Goal: Task Accomplishment & Management: Use online tool/utility

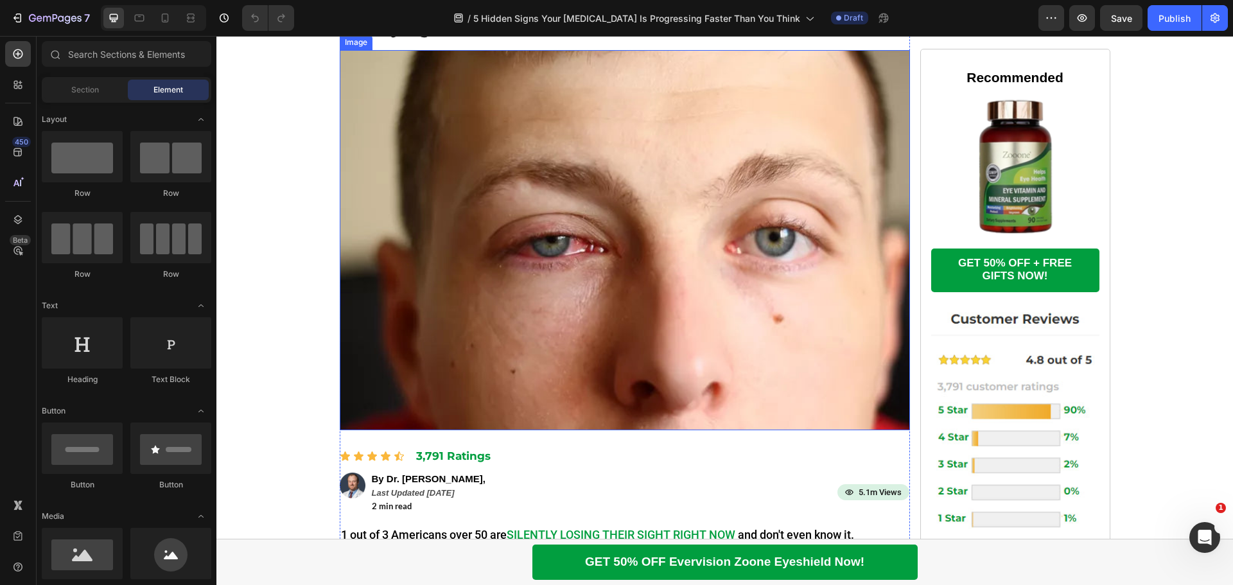
scroll to position [128, 0]
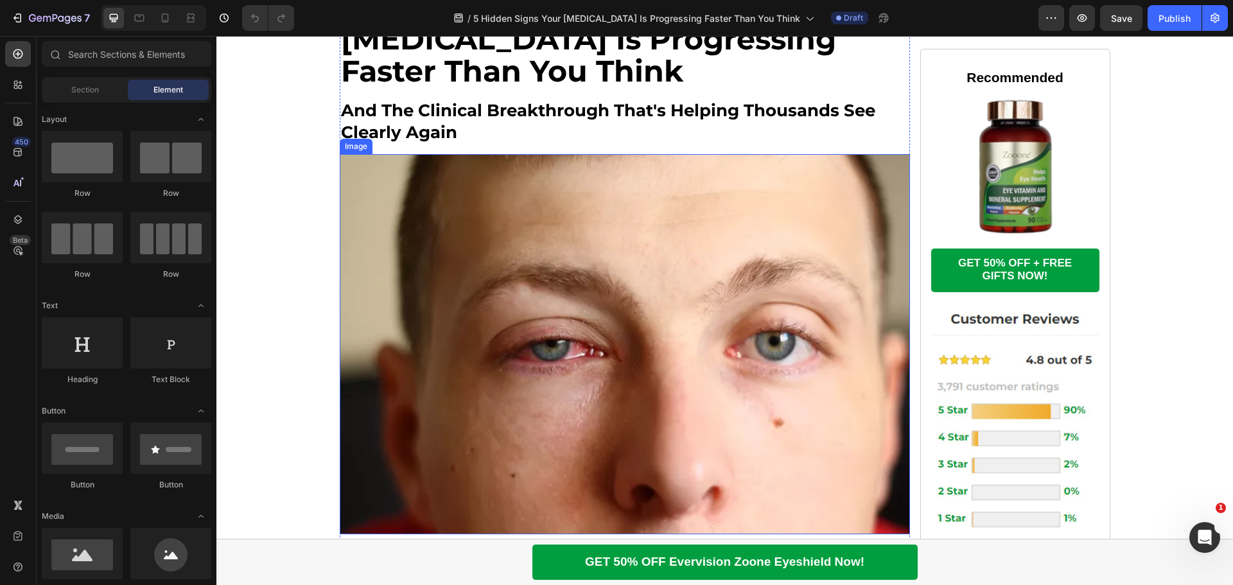
click at [566, 345] on img at bounding box center [625, 344] width 570 height 380
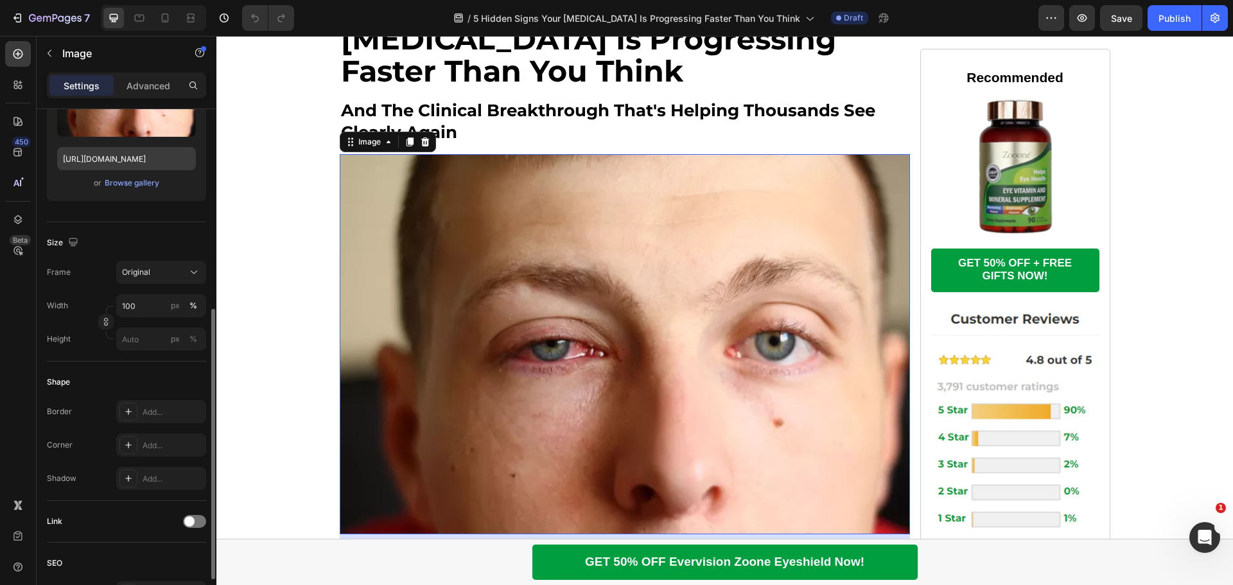
scroll to position [321, 0]
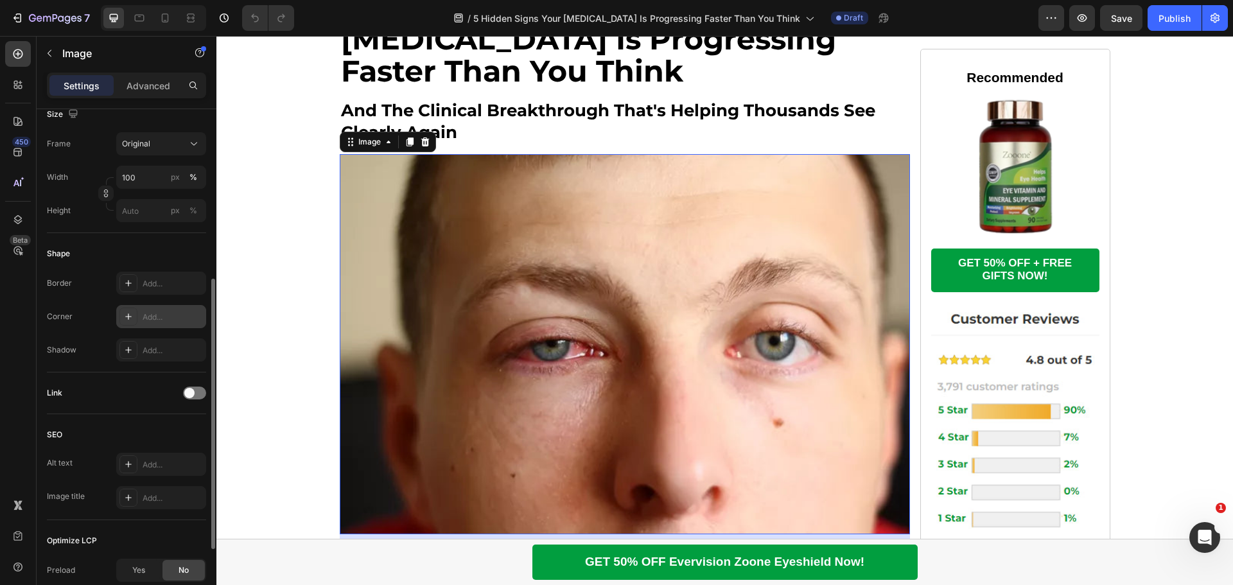
click at [155, 323] on div "Add..." at bounding box center [161, 316] width 90 height 23
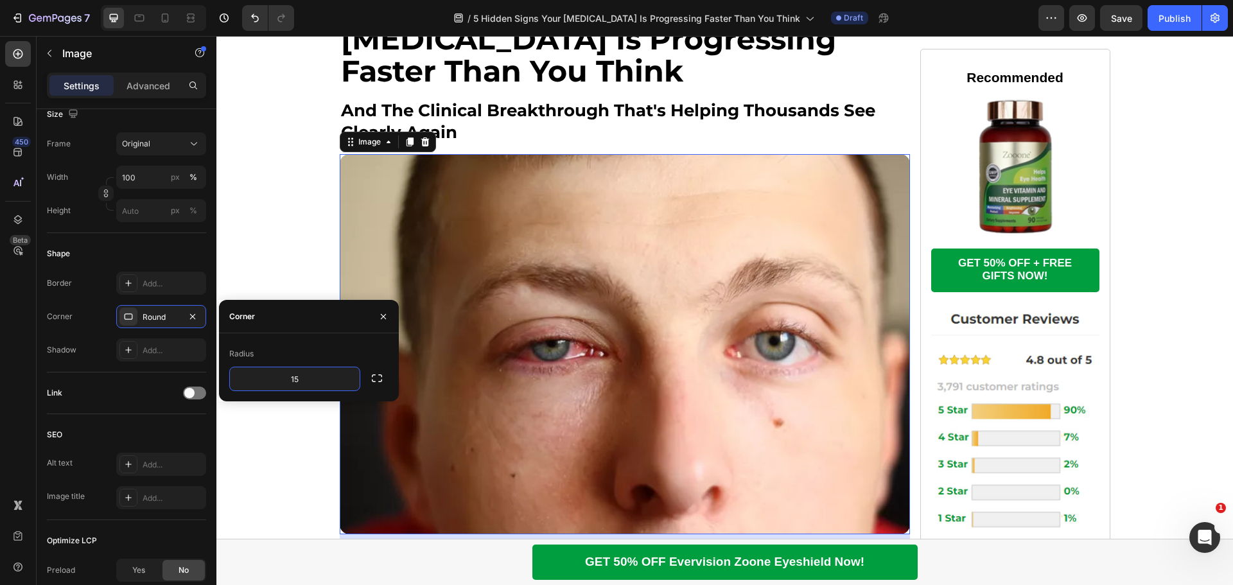
type input "15"
click at [289, 347] on div "Radius" at bounding box center [308, 354] width 159 height 21
click at [517, 135] on h2 "and the clinical breakthrough that's helping thousands see clearly again" at bounding box center [625, 122] width 570 height 46
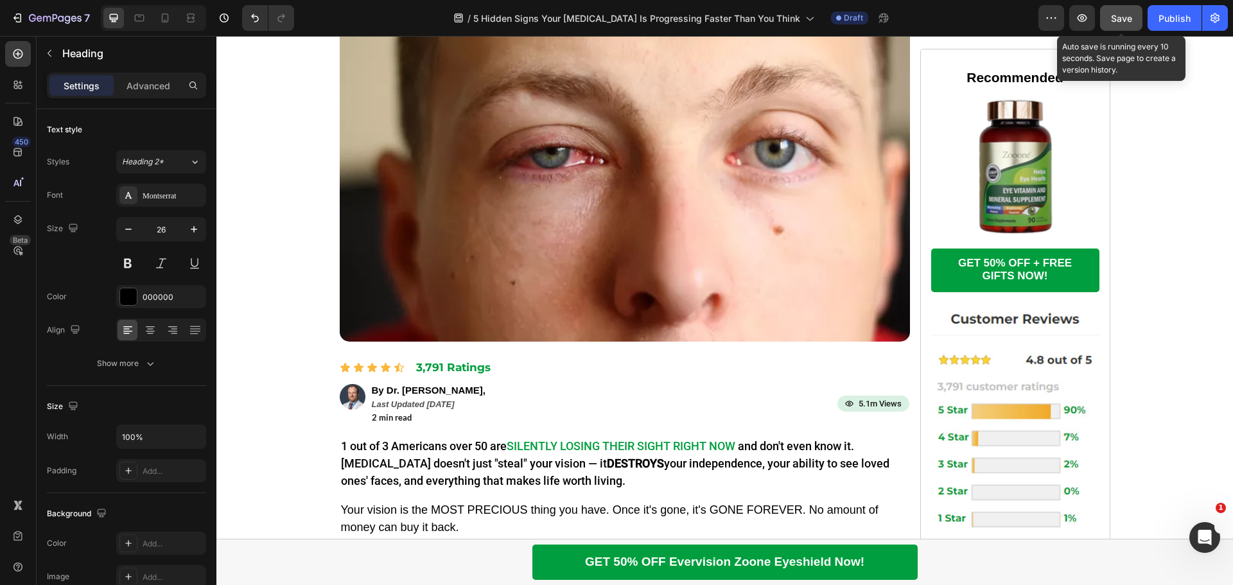
click at [1124, 17] on span "Save" at bounding box center [1121, 18] width 21 height 11
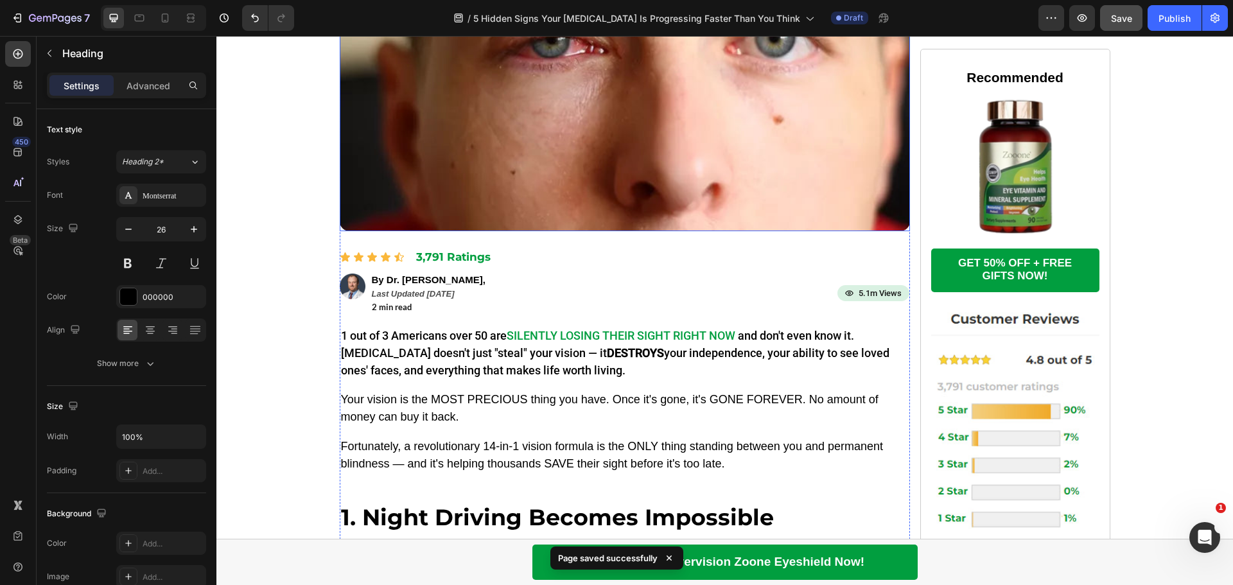
scroll to position [578, 0]
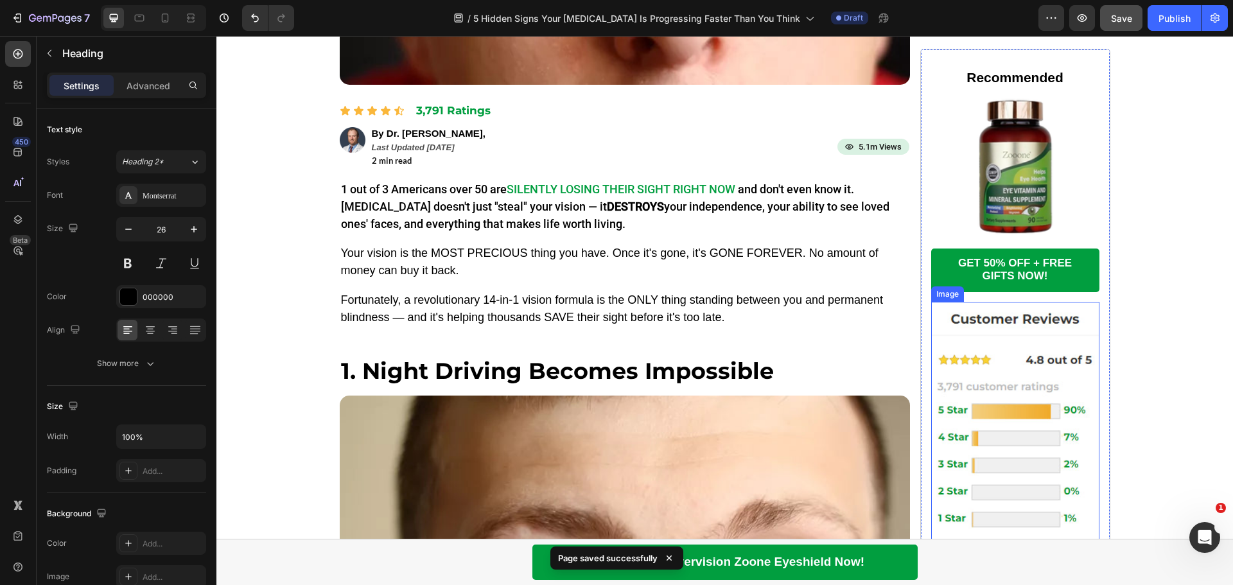
click at [967, 389] on img at bounding box center [1015, 482] width 168 height 360
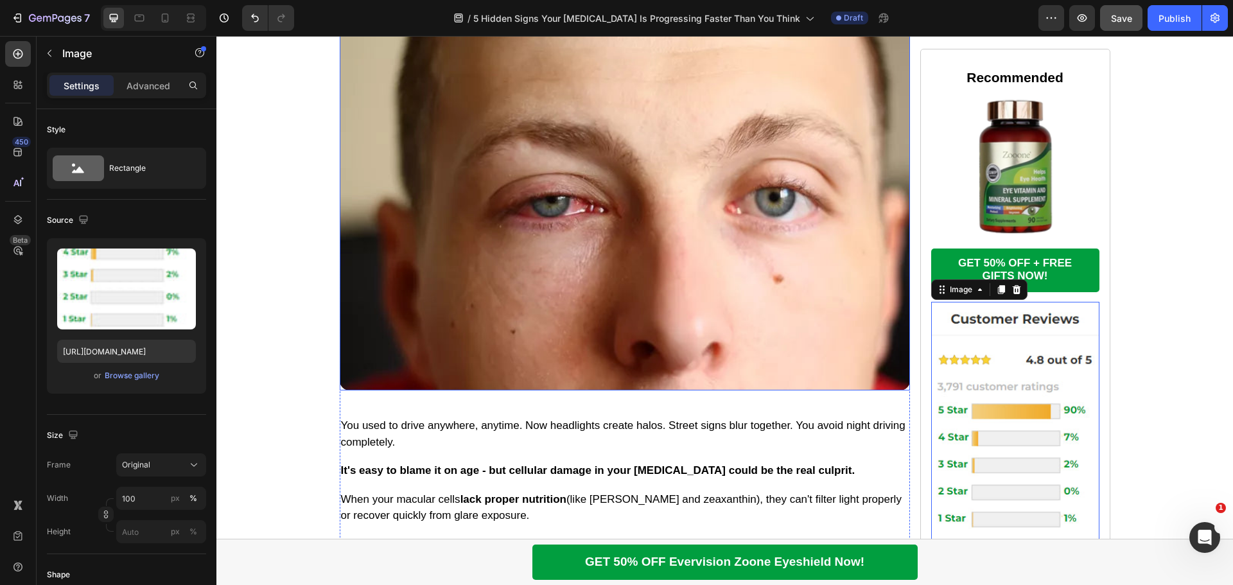
scroll to position [1156, 0]
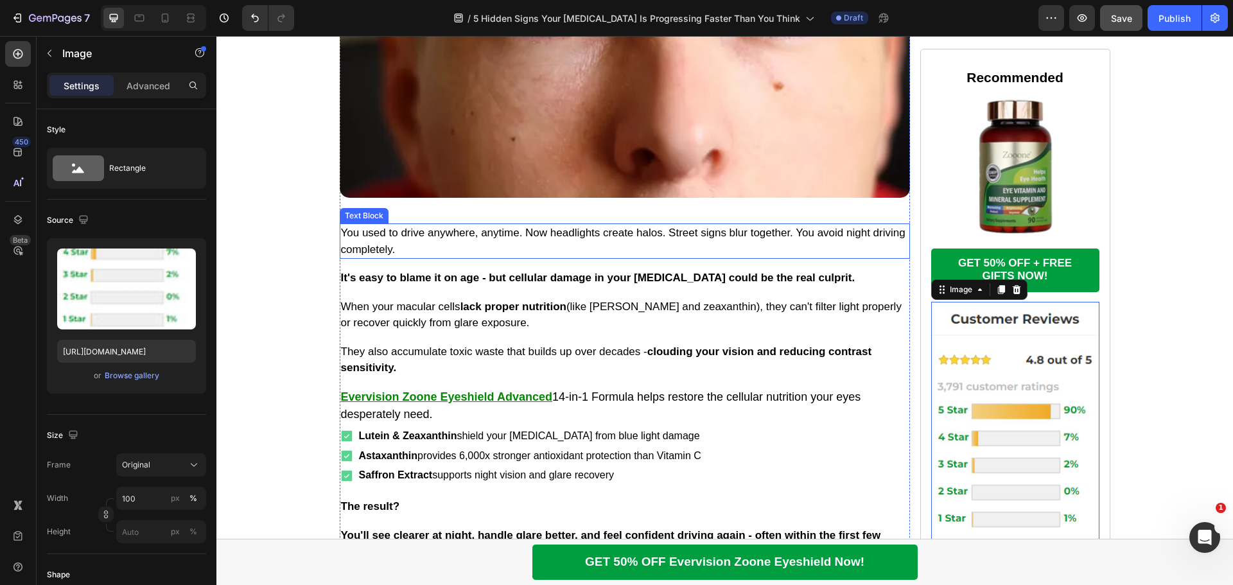
click at [548, 236] on p "You used to drive anywhere, anytime. Now headlights create halos. Street signs …" at bounding box center [625, 241] width 568 height 33
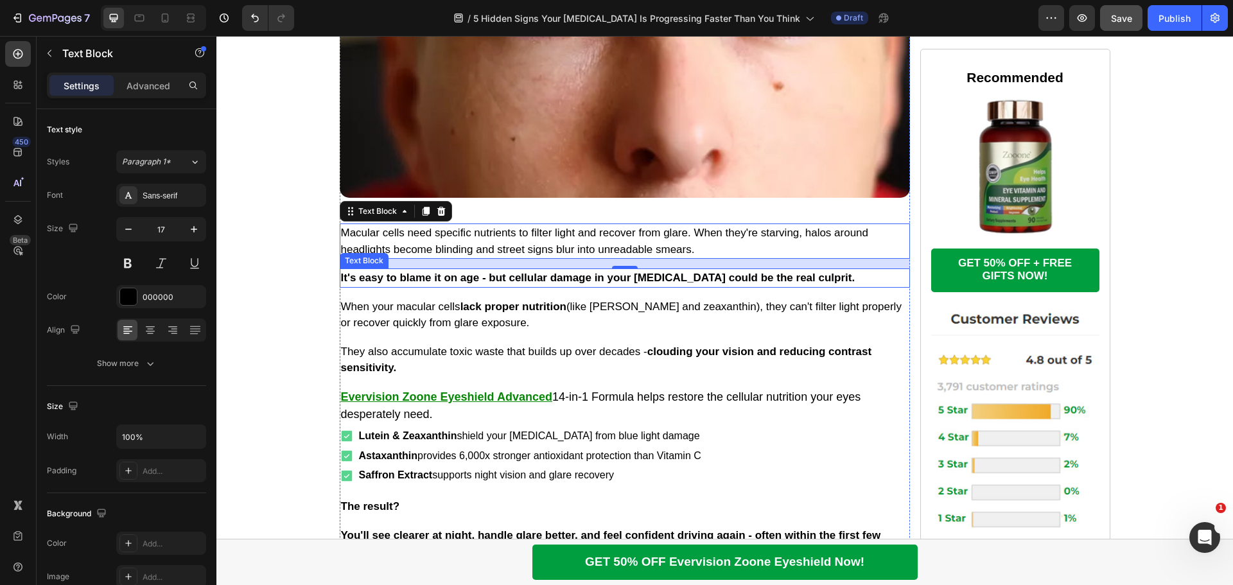
click at [550, 281] on p "It's easy to blame it on age - but cellular damage in your [MEDICAL_DATA] could…" at bounding box center [625, 278] width 568 height 17
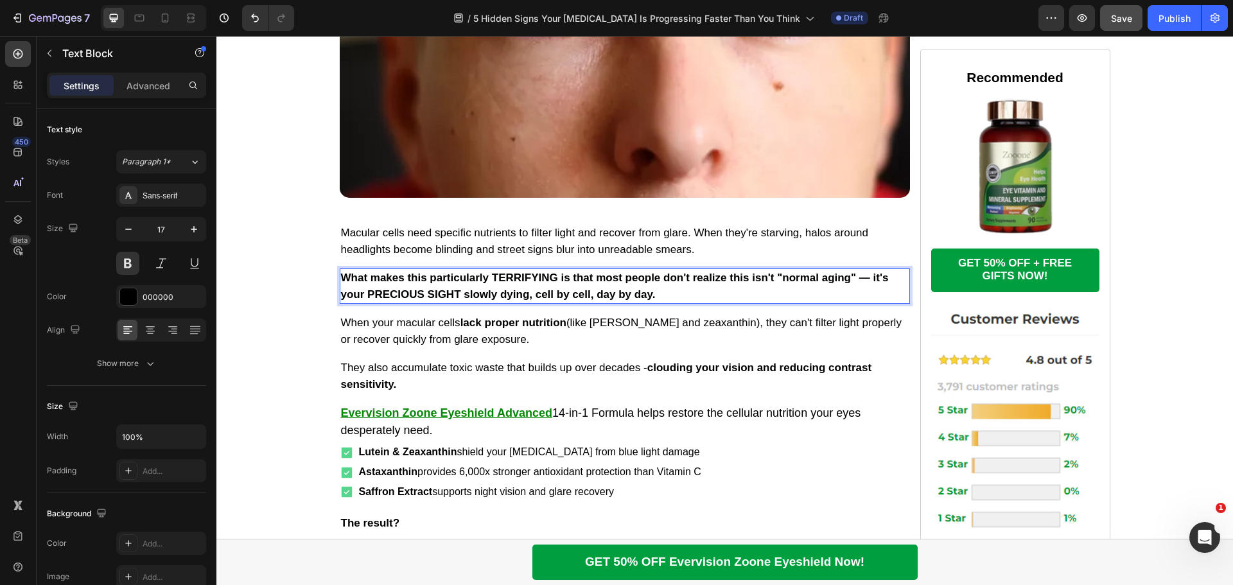
click at [550, 281] on p "What makes this particularly TERRIFYING is that most people don't realize this …" at bounding box center [625, 286] width 568 height 33
click at [130, 258] on button at bounding box center [127, 263] width 23 height 23
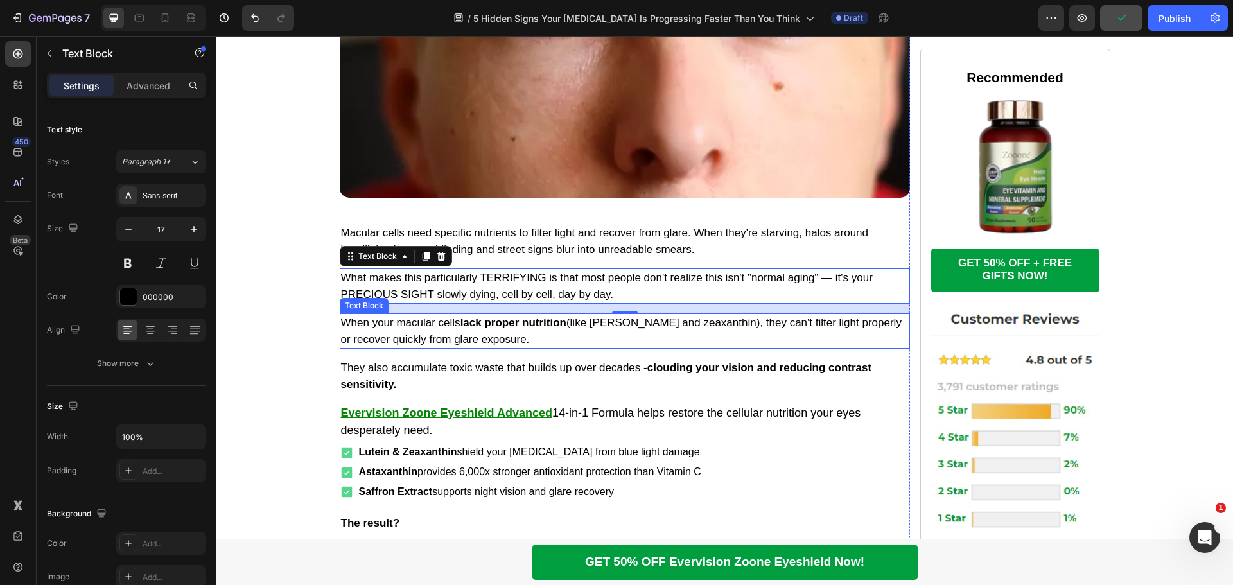
click at [496, 328] on strong "lack proper nutrition" at bounding box center [513, 323] width 106 height 12
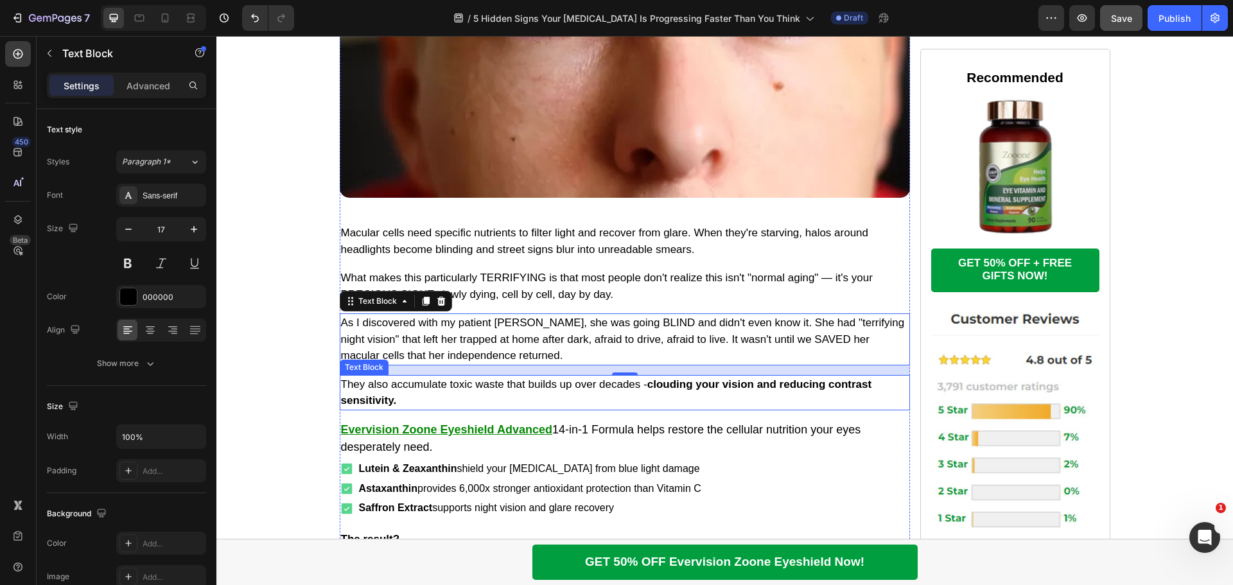
click at [439, 379] on p "They also accumulate toxic waste that builds up over decades - clouding your vi…" at bounding box center [625, 392] width 568 height 33
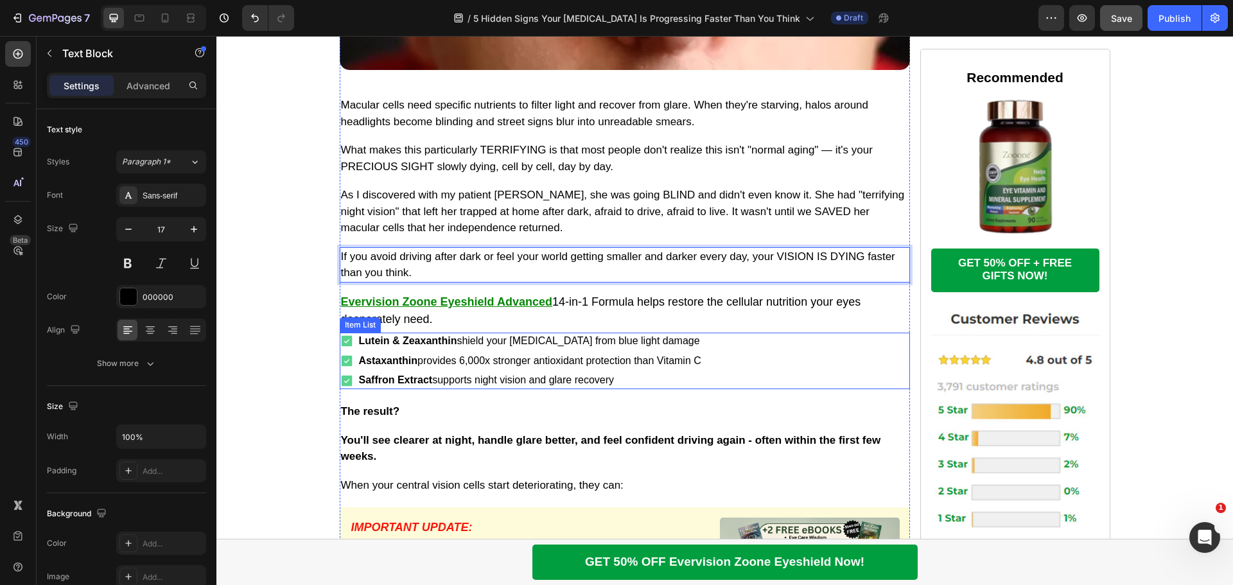
scroll to position [1284, 0]
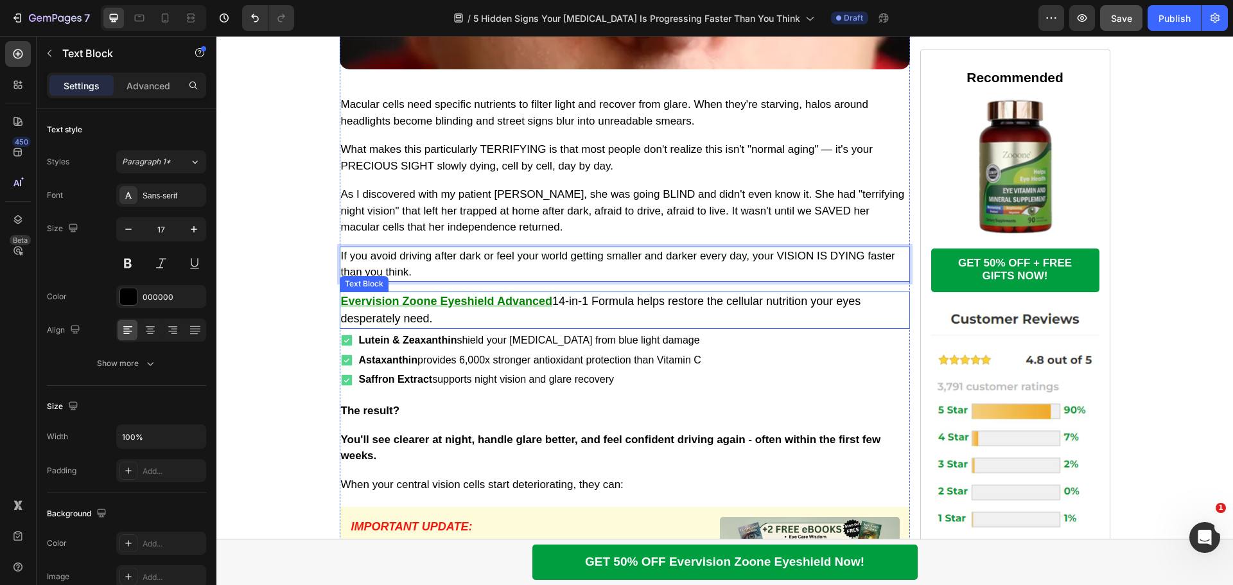
drag, startPoint x: 448, startPoint y: 319, endPoint x: 439, endPoint y: 308, distance: 15.0
click at [448, 319] on p "Evervision Zoone Eyeshield Advanced 14-in-1 Formula helps restore the cellular …" at bounding box center [625, 310] width 568 height 35
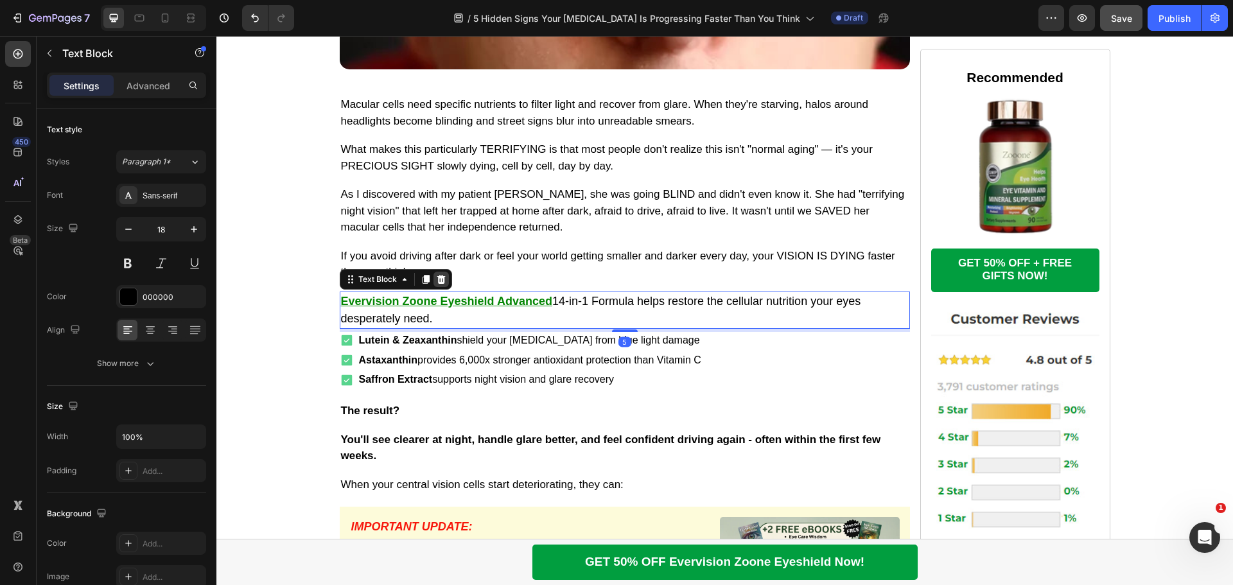
click at [437, 280] on icon at bounding box center [441, 279] width 10 height 10
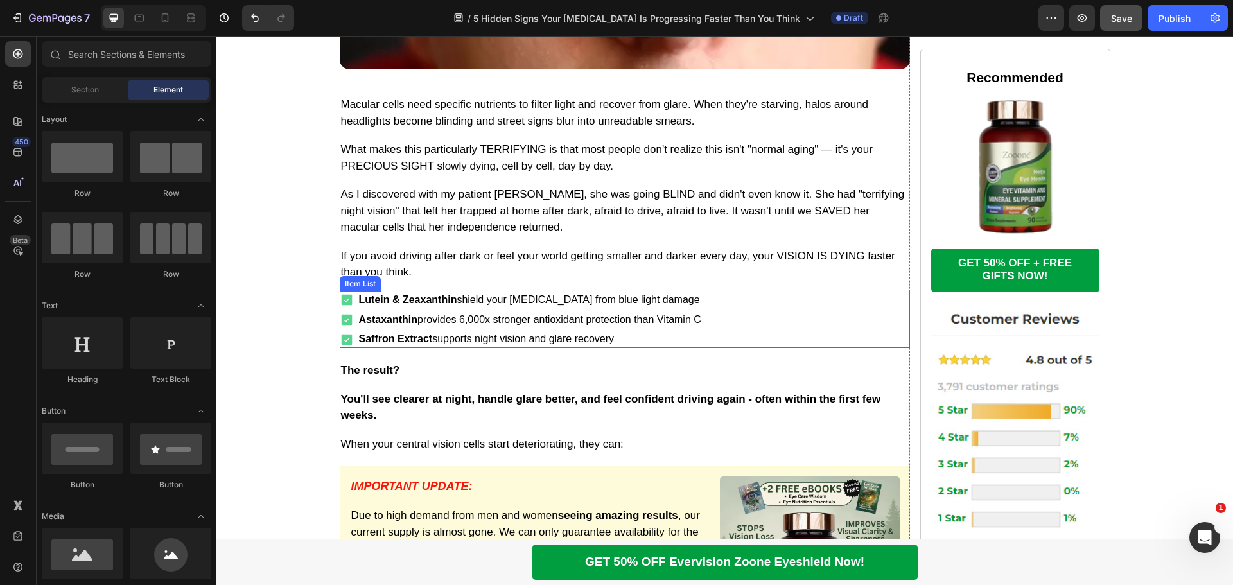
drag, startPoint x: 722, startPoint y: 322, endPoint x: 426, endPoint y: 281, distance: 299.0
click at [724, 322] on div "Lutein & Zeaxanthin shield your [MEDICAL_DATA] from blue light damage Astaxanth…" at bounding box center [625, 320] width 570 height 57
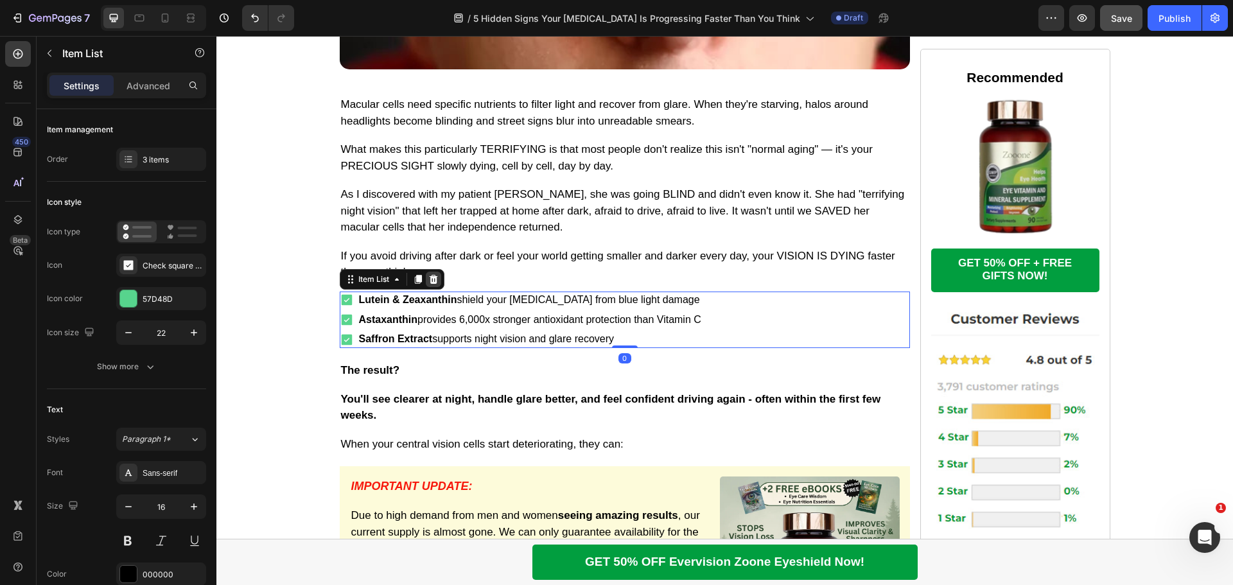
click at [433, 281] on icon at bounding box center [433, 279] width 10 height 10
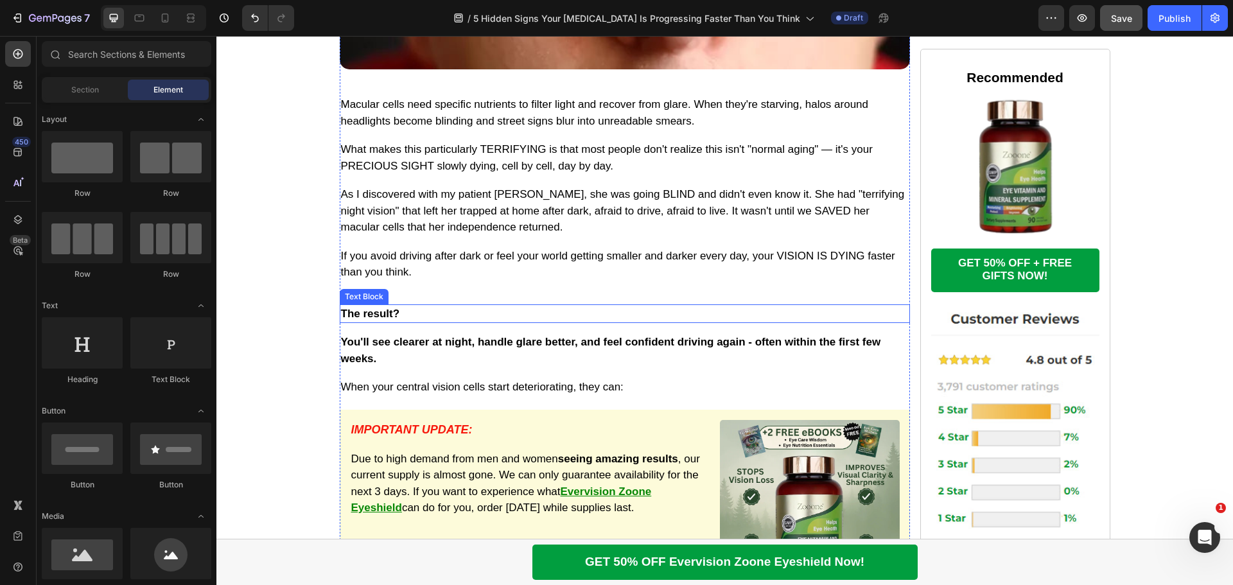
drag, startPoint x: 404, startPoint y: 310, endPoint x: 407, endPoint y: 297, distance: 12.6
click at [404, 310] on p "The result?" at bounding box center [625, 314] width 568 height 17
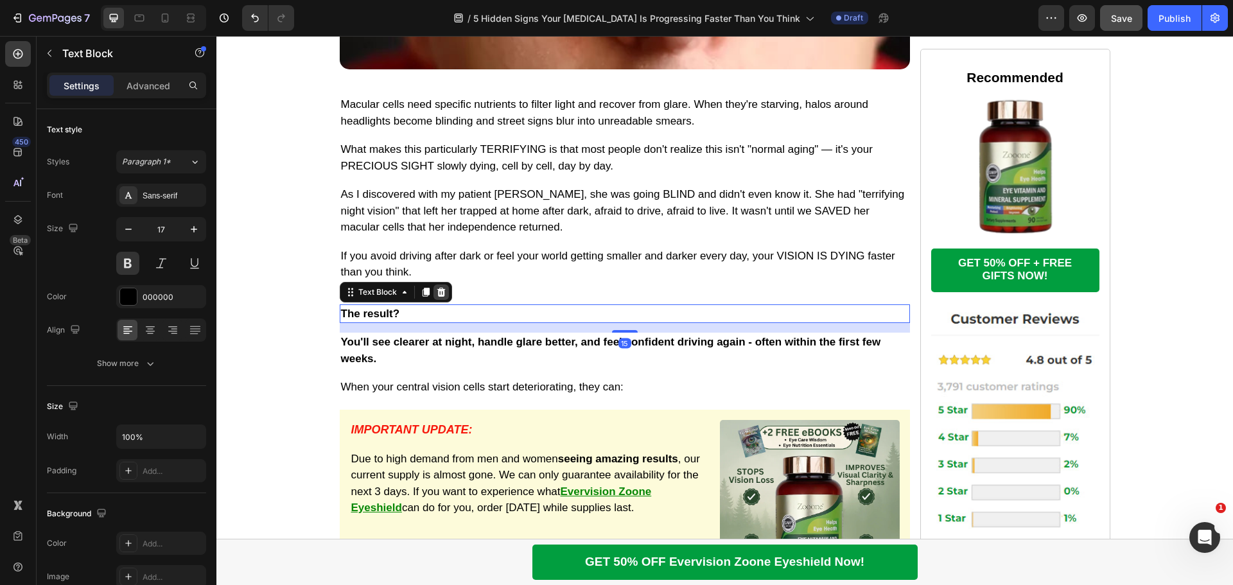
click at [437, 290] on icon at bounding box center [441, 292] width 8 height 9
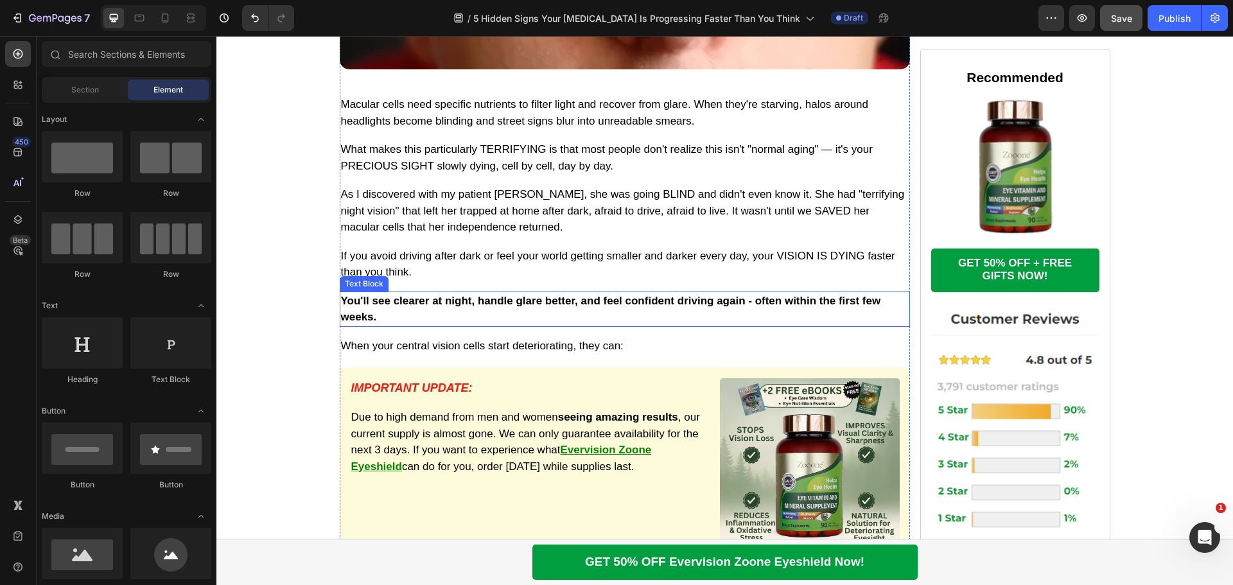
click at [430, 298] on p "You'll see clearer at night, handle glare better, and feel confident driving ag…" at bounding box center [625, 309] width 568 height 33
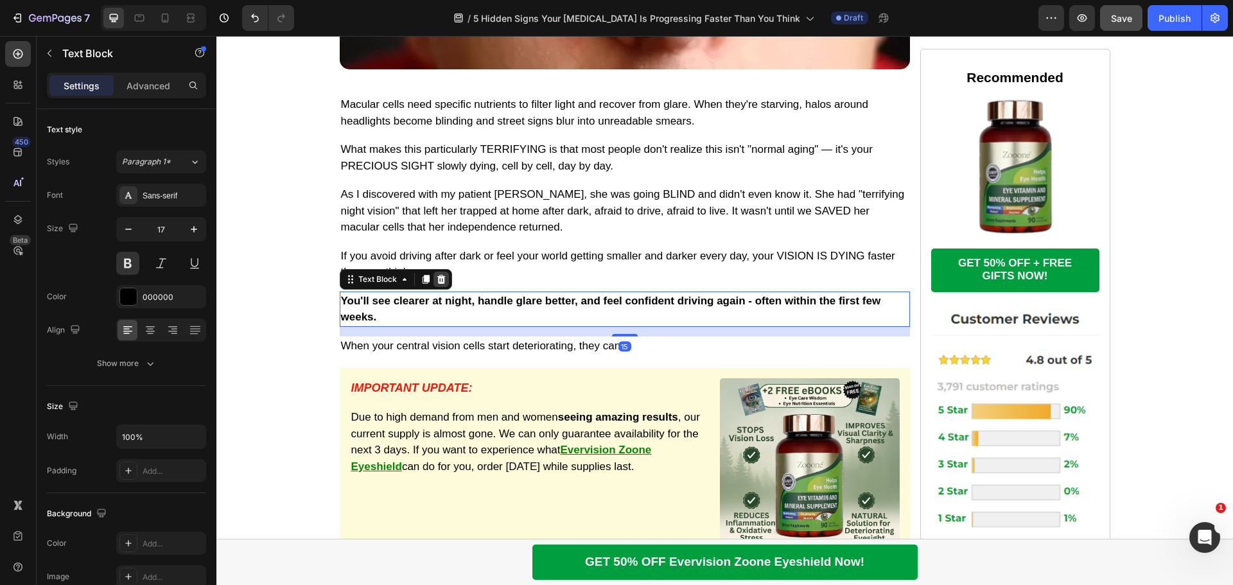
click at [437, 278] on icon at bounding box center [441, 279] width 8 height 9
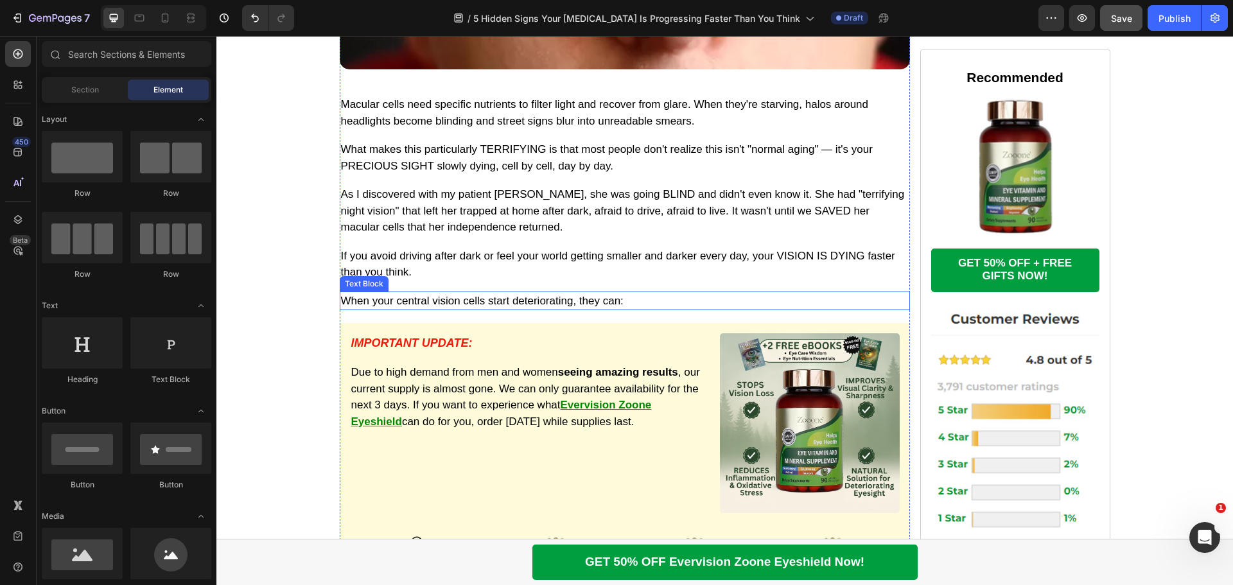
click at [430, 301] on p "When your central vision cells start deteriorating, they can:" at bounding box center [625, 301] width 568 height 17
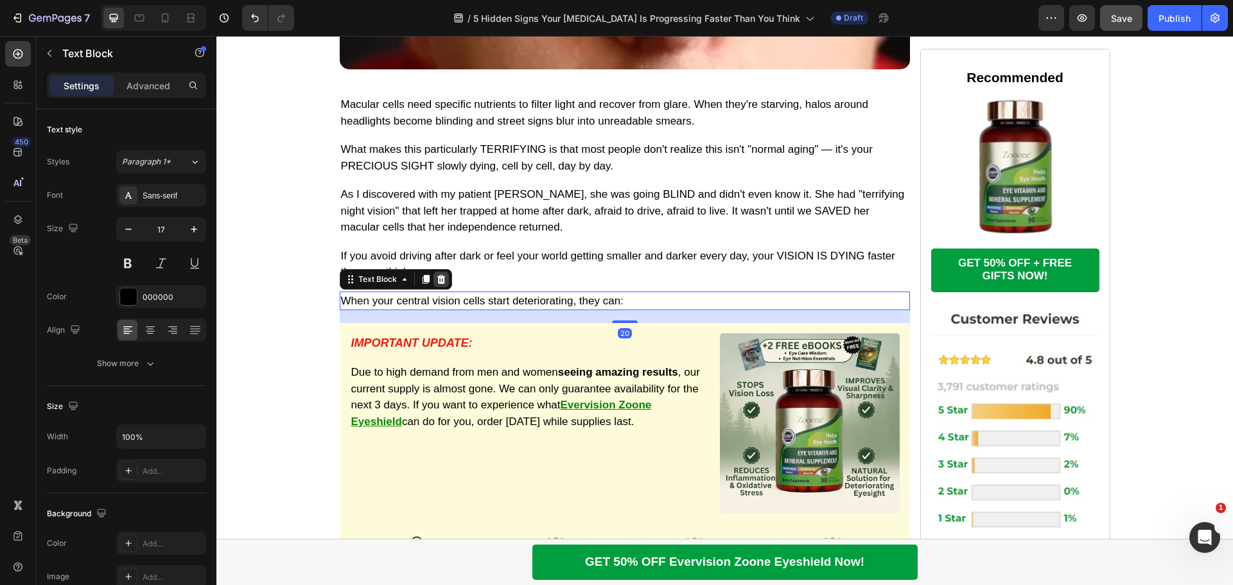
click at [437, 279] on icon at bounding box center [441, 279] width 10 height 10
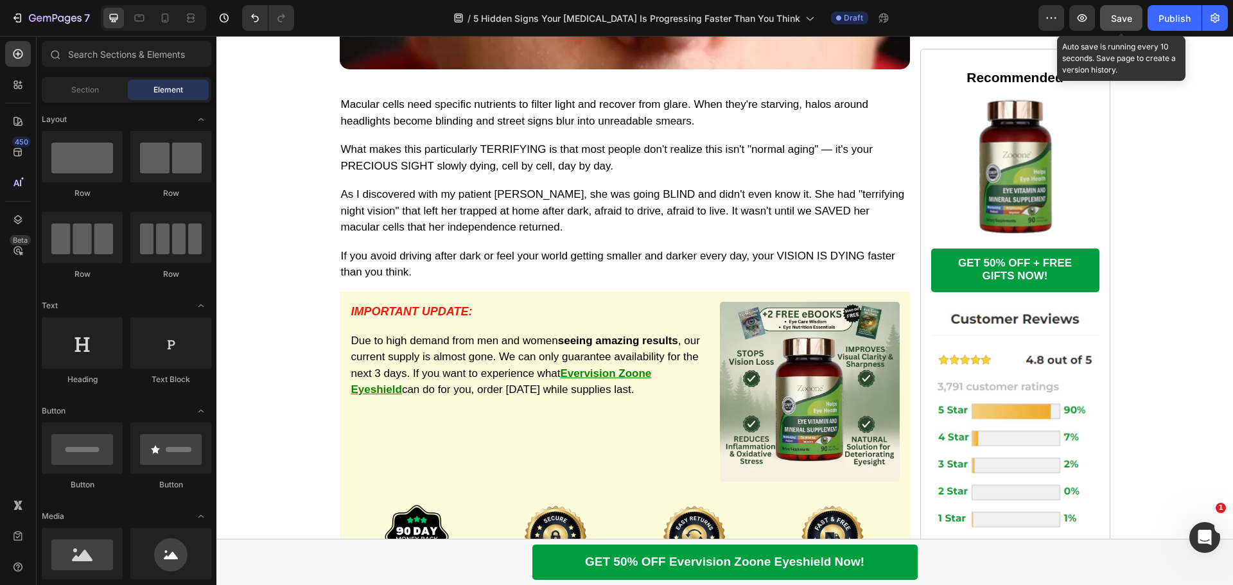
click at [1114, 21] on span "Save" at bounding box center [1121, 18] width 21 height 11
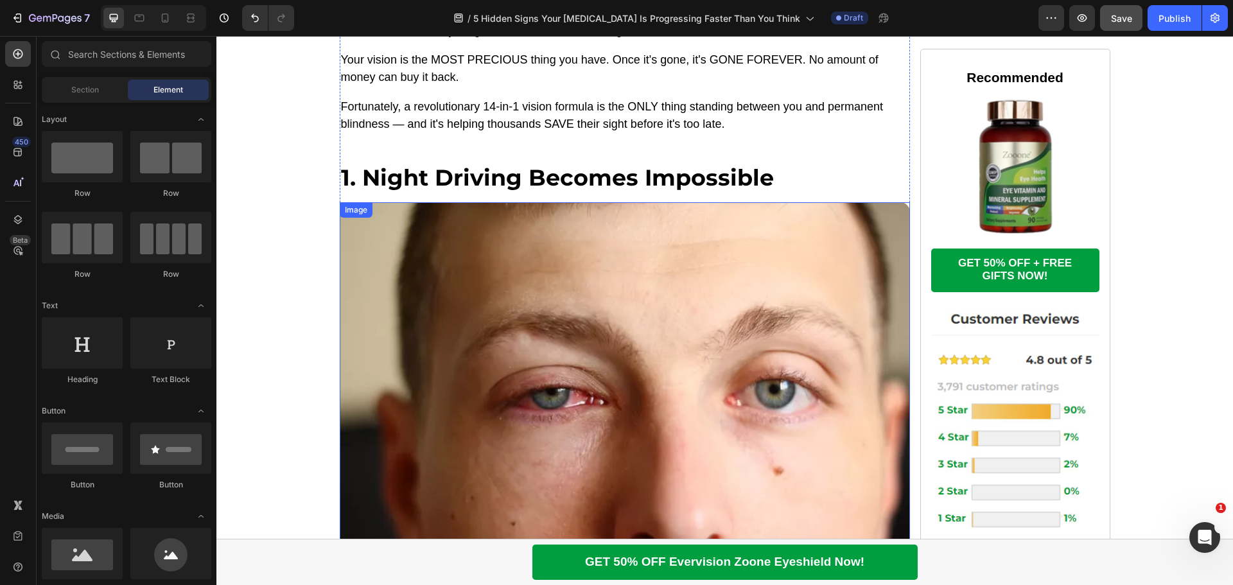
scroll to position [771, 0]
click at [485, 172] on h2 "1. Night Driving Becomes Impossible" at bounding box center [625, 179] width 570 height 30
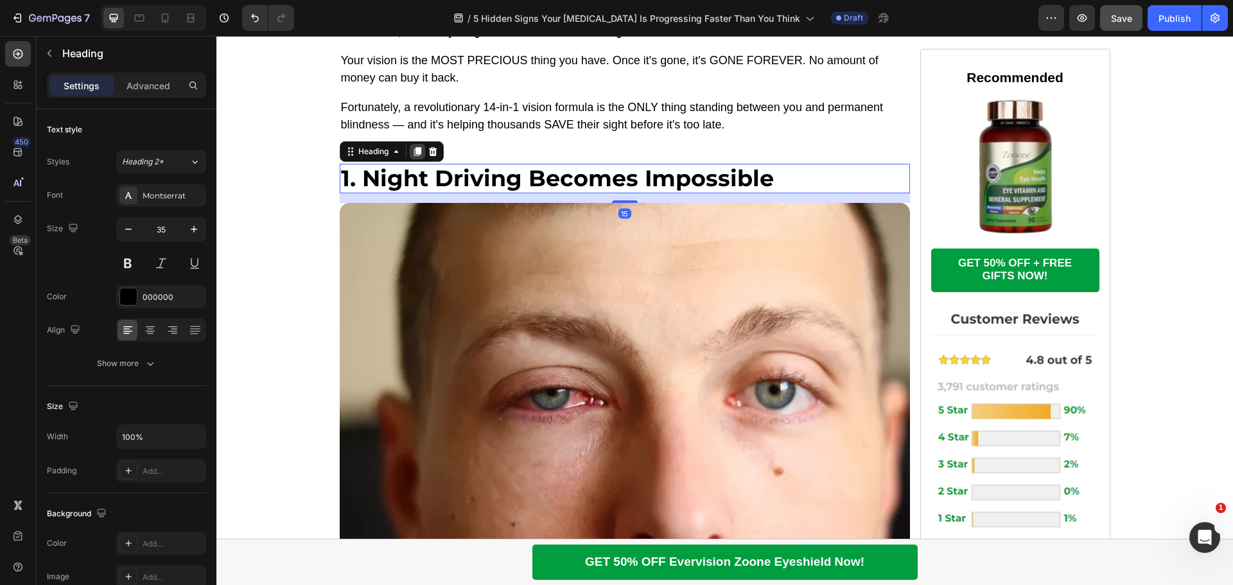
click at [412, 155] on icon at bounding box center [417, 151] width 10 height 10
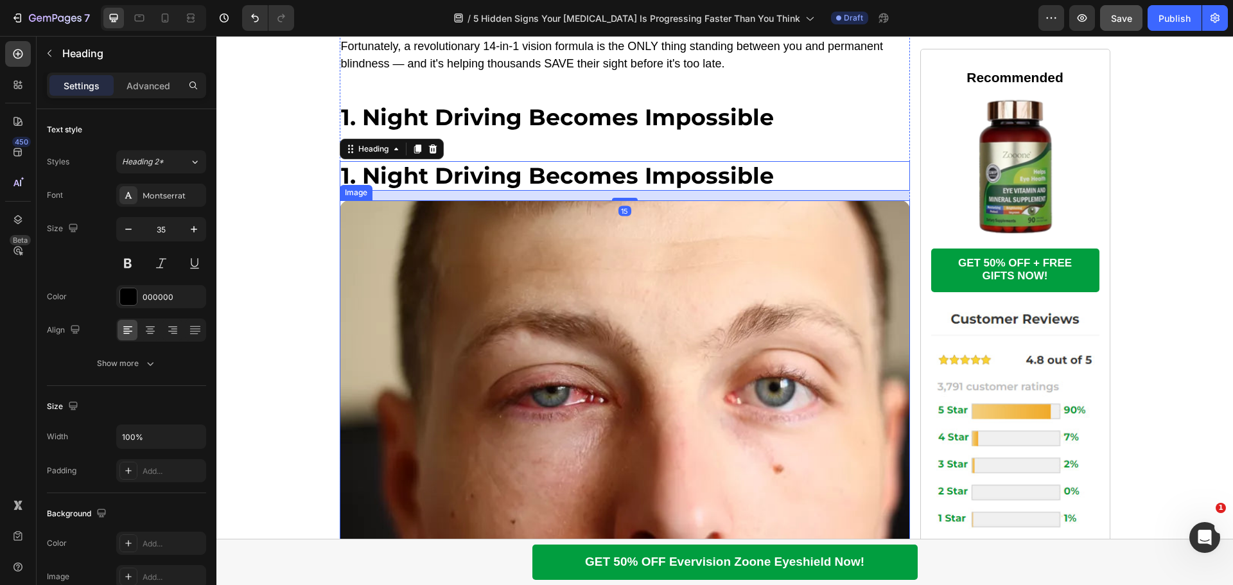
scroll to position [899, 0]
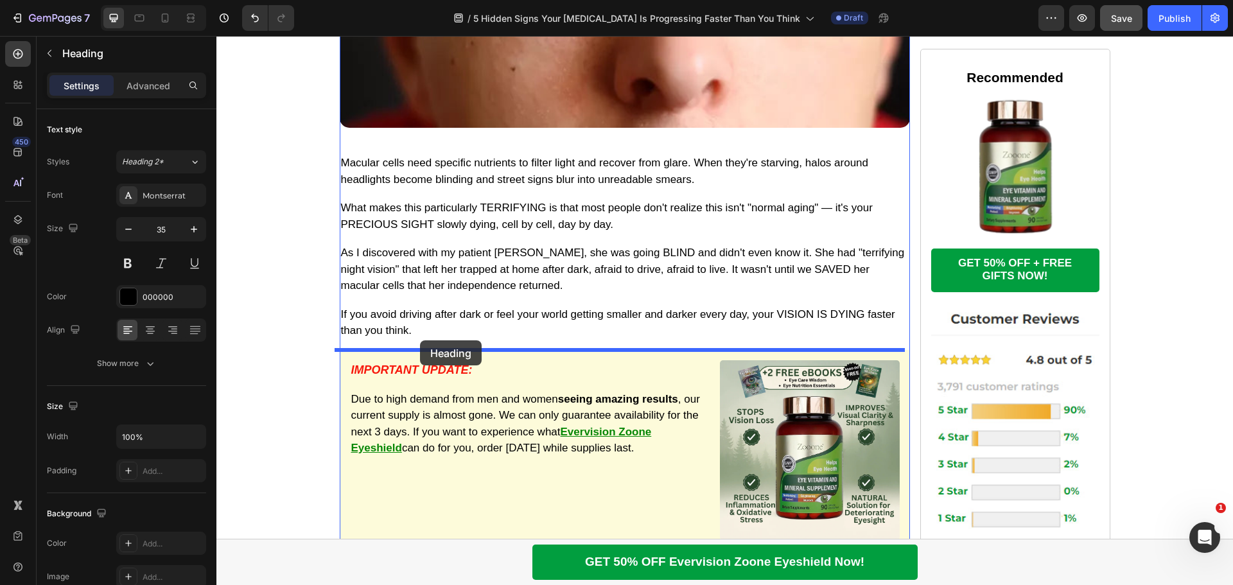
drag, startPoint x: 343, startPoint y: 85, endPoint x: 420, endPoint y: 340, distance: 266.9
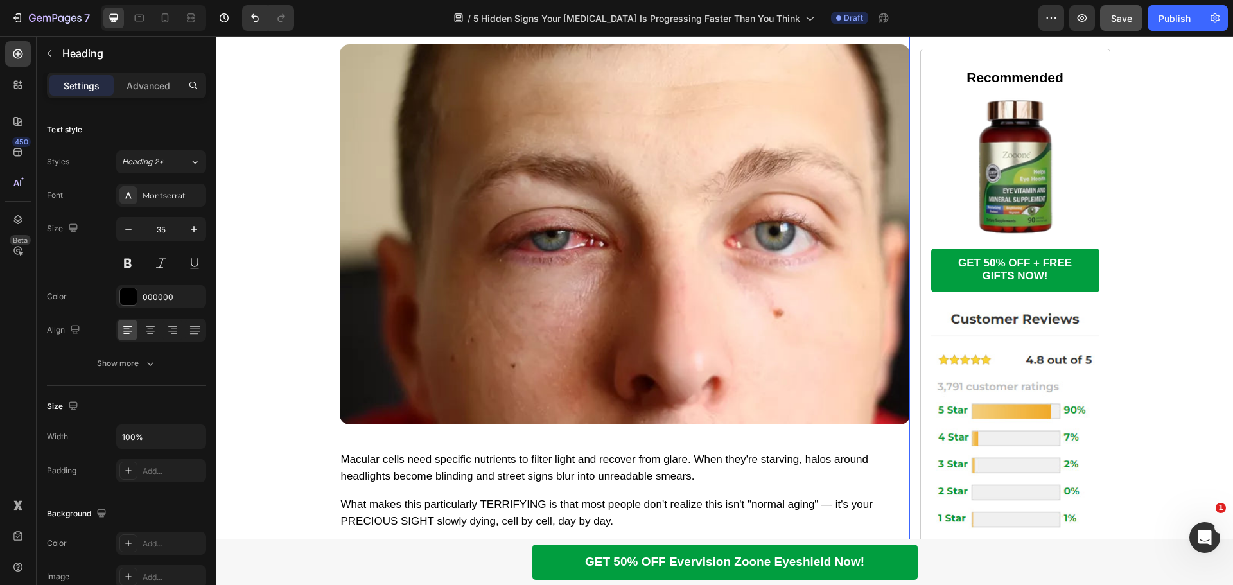
scroll to position [905, 0]
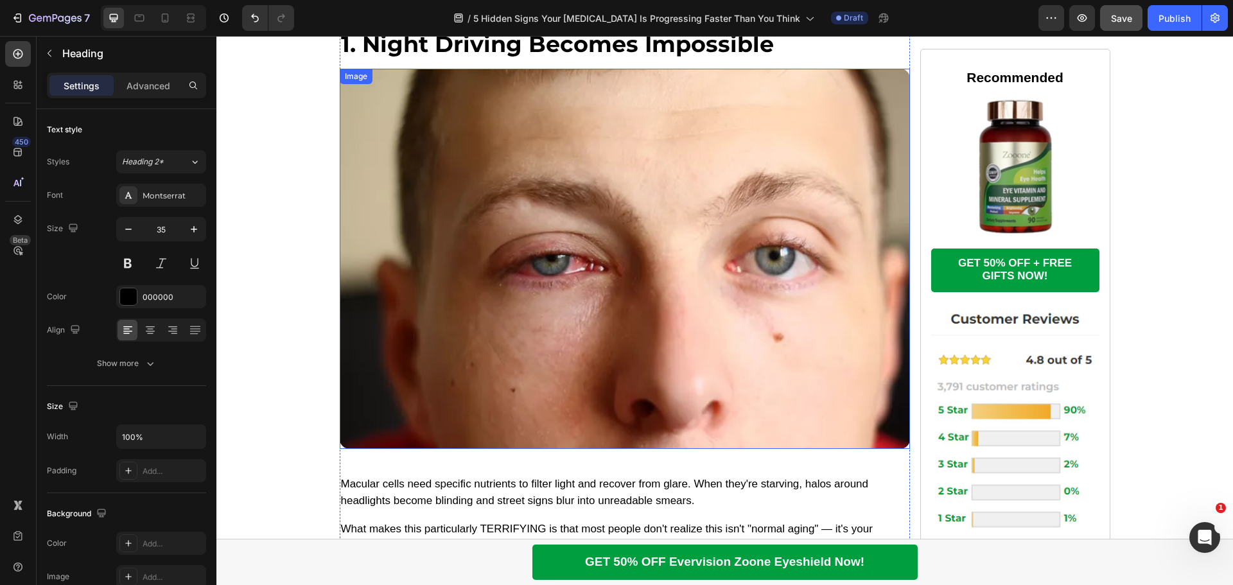
click at [450, 269] on img at bounding box center [625, 259] width 570 height 380
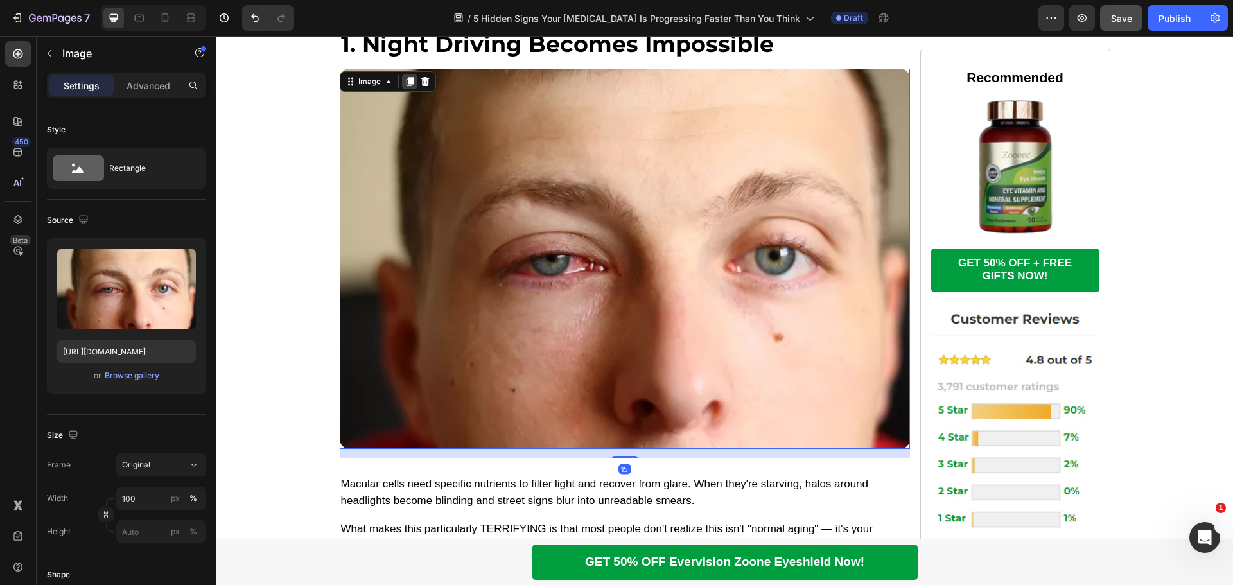
click at [406, 80] on icon at bounding box center [409, 82] width 7 height 9
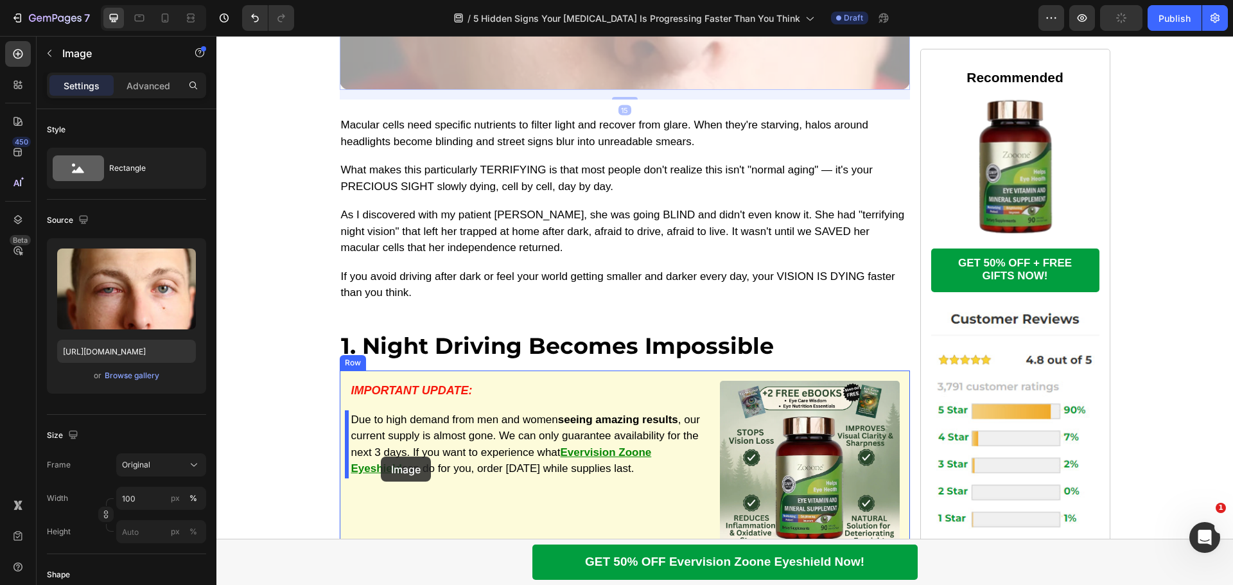
scroll to position [1675, 0]
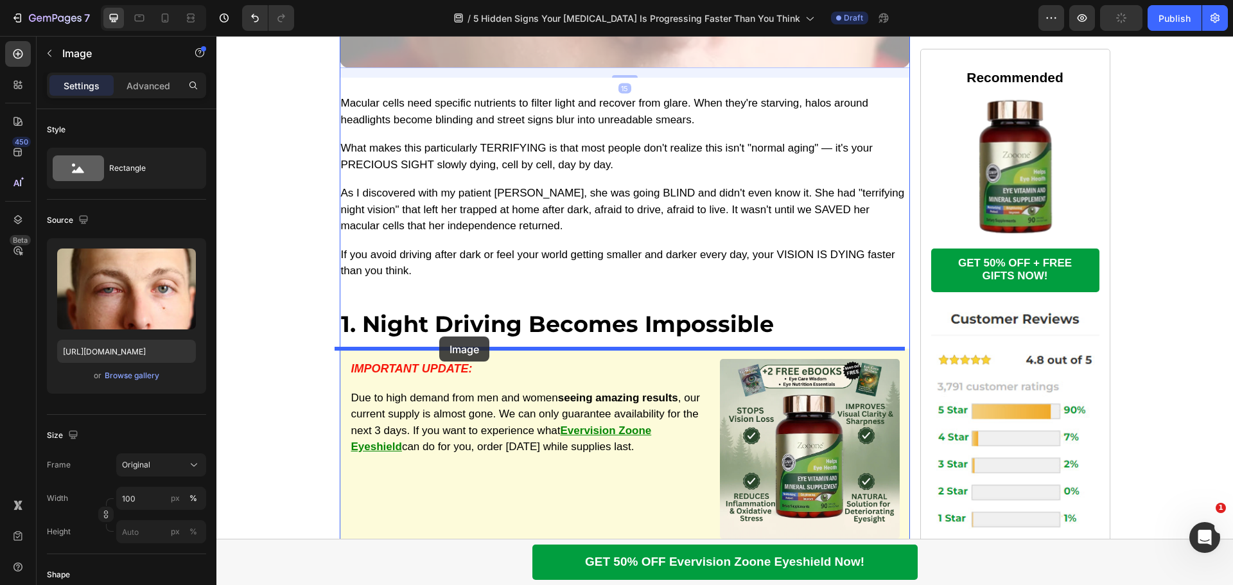
drag, startPoint x: 343, startPoint y: 323, endPoint x: 439, endPoint y: 336, distance: 97.3
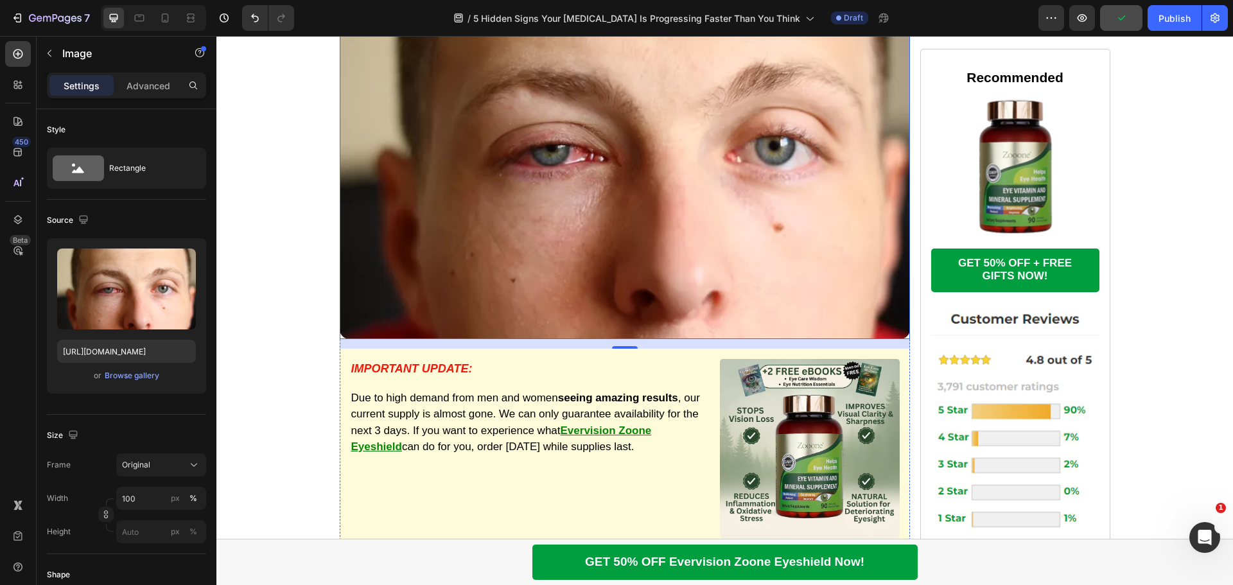
scroll to position [1286, 0]
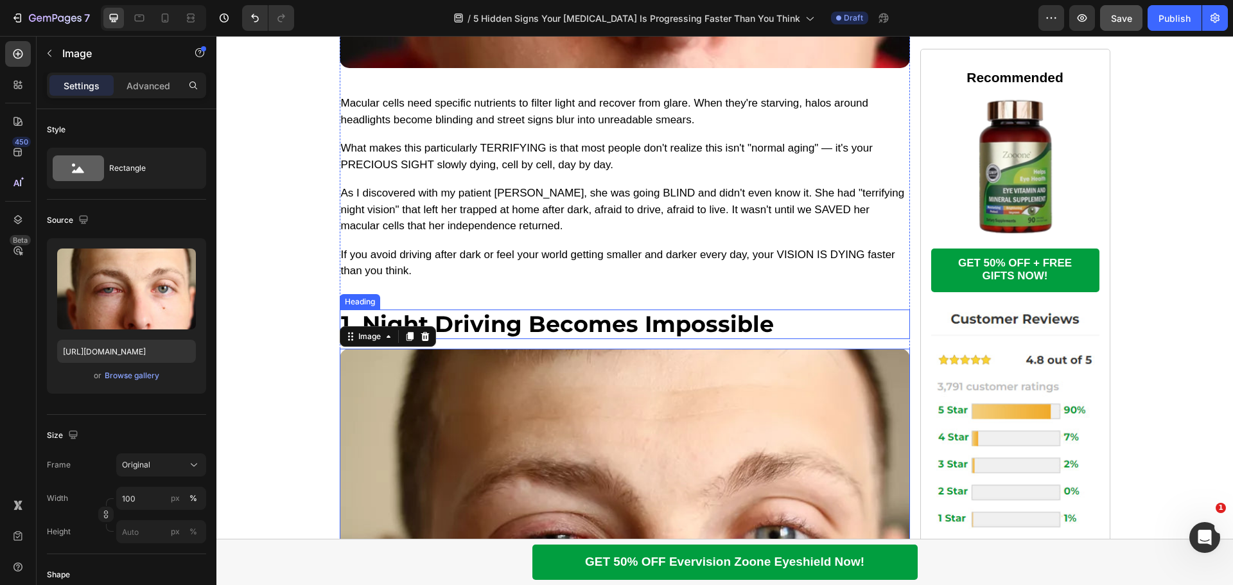
click at [620, 313] on h2 "1. Night Driving Becomes Impossible" at bounding box center [625, 325] width 570 height 30
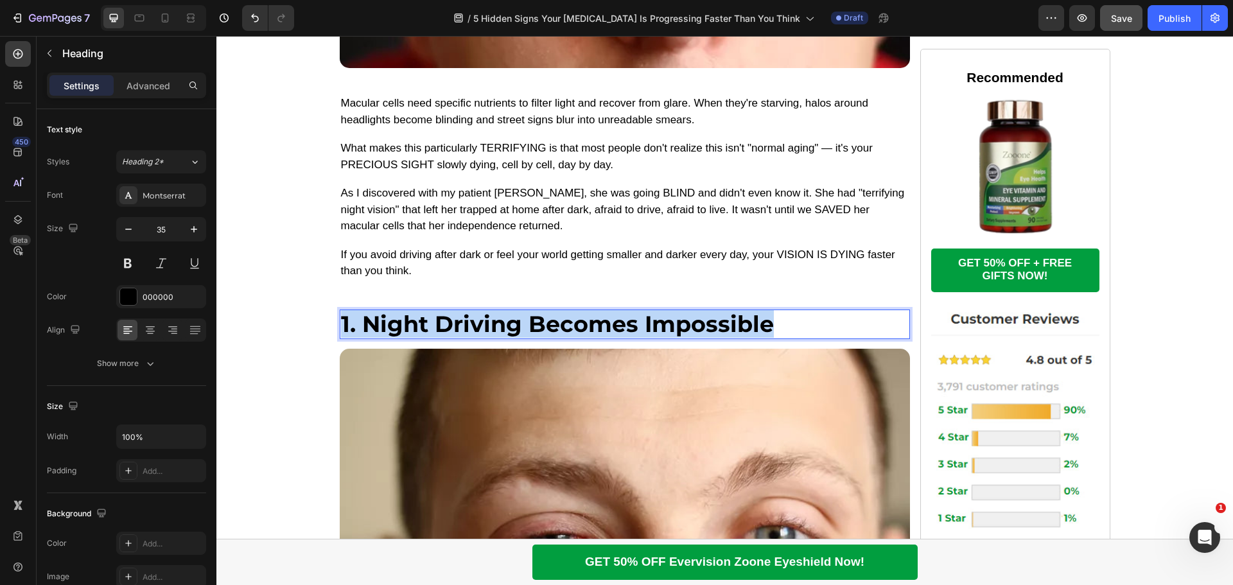
click at [620, 313] on p "1. Night Driving Becomes Impossible" at bounding box center [625, 324] width 568 height 27
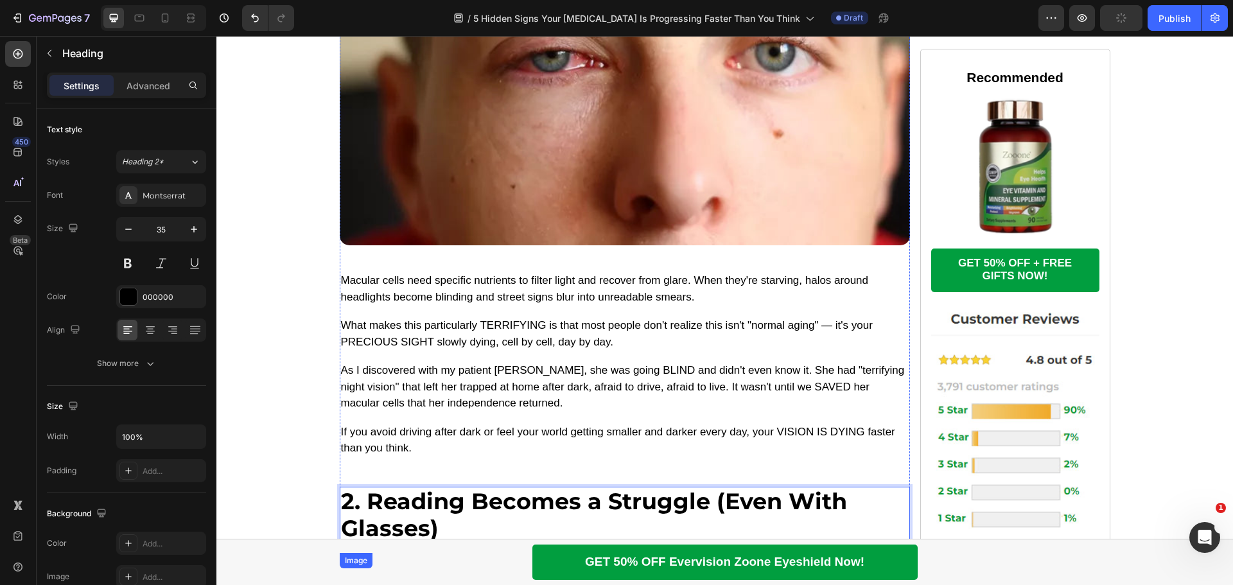
scroll to position [1221, 0]
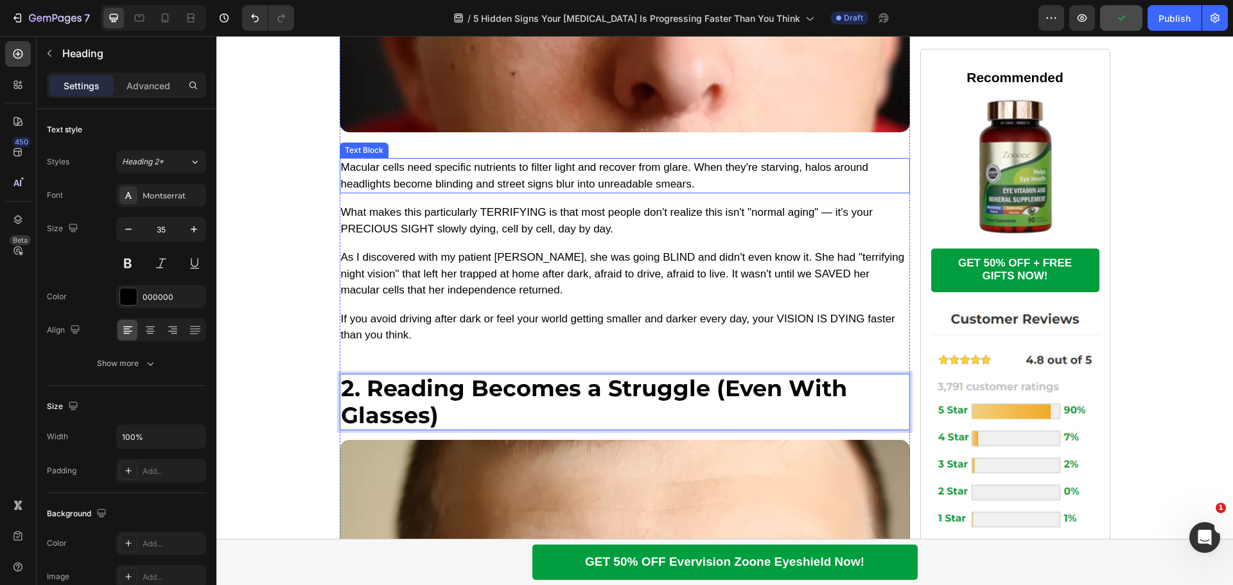
click at [464, 171] on p "Macular cells need specific nutrients to filter light and recover from glare. W…" at bounding box center [625, 175] width 568 height 33
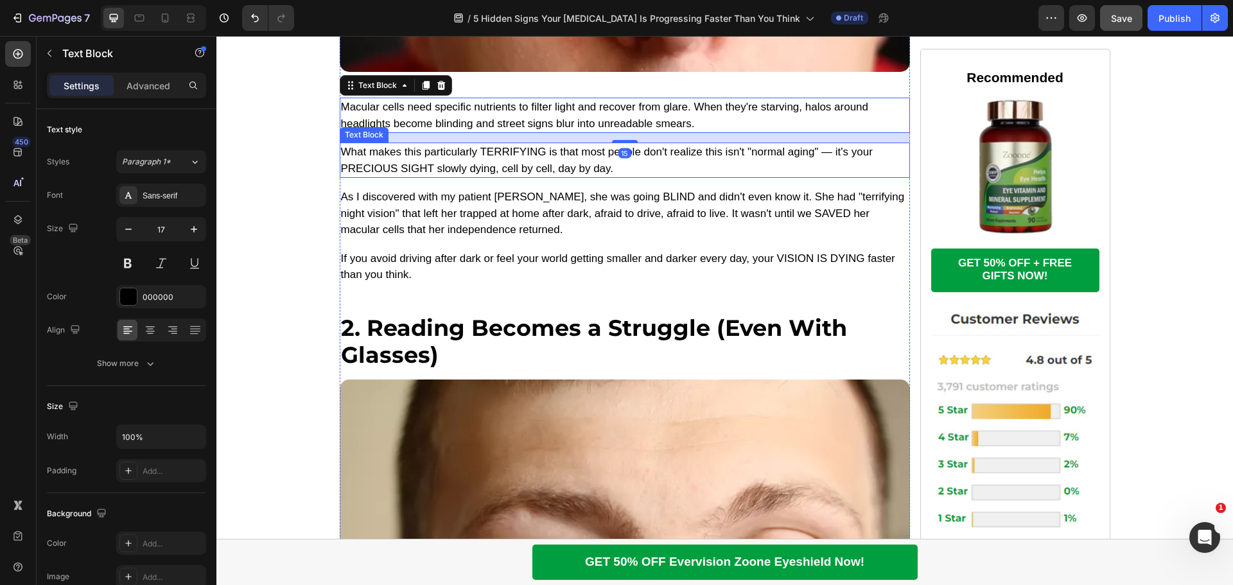
scroll to position [1350, 0]
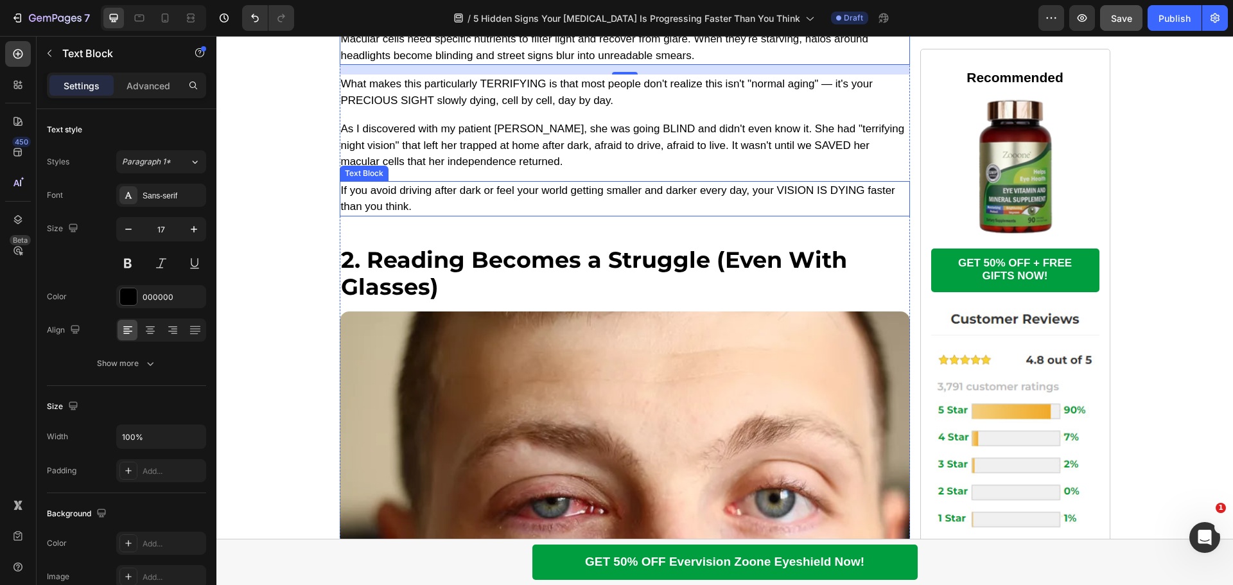
click at [362, 188] on p "If you avoid driving after dark or feel your world getting smaller and darker e…" at bounding box center [625, 198] width 568 height 33
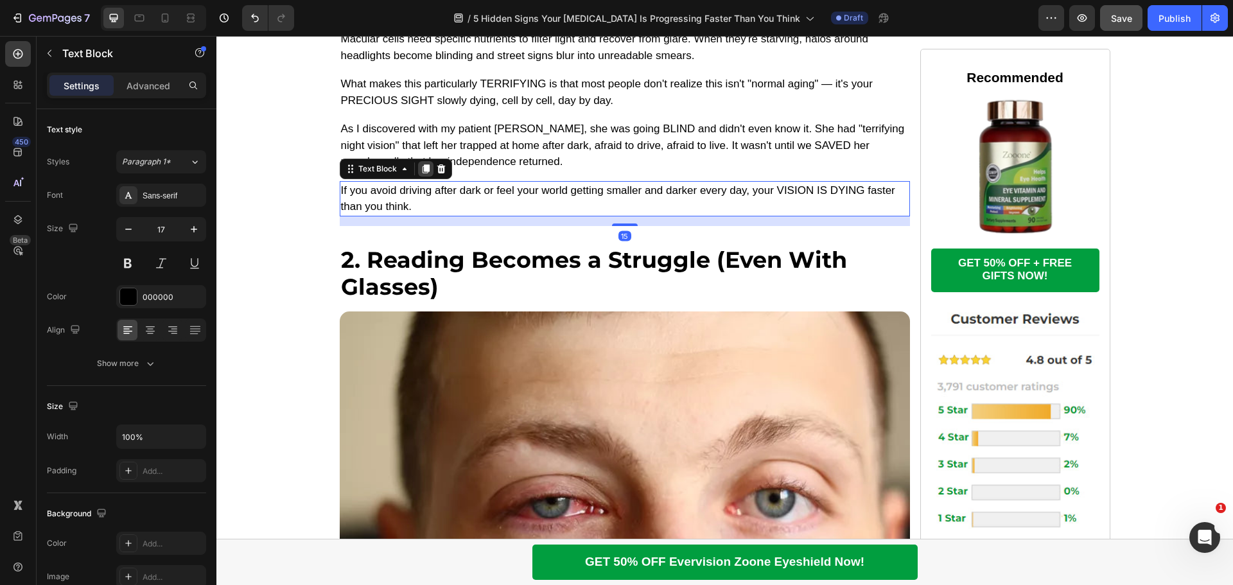
click at [421, 168] on icon at bounding box center [426, 169] width 10 height 10
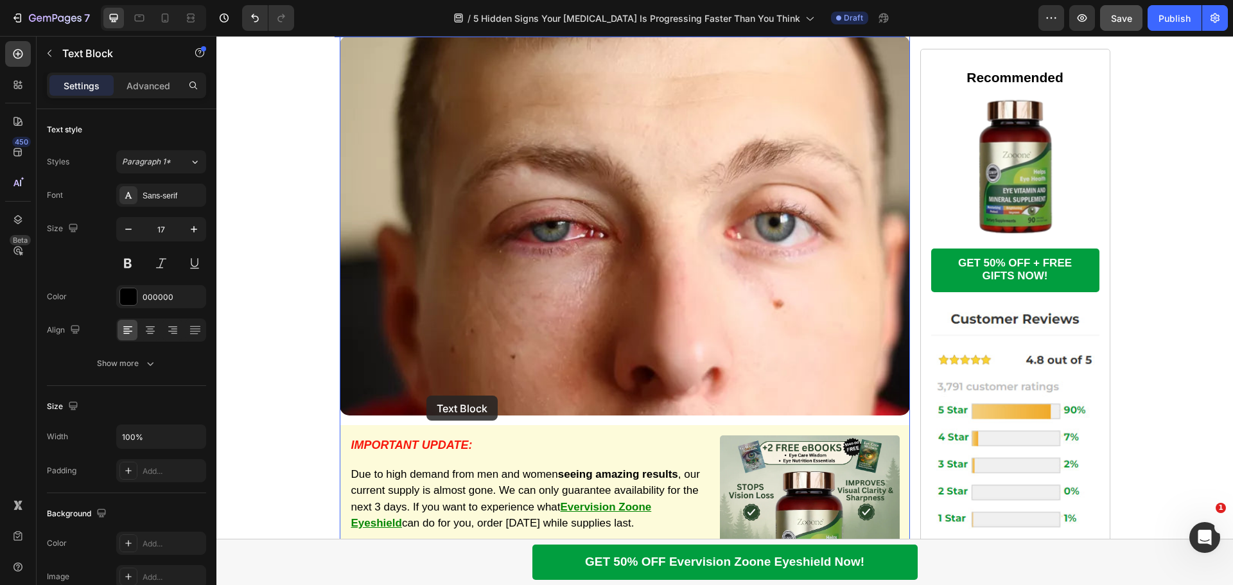
scroll to position [1799, 0]
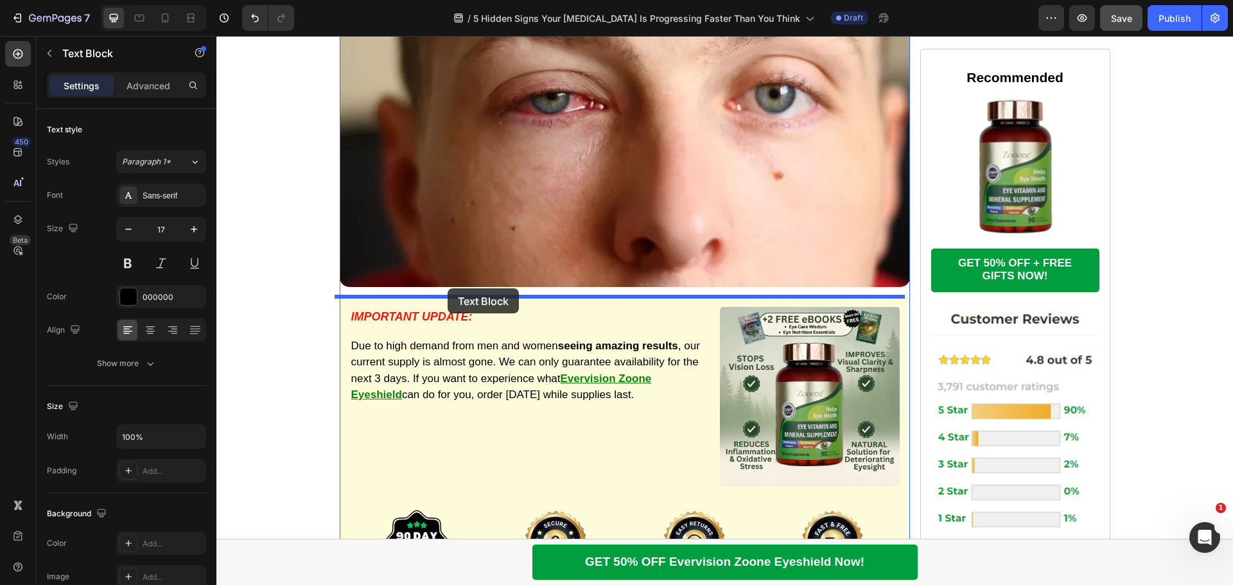
drag, startPoint x: 344, startPoint y: 150, endPoint x: 448, endPoint y: 288, distance: 173.4
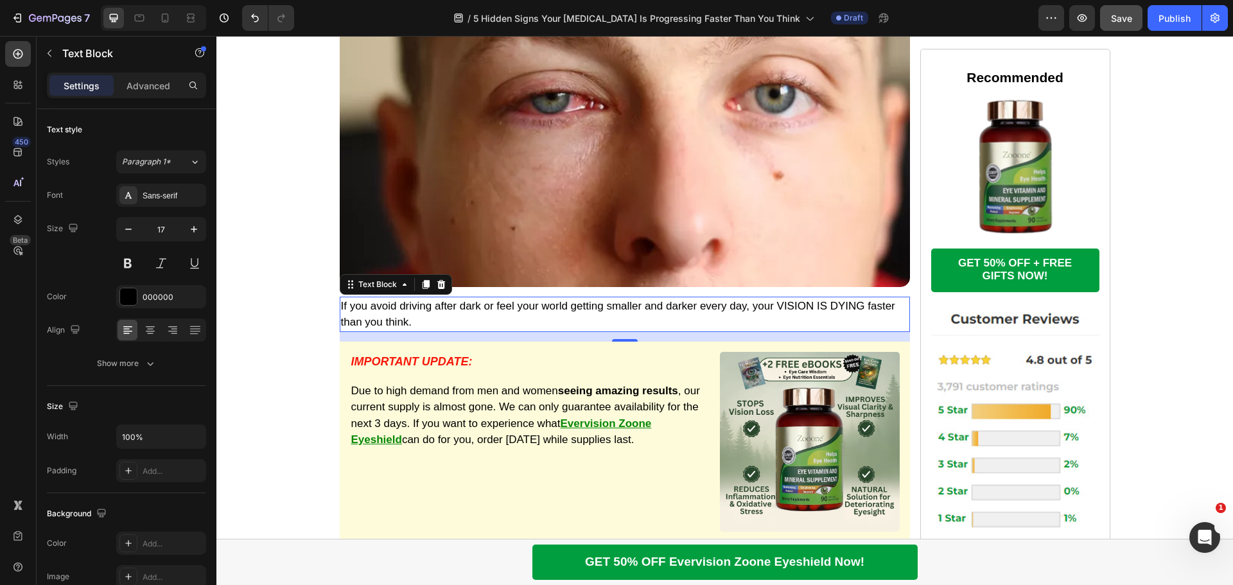
click at [416, 305] on p "If you avoid driving after dark or feel your world getting smaller and darker e…" at bounding box center [625, 314] width 568 height 33
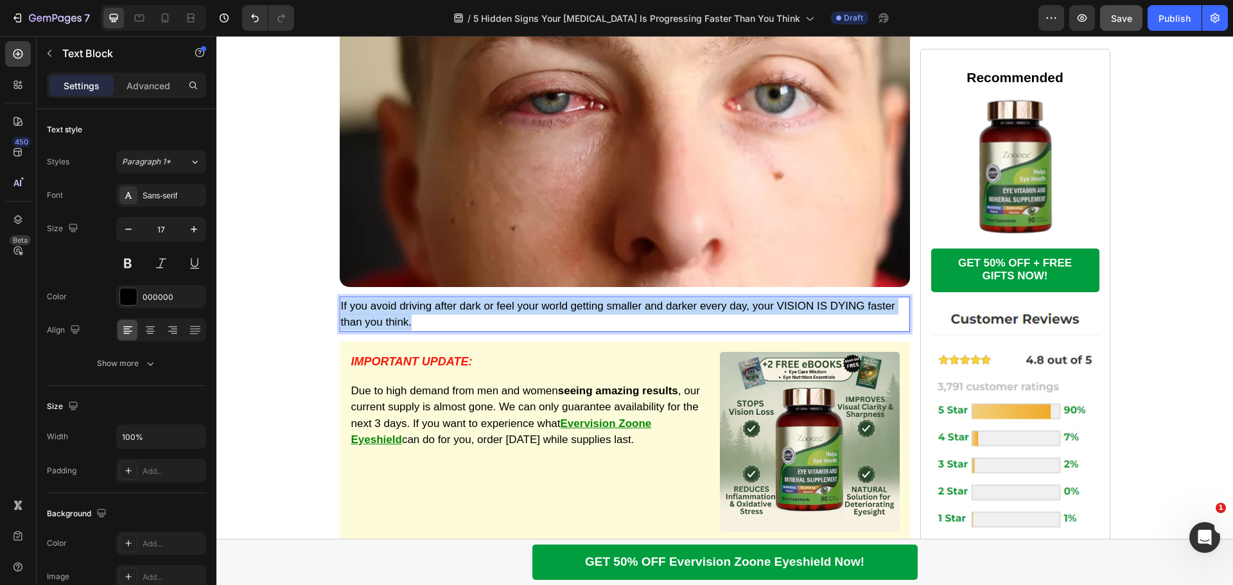
click at [416, 305] on p "If you avoid driving after dark or feel your world getting smaller and darker e…" at bounding box center [625, 314] width 568 height 33
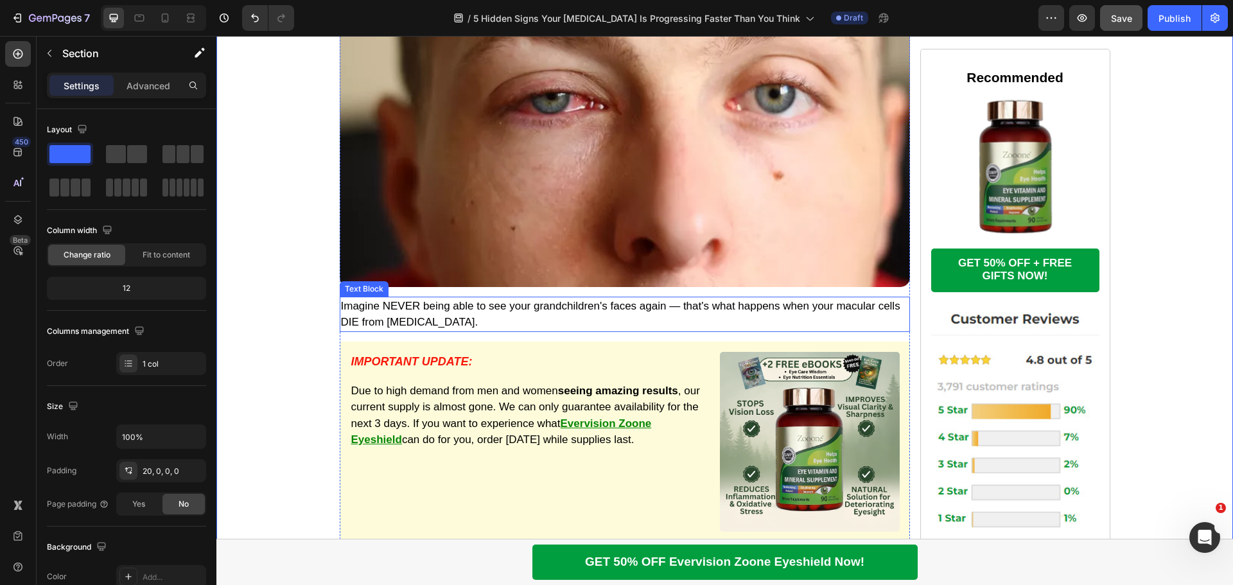
click at [380, 308] on p "Imagine NEVER being able to see your grandchildren's faces again — that's what …" at bounding box center [625, 314] width 568 height 33
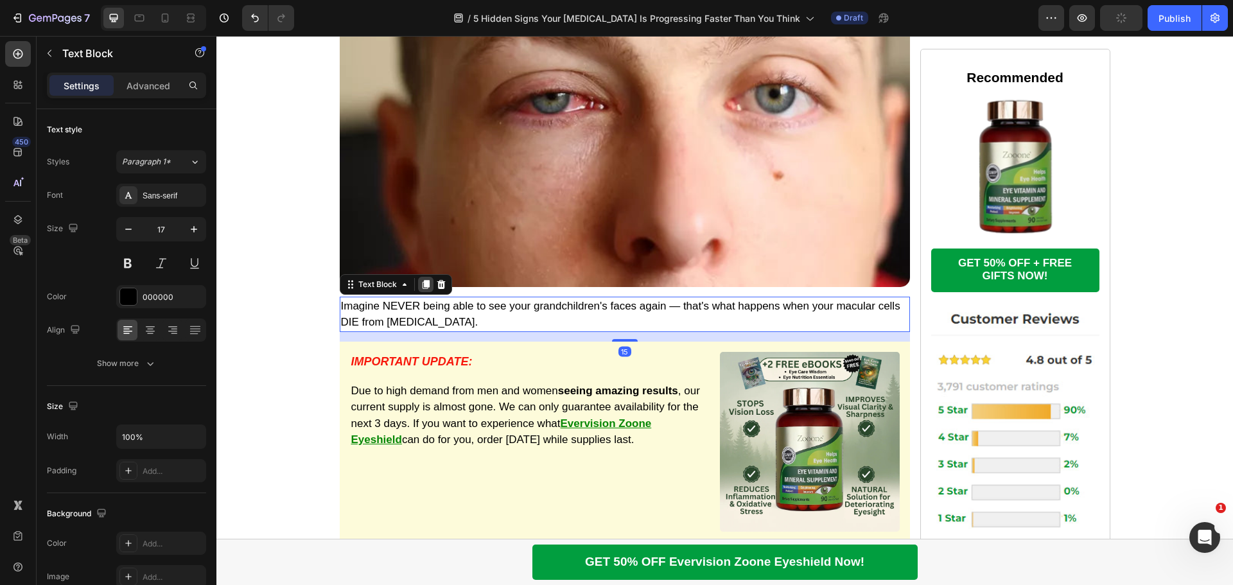
click at [424, 284] on icon at bounding box center [425, 284] width 7 height 9
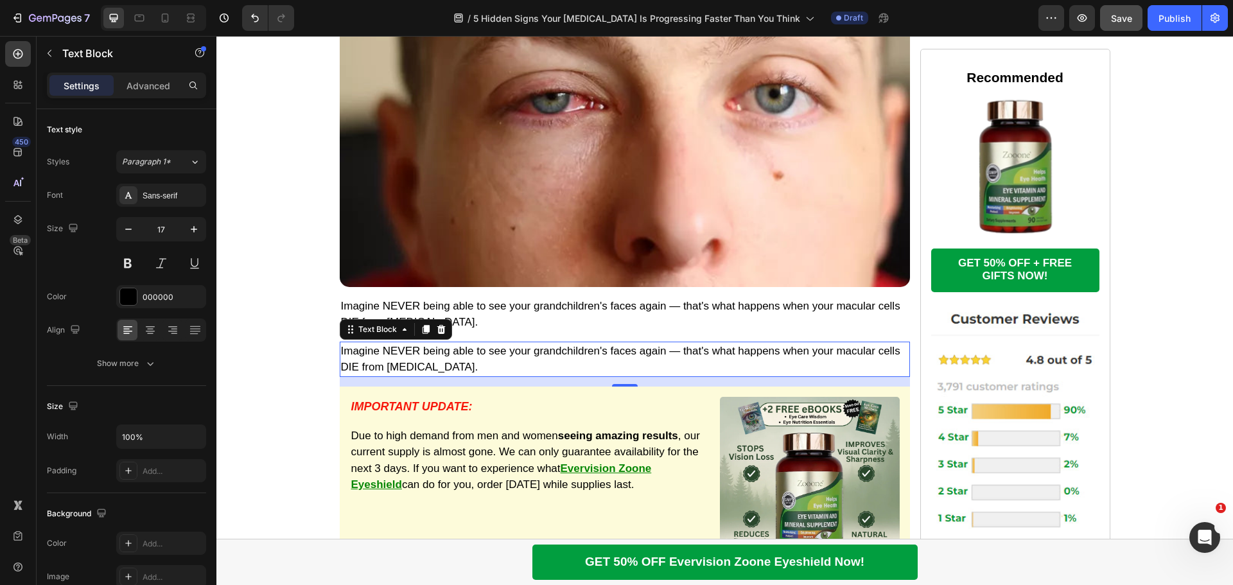
click at [453, 351] on p "Imagine NEVER being able to see your grandchildren's faces again — that's what …" at bounding box center [625, 359] width 568 height 33
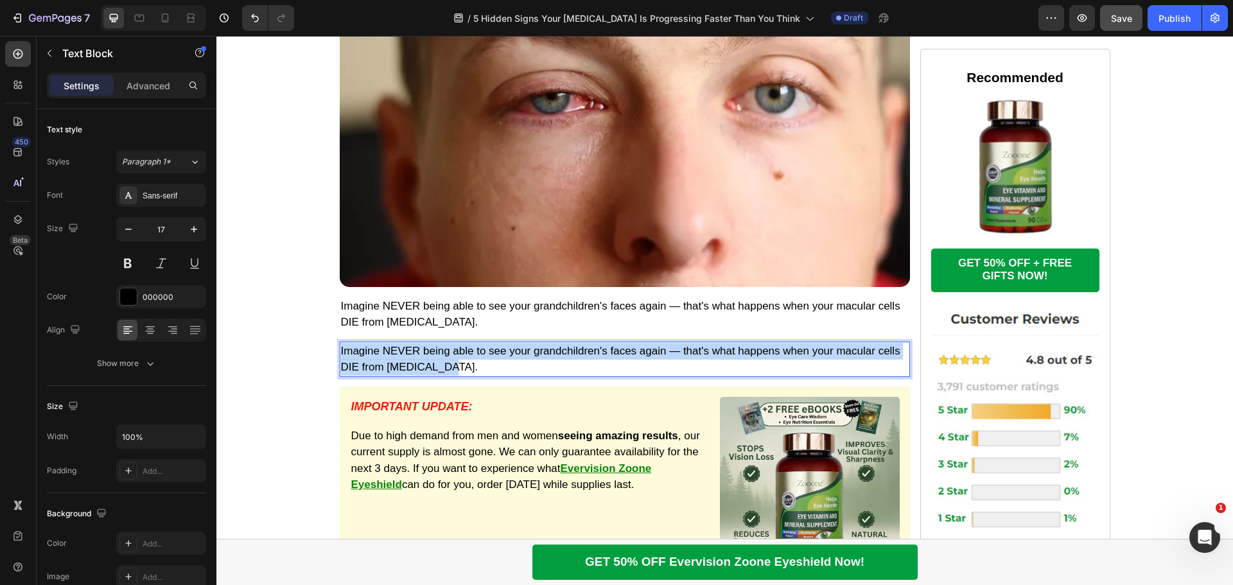
click at [453, 351] on p "Imagine NEVER being able to see your grandchildren's faces again — that's what …" at bounding box center [625, 359] width 568 height 33
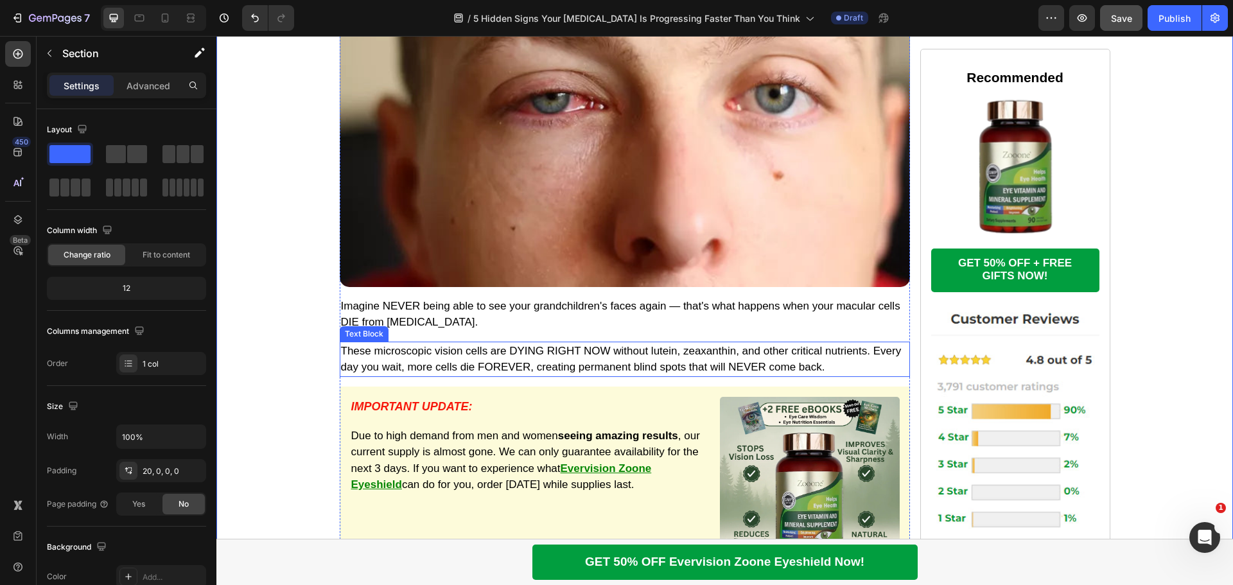
click at [397, 355] on p "These microscopic vision cells are DYING RIGHT NOW without lutein, zeaxanthin, …" at bounding box center [625, 359] width 568 height 33
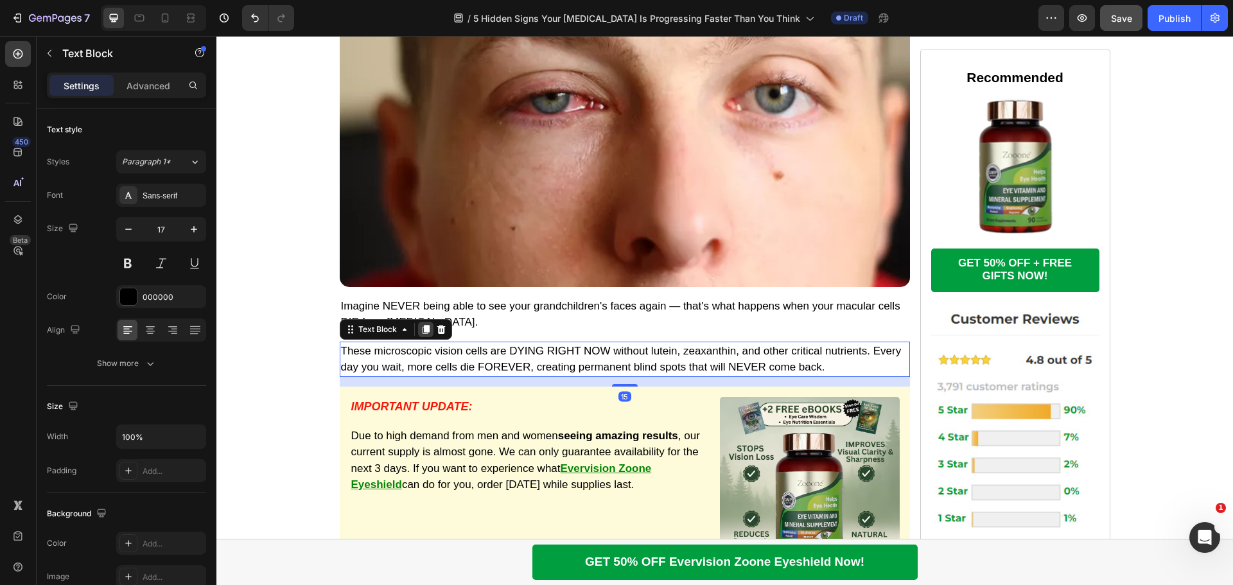
click at [421, 335] on div at bounding box center [425, 329] width 15 height 15
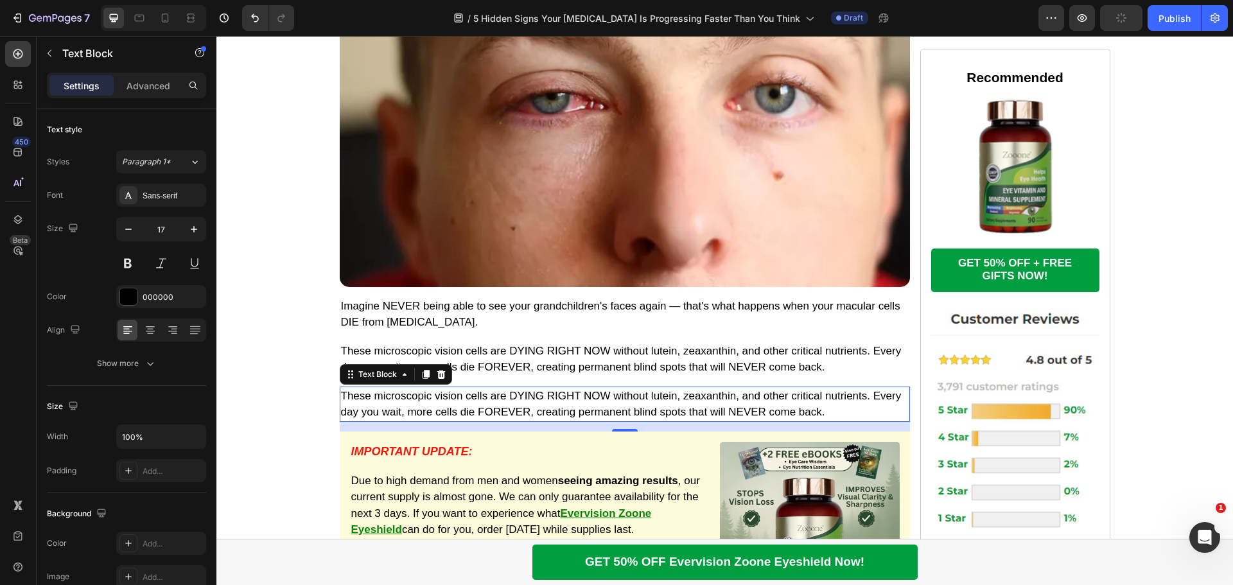
click at [471, 399] on p "These microscopic vision cells are DYING RIGHT NOW without lutein, zeaxanthin, …" at bounding box center [625, 404] width 568 height 33
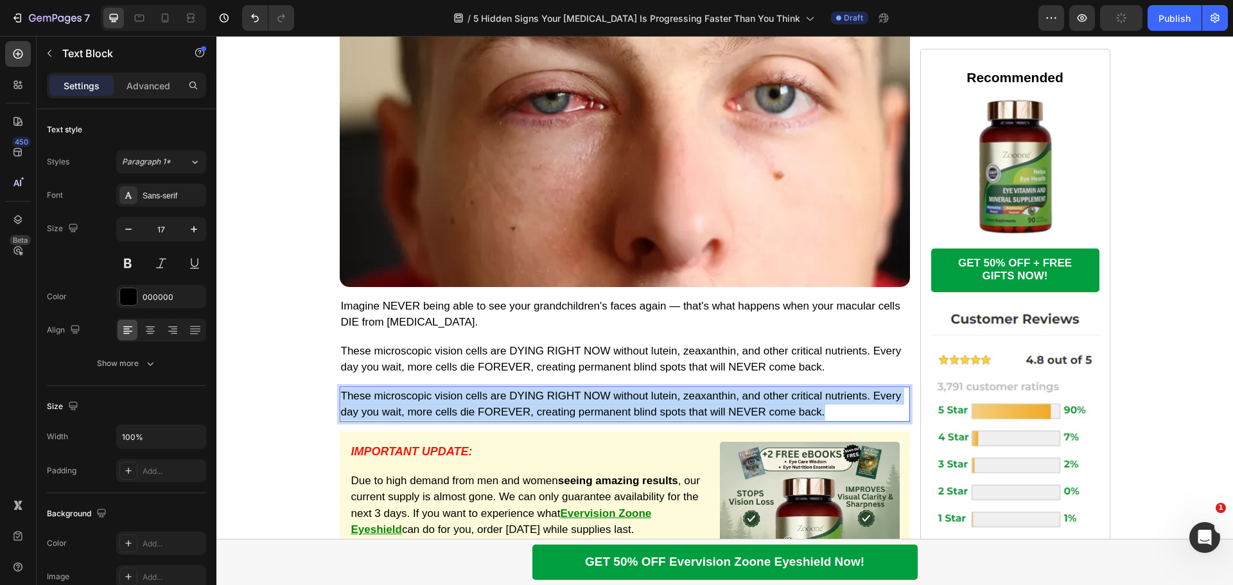
click at [471, 399] on p "These microscopic vision cells are DYING RIGHT NOW without lutein, zeaxanthin, …" at bounding box center [625, 404] width 568 height 33
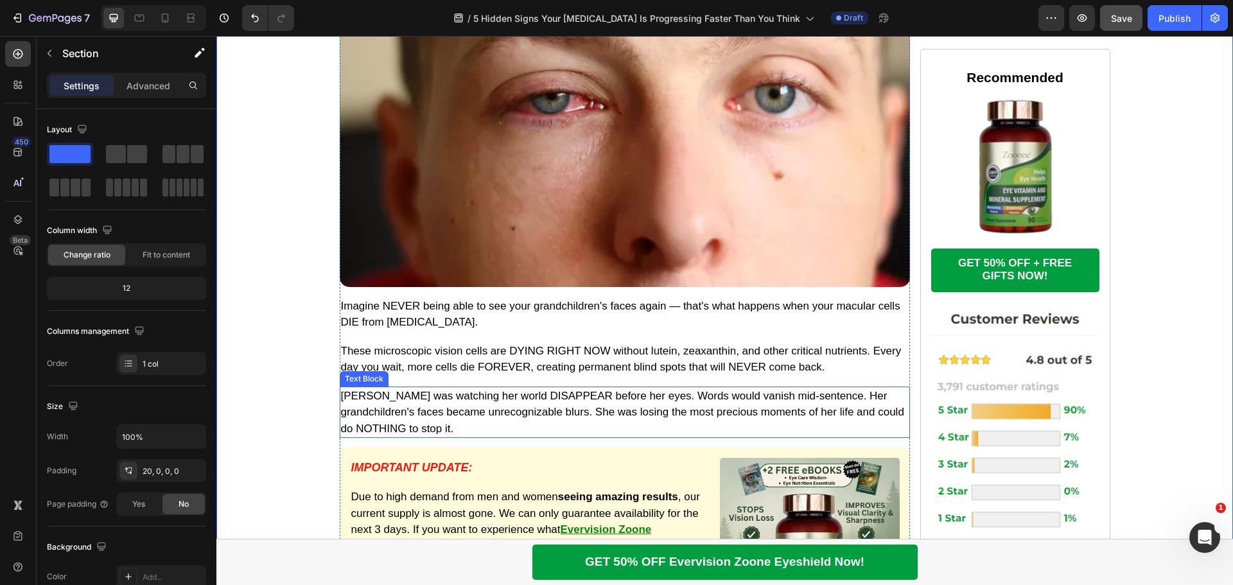
click at [410, 404] on p "[PERSON_NAME] was watching her world DISAPPEAR before her eyes. Words would van…" at bounding box center [625, 412] width 568 height 49
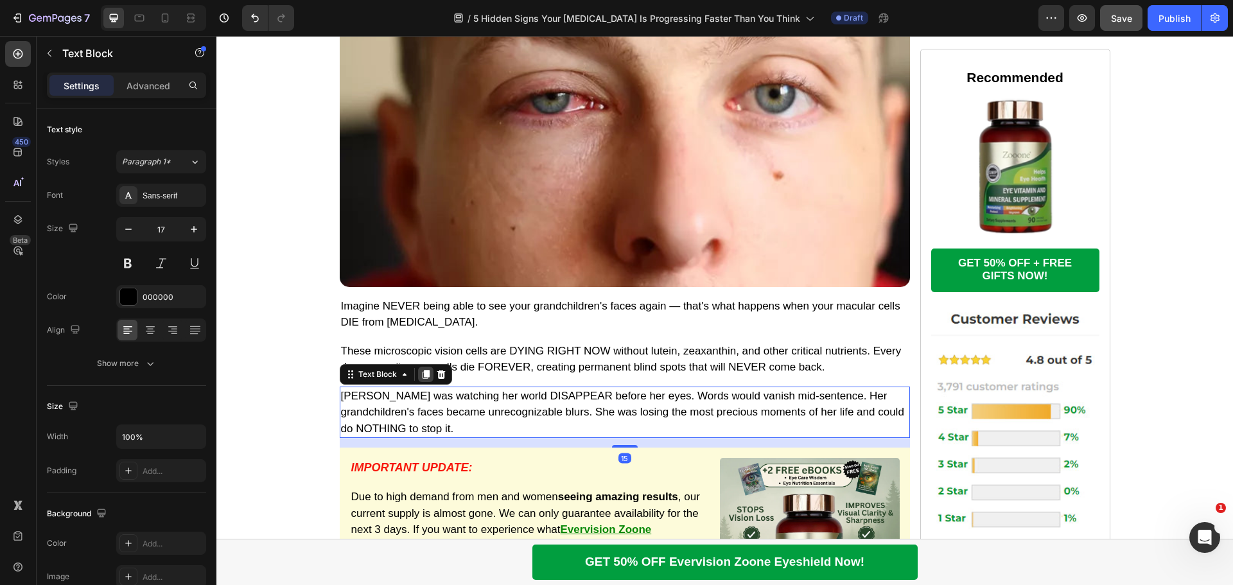
click at [421, 379] on icon at bounding box center [426, 374] width 10 height 10
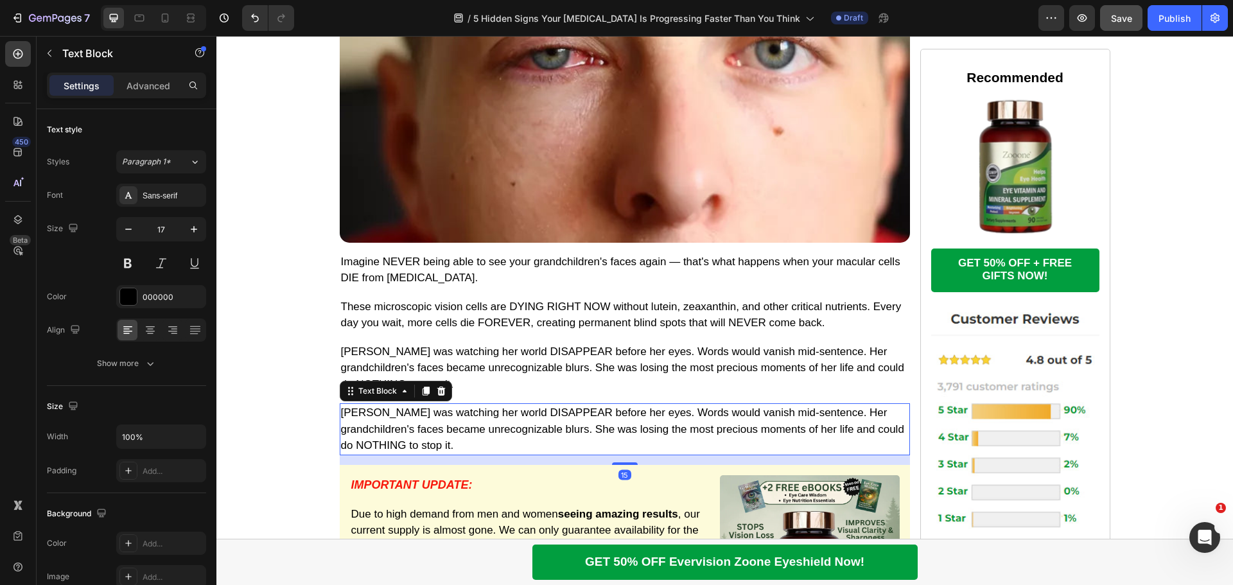
scroll to position [1883, 0]
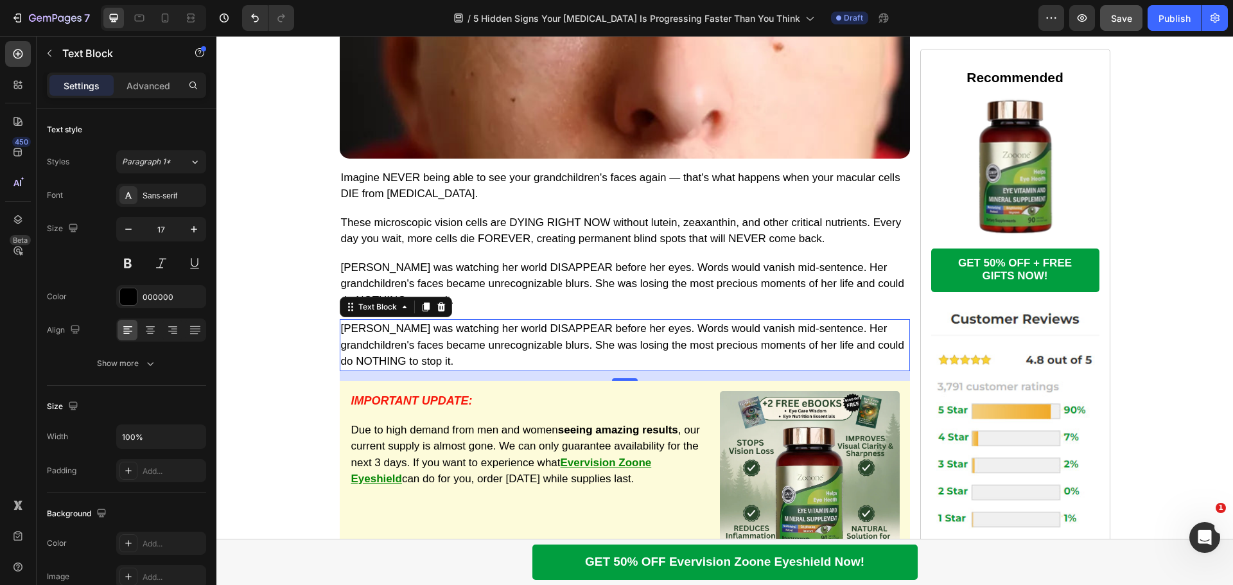
click at [390, 335] on p "[PERSON_NAME] was watching her world DISAPPEAR before her eyes. Words would van…" at bounding box center [625, 344] width 568 height 49
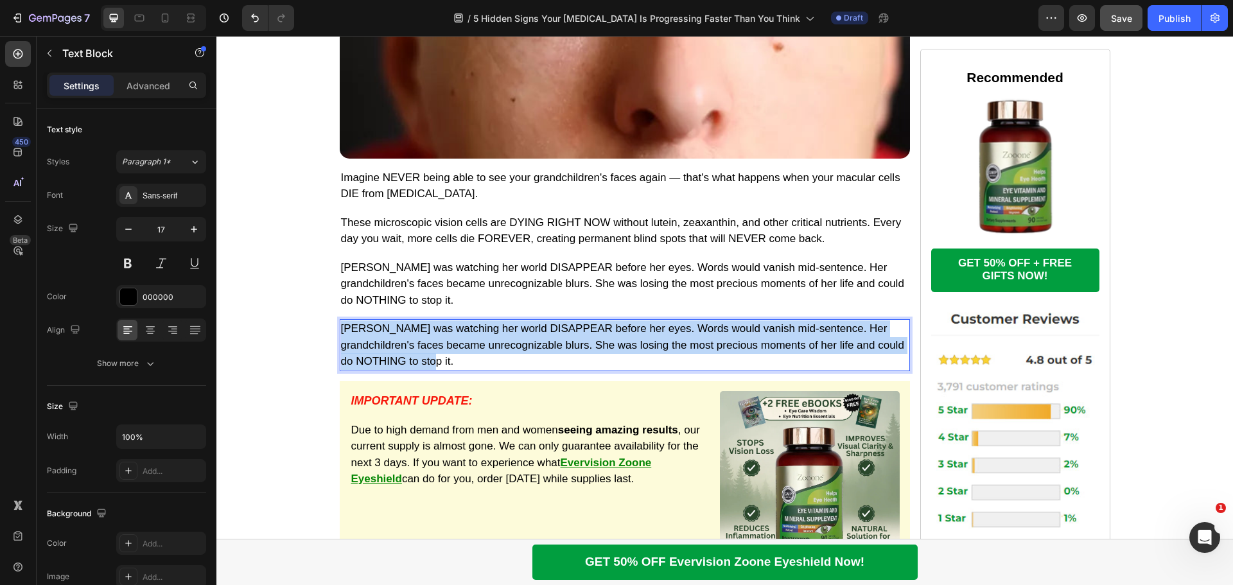
click at [390, 335] on p "[PERSON_NAME] was watching her world DISAPPEAR before her eyes. Words would van…" at bounding box center [625, 344] width 568 height 49
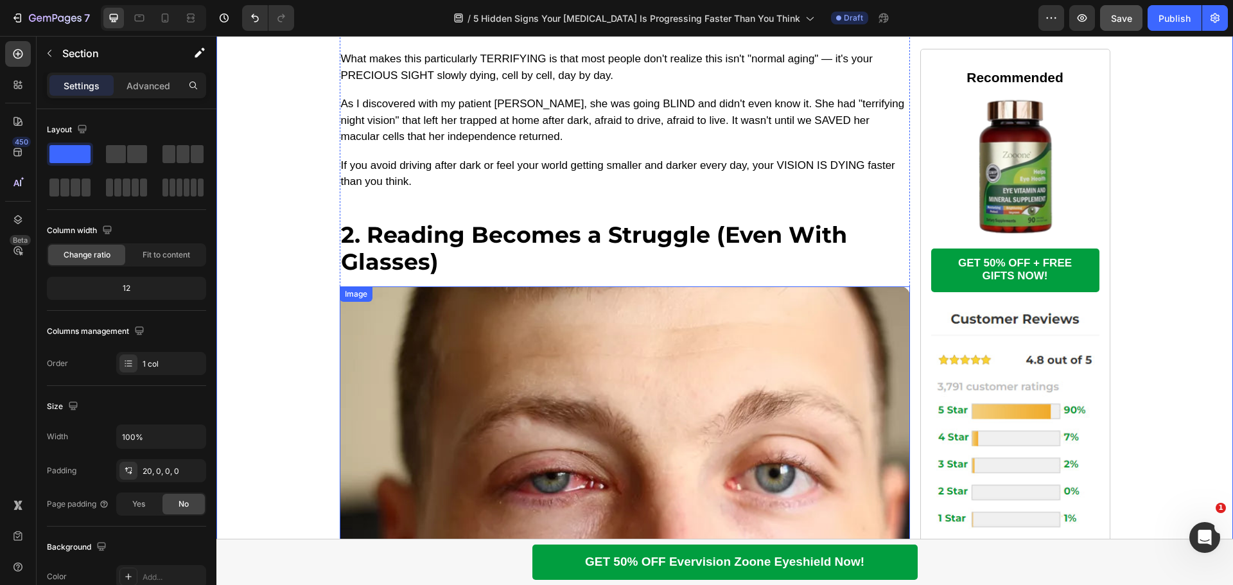
scroll to position [1369, 0]
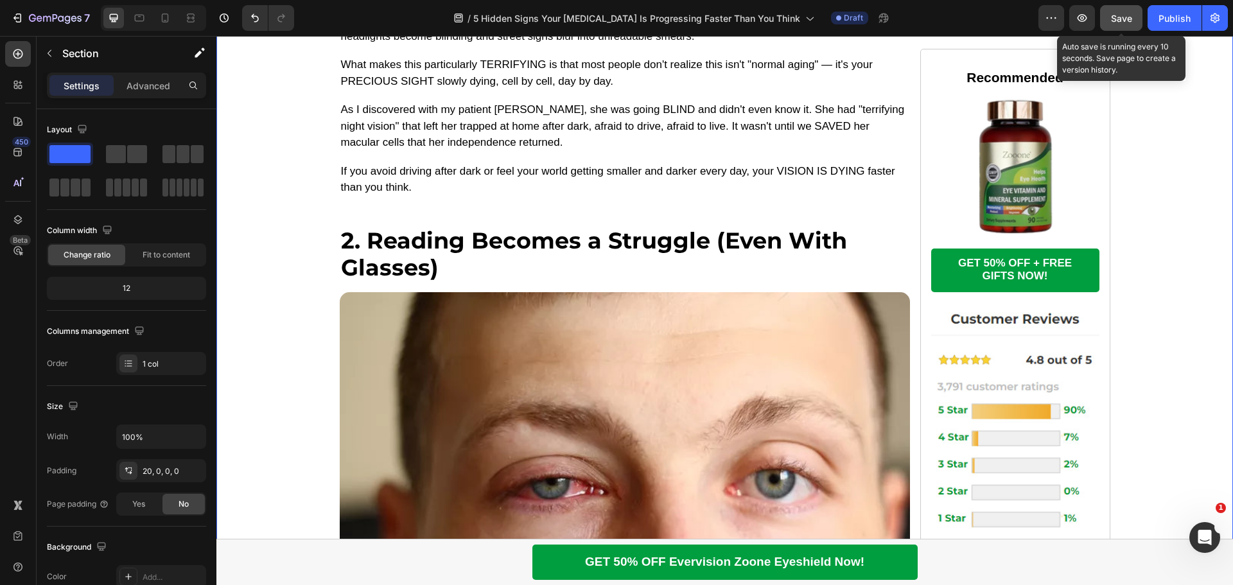
click at [1133, 19] on button "Save" at bounding box center [1121, 18] width 42 height 26
click at [1076, 20] on icon "button" at bounding box center [1082, 18] width 13 height 13
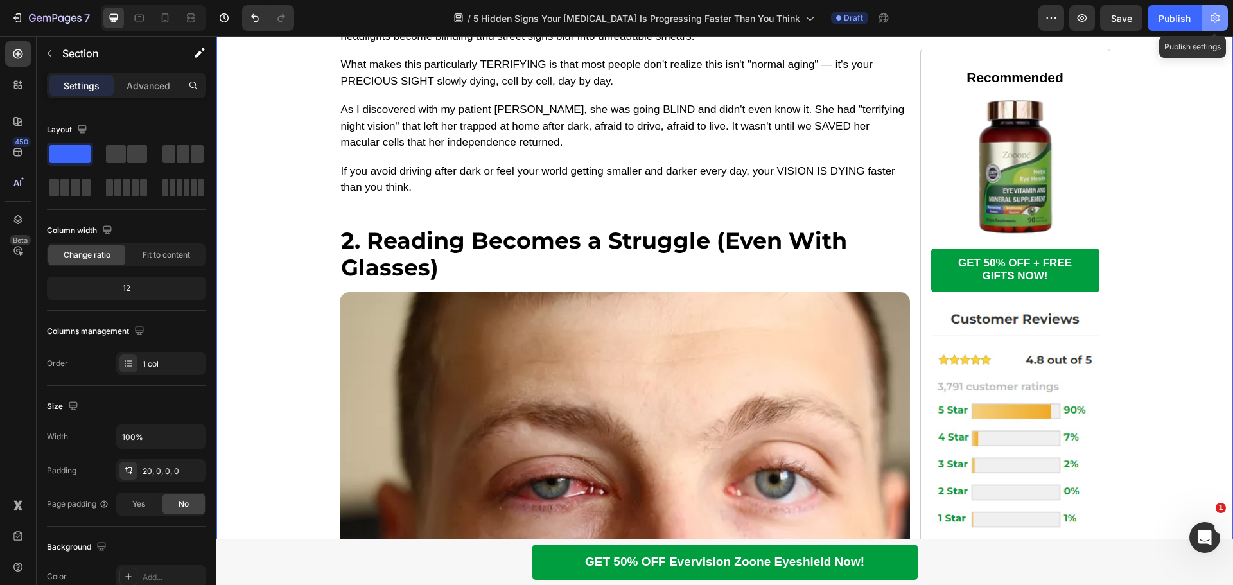
click at [1216, 20] on icon "button" at bounding box center [1215, 18] width 13 height 13
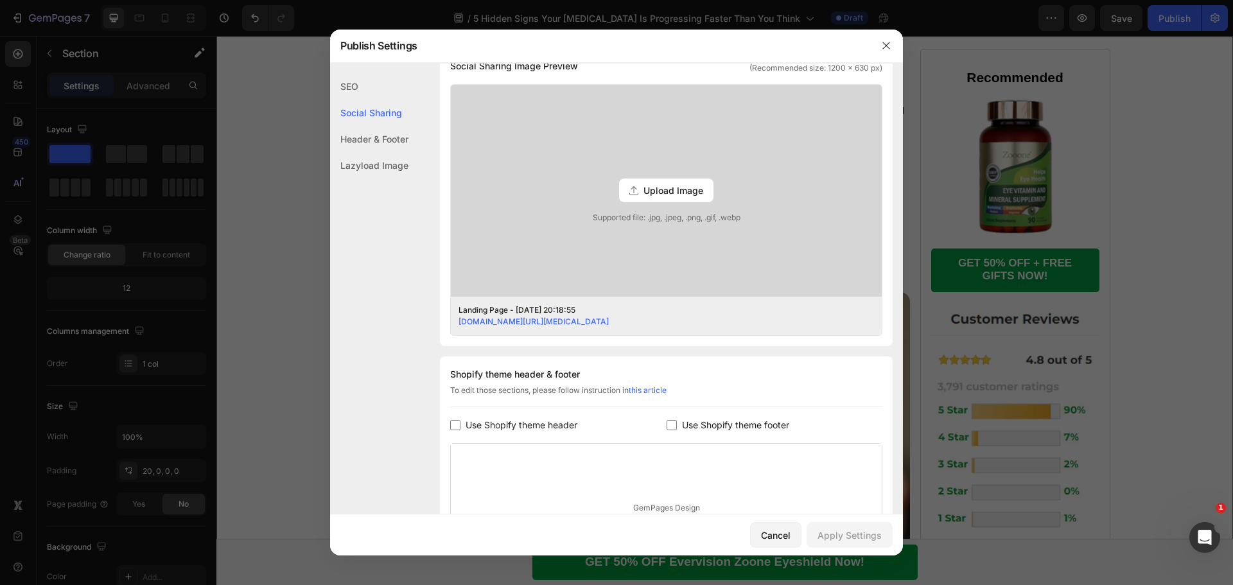
scroll to position [509, 0]
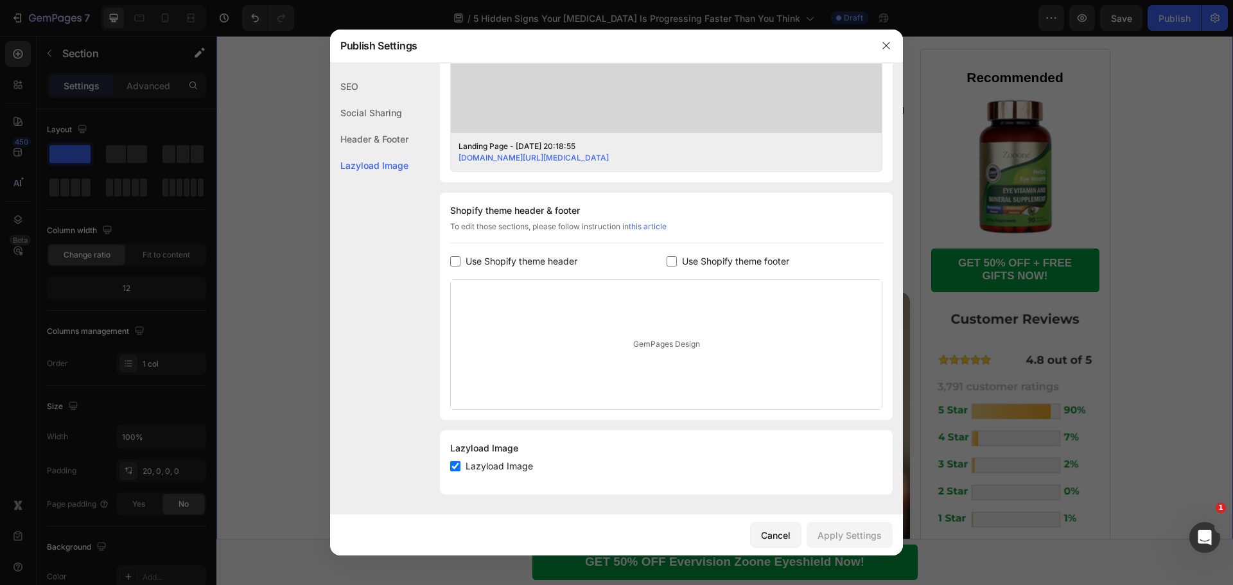
click at [509, 262] on span "Use Shopify theme header" at bounding box center [522, 261] width 112 height 15
checkbox input "true"
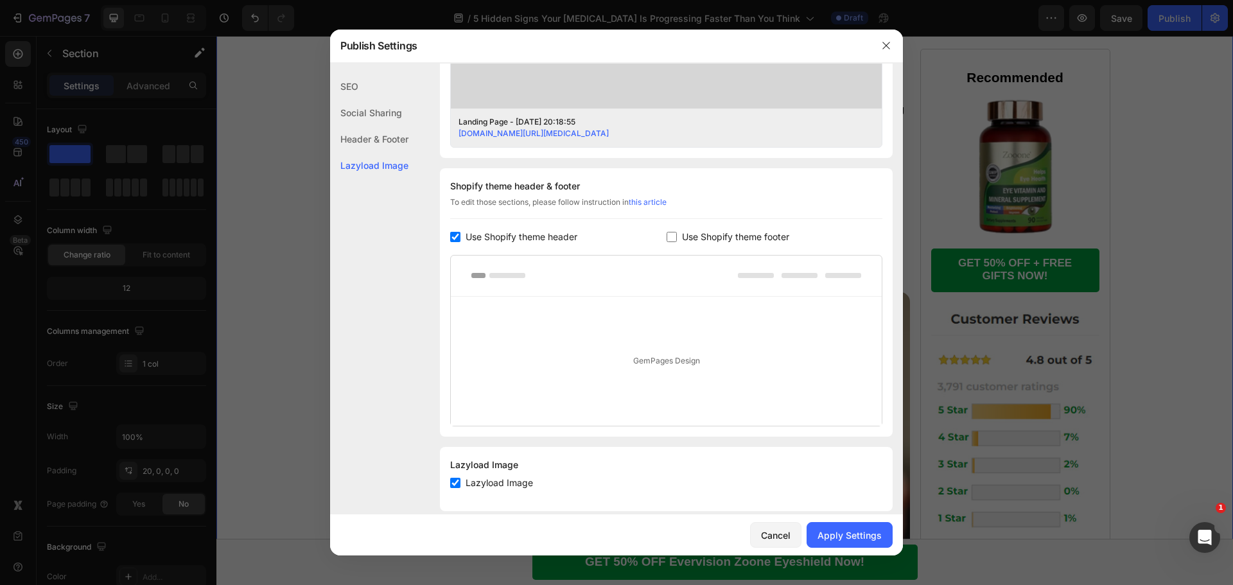
click at [721, 245] on span "Use Shopify theme footer" at bounding box center [735, 236] width 107 height 15
checkbox input "true"
drag, startPoint x: 839, startPoint y: 525, endPoint x: 835, endPoint y: 520, distance: 6.8
click at [840, 525] on button "Apply Settings" at bounding box center [850, 535] width 86 height 26
click at [542, 245] on span "Use Shopify theme header" at bounding box center [522, 236] width 112 height 15
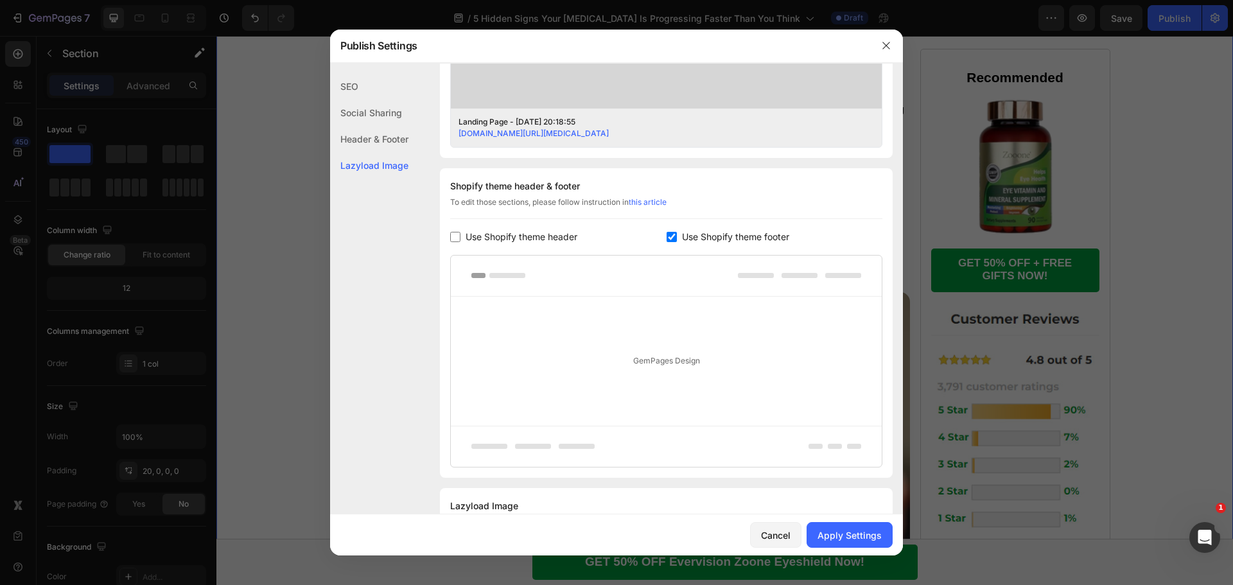
checkbox input "false"
click at [685, 245] on span "Use Shopify theme footer" at bounding box center [735, 236] width 107 height 15
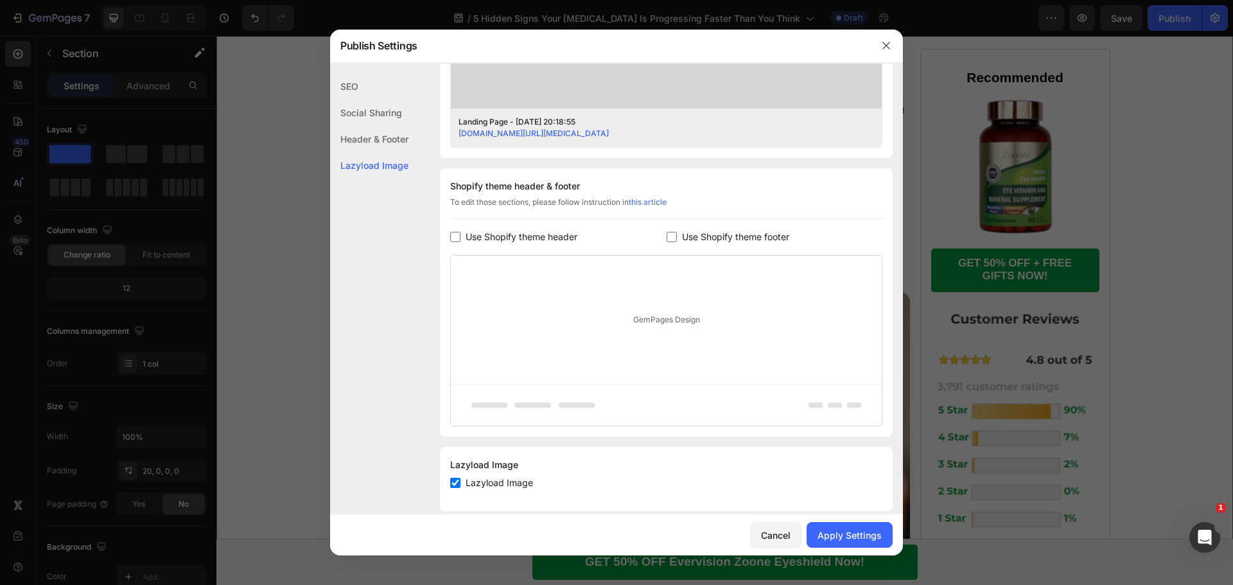
checkbox input "false"
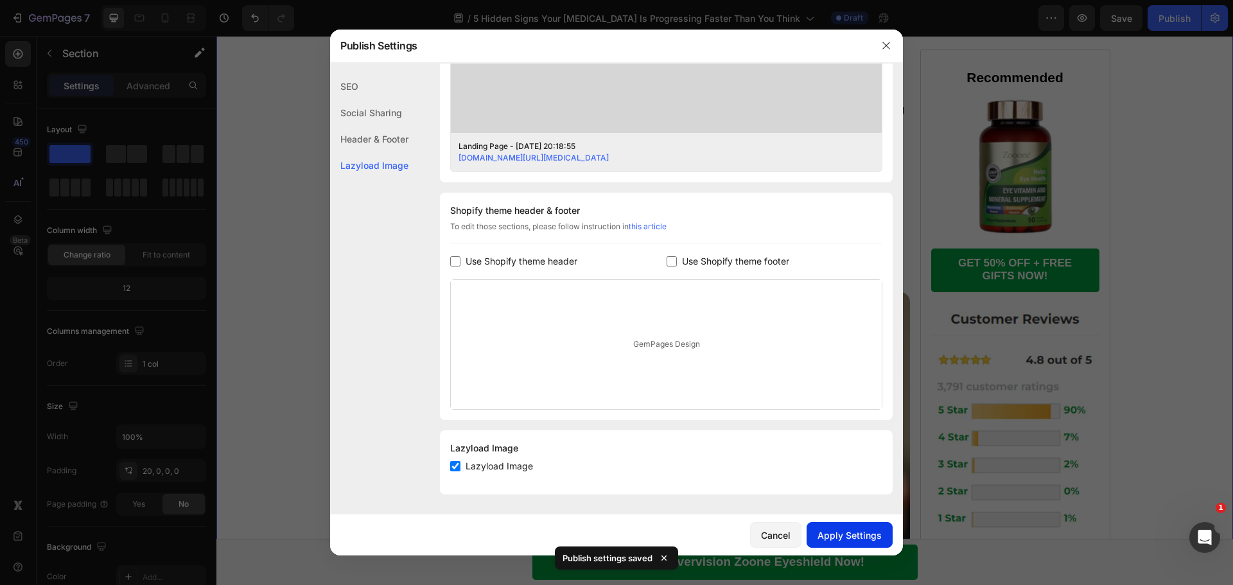
click at [832, 530] on div "Apply Settings" at bounding box center [849, 534] width 64 height 13
click at [886, 51] on icon "button" at bounding box center [886, 45] width 10 height 10
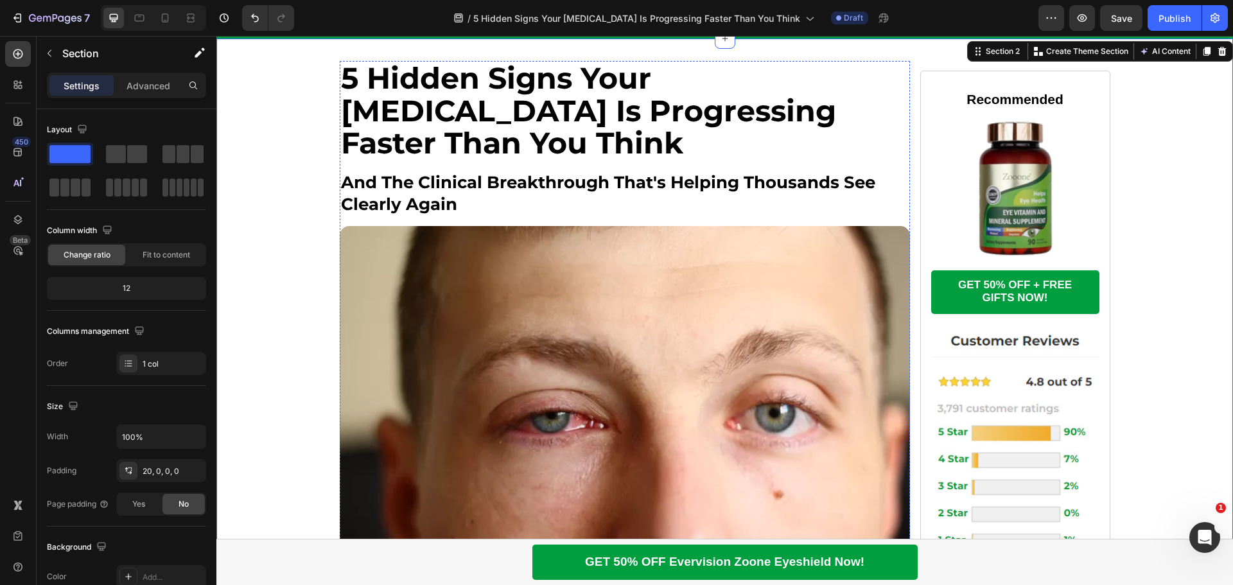
scroll to position [0, 0]
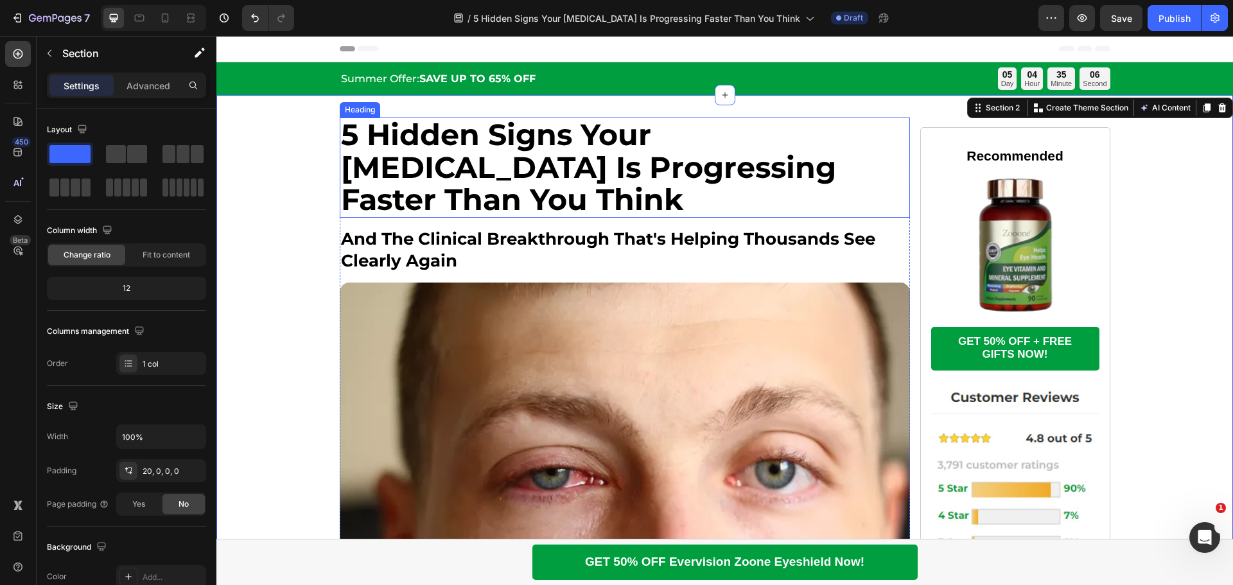
click at [503, 164] on strong "5 Hidden Signs Your [MEDICAL_DATA] Is Progressing Faster Than You Think" at bounding box center [588, 166] width 495 height 101
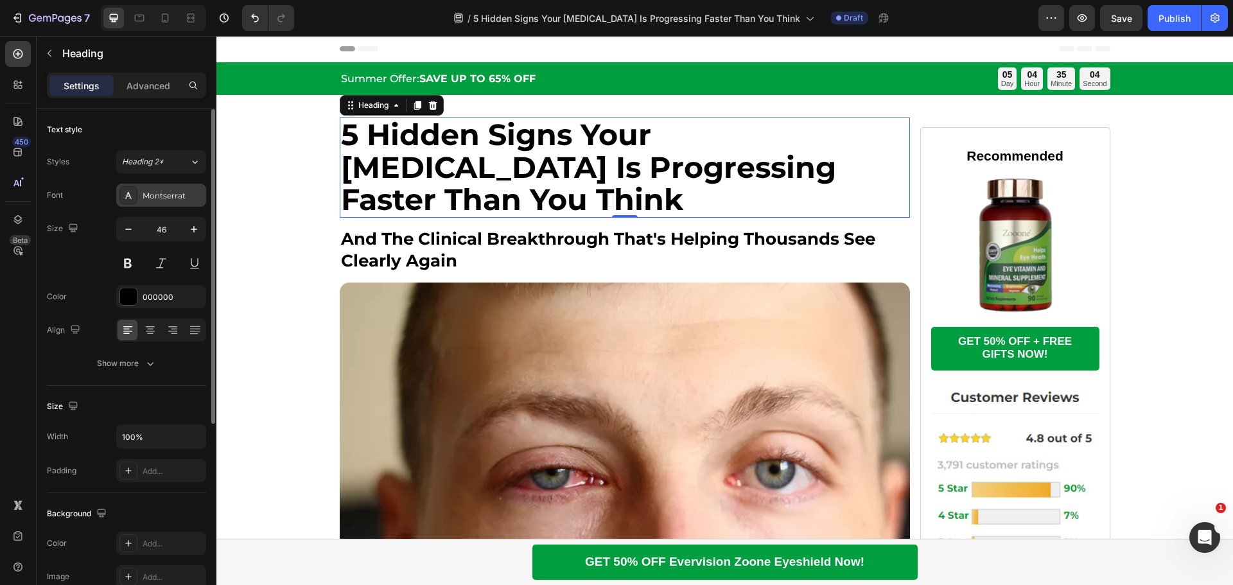
click at [186, 190] on div "Montserrat" at bounding box center [173, 196] width 60 height 12
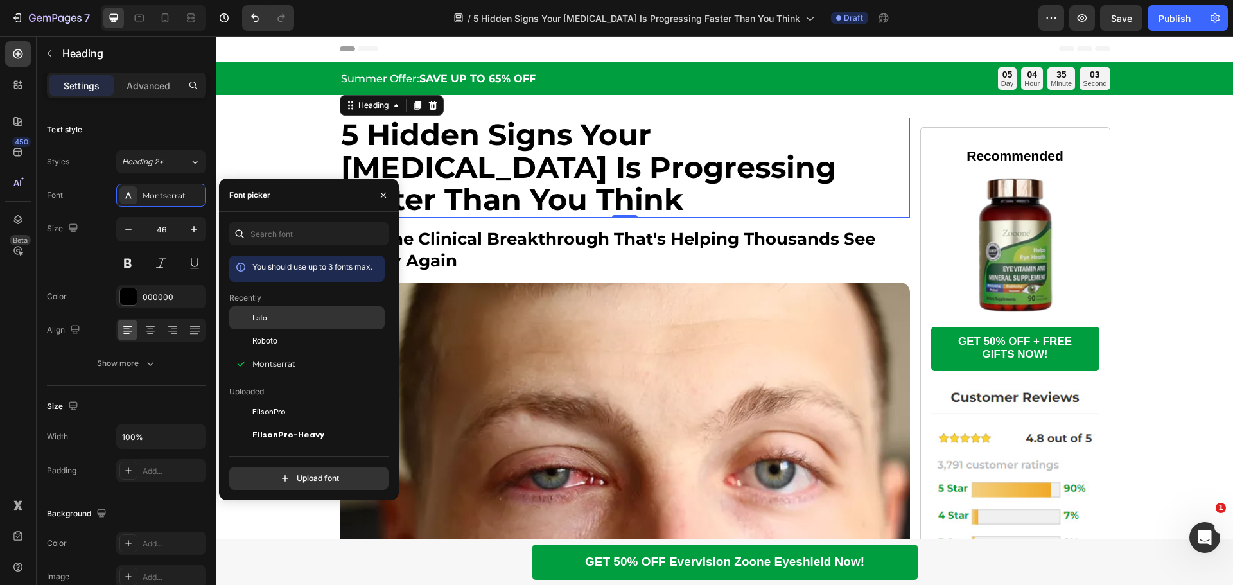
click at [271, 319] on div "Lato" at bounding box center [317, 318] width 130 height 12
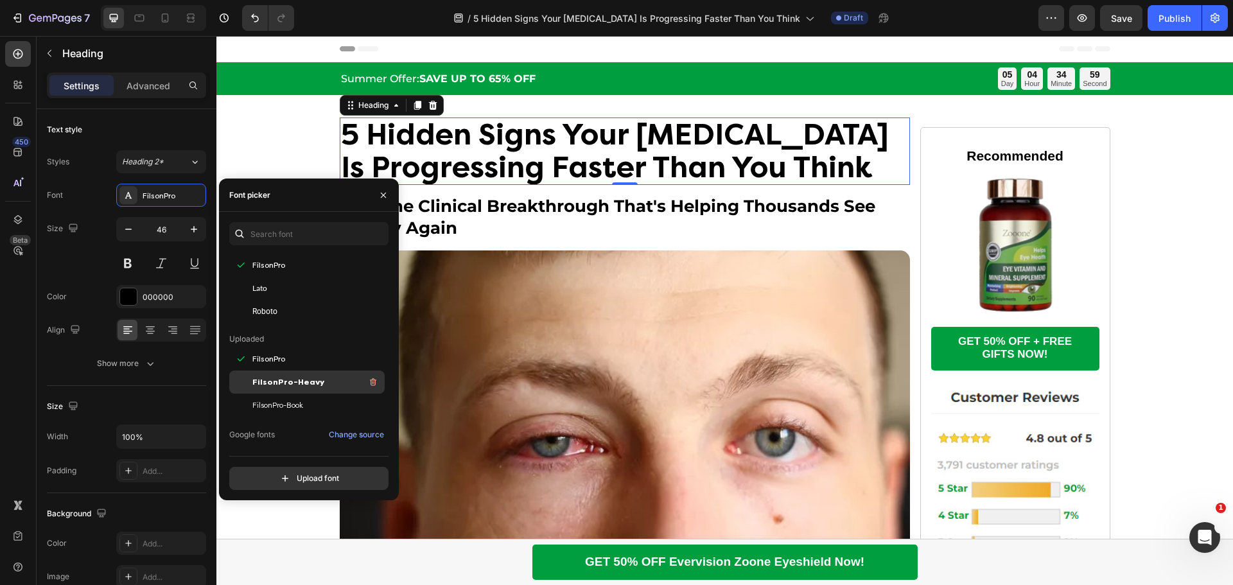
scroll to position [64, 0]
click at [284, 371] on span "FilsonPro-Heavy" at bounding box center [288, 371] width 72 height 12
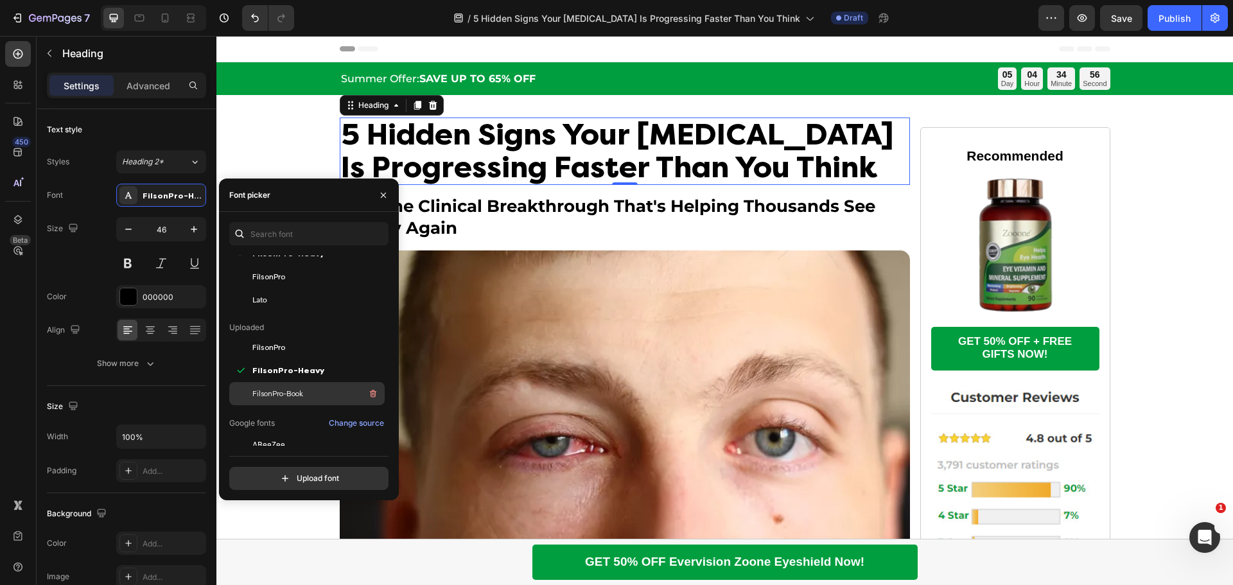
click at [289, 395] on span "FilsonPro-Book" at bounding box center [277, 394] width 51 height 12
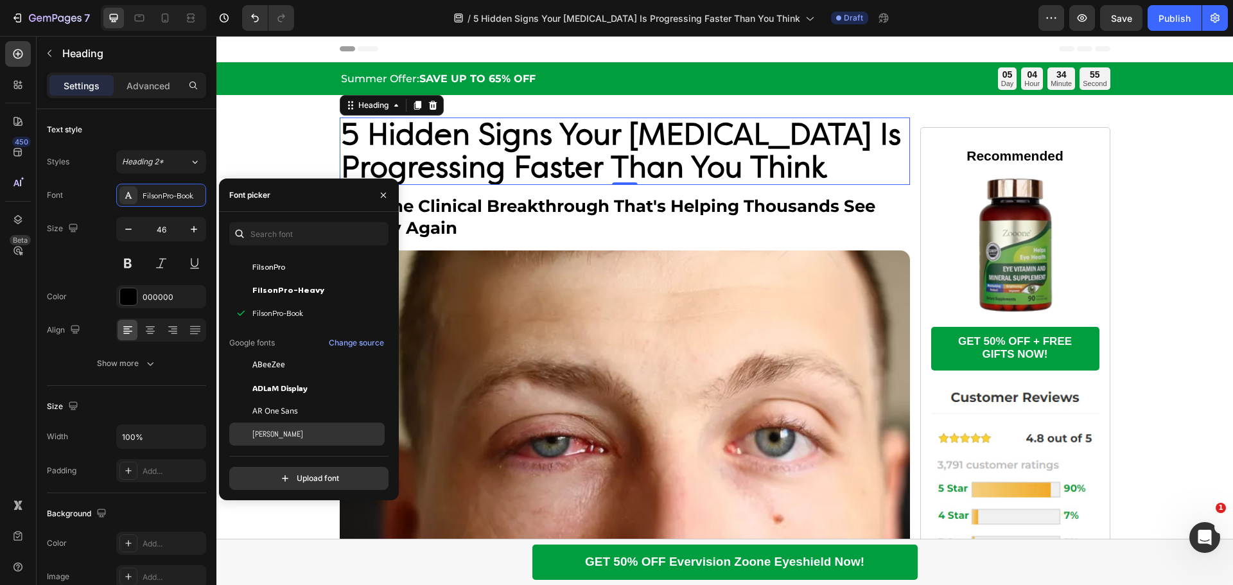
scroll to position [193, 0]
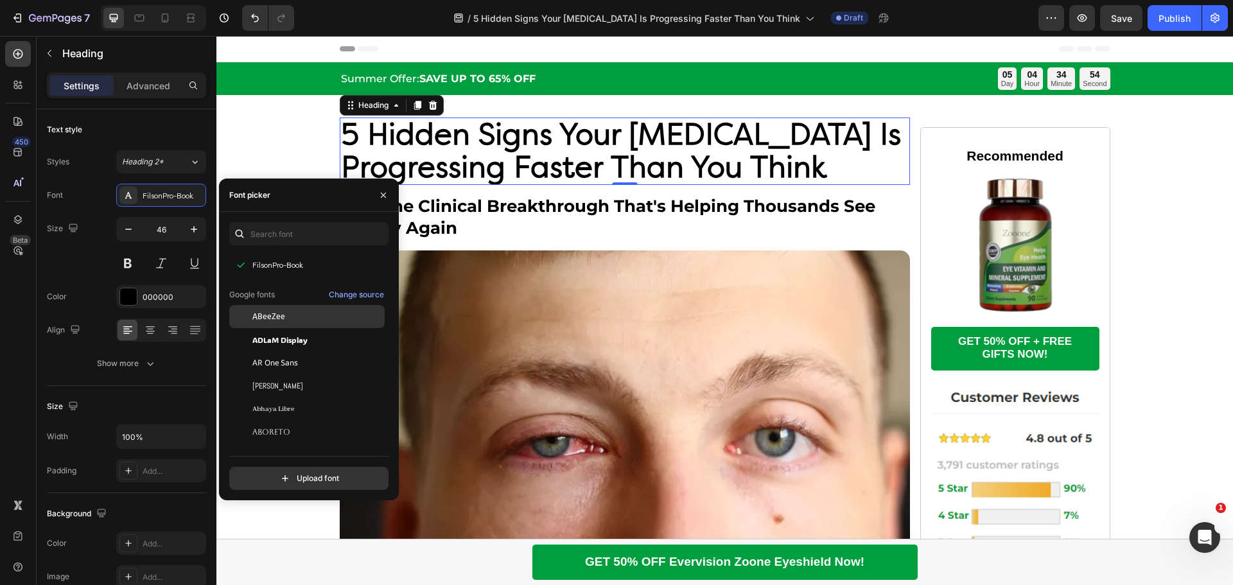
click at [279, 318] on span "ABeeZee" at bounding box center [268, 317] width 33 height 12
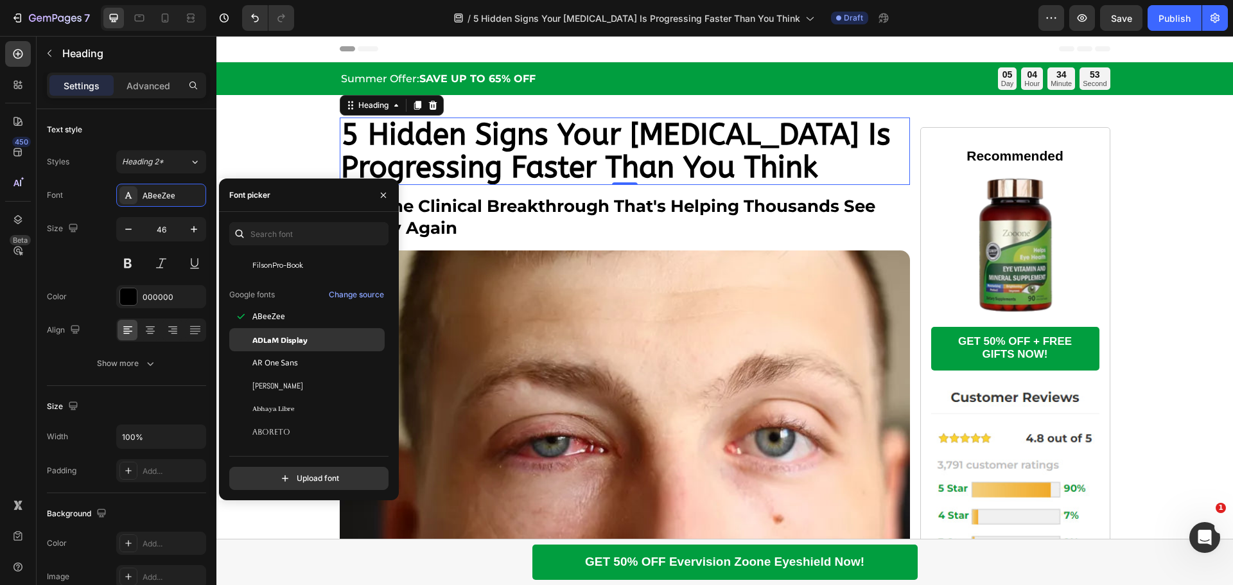
click at [279, 338] on span "ADLaM Display" at bounding box center [279, 340] width 55 height 12
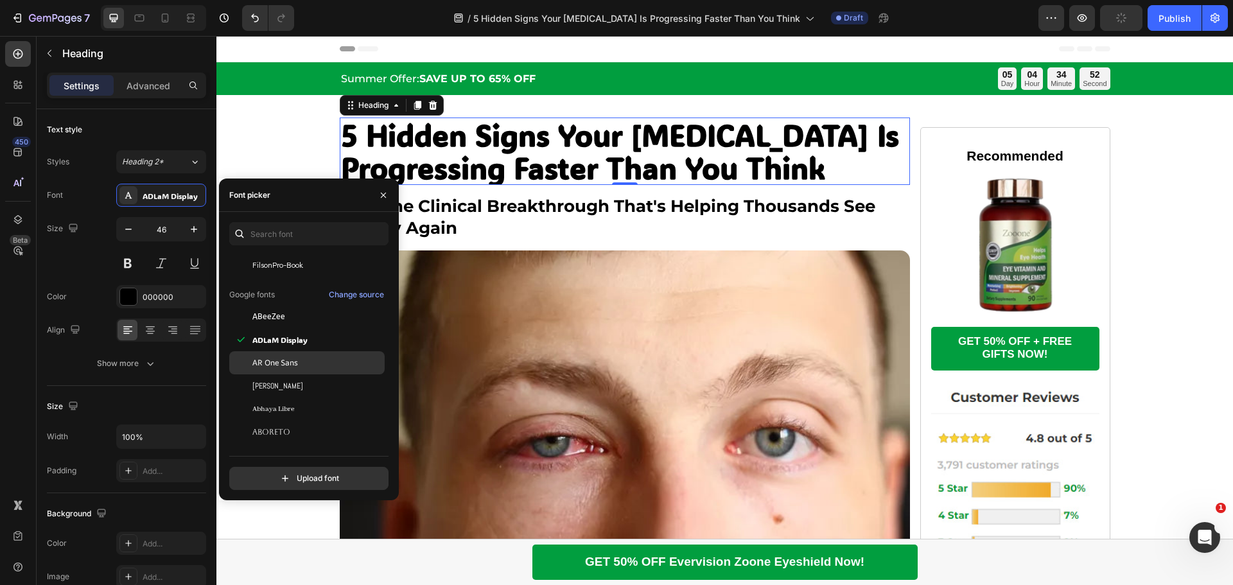
click at [279, 358] on span "AR One Sans" at bounding box center [275, 363] width 46 height 12
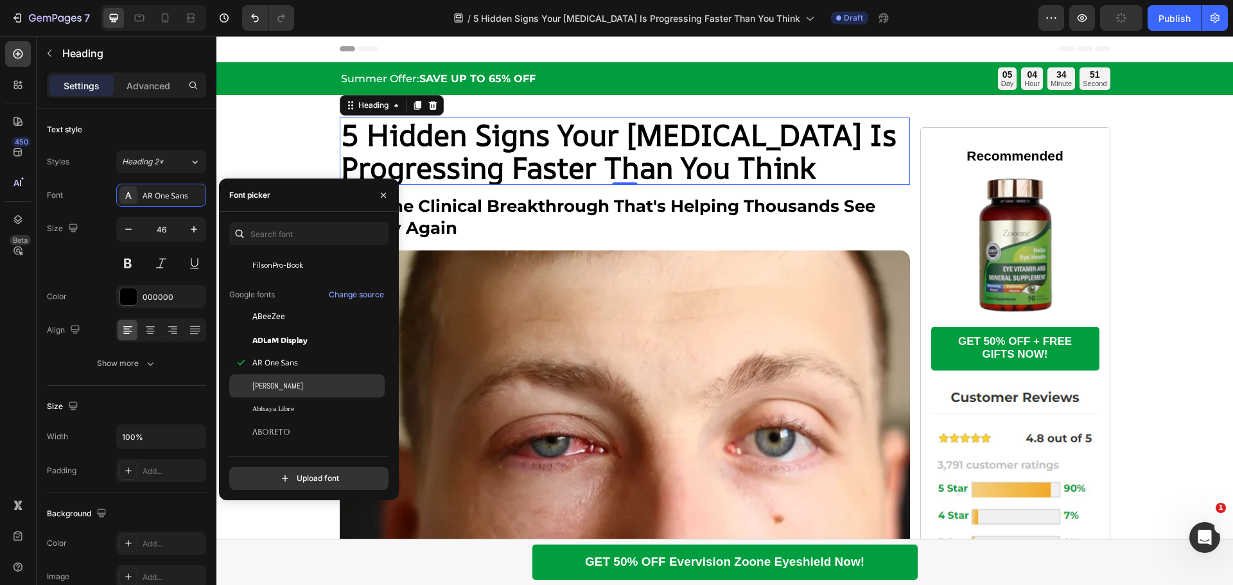
click at [274, 382] on div "[PERSON_NAME]" at bounding box center [317, 386] width 130 height 12
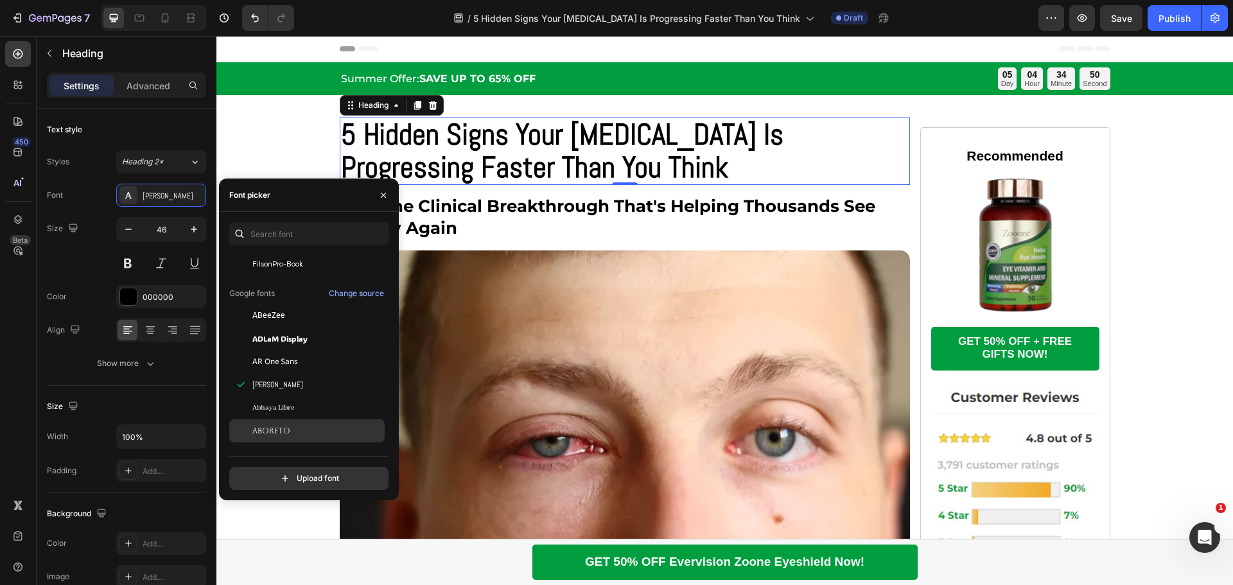
scroll to position [257, 0]
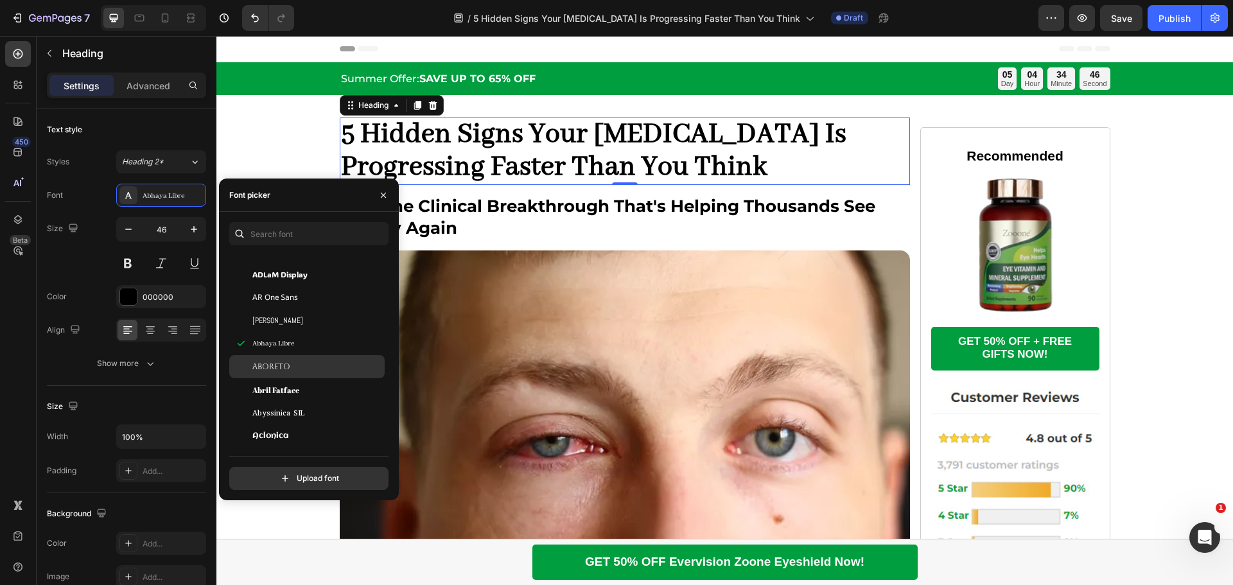
click at [282, 363] on span "Aboreto" at bounding box center [271, 367] width 38 height 12
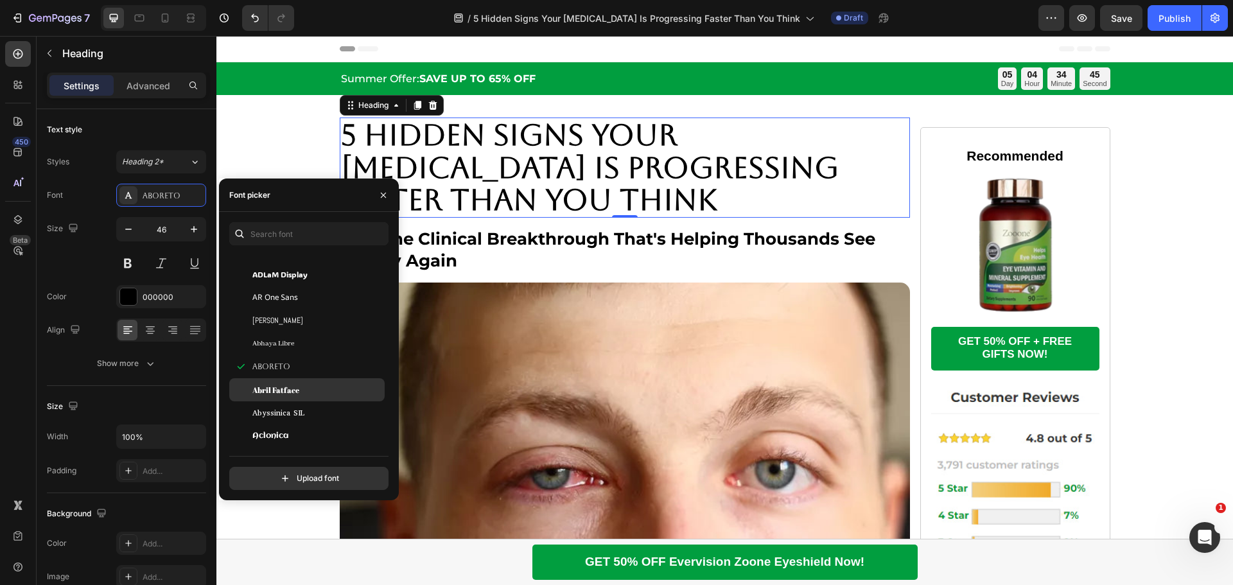
click at [283, 384] on span "Abril Fatface" at bounding box center [275, 390] width 47 height 12
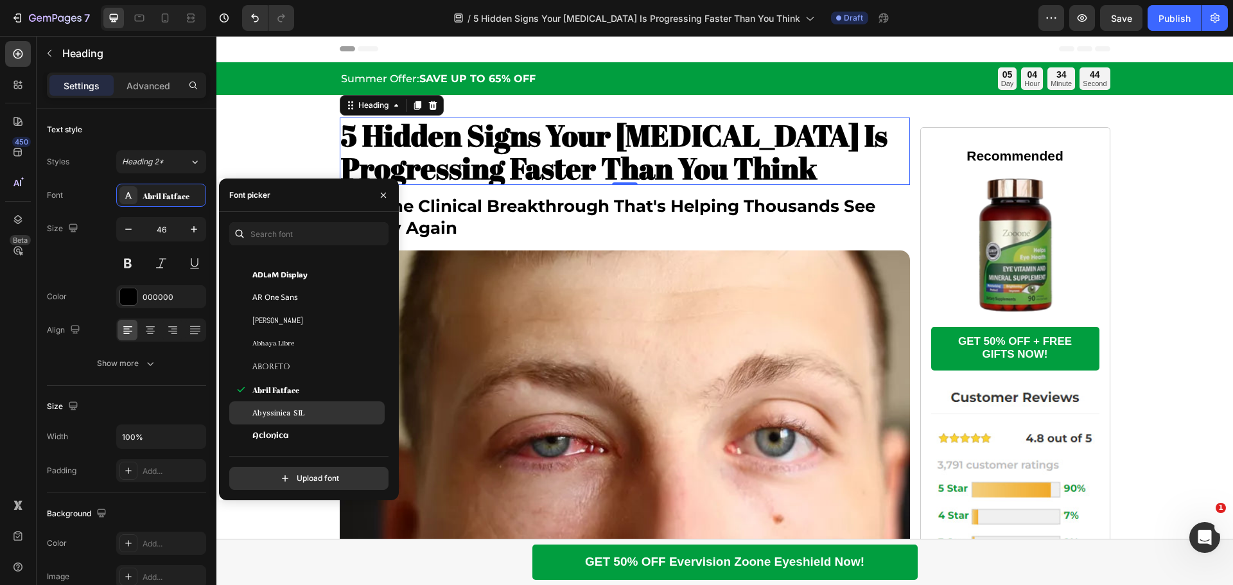
click at [288, 408] on span "Abyssinica SIL" at bounding box center [278, 413] width 52 height 12
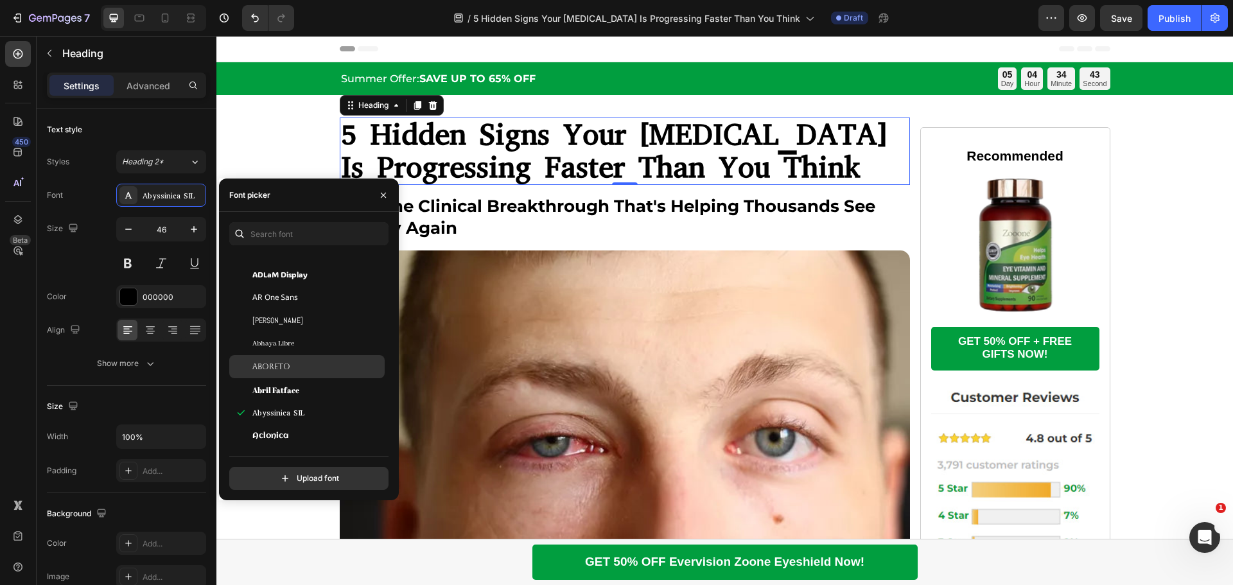
scroll to position [321, 0]
click at [295, 368] on div "Aclonica" at bounding box center [317, 372] width 130 height 12
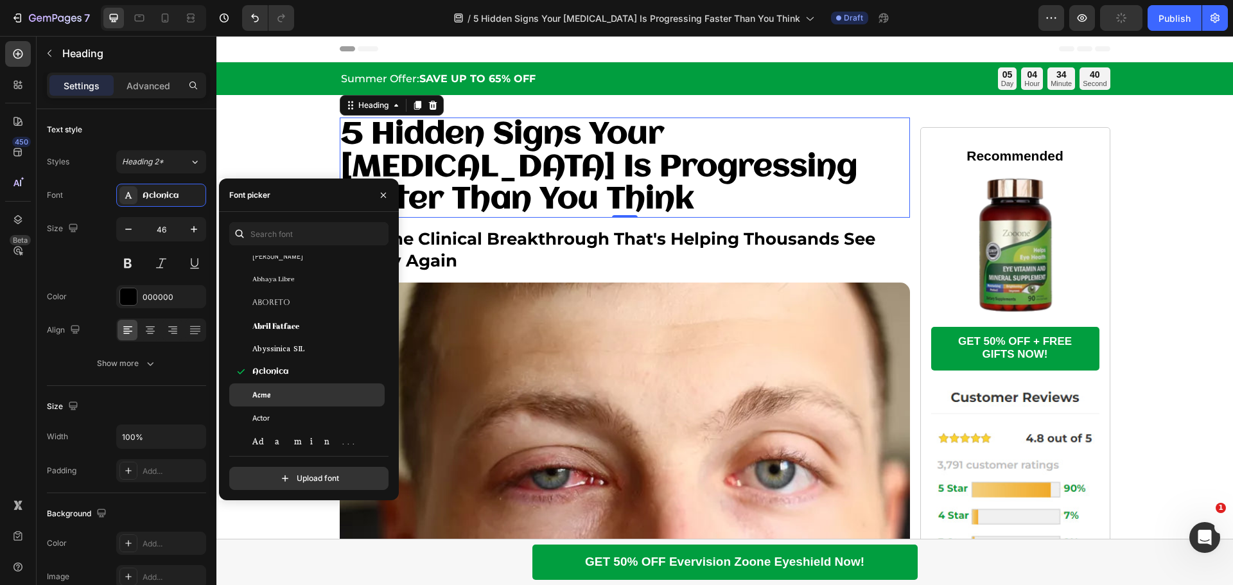
click at [279, 388] on div "Acme" at bounding box center [306, 394] width 155 height 23
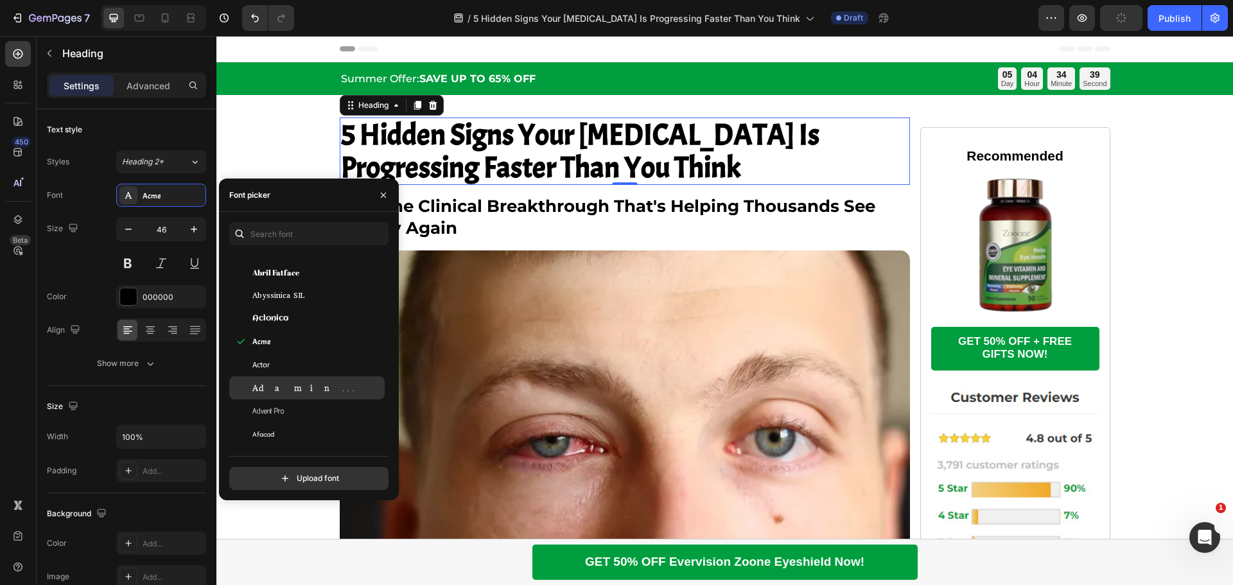
scroll to position [385, 0]
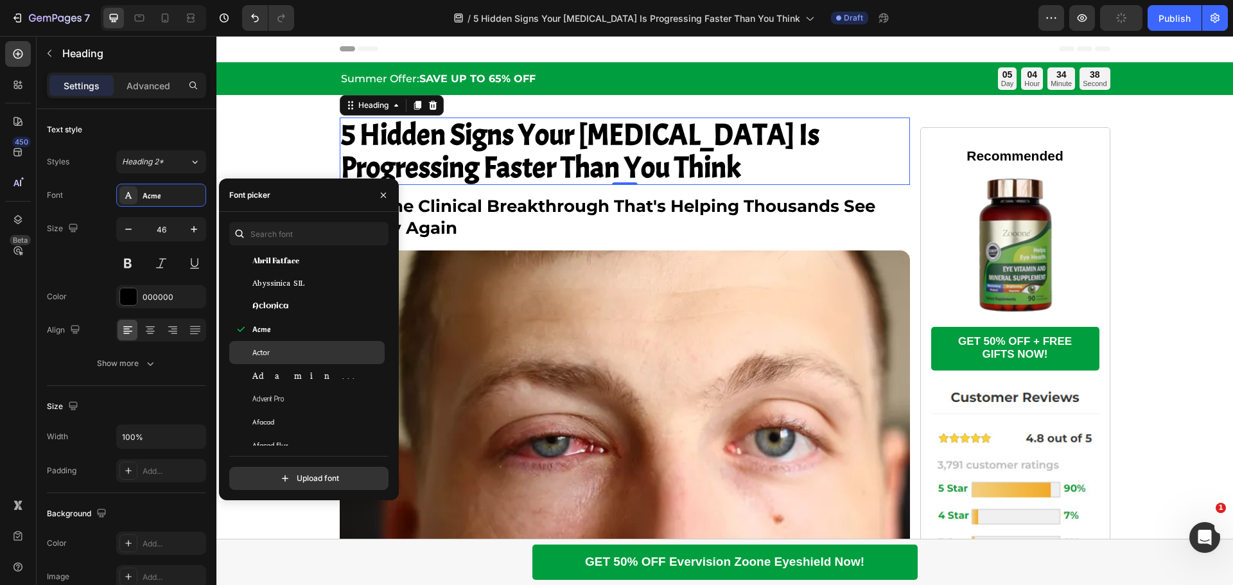
click at [290, 358] on div "Actor" at bounding box center [306, 352] width 155 height 23
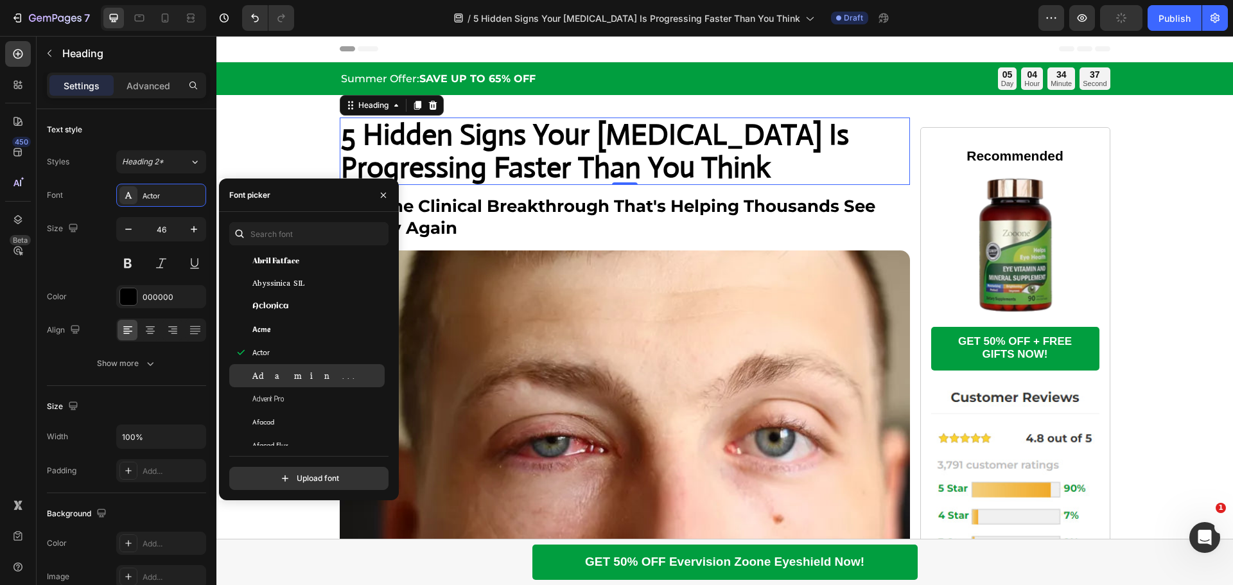
click at [290, 371] on div "Adamina" at bounding box center [317, 376] width 130 height 12
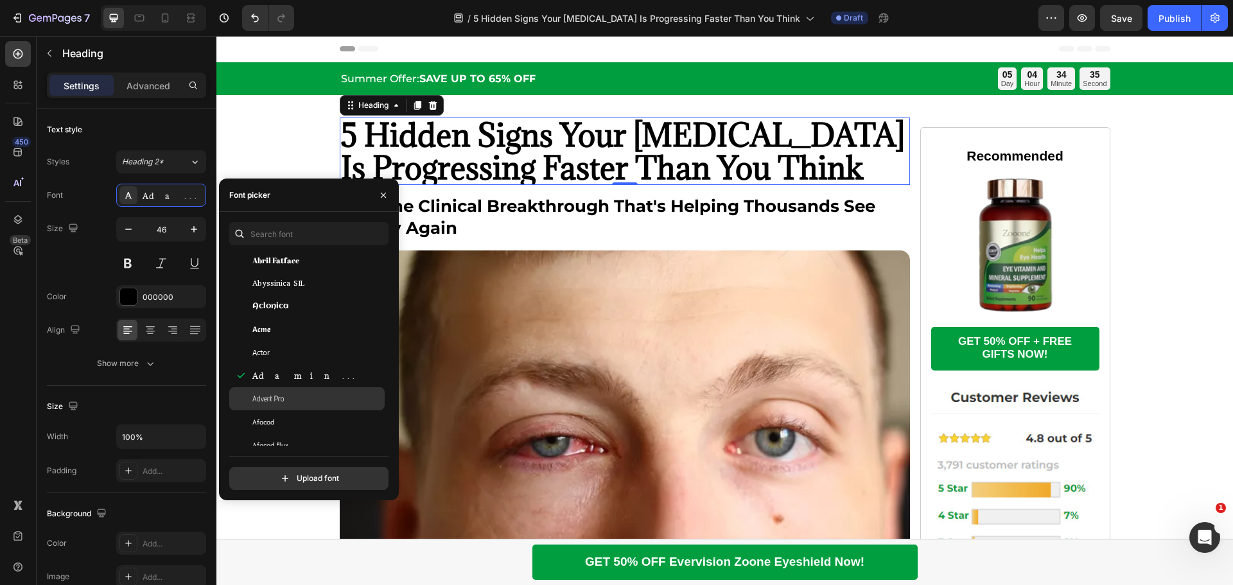
click at [286, 397] on div "Advent Pro" at bounding box center [317, 399] width 130 height 12
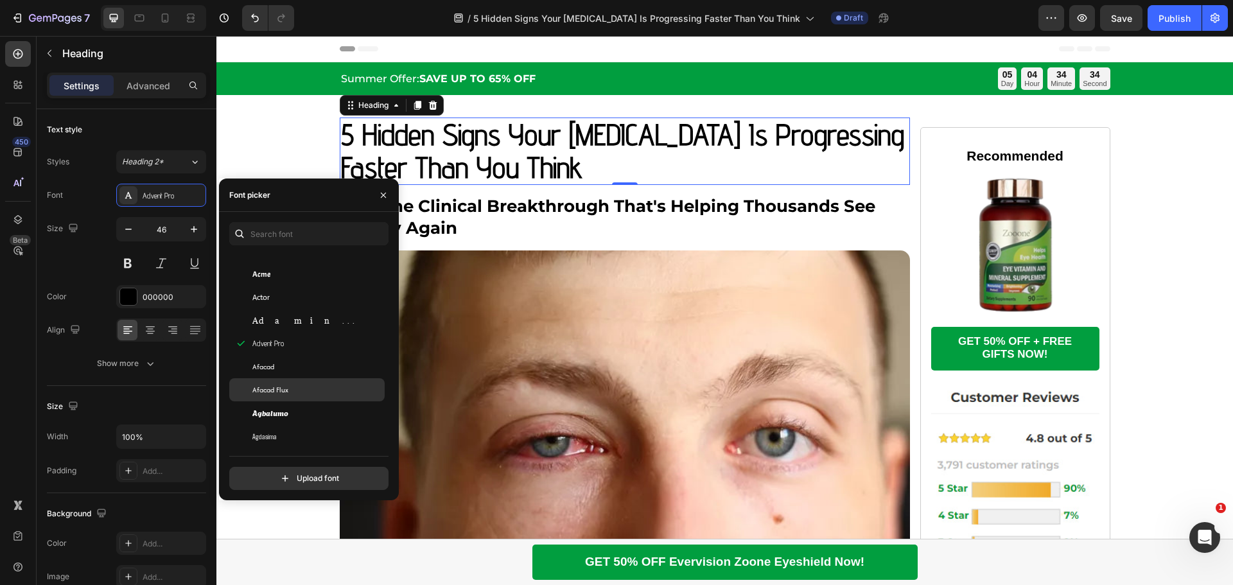
scroll to position [450, 0]
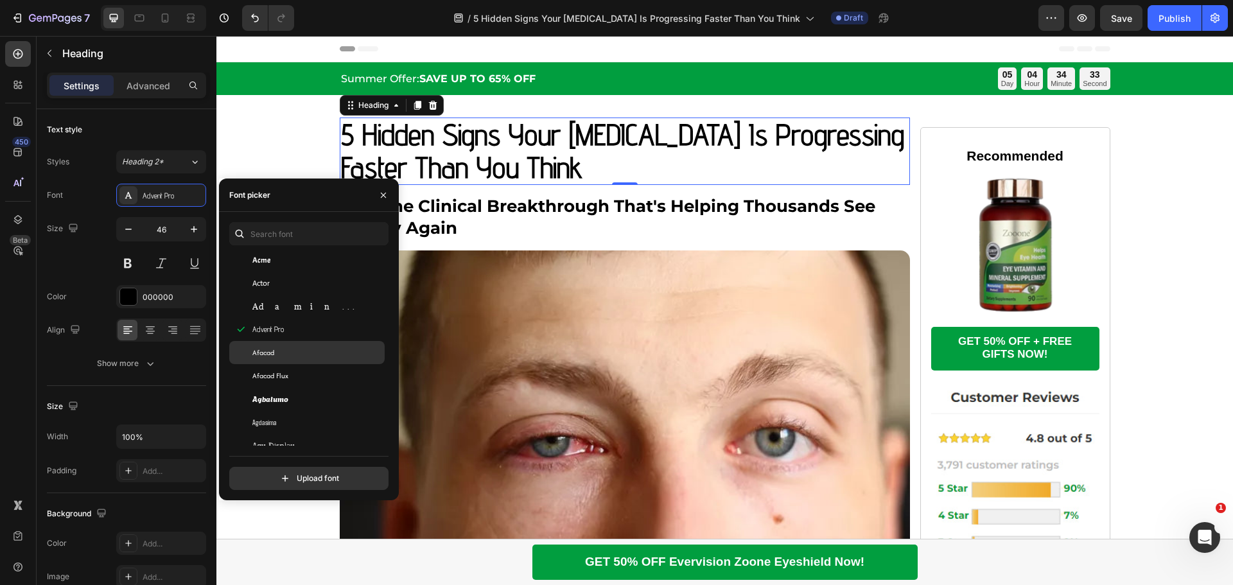
click at [290, 354] on div "Afacad" at bounding box center [317, 353] width 130 height 12
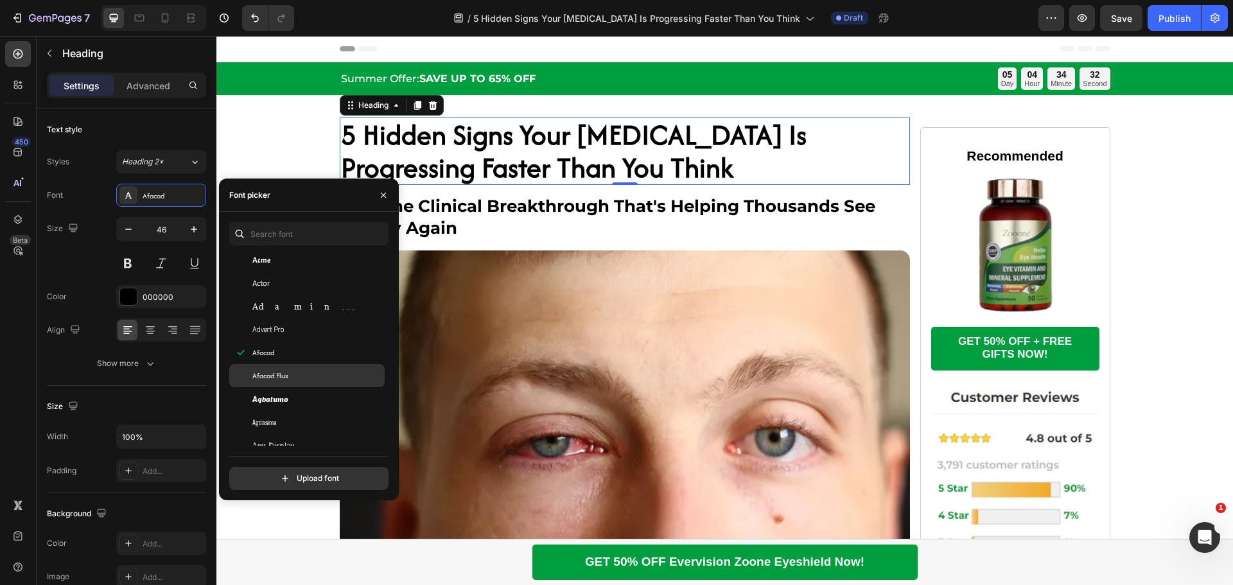
click at [288, 374] on div "Afacad Flux" at bounding box center [317, 376] width 130 height 12
click at [287, 392] on div "Agbalumo" at bounding box center [306, 398] width 155 height 23
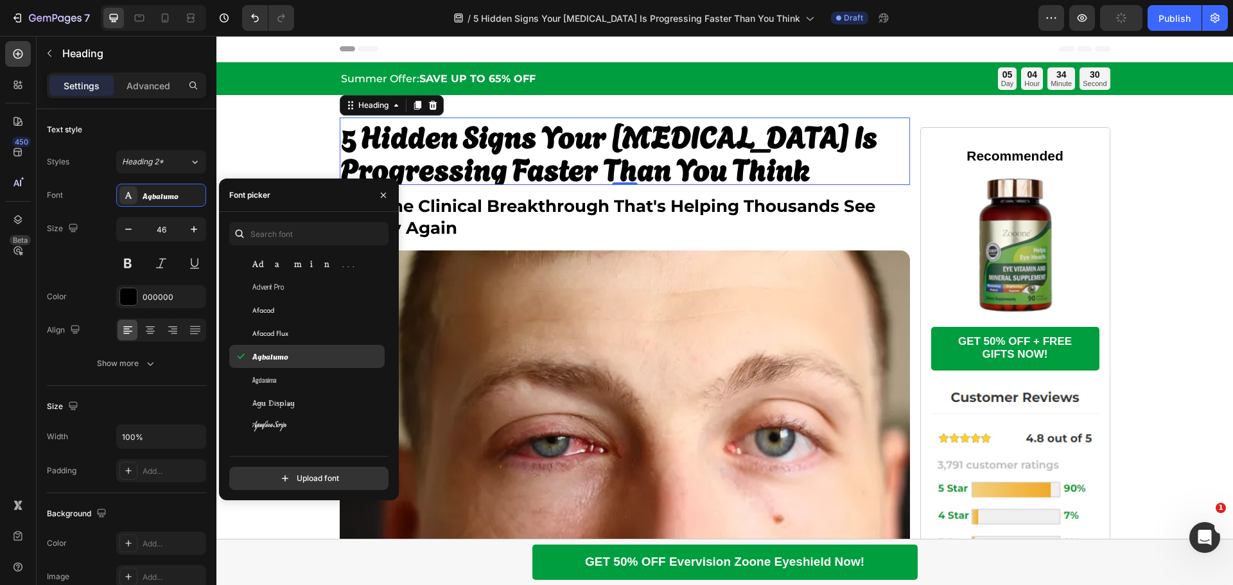
scroll to position [514, 0]
click at [293, 354] on div "Agdasima" at bounding box center [317, 358] width 130 height 12
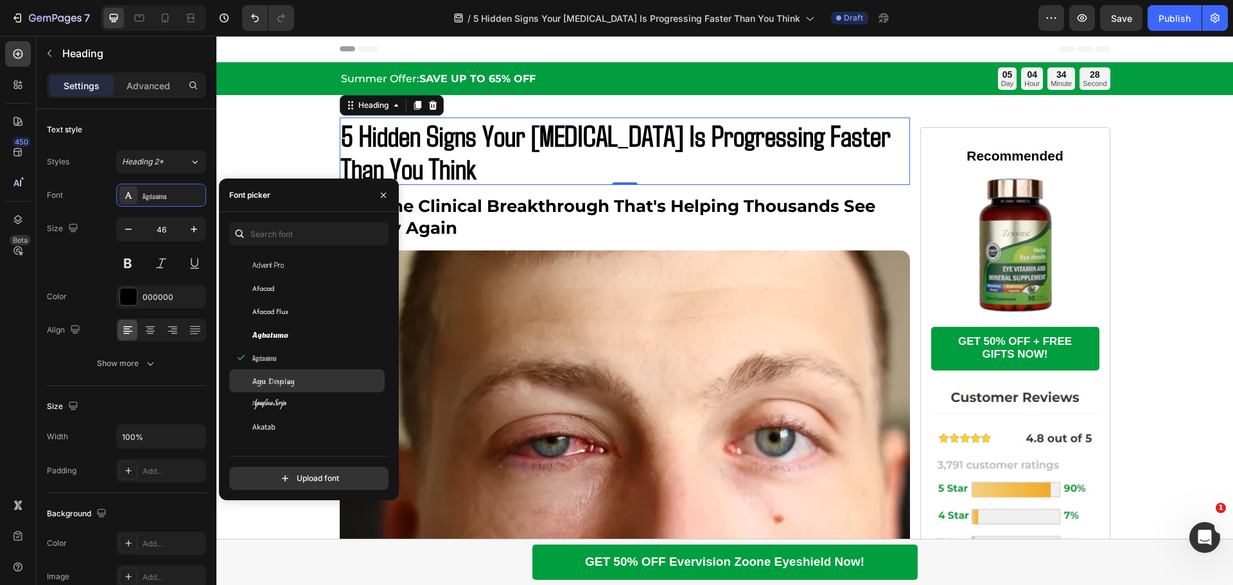
click at [289, 374] on div "Agu Display" at bounding box center [306, 380] width 155 height 23
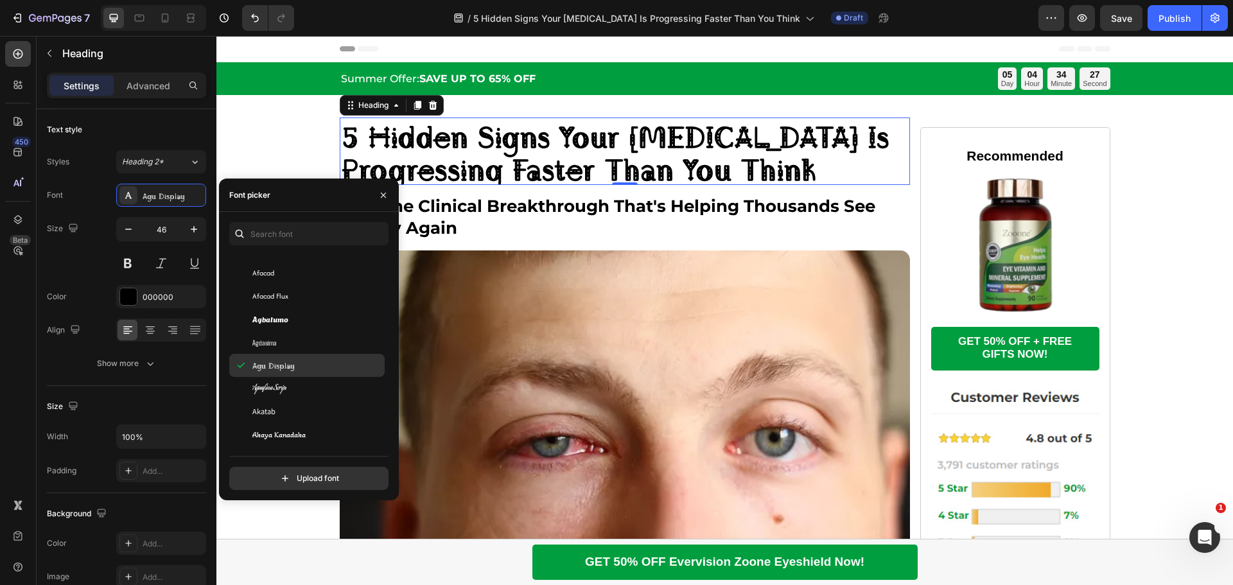
scroll to position [578, 0]
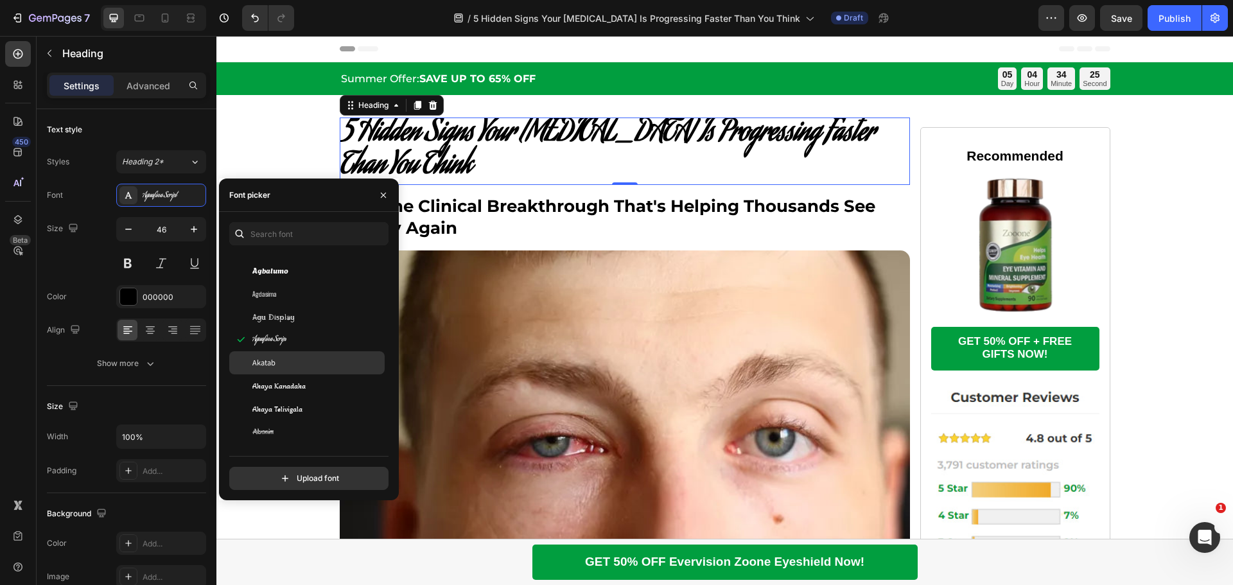
click at [288, 360] on div "Akatab" at bounding box center [317, 363] width 130 height 12
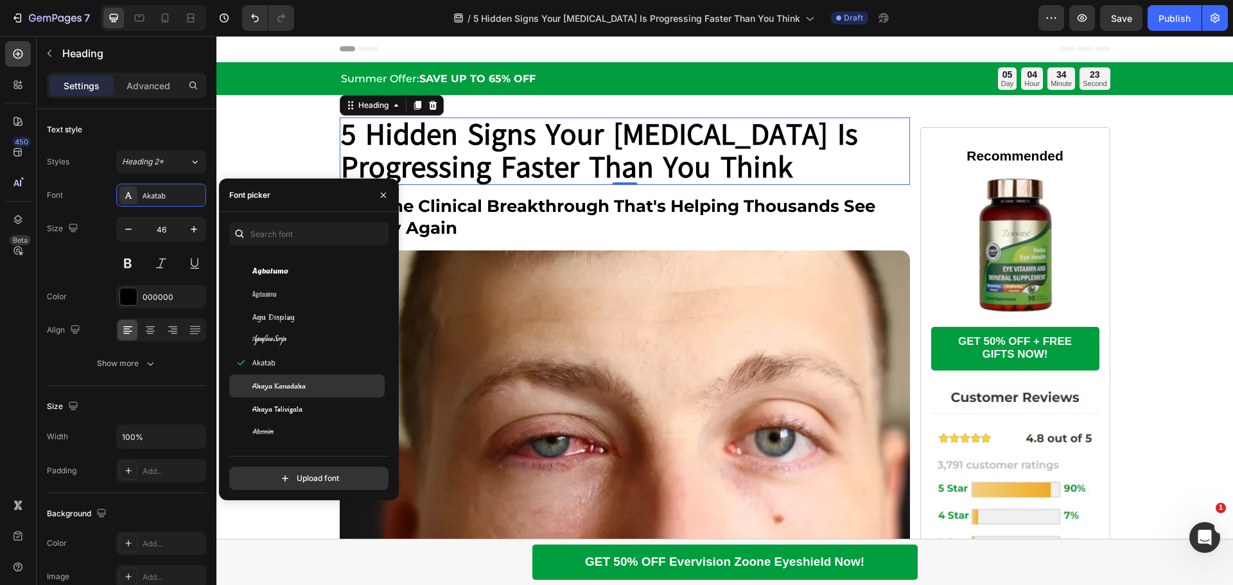
click at [290, 384] on span "Akaya Kanadaka" at bounding box center [278, 386] width 53 height 12
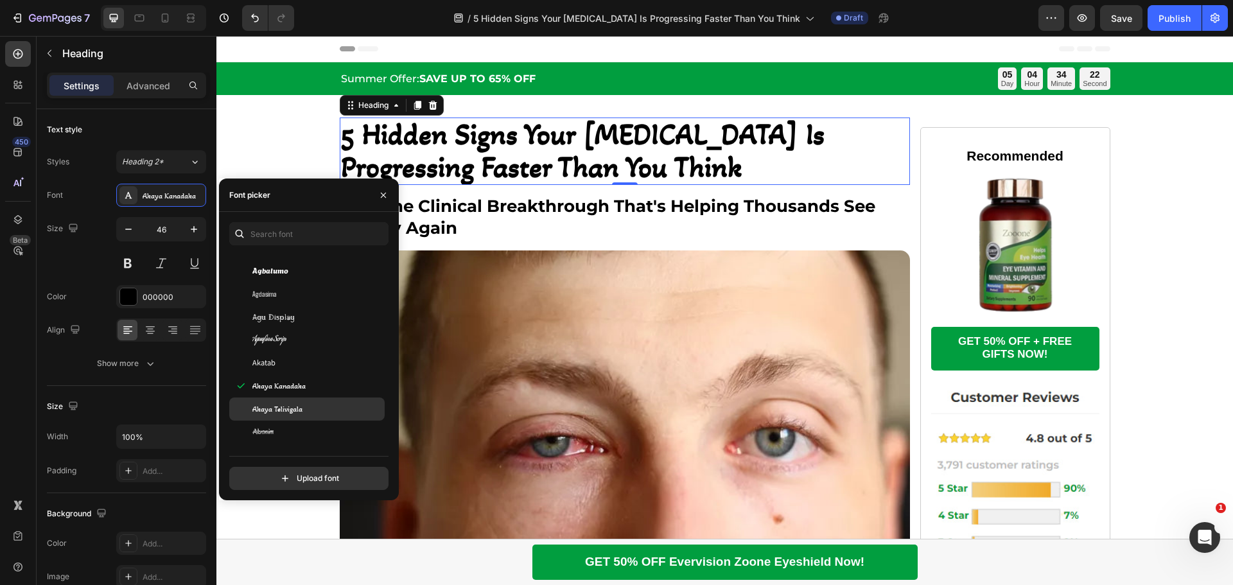
click at [290, 408] on span "Akaya Telivigala" at bounding box center [277, 409] width 50 height 12
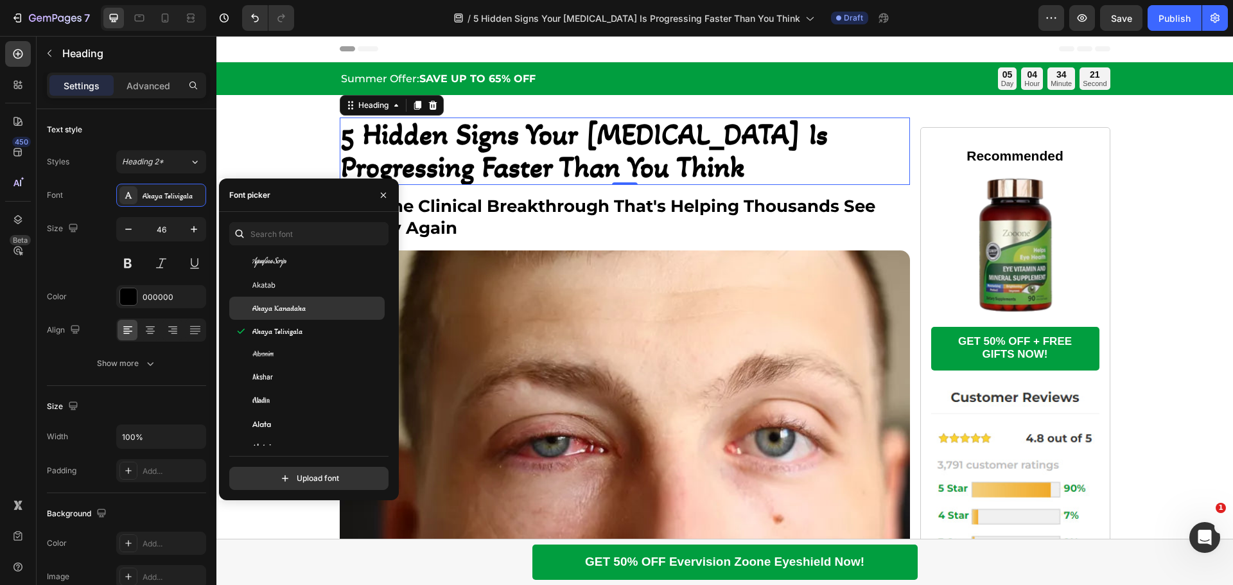
scroll to position [706, 0]
click at [293, 306] on div "Akronim" at bounding box center [317, 304] width 130 height 12
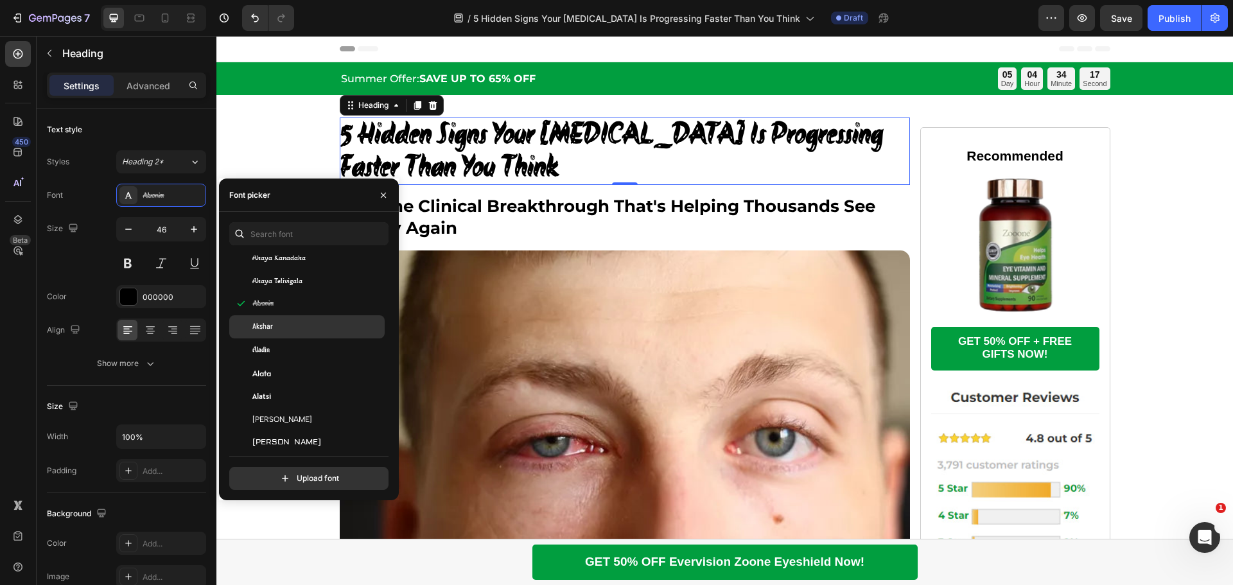
click at [283, 325] on div "Akshar" at bounding box center [317, 327] width 130 height 12
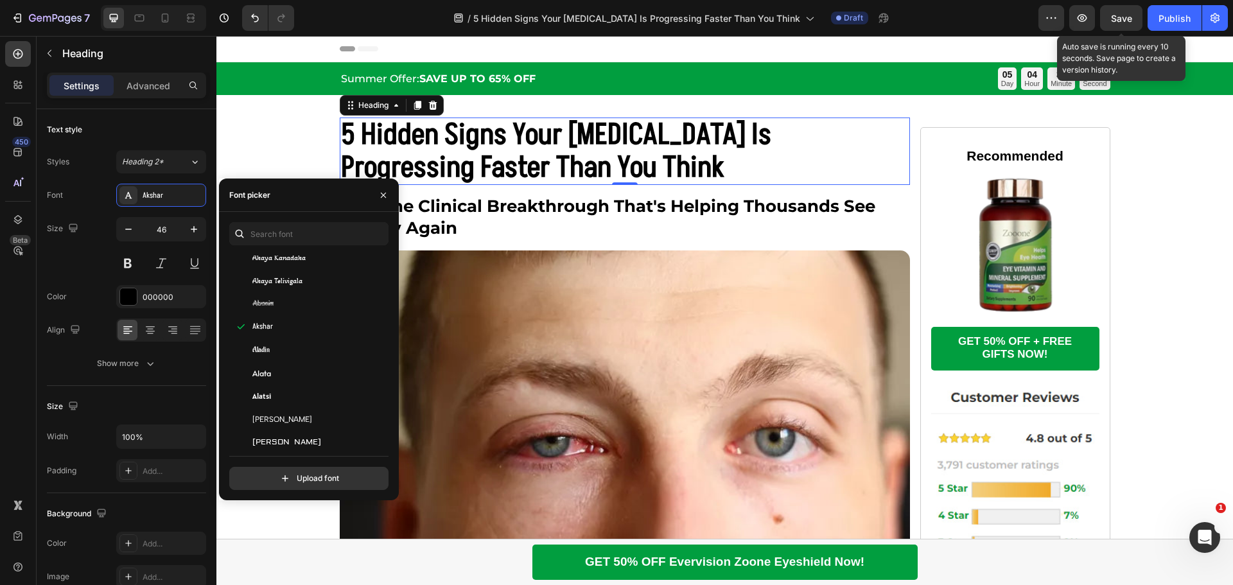
click at [1131, 17] on span "Save" at bounding box center [1121, 18] width 21 height 11
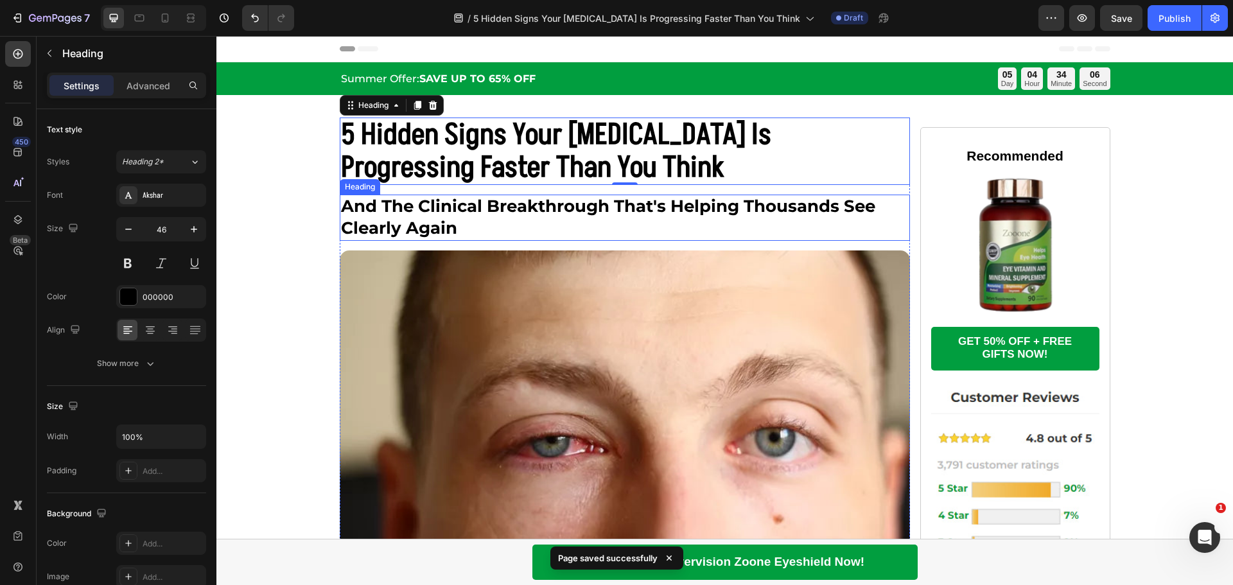
click at [378, 208] on span "and the clinical breakthrough that's helping thousands see clearly again" at bounding box center [608, 217] width 534 height 42
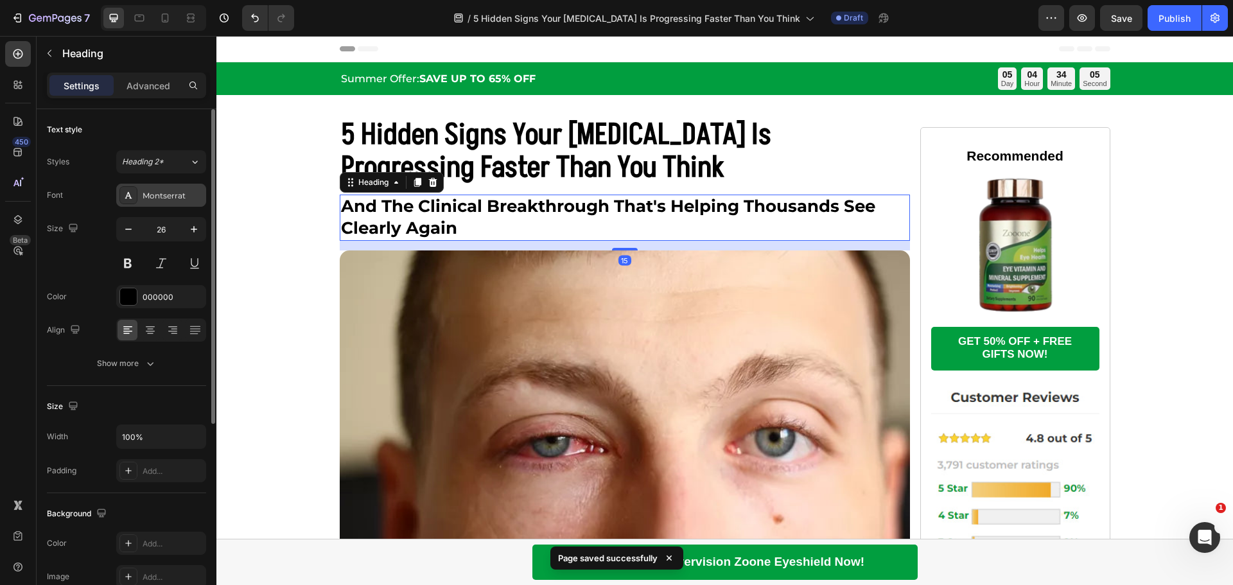
click at [165, 200] on div "Montserrat" at bounding box center [173, 196] width 60 height 12
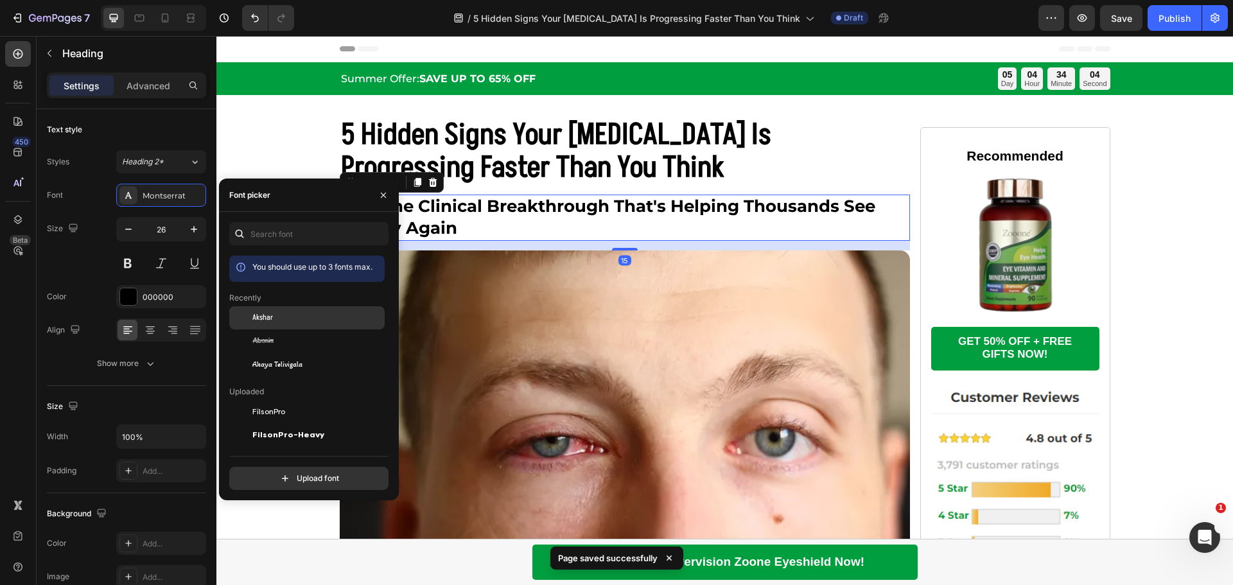
click at [264, 319] on span "Akshar" at bounding box center [262, 318] width 21 height 12
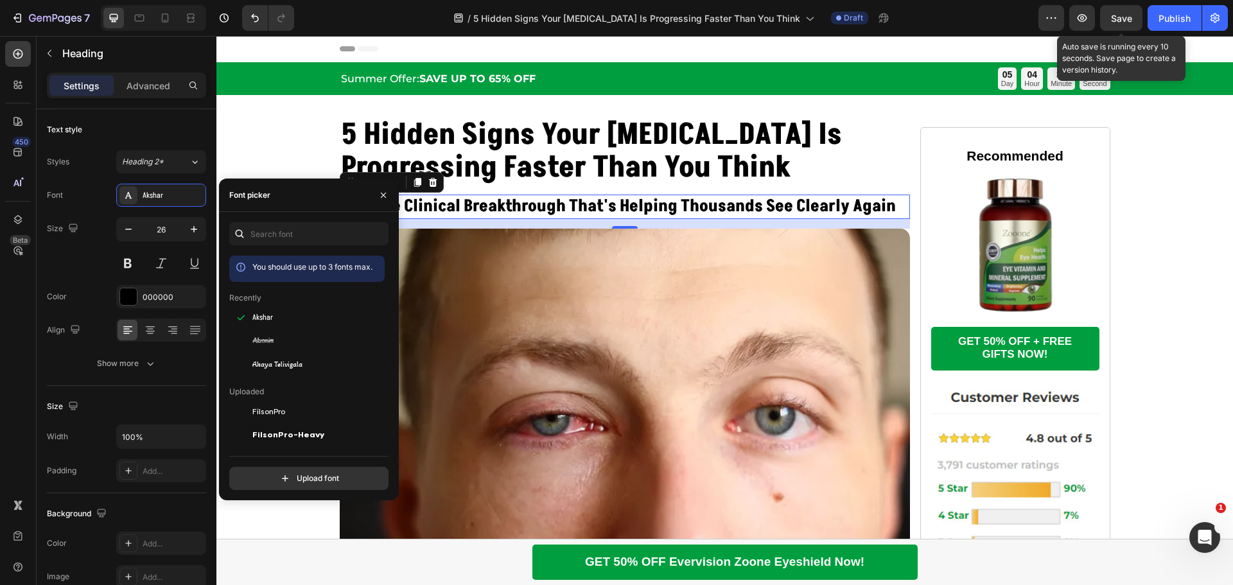
click at [1116, 17] on span "Save" at bounding box center [1121, 18] width 21 height 11
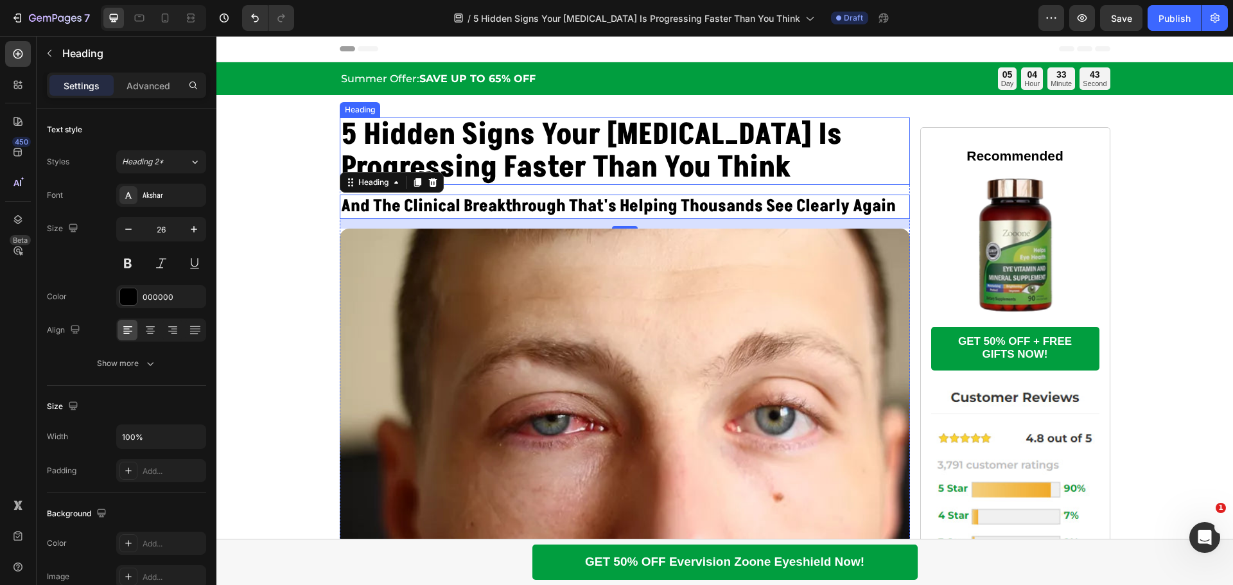
click at [558, 171] on strong "5 Hidden Signs Your [MEDICAL_DATA] Is Progressing Faster Than You Think" at bounding box center [591, 151] width 501 height 74
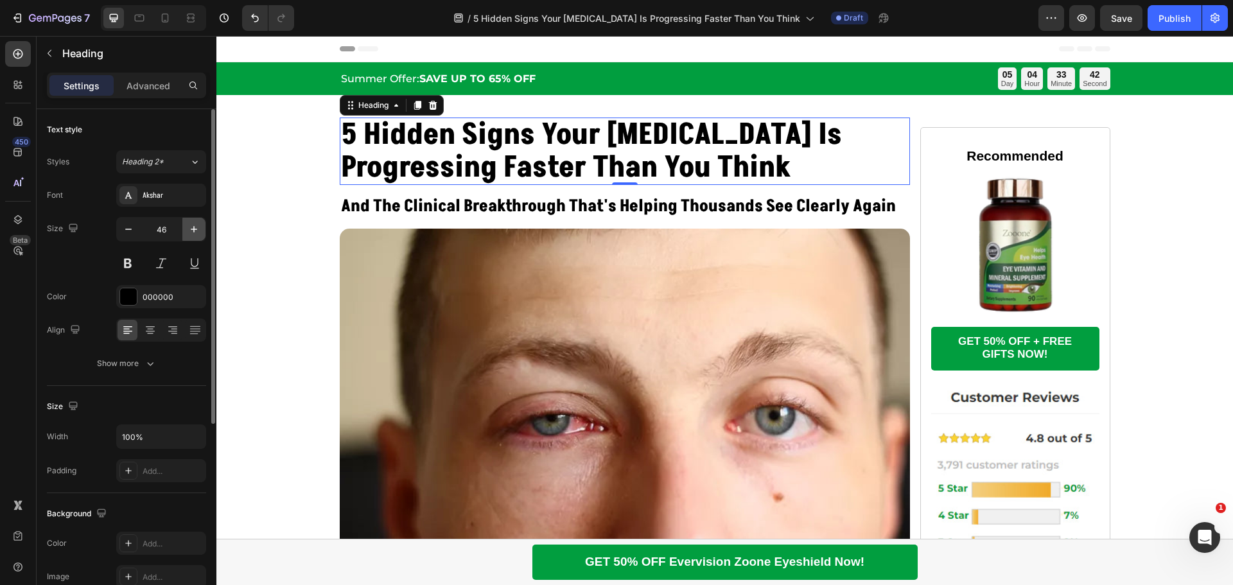
click at [200, 225] on icon "button" at bounding box center [194, 229] width 13 height 13
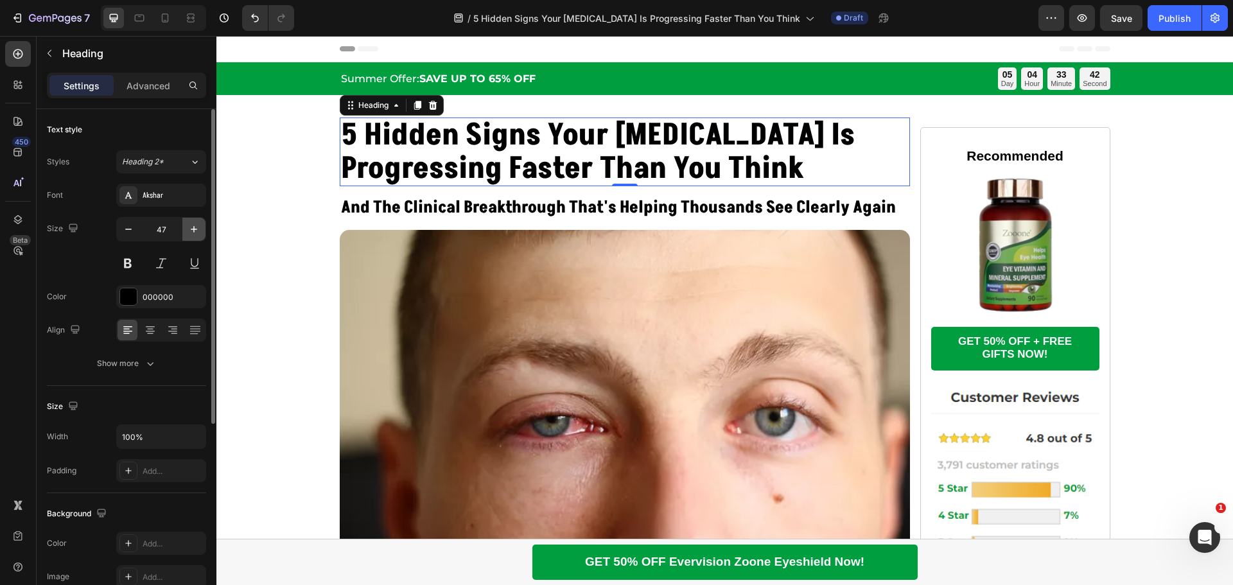
click at [200, 225] on icon "button" at bounding box center [194, 229] width 13 height 13
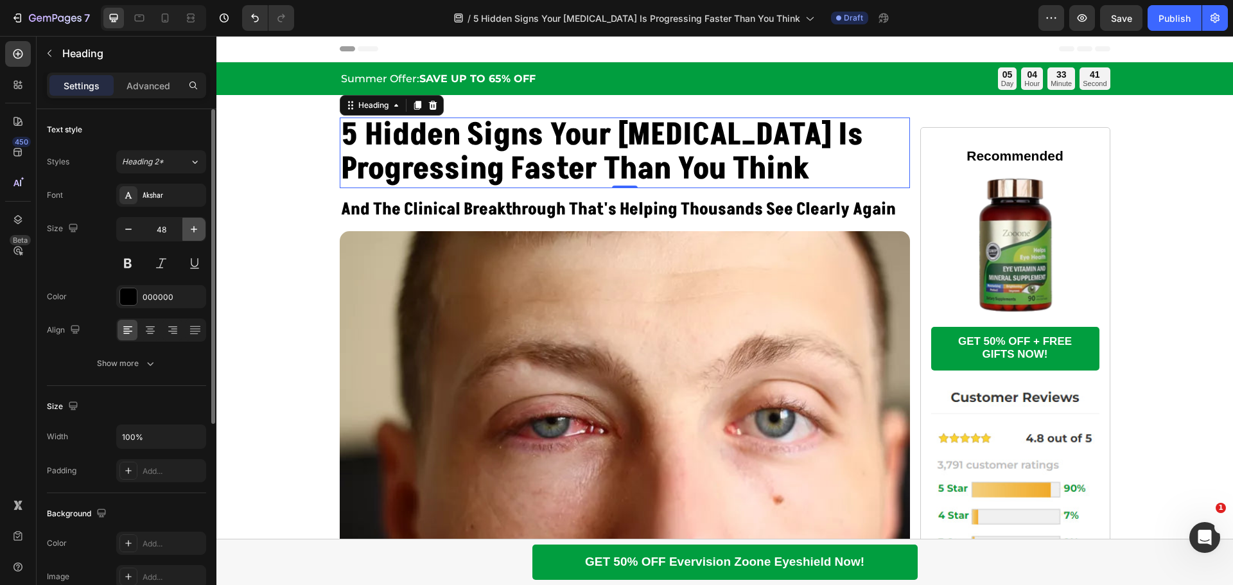
click at [200, 225] on icon "button" at bounding box center [194, 229] width 13 height 13
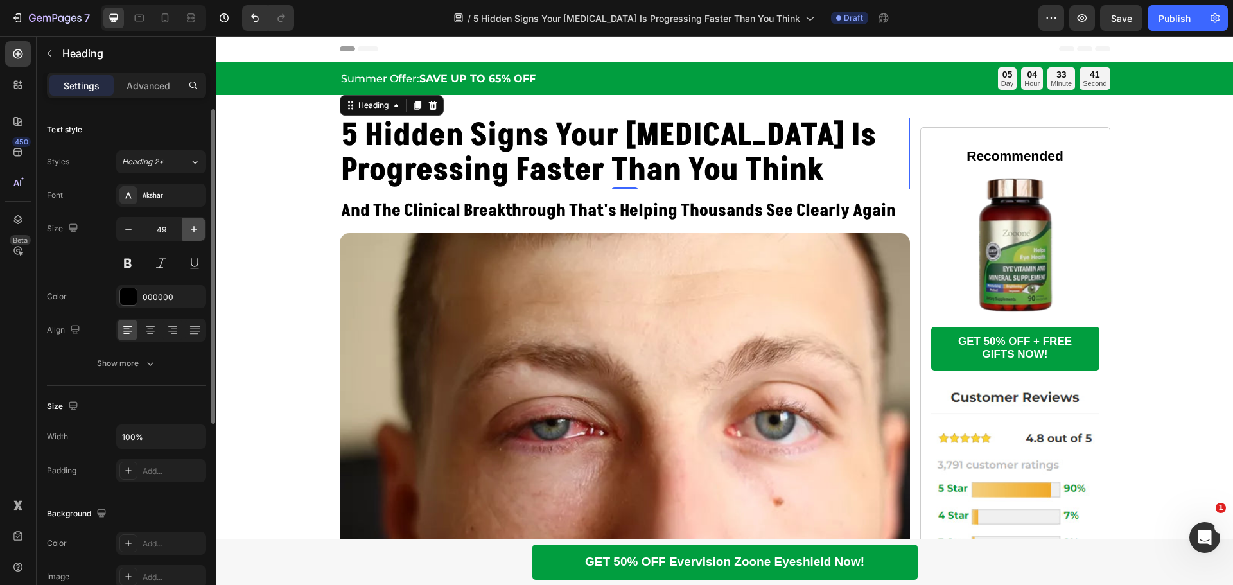
click at [200, 225] on icon "button" at bounding box center [194, 229] width 13 height 13
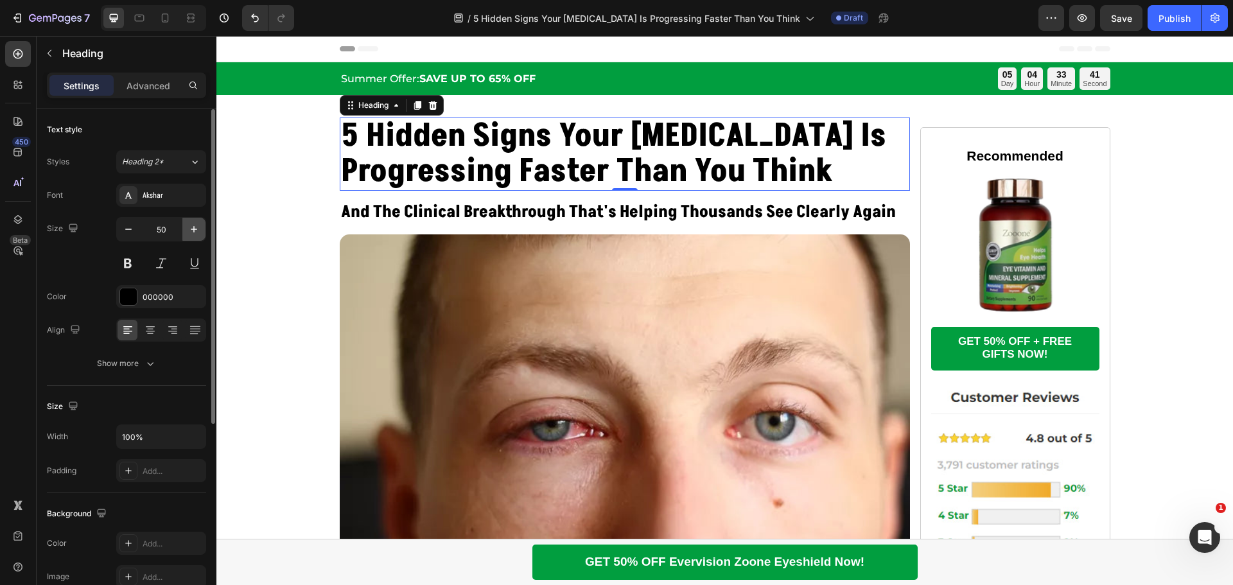
click at [200, 225] on icon "button" at bounding box center [194, 229] width 13 height 13
click at [201, 225] on button "button" at bounding box center [193, 229] width 23 height 23
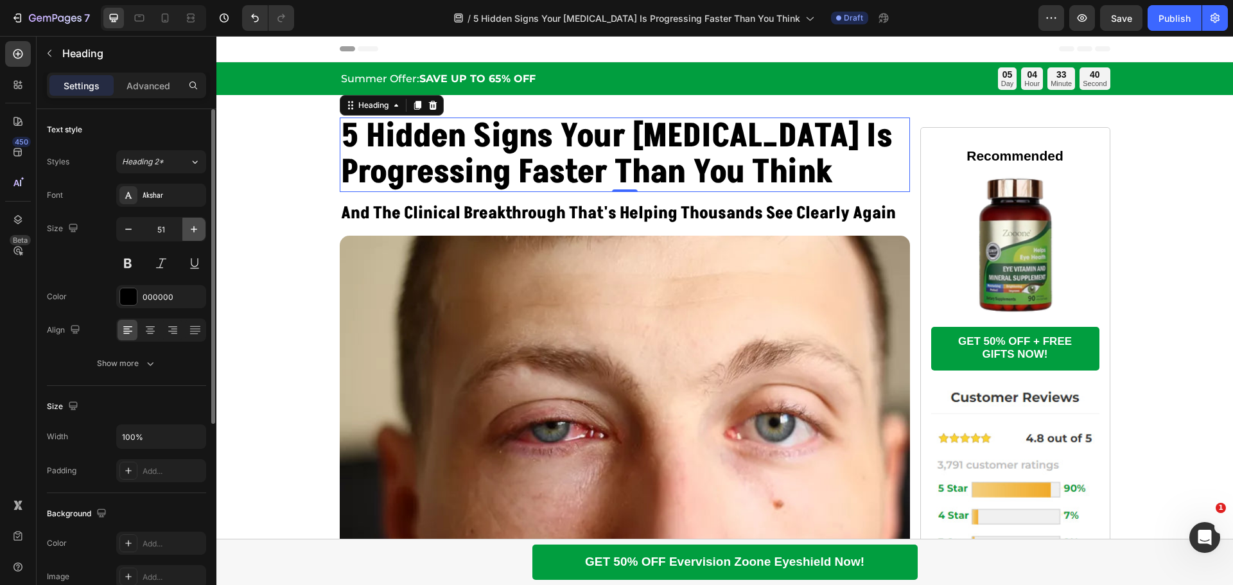
click at [201, 225] on button "button" at bounding box center [193, 229] width 23 height 23
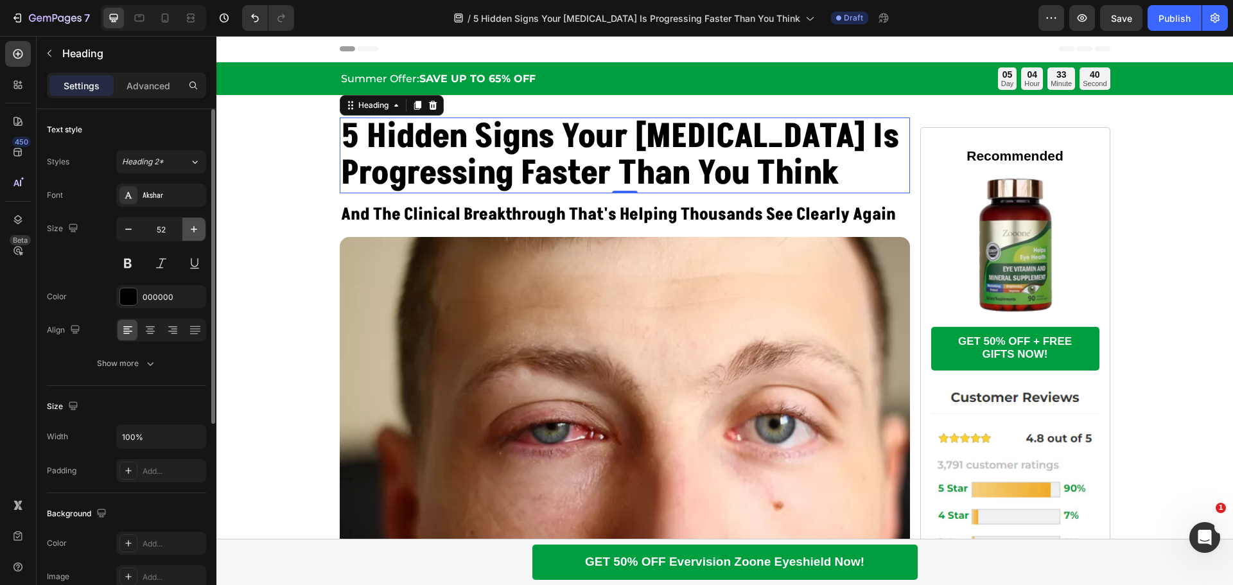
click at [202, 224] on button "button" at bounding box center [193, 229] width 23 height 23
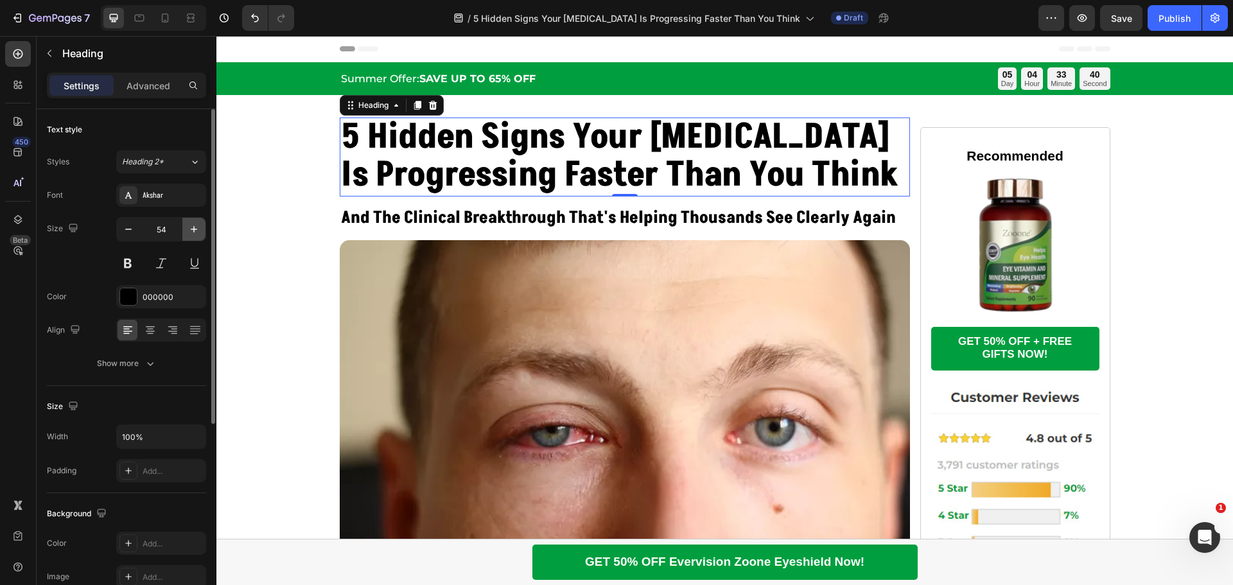
click at [202, 224] on button "button" at bounding box center [193, 229] width 23 height 23
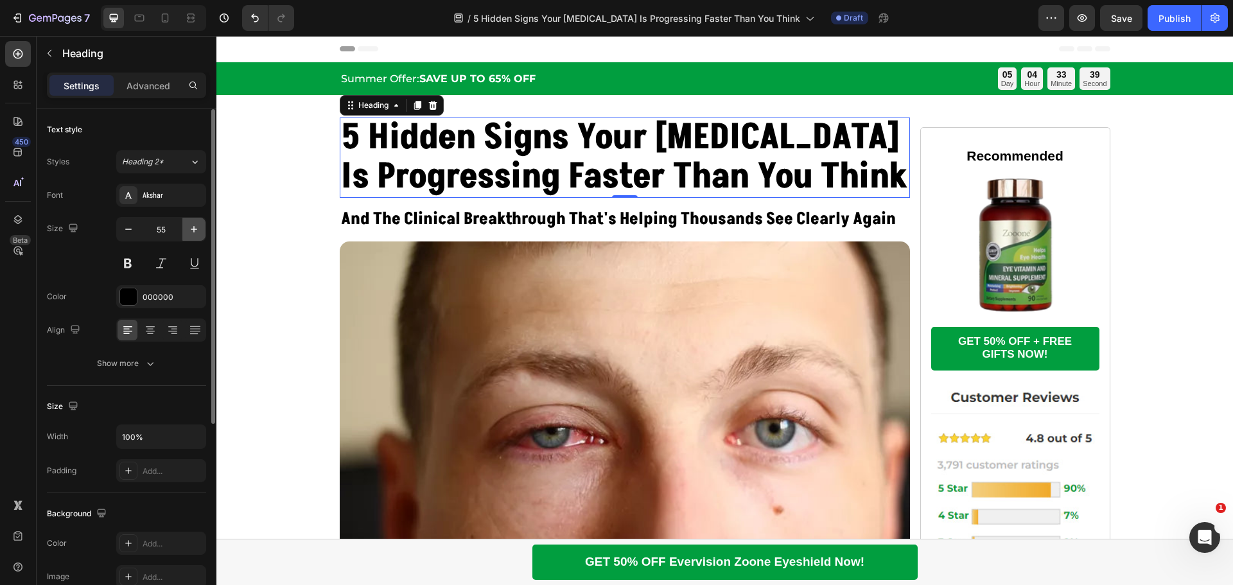
click at [202, 224] on button "button" at bounding box center [193, 229] width 23 height 23
click at [202, 223] on button "button" at bounding box center [193, 229] width 23 height 23
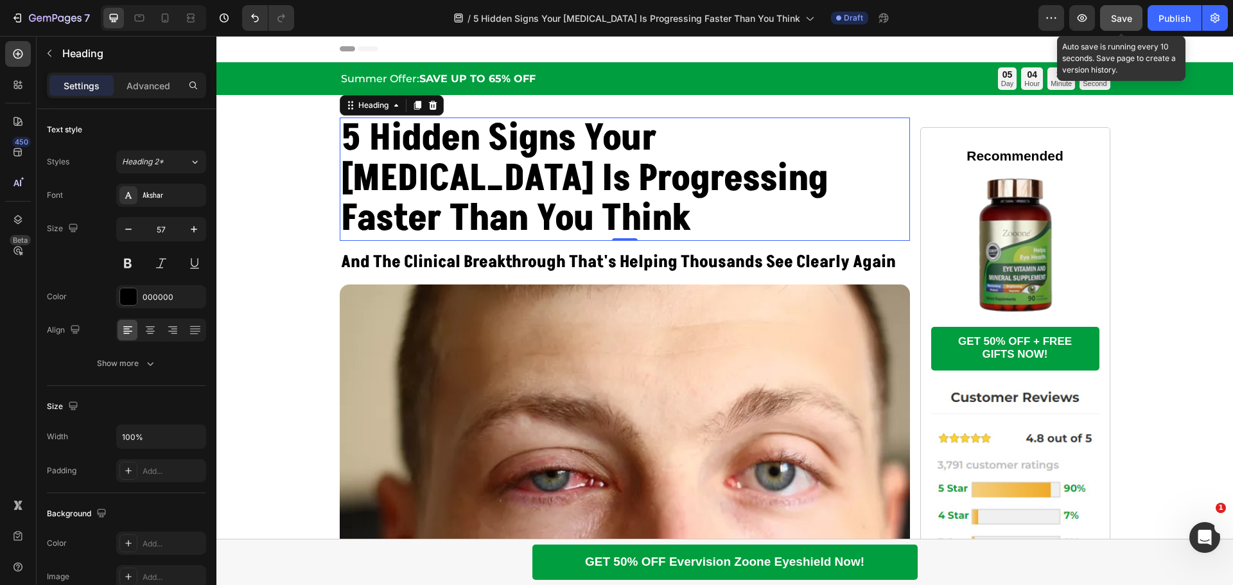
click at [1133, 9] on button "Save" at bounding box center [1121, 18] width 42 height 26
click at [1121, 15] on span "Save" at bounding box center [1121, 18] width 21 height 11
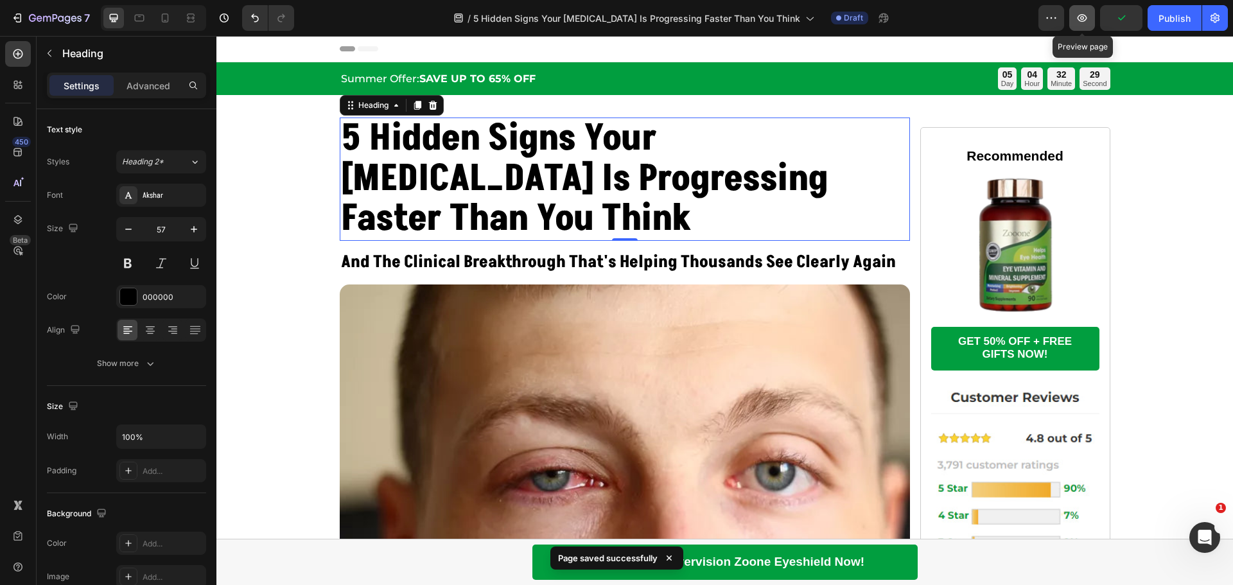
click at [1089, 15] on button "button" at bounding box center [1082, 18] width 26 height 26
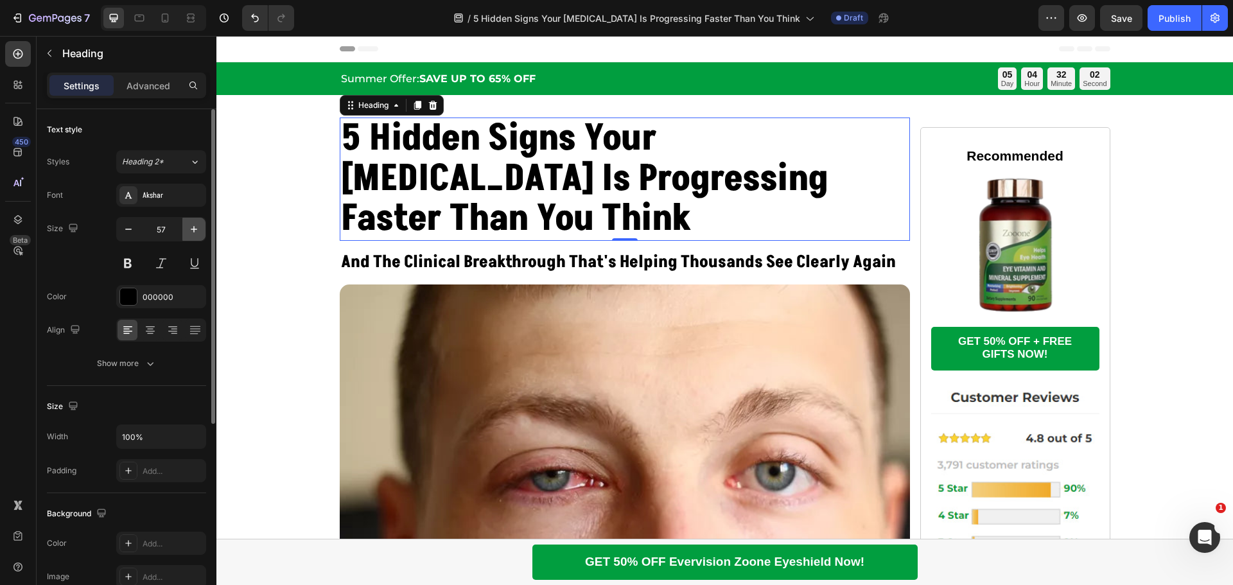
click at [191, 225] on icon "button" at bounding box center [194, 229] width 13 height 13
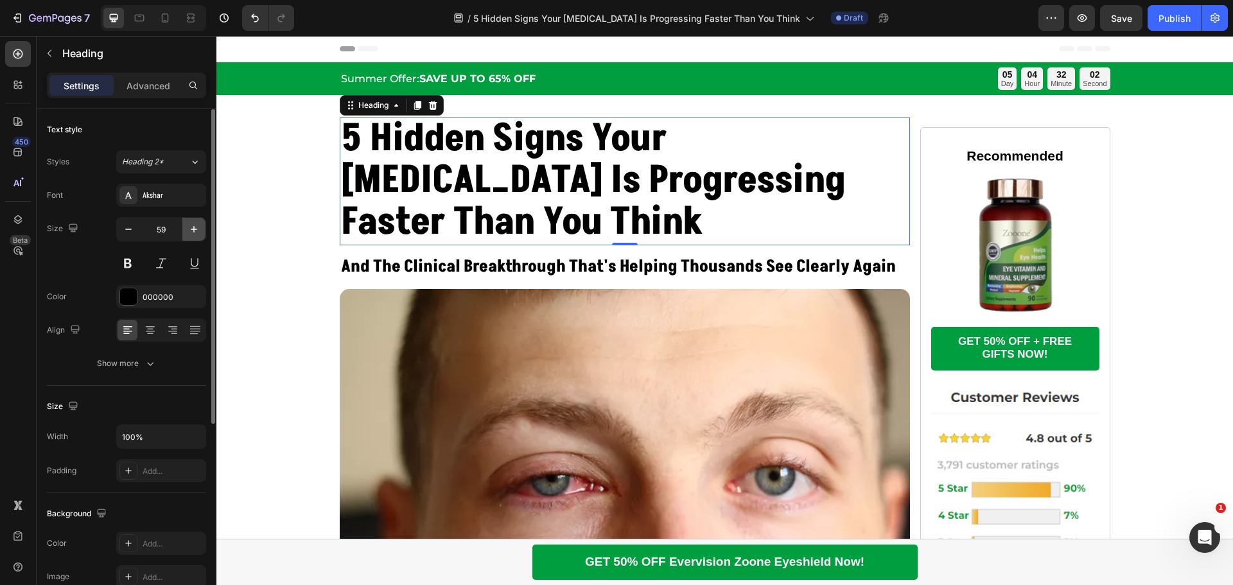
click at [191, 225] on icon "button" at bounding box center [194, 229] width 13 height 13
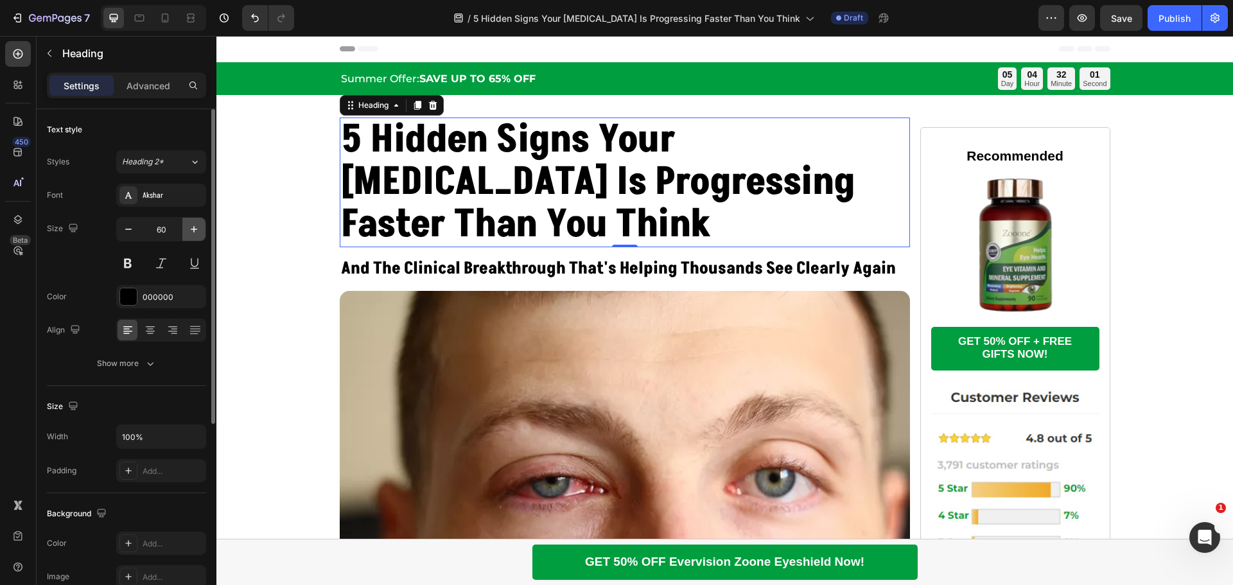
click at [191, 225] on icon "button" at bounding box center [194, 229] width 13 height 13
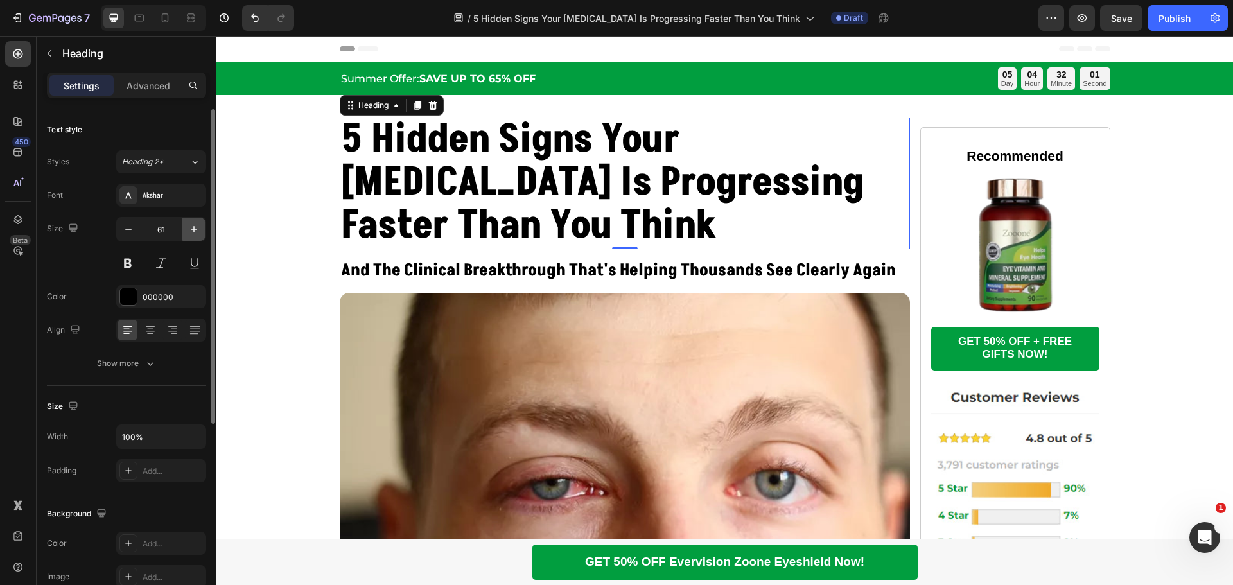
type input "62"
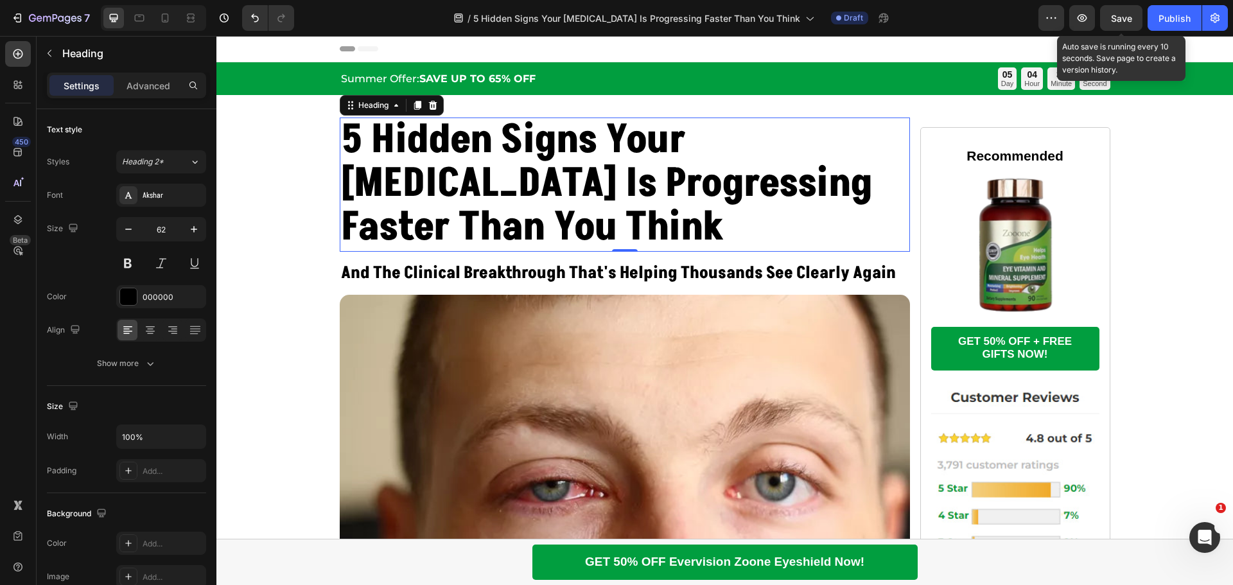
click at [1117, 21] on span "Save" at bounding box center [1121, 18] width 21 height 11
click at [744, 229] on h2 "5 Hidden Signs Your [MEDICAL_DATA] Is Progressing Faster Than You Think" at bounding box center [625, 185] width 570 height 134
click at [1130, 17] on span "Save" at bounding box center [1121, 18] width 21 height 11
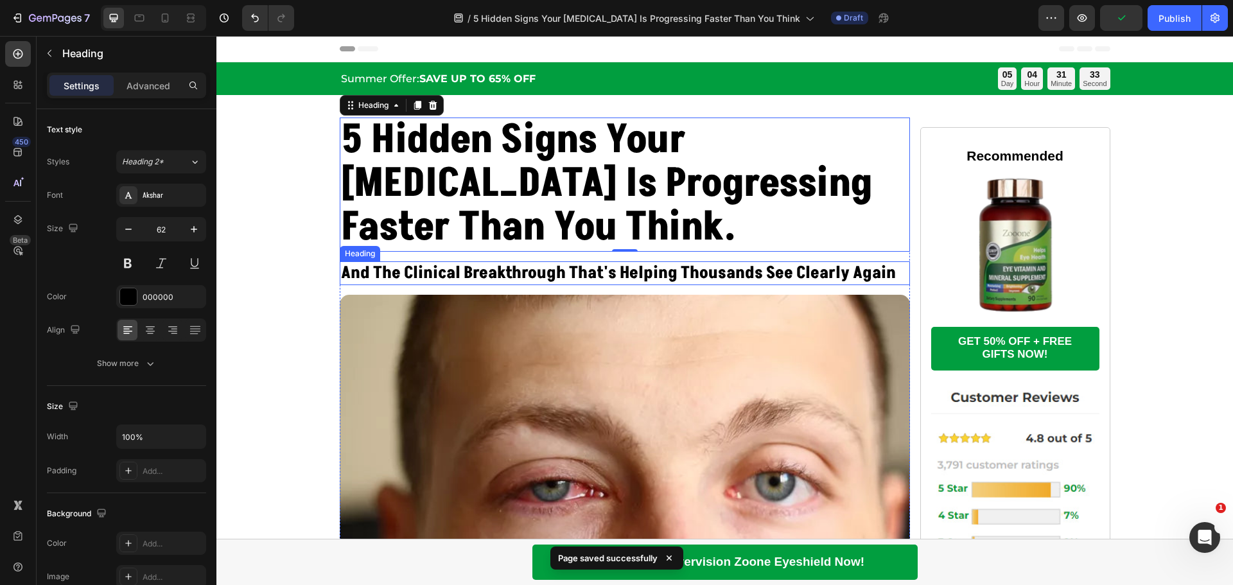
click at [432, 273] on span "and the clinical breakthrough that's helping thousands see clearly again" at bounding box center [618, 272] width 555 height 23
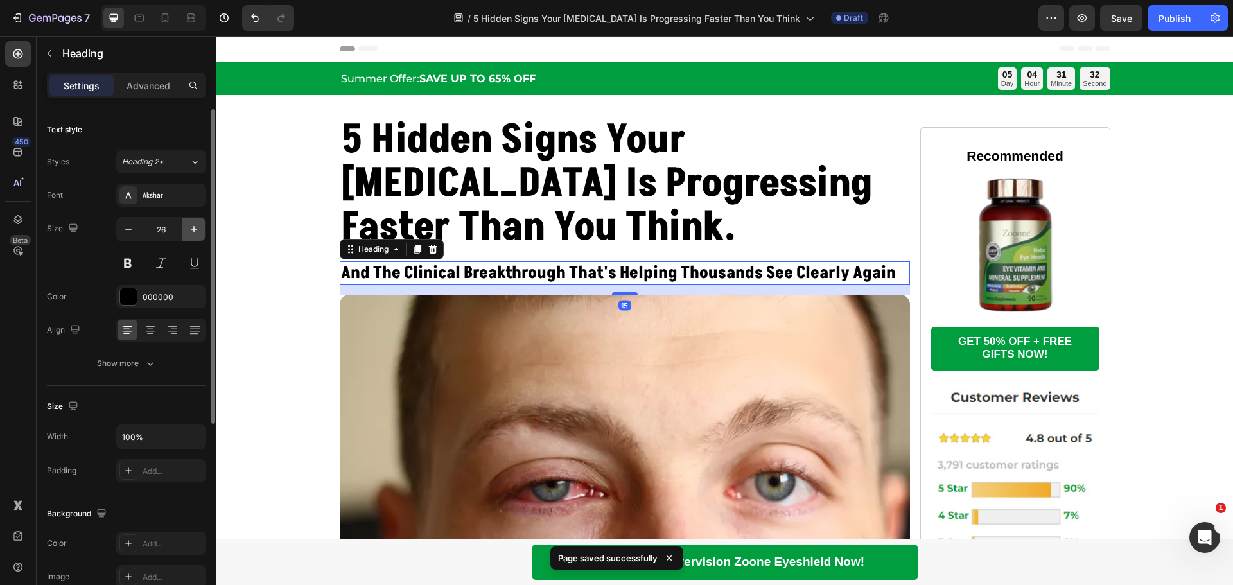
click at [191, 230] on icon "button" at bounding box center [194, 229] width 13 height 13
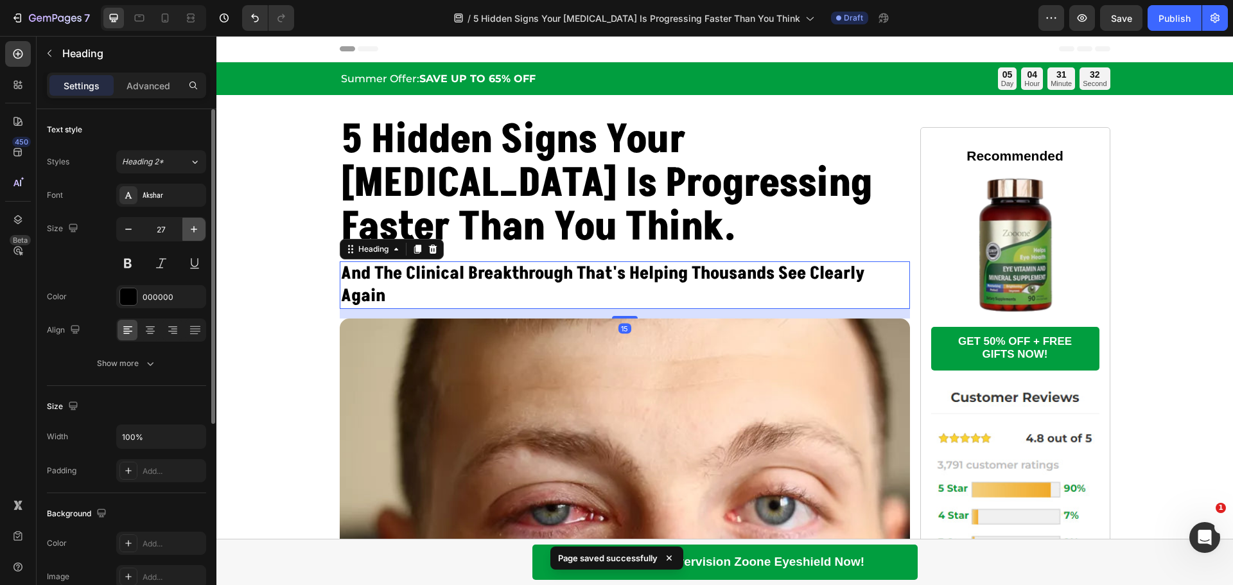
click at [191, 230] on icon "button" at bounding box center [194, 229] width 13 height 13
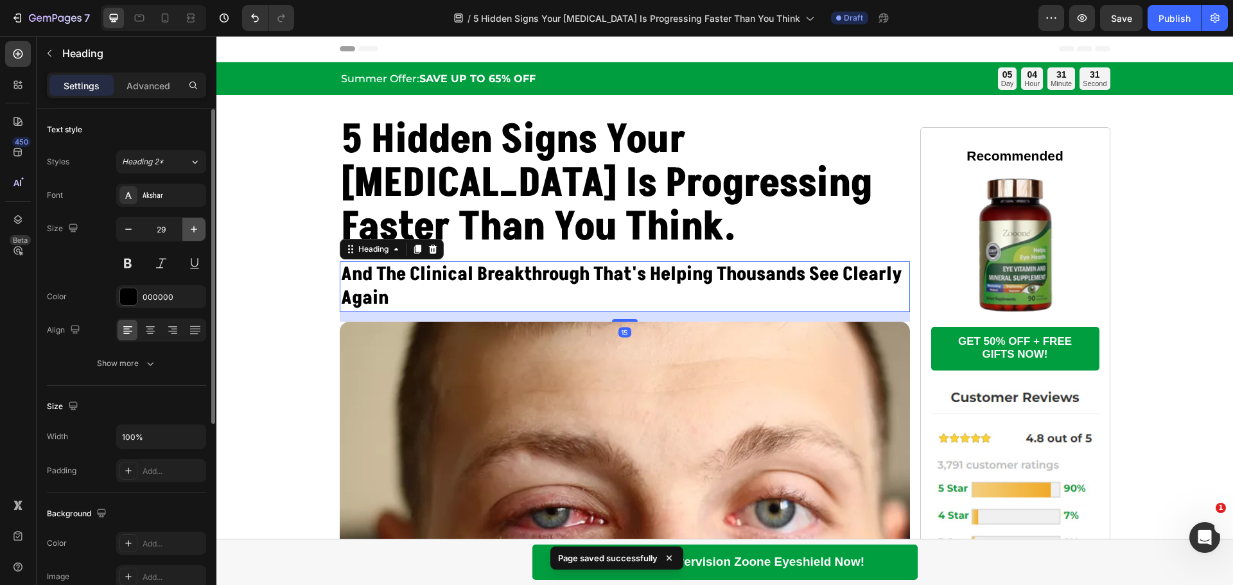
click at [191, 230] on icon "button" at bounding box center [194, 229] width 13 height 13
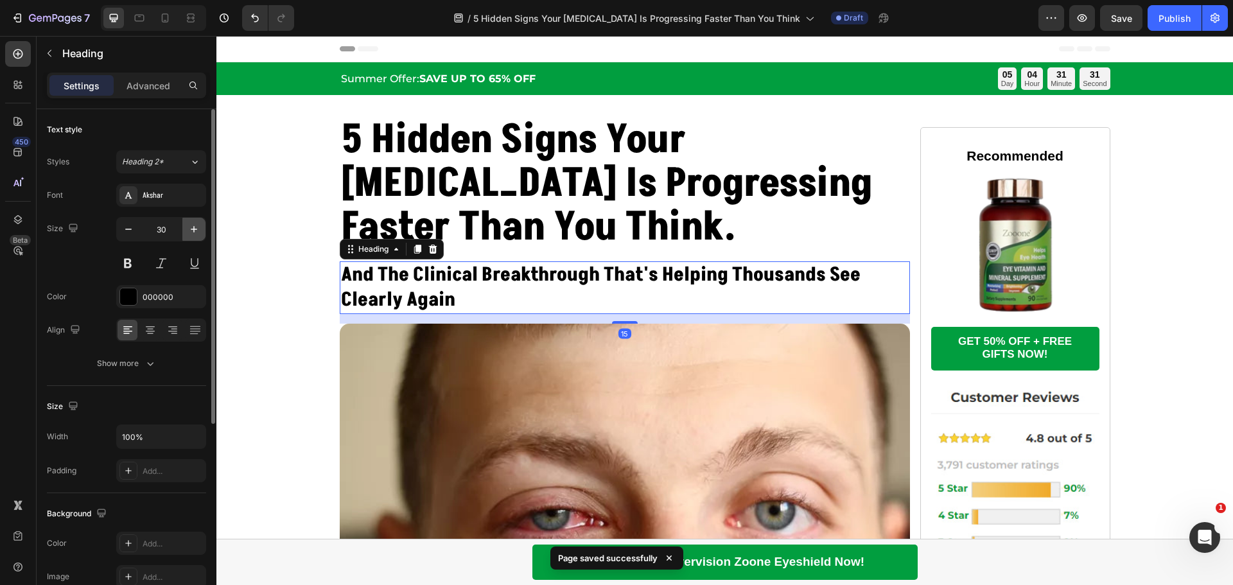
click at [193, 230] on icon "button" at bounding box center [194, 229] width 13 height 13
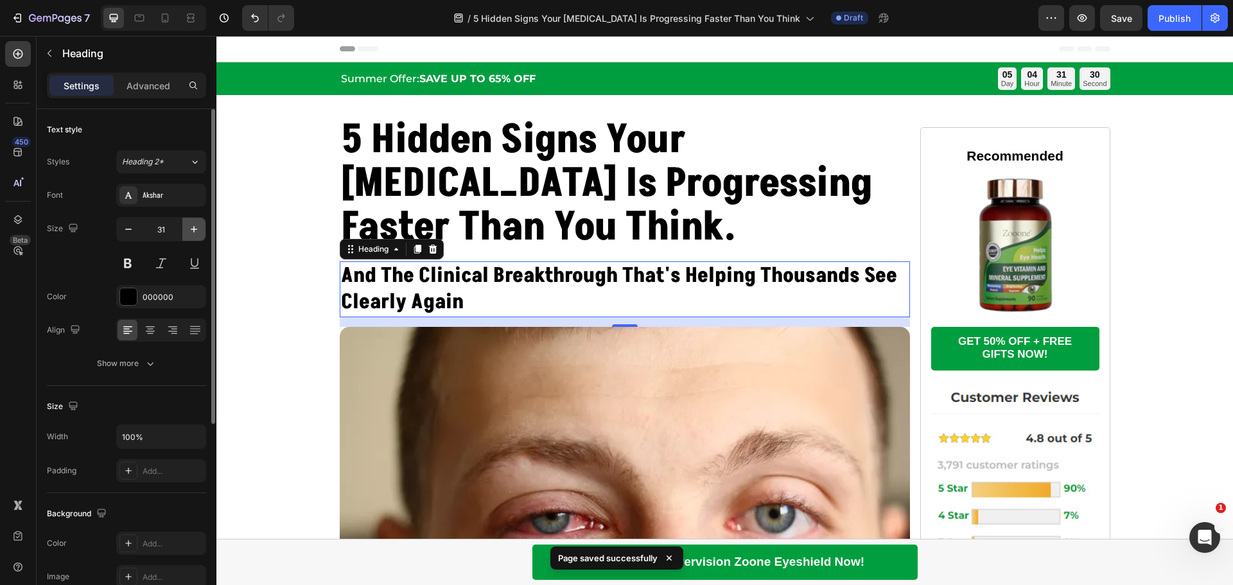
click at [193, 230] on icon "button" at bounding box center [194, 229] width 13 height 13
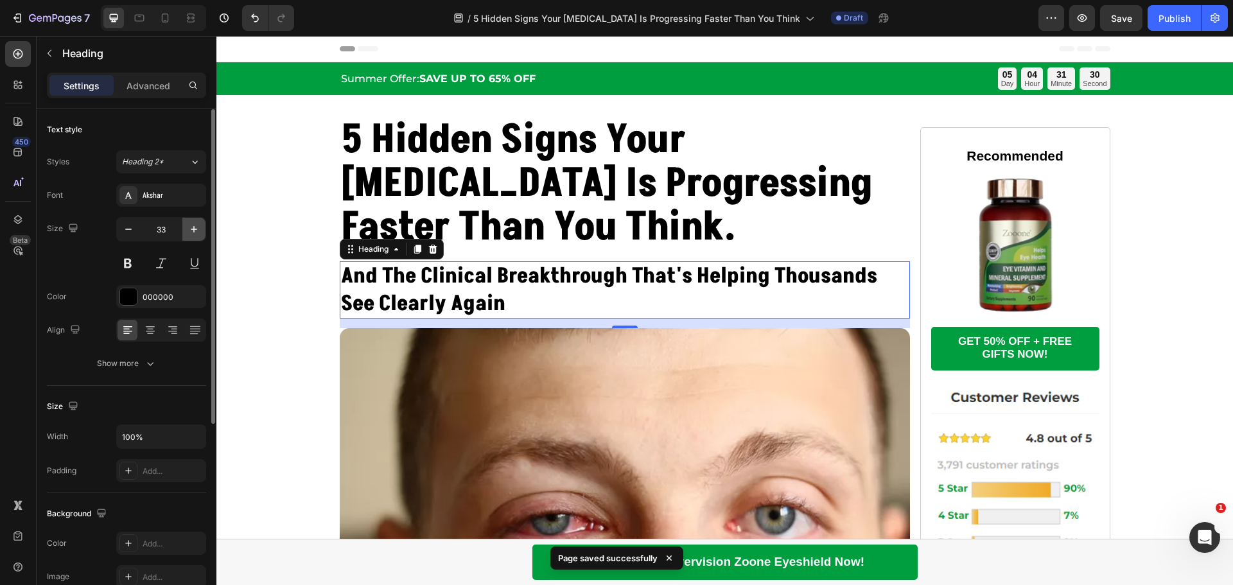
type input "34"
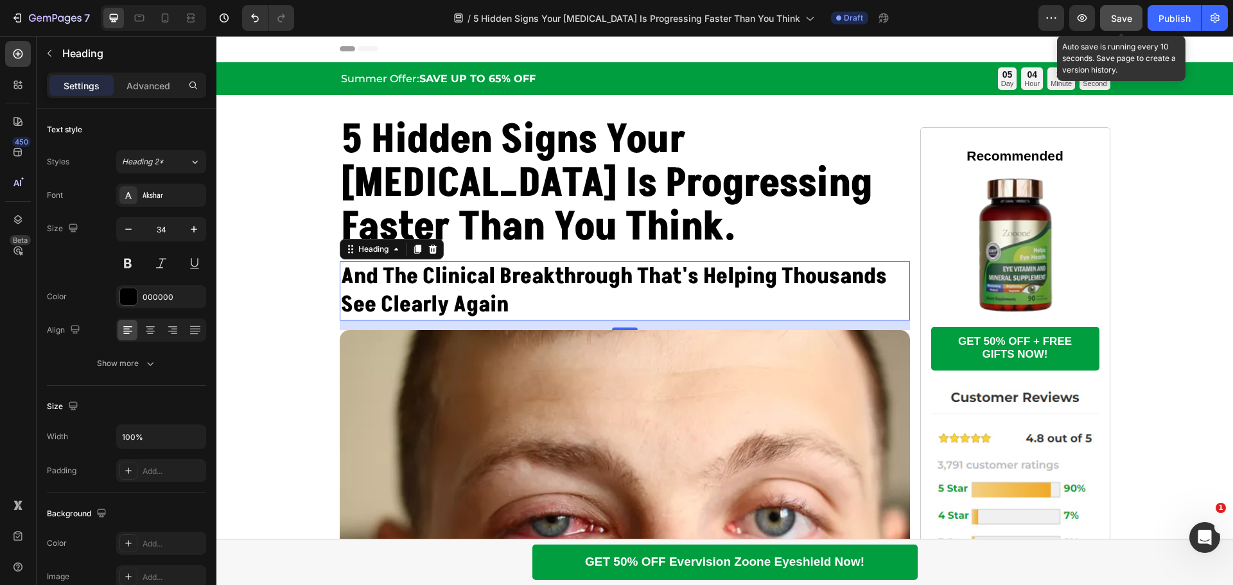
click at [1120, 9] on button "Save" at bounding box center [1121, 18] width 42 height 26
click at [1121, 23] on span "Save" at bounding box center [1121, 18] width 21 height 11
click at [1088, 19] on icon "button" at bounding box center [1082, 18] width 13 height 13
click at [1120, 21] on span "Save" at bounding box center [1121, 18] width 21 height 11
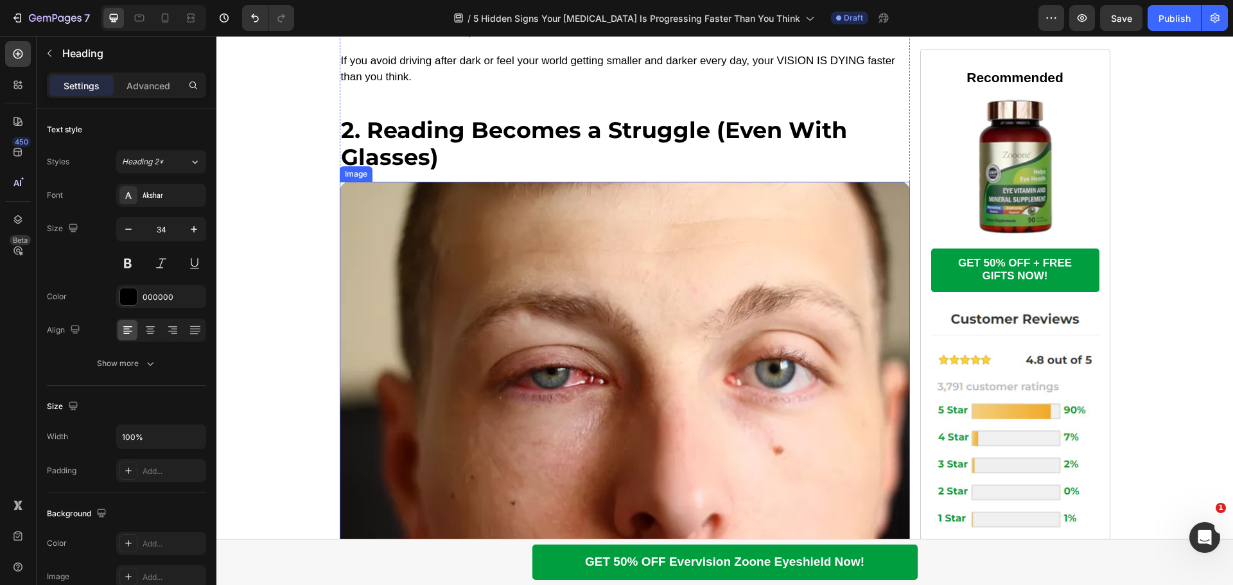
scroll to position [1413, 0]
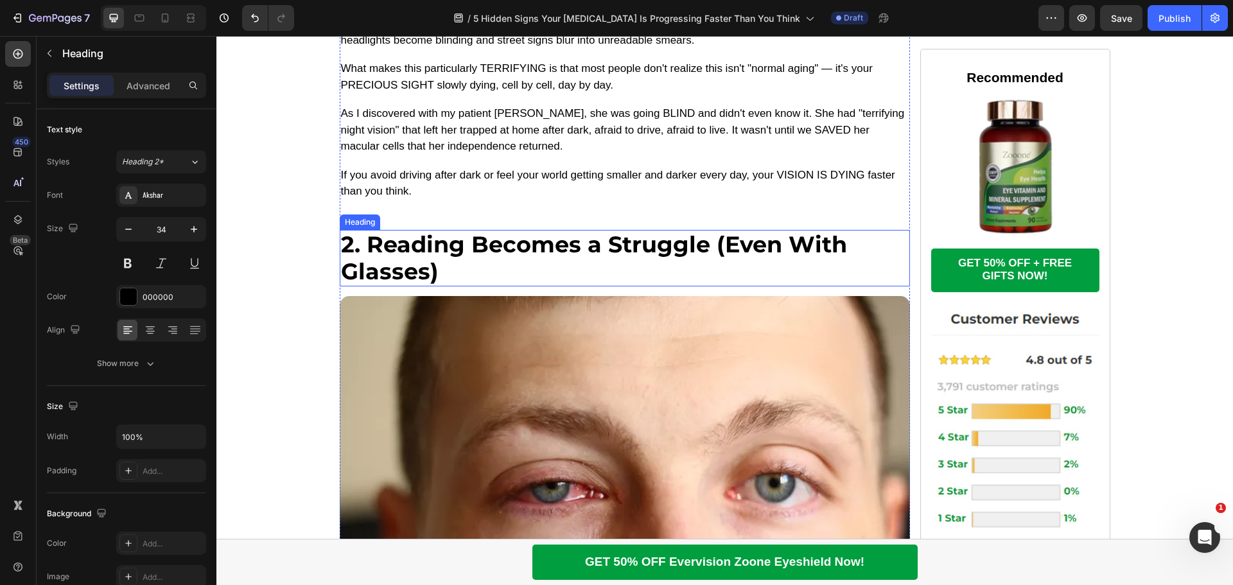
click at [546, 260] on p "2. Reading Becomes a Struggle (Even With Glasses)" at bounding box center [625, 258] width 568 height 54
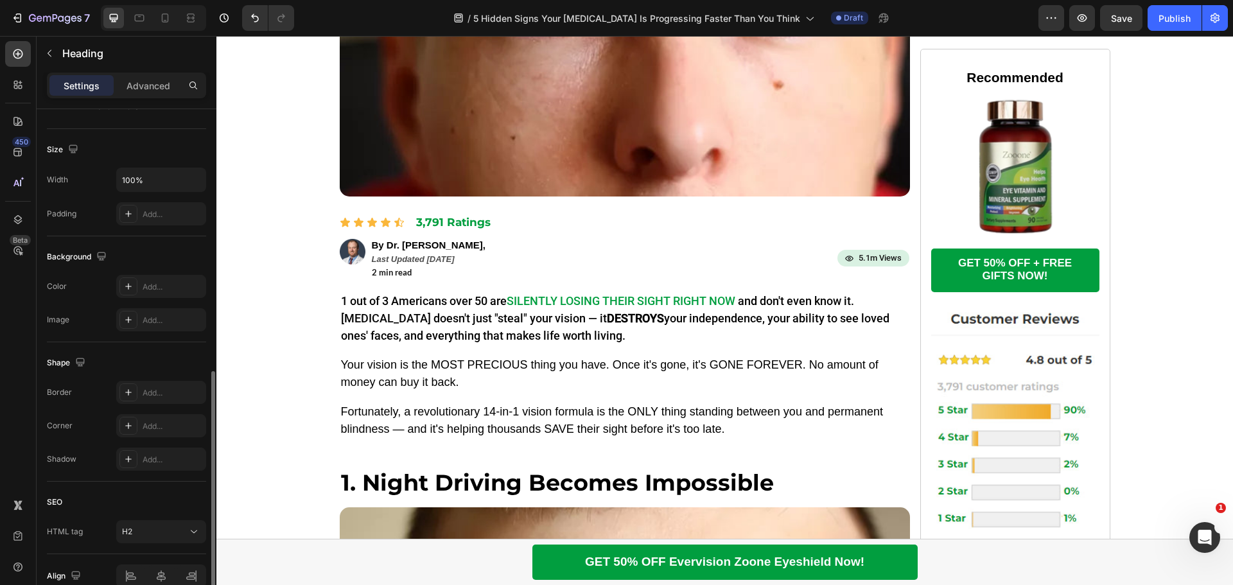
scroll to position [321, 0]
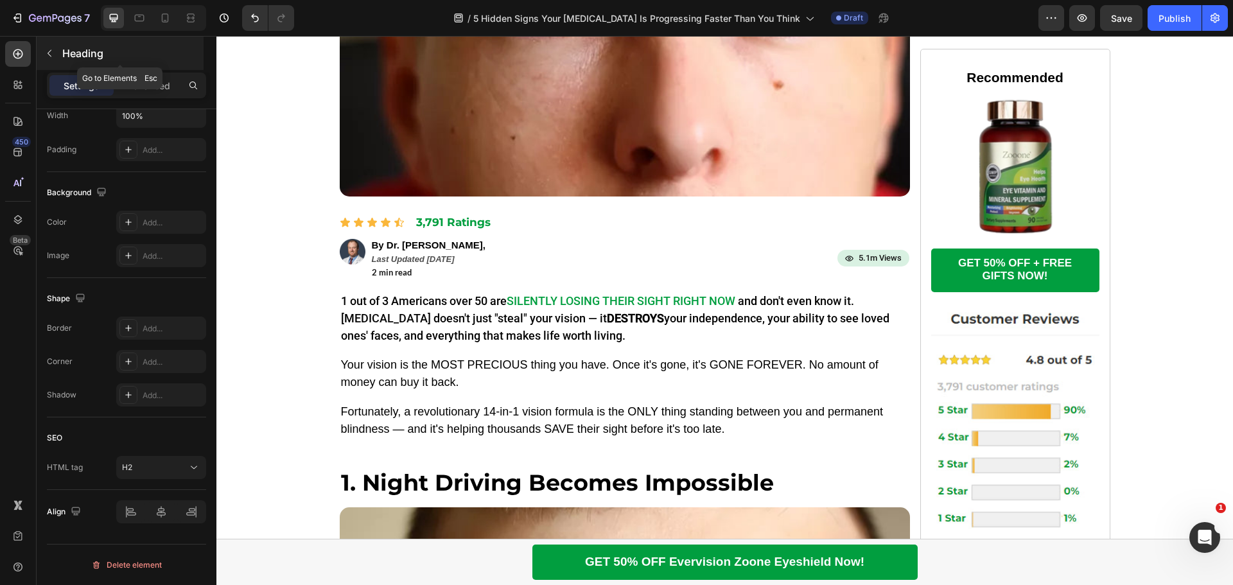
click at [48, 48] on icon "button" at bounding box center [49, 53] width 10 height 10
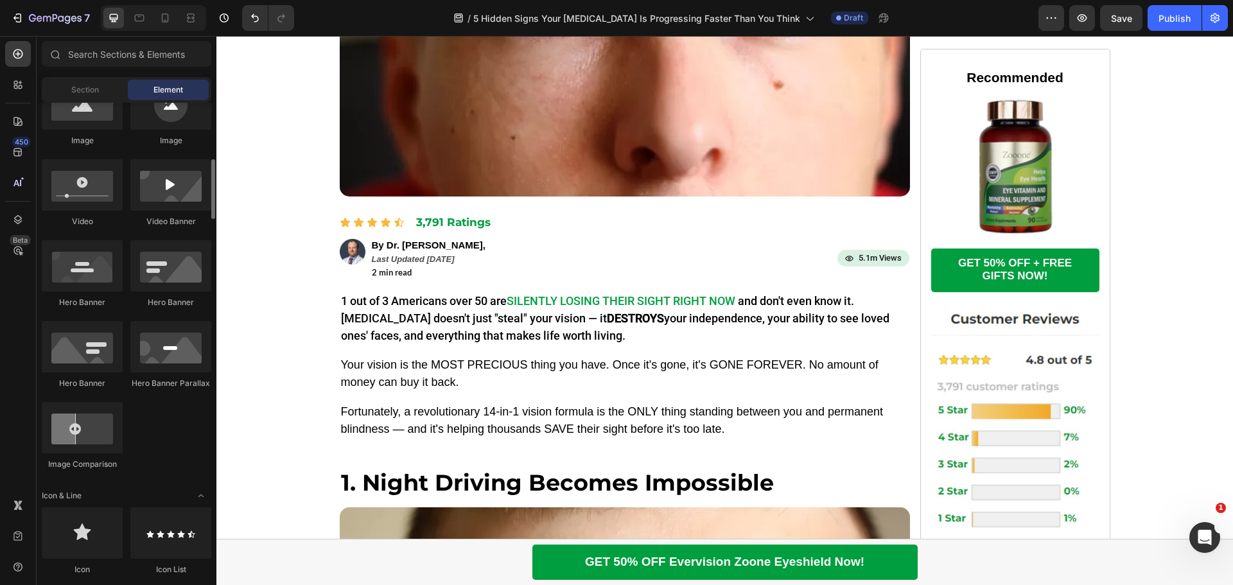
scroll to position [578, 0]
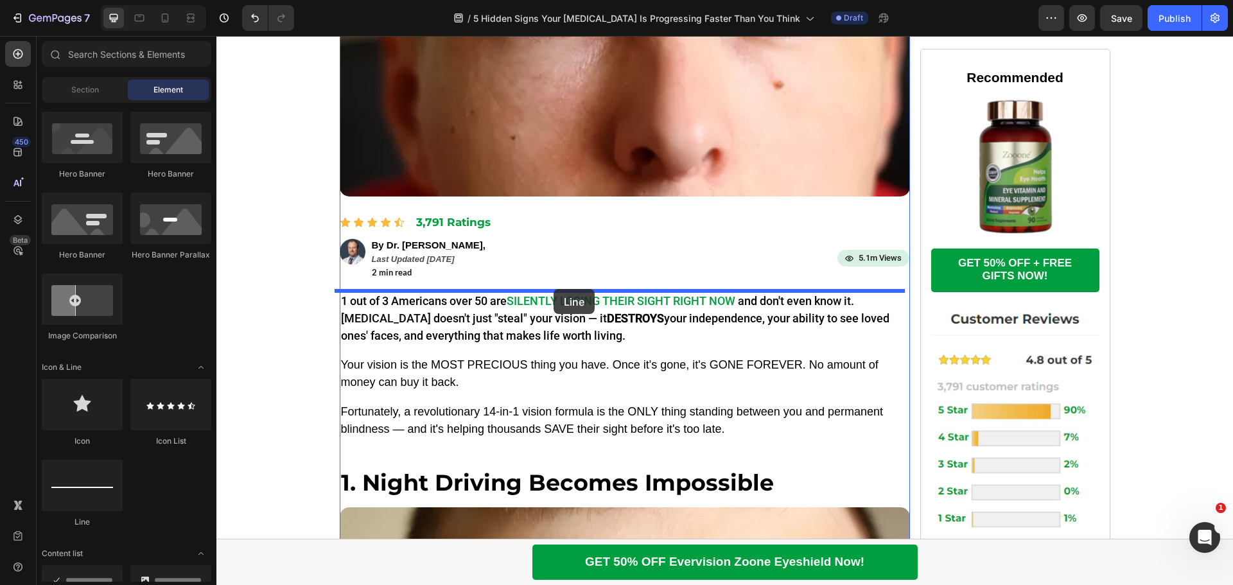
drag, startPoint x: 297, startPoint y: 525, endPoint x: 554, endPoint y: 289, distance: 348.1
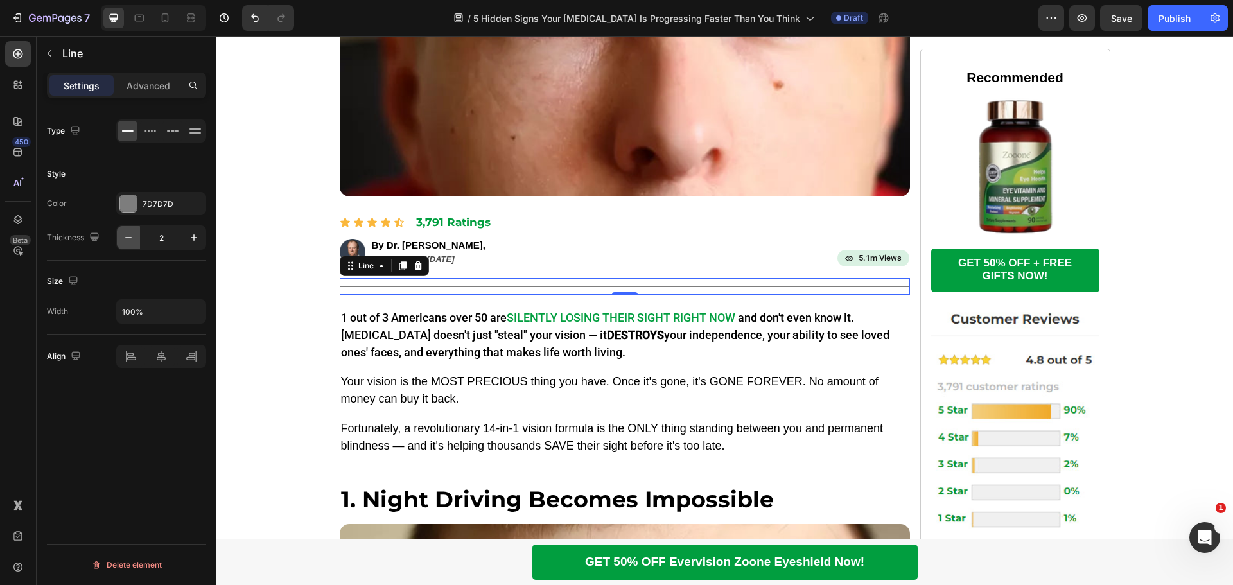
click at [135, 236] on button "button" at bounding box center [128, 237] width 23 height 23
type input "1"
click at [128, 197] on div at bounding box center [128, 203] width 17 height 17
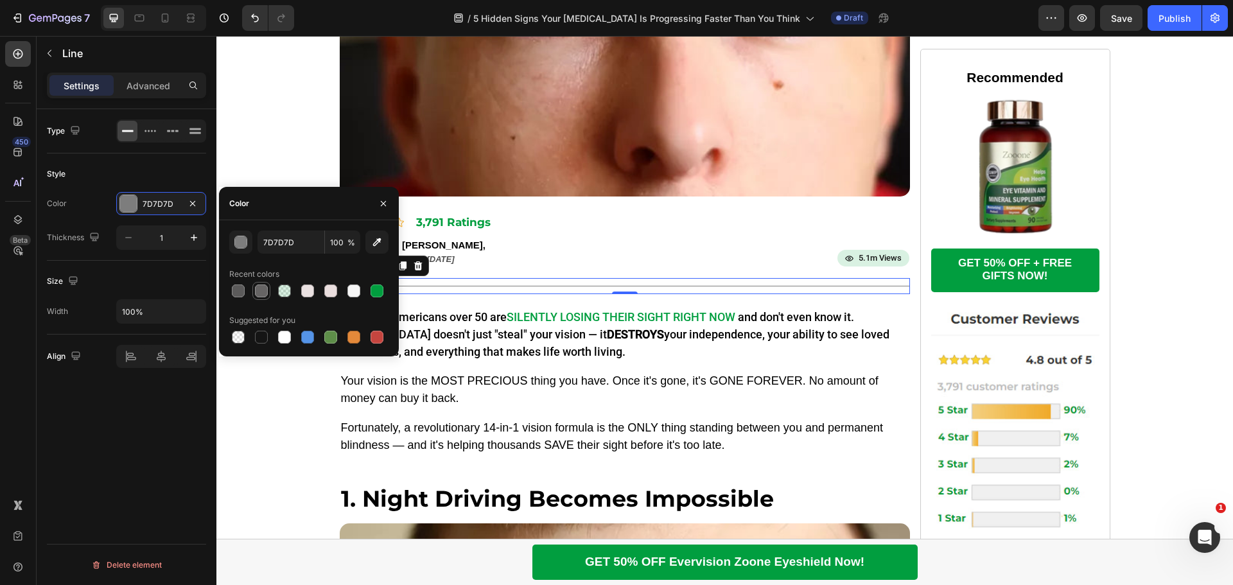
click at [258, 291] on div at bounding box center [261, 290] width 13 height 13
click at [308, 292] on div at bounding box center [307, 290] width 13 height 13
click at [328, 291] on div at bounding box center [330, 290] width 13 height 13
click at [303, 288] on div at bounding box center [307, 290] width 13 height 13
type input "EAE1E1"
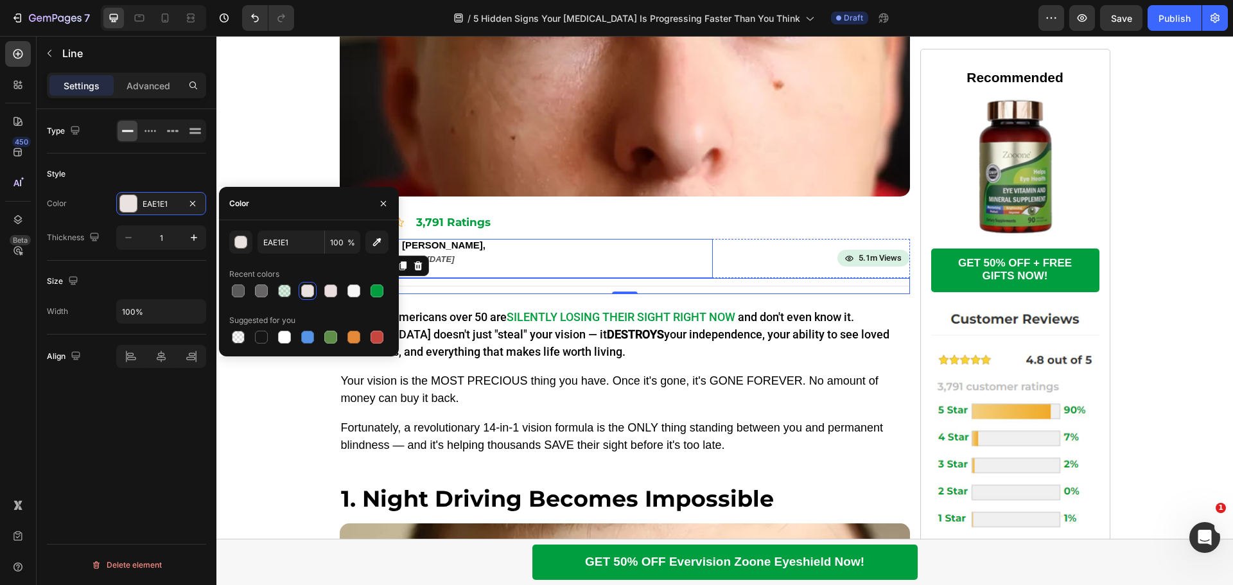
click at [639, 255] on div "Image By Dr. [PERSON_NAME], Text Block Last Updated [DATE] Text Block 2 min rea…" at bounding box center [526, 258] width 373 height 39
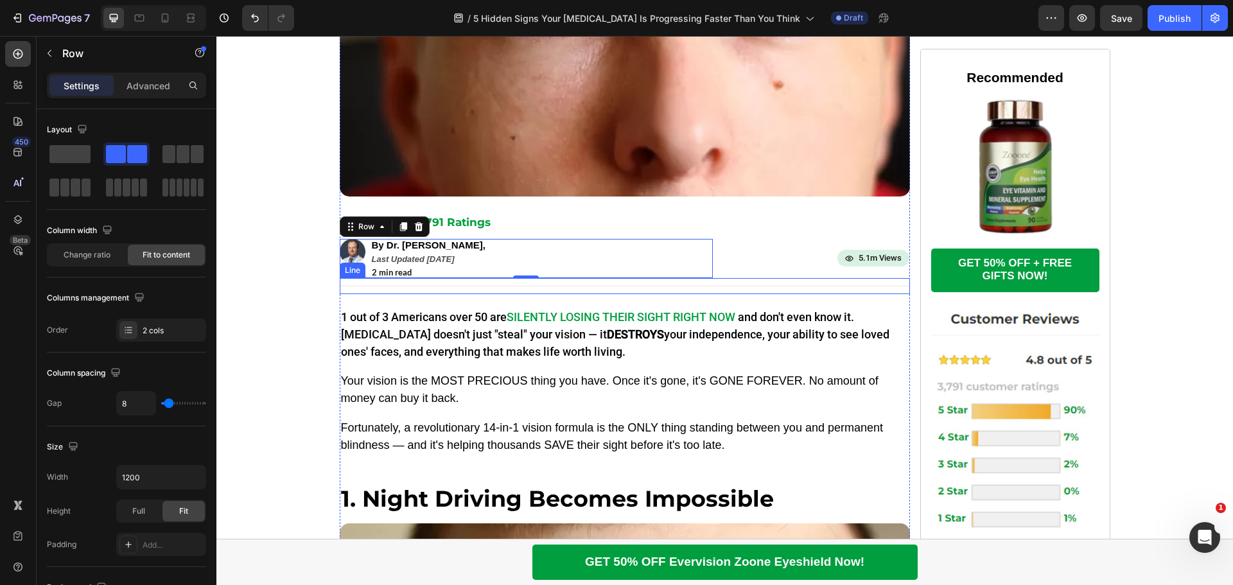
click at [366, 286] on div at bounding box center [625, 286] width 570 height 1
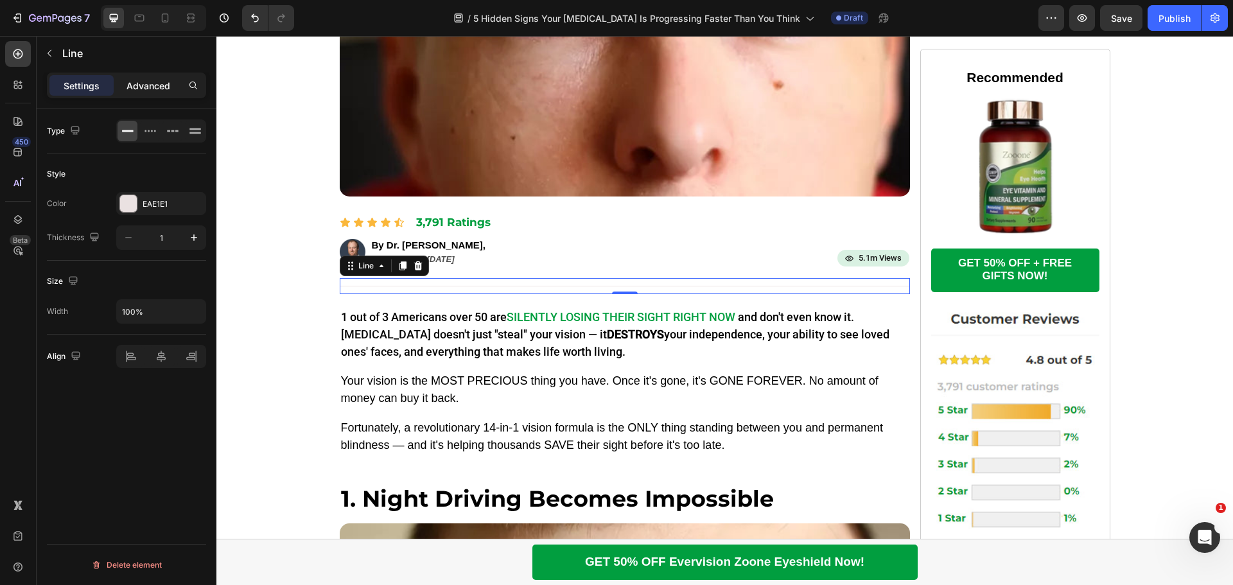
click at [142, 91] on p "Advanced" at bounding box center [149, 85] width 44 height 13
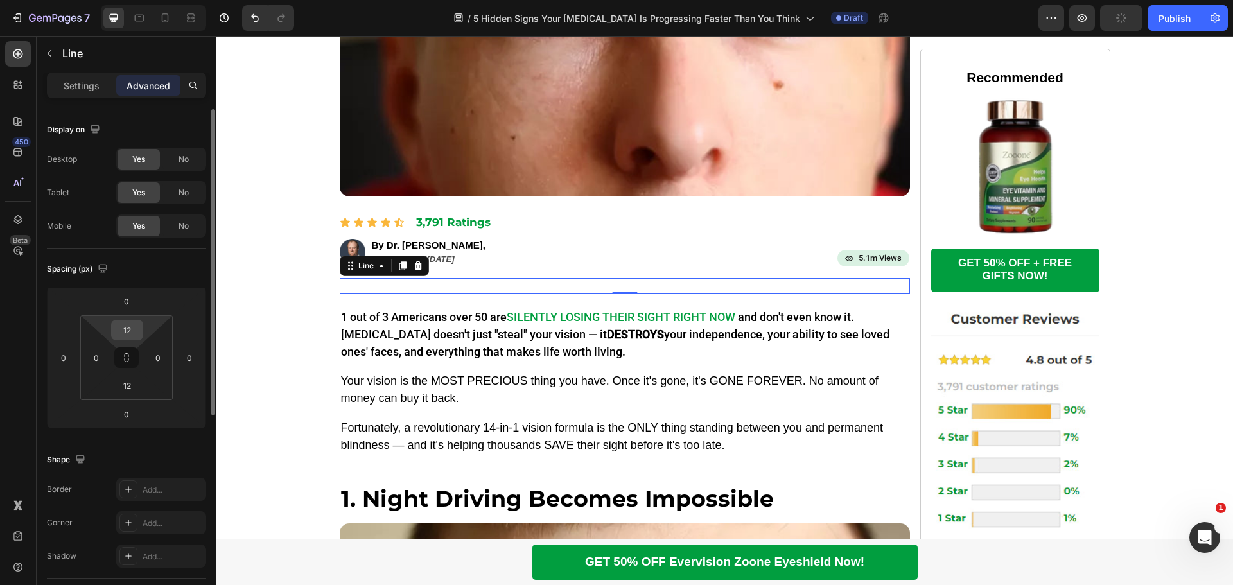
click at [131, 331] on input "12" at bounding box center [127, 329] width 26 height 19
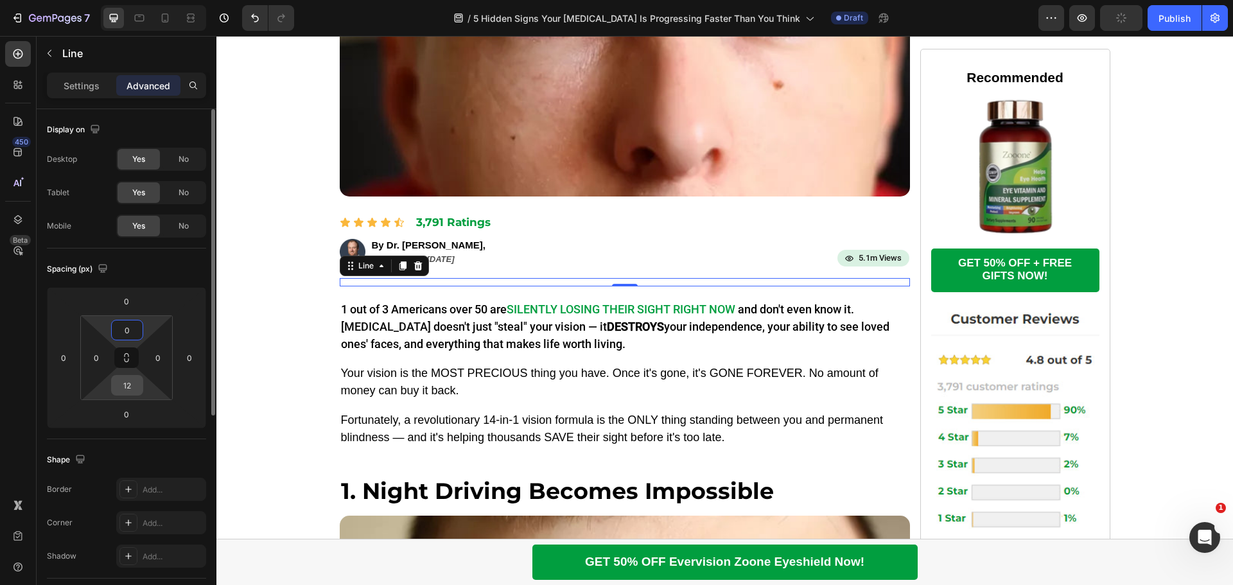
type input "0"
click at [126, 379] on input "12" at bounding box center [127, 385] width 26 height 19
click at [127, 380] on input "12" at bounding box center [127, 385] width 26 height 19
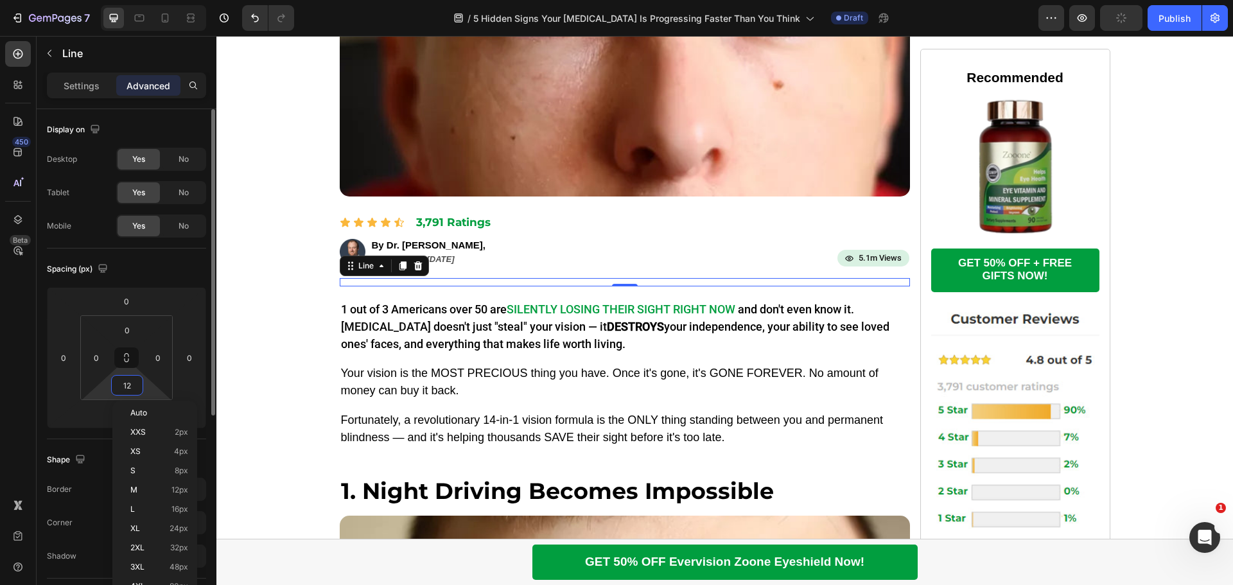
type input "0"
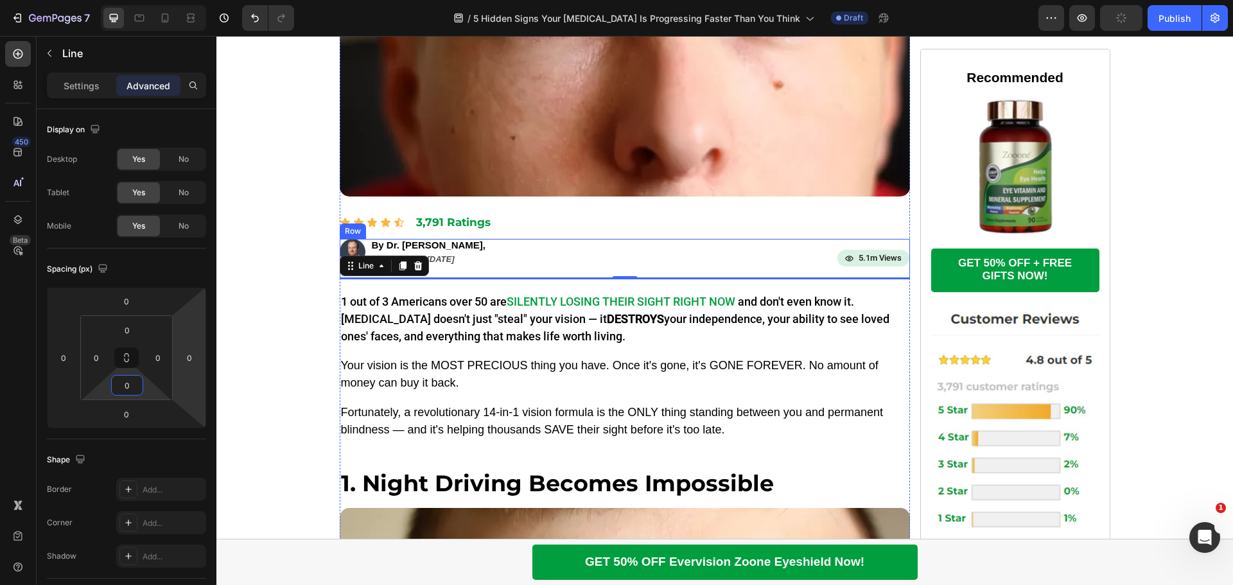
click at [712, 270] on div "Image By Dr. [PERSON_NAME], Text Block Last Updated [DATE] Text Block 2 min rea…" at bounding box center [625, 258] width 570 height 39
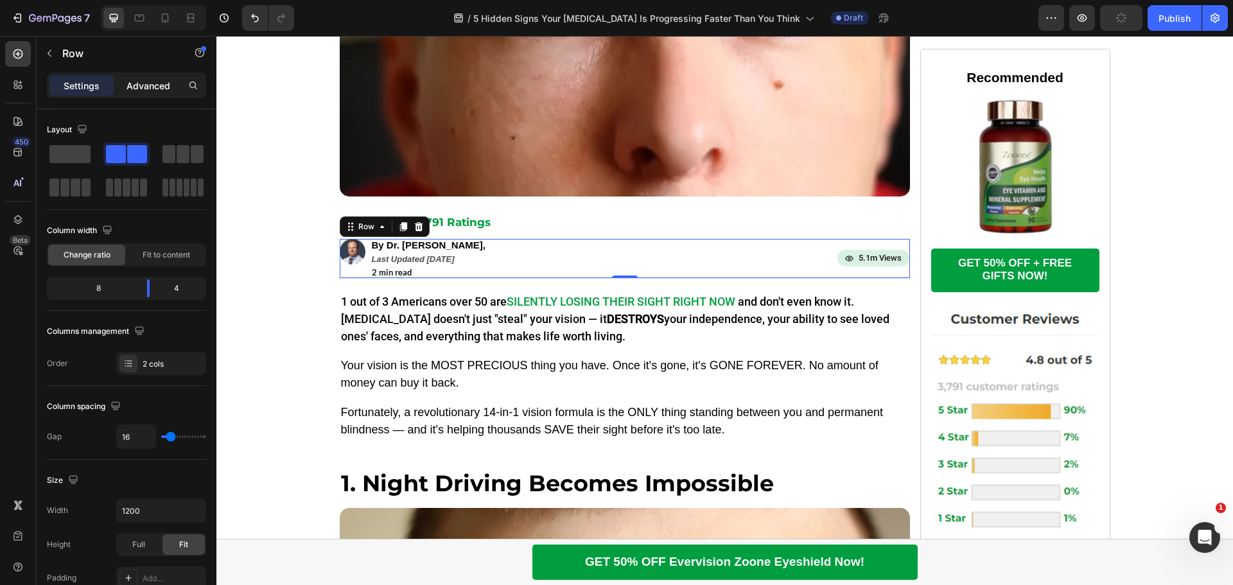
click at [153, 79] on p "Advanced" at bounding box center [149, 85] width 44 height 13
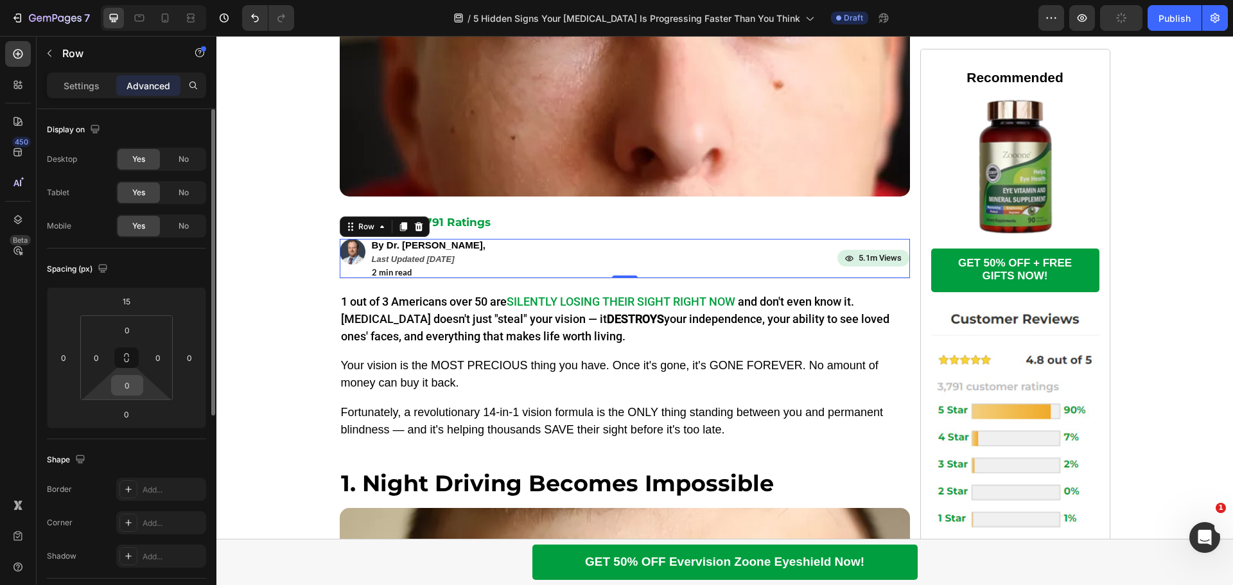
click at [130, 389] on input "0" at bounding box center [127, 385] width 26 height 19
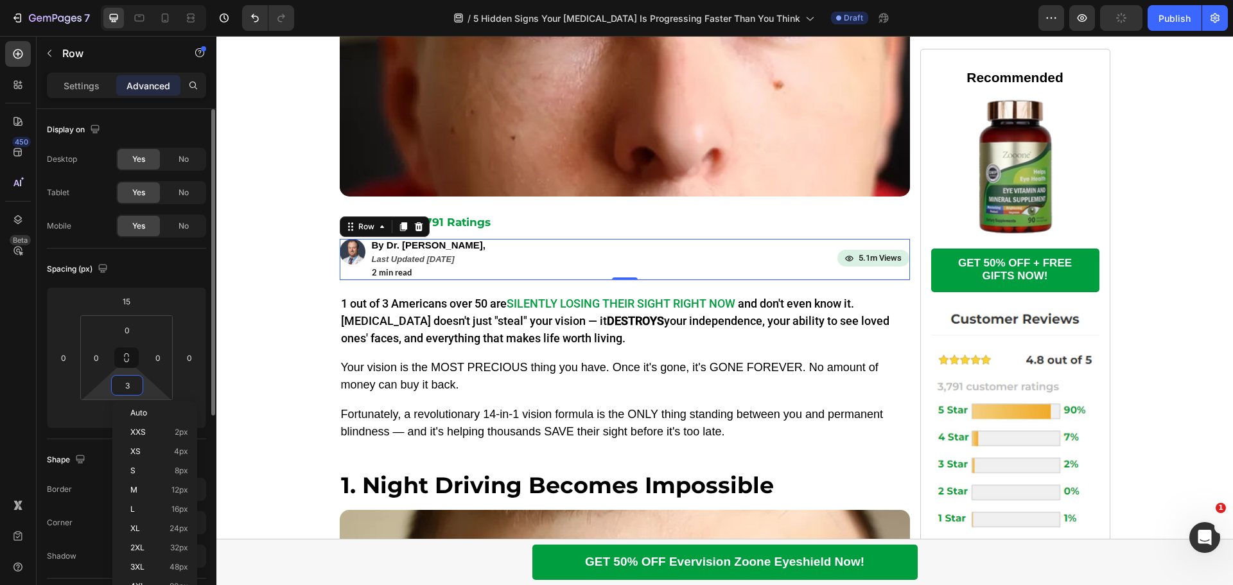
type input "30"
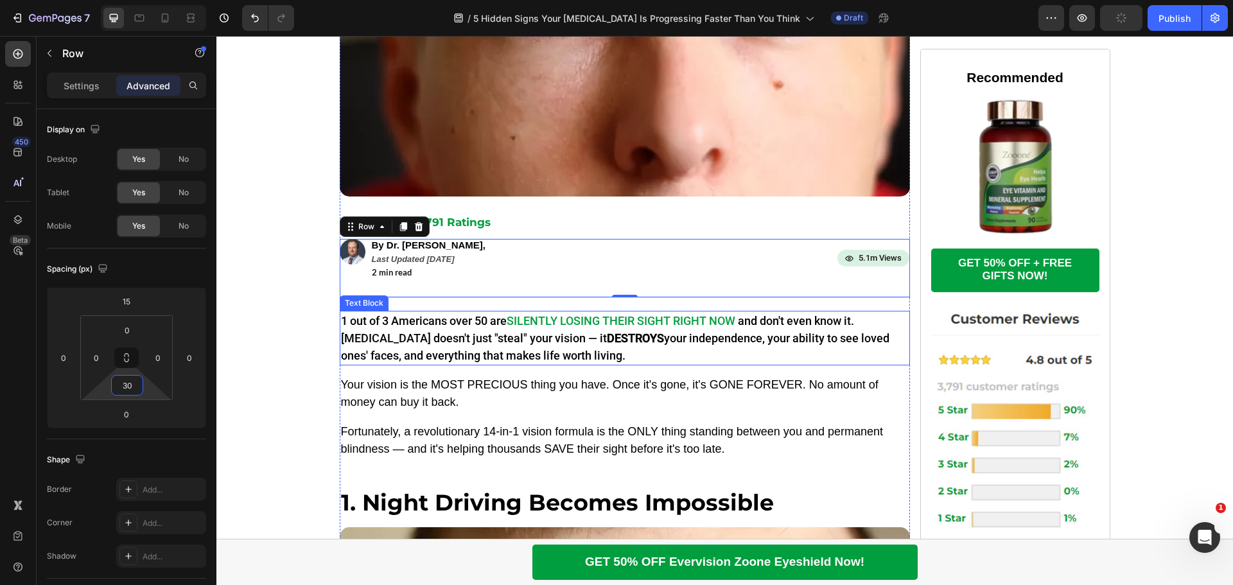
click at [605, 347] on p "1 out of 3 [DEMOGRAPHIC_DATA] over 50 are SILENTLY LOSING THEIR SIGHT RIGHT NOW…" at bounding box center [625, 338] width 568 height 52
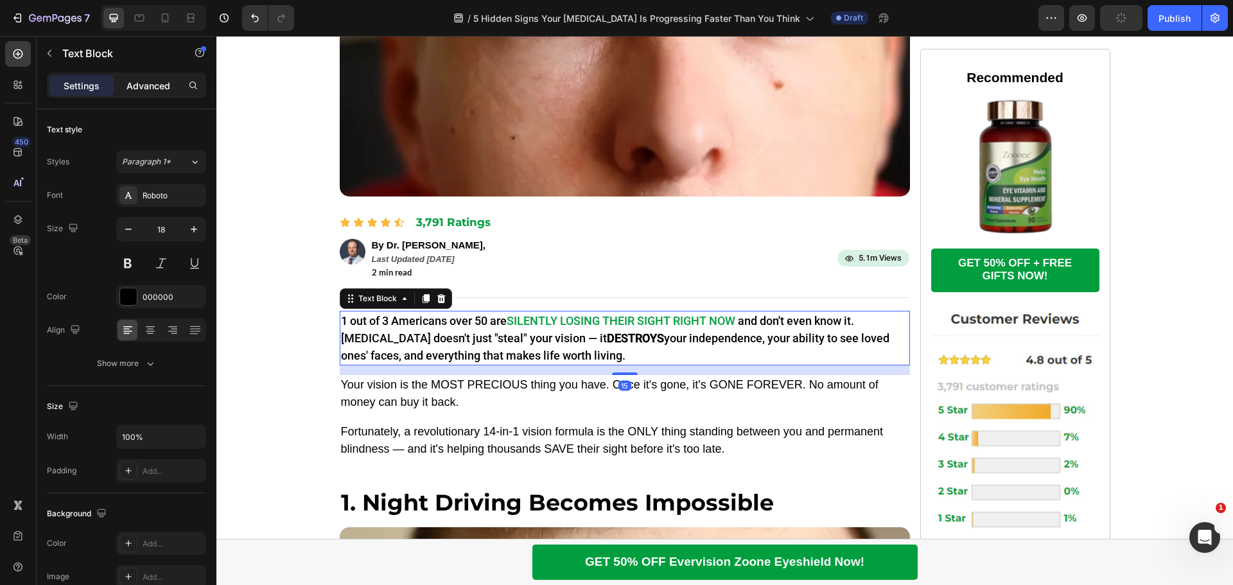
click at [156, 79] on p "Advanced" at bounding box center [149, 85] width 44 height 13
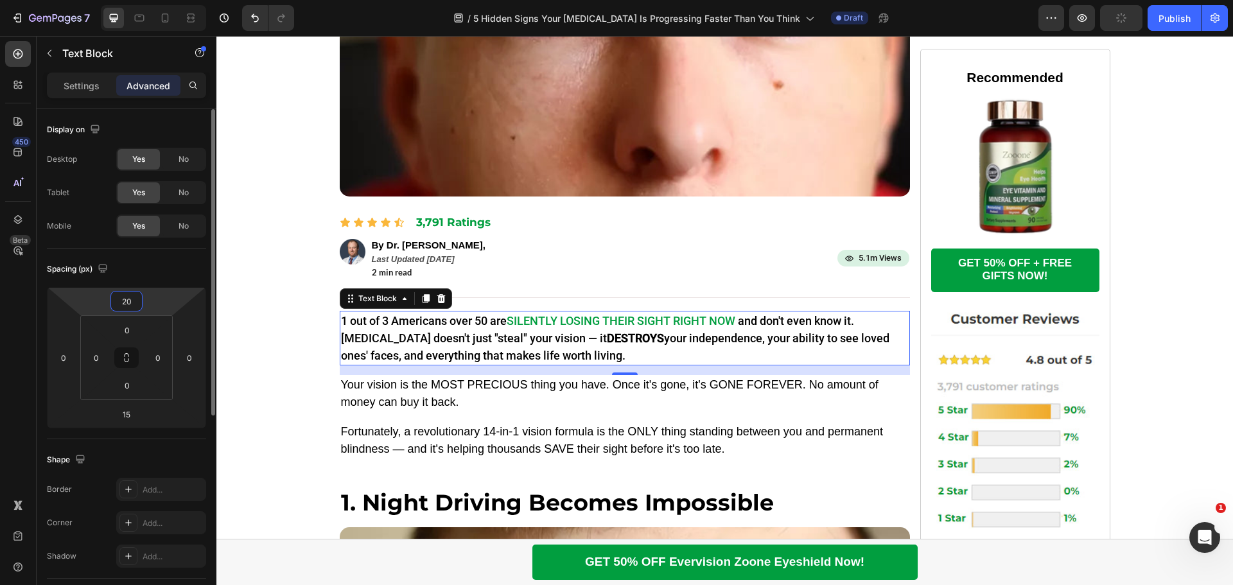
click at [133, 295] on input "20" at bounding box center [127, 301] width 26 height 19
type input "30"
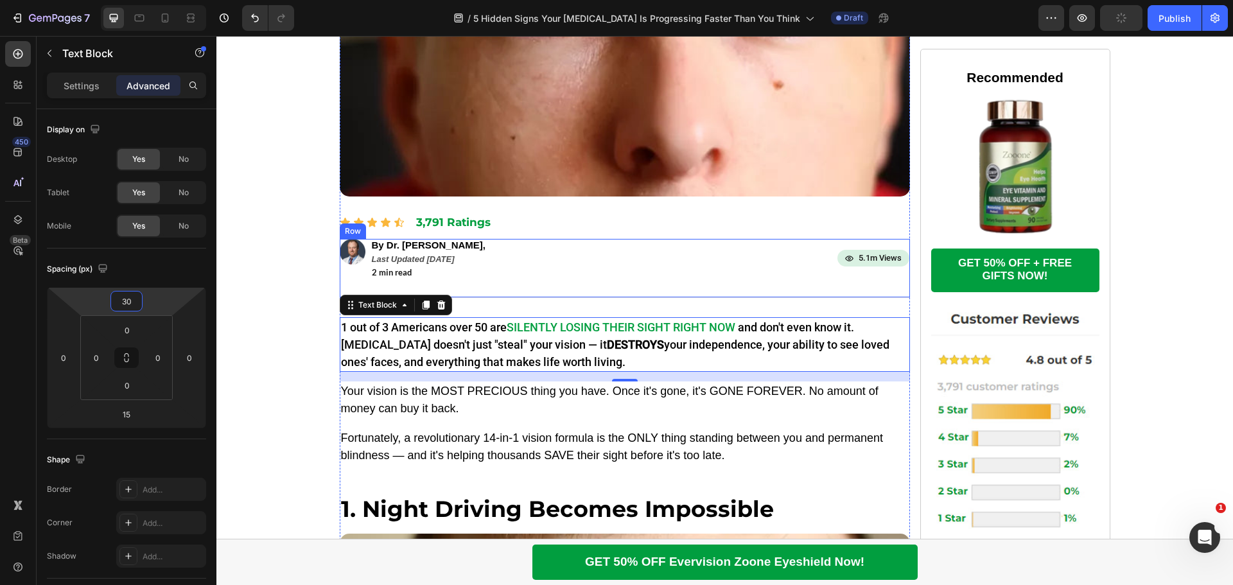
click at [729, 240] on div "5.1m Views Button" at bounding box center [816, 258] width 187 height 39
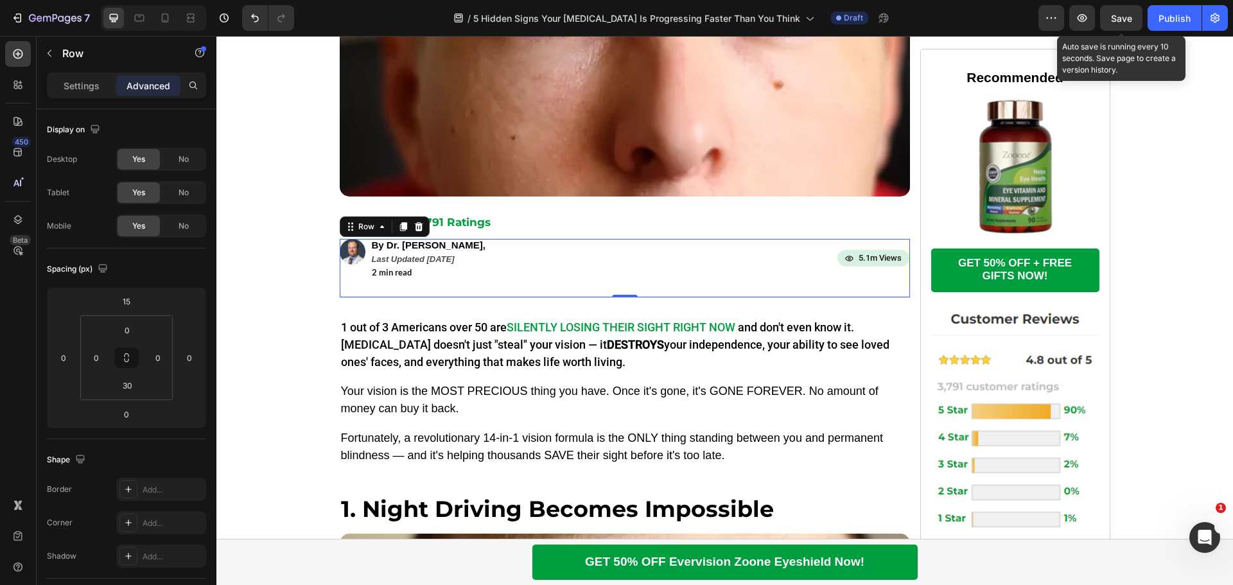
click at [1117, 16] on span "Save" at bounding box center [1121, 18] width 21 height 11
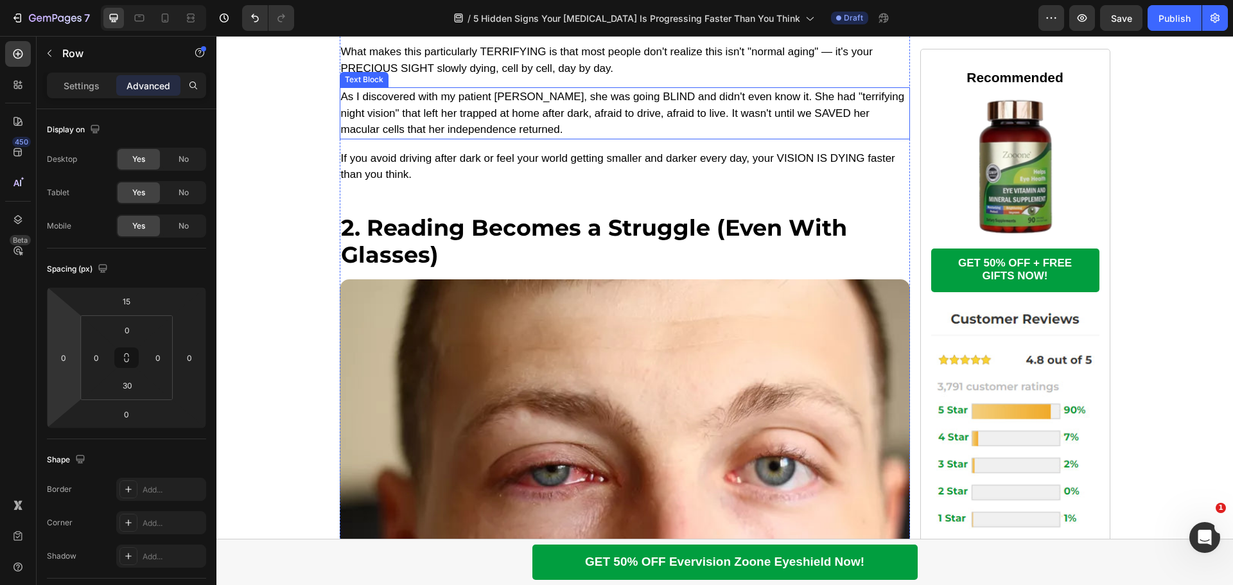
scroll to position [1349, 0]
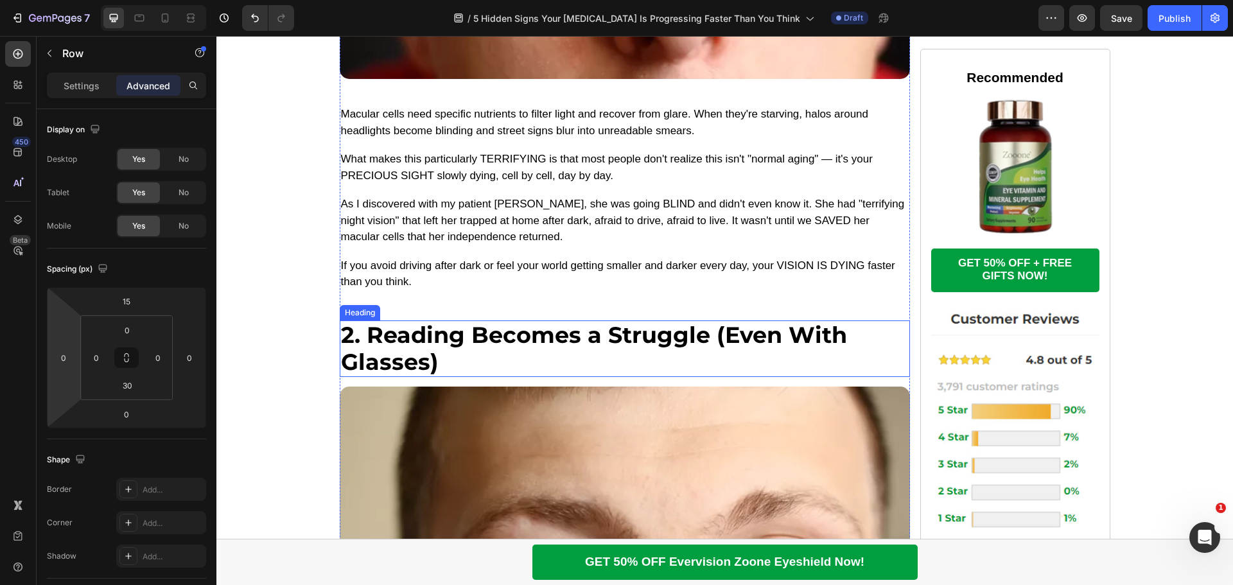
click at [404, 329] on p "2. Reading Becomes a Struggle (Even With Glasses)" at bounding box center [625, 349] width 568 height 54
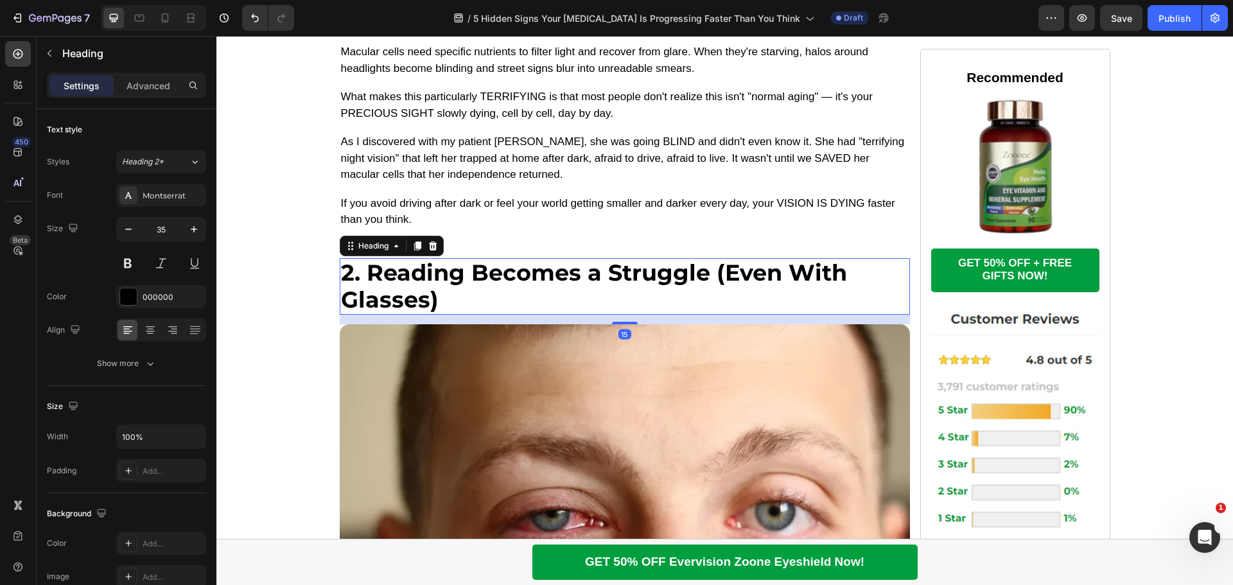
scroll to position [1413, 0]
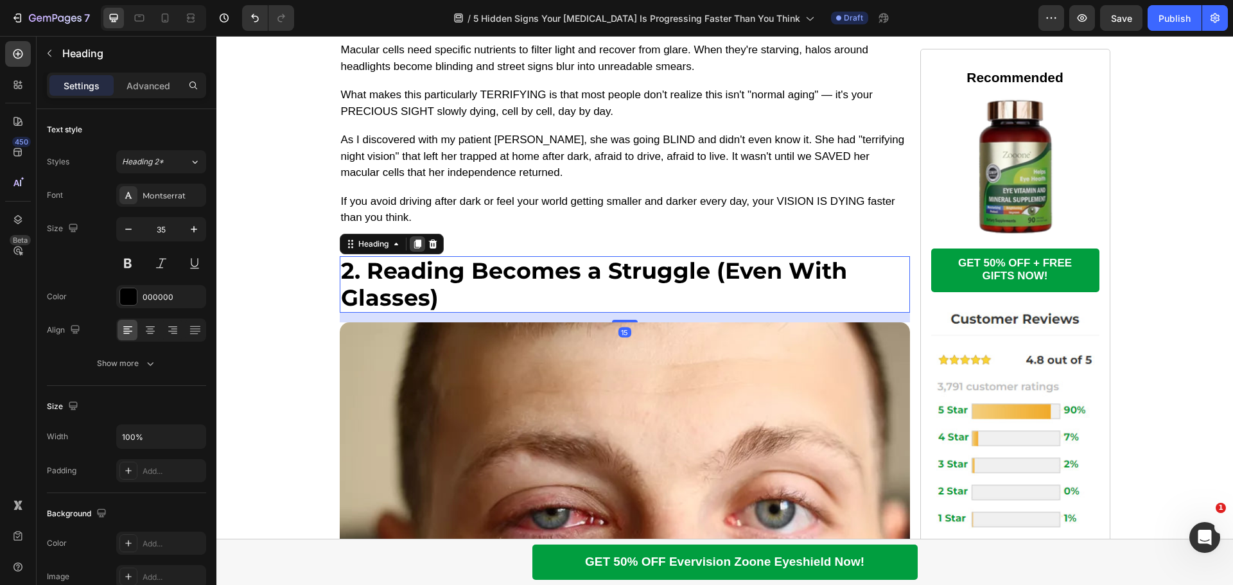
click at [414, 240] on icon at bounding box center [417, 244] width 7 height 9
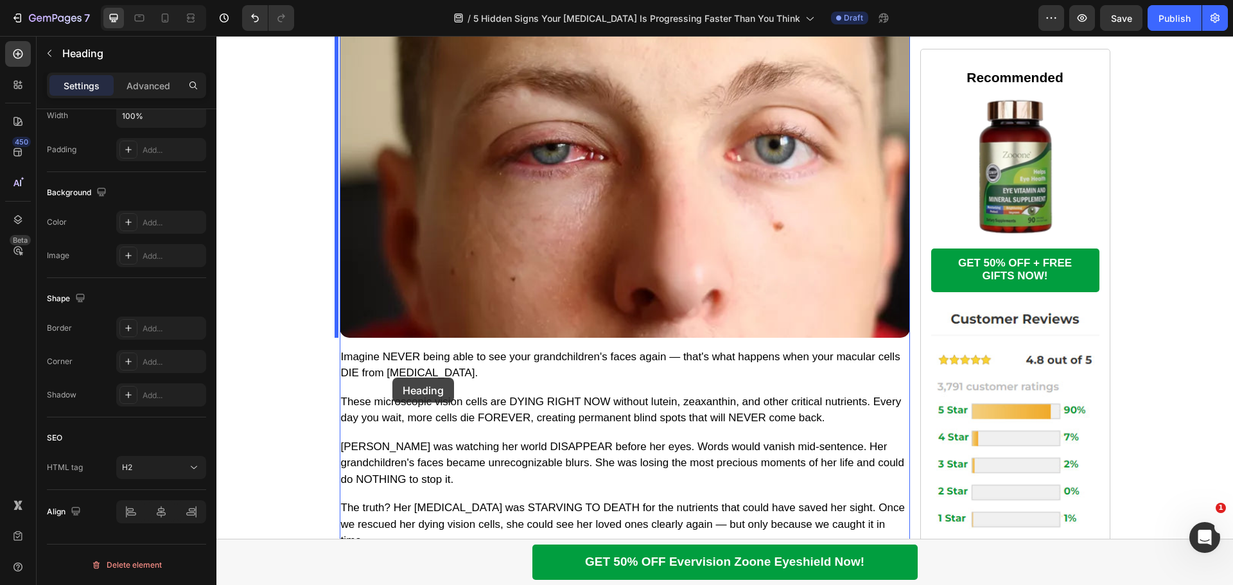
scroll to position [2183, 0]
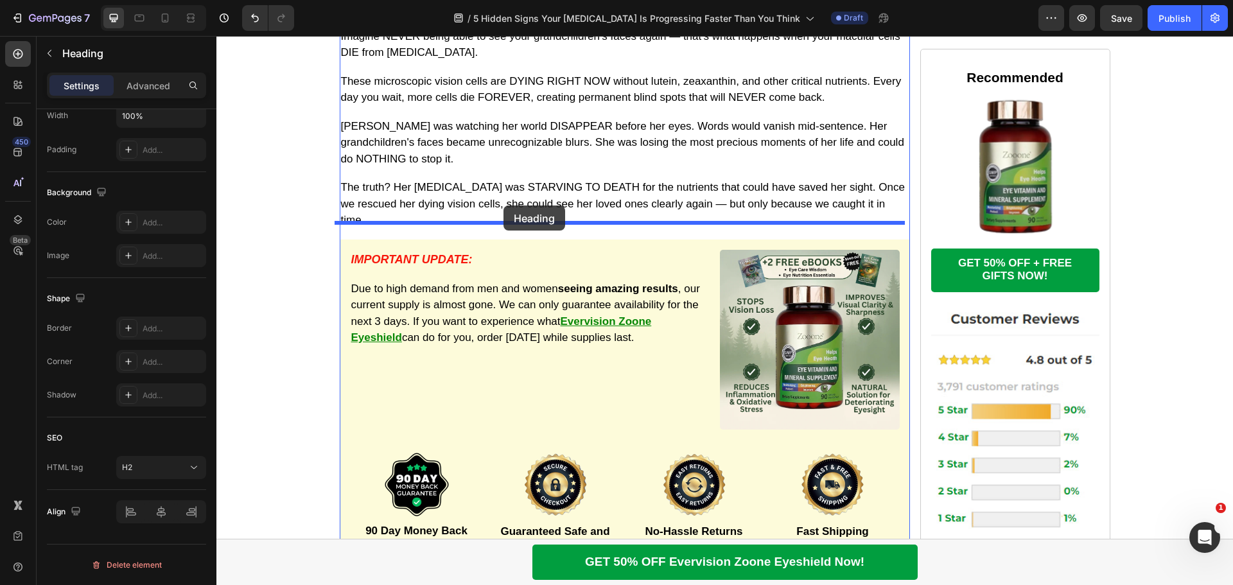
drag, startPoint x: 347, startPoint y: 198, endPoint x: 503, endPoint y: 205, distance: 156.8
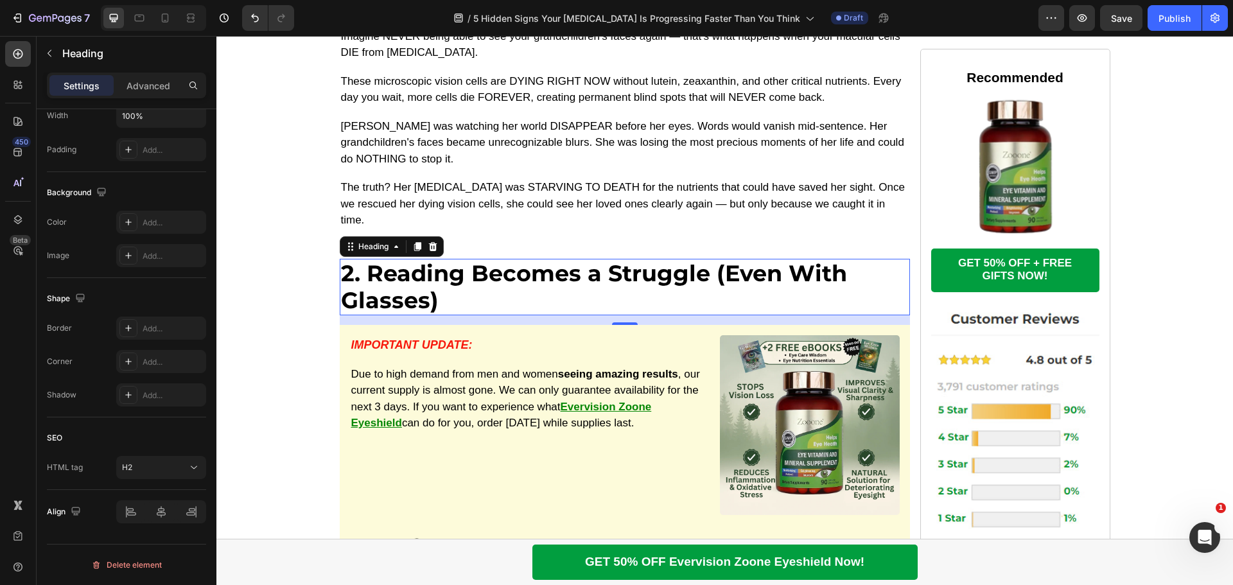
click at [496, 259] on h2 "2. Reading Becomes a Struggle (Even With Glasses)" at bounding box center [625, 287] width 570 height 57
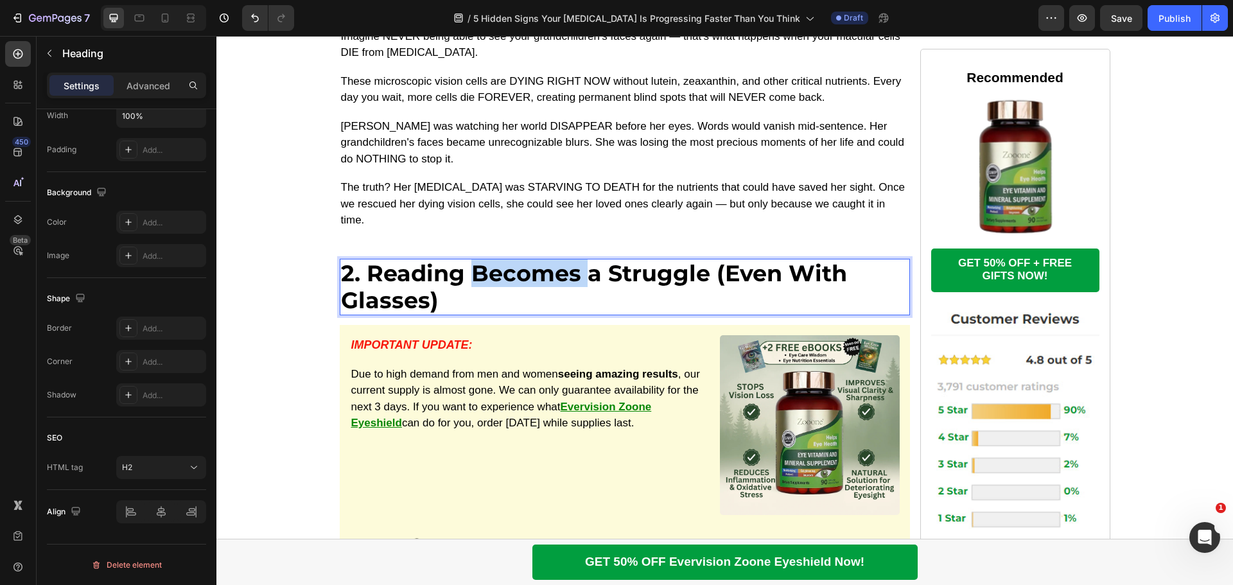
click at [496, 260] on p "2. Reading Becomes a Struggle (Even With Glasses)" at bounding box center [625, 287] width 568 height 54
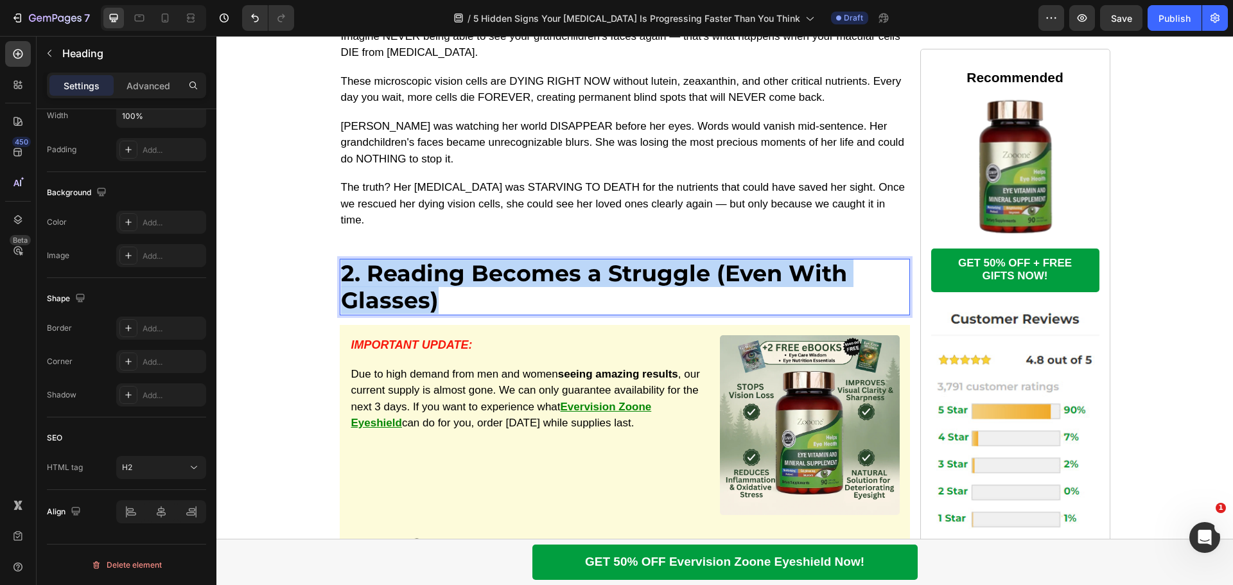
click at [496, 260] on p "2. Reading Becomes a Struggle (Even With Glasses)" at bounding box center [625, 287] width 568 height 54
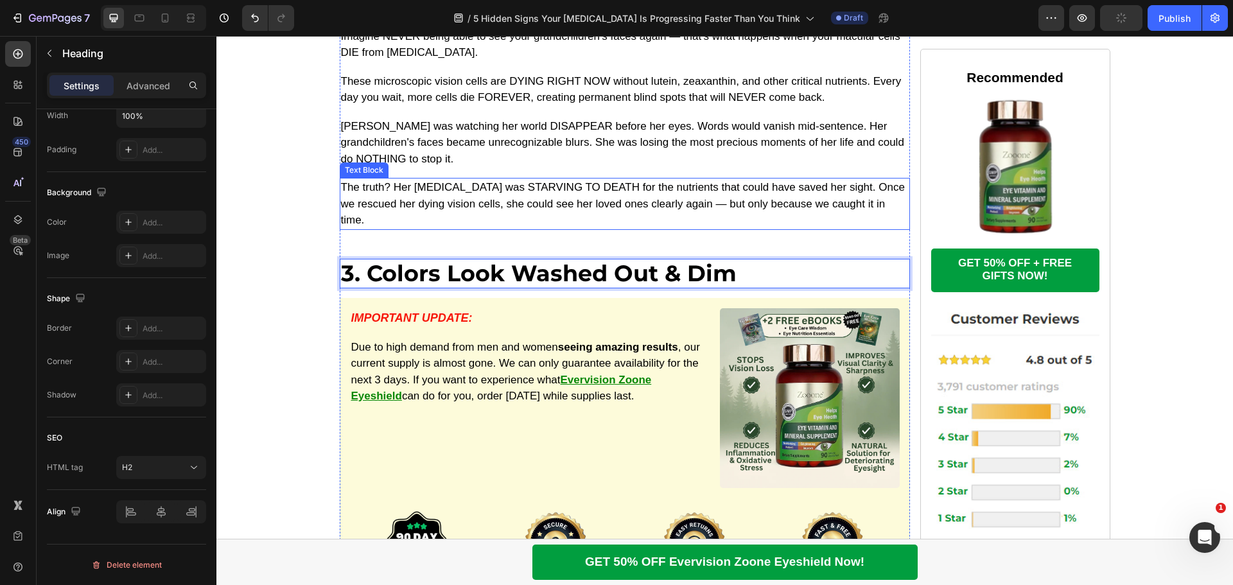
click at [584, 200] on p "The truth? Her [MEDICAL_DATA] was STARVING TO DEATH for the nutrients that coul…" at bounding box center [625, 203] width 568 height 49
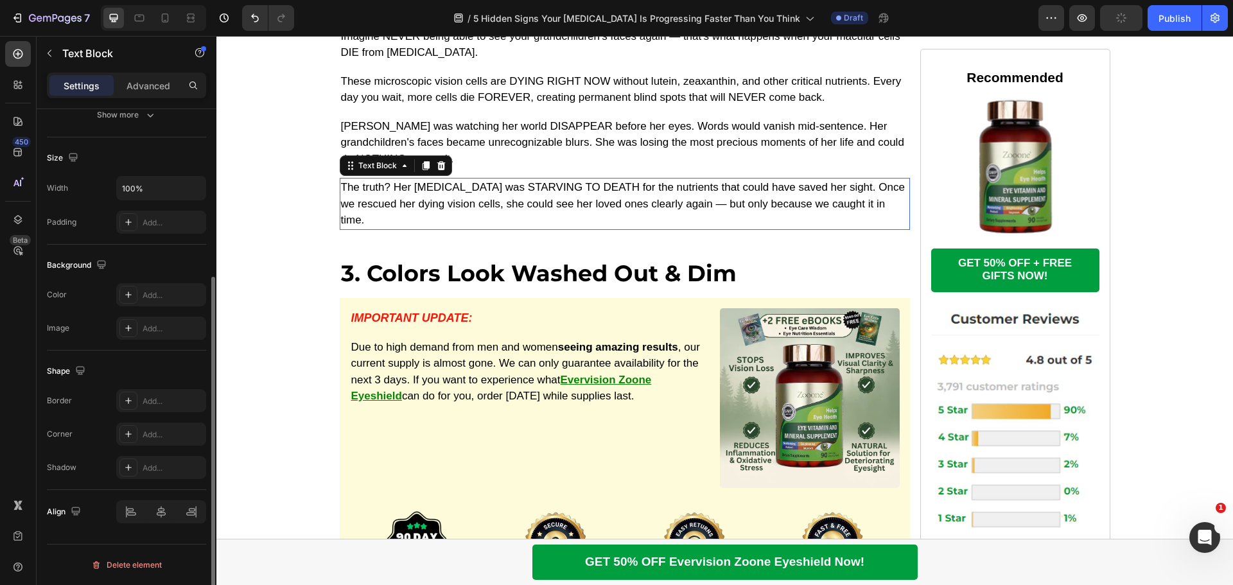
scroll to position [0, 0]
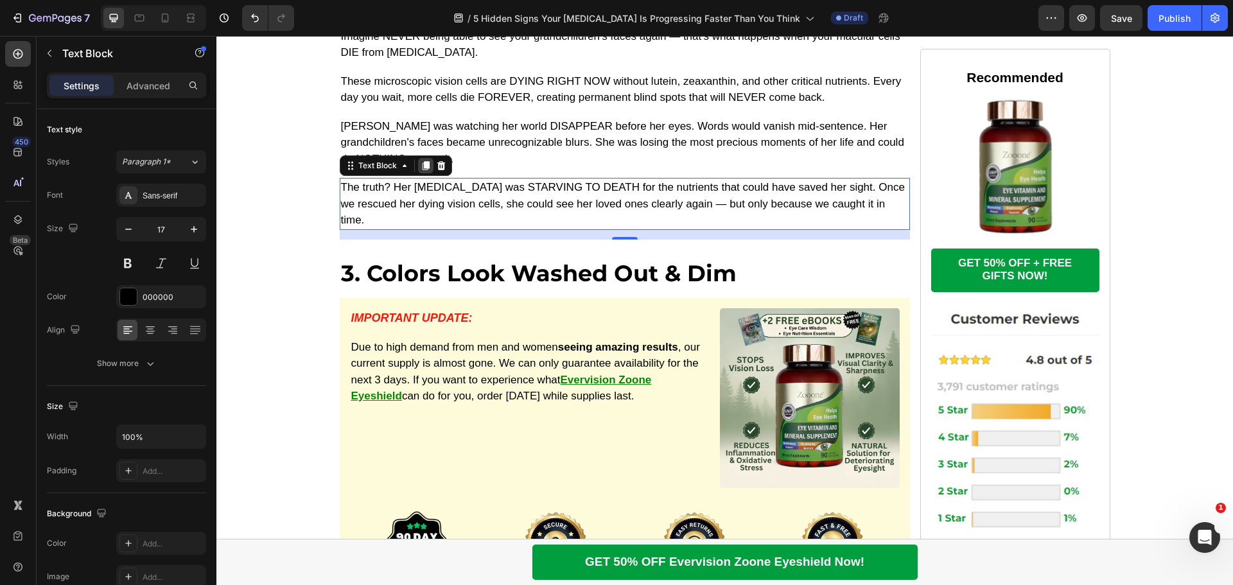
click at [424, 170] on icon at bounding box center [426, 166] width 10 height 10
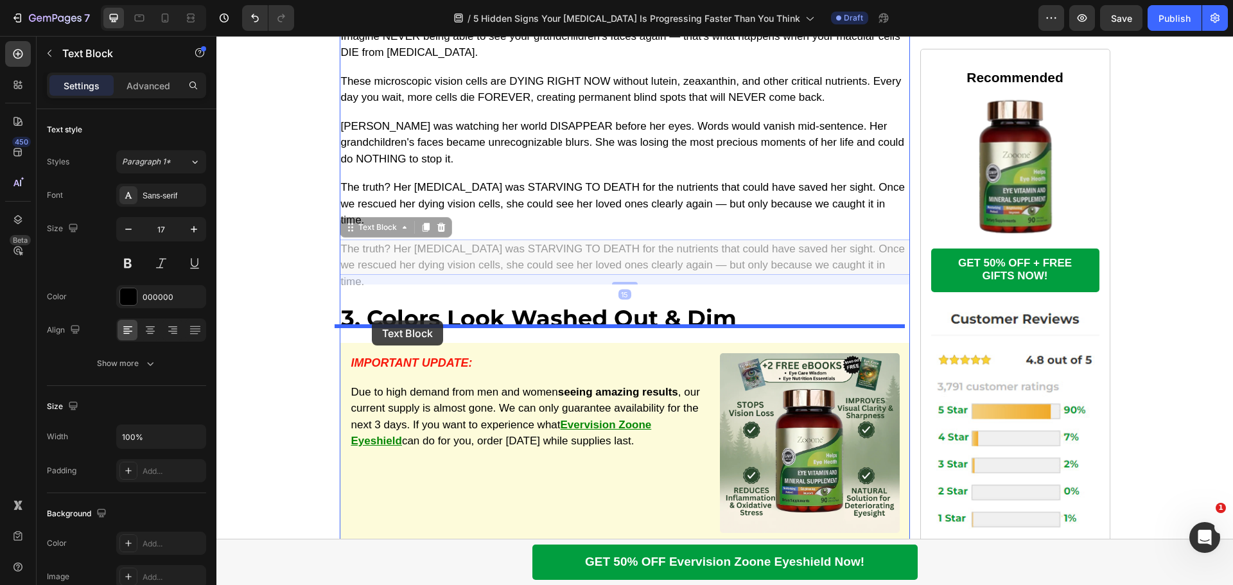
drag, startPoint x: 345, startPoint y: 216, endPoint x: 372, endPoint y: 320, distance: 107.9
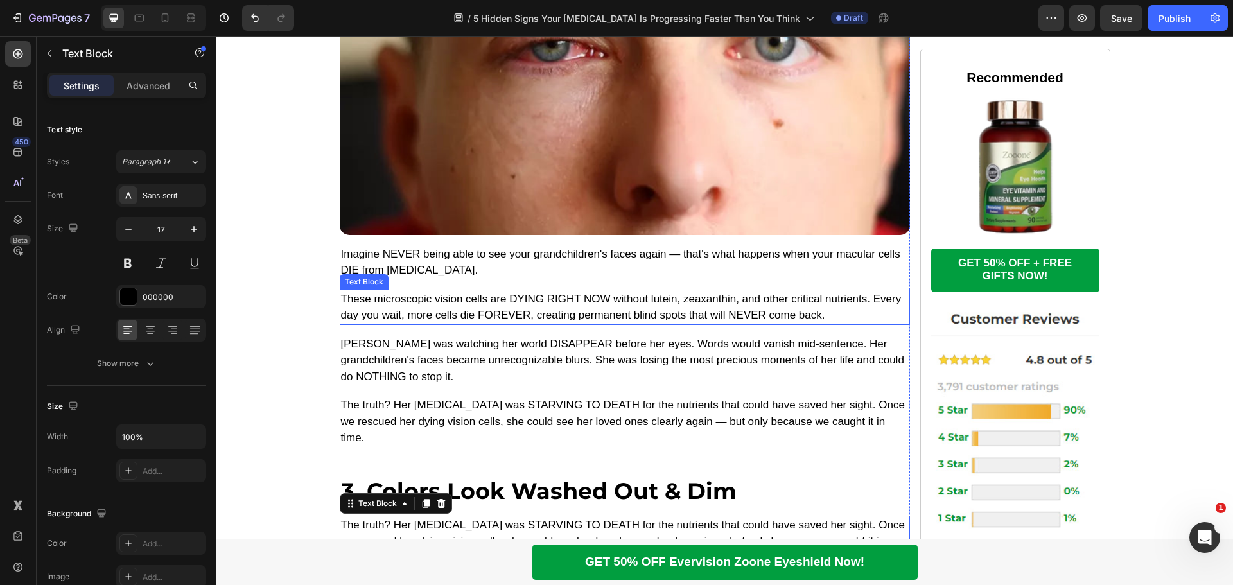
scroll to position [1648, 0]
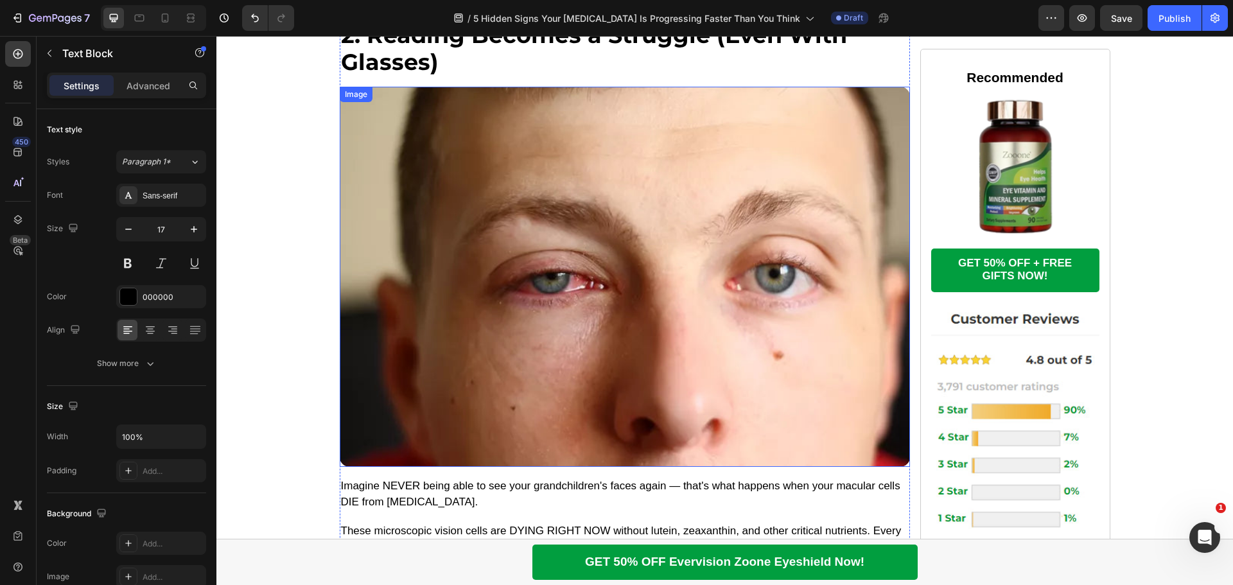
click at [496, 265] on img at bounding box center [625, 277] width 570 height 380
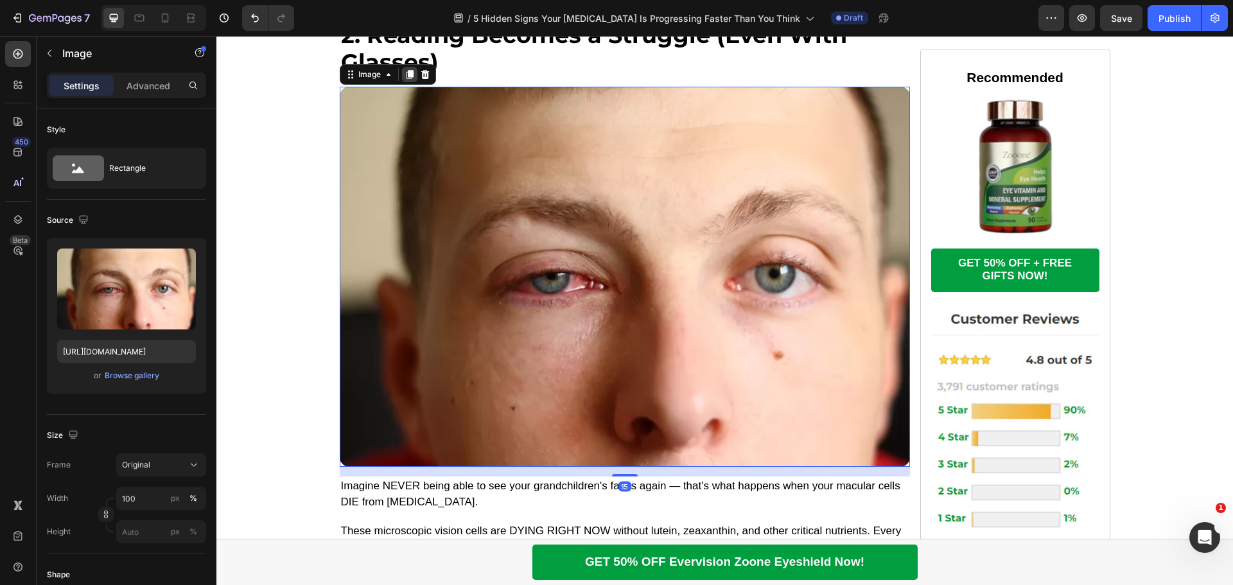
click at [405, 77] on icon at bounding box center [410, 74] width 10 height 10
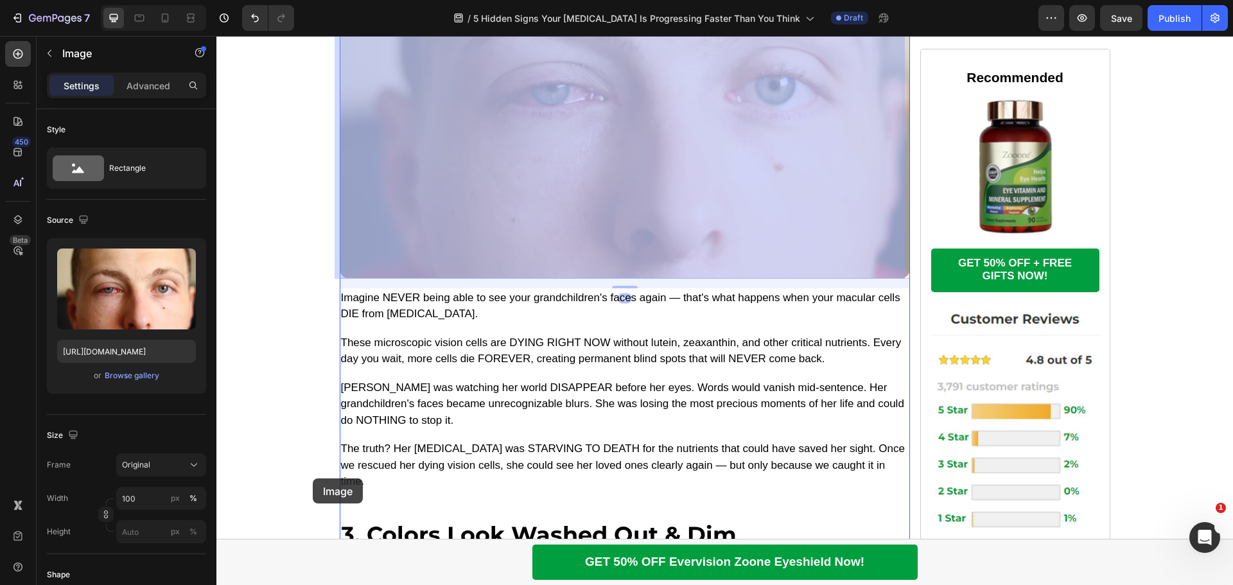
scroll to position [2547, 0]
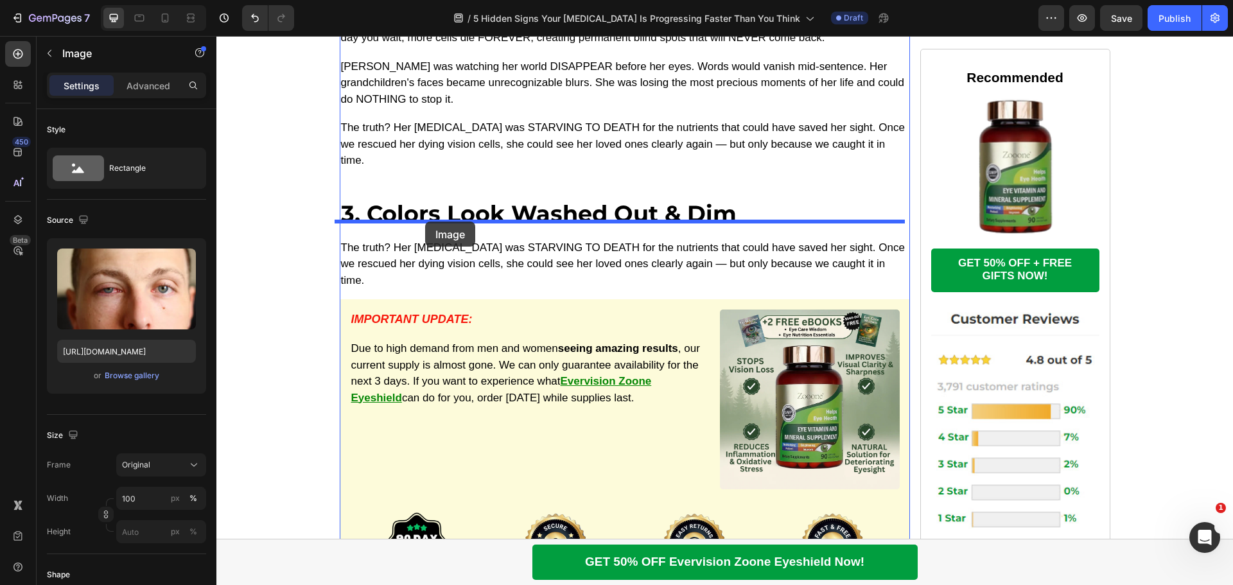
drag, startPoint x: 344, startPoint y: 212, endPoint x: 425, endPoint y: 222, distance: 81.5
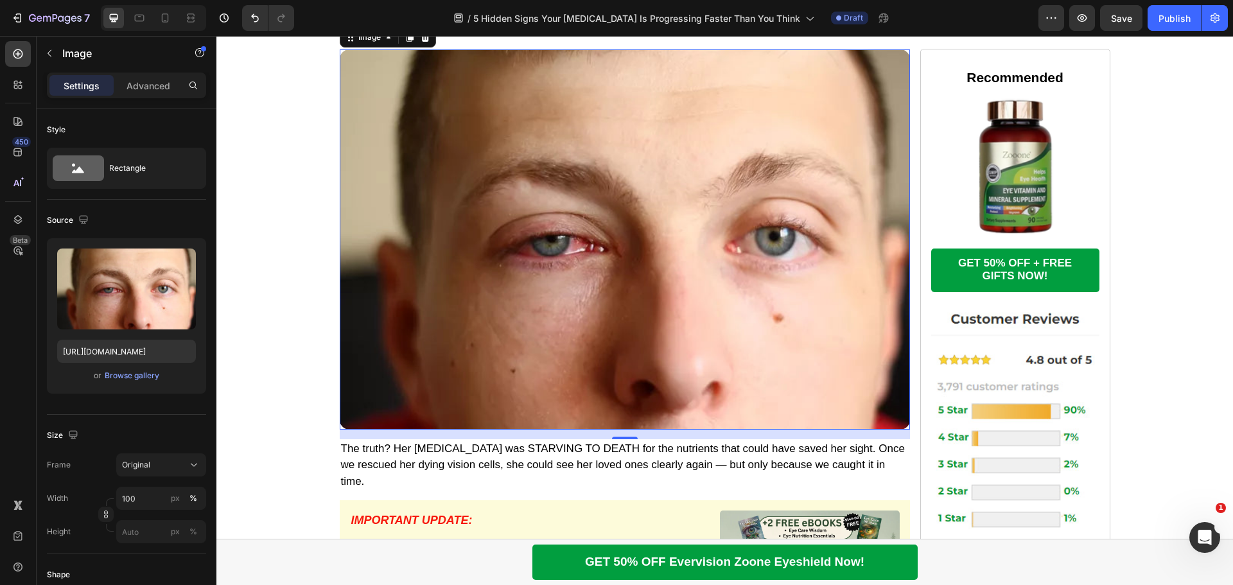
scroll to position [2479, 0]
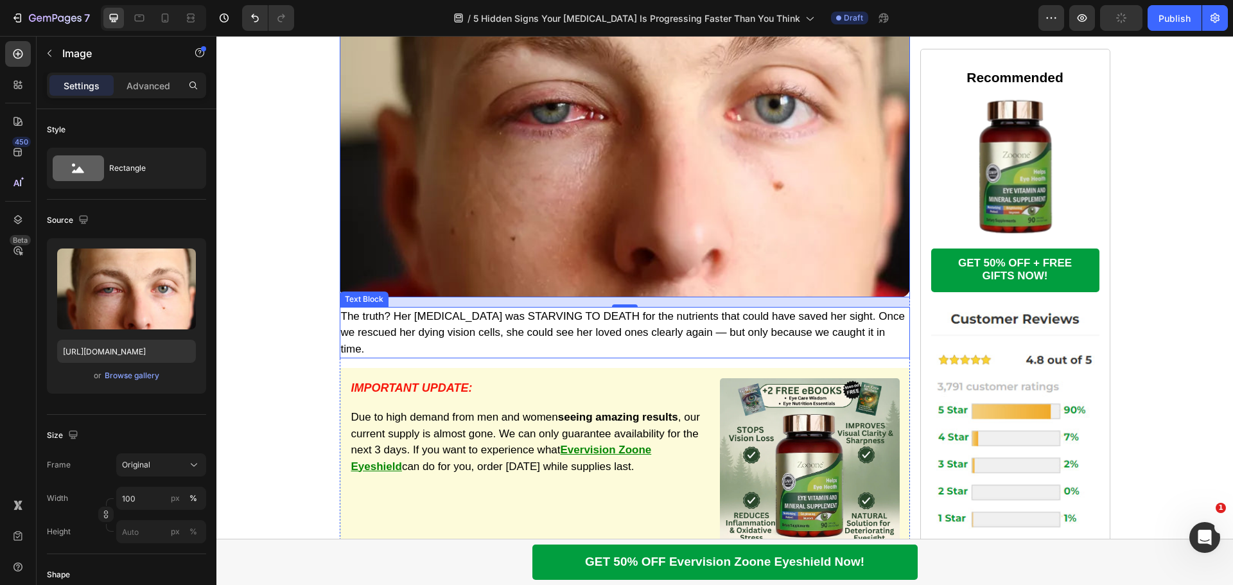
click at [460, 308] on p "The truth? Her [MEDICAL_DATA] was STARVING TO DEATH for the nutrients that coul…" at bounding box center [625, 332] width 568 height 49
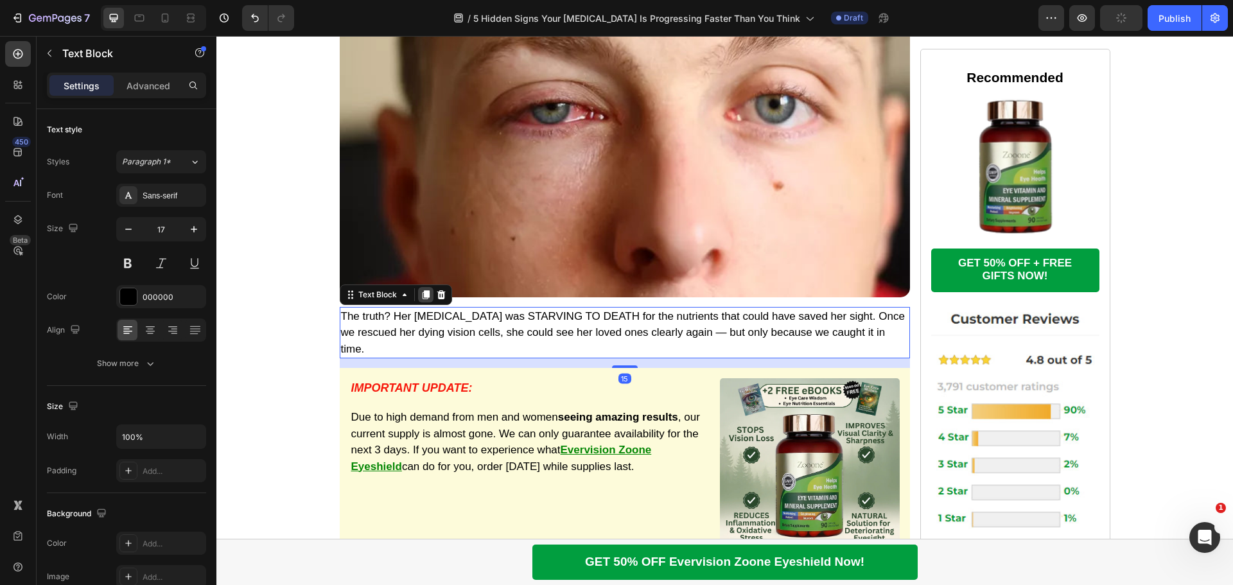
click at [424, 290] on icon at bounding box center [425, 294] width 7 height 9
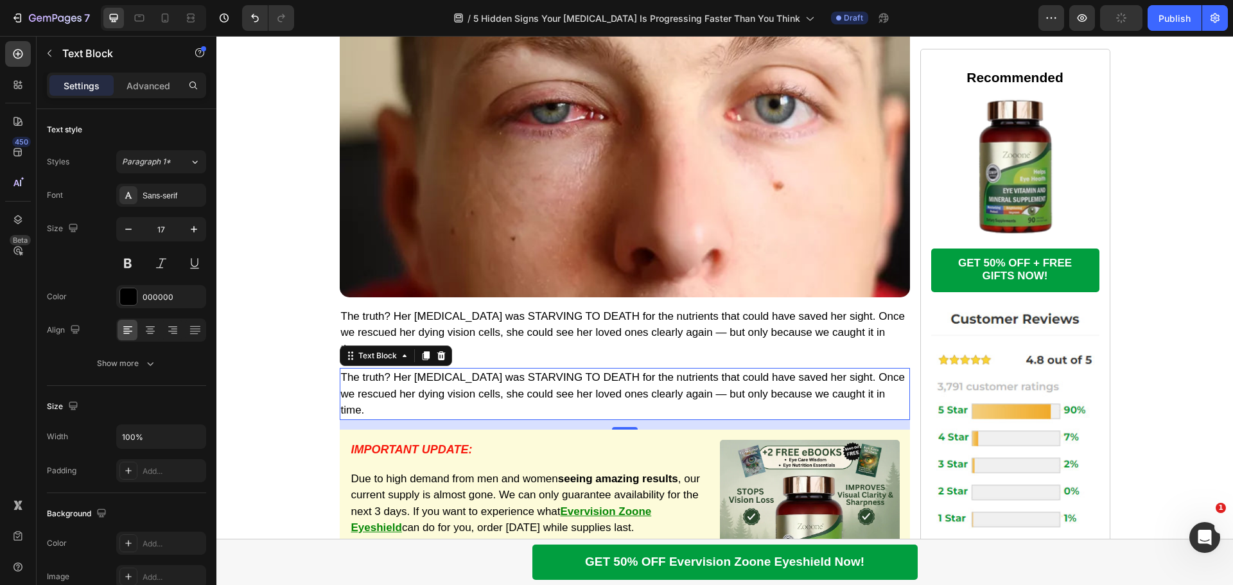
click at [466, 369] on p "The truth? Her [MEDICAL_DATA] was STARVING TO DEATH for the nutrients that coul…" at bounding box center [625, 393] width 568 height 49
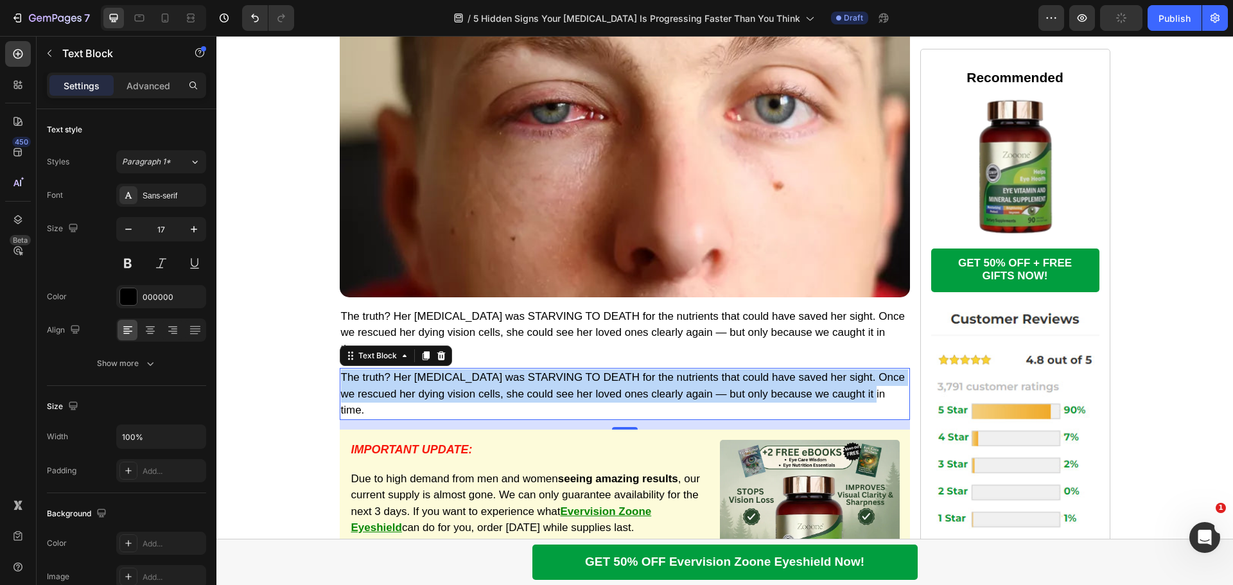
click at [466, 369] on p "The truth? Her [MEDICAL_DATA] was STARVING TO DEATH for the nutrients that coul…" at bounding box center [625, 393] width 568 height 49
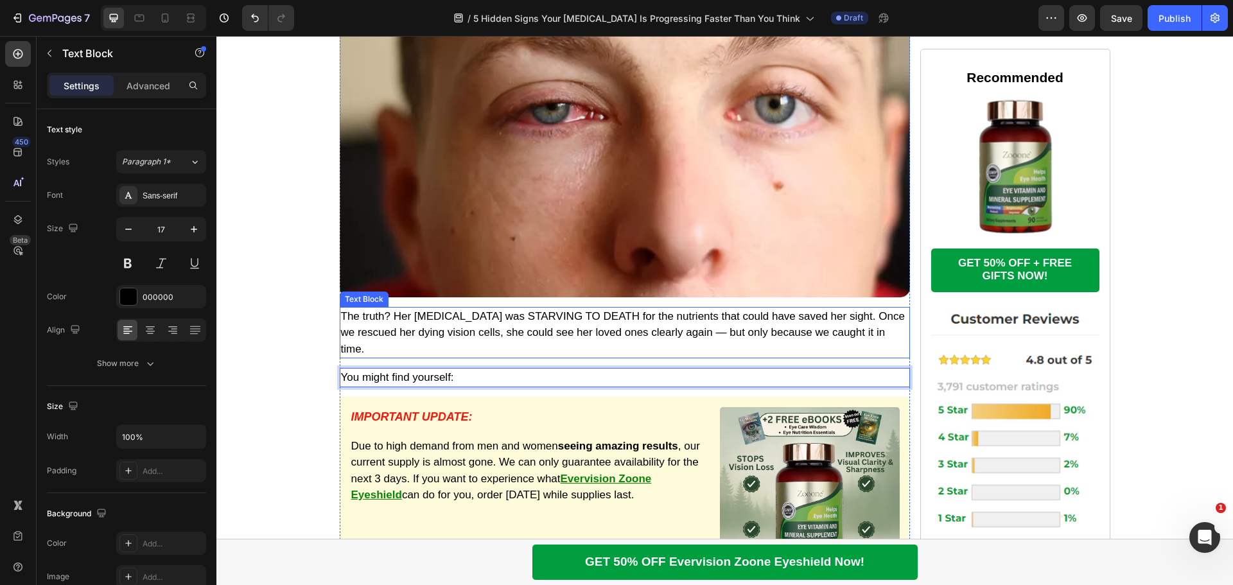
click at [499, 317] on p "The truth? Her [MEDICAL_DATA] was STARVING TO DEATH for the nutrients that coul…" at bounding box center [625, 332] width 568 height 49
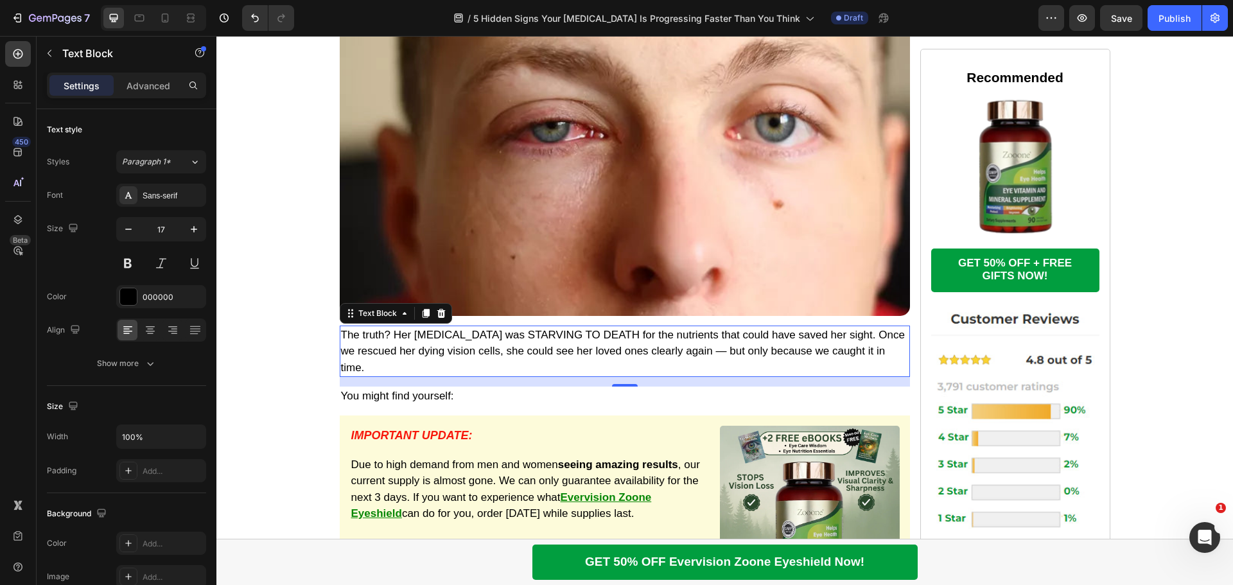
scroll to position [2543, 0]
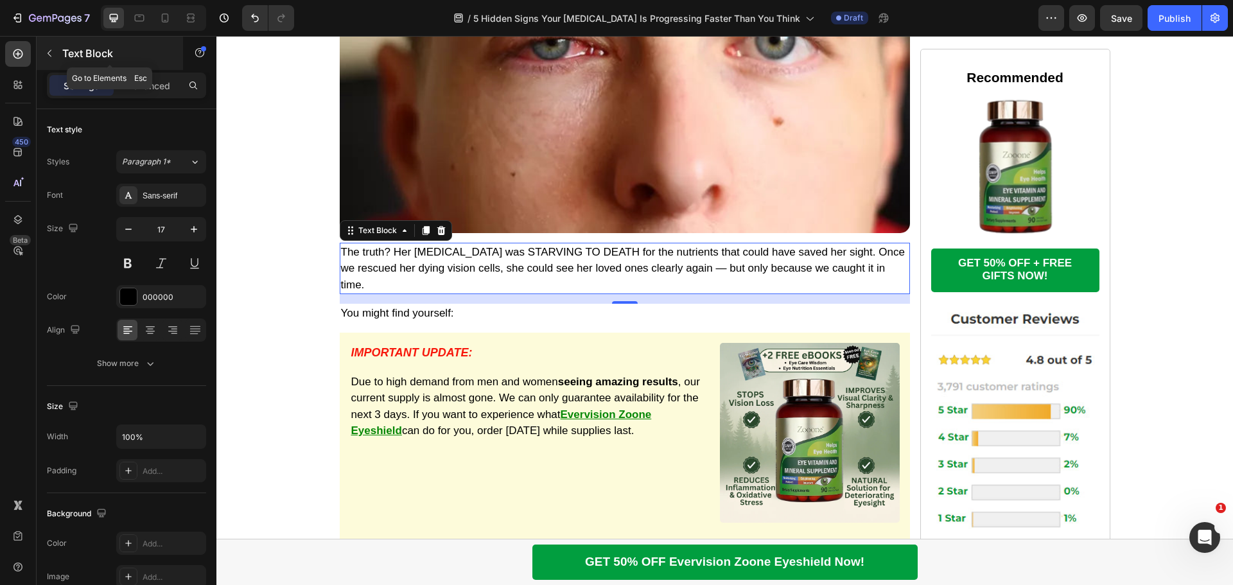
click at [53, 52] on icon "button" at bounding box center [49, 53] width 10 height 10
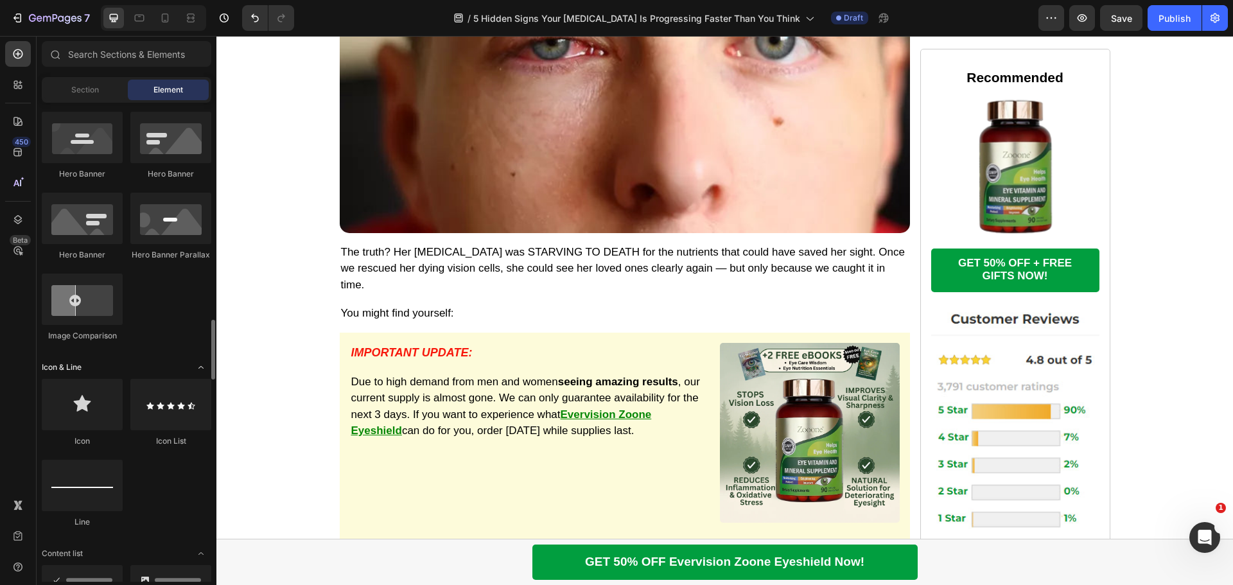
scroll to position [771, 0]
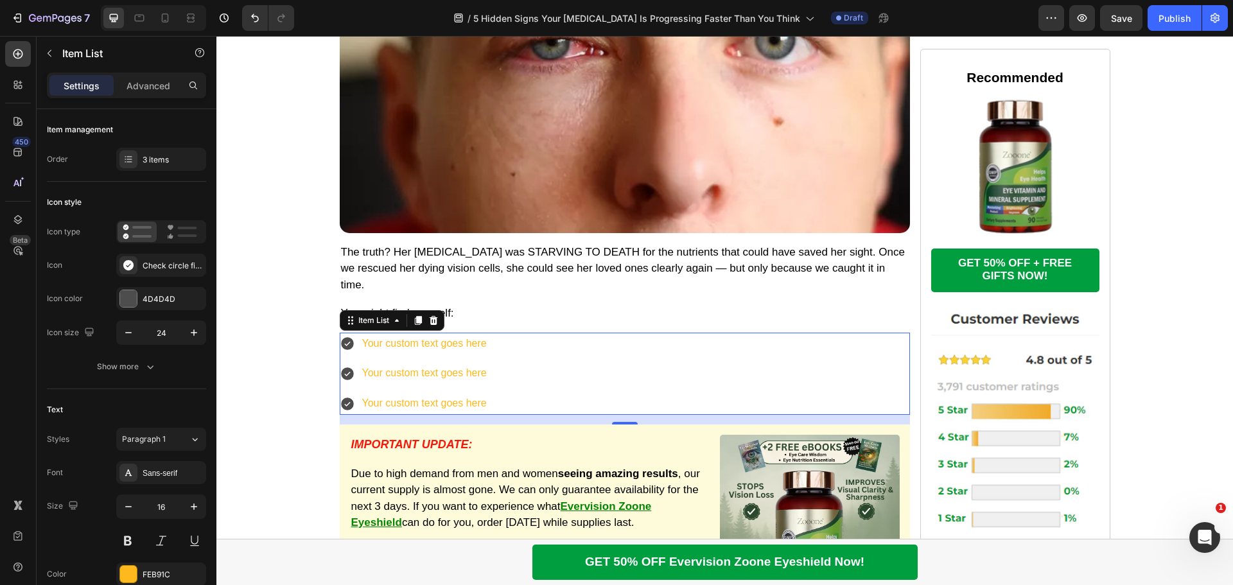
click at [453, 333] on div "Your custom text goes here" at bounding box center [424, 344] width 128 height 22
click at [453, 335] on p "Your custom text goes here" at bounding box center [424, 344] width 125 height 19
click at [393, 364] on p "Your custom text goes here" at bounding box center [448, 373] width 172 height 19
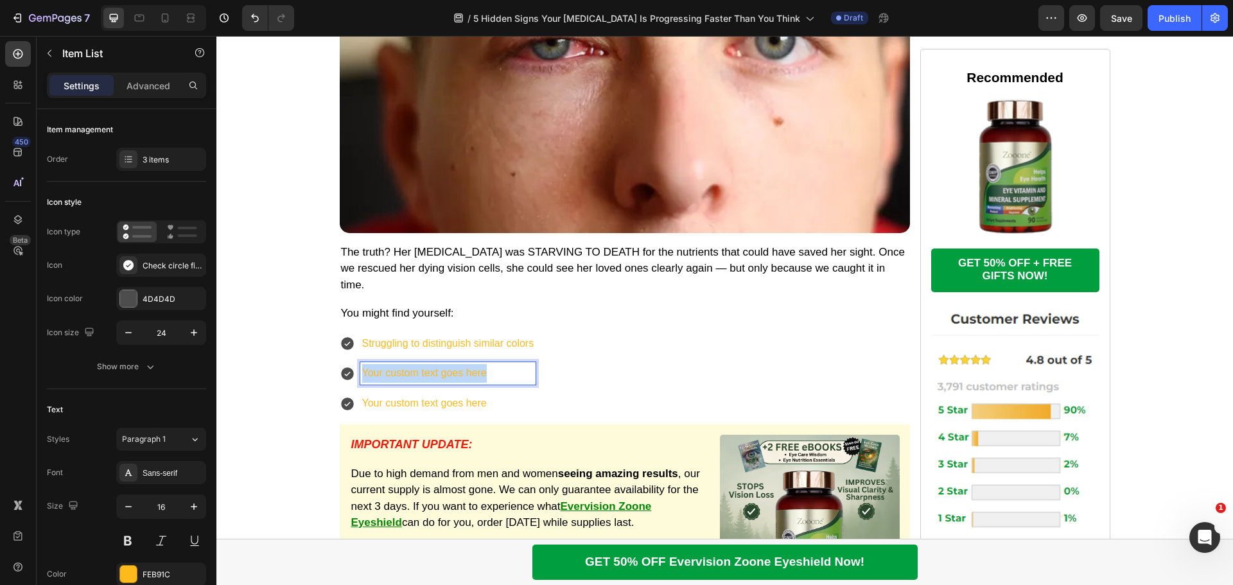
click at [393, 364] on p "Your custom text goes here" at bounding box center [448, 373] width 172 height 19
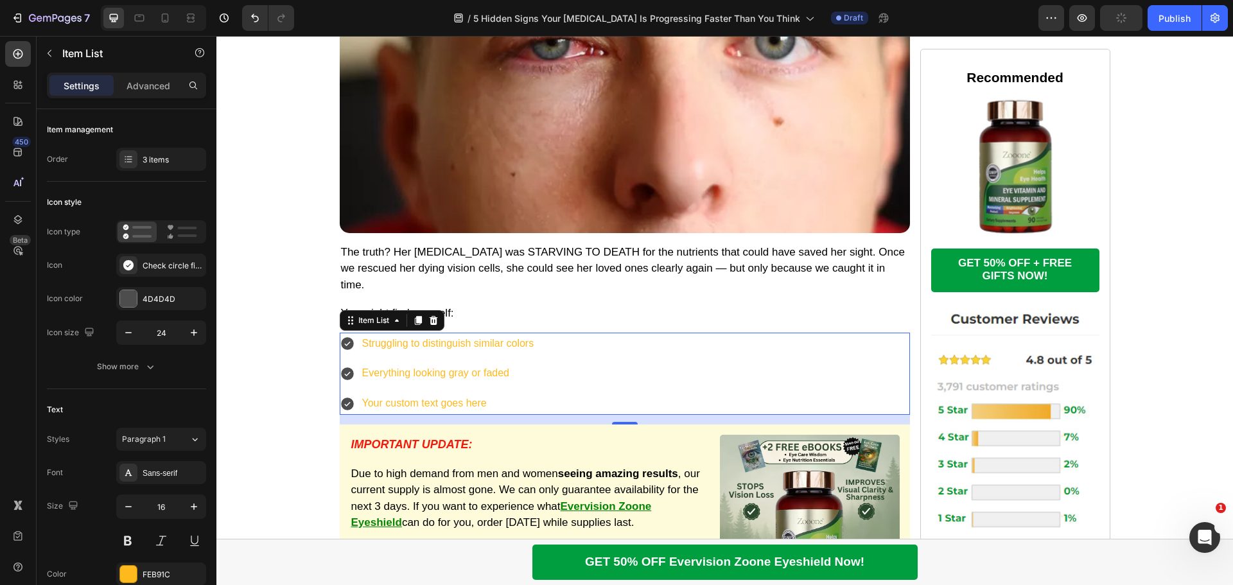
click at [421, 392] on div "Your custom text goes here" at bounding box center [448, 403] width 176 height 22
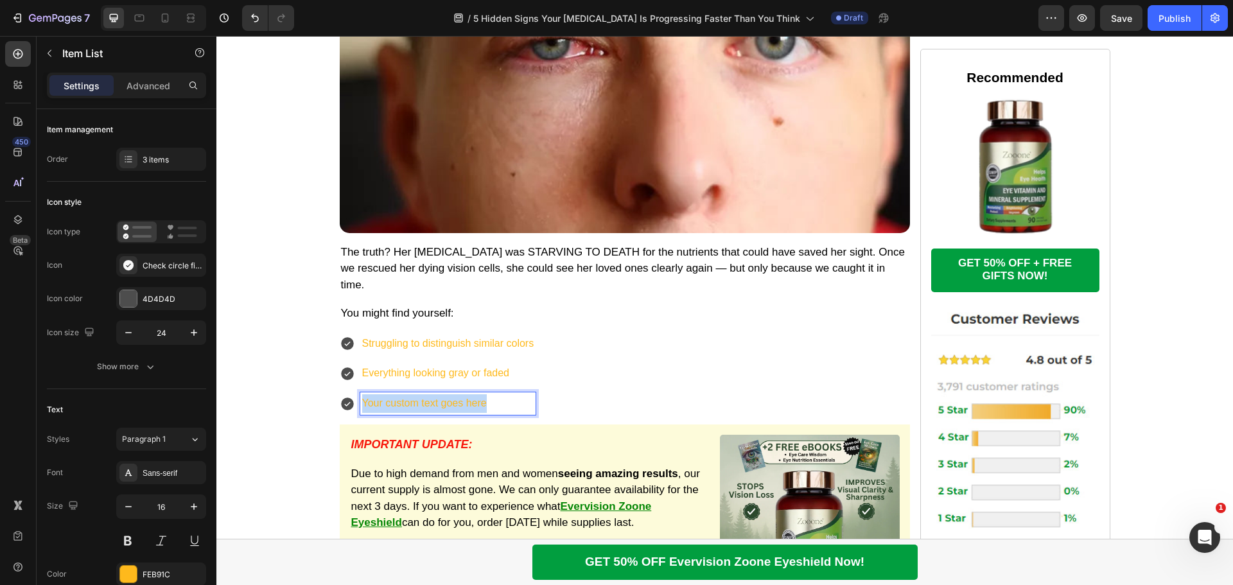
click at [421, 392] on div "Your custom text goes here" at bounding box center [448, 403] width 176 height 22
click at [546, 333] on div "Struggling to distinguish similar colors Everything looking gray or faded Needi…" at bounding box center [625, 374] width 570 height 82
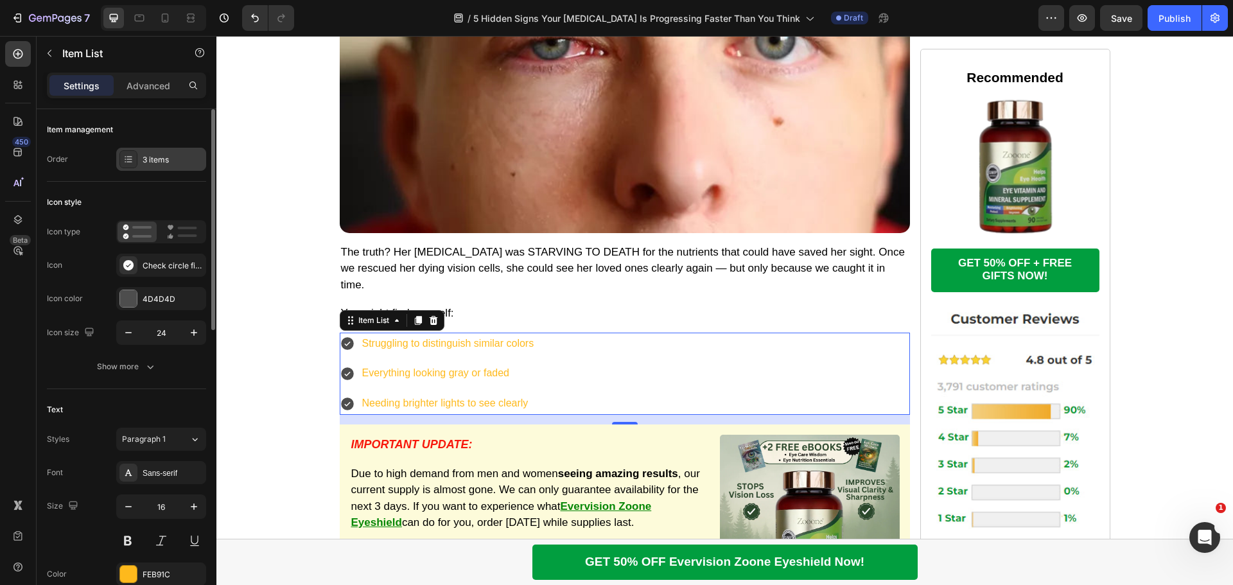
click at [142, 162] on div "3 items" at bounding box center [161, 159] width 90 height 23
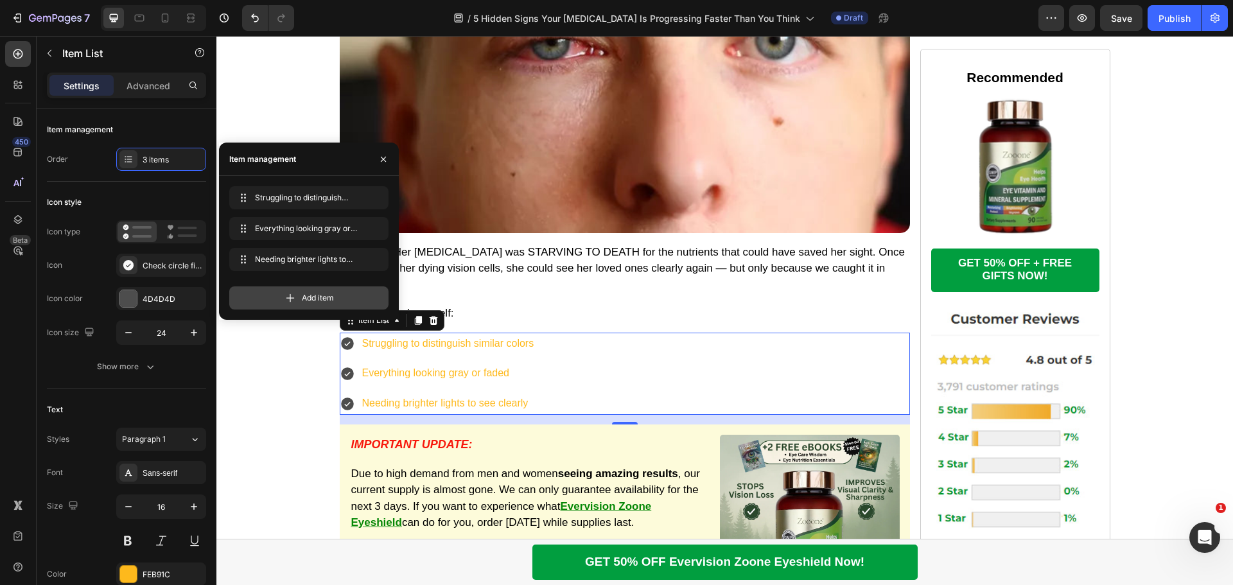
click at [334, 297] on span "Add item" at bounding box center [318, 298] width 32 height 12
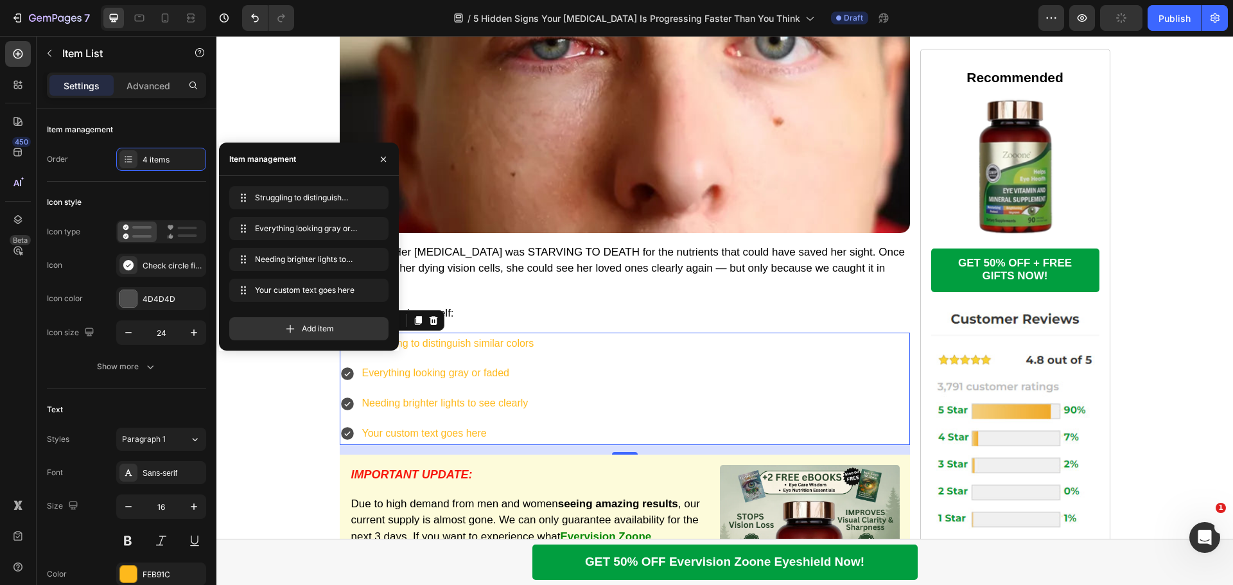
click at [466, 423] on div "Your custom text goes here" at bounding box center [448, 434] width 176 height 22
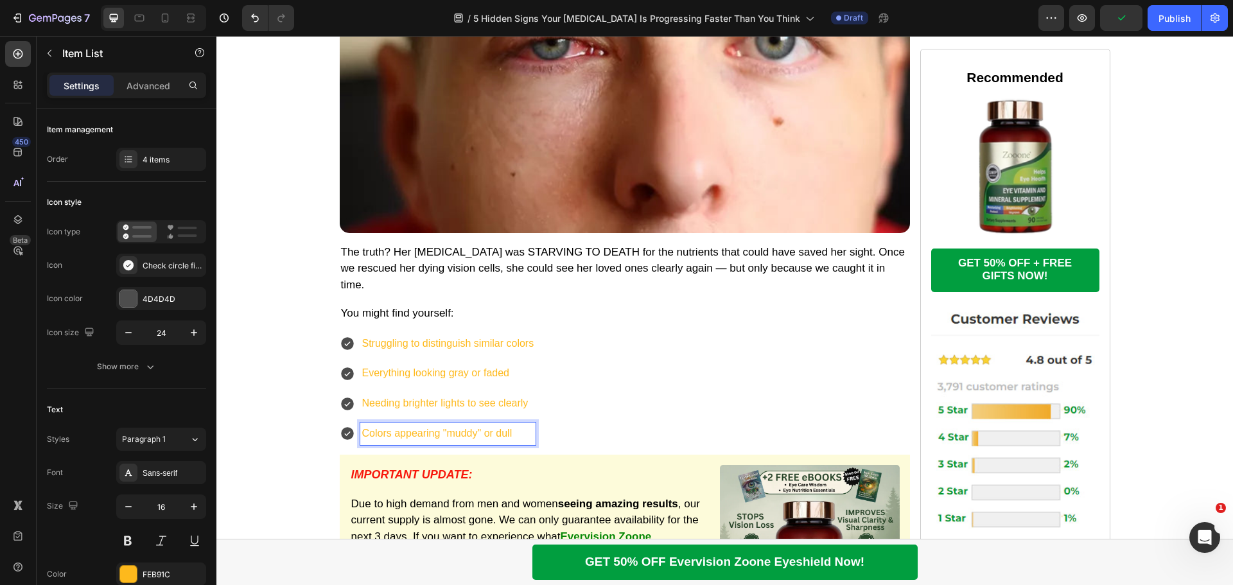
click at [680, 335] on div "Struggling to distinguish similar colors Everything looking gray or faded Needi…" at bounding box center [625, 389] width 570 height 112
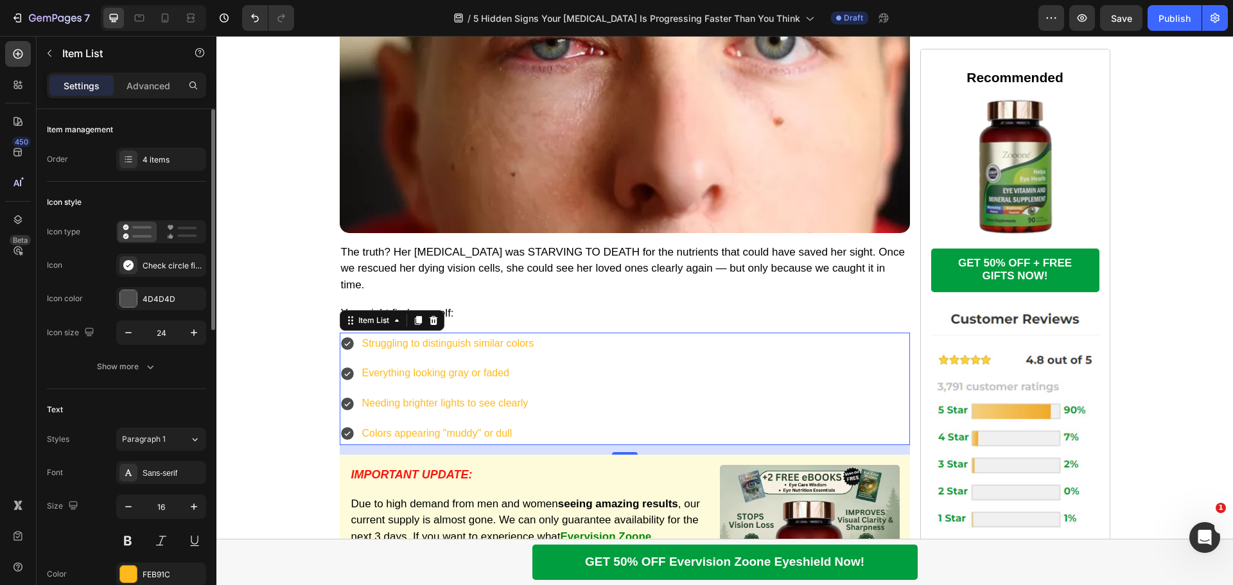
scroll to position [257, 0]
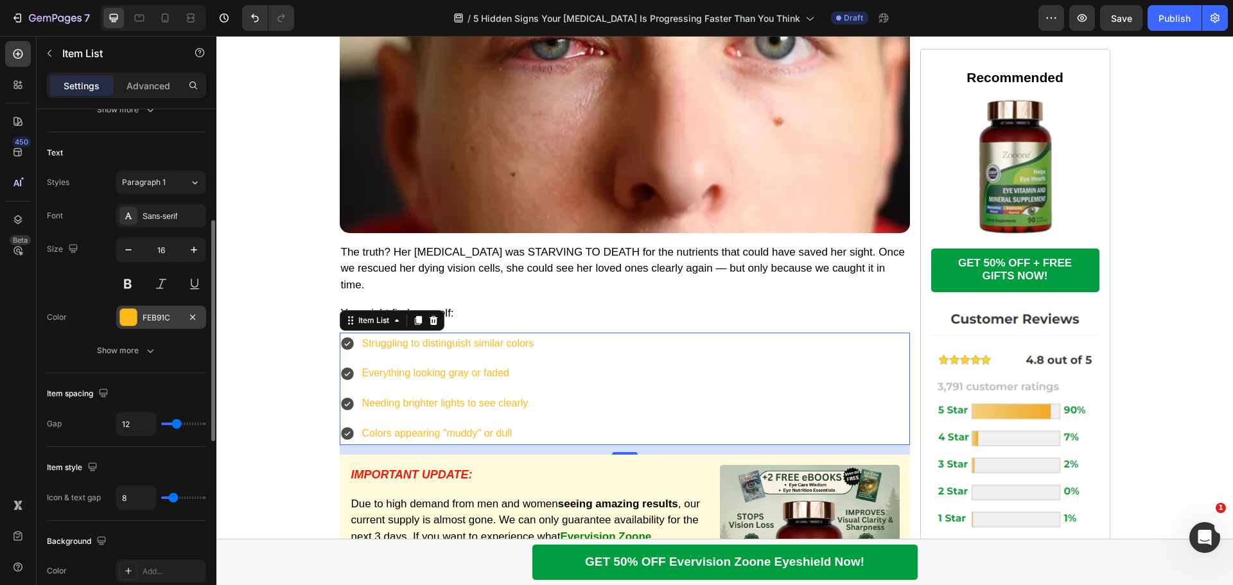
click at [128, 311] on div at bounding box center [128, 317] width 17 height 17
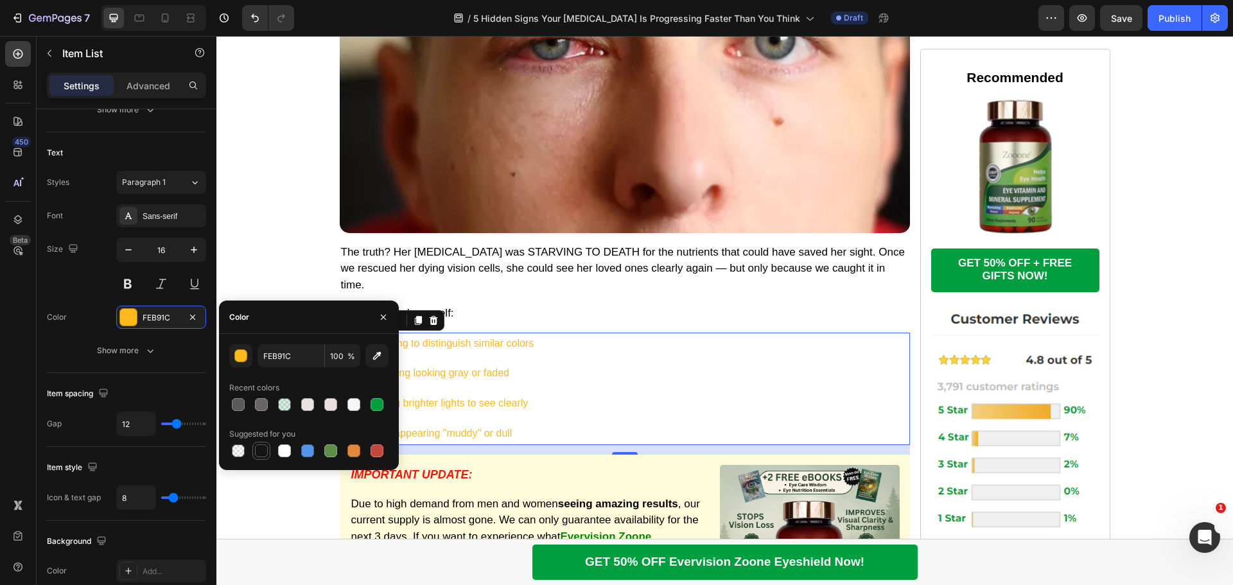
click at [257, 448] on div at bounding box center [261, 450] width 13 height 13
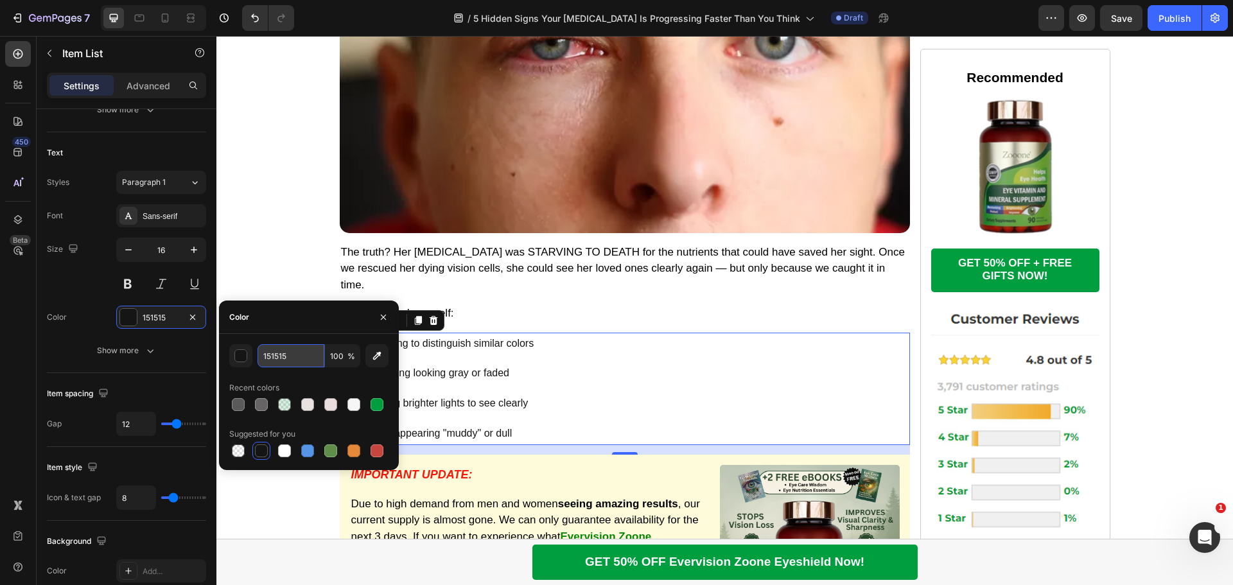
click at [282, 361] on input "151515" at bounding box center [291, 355] width 67 height 23
click at [300, 377] on div "000 100 % Recent colors Suggested for you" at bounding box center [308, 402] width 159 height 116
type input "000000"
click at [136, 424] on input "12" at bounding box center [136, 423] width 39 height 23
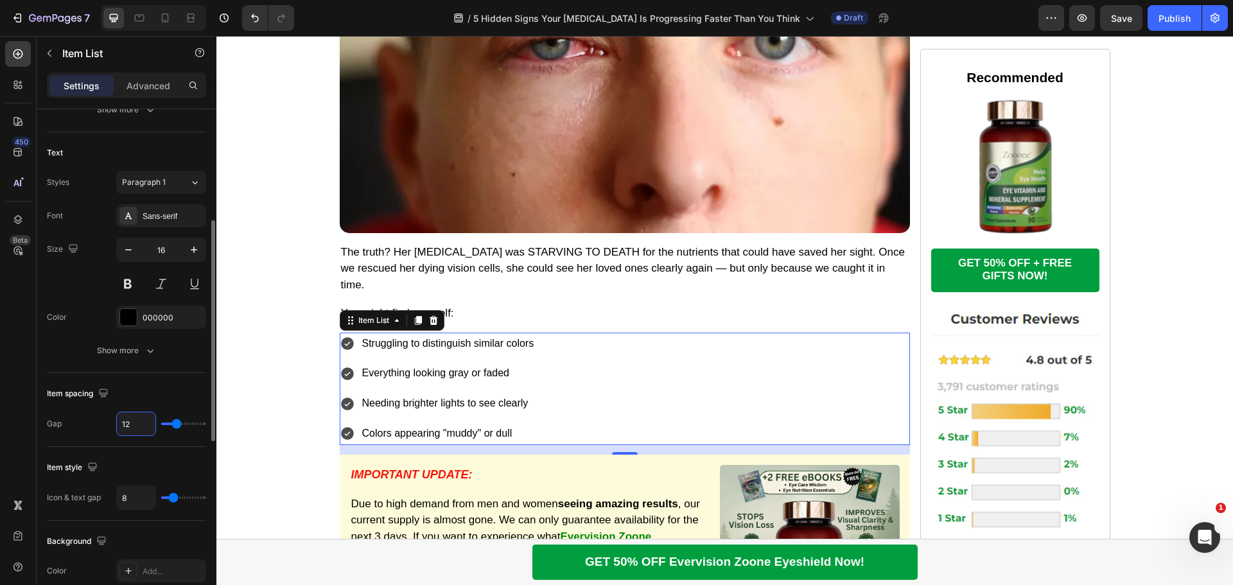
type input "4"
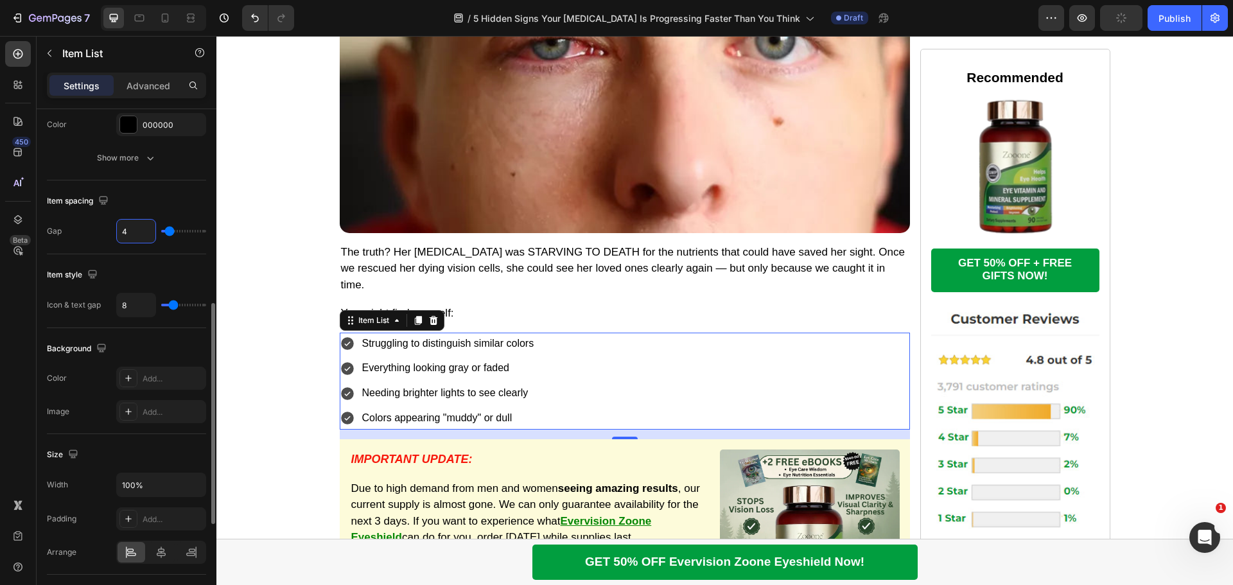
scroll to position [321, 0]
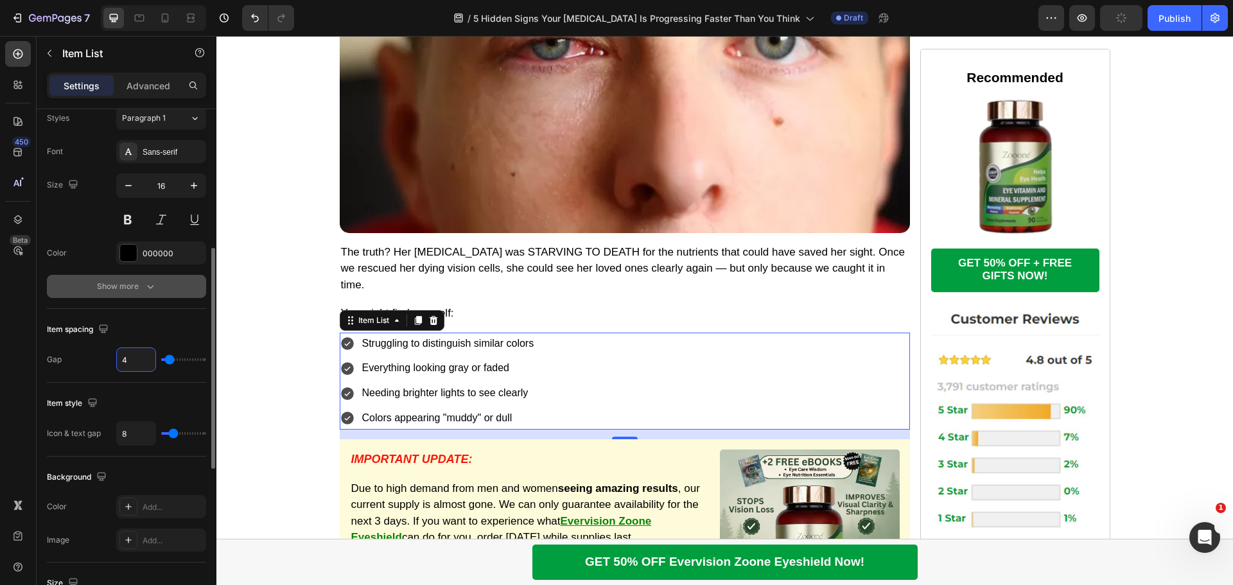
type input "4"
click at [139, 285] on div "Show more" at bounding box center [127, 286] width 60 height 13
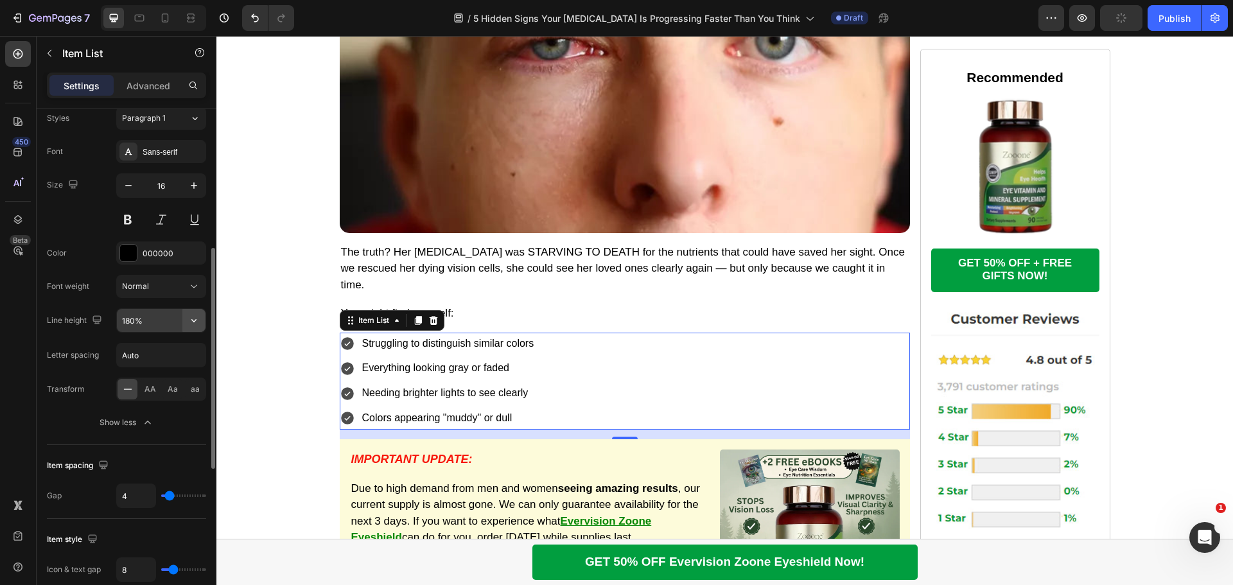
click at [200, 318] on icon "button" at bounding box center [194, 320] width 13 height 13
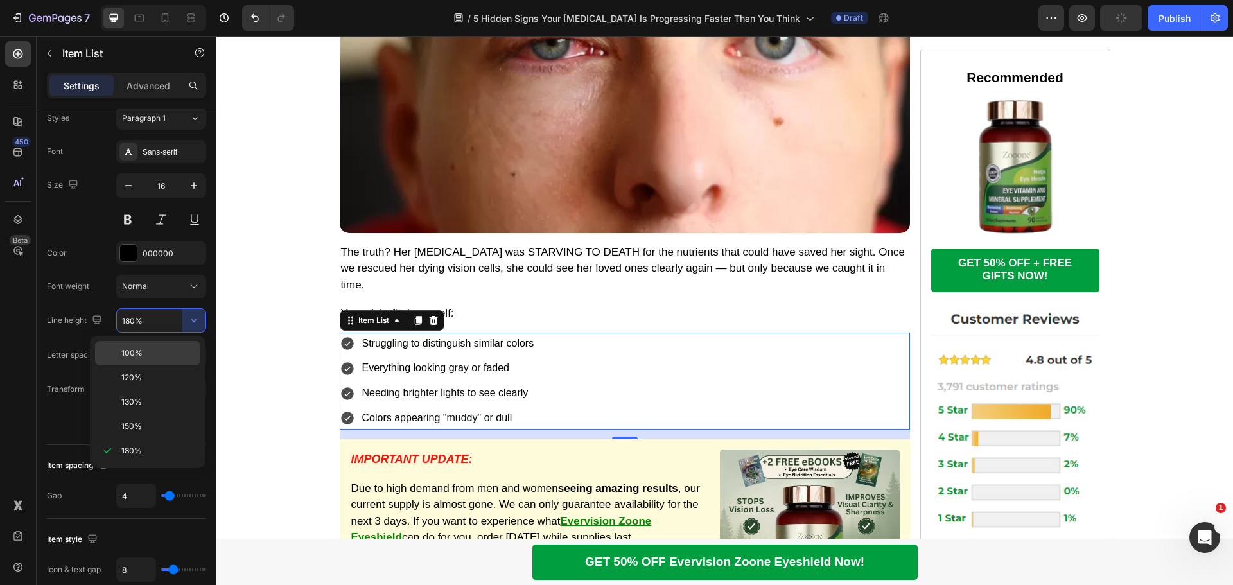
click at [169, 355] on p "100%" at bounding box center [157, 353] width 73 height 12
type input "100%"
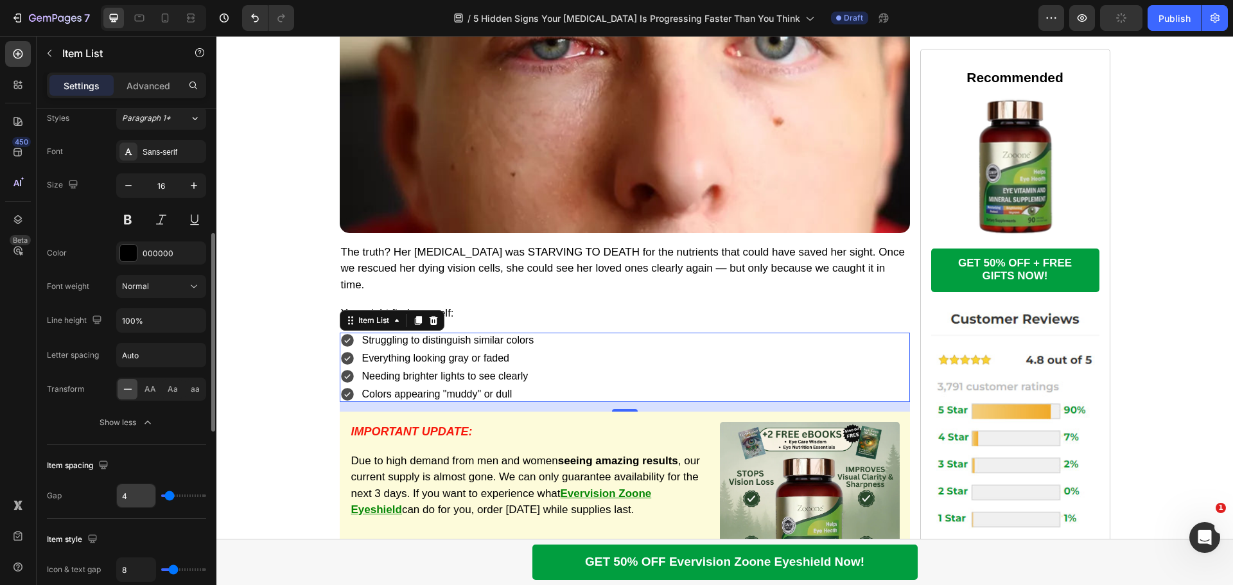
click at [133, 495] on input "4" at bounding box center [136, 495] width 39 height 23
type input "8"
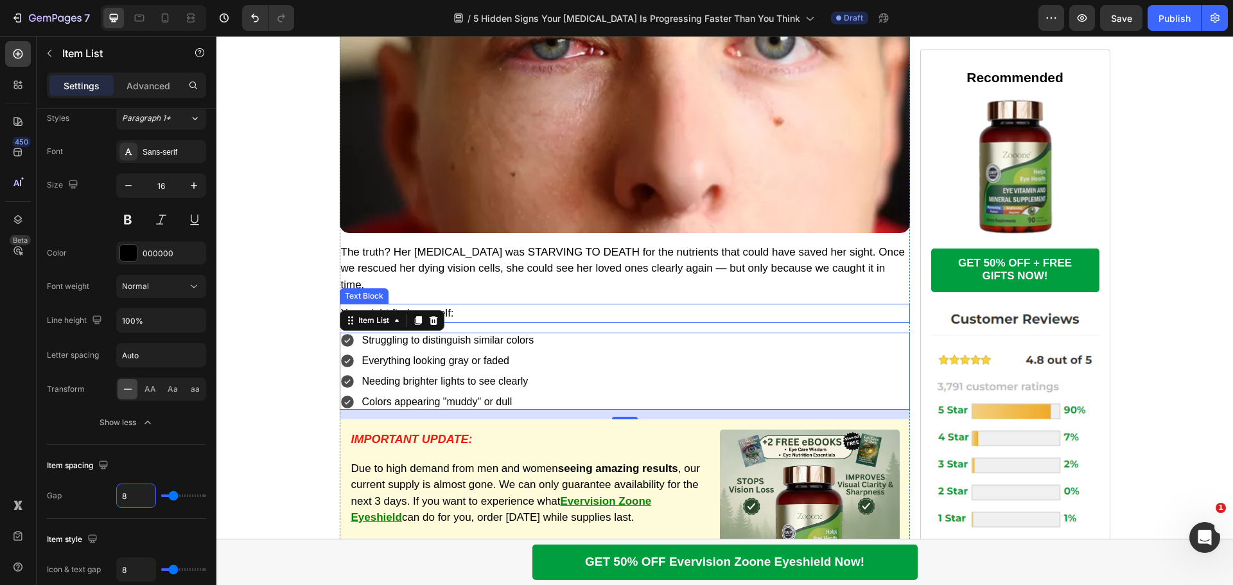
click at [535, 305] on p "You might find yourself:" at bounding box center [625, 313] width 568 height 17
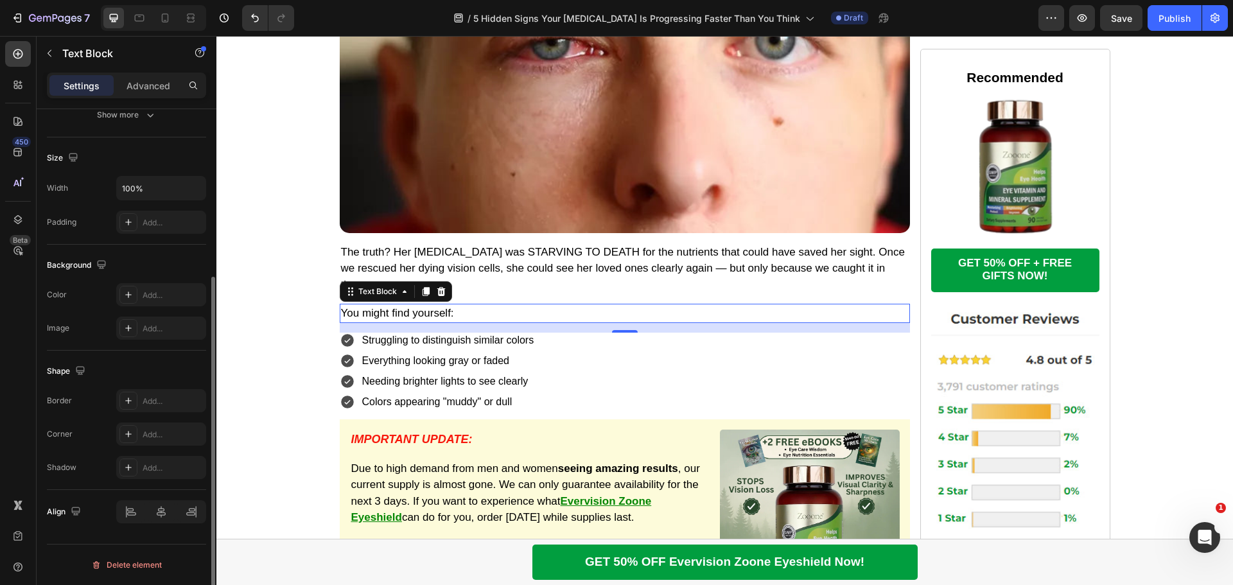
scroll to position [0, 0]
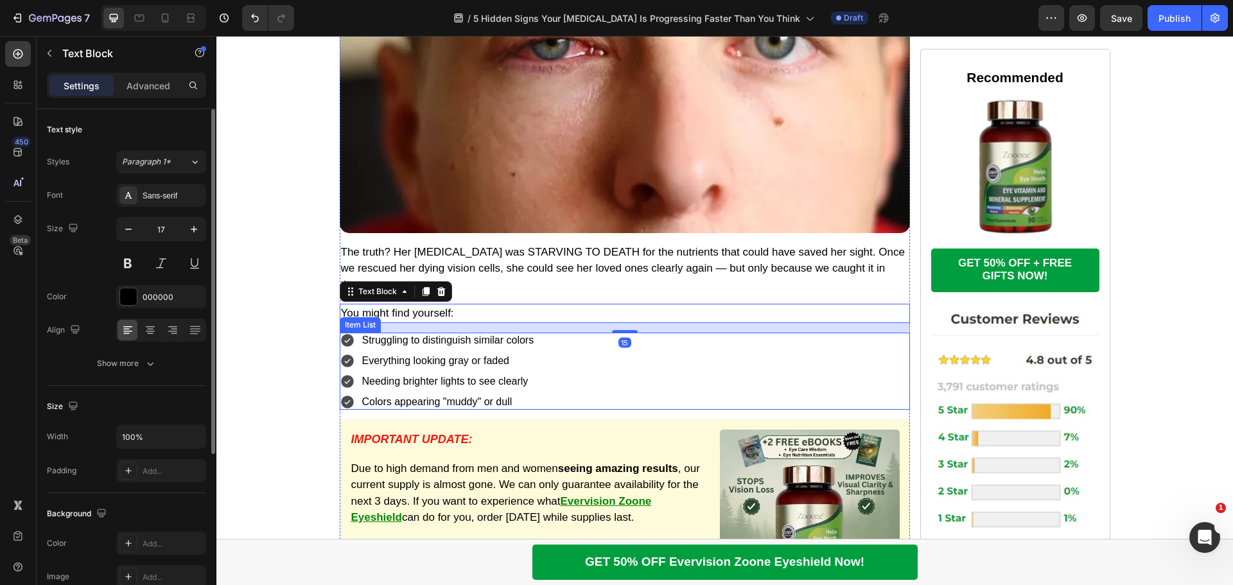
click at [575, 333] on div "Struggling to distinguish similar colors Everything looking gray or faded Needi…" at bounding box center [625, 371] width 570 height 77
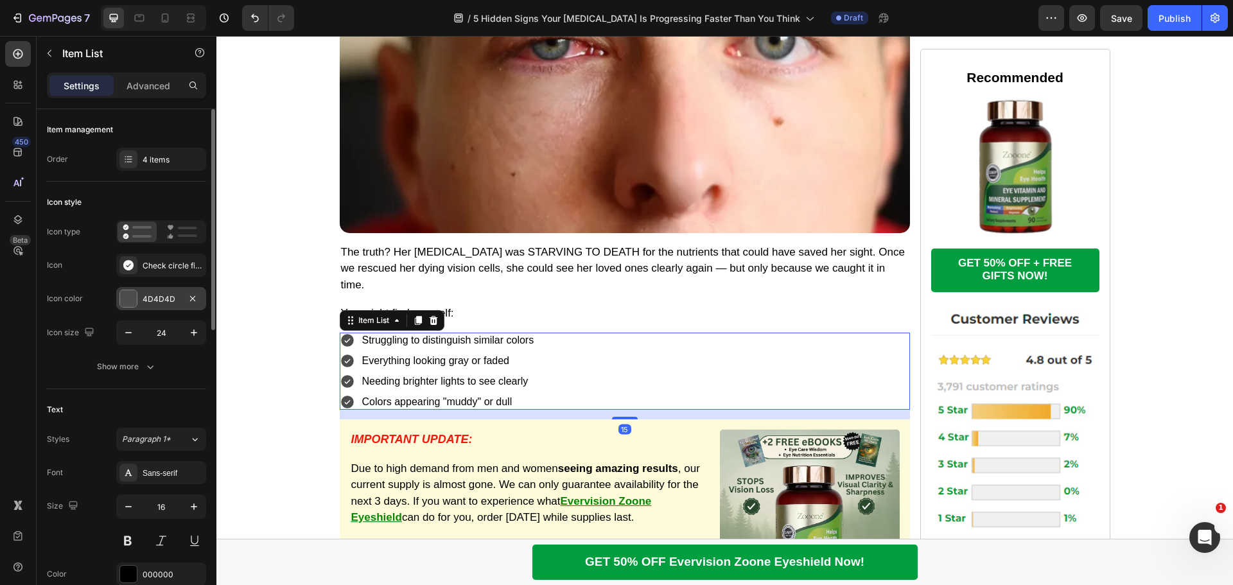
click at [125, 293] on div at bounding box center [128, 298] width 17 height 17
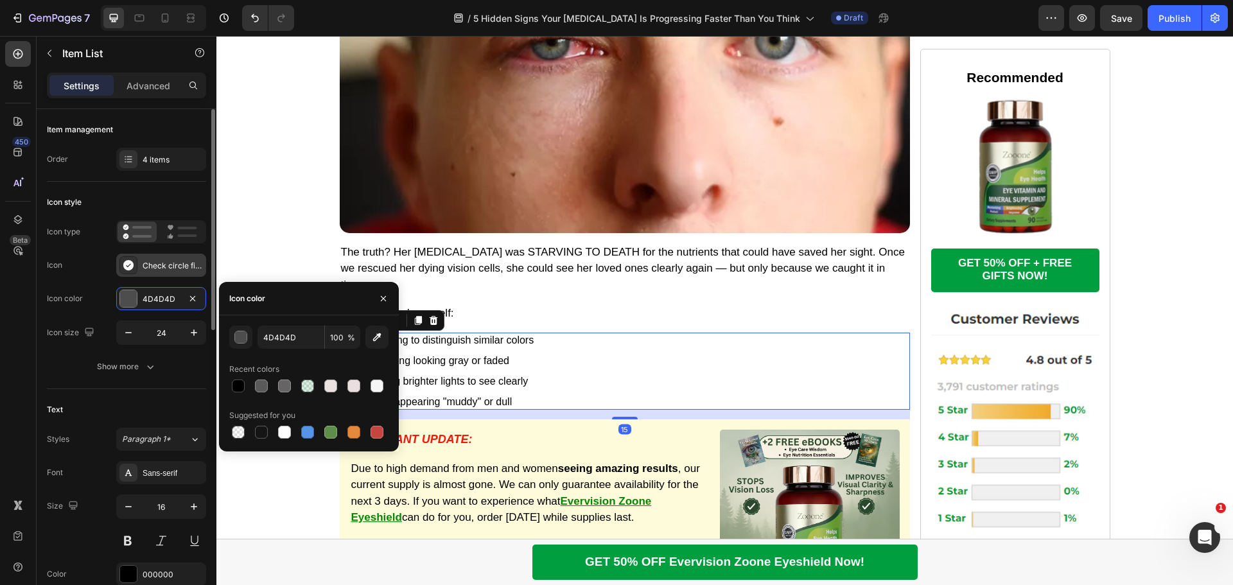
click at [125, 261] on icon at bounding box center [128, 265] width 10 height 10
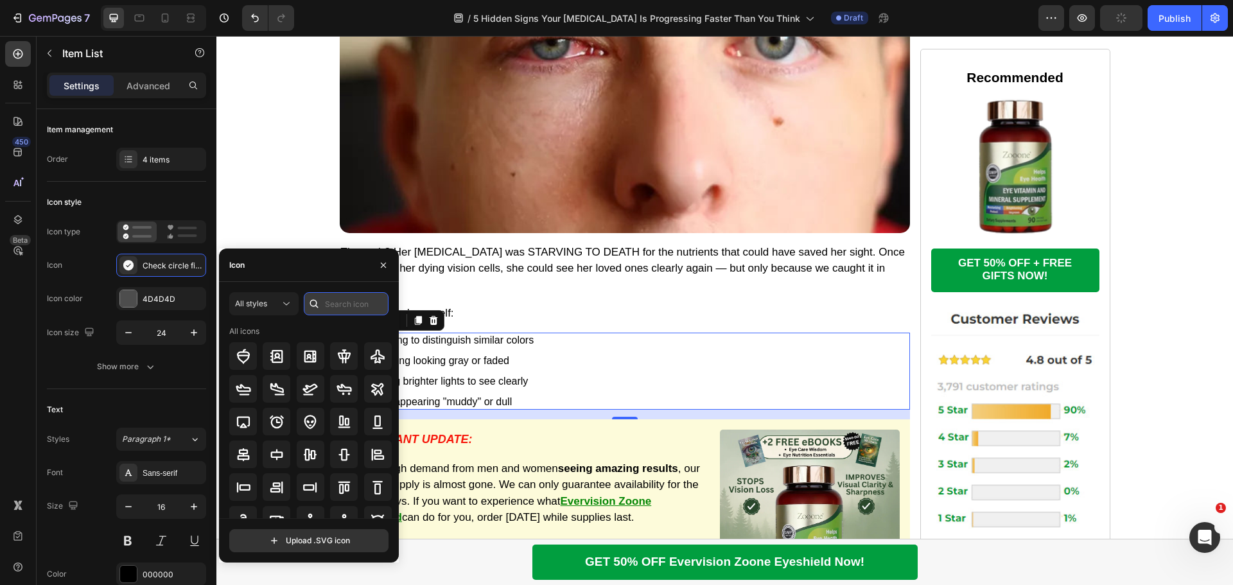
click at [347, 303] on input "text" at bounding box center [346, 303] width 85 height 23
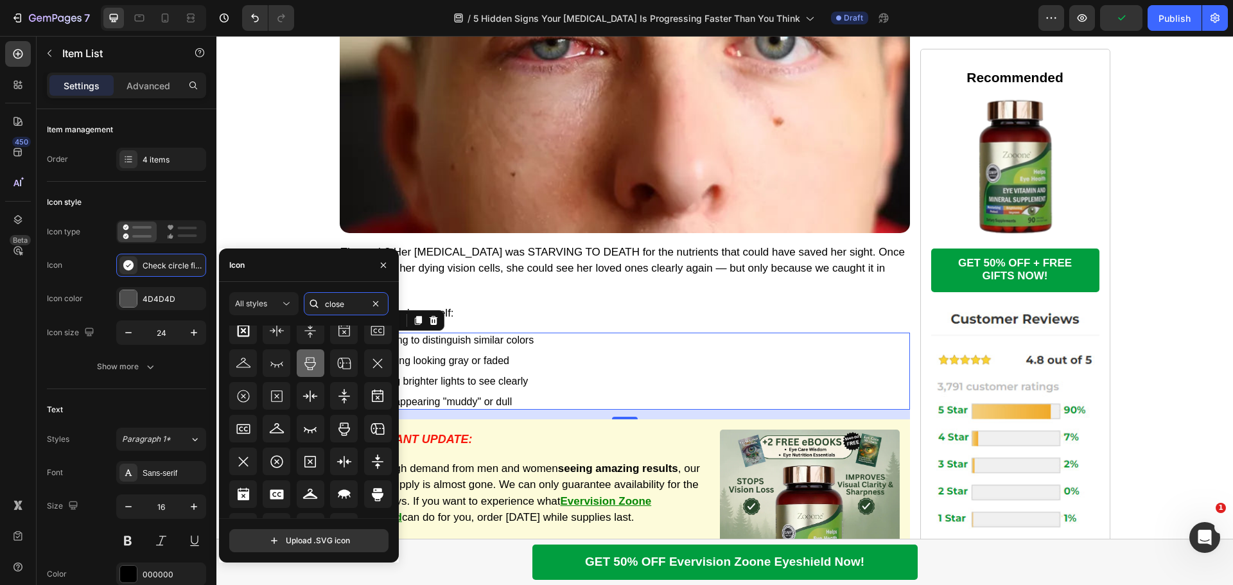
scroll to position [114, 0]
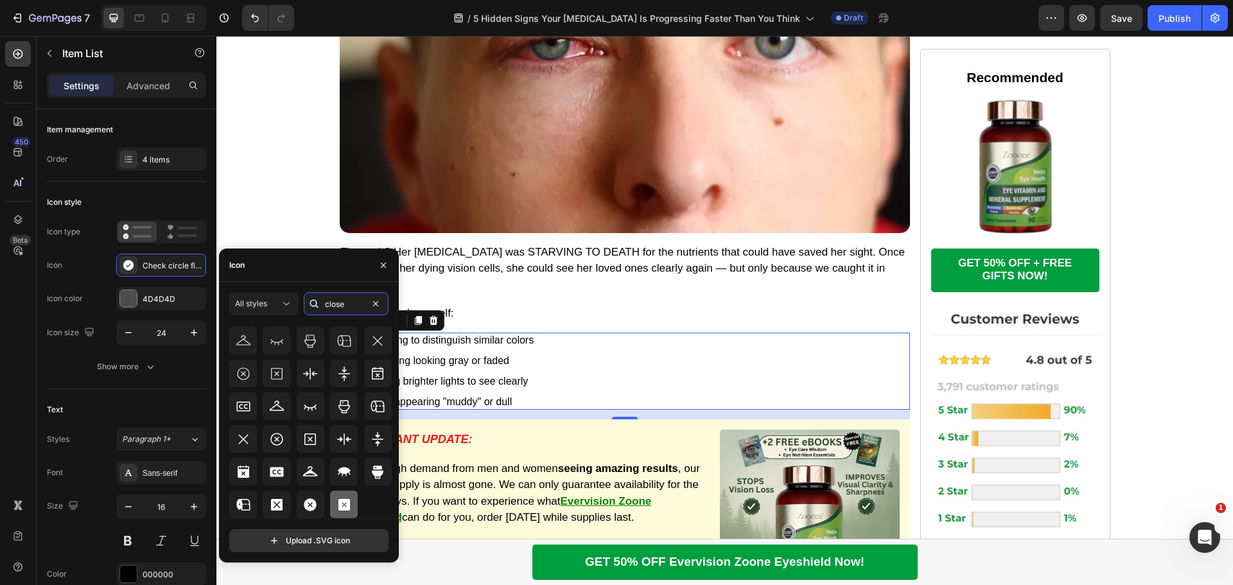
type input "close"
drag, startPoint x: 340, startPoint y: 502, endPoint x: 322, endPoint y: 370, distance: 133.5
click at [340, 502] on icon at bounding box center [343, 504] width 15 height 15
click at [592, 360] on div "Struggling to distinguish similar colors Everything looking gray or faded Needi…" at bounding box center [625, 371] width 570 height 77
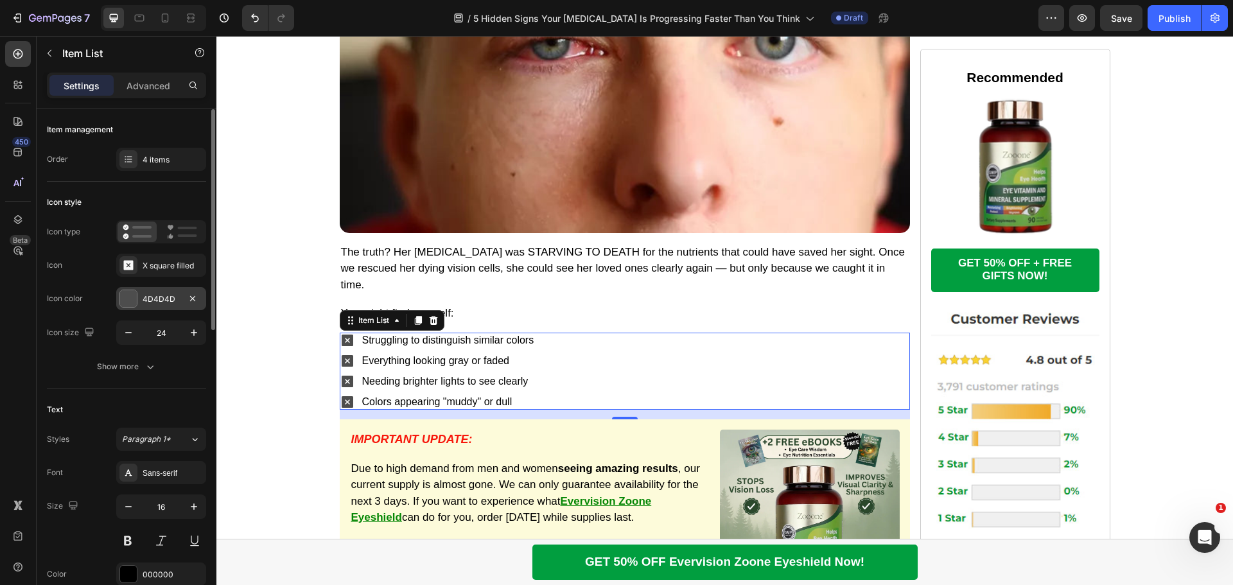
click at [128, 304] on div at bounding box center [128, 298] width 17 height 17
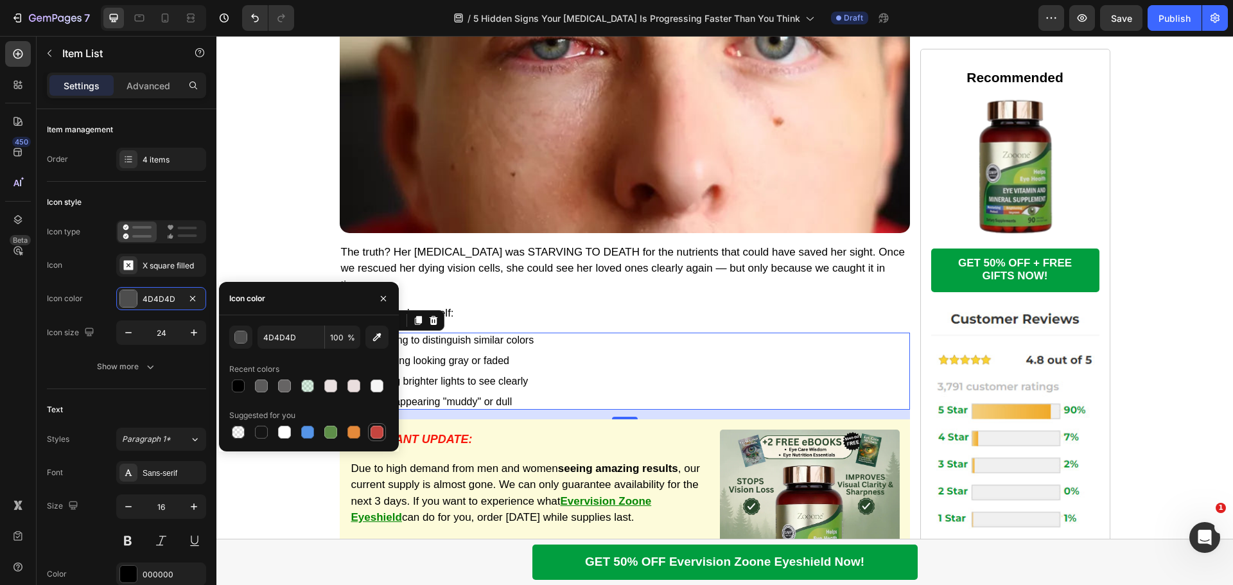
click at [381, 428] on div at bounding box center [377, 432] width 13 height 13
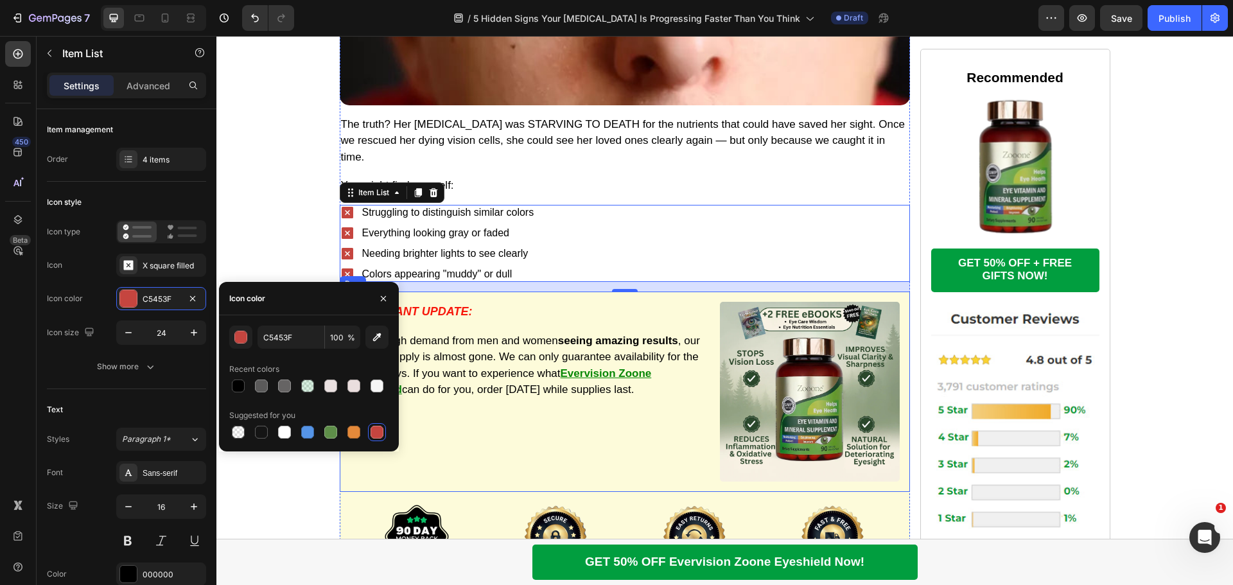
scroll to position [2671, 0]
click at [240, 340] on div "button" at bounding box center [241, 337] width 13 height 13
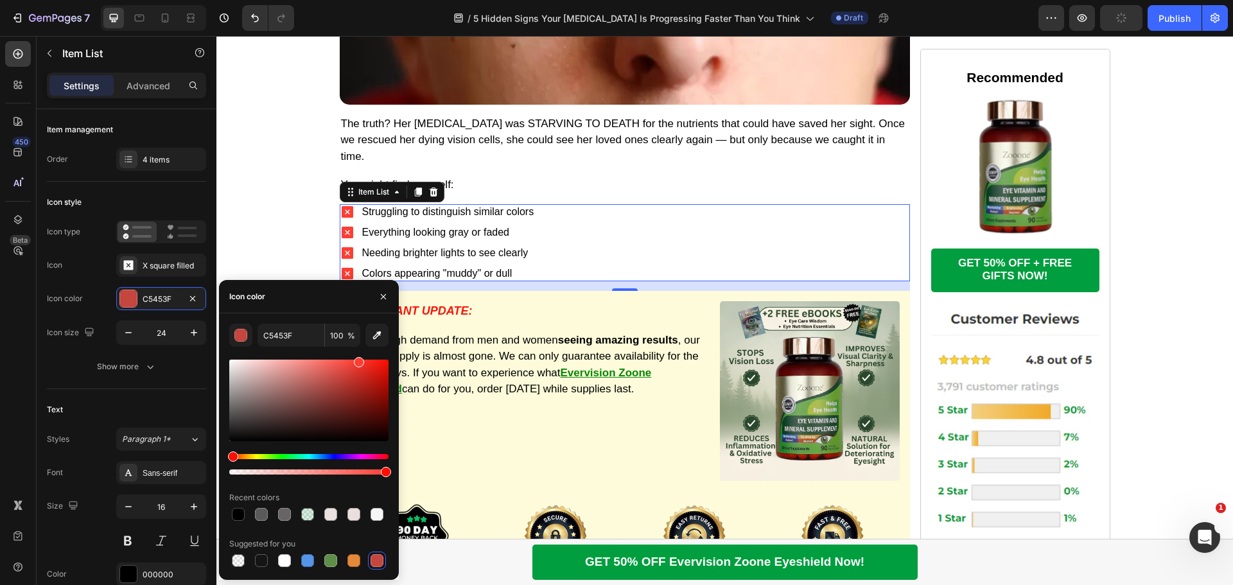
drag, startPoint x: 360, startPoint y: 365, endPoint x: 218, endPoint y: 275, distance: 168.3
click at [358, 360] on div at bounding box center [359, 362] width 10 height 10
type input "FF3D32"
click at [575, 225] on div "Struggling to distinguish similar colors Everything looking gray or faded Needi…" at bounding box center [625, 242] width 570 height 77
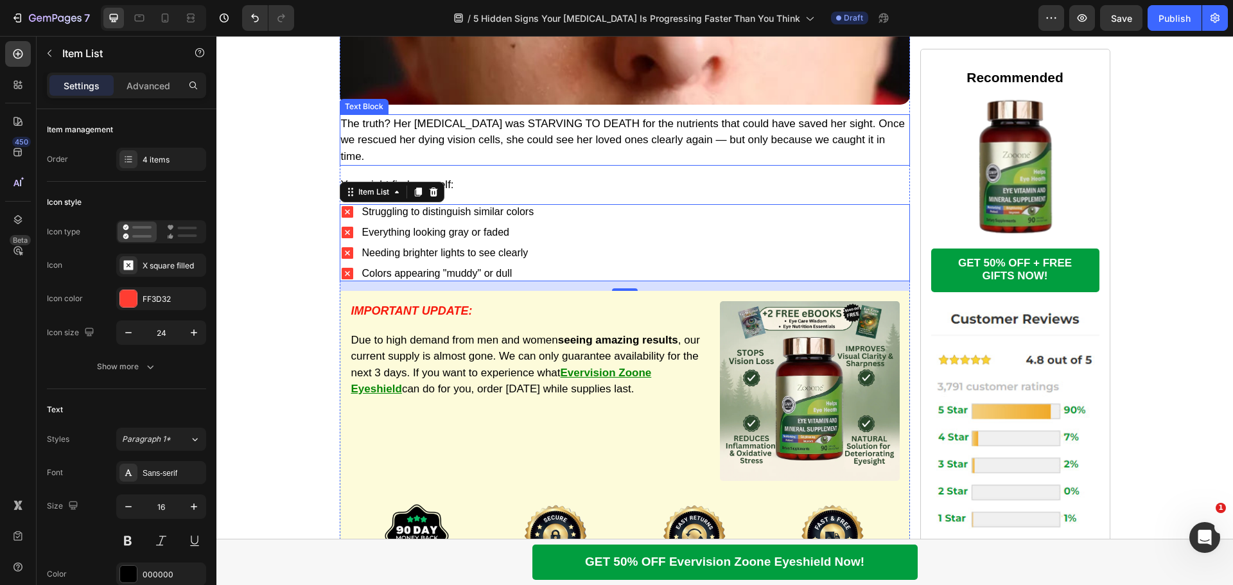
drag, startPoint x: 484, startPoint y: 126, endPoint x: 472, endPoint y: 153, distance: 29.3
click at [484, 126] on p "The truth? Her [MEDICAL_DATA] was STARVING TO DEATH for the nutrients that coul…" at bounding box center [625, 140] width 568 height 49
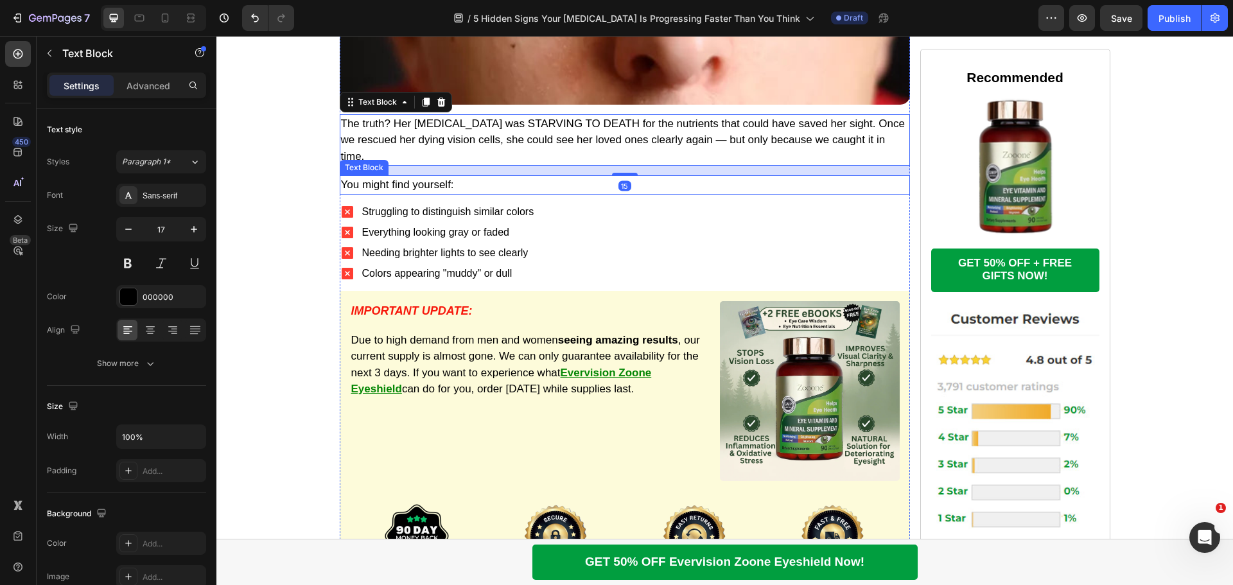
click at [472, 177] on p "You might find yourself:" at bounding box center [625, 185] width 568 height 17
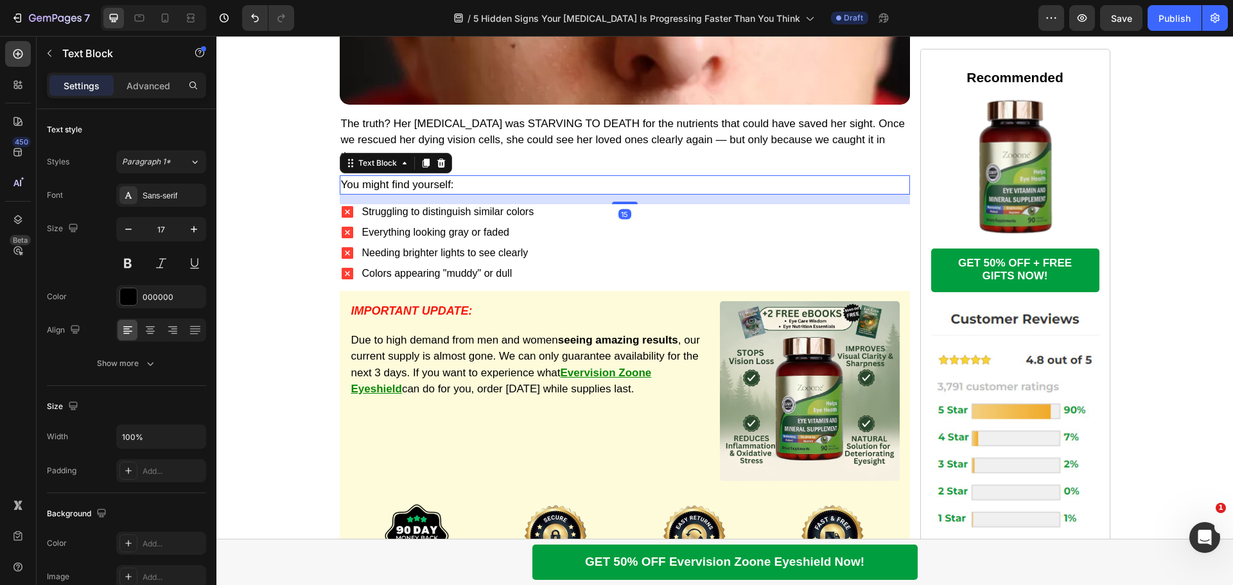
click at [422, 159] on icon at bounding box center [425, 163] width 7 height 9
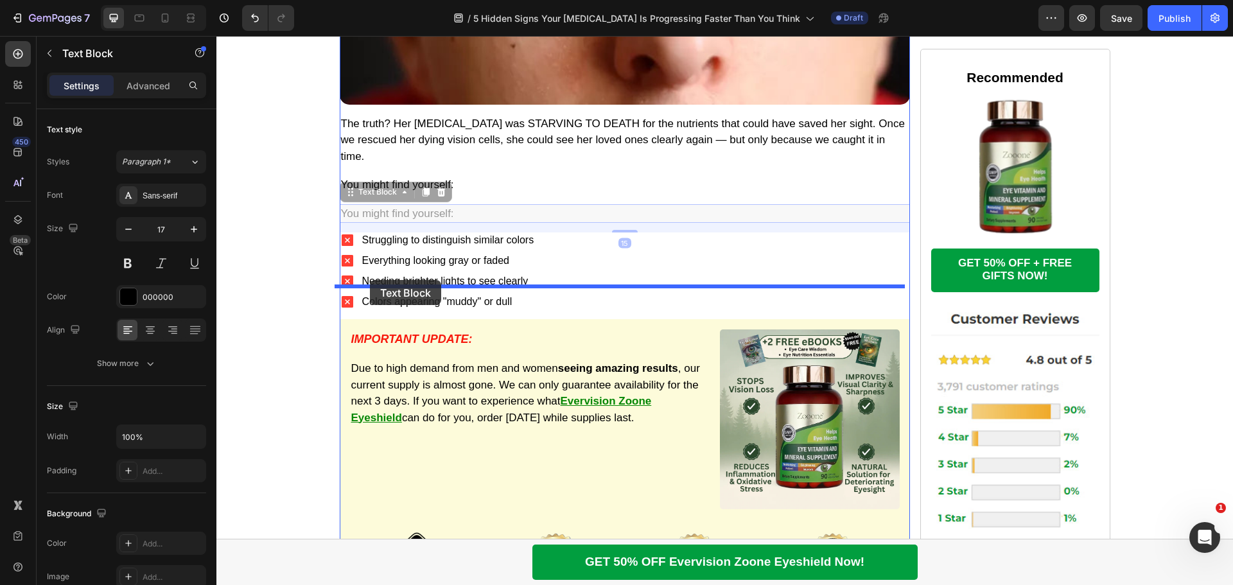
drag, startPoint x: 348, startPoint y: 184, endPoint x: 370, endPoint y: 280, distance: 98.8
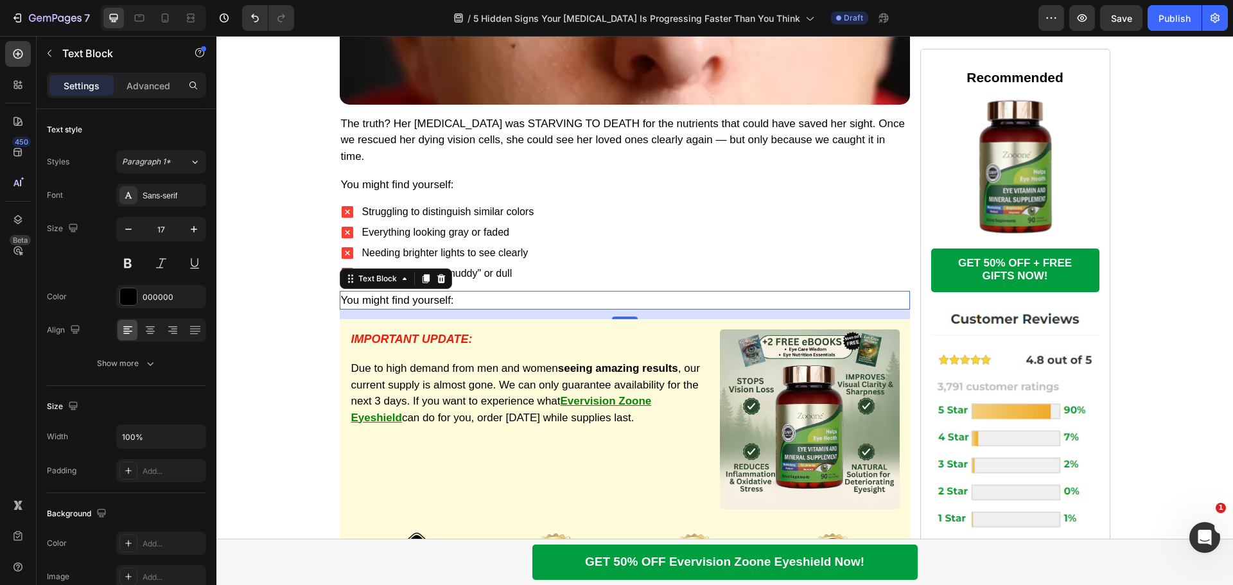
click at [446, 292] on p "You might find yourself:" at bounding box center [625, 300] width 568 height 17
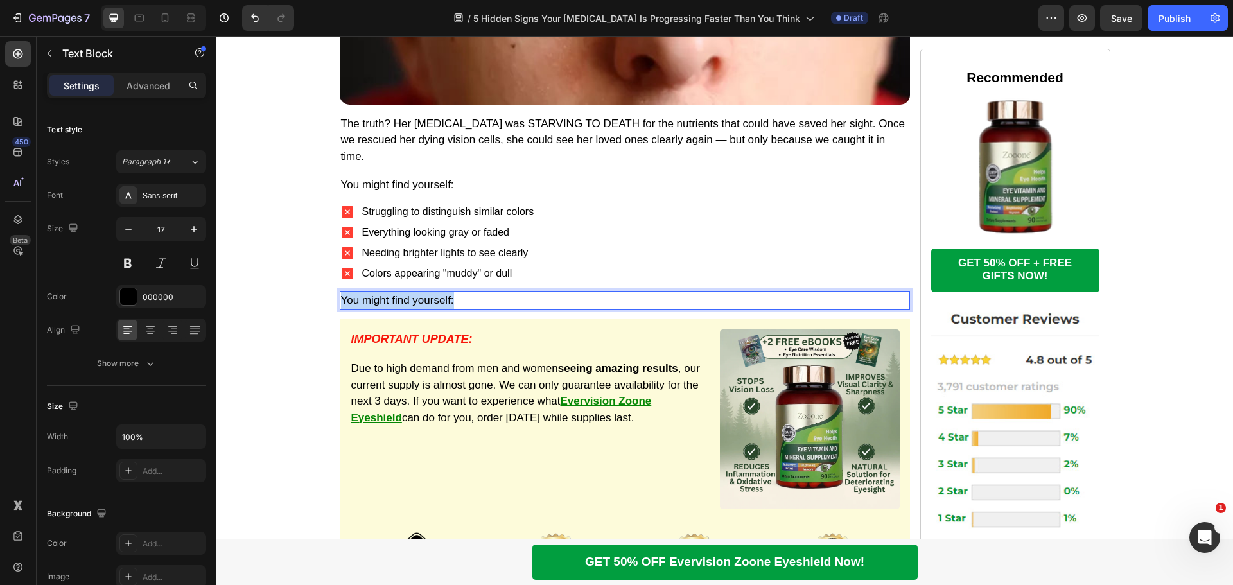
click at [446, 292] on p "You might find yourself:" at bounding box center [625, 300] width 568 height 17
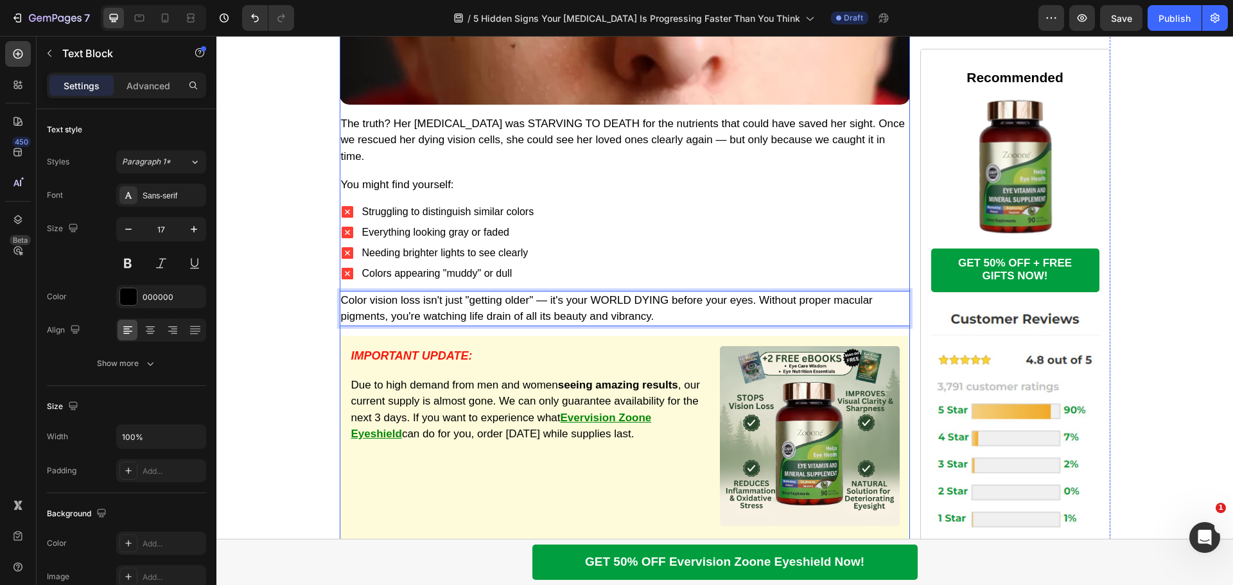
click at [546, 246] on div "Struggling to distinguish similar colors Everything looking gray or faded Needi…" at bounding box center [625, 242] width 570 height 77
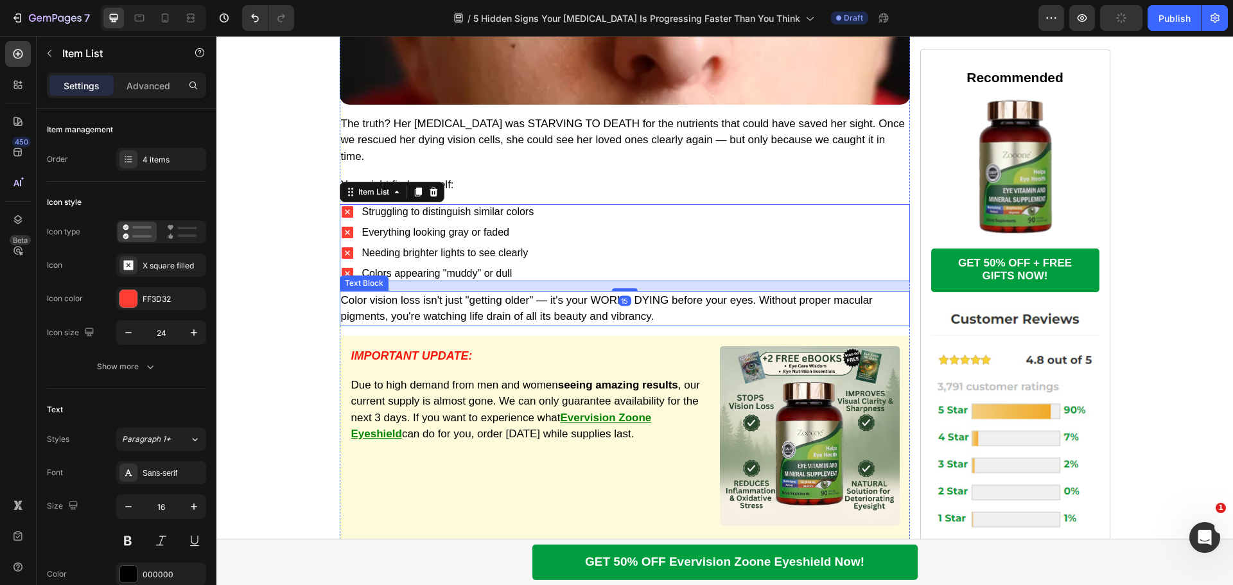
click at [531, 292] on p "Color vision loss isn't just "getting older" — it's your WORLD DYING before you…" at bounding box center [625, 308] width 568 height 33
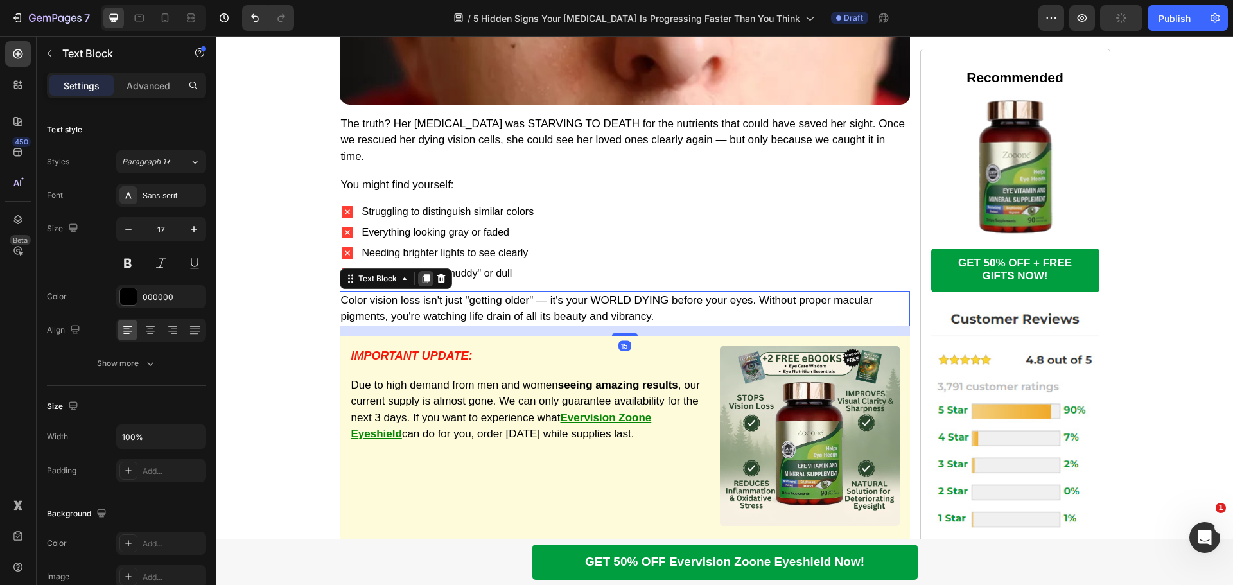
click at [421, 274] on icon at bounding box center [426, 279] width 10 height 10
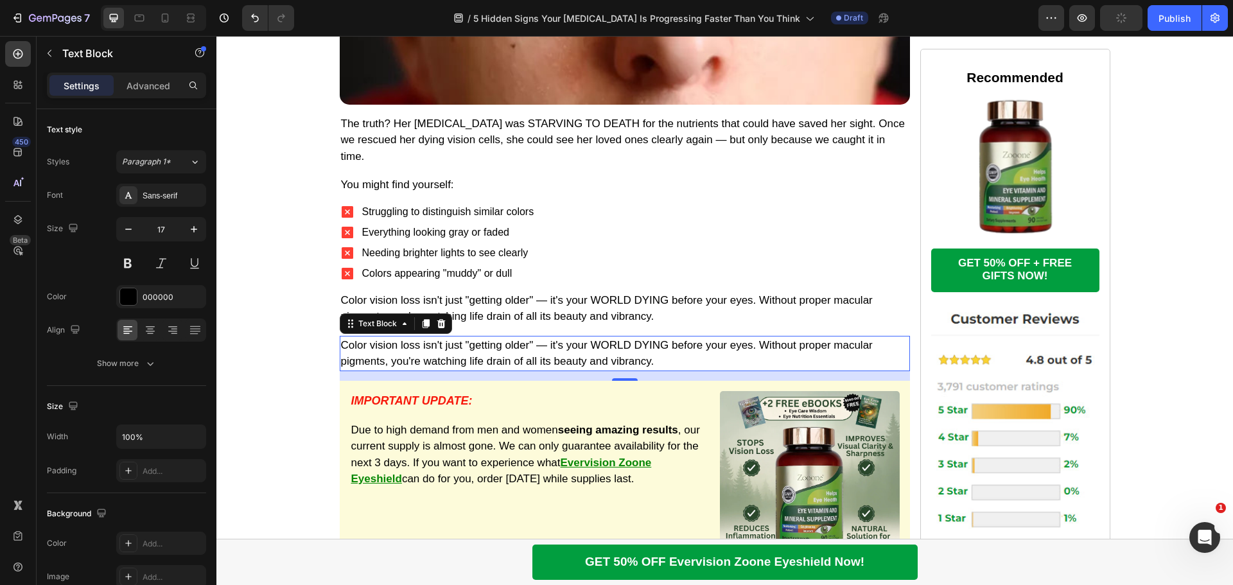
click at [528, 337] on p "Color vision loss isn't just "getting older" — it's your WORLD DYING before you…" at bounding box center [625, 353] width 568 height 33
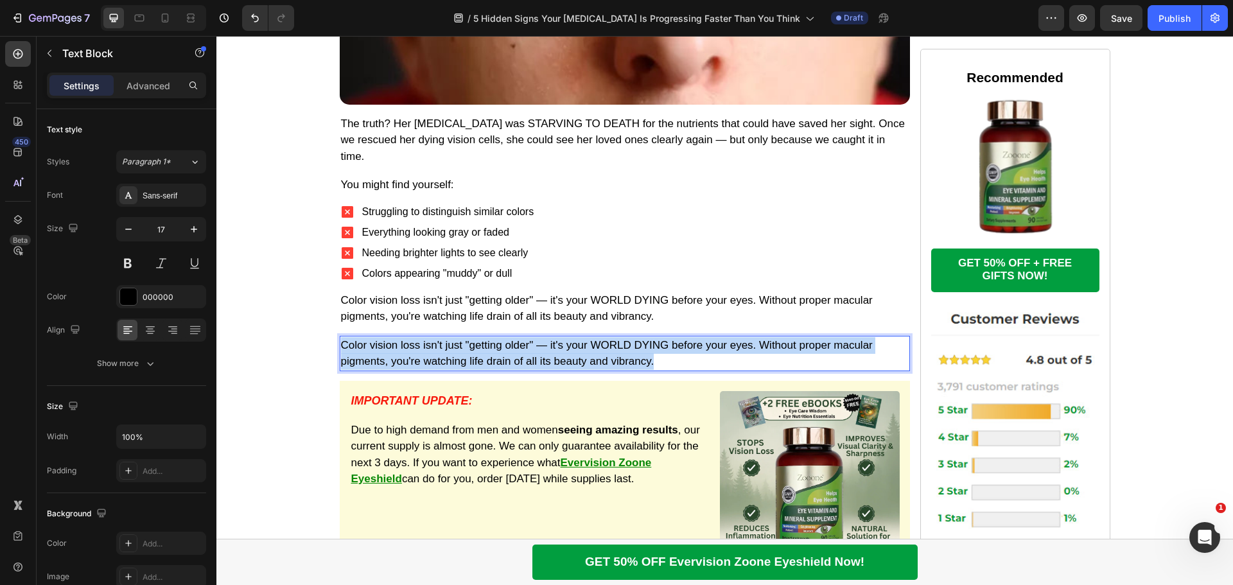
click at [528, 337] on p "Color vision loss isn't just "getting older" — it's your WORLD DYING before you…" at bounding box center [625, 353] width 568 height 33
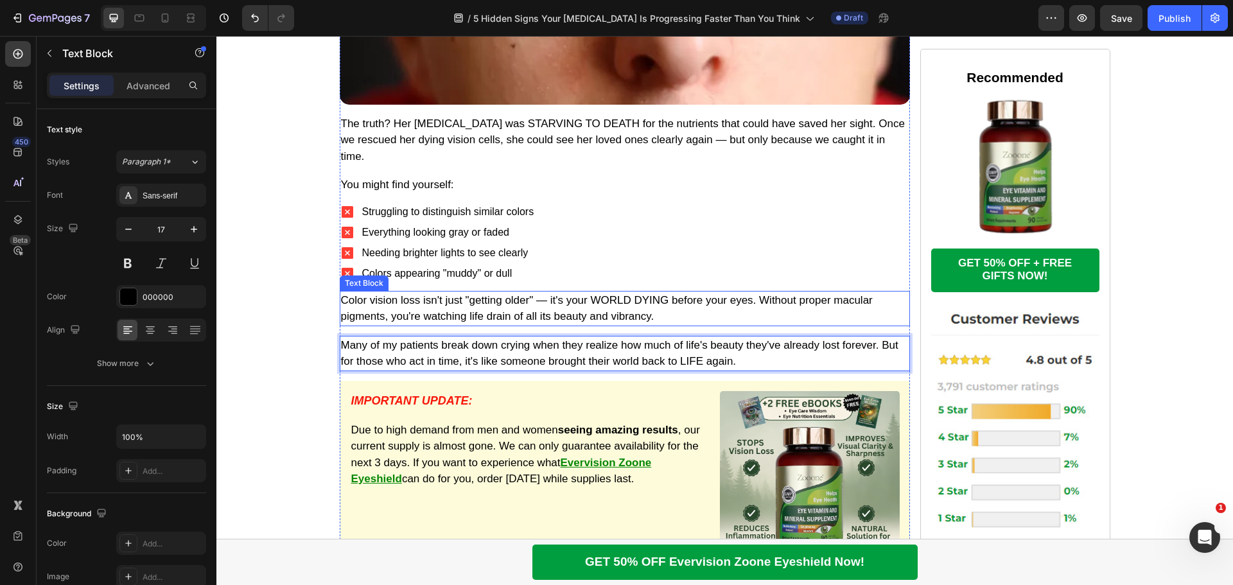
click at [632, 292] on p "Color vision loss isn't just "getting older" — it's your WORLD DYING before you…" at bounding box center [625, 308] width 568 height 33
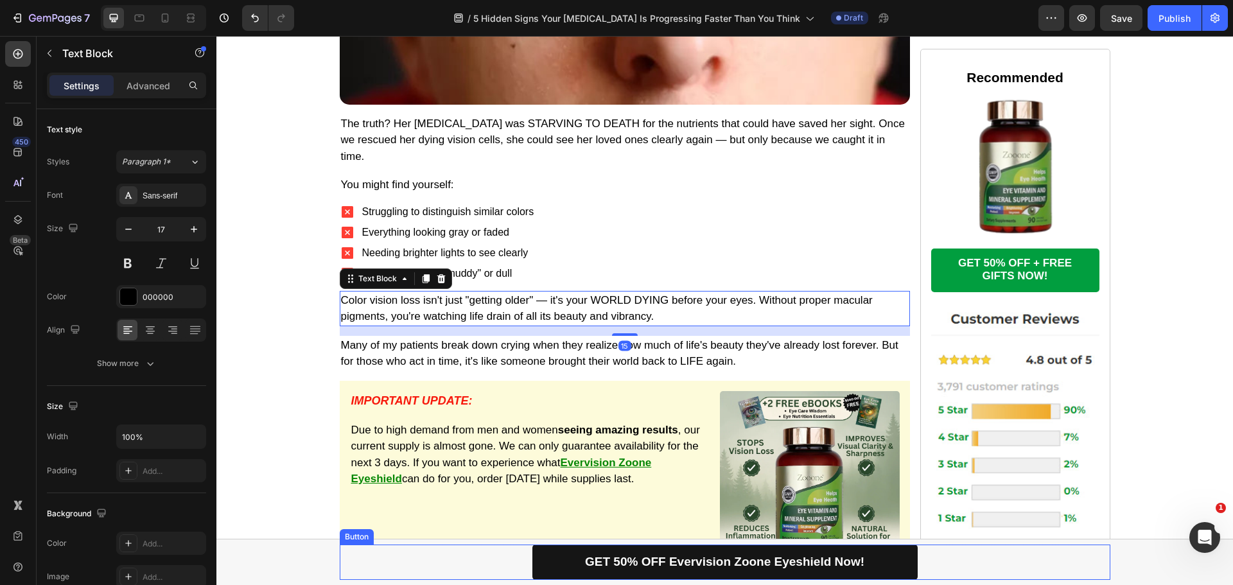
click at [536, 558] on link "GET 50% OFF Evervision Zoone Eyeshield Now!" at bounding box center [724, 562] width 385 height 35
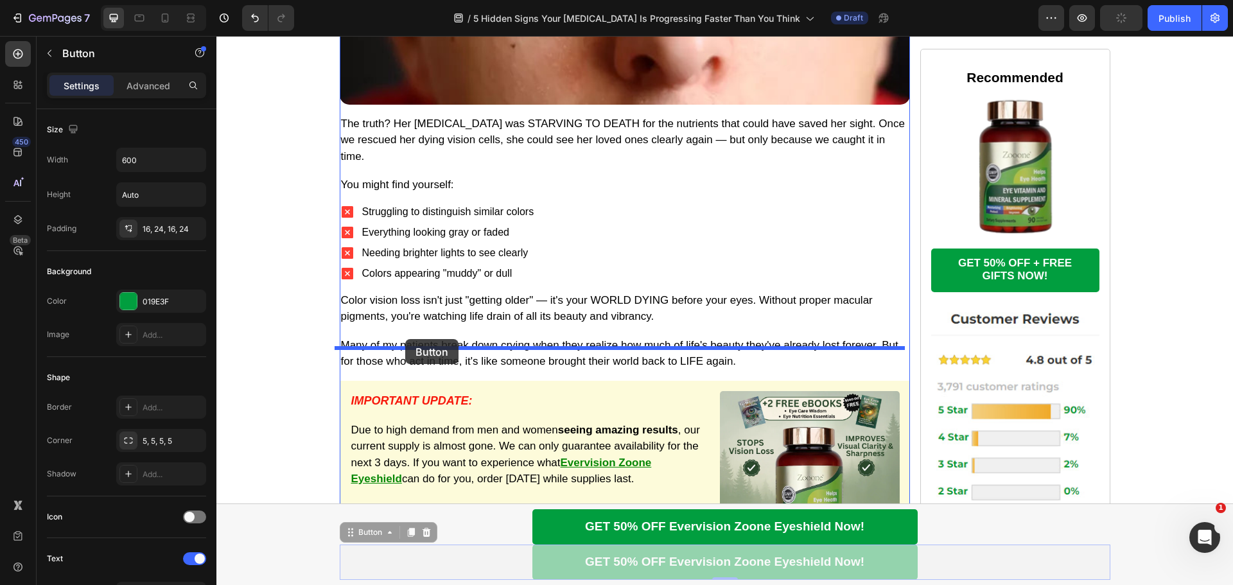
drag, startPoint x: 349, startPoint y: 536, endPoint x: 405, endPoint y: 339, distance: 205.1
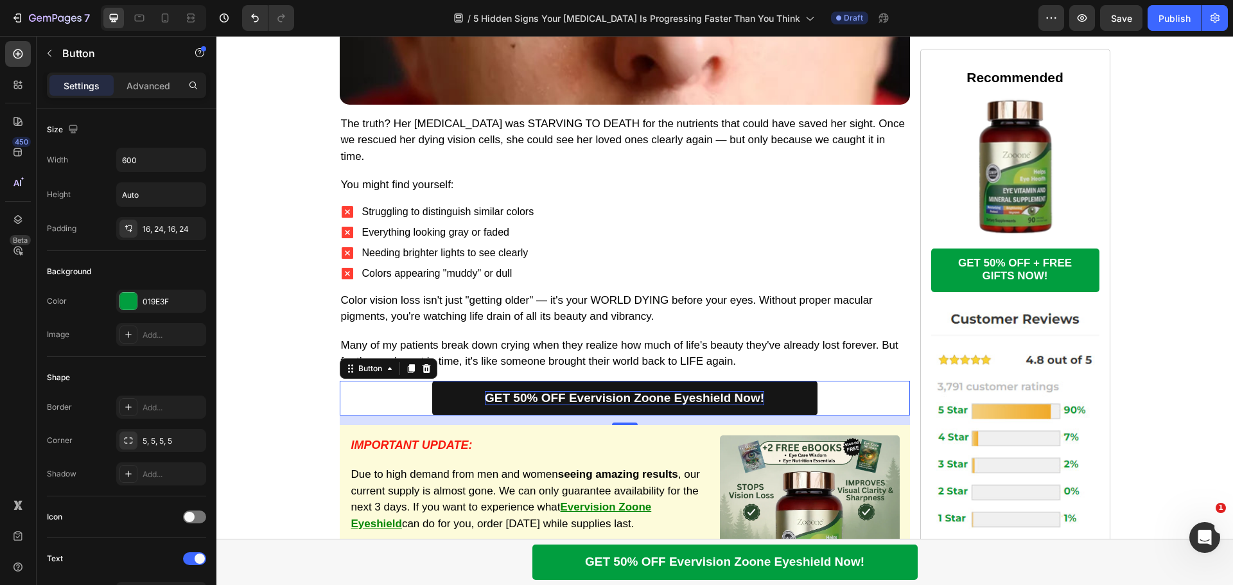
click at [736, 391] on p "GET 50% OFF Evervision Zoone Eyeshield Now!" at bounding box center [624, 398] width 279 height 15
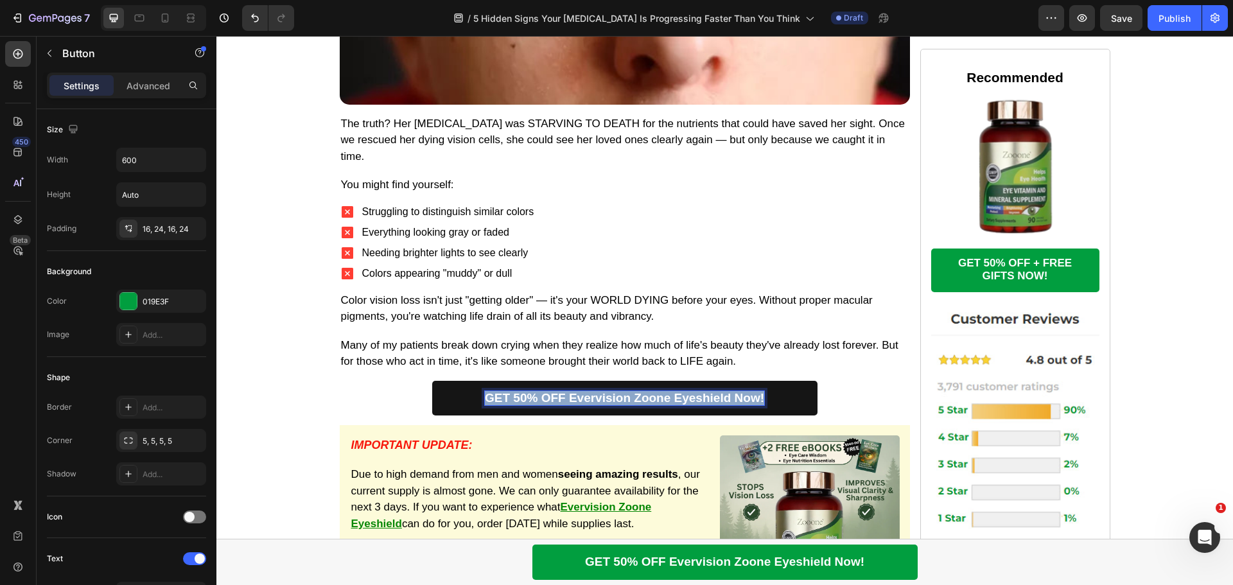
click at [736, 391] on p "GET 50% OFF Evervision Zoone Eyeshield Now!" at bounding box center [624, 398] width 279 height 15
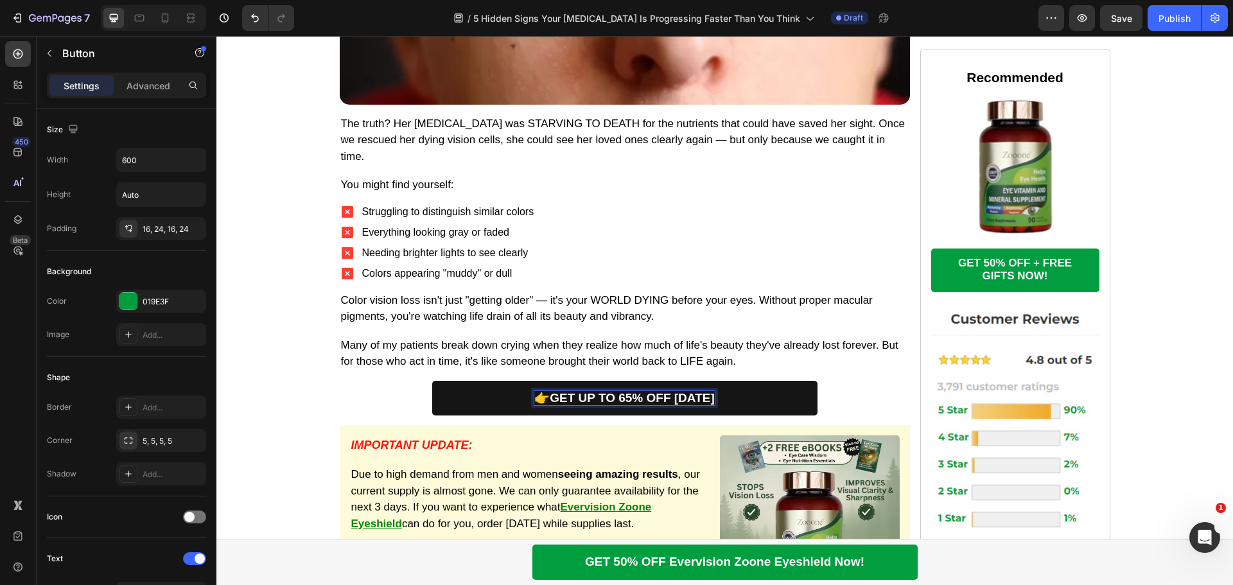
click at [546, 391] on p "👉GET UP TO 65% OFF TODAY" at bounding box center [624, 398] width 180 height 15
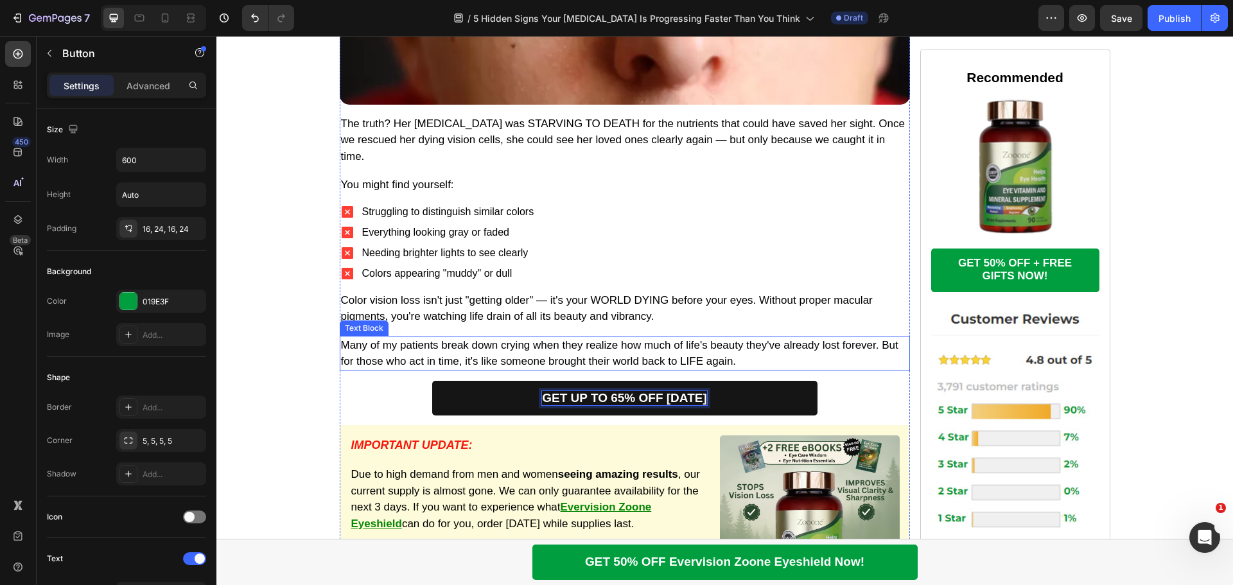
click at [563, 337] on p "Many of my patients break down crying when they realize how much of life's beau…" at bounding box center [625, 353] width 568 height 33
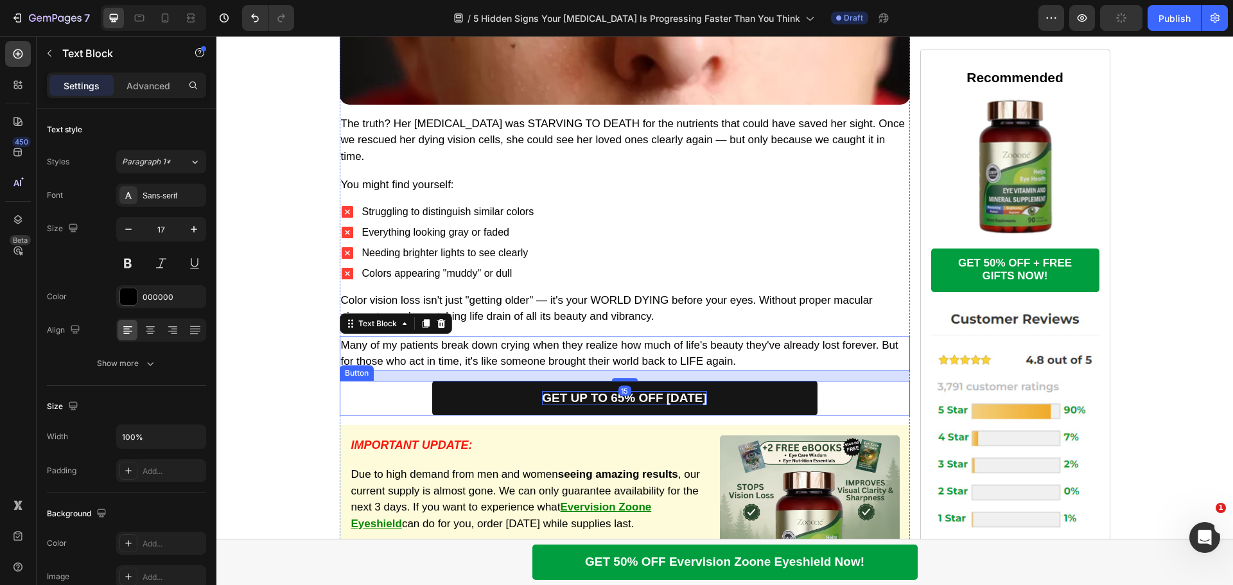
click at [518, 381] on link "GET UP TO 65% OFF TODAY" at bounding box center [624, 398] width 385 height 35
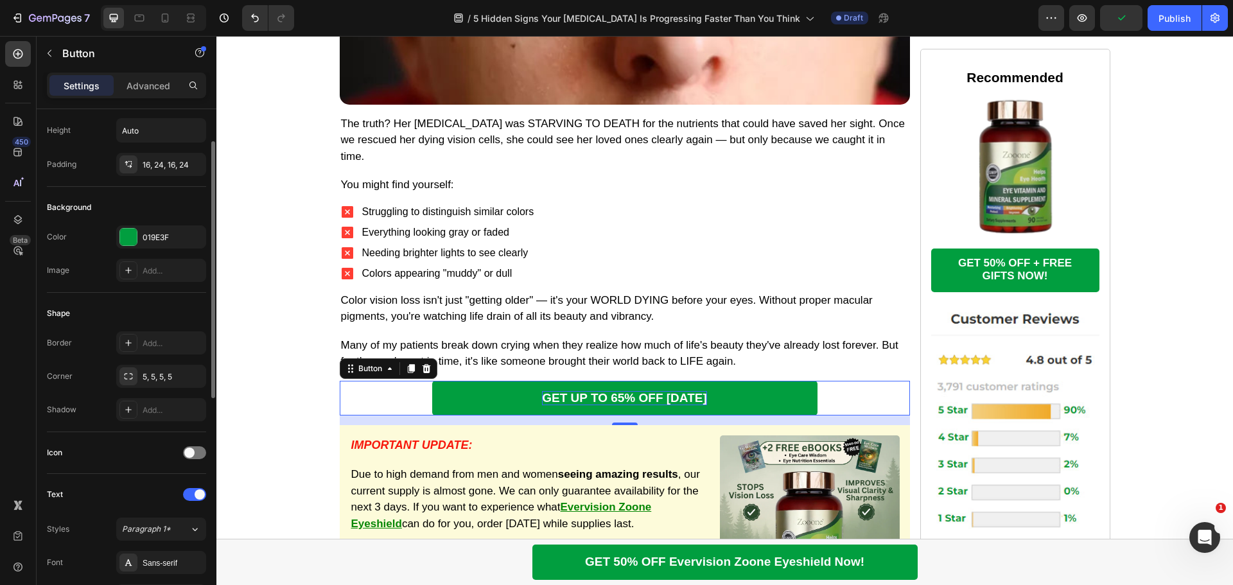
scroll to position [128, 0]
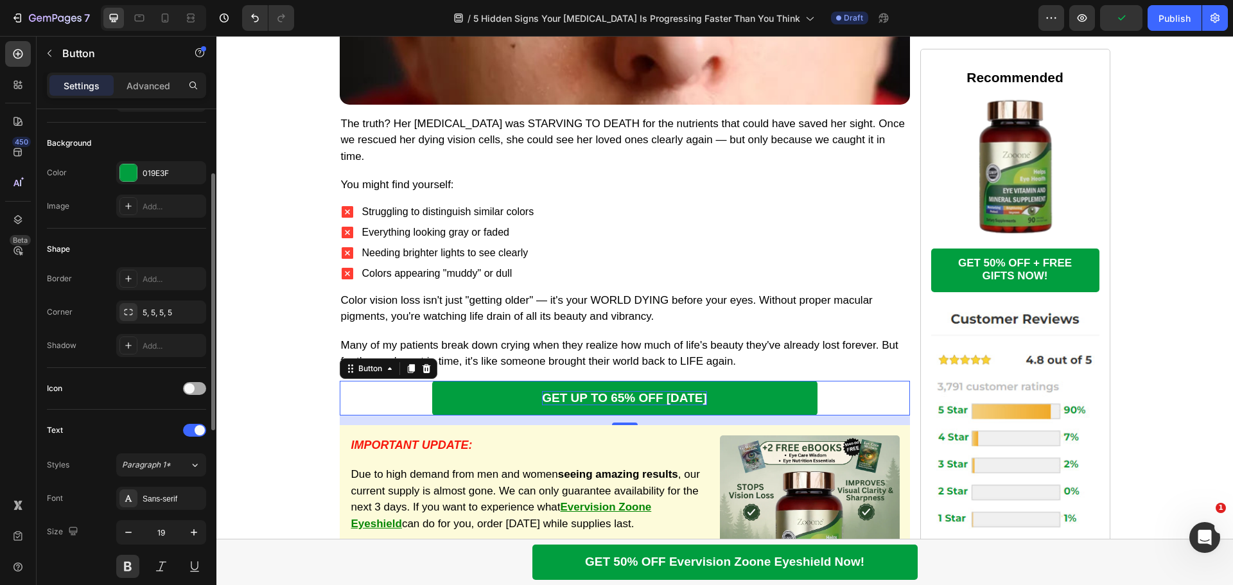
click at [200, 385] on div at bounding box center [194, 388] width 23 height 13
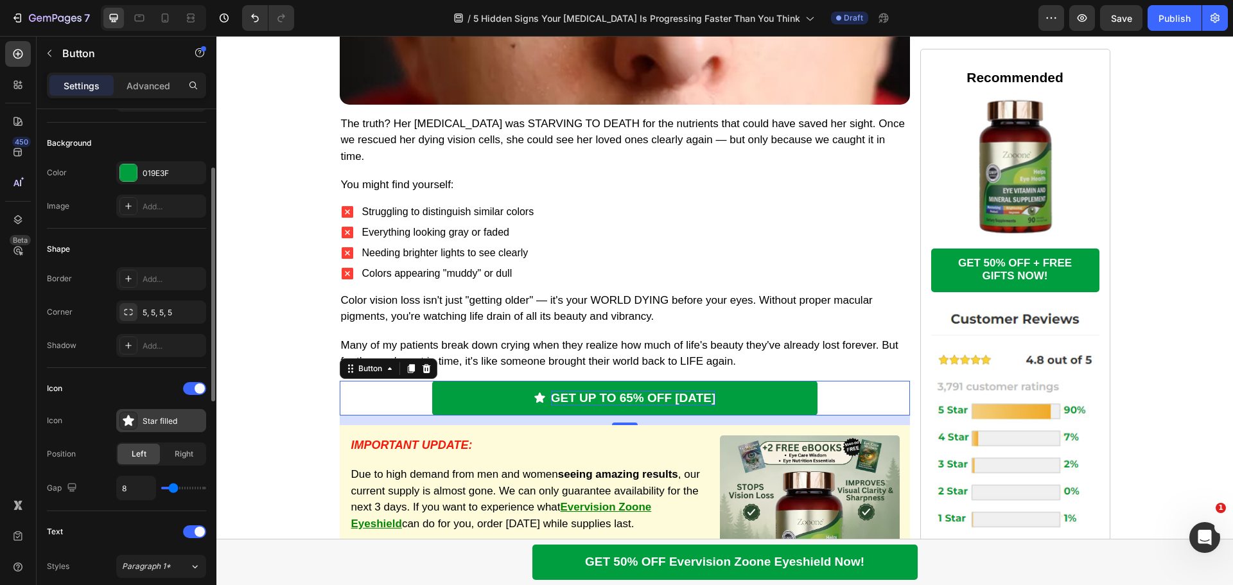
drag, startPoint x: 180, startPoint y: 447, endPoint x: 179, endPoint y: 426, distance: 21.3
click at [180, 448] on div "Right" at bounding box center [183, 454] width 42 height 21
click at [178, 422] on div "Star filled" at bounding box center [173, 421] width 60 height 12
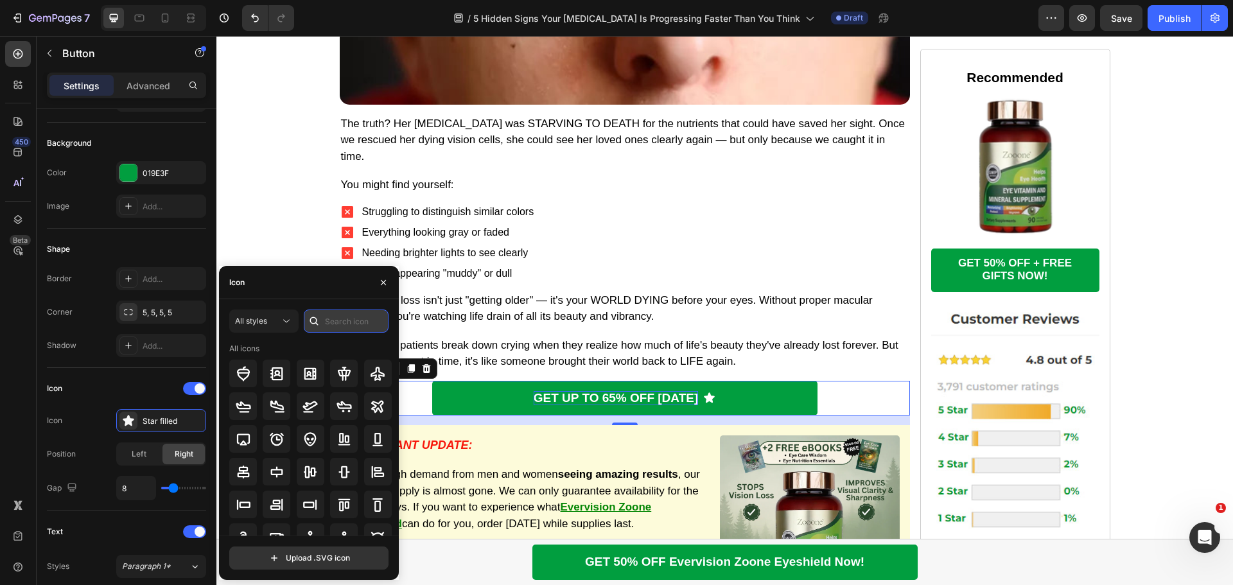
click at [336, 321] on input "text" at bounding box center [346, 321] width 85 height 23
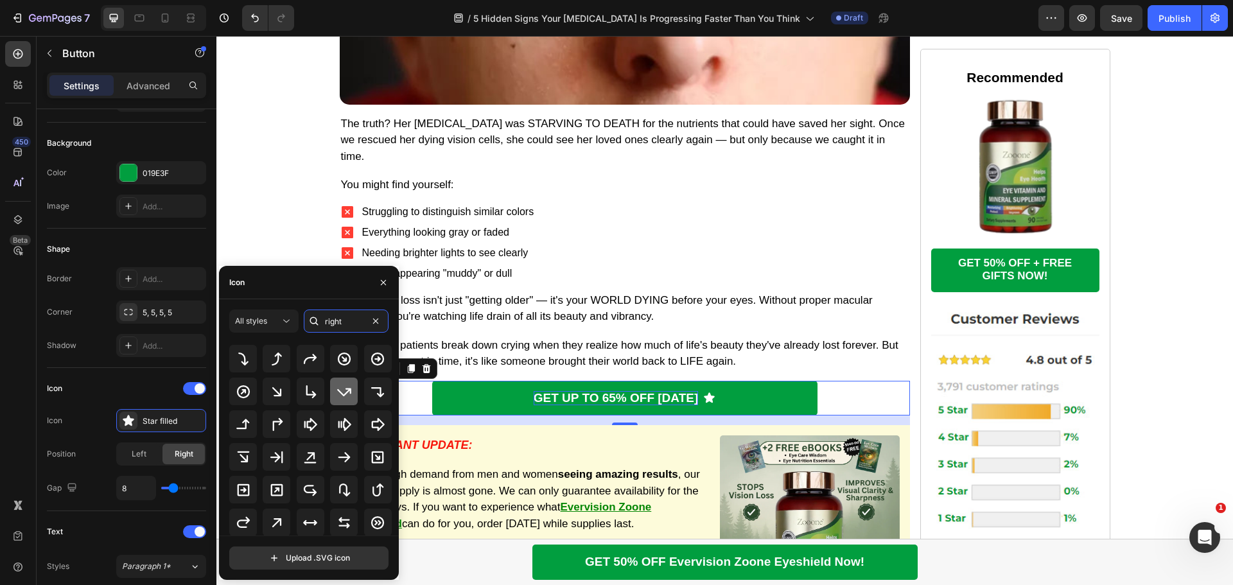
scroll to position [86, 0]
type input "right"
click at [349, 428] on icon at bounding box center [343, 427] width 15 height 15
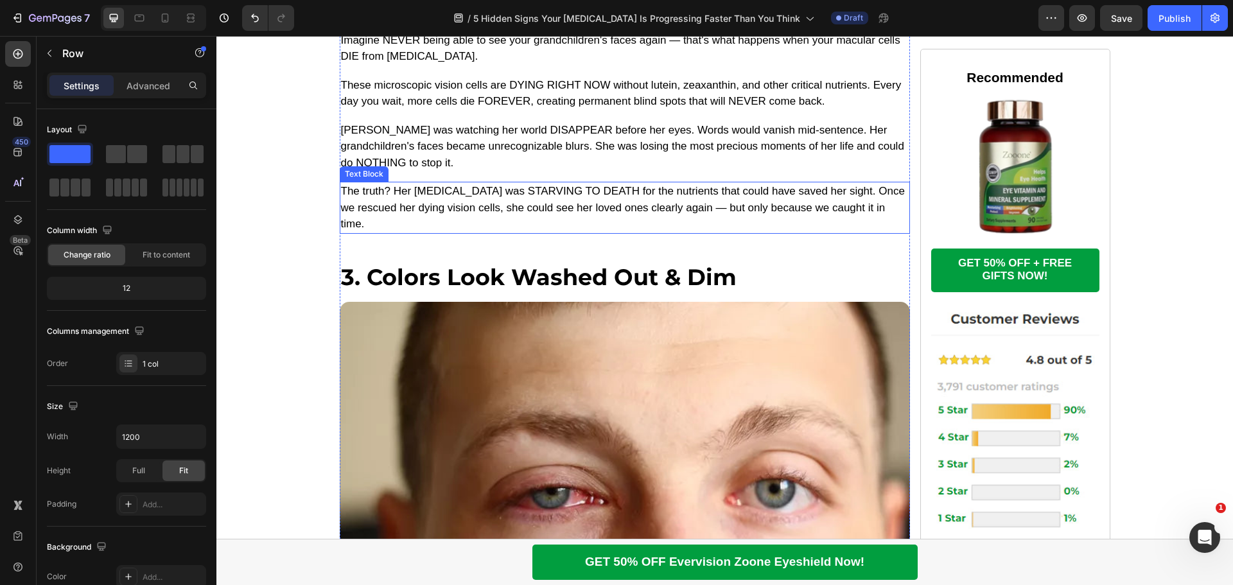
scroll to position [2093, 0]
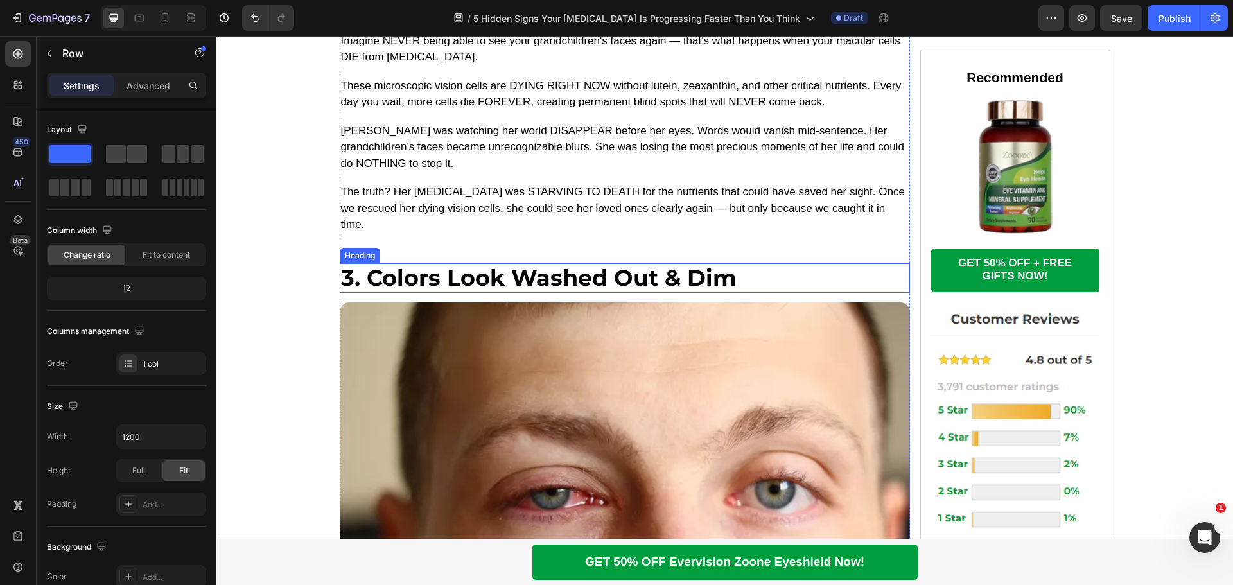
click at [467, 265] on p "3. Colors Look Washed Out & Dim" at bounding box center [625, 278] width 568 height 27
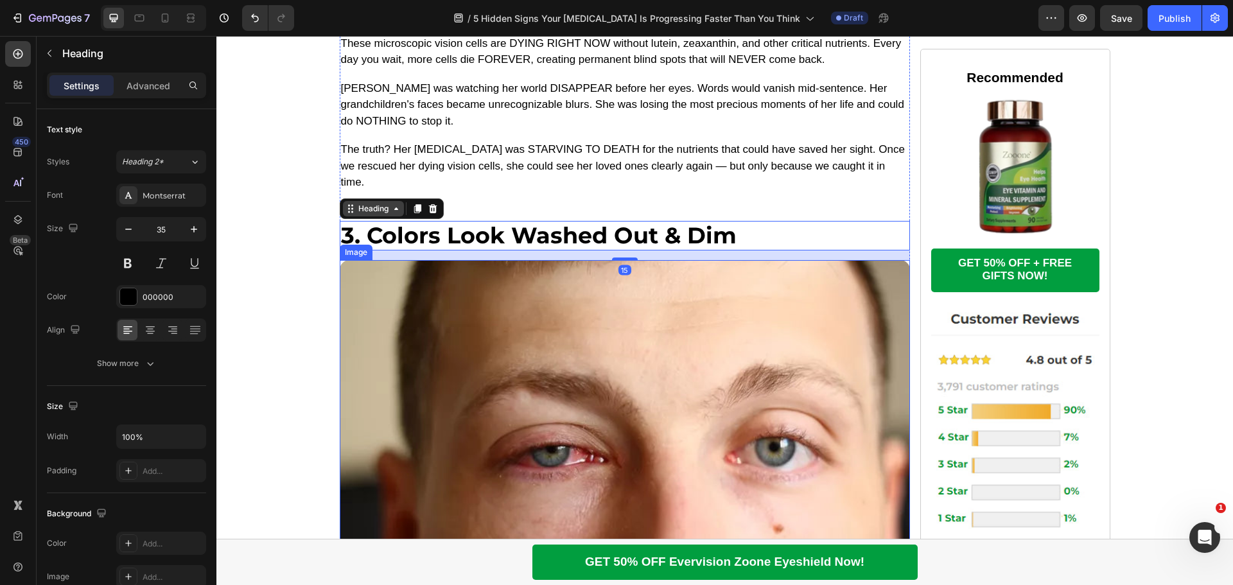
scroll to position [2158, 0]
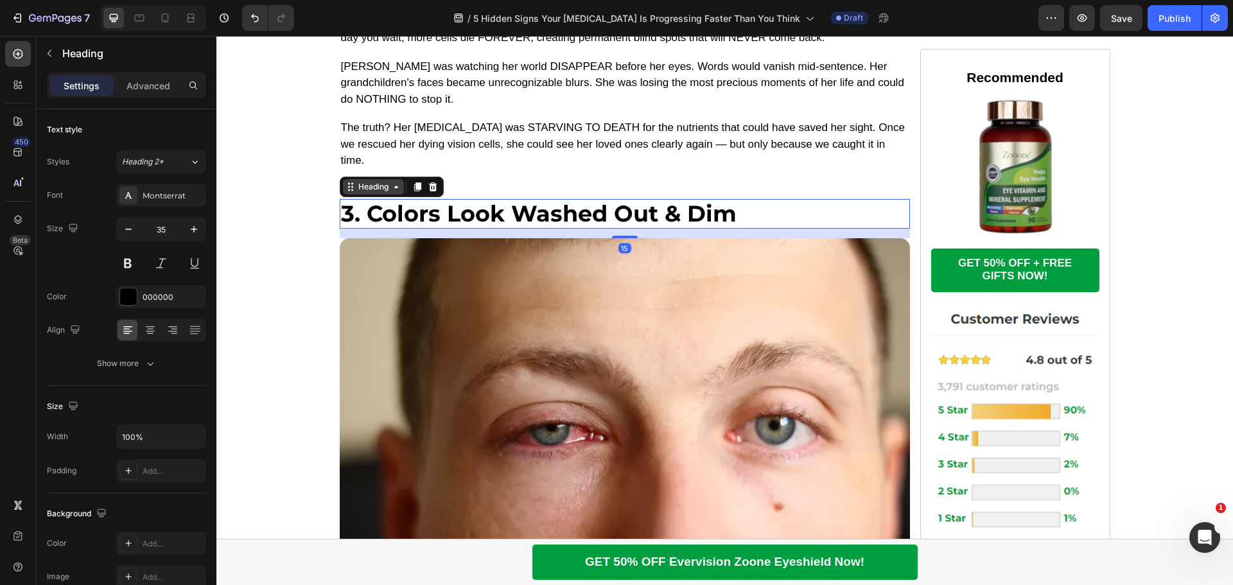
click at [345, 182] on icon at bounding box center [350, 187] width 10 height 10
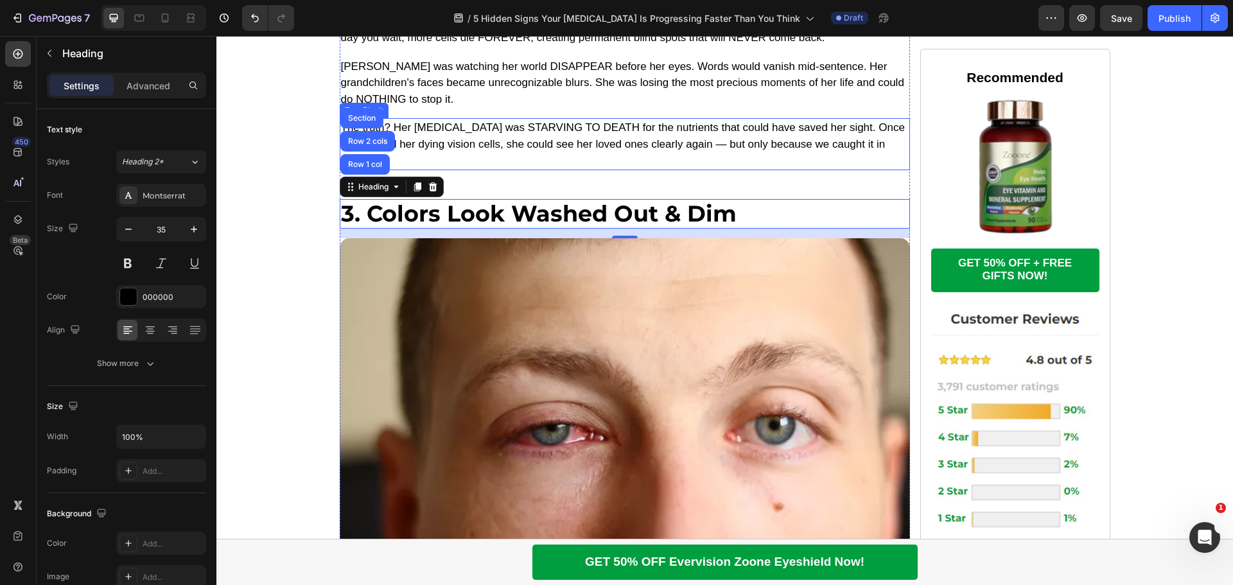
click at [544, 144] on p "The truth? Her [MEDICAL_DATA] was STARVING TO DEATH for the nutrients that coul…" at bounding box center [625, 143] width 568 height 49
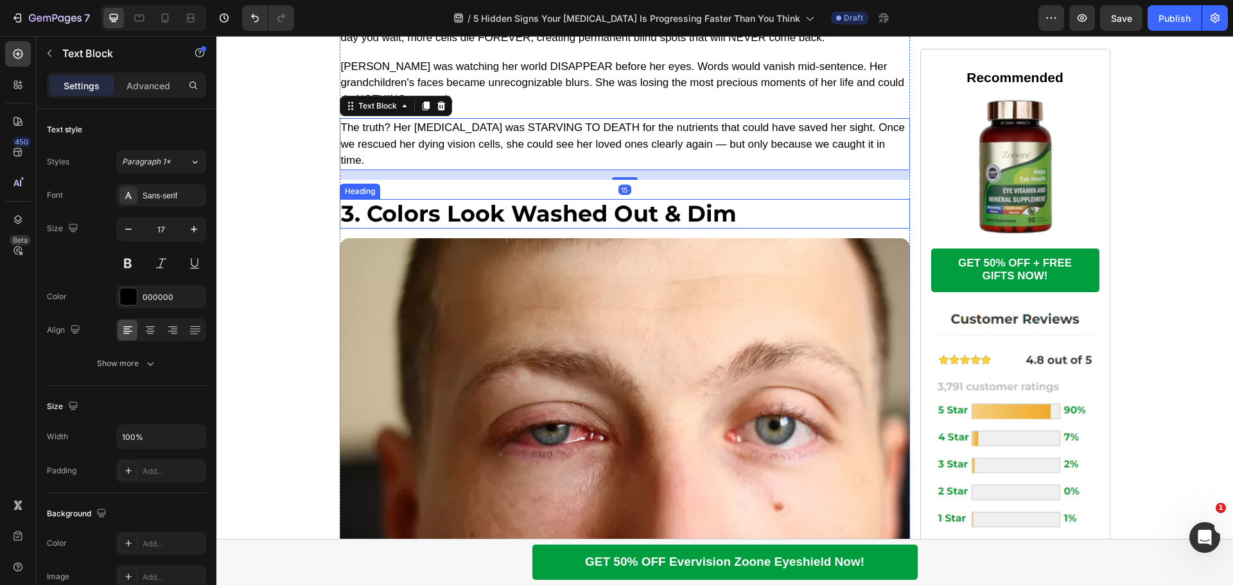
click at [534, 203] on p "3. Colors Look Washed Out & Dim" at bounding box center [625, 213] width 568 height 27
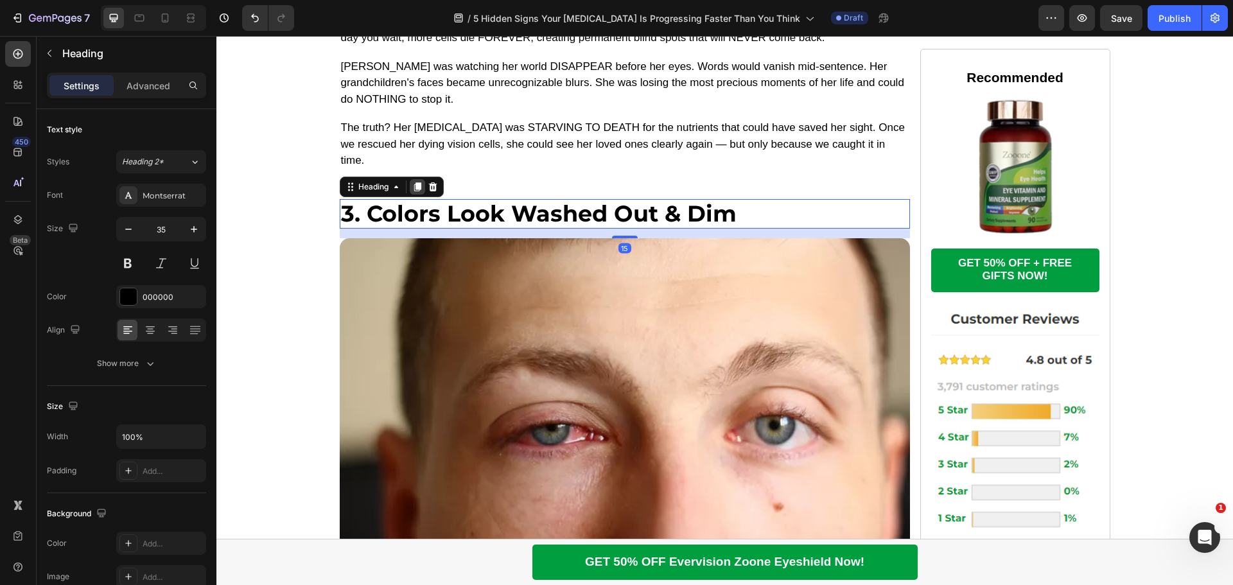
click at [416, 182] on icon at bounding box center [417, 187] width 10 height 10
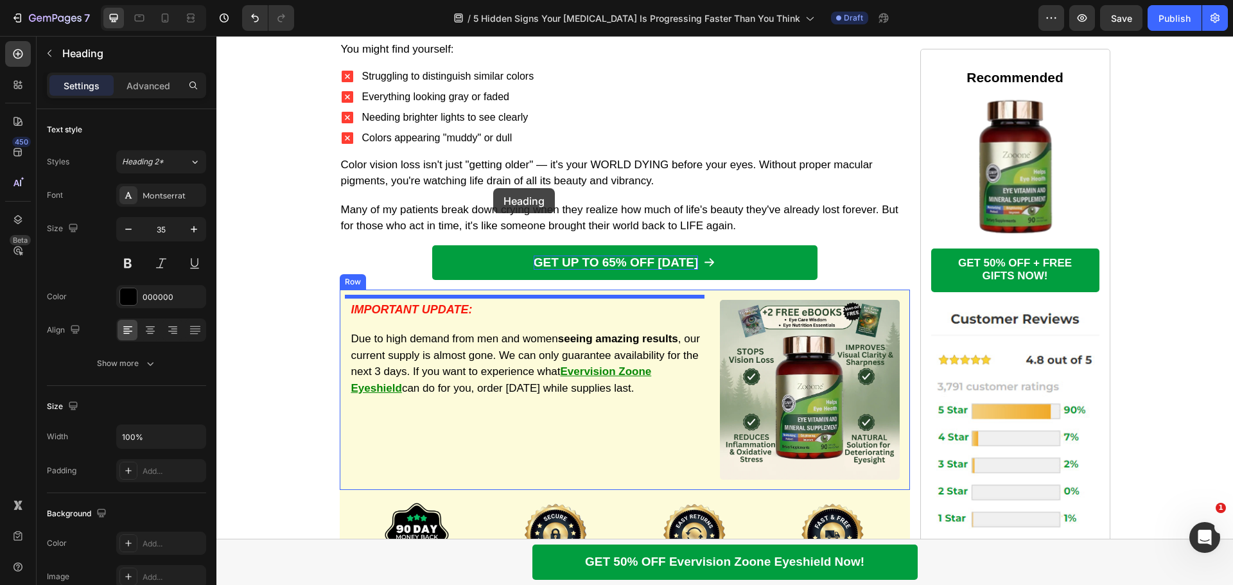
scroll to position [2864, 0]
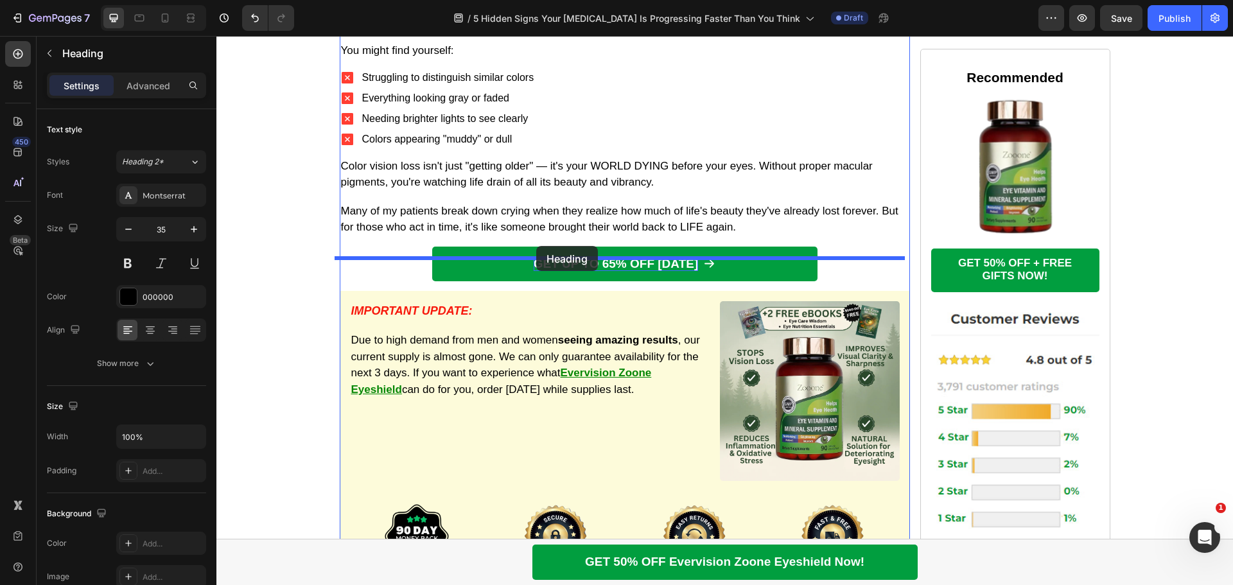
drag, startPoint x: 343, startPoint y: 229, endPoint x: 536, endPoint y: 246, distance: 194.1
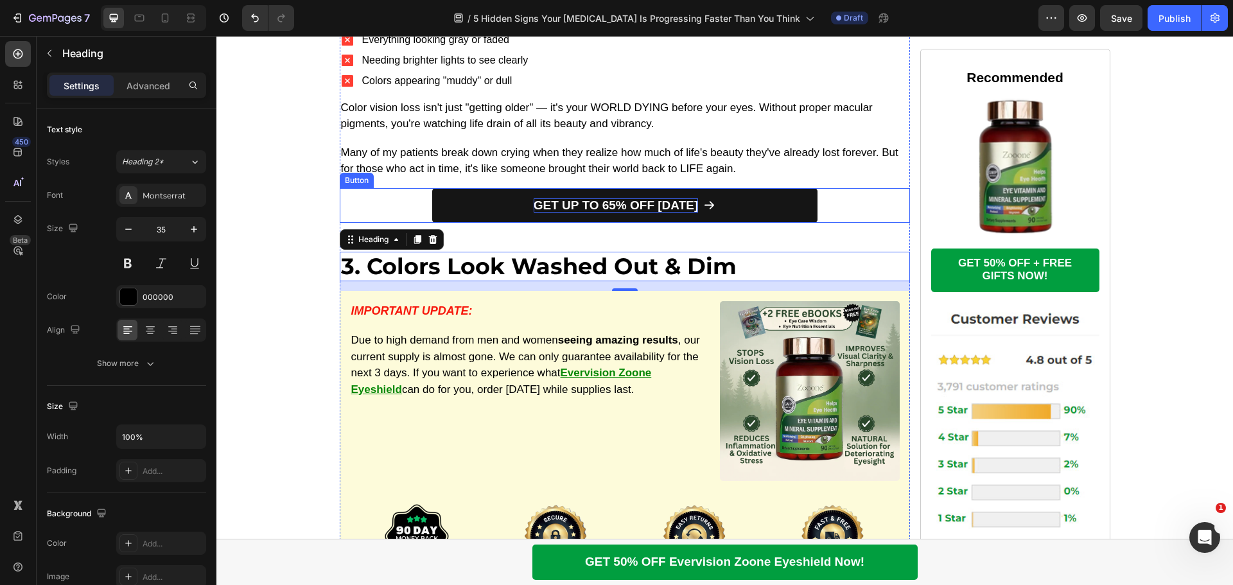
scroll to position [2806, 0]
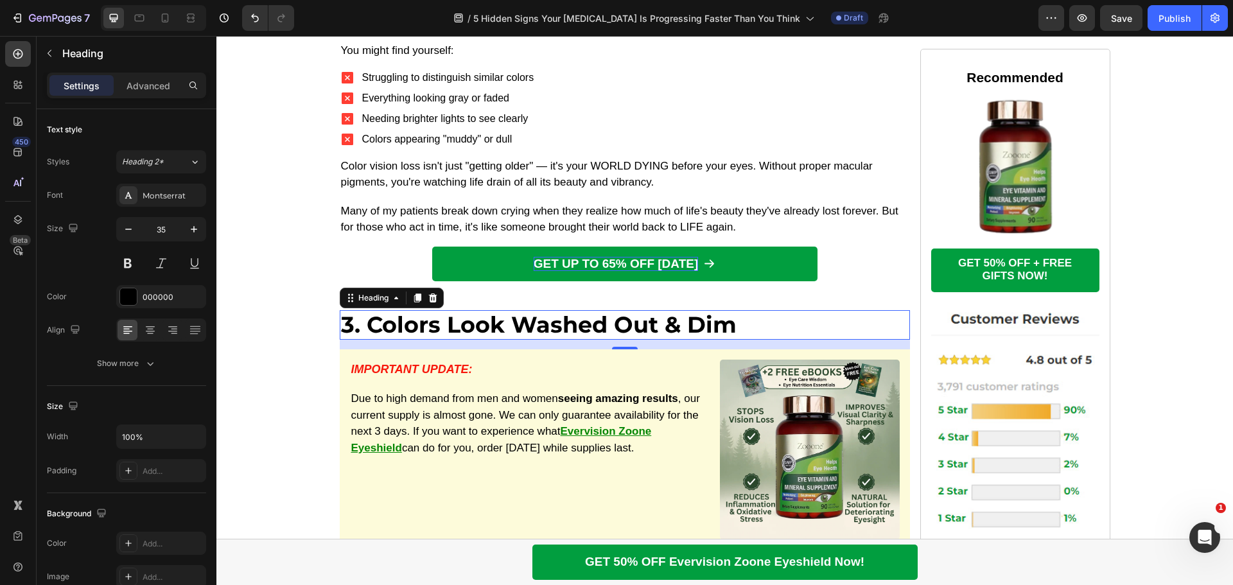
click at [463, 310] on h2 "3. Colors Look Washed Out & Dim" at bounding box center [625, 325] width 570 height 30
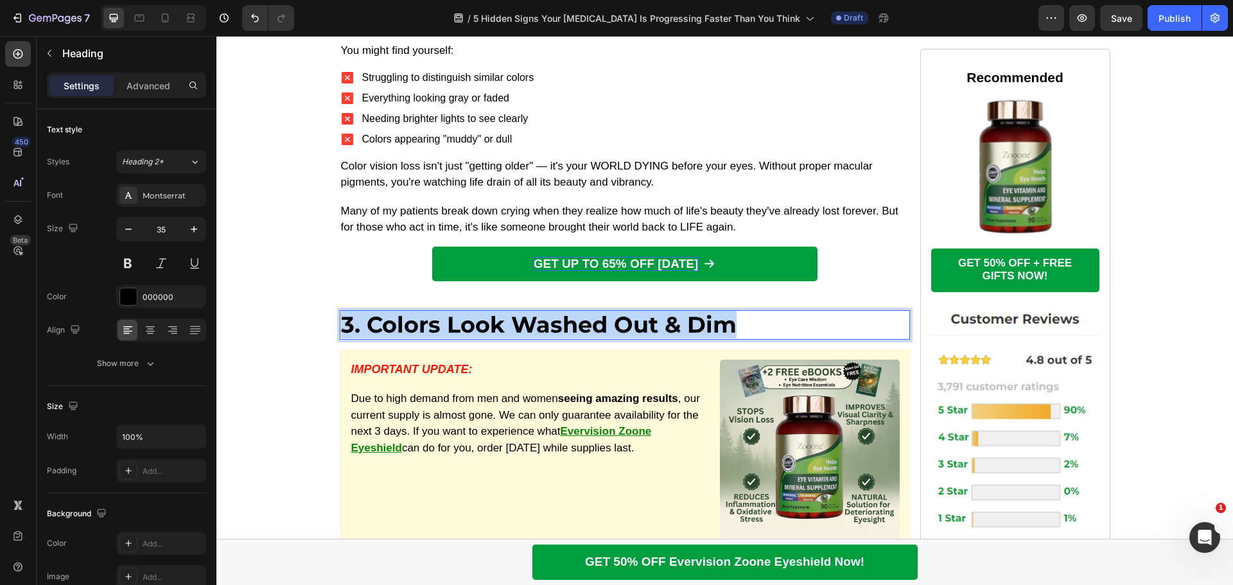
click at [463, 311] on p "3. Colors Look Washed Out & Dim" at bounding box center [625, 324] width 568 height 27
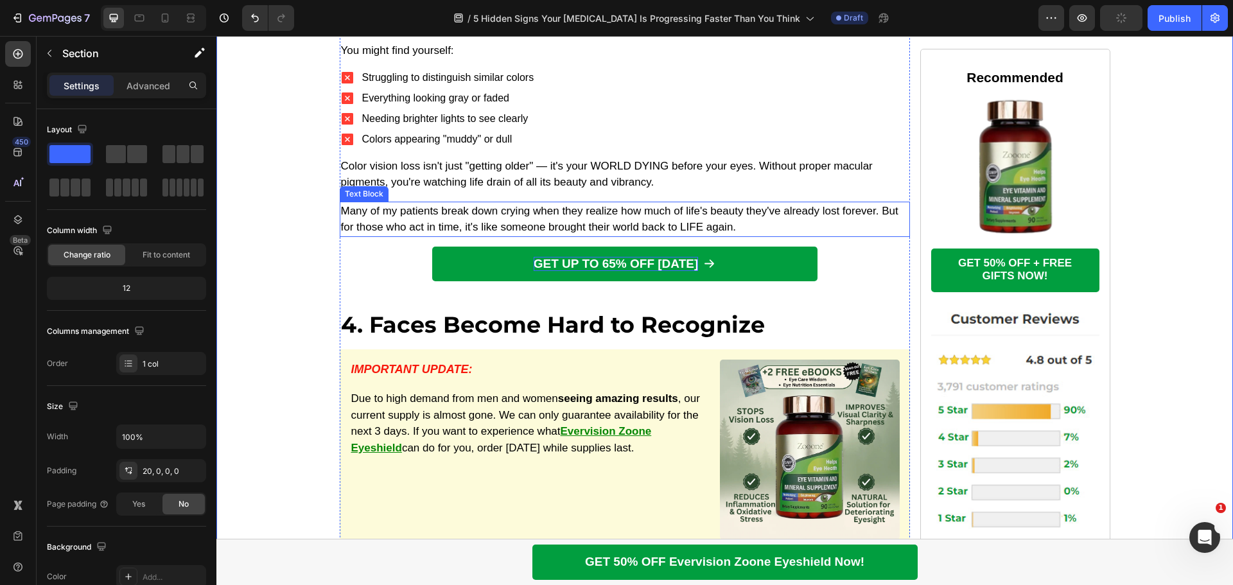
click at [407, 203] on p "Many of my patients break down crying when they realize how much of life's beau…" at bounding box center [625, 219] width 568 height 33
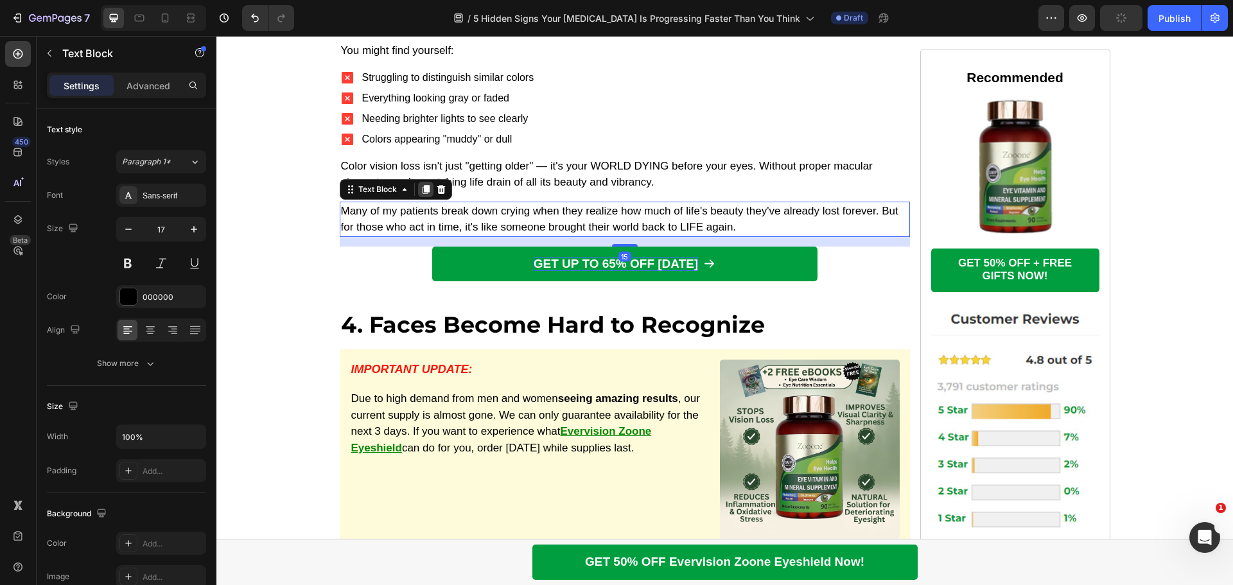
click at [423, 185] on icon at bounding box center [425, 189] width 7 height 9
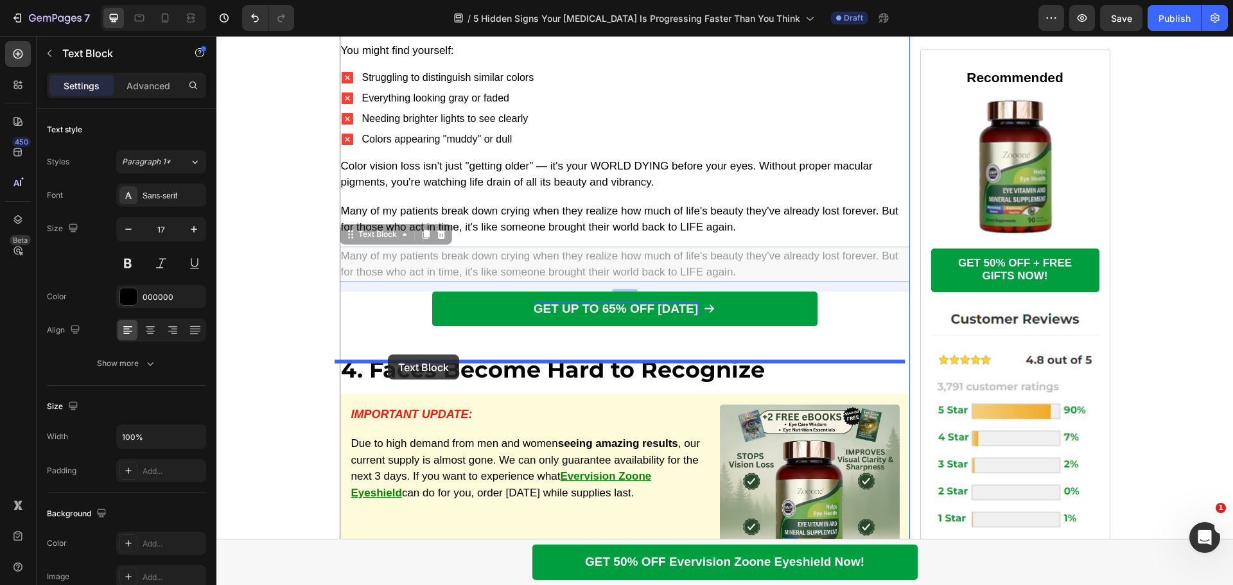
drag, startPoint x: 348, startPoint y: 206, endPoint x: 388, endPoint y: 354, distance: 153.6
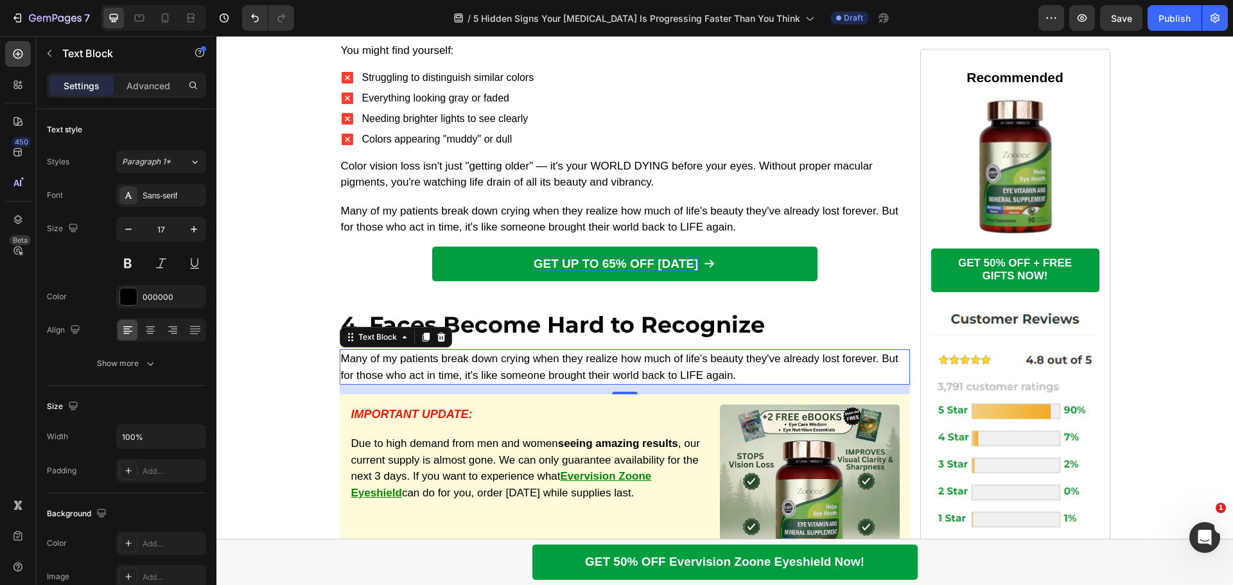
click at [509, 351] on p "Many of my patients break down crying when they realize how much of life's beau…" at bounding box center [625, 367] width 568 height 33
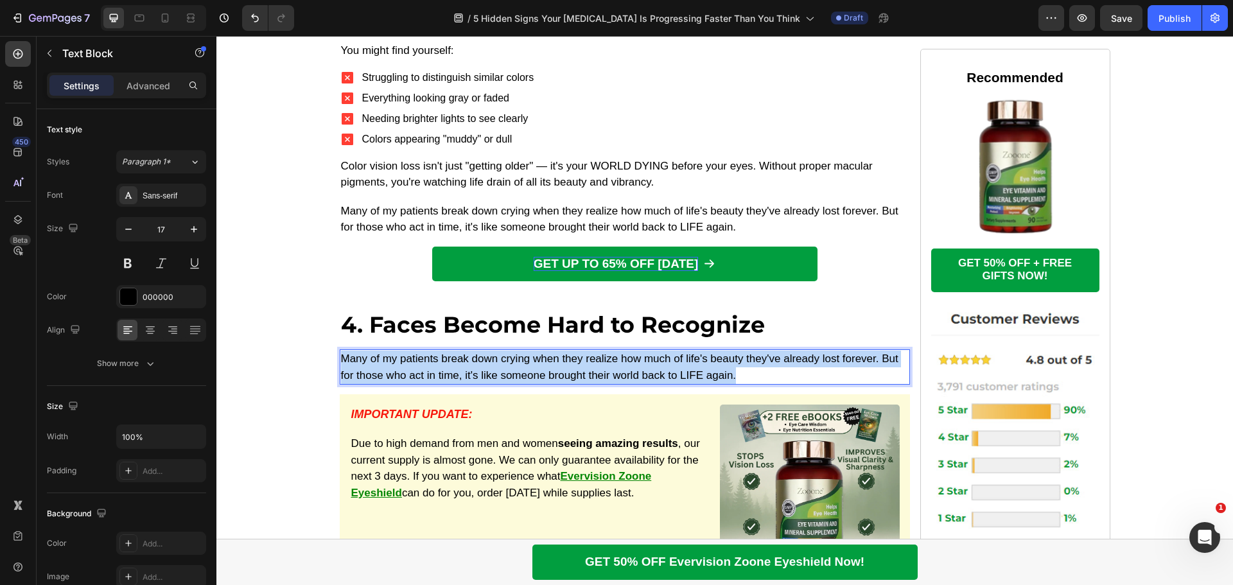
click at [509, 351] on p "Many of my patients break down crying when they realize how much of life's beau…" at bounding box center [625, 367] width 568 height 33
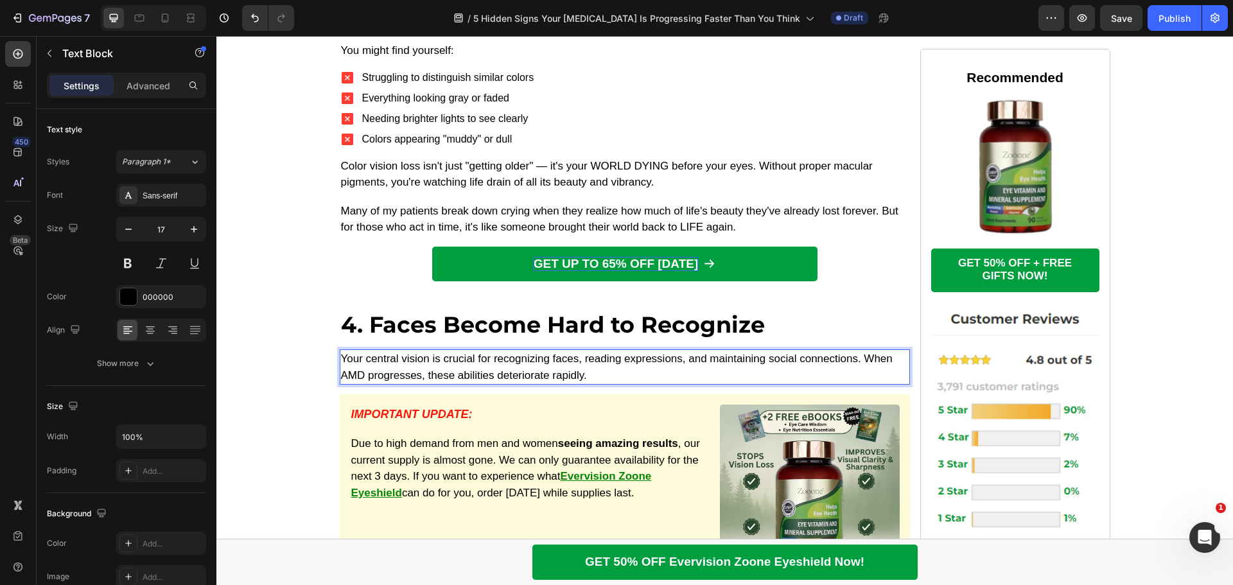
click at [520, 311] on p "4. Faces Become Hard to Recognize" at bounding box center [625, 324] width 568 height 27
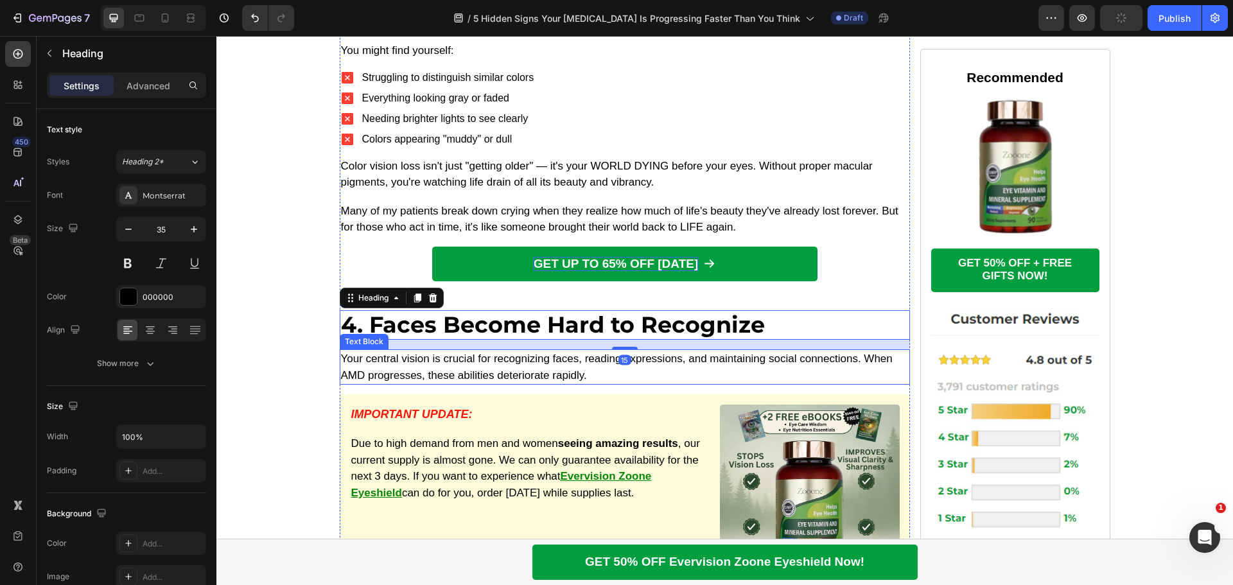
click at [484, 351] on p "Your central vision is crucial for recognizing faces, reading expressions, and …" at bounding box center [625, 367] width 568 height 33
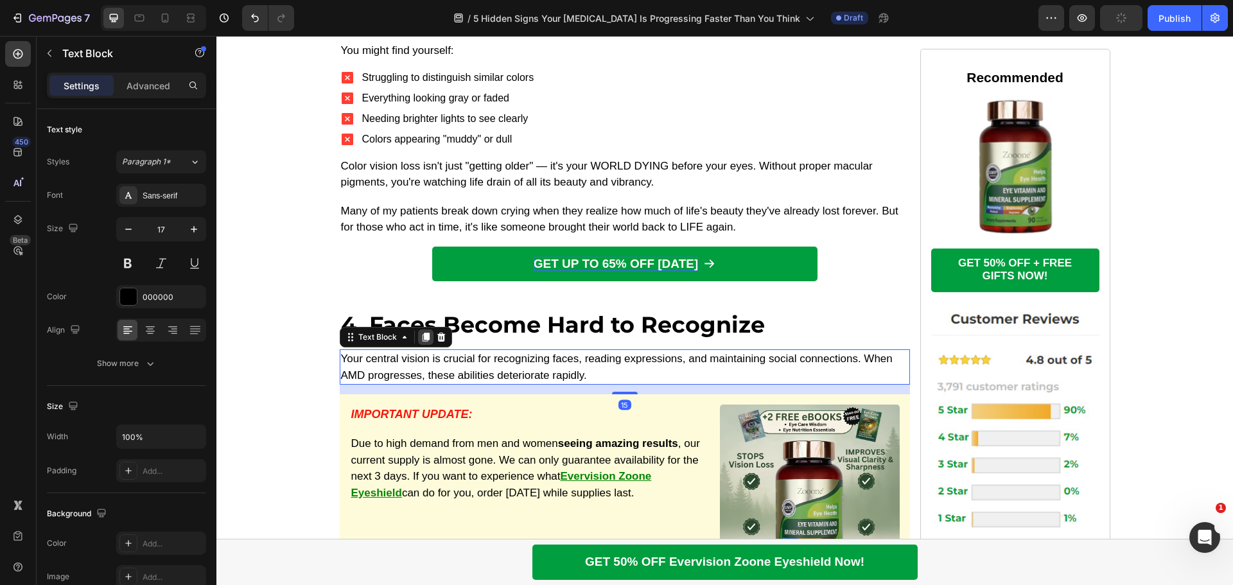
click at [424, 332] on icon at bounding box center [426, 337] width 10 height 10
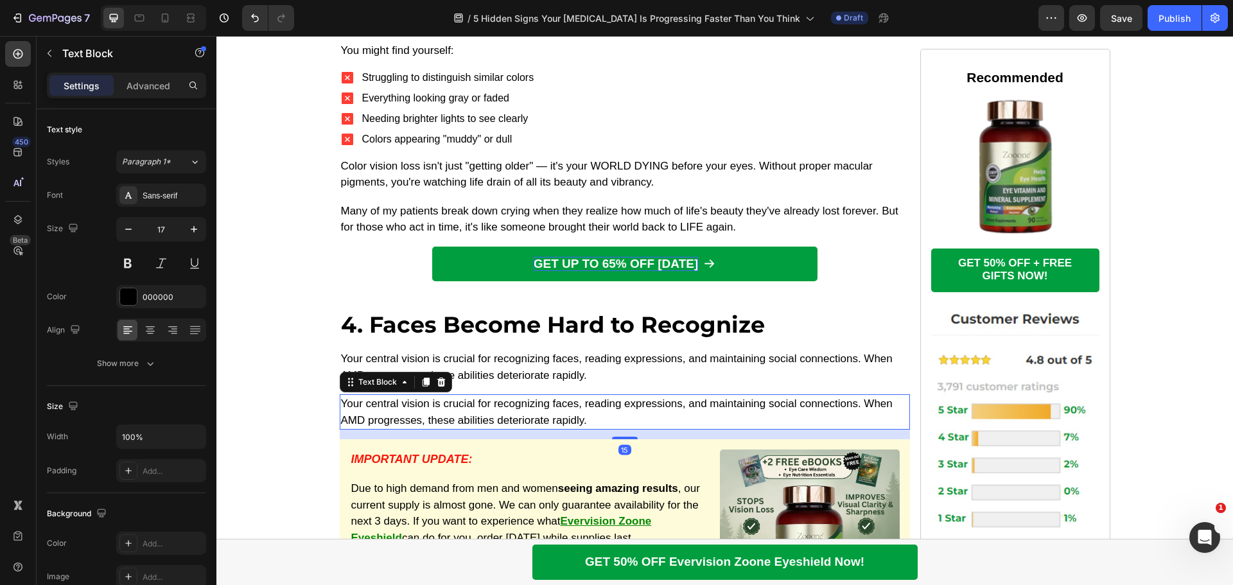
click at [460, 396] on p "Your central vision is crucial for recognizing faces, reading expressions, and …" at bounding box center [625, 412] width 568 height 33
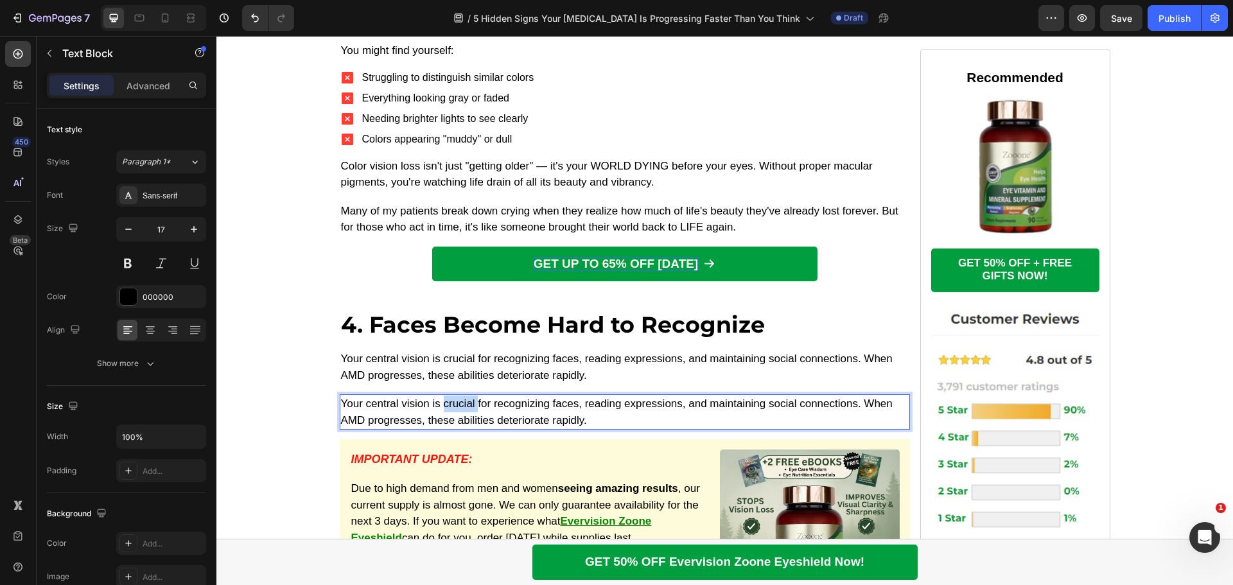
click at [460, 396] on p "Your central vision is crucial for recognizing faces, reading expressions, and …" at bounding box center [625, 412] width 568 height 33
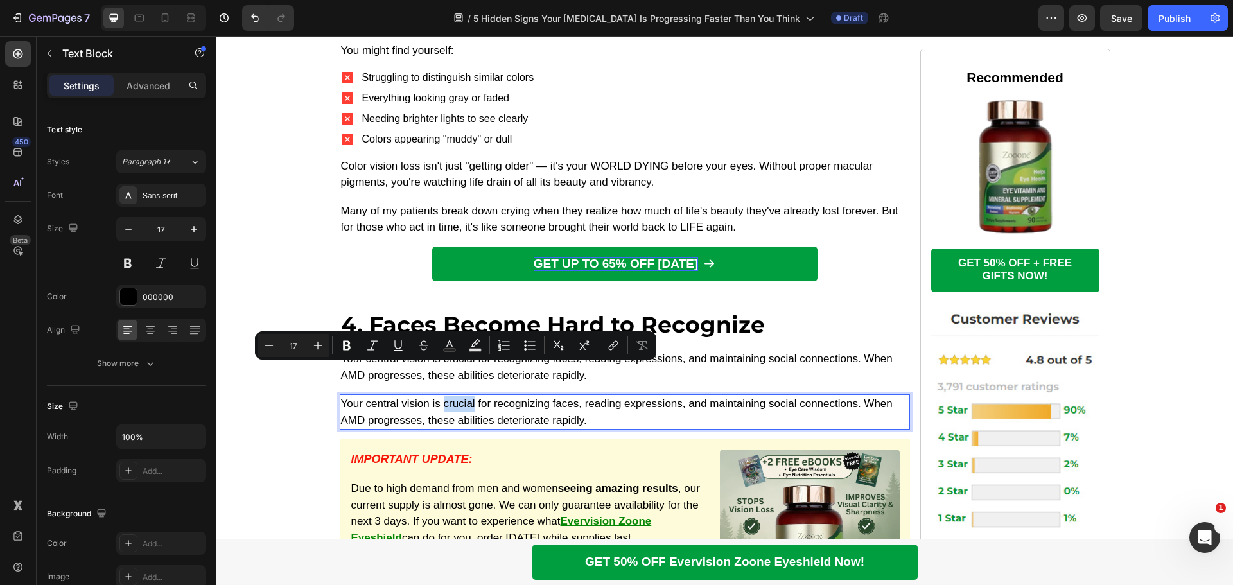
click at [460, 396] on p "Your central vision is crucial for recognizing faces, reading expressions, and …" at bounding box center [625, 412] width 568 height 33
click at [487, 396] on p "Your central vision is crucial for recognizing faces, reading expressions, and …" at bounding box center [625, 412] width 568 height 33
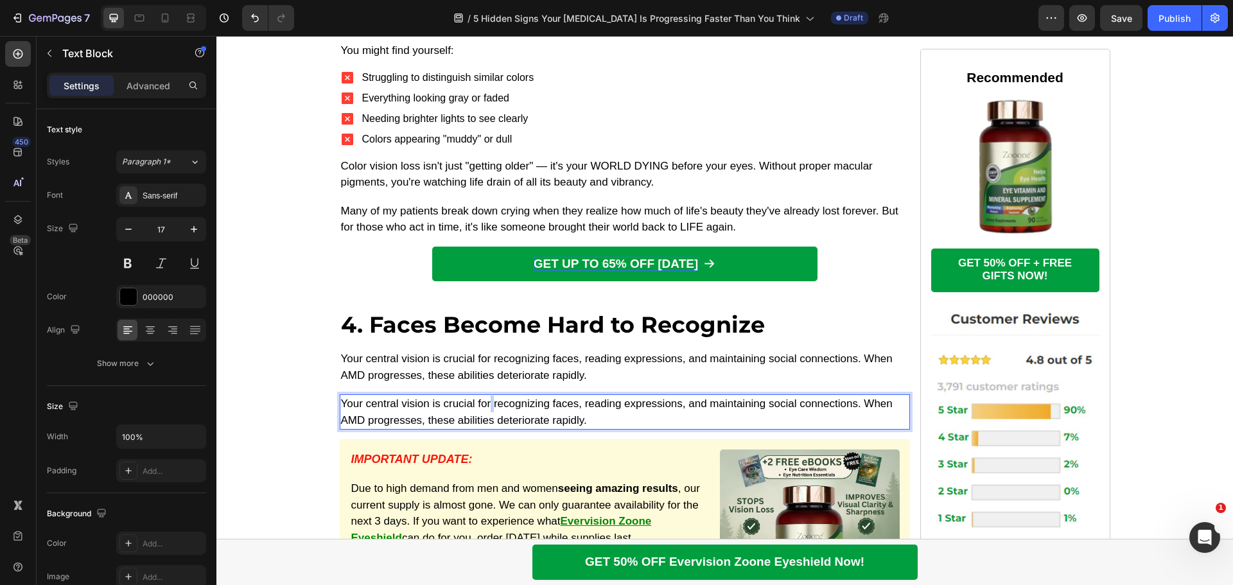
click at [487, 396] on p "Your central vision is crucial for recognizing faces, reading expressions, and …" at bounding box center [625, 412] width 568 height 33
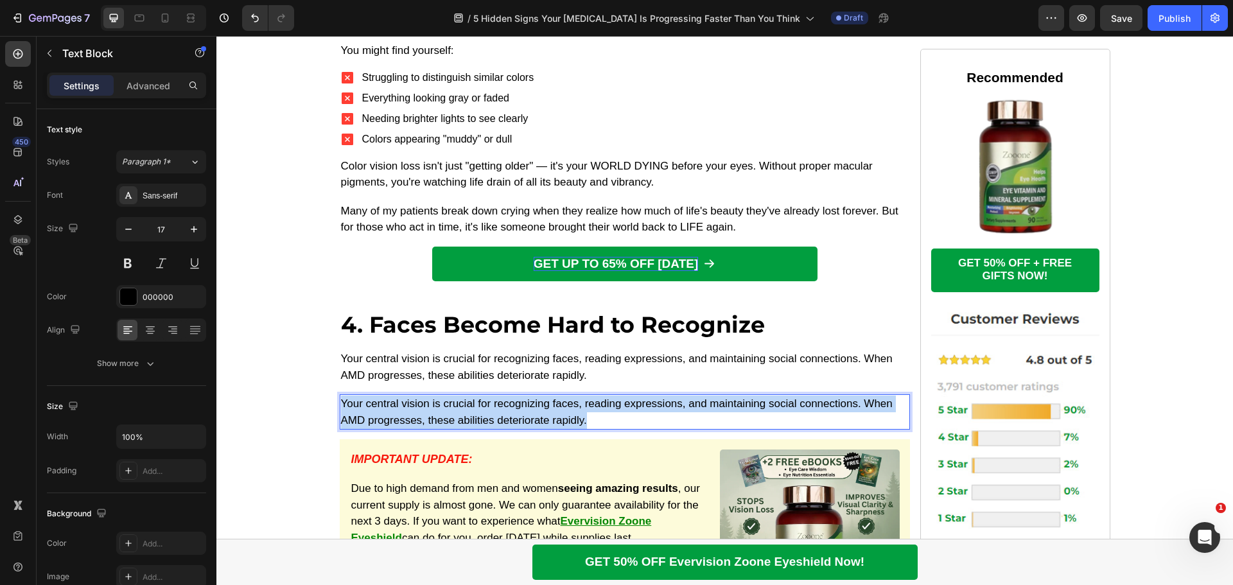
click at [487, 396] on p "Your central vision is crucial for recognizing faces, reading expressions, and …" at bounding box center [625, 412] width 568 height 33
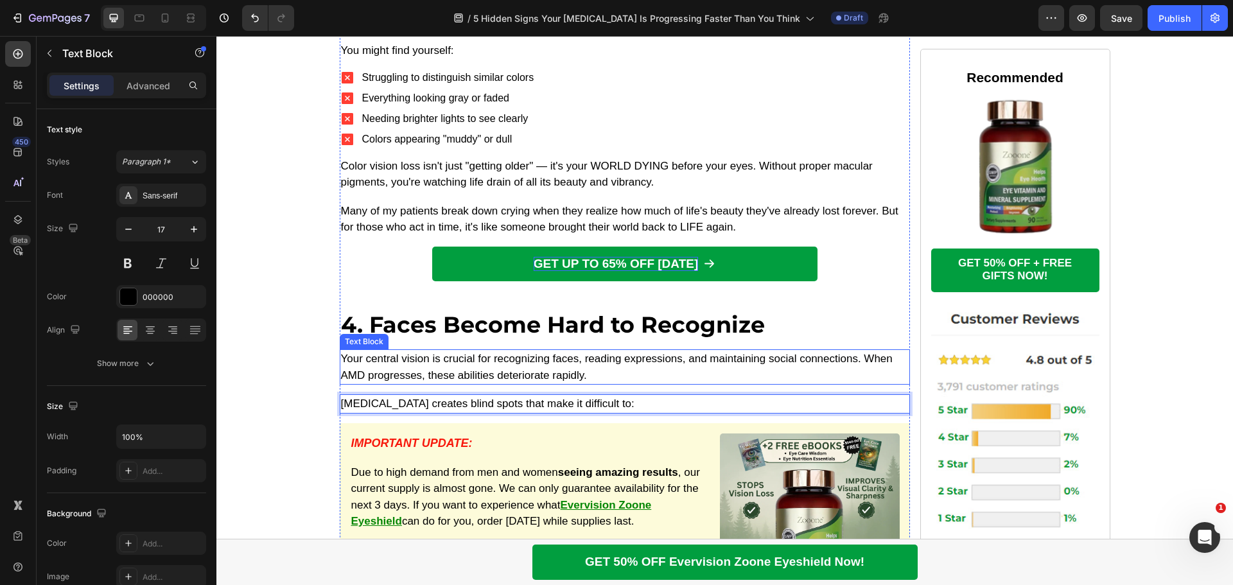
click at [505, 351] on p "Your central vision is crucial for recognizing faces, reading expressions, and …" at bounding box center [625, 367] width 568 height 33
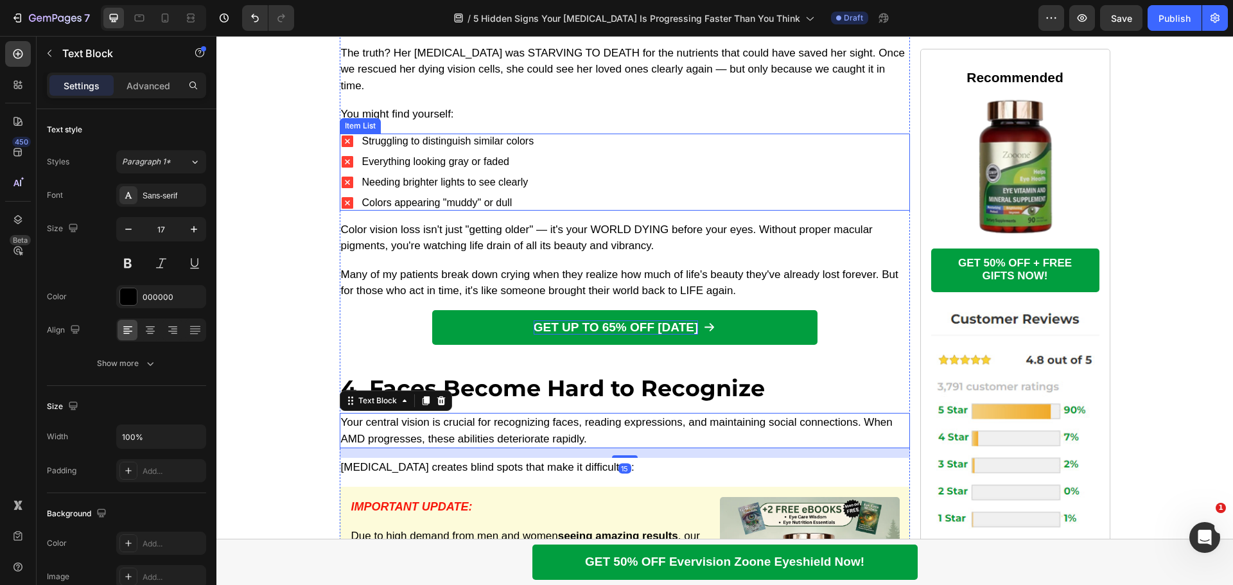
scroll to position [2613, 0]
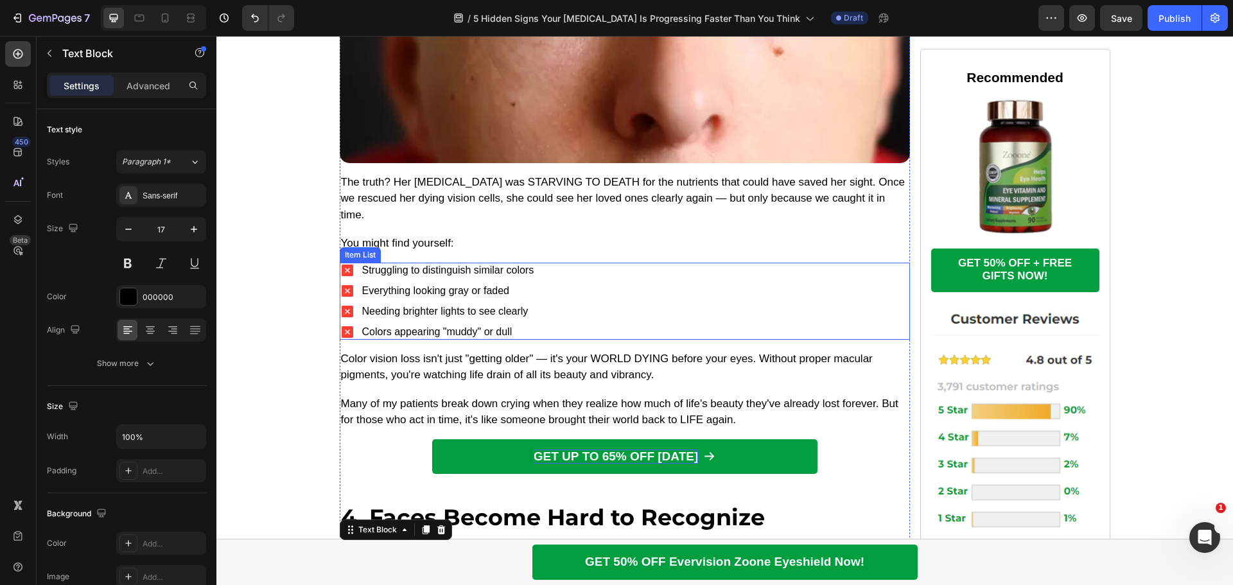
click at [593, 270] on div "Struggling to distinguish similar colors Everything looking gray or faded Needi…" at bounding box center [625, 301] width 570 height 77
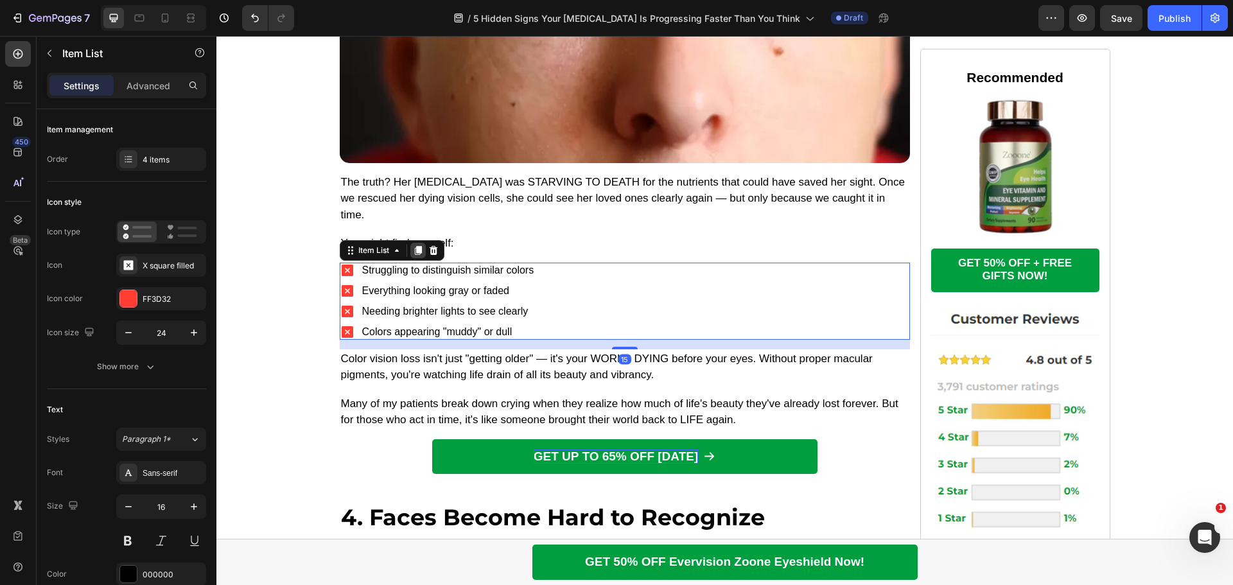
click at [414, 246] on icon at bounding box center [417, 250] width 7 height 9
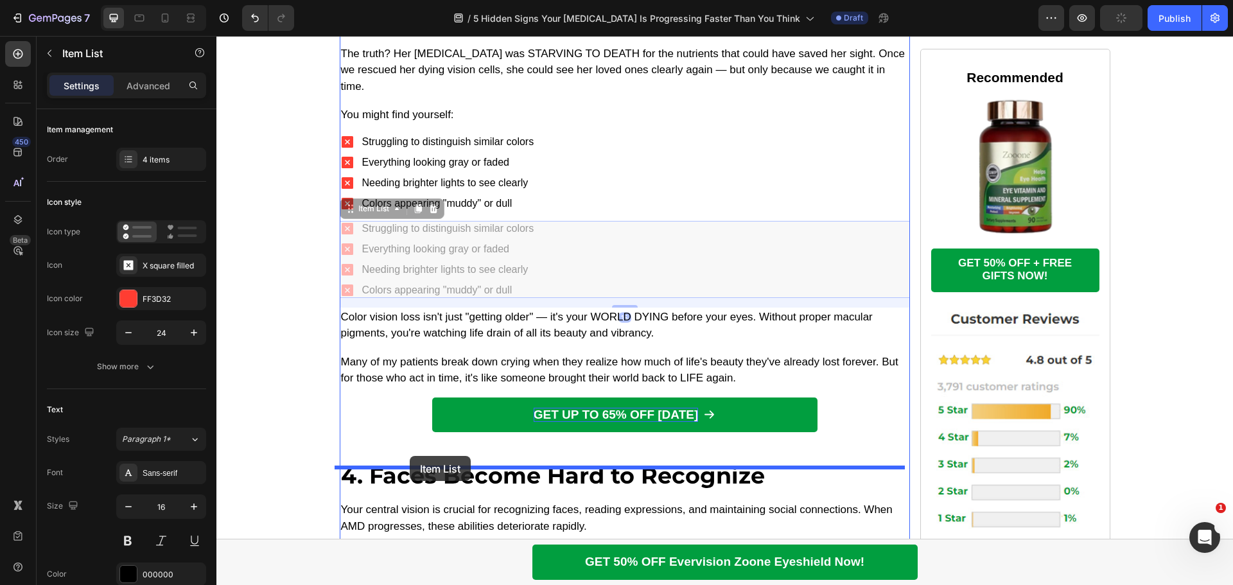
scroll to position [2934, 0]
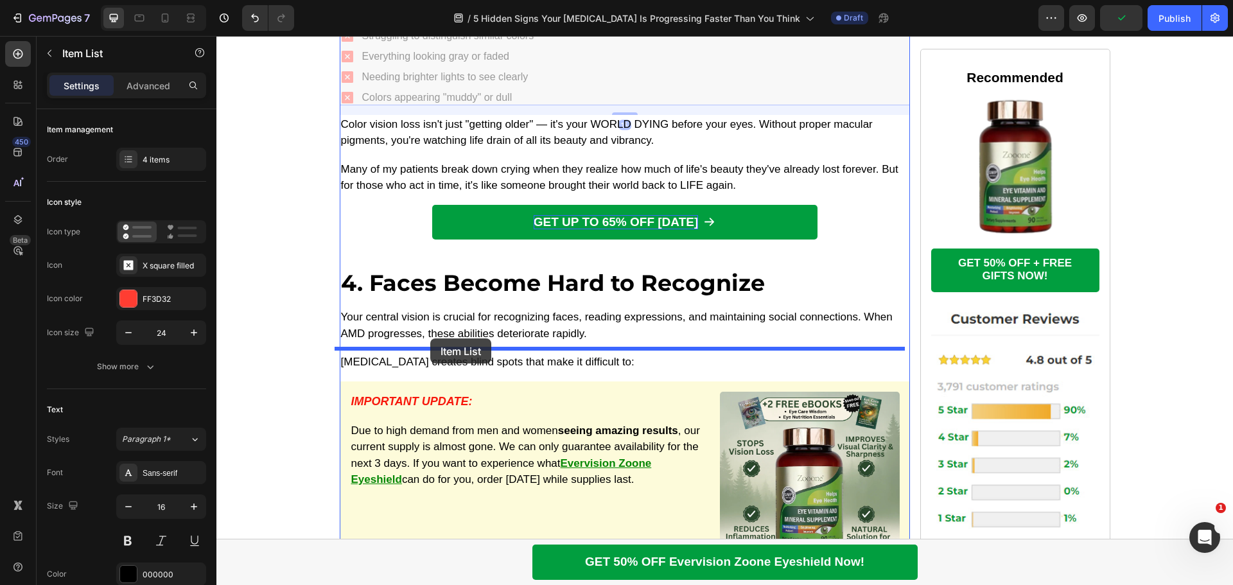
drag, startPoint x: 342, startPoint y: 176, endPoint x: 430, endPoint y: 338, distance: 185.1
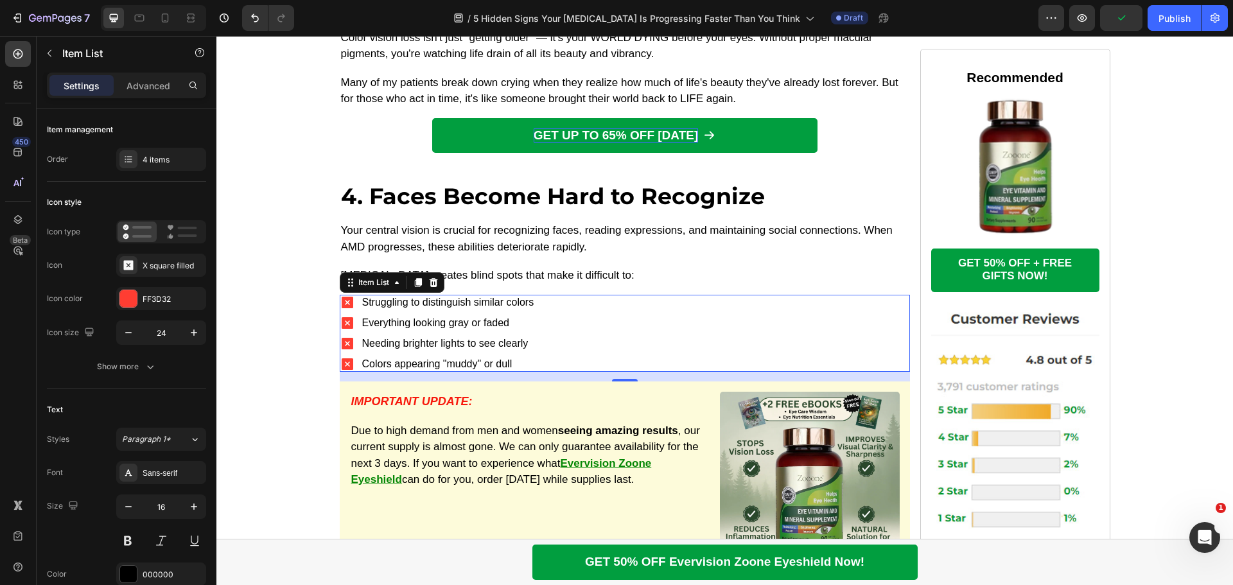
scroll to position [2847, 0]
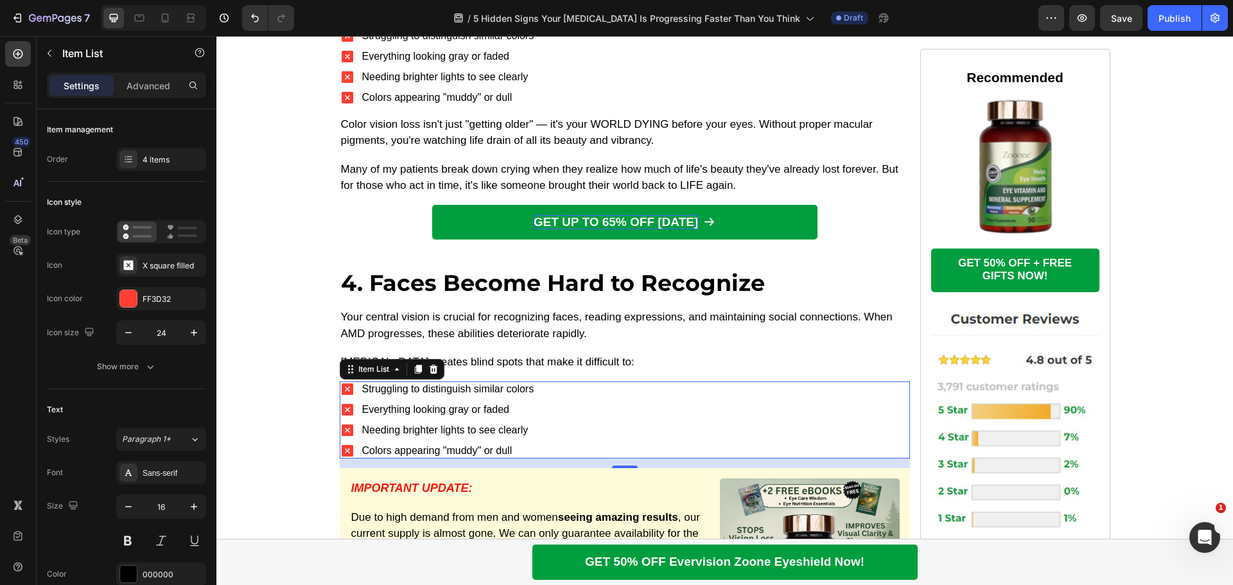
click at [435, 384] on p "Struggling to distinguish similar colors" at bounding box center [448, 389] width 172 height 10
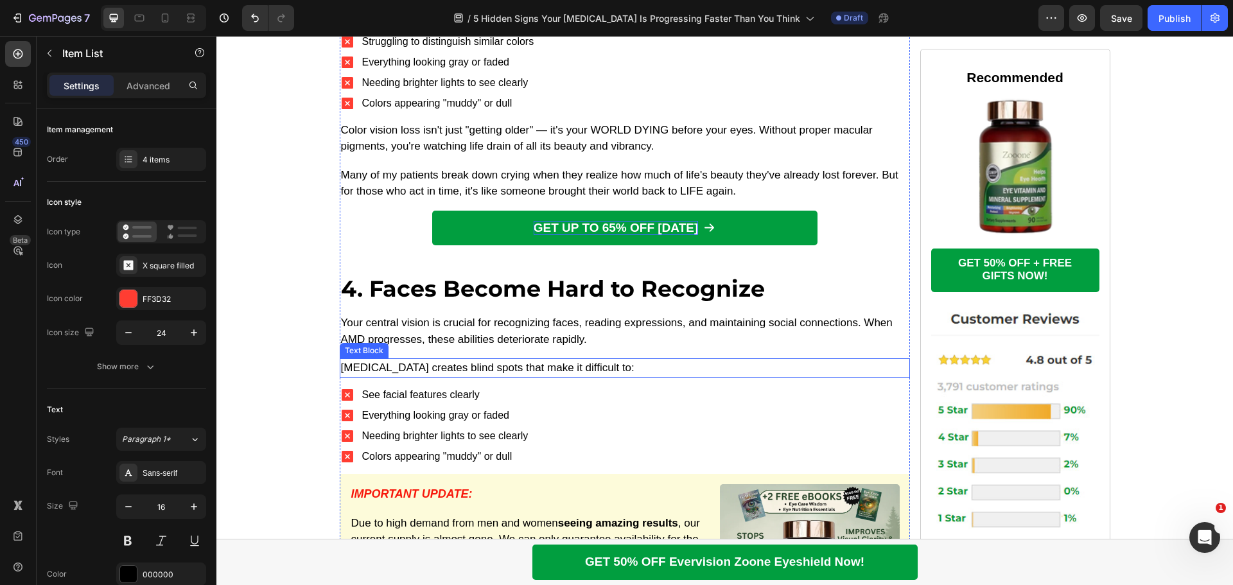
scroll to position [2842, 0]
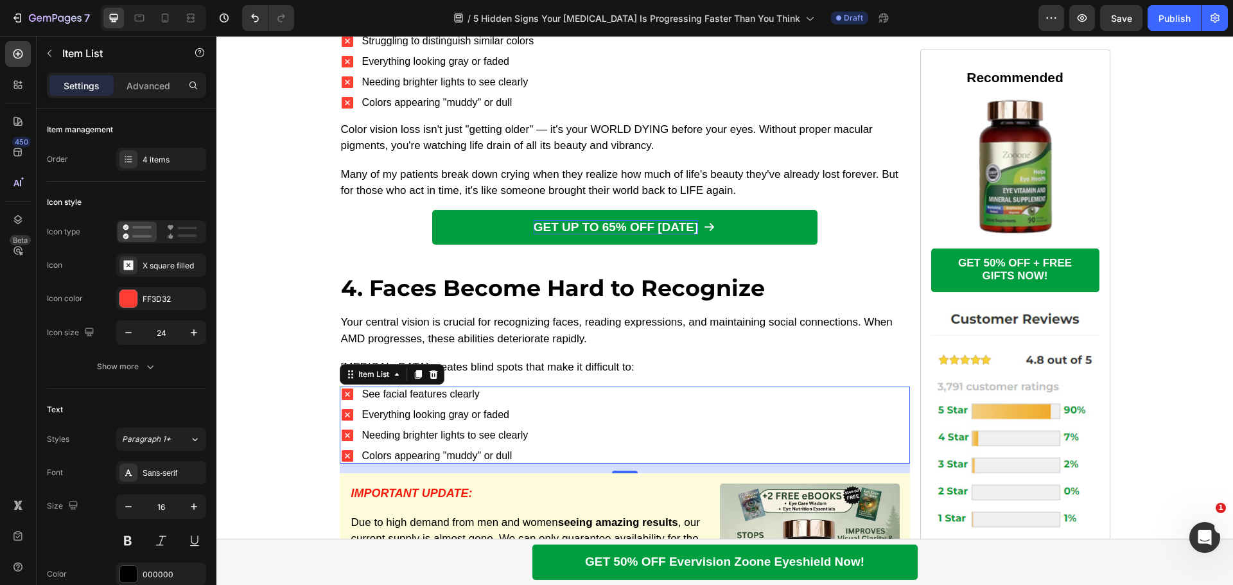
click at [446, 408] on div "Everything looking gray or faded" at bounding box center [445, 415] width 170 height 14
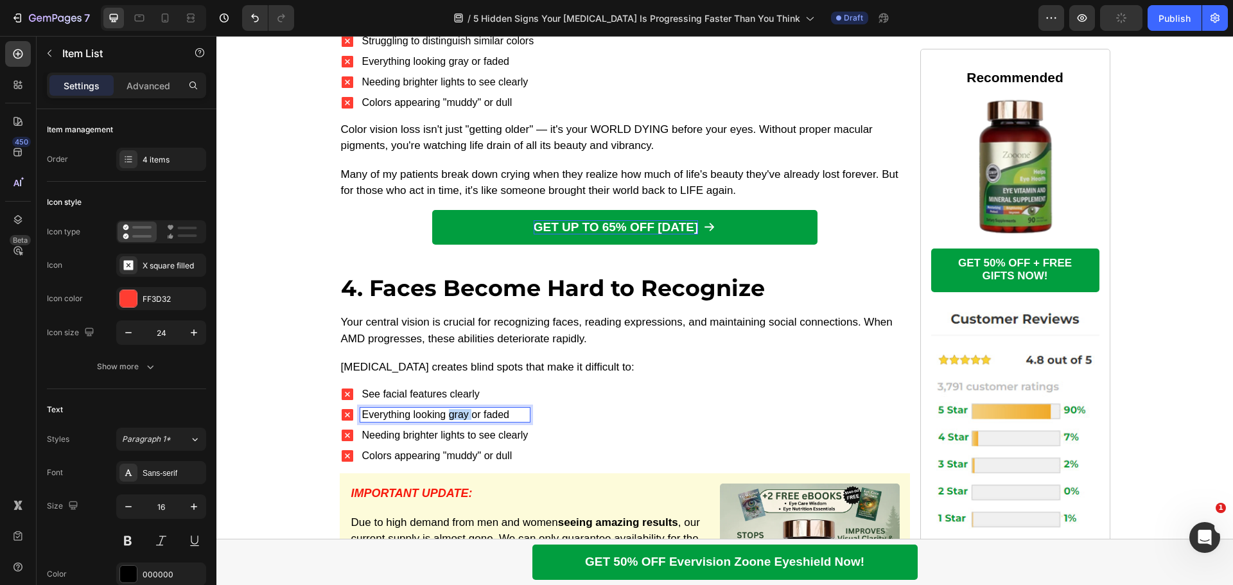
click at [446, 408] on div "Everything looking gray or faded" at bounding box center [445, 415] width 170 height 14
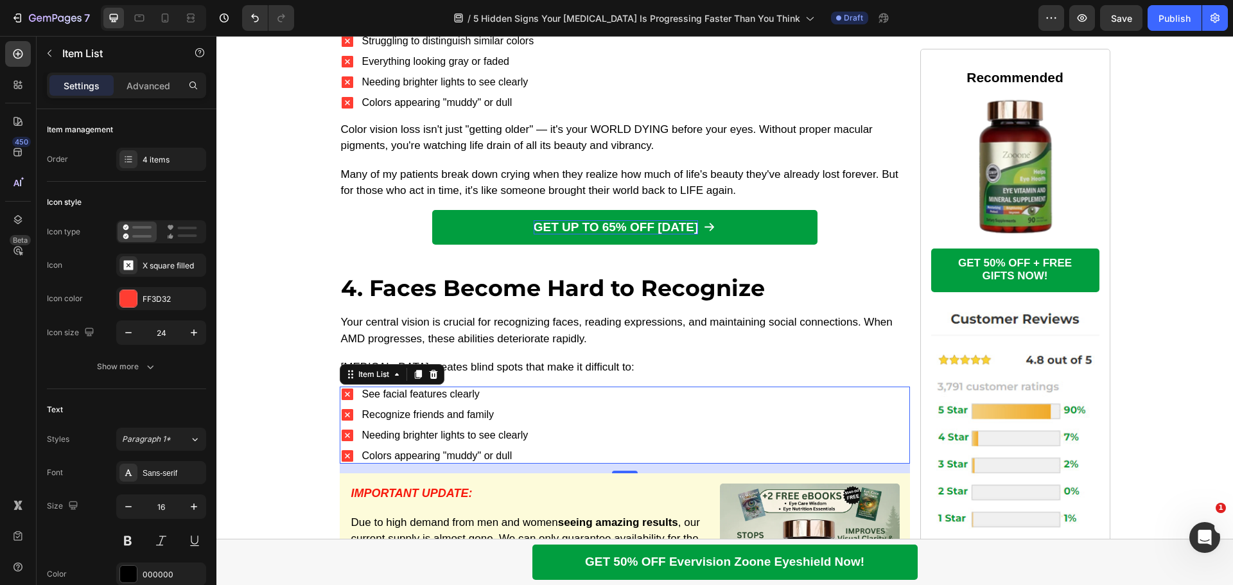
click at [478, 430] on p "Needing brighter lights to see clearly" at bounding box center [445, 435] width 166 height 10
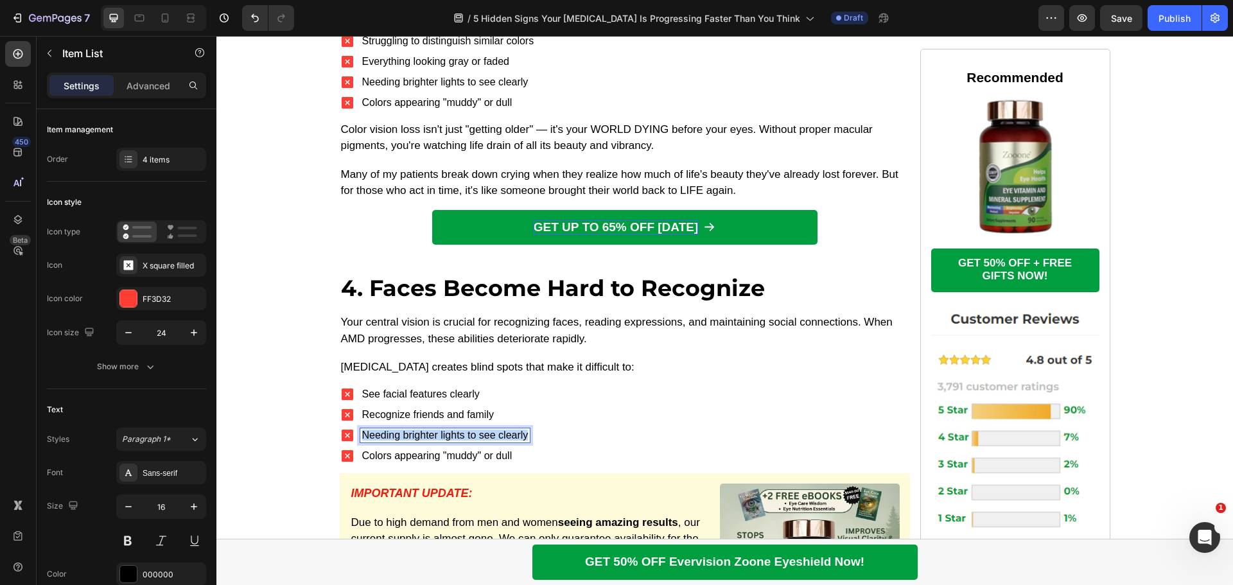
click at [477, 430] on p "Needing brighter lights to see clearly" at bounding box center [445, 435] width 166 height 10
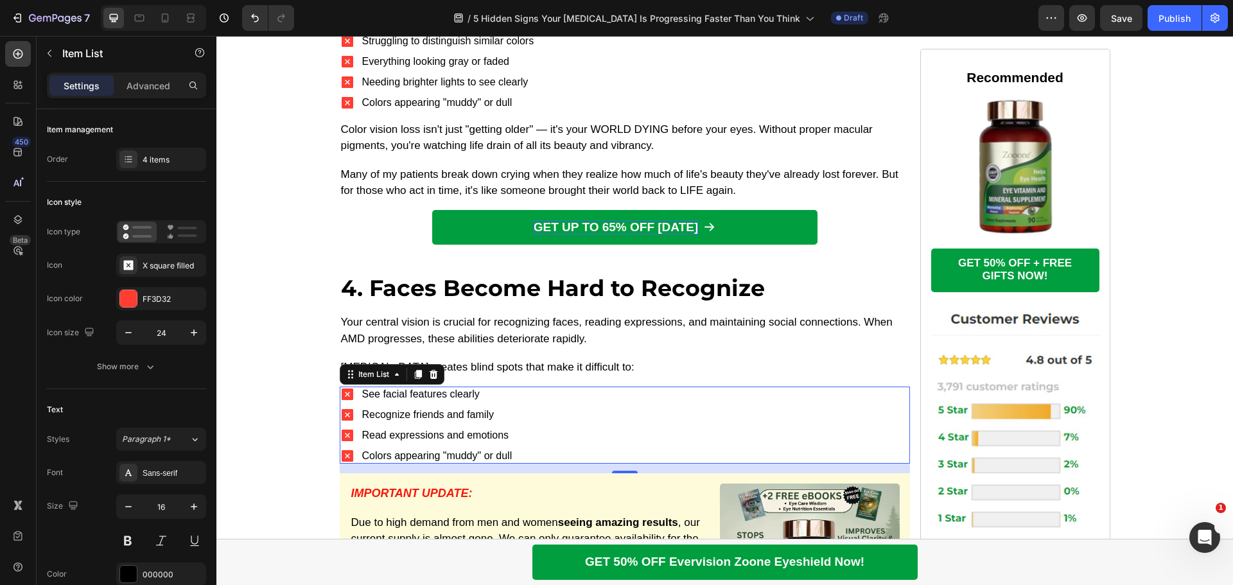
click at [459, 464] on div "15" at bounding box center [625, 469] width 570 height 10
click at [460, 451] on p "Colors appearing "muddy" or dull" at bounding box center [437, 456] width 150 height 10
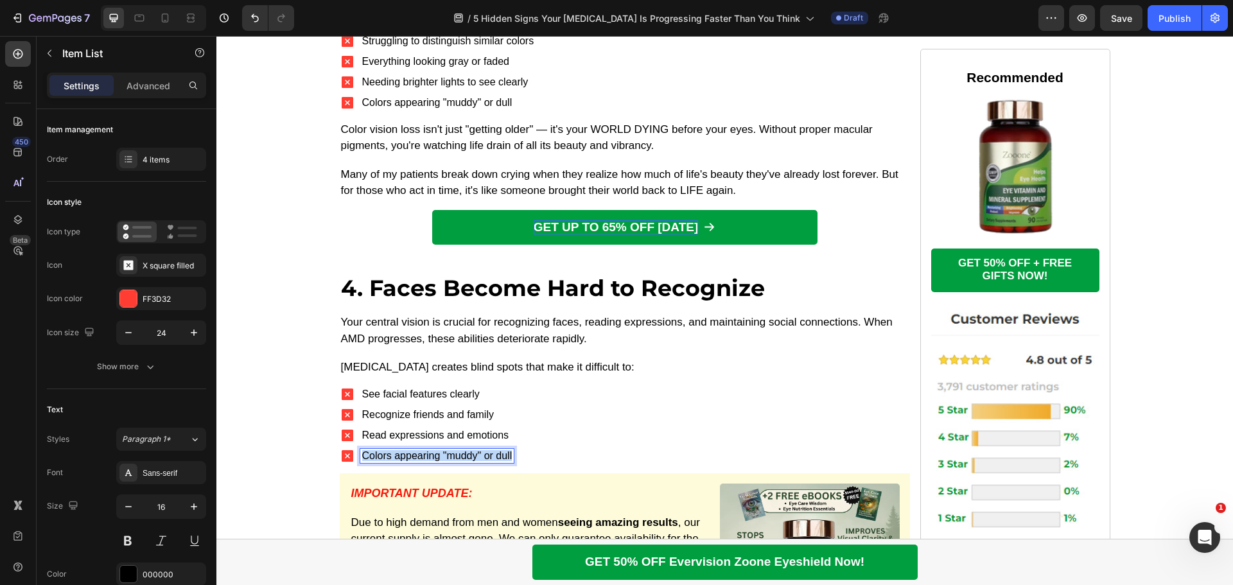
click at [460, 451] on p "Colors appearing "muddy" or dull" at bounding box center [437, 456] width 150 height 10
click at [570, 402] on div "See facial features clearly Recognize friends and family Read expressions and e…" at bounding box center [625, 425] width 570 height 77
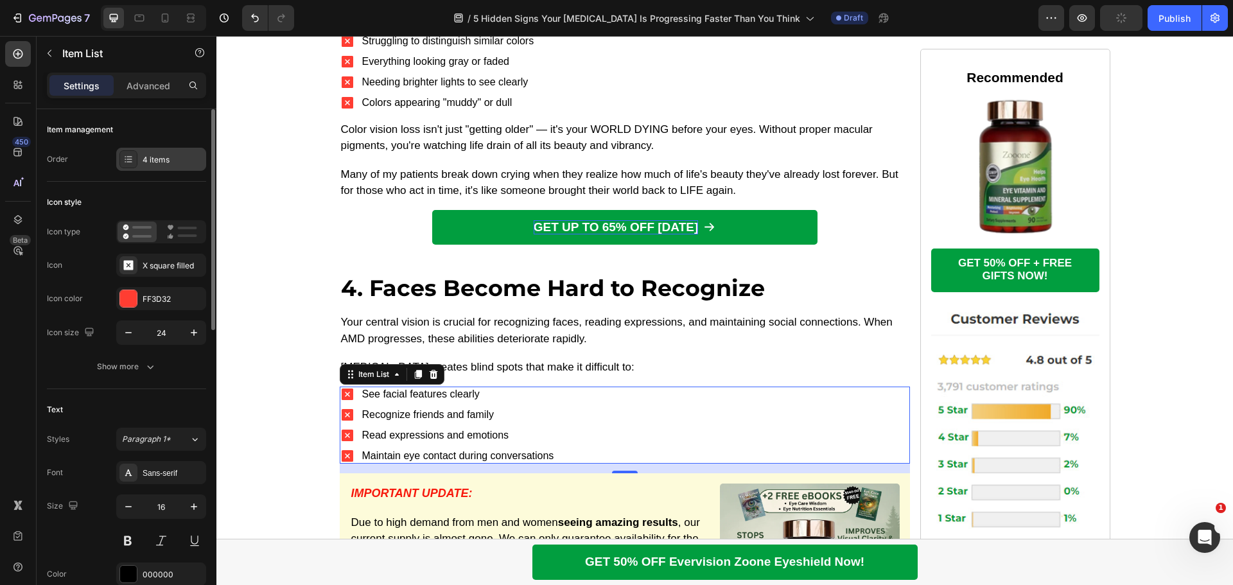
click at [159, 159] on div "4 items" at bounding box center [173, 160] width 60 height 12
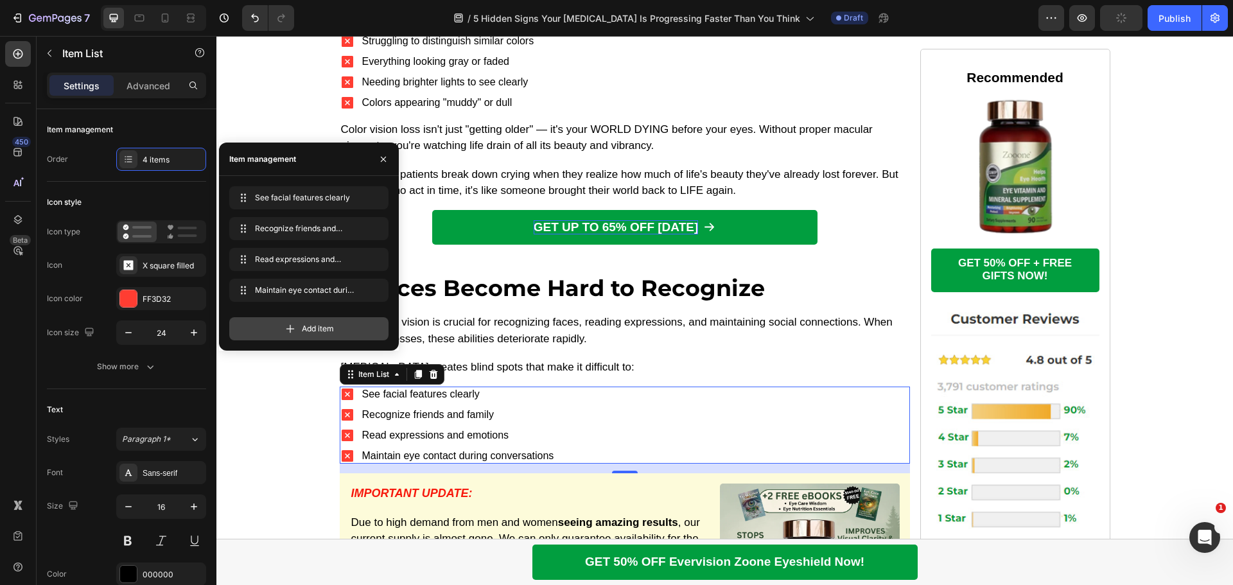
click at [304, 324] on span "Add item" at bounding box center [318, 329] width 32 height 12
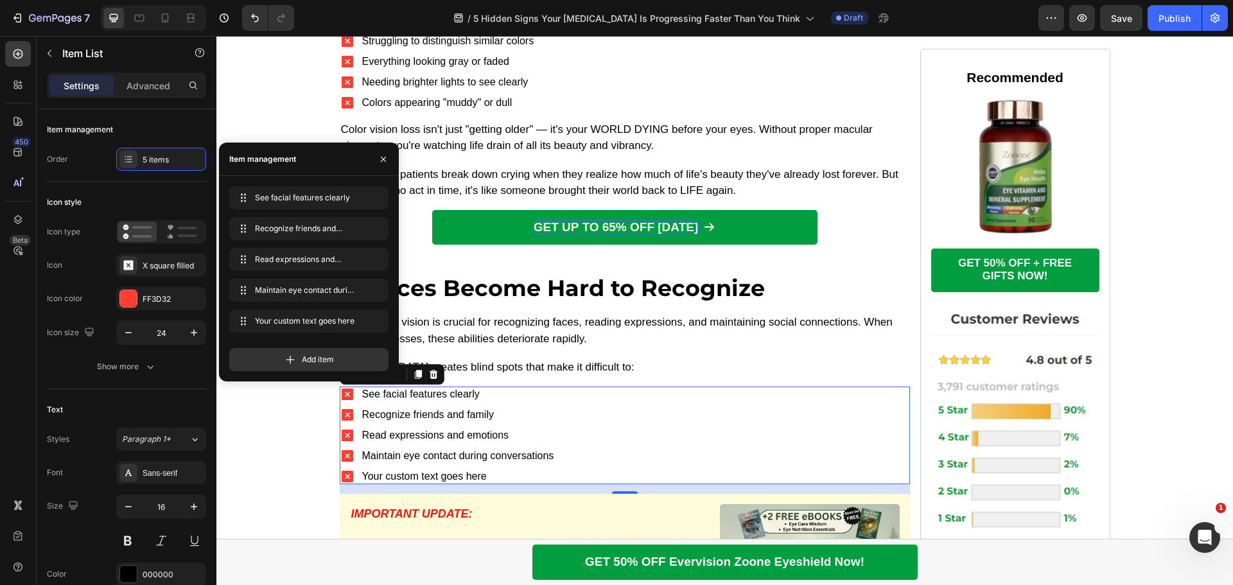
click at [464, 469] on div "Your custom text goes here" at bounding box center [458, 476] width 196 height 14
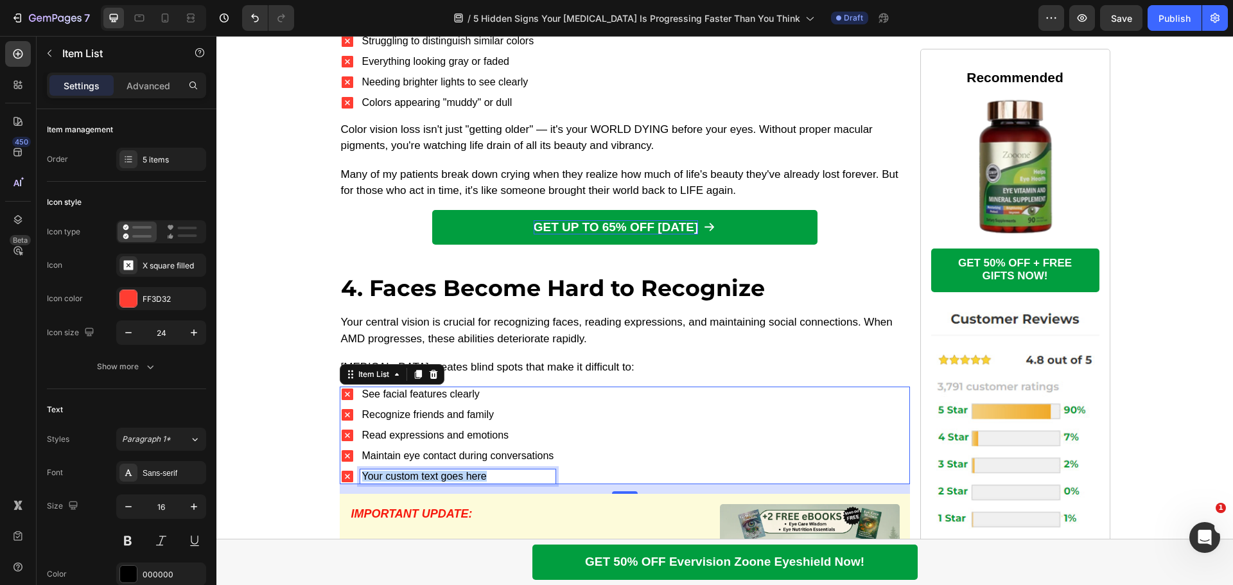
click at [464, 471] on p "Your custom text goes here" at bounding box center [458, 476] width 192 height 10
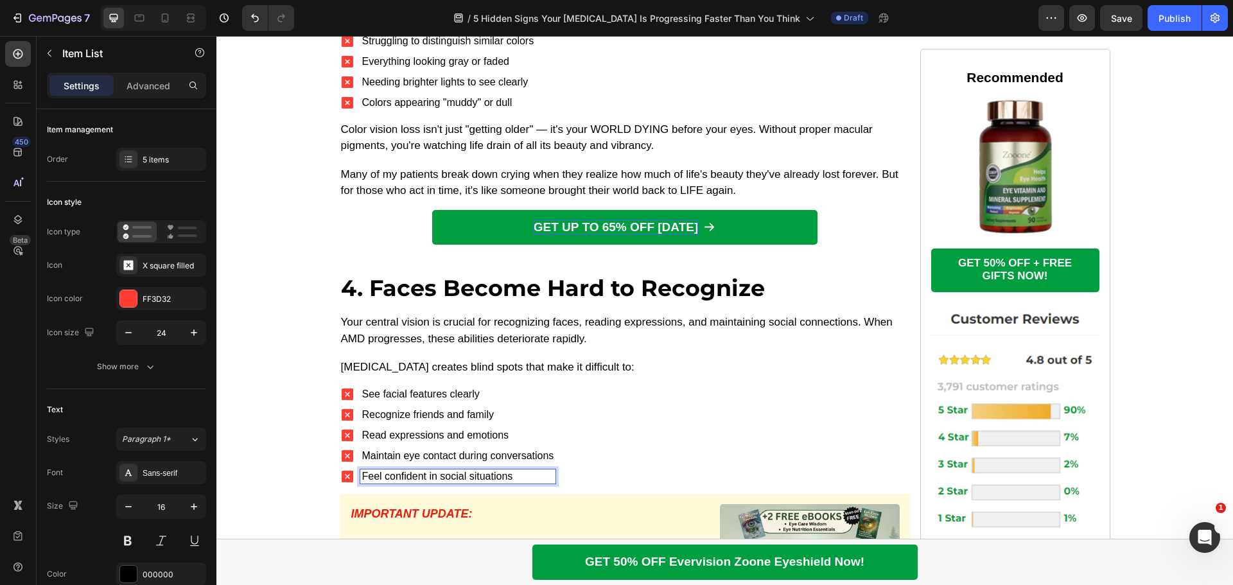
click at [362, 471] on p "Feel confident in social situations" at bounding box center [458, 476] width 192 height 10
click at [364, 451] on p "Maintain eye contact during conversations" at bounding box center [458, 456] width 192 height 10
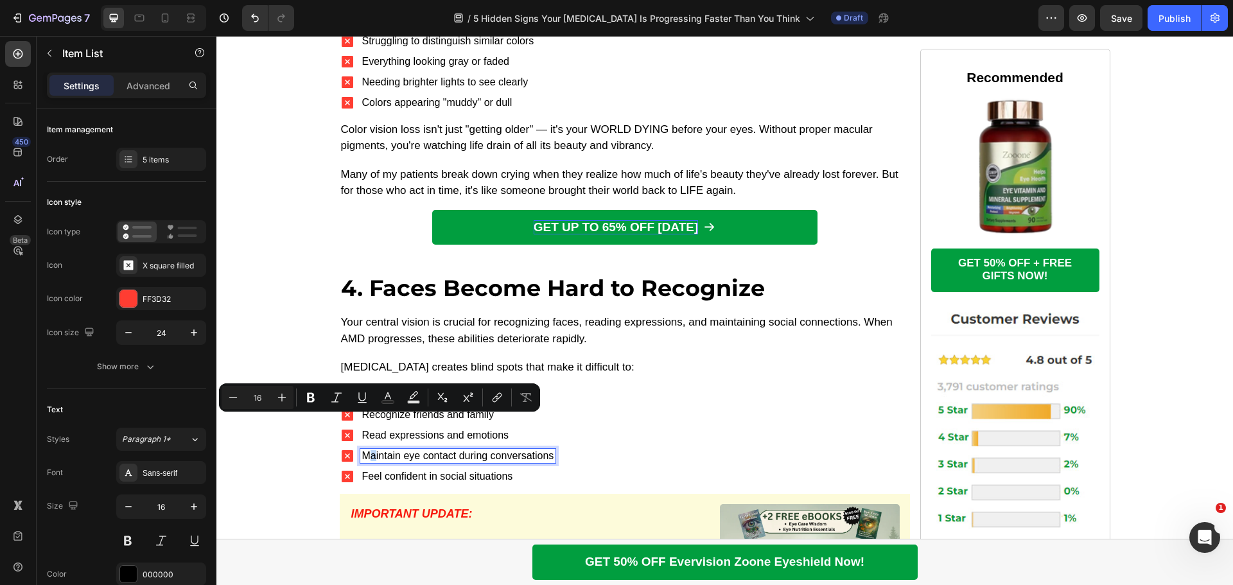
click at [362, 451] on p "Maintain eye contact during conversations" at bounding box center [458, 456] width 192 height 10
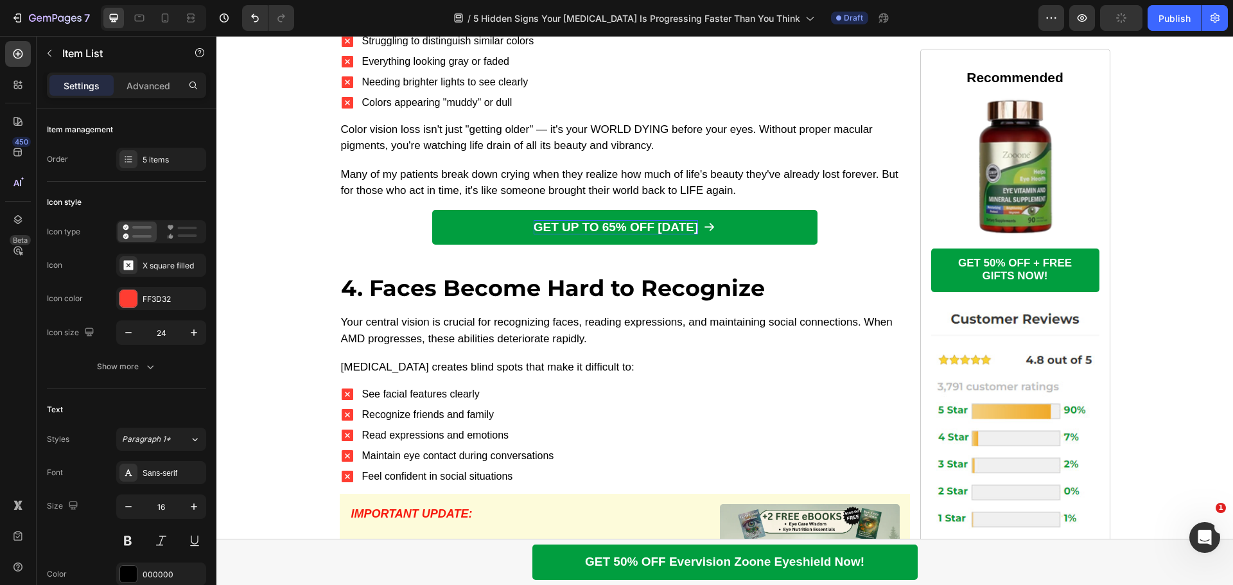
click at [603, 394] on div "See facial features clearly Recognize friends and family Read expressions and e…" at bounding box center [625, 436] width 570 height 98
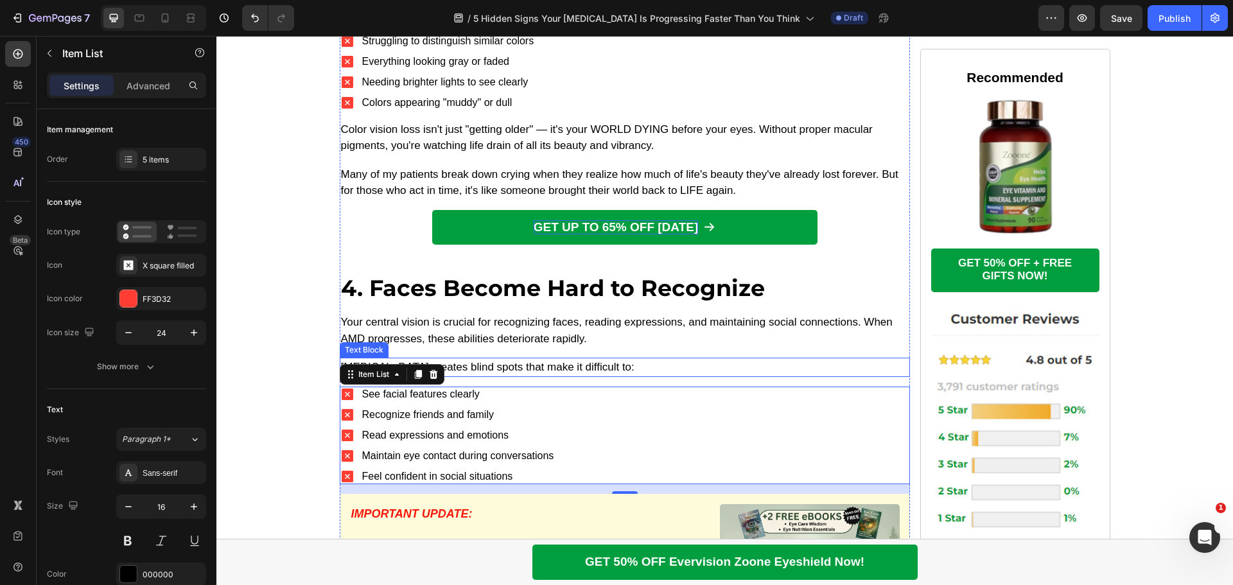
click at [591, 359] on p "Macular degeneration creates blind spots that make it difficult to:" at bounding box center [625, 367] width 568 height 17
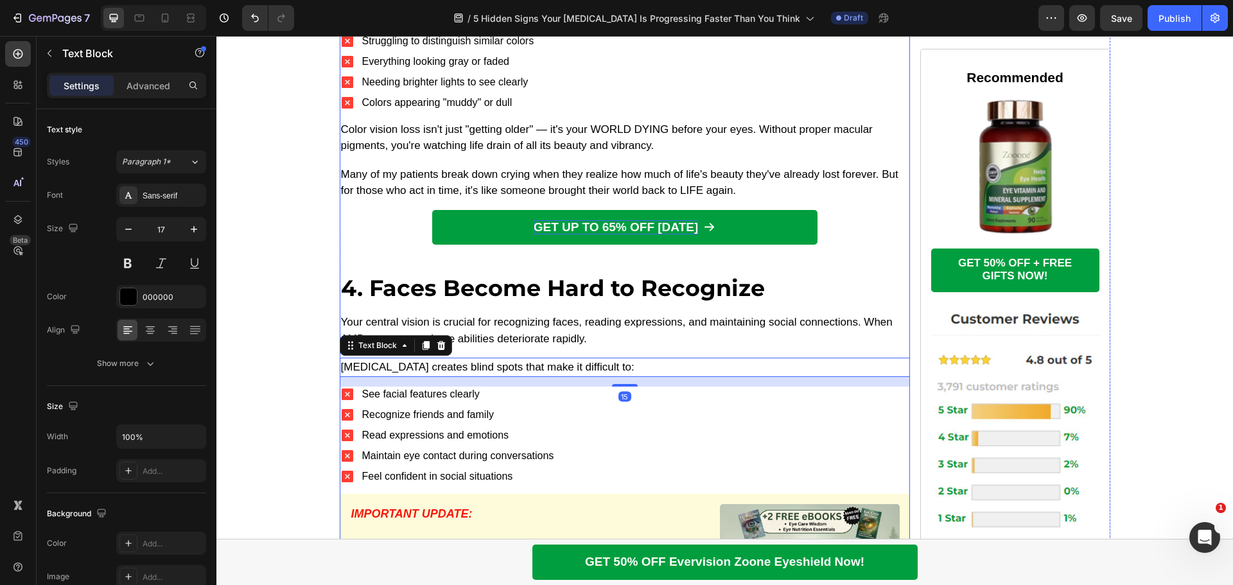
scroll to position [2906, 0]
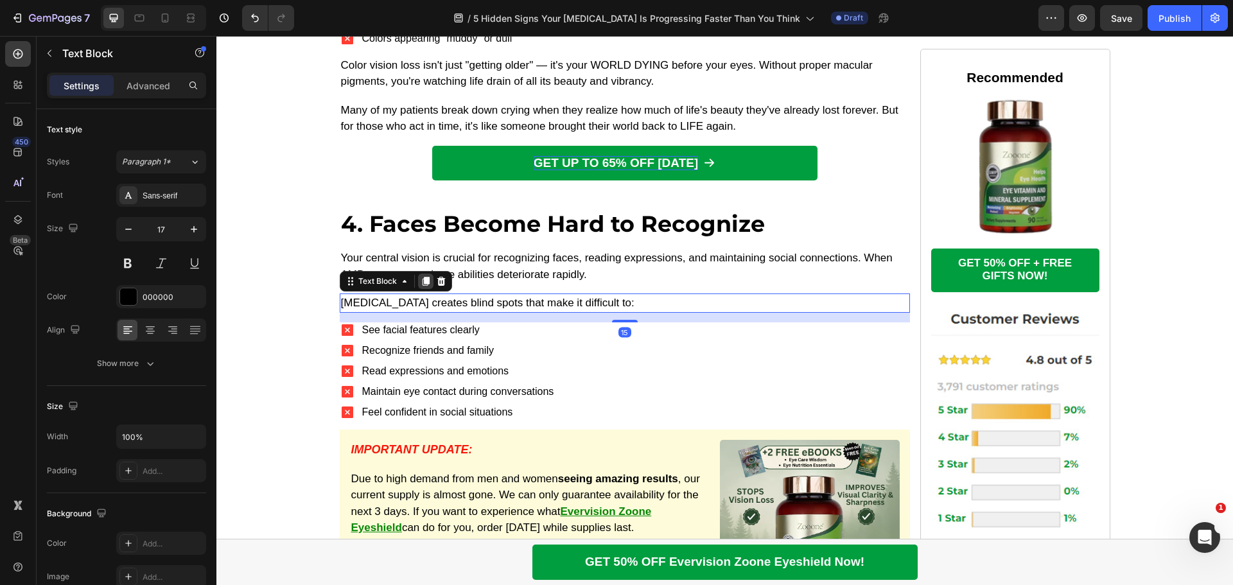
click at [422, 277] on icon at bounding box center [425, 281] width 7 height 9
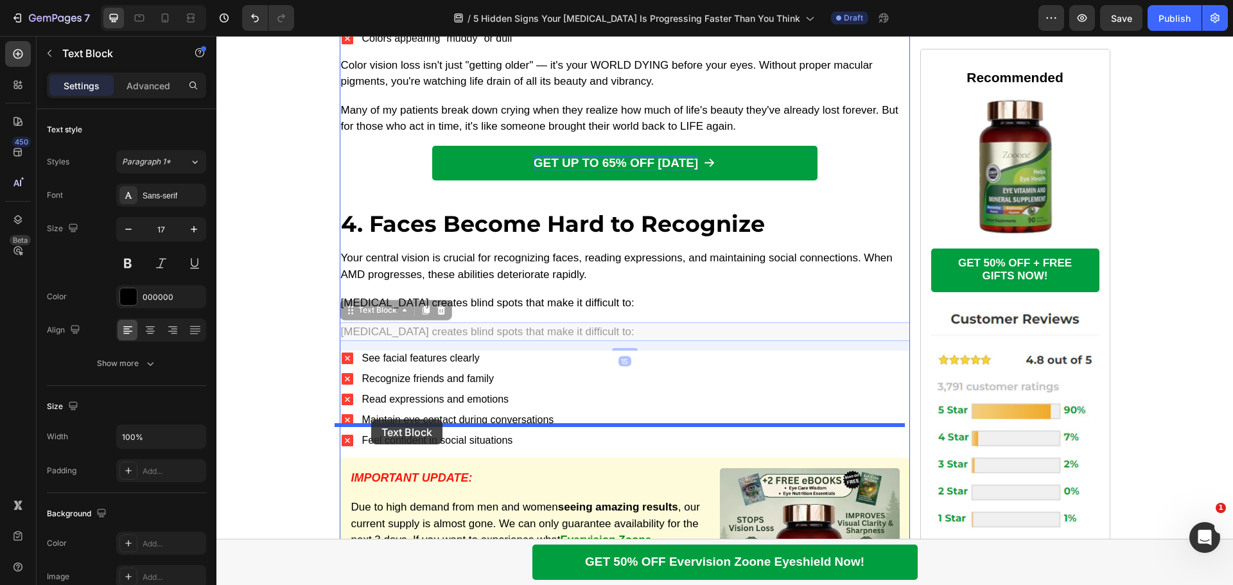
drag, startPoint x: 349, startPoint y: 282, endPoint x: 371, endPoint y: 419, distance: 139.2
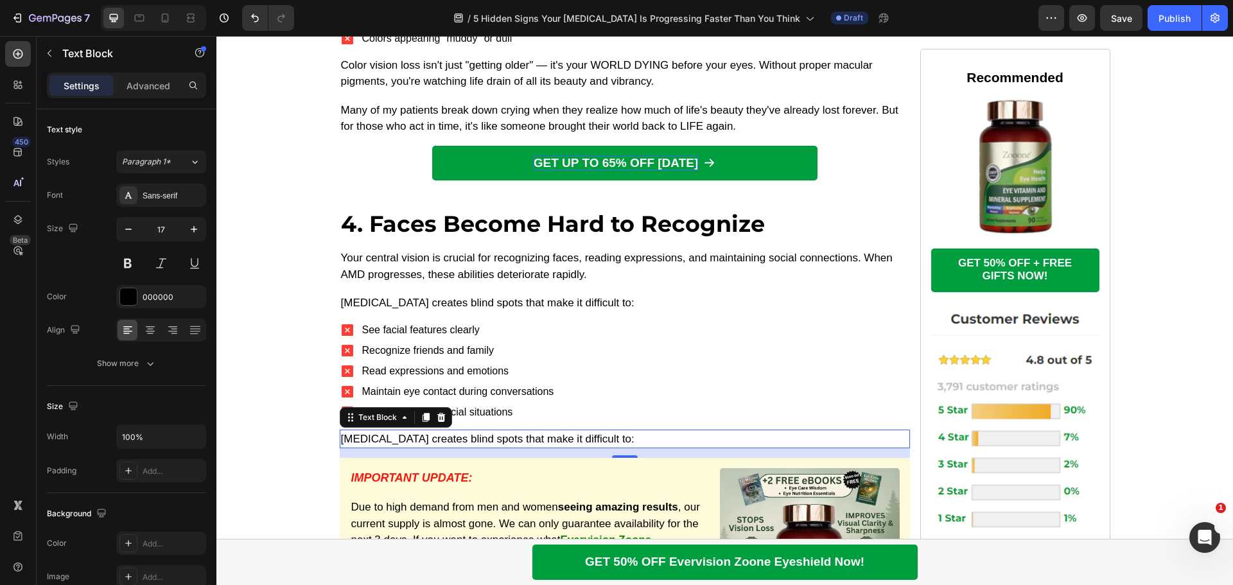
click at [513, 431] on p "Macular degeneration creates blind spots that make it difficult to:" at bounding box center [625, 439] width 568 height 17
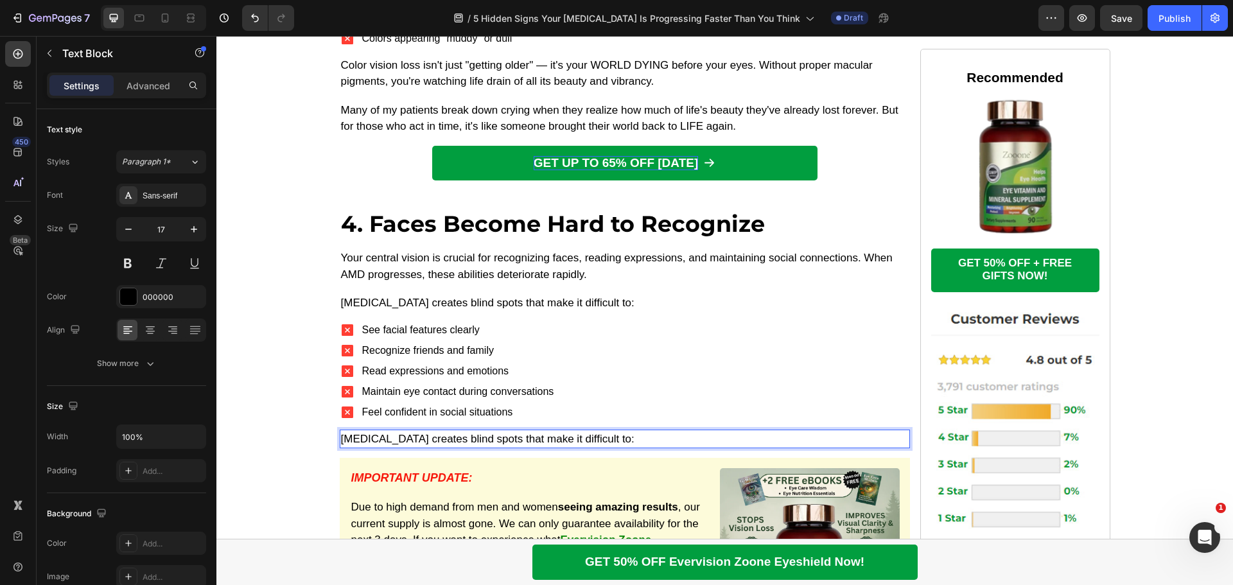
click at [513, 431] on p "Macular degeneration creates blind spots that make it difficult to:" at bounding box center [625, 439] width 568 height 17
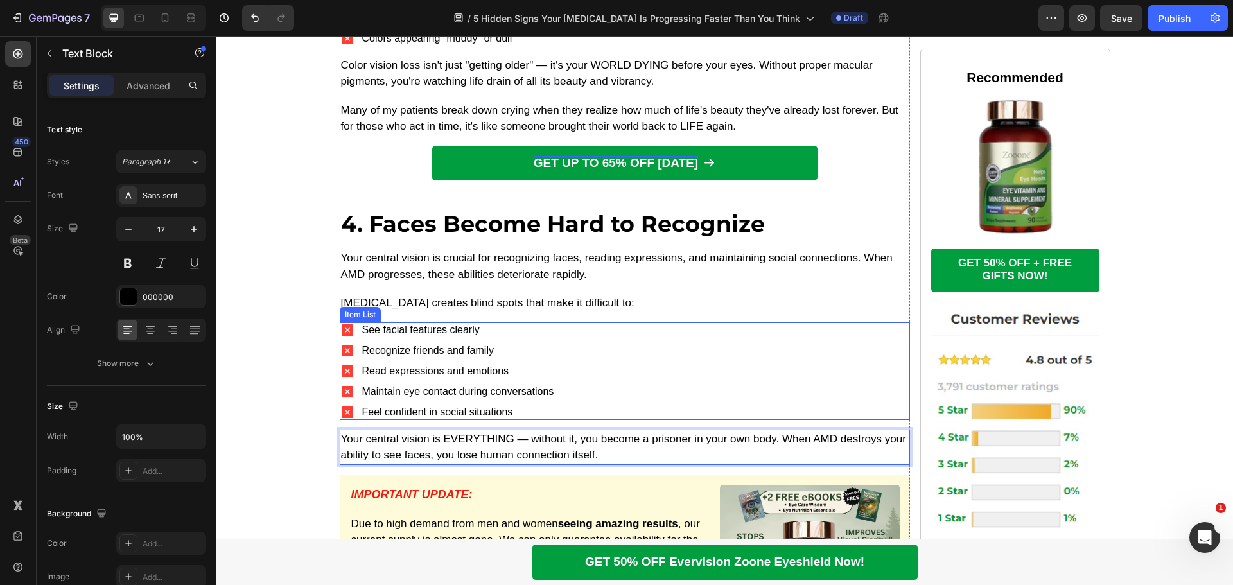
click at [585, 377] on div "See facial features clearly Recognize friends and family Read expressions and e…" at bounding box center [625, 371] width 570 height 98
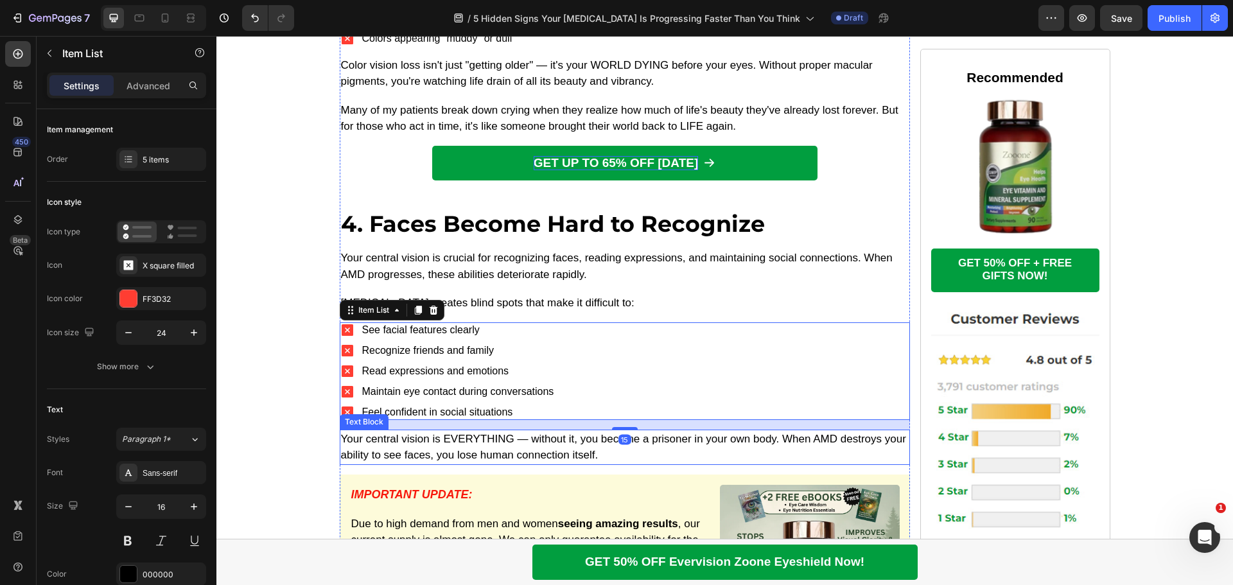
click at [495, 431] on p "Your central vision is EVERYTHING — without it, you become a prisoner in your o…" at bounding box center [625, 447] width 568 height 33
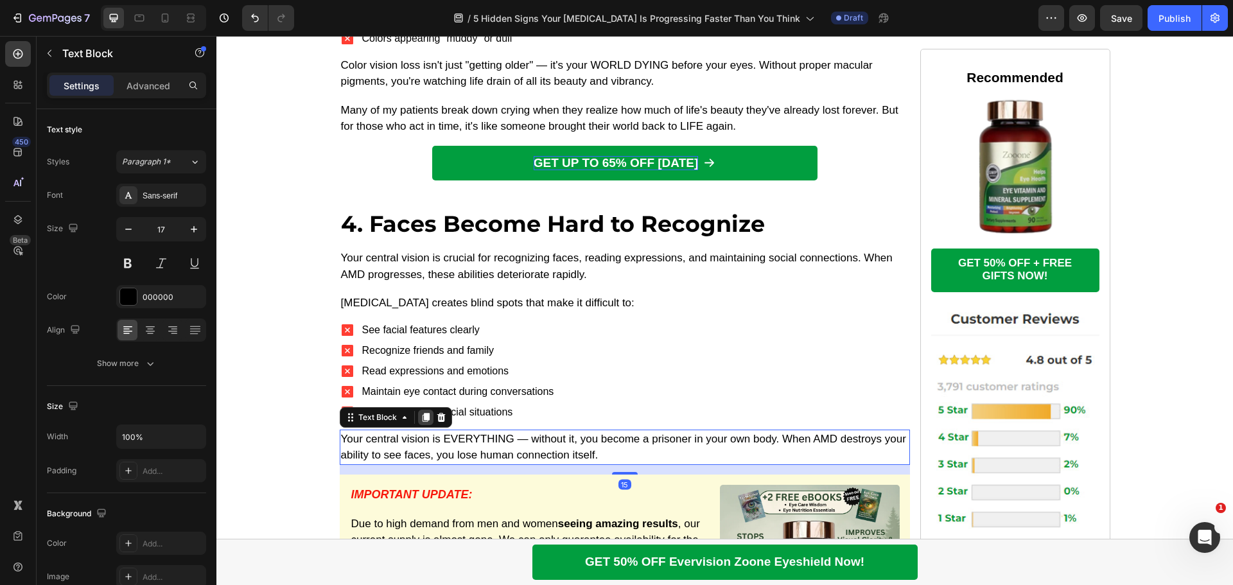
click at [421, 412] on icon at bounding box center [426, 417] width 10 height 10
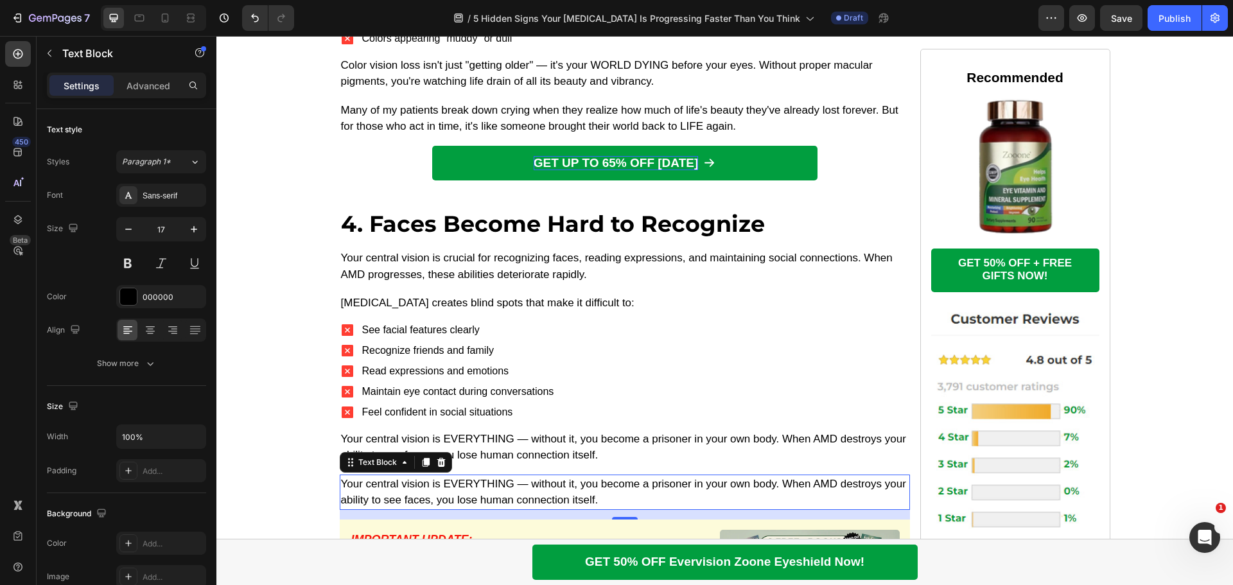
click at [482, 476] on p "Your central vision is EVERYTHING — without it, you become a prisoner in your o…" at bounding box center [625, 492] width 568 height 33
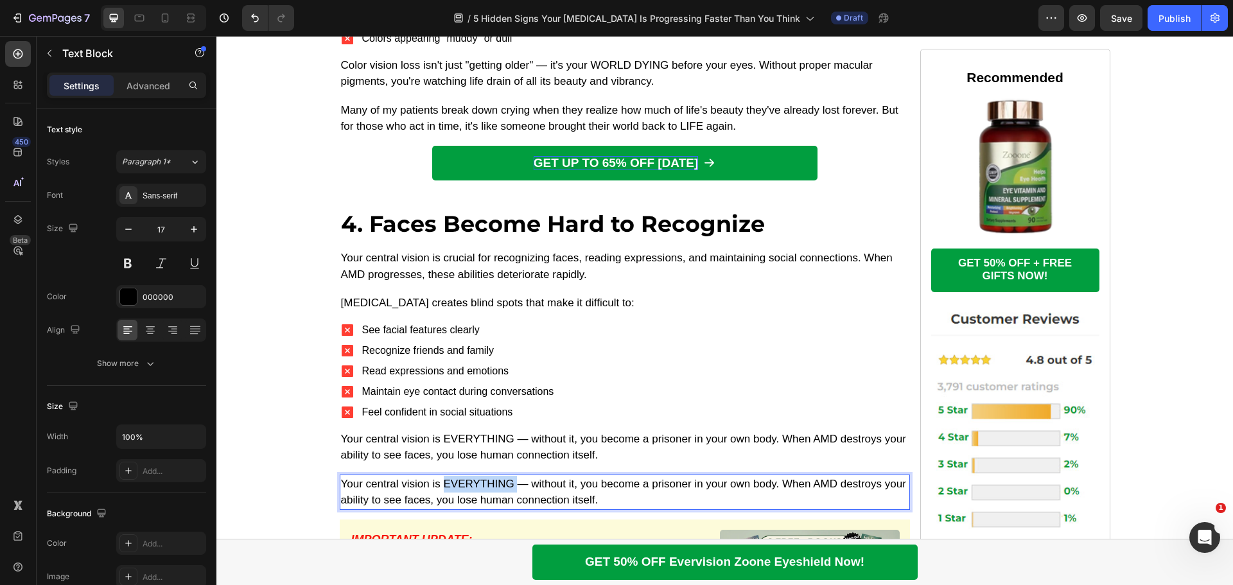
click at [482, 476] on p "Your central vision is EVERYTHING — without it, you become a prisoner in your o…" at bounding box center [625, 492] width 568 height 33
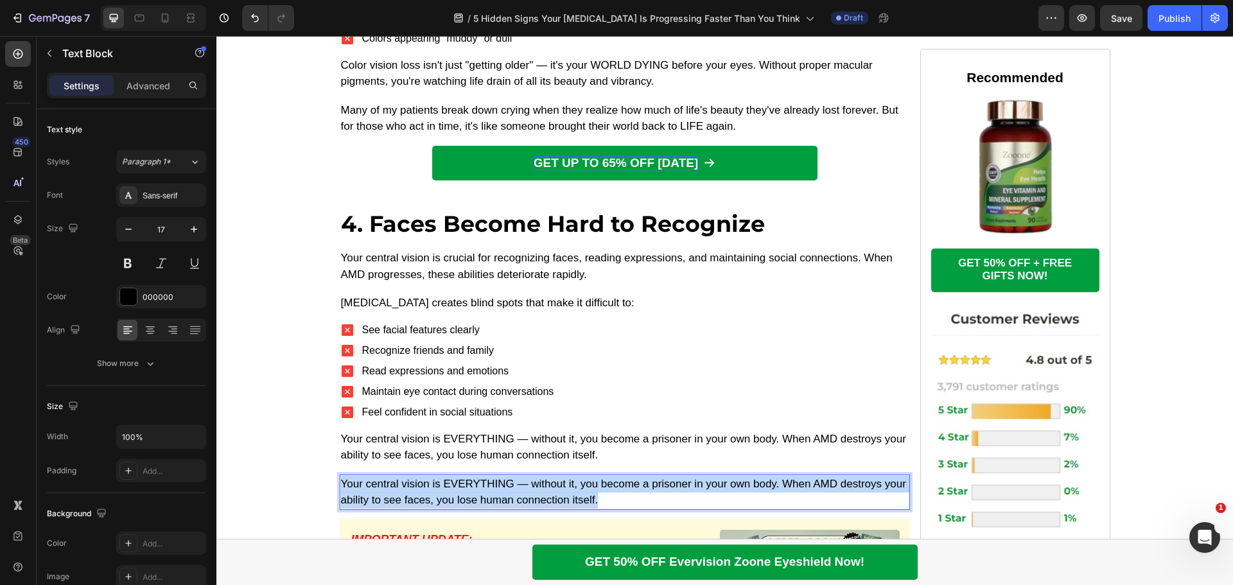
click at [482, 476] on p "Your central vision is EVERYTHING — without it, you become a prisoner in your o…" at bounding box center [625, 492] width 568 height 33
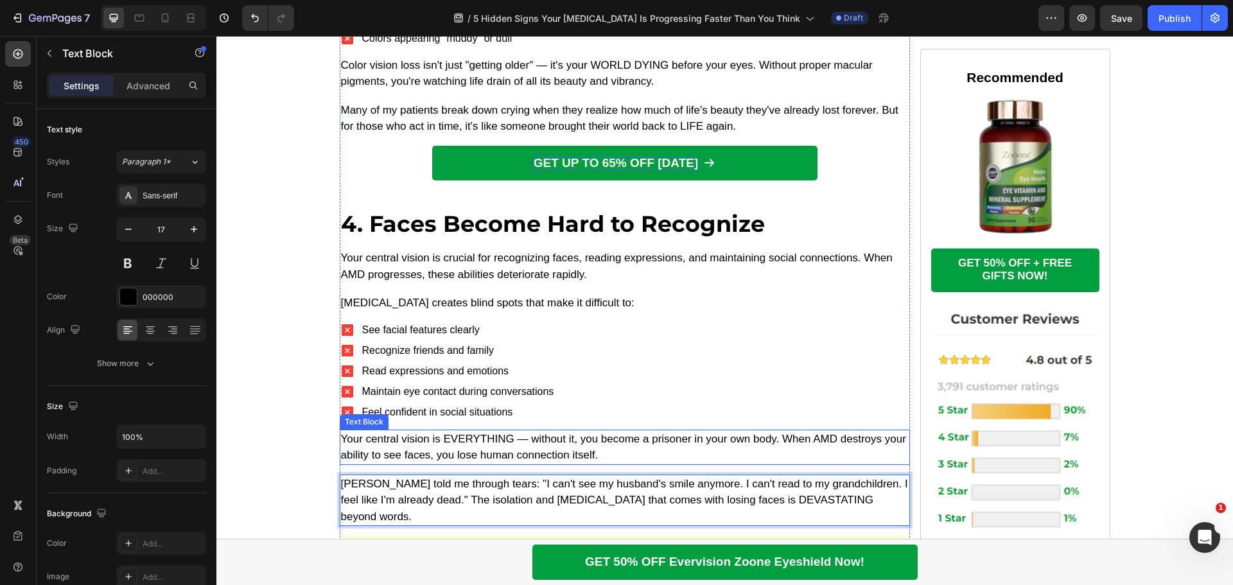
click at [489, 431] on p "Your central vision is EVERYTHING — without it, you become a prisoner in your o…" at bounding box center [625, 447] width 568 height 33
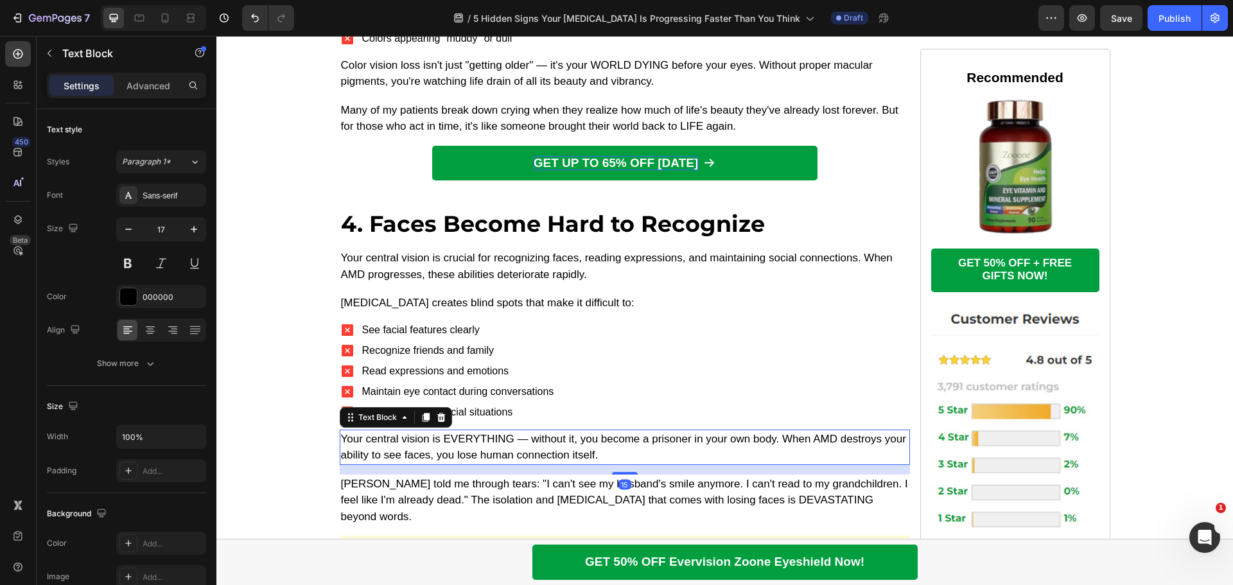
click at [450, 476] on p "Margaret told me through tears: "I can't see my husband's smile anymore. I can'…" at bounding box center [625, 500] width 568 height 49
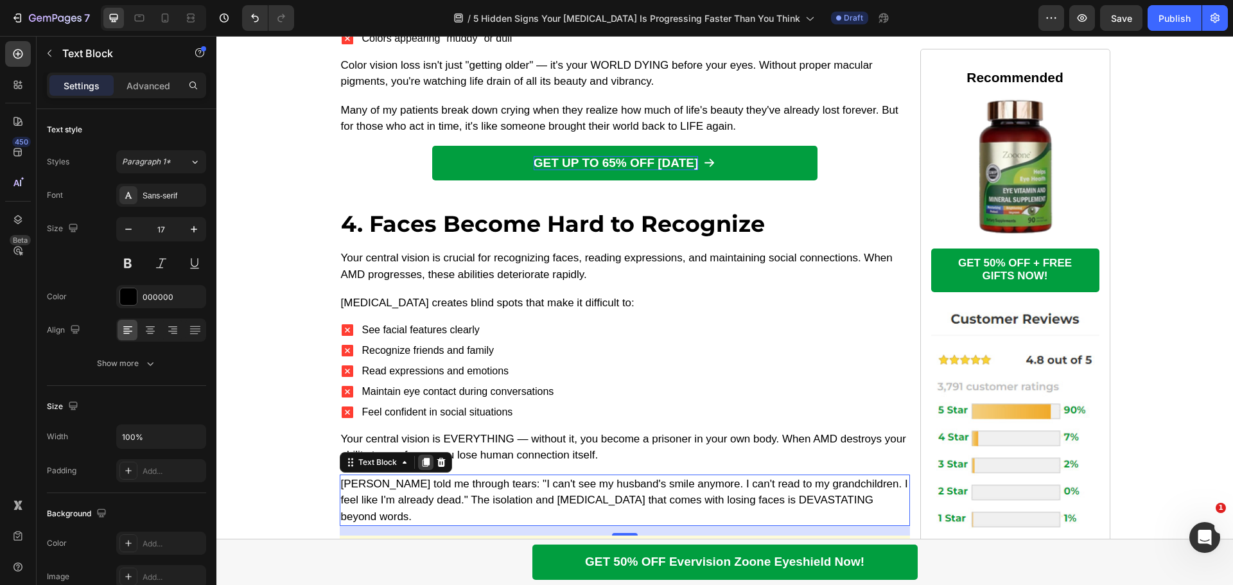
click at [423, 457] on icon at bounding box center [426, 462] width 10 height 10
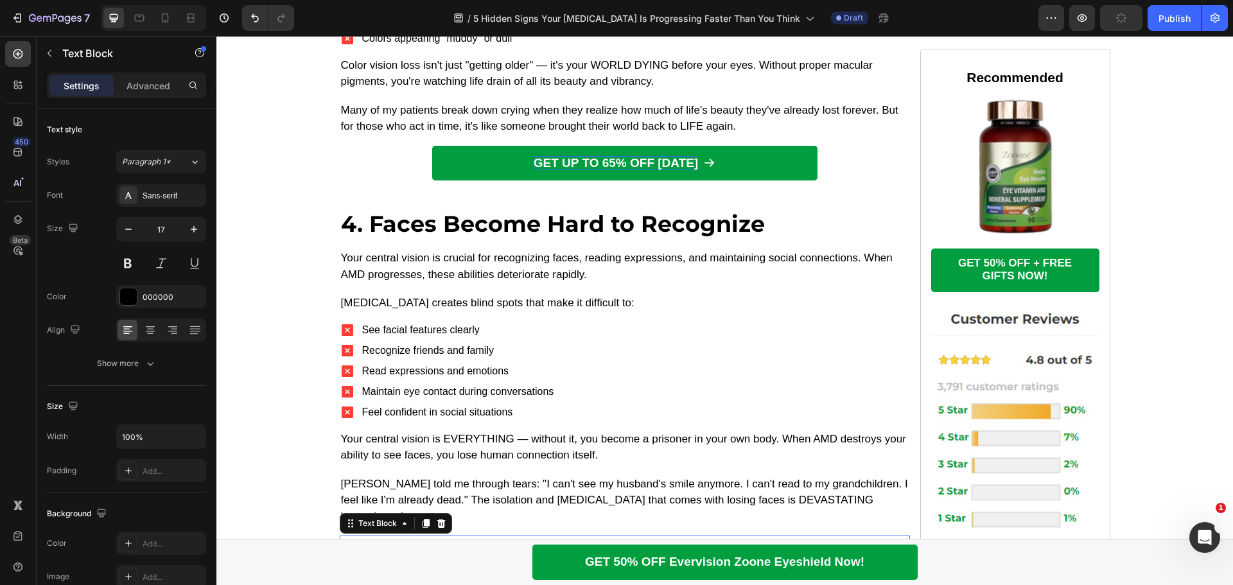
click at [505, 537] on p "Margaret told me through tears: "I can't see my husband's smile anymore. I can'…" at bounding box center [625, 561] width 568 height 49
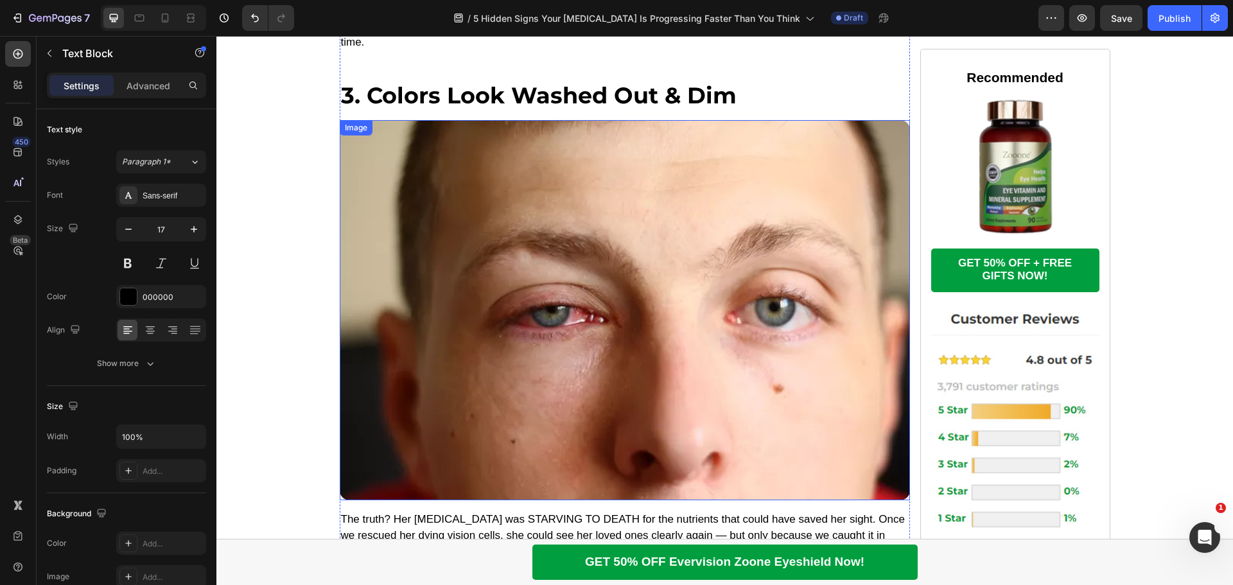
scroll to position [2264, 0]
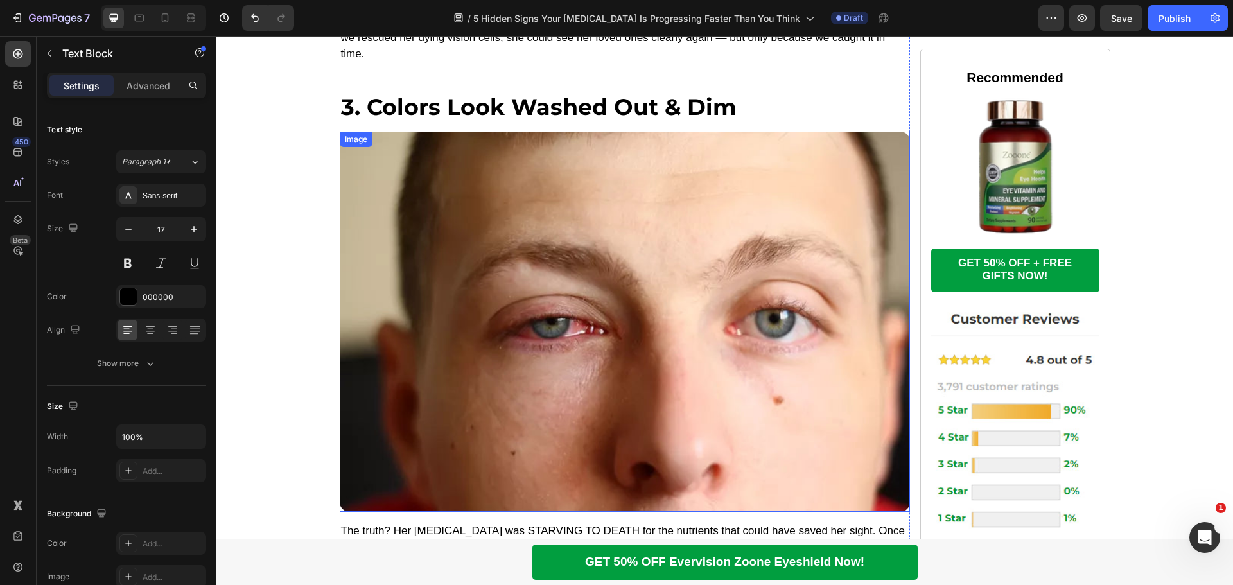
click at [440, 213] on img at bounding box center [625, 322] width 570 height 380
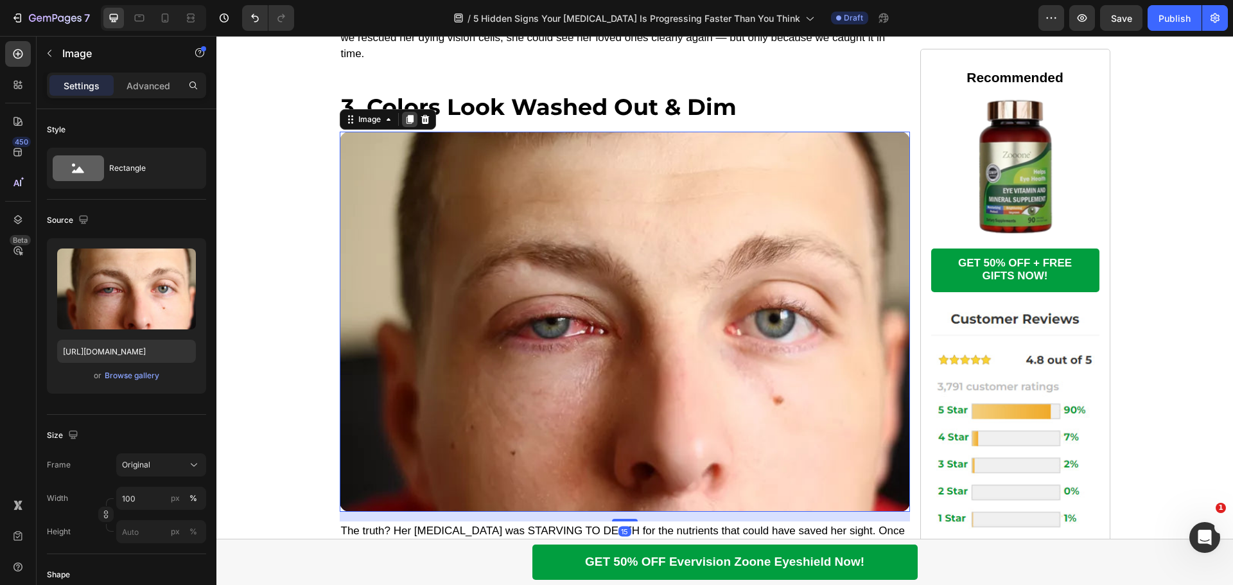
click at [406, 115] on icon at bounding box center [409, 119] width 7 height 9
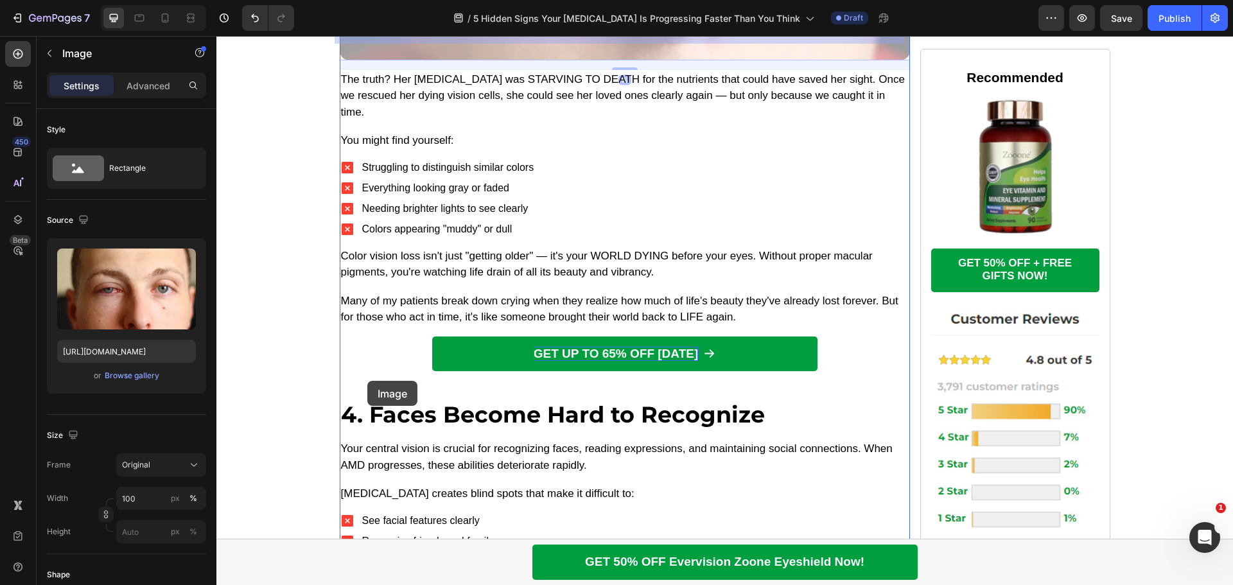
scroll to position [3114, 0]
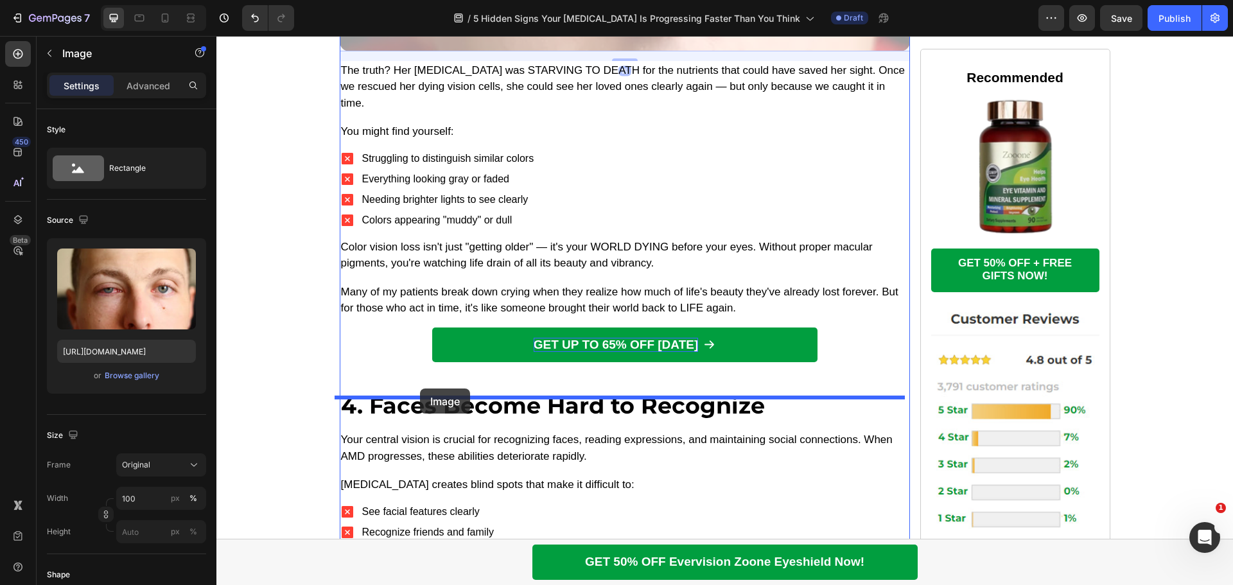
drag, startPoint x: 340, startPoint y: 219, endPoint x: 420, endPoint y: 389, distance: 187.3
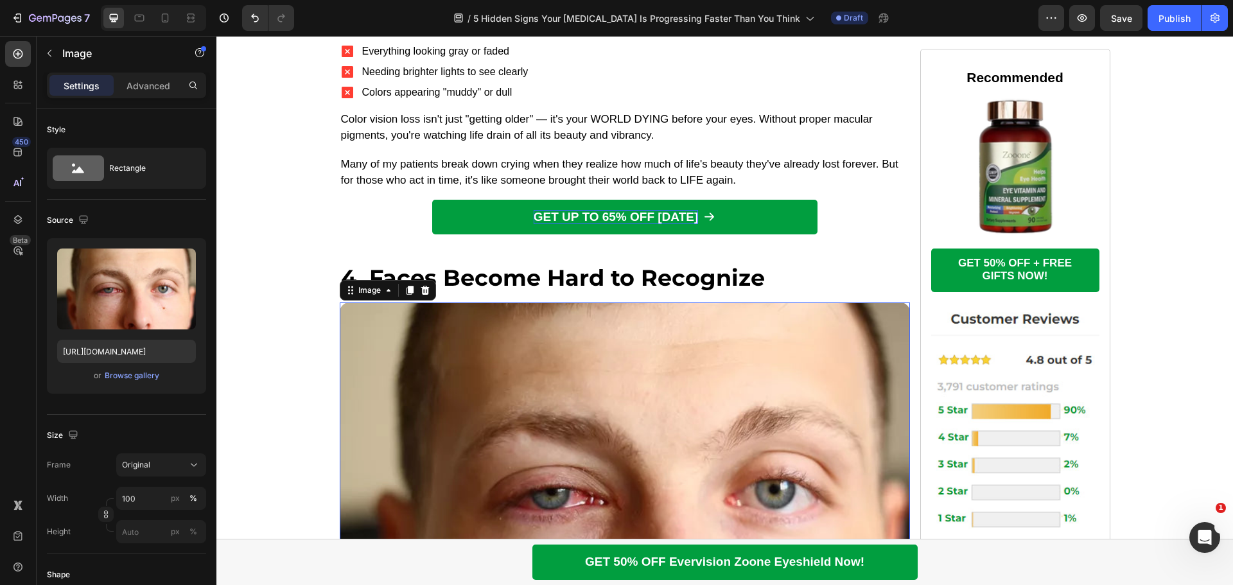
scroll to position [2853, 0]
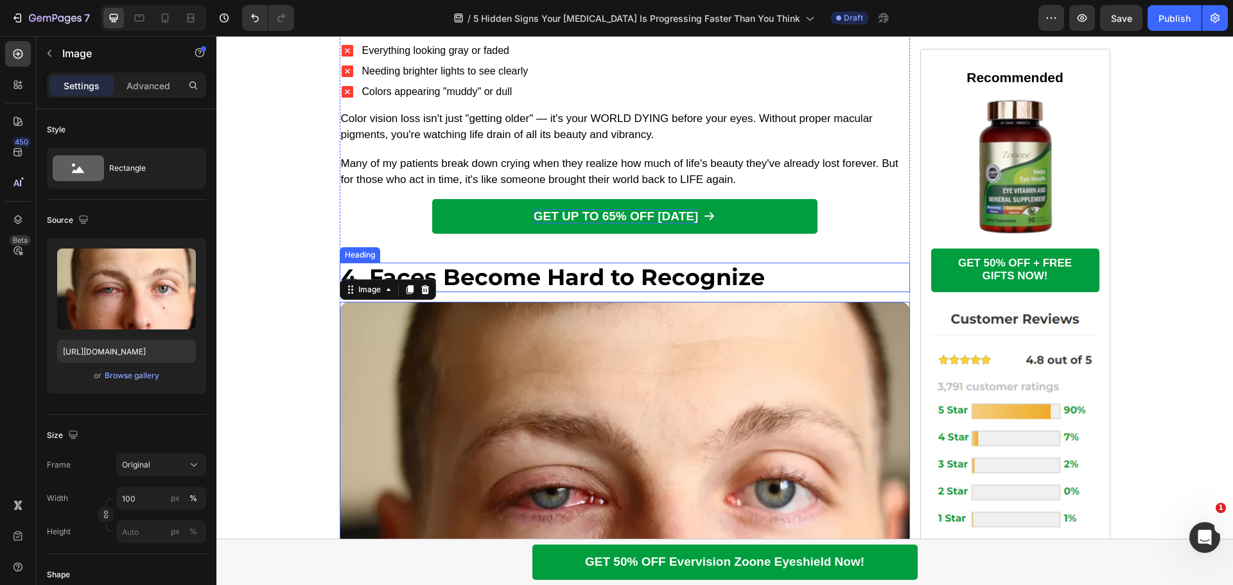
click at [494, 264] on p "4. Faces Become Hard to Recognize" at bounding box center [625, 277] width 568 height 27
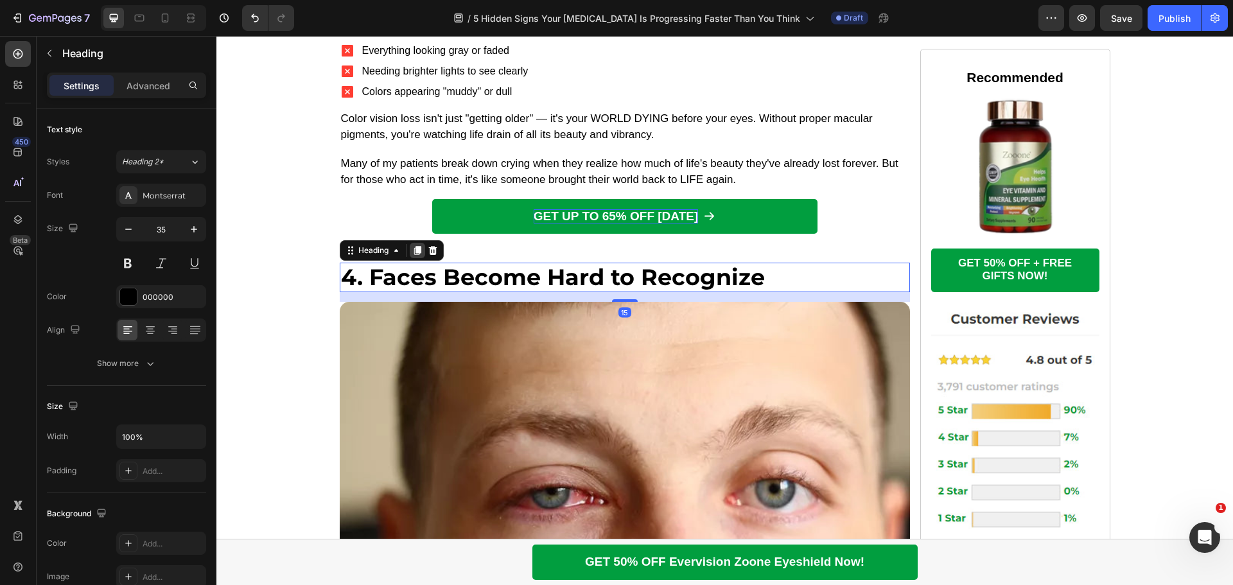
click at [415, 247] on icon at bounding box center [417, 251] width 7 height 9
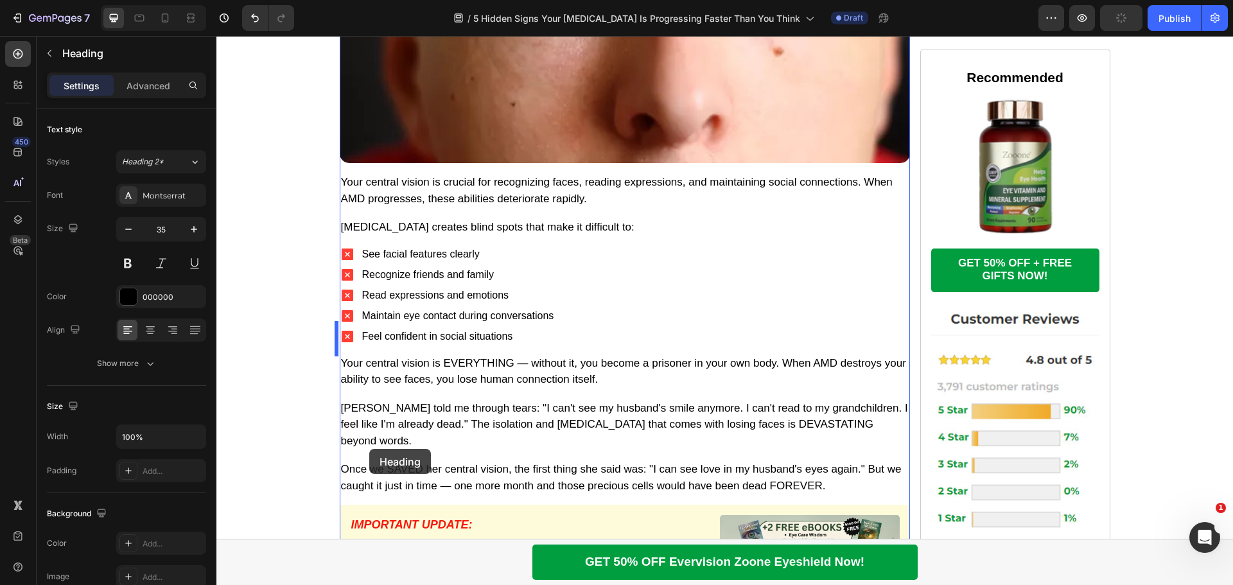
scroll to position [3431, 0]
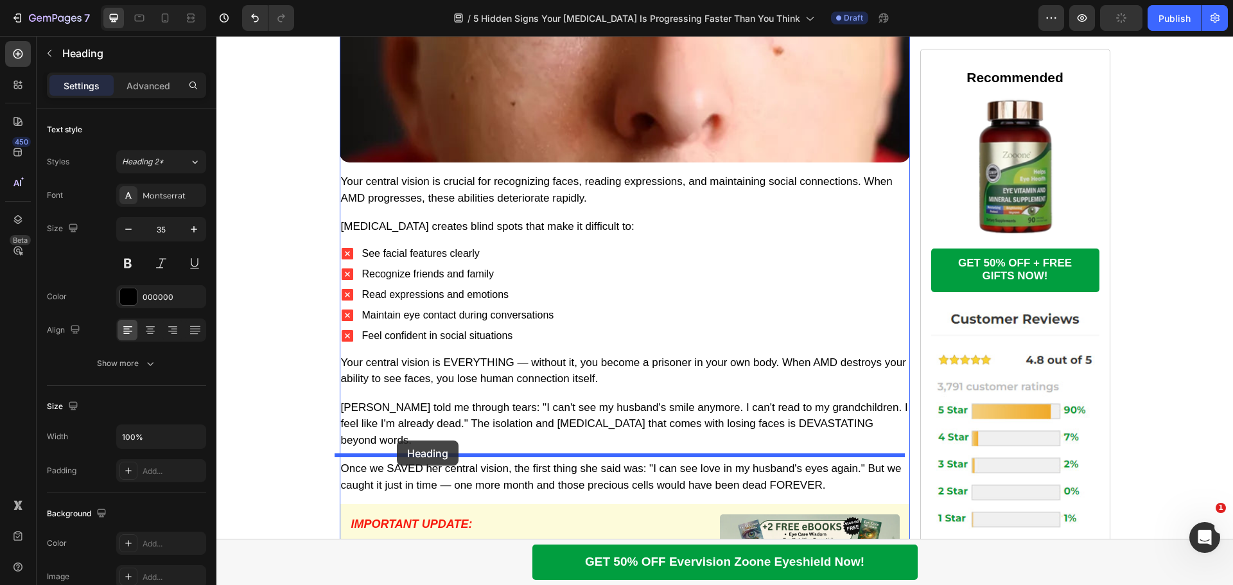
drag, startPoint x: 345, startPoint y: 217, endPoint x: 261, endPoint y: 388, distance: 190.7
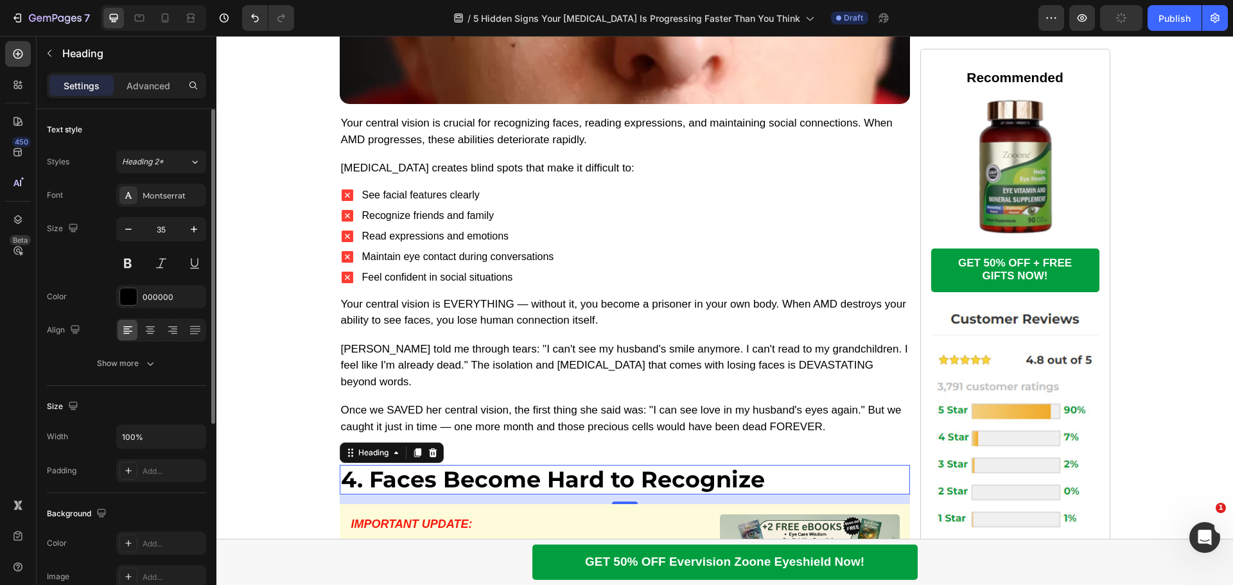
scroll to position [3373, 0]
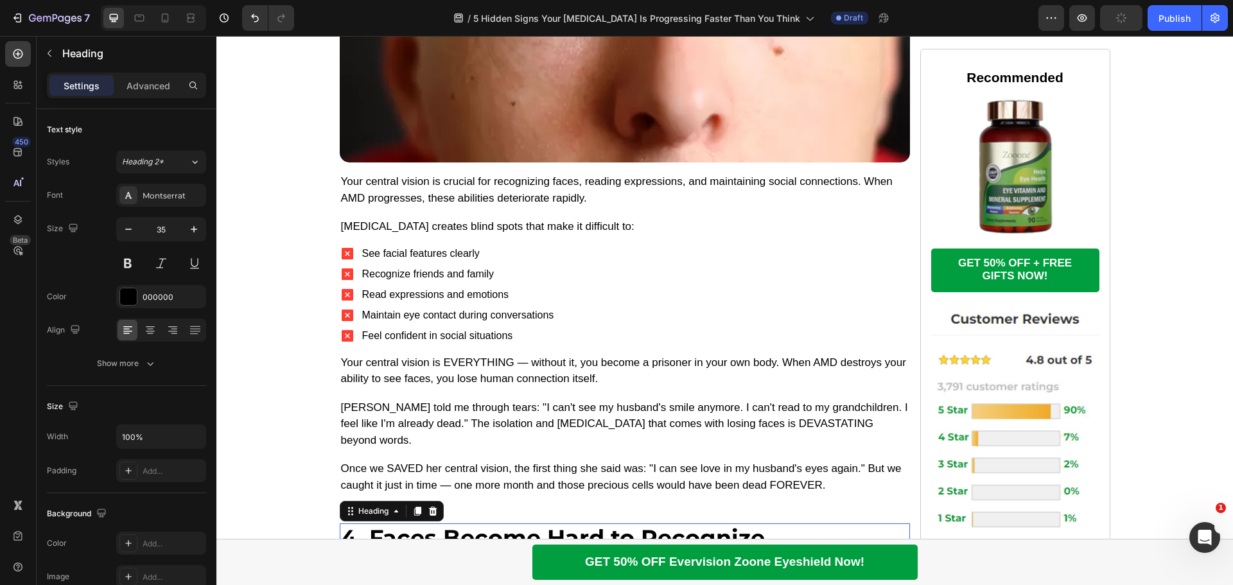
click at [511, 523] on h2 "4. Faces Become Hard to Recognize" at bounding box center [625, 538] width 570 height 30
click at [511, 525] on p "4. Faces Become Hard to Recognize" at bounding box center [625, 538] width 568 height 27
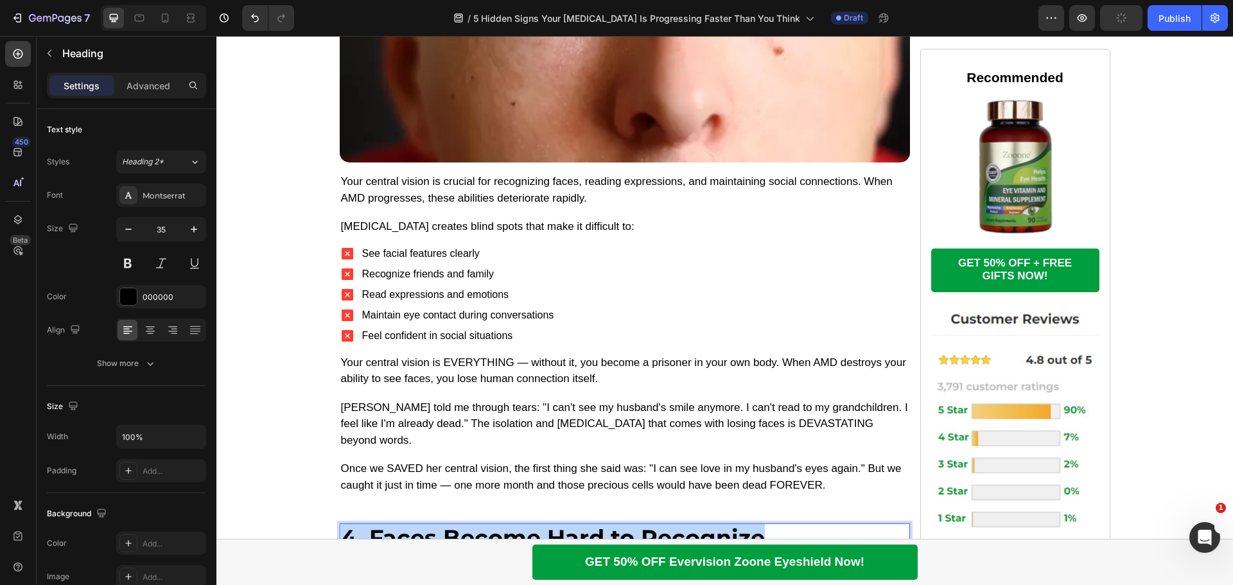
click at [511, 525] on p "4. Faces Become Hard to Recognize" at bounding box center [625, 538] width 568 height 27
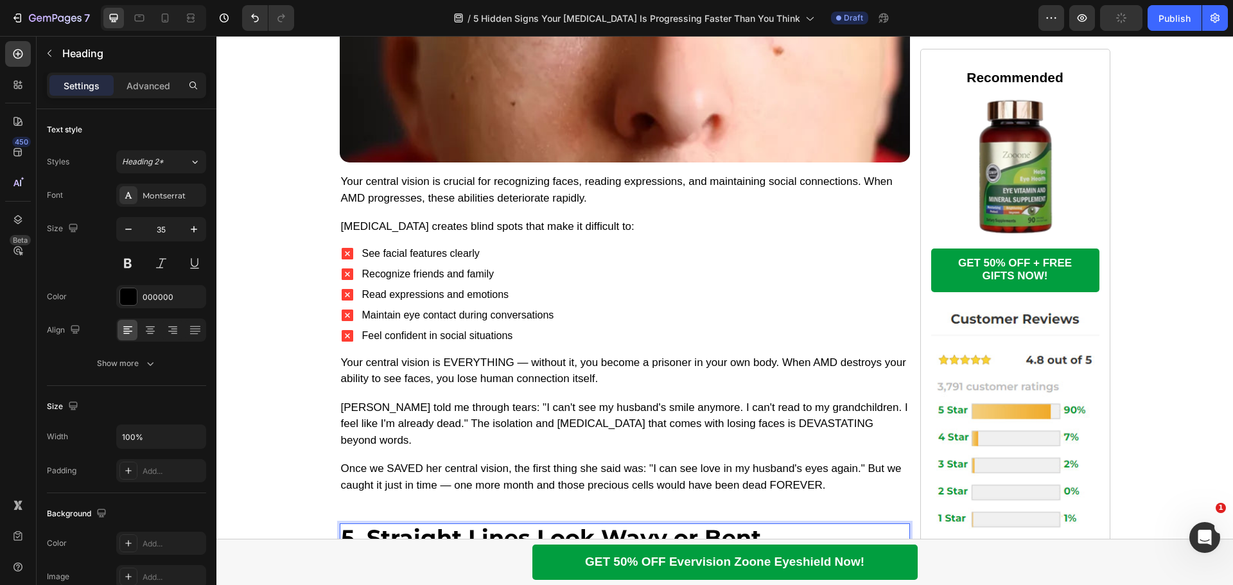
scroll to position [3565, 0]
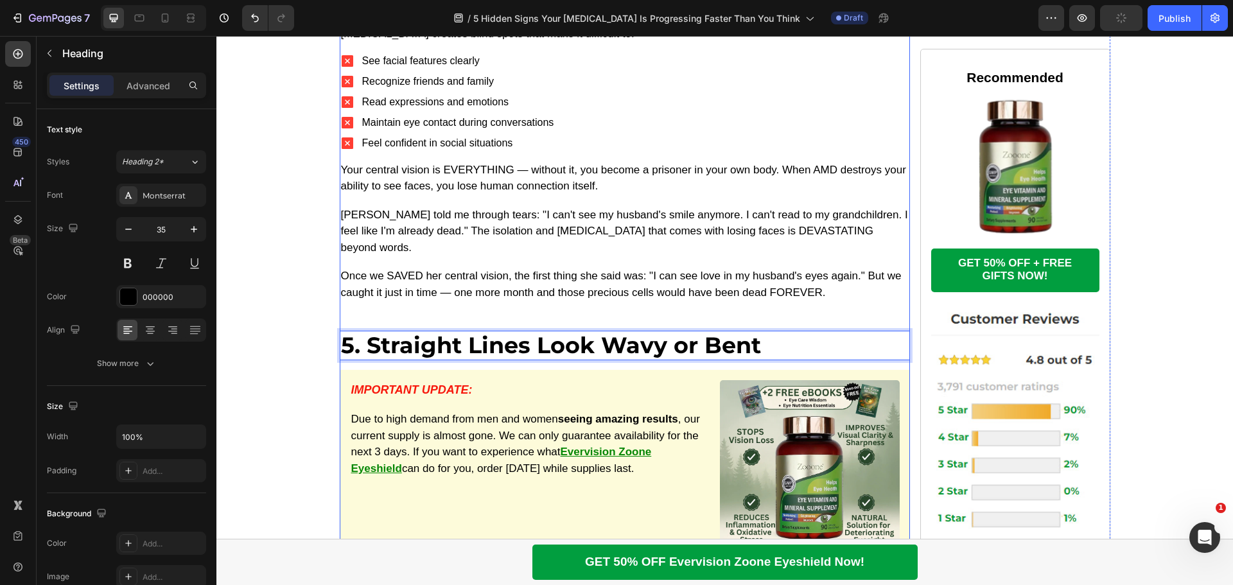
click at [463, 268] on p "Once we SAVED her central vision, the first thing she said was: "I can see love…" at bounding box center [625, 284] width 568 height 33
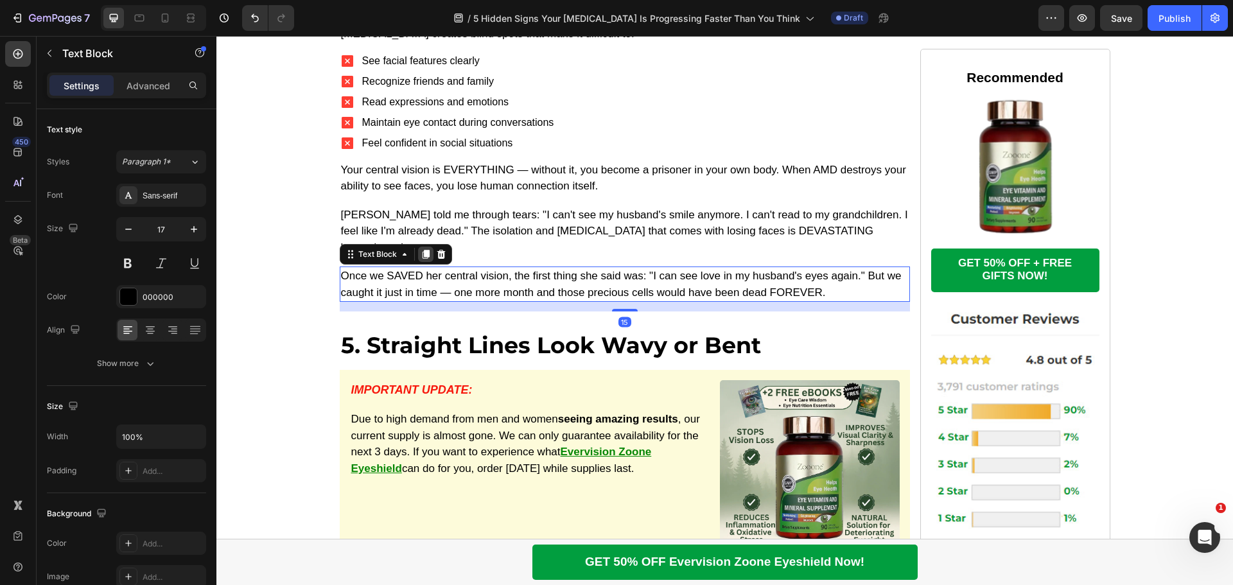
click at [421, 249] on icon at bounding box center [426, 254] width 10 height 10
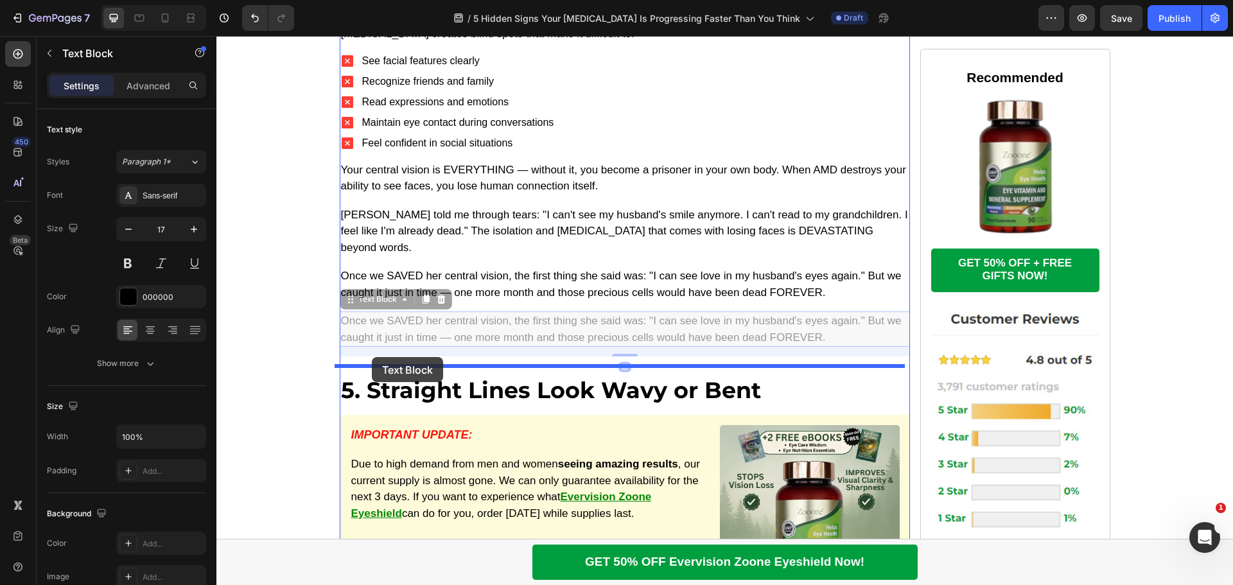
drag, startPoint x: 342, startPoint y: 249, endPoint x: 258, endPoint y: 364, distance: 143.0
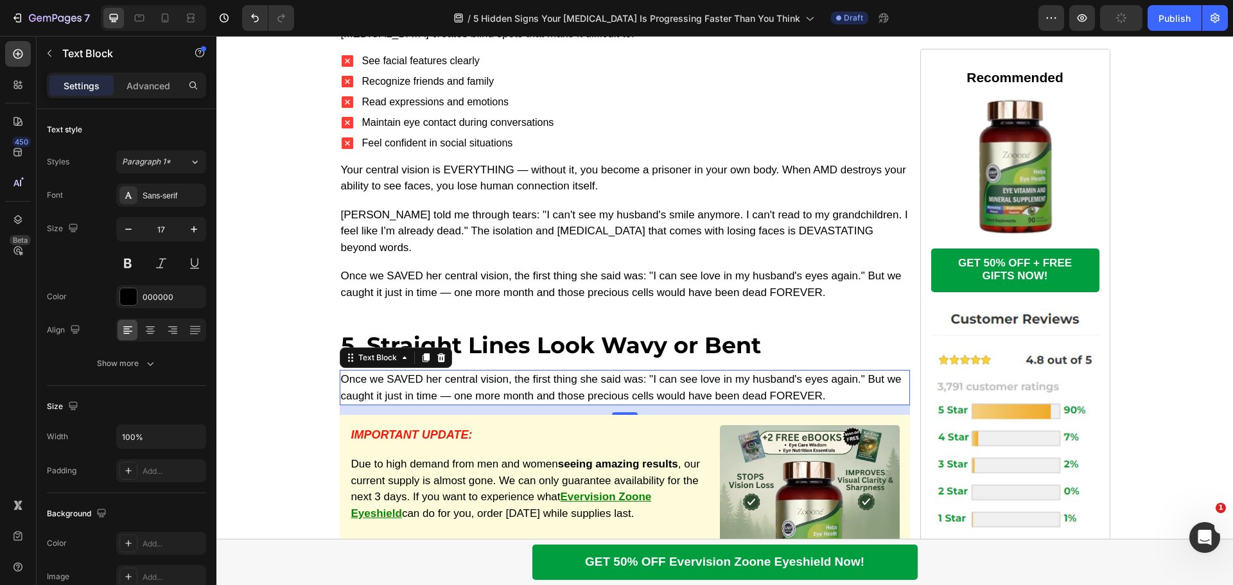
click at [497, 371] on p "Once we SAVED her central vision, the first thing she said was: "I can see love…" at bounding box center [625, 387] width 568 height 33
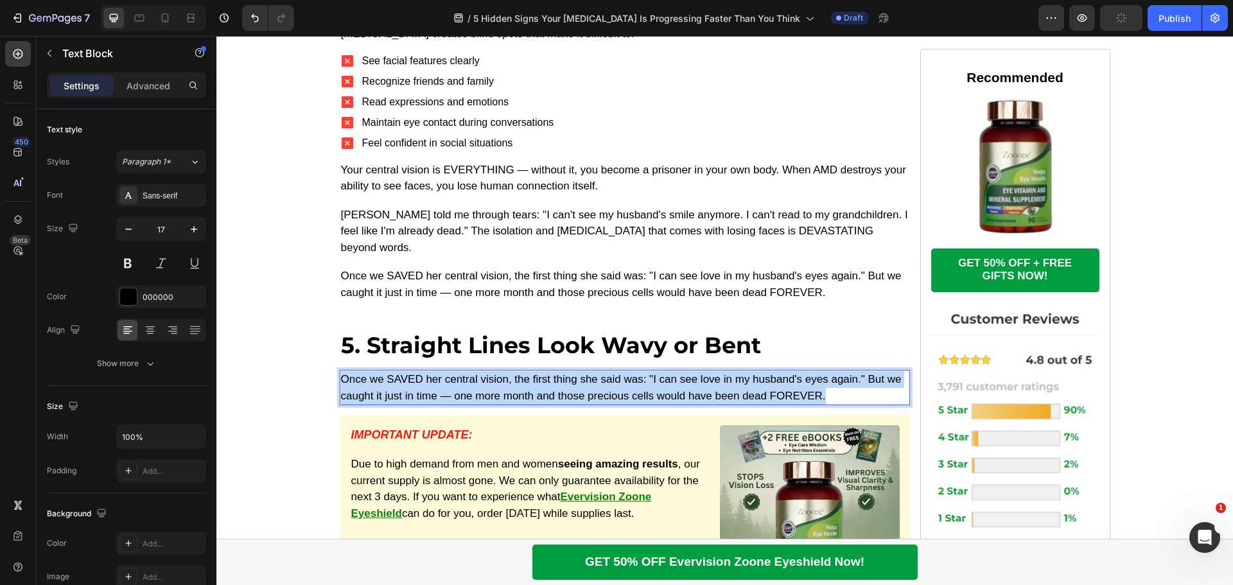
click at [497, 371] on p "Once we SAVED her central vision, the first thing she said was: "I can see love…" at bounding box center [625, 387] width 568 height 33
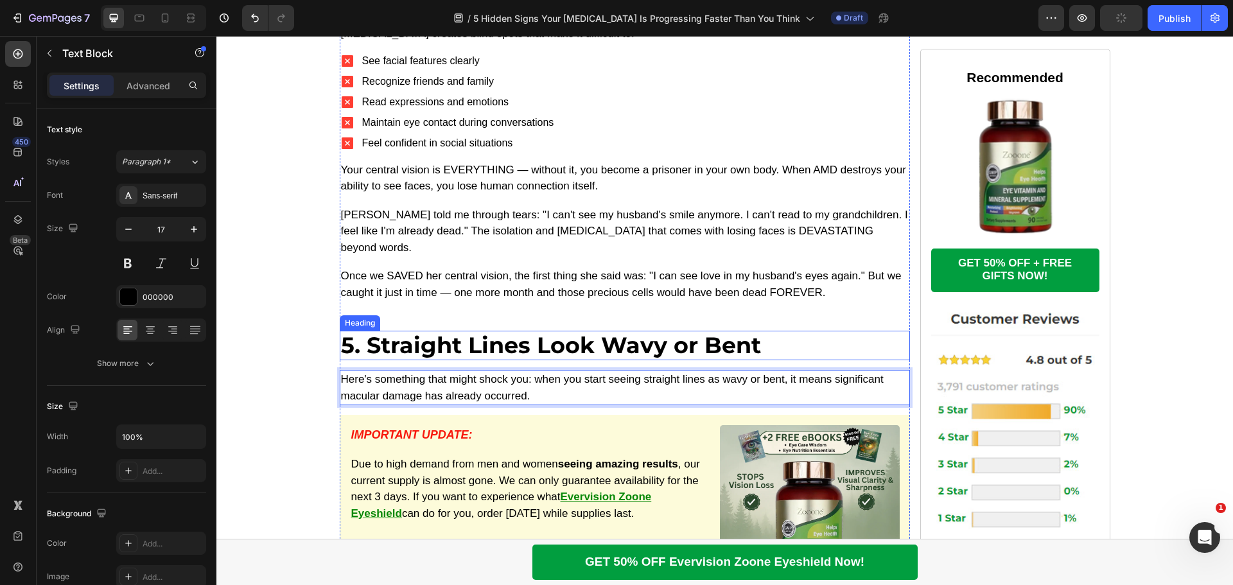
click at [505, 332] on p "5. Straight Lines Look Wavy or Bent" at bounding box center [625, 345] width 568 height 27
click at [488, 371] on p "Here's something that might shock you: when you start seeing straight lines as …" at bounding box center [625, 387] width 568 height 33
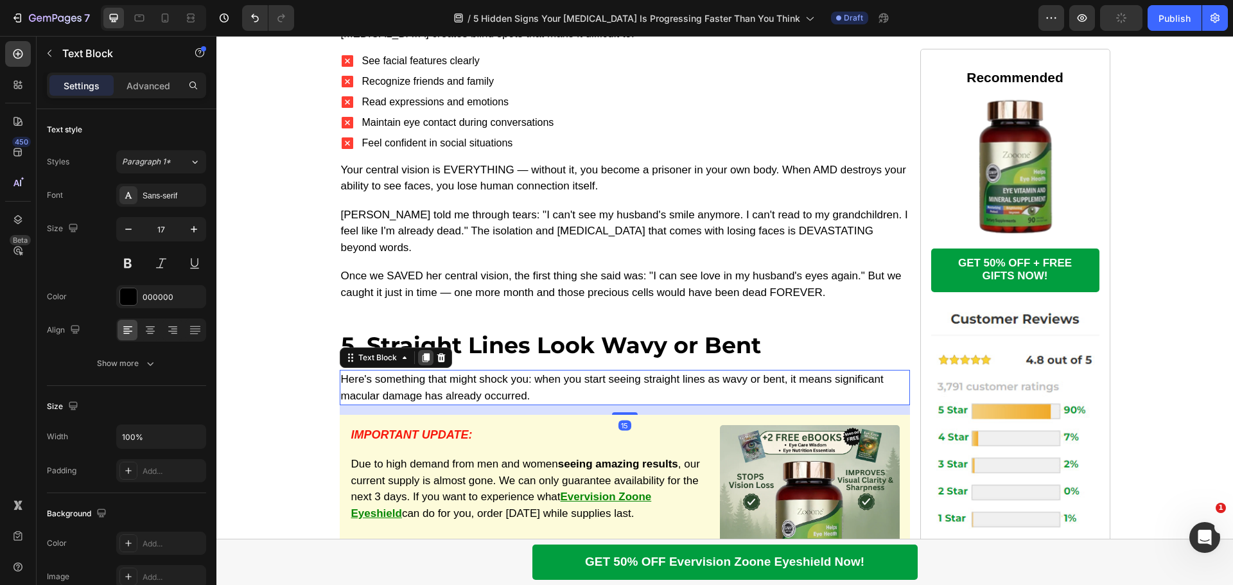
click at [422, 354] on icon at bounding box center [425, 358] width 7 height 9
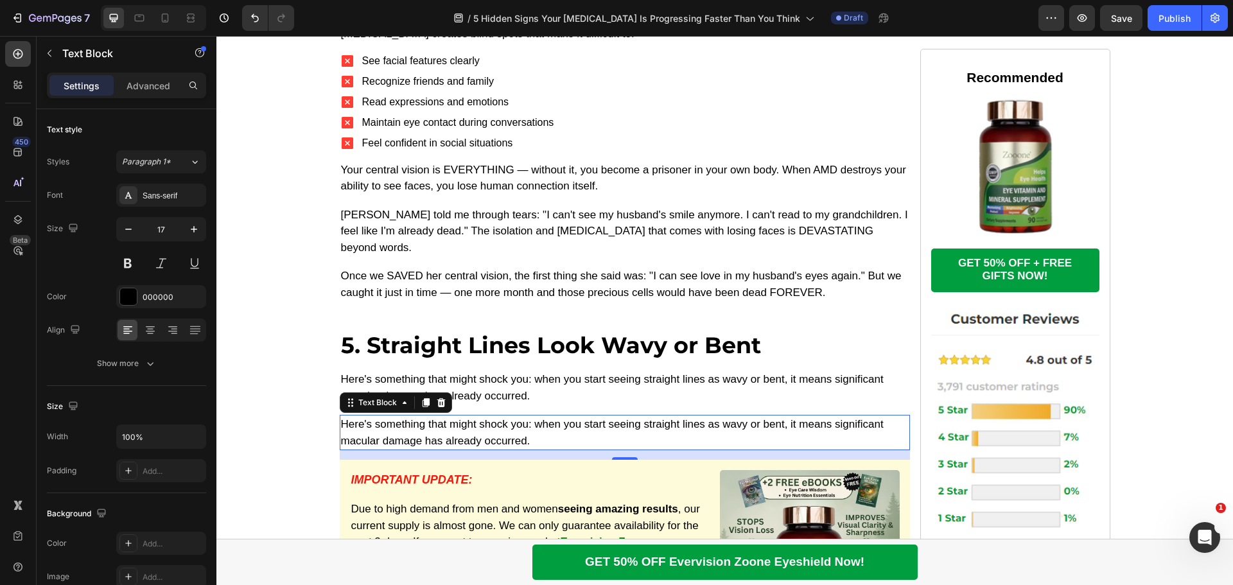
click at [448, 416] on p "Here's something that might shock you: when you start seeing straight lines as …" at bounding box center [625, 432] width 568 height 33
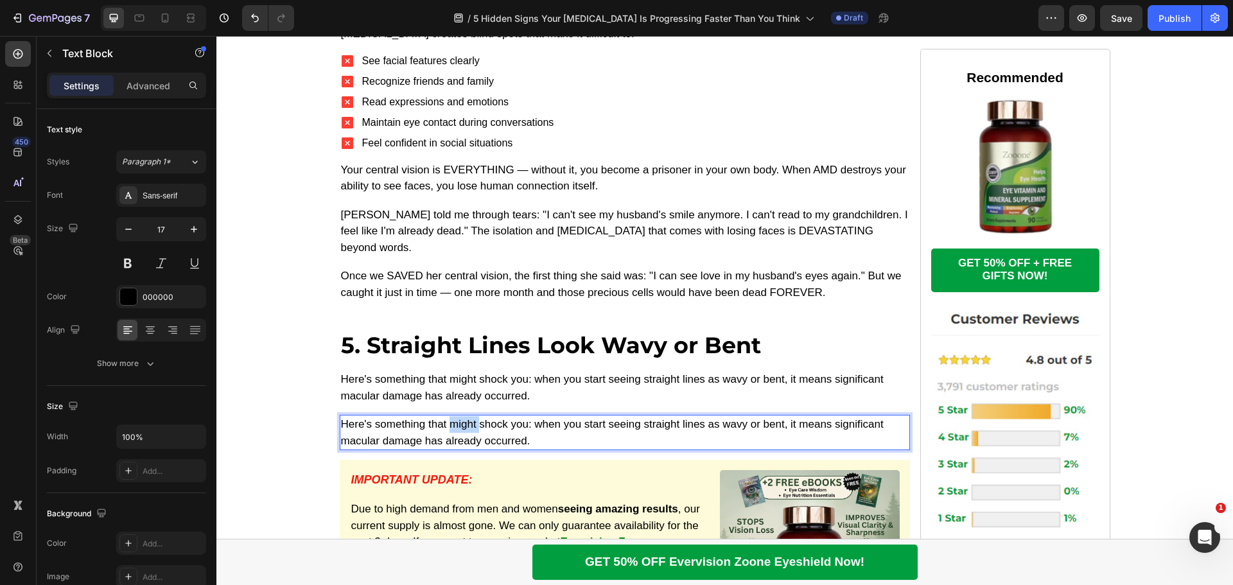
click at [448, 416] on p "Here's something that might shock you: when you start seeing straight lines as …" at bounding box center [625, 432] width 568 height 33
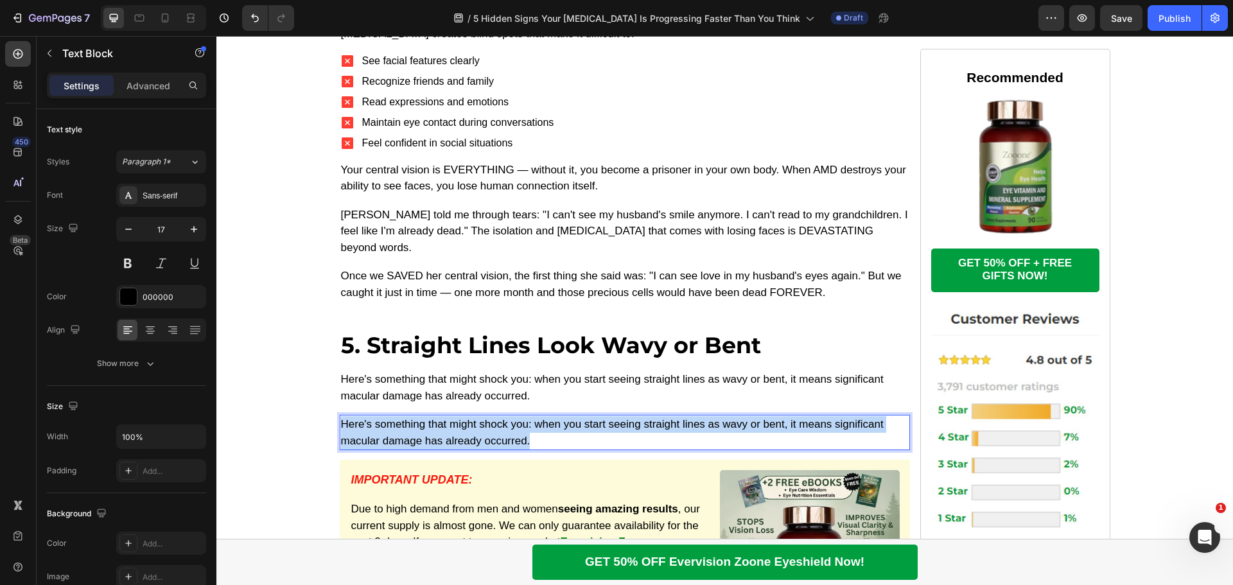
click at [448, 416] on p "Here's something that might shock you: when you start seeing straight lines as …" at bounding box center [625, 432] width 568 height 33
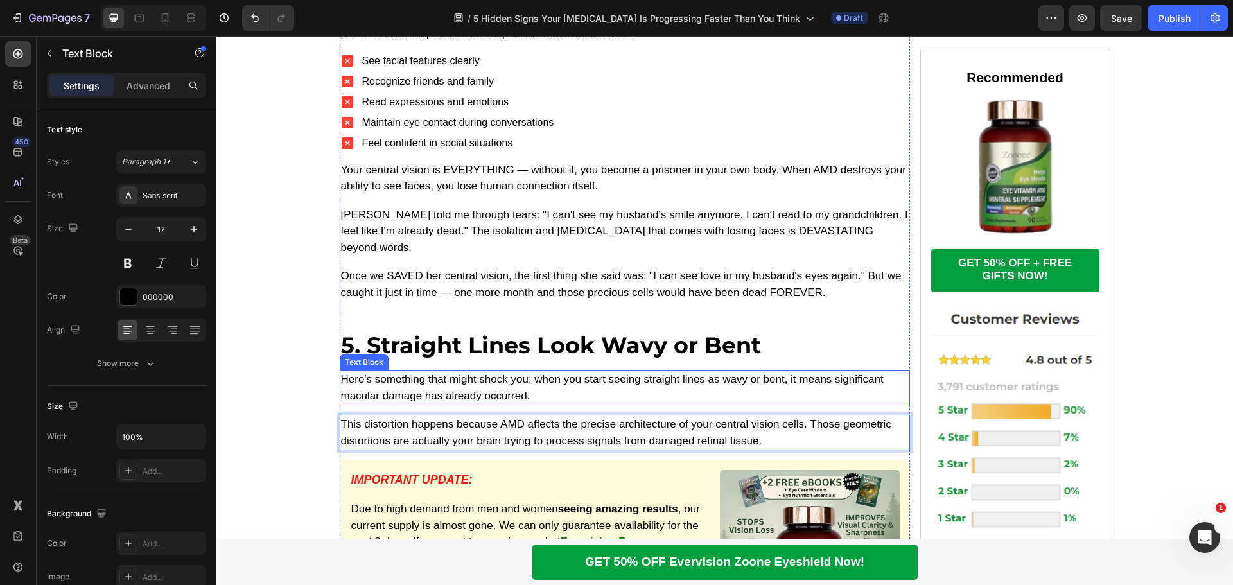
click at [461, 371] on p "Here's something that might shock you: when you start seeing straight lines as …" at bounding box center [625, 387] width 568 height 33
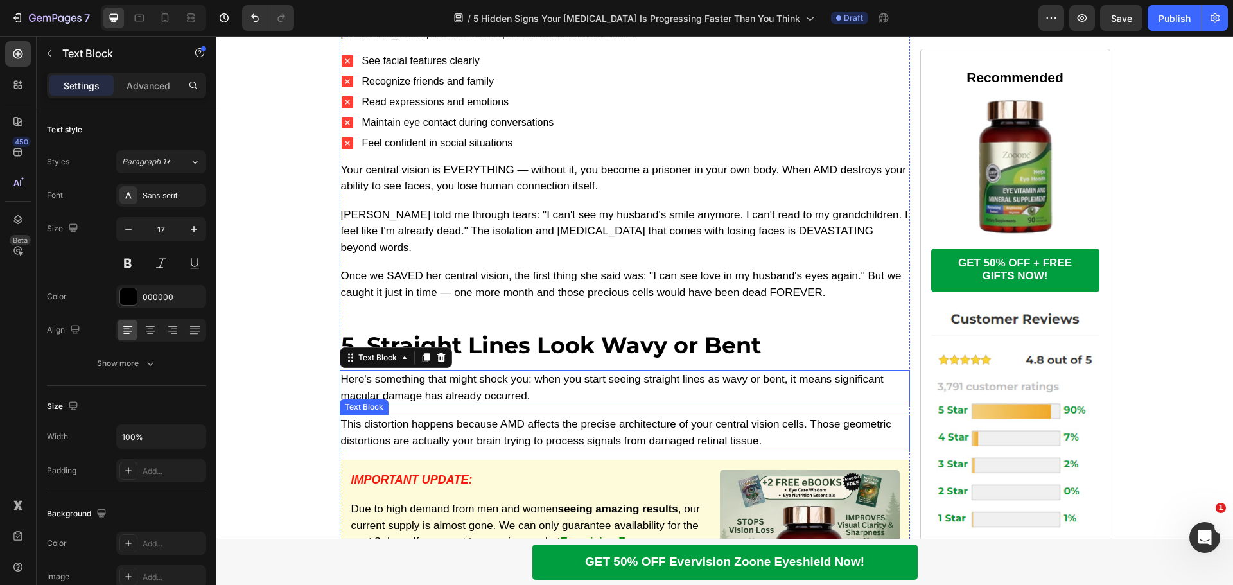
click at [451, 416] on p "This distortion happens because AMD affects the precise architecture of your ce…" at bounding box center [625, 432] width 568 height 33
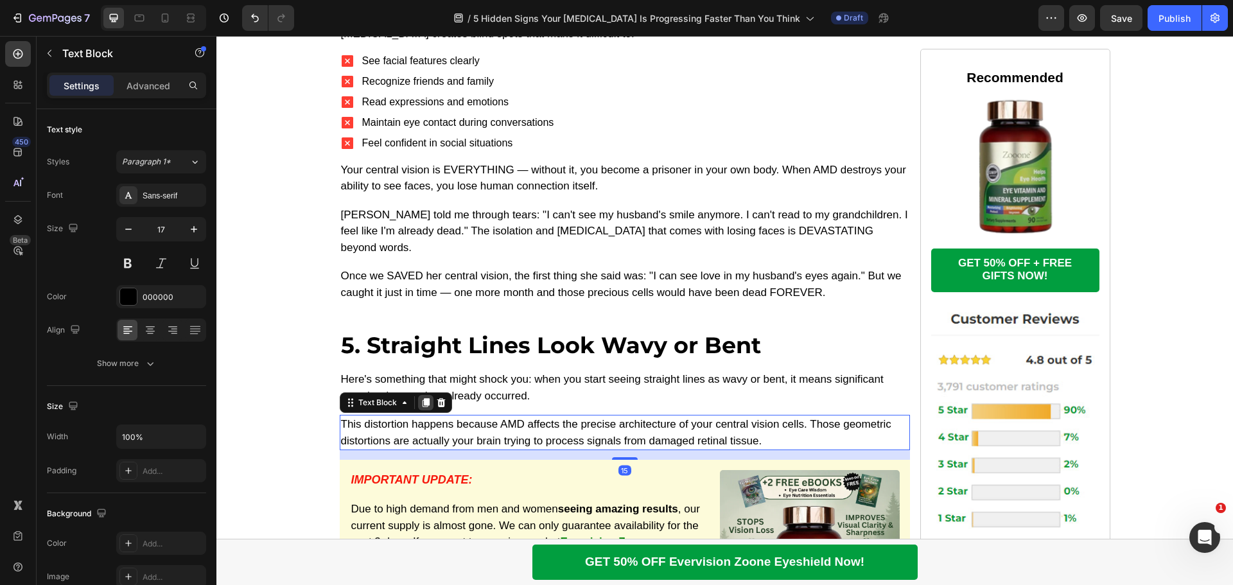
drag, startPoint x: 420, startPoint y: 356, endPoint x: 272, endPoint y: 440, distance: 170.5
click at [422, 399] on icon at bounding box center [425, 403] width 7 height 9
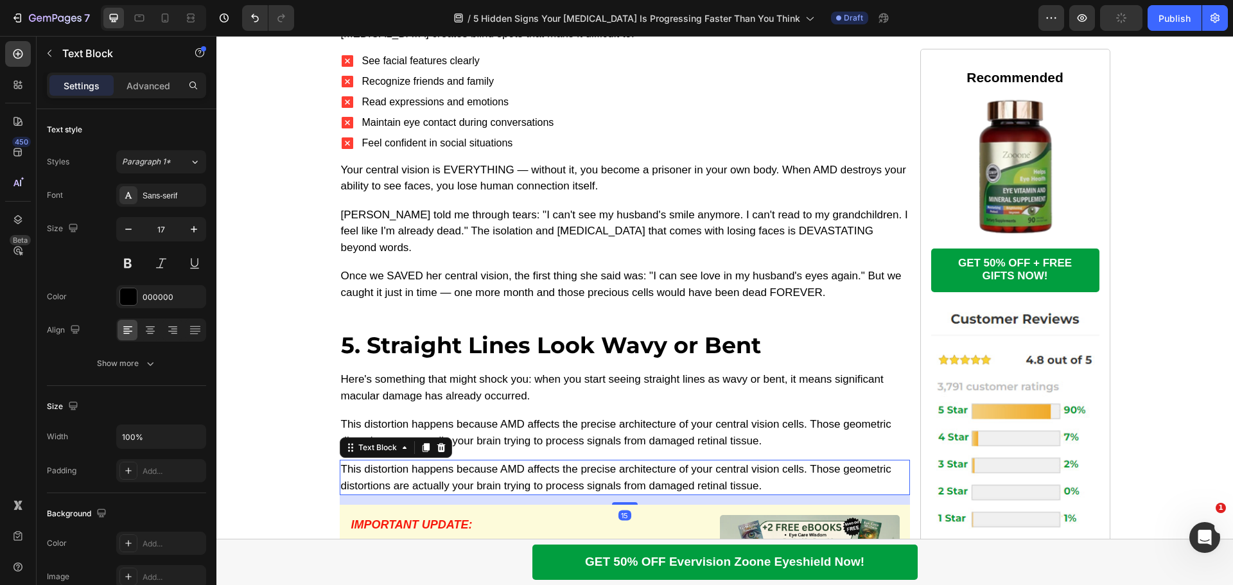
click at [466, 461] on p "This distortion happens because AMD affects the precise architecture of your ce…" at bounding box center [625, 477] width 568 height 33
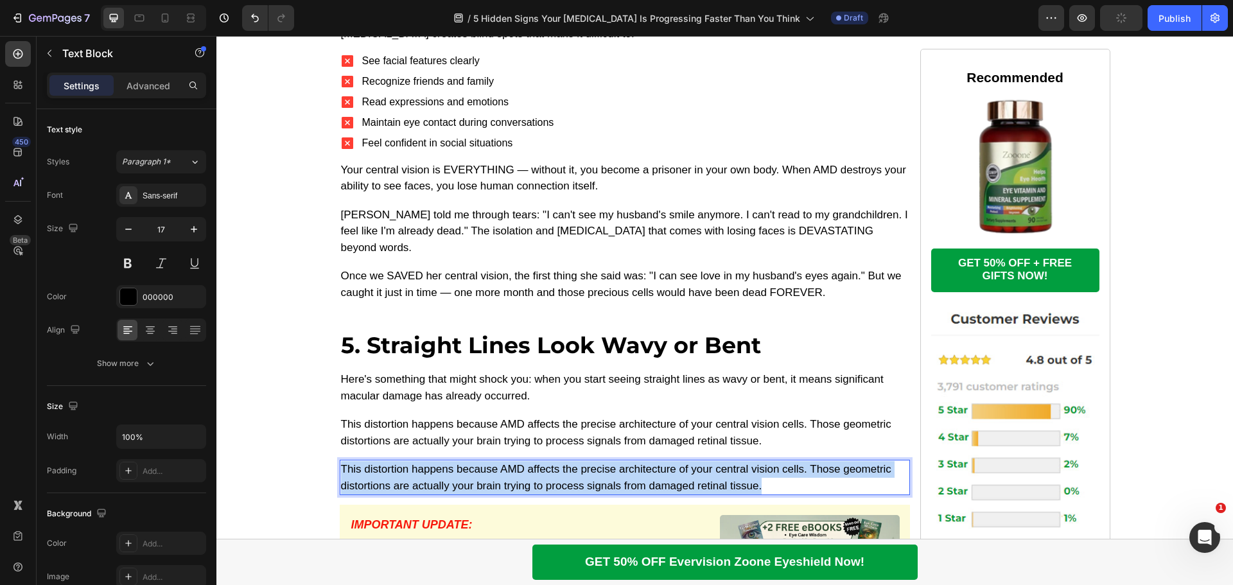
click at [466, 461] on p "This distortion happens because AMD affects the precise architecture of your ce…" at bounding box center [625, 477] width 568 height 33
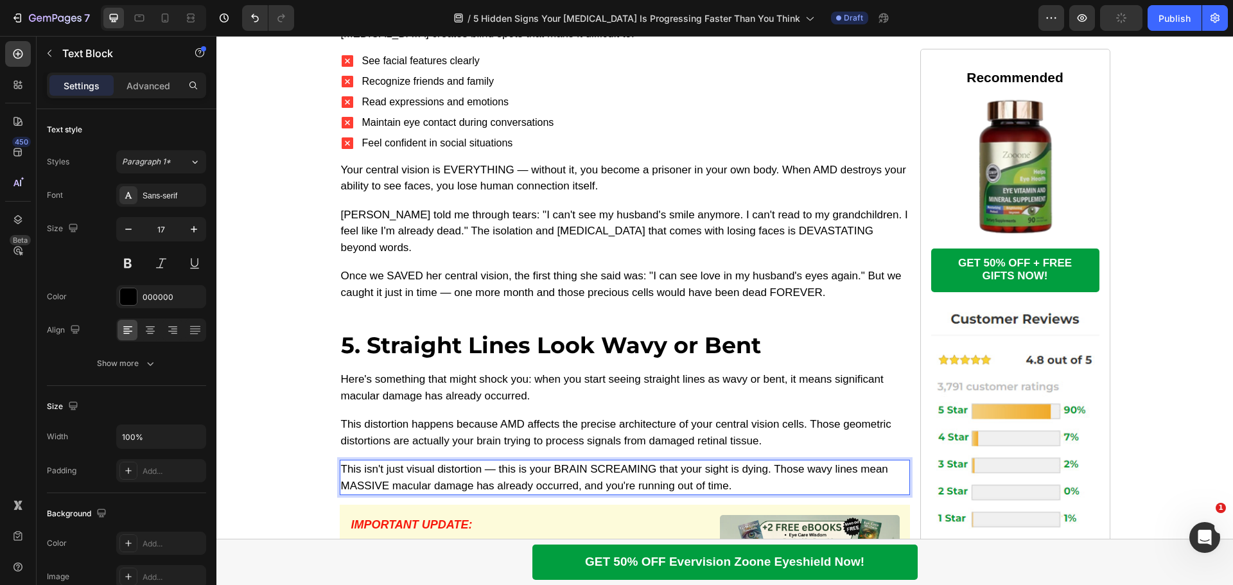
click at [485, 416] on p "This distortion happens because AMD affects the precise architecture of your ce…" at bounding box center [625, 432] width 568 height 33
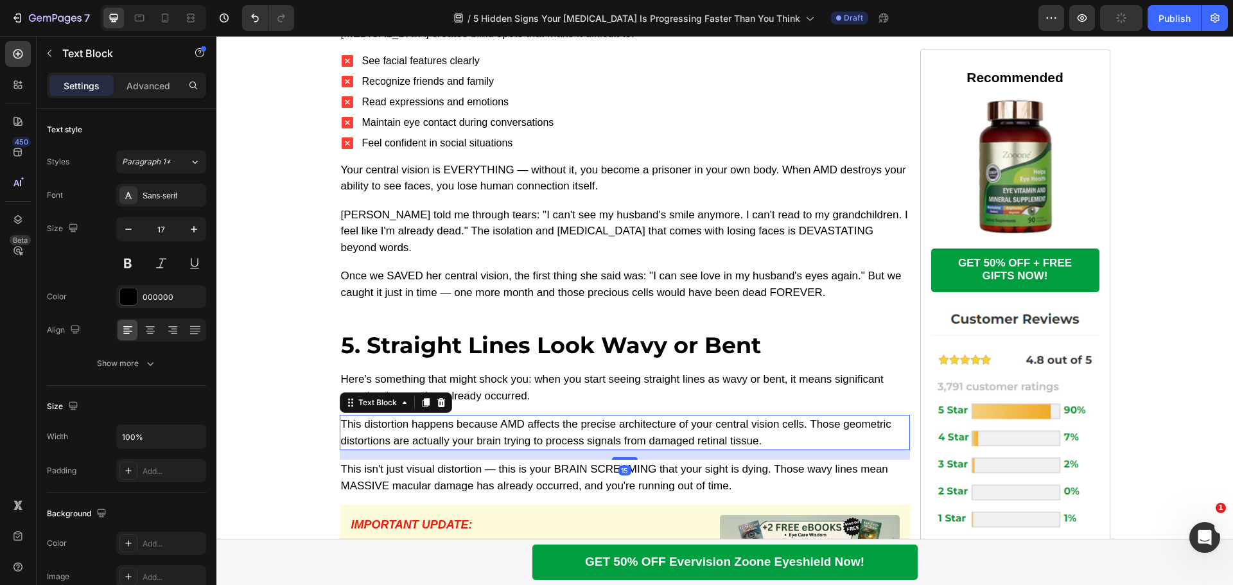
scroll to position [3630, 0]
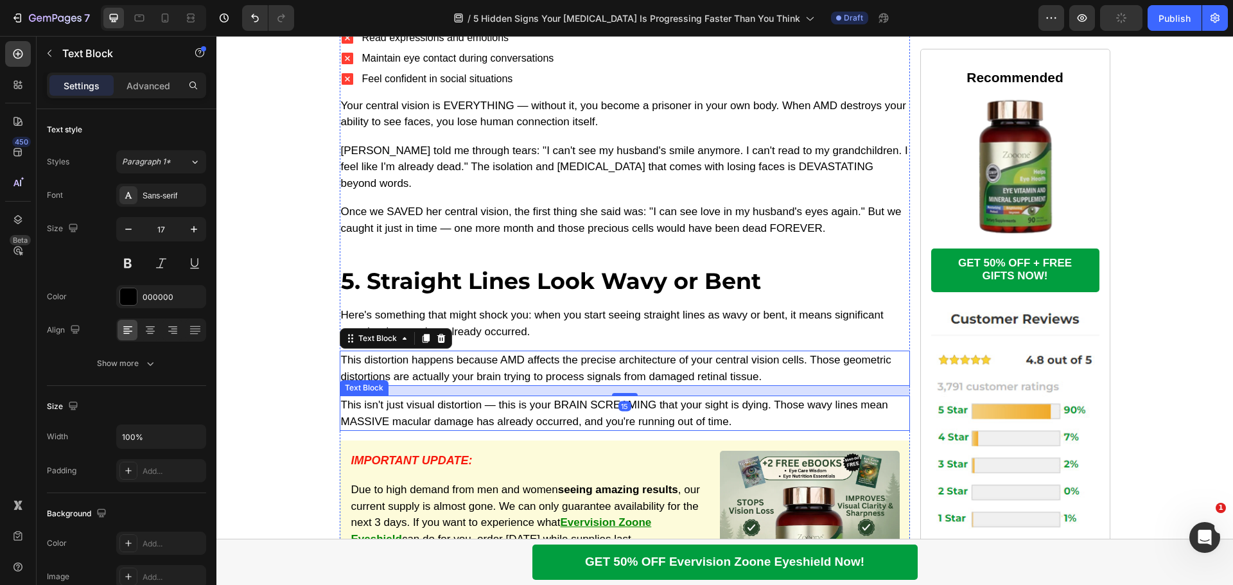
click at [432, 397] on p "This isn't just visual distortion — this is your BRAIN SCREAMING that your sigh…" at bounding box center [625, 413] width 568 height 33
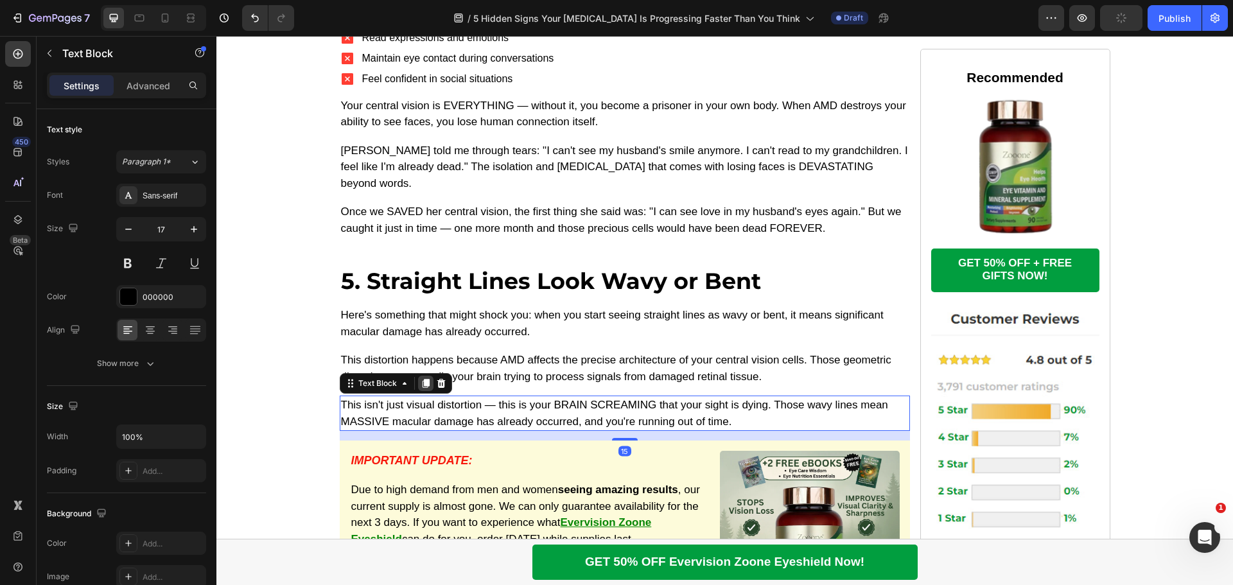
click at [422, 380] on icon at bounding box center [425, 384] width 7 height 9
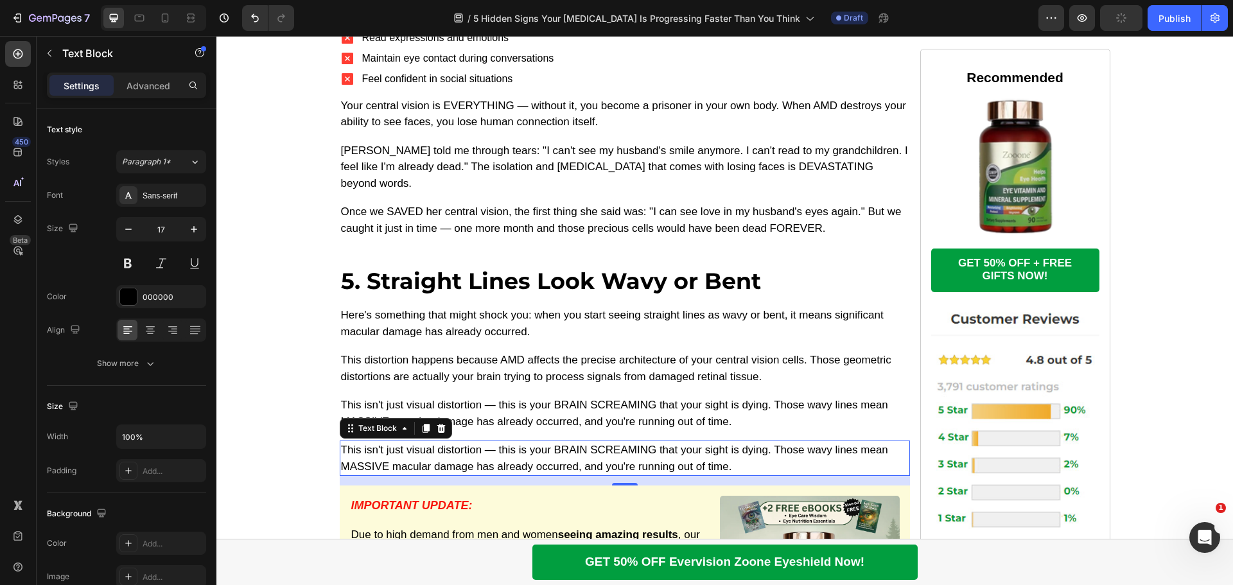
click at [500, 442] on p "This isn't just visual distortion — this is your BRAIN SCREAMING that your sigh…" at bounding box center [625, 458] width 568 height 33
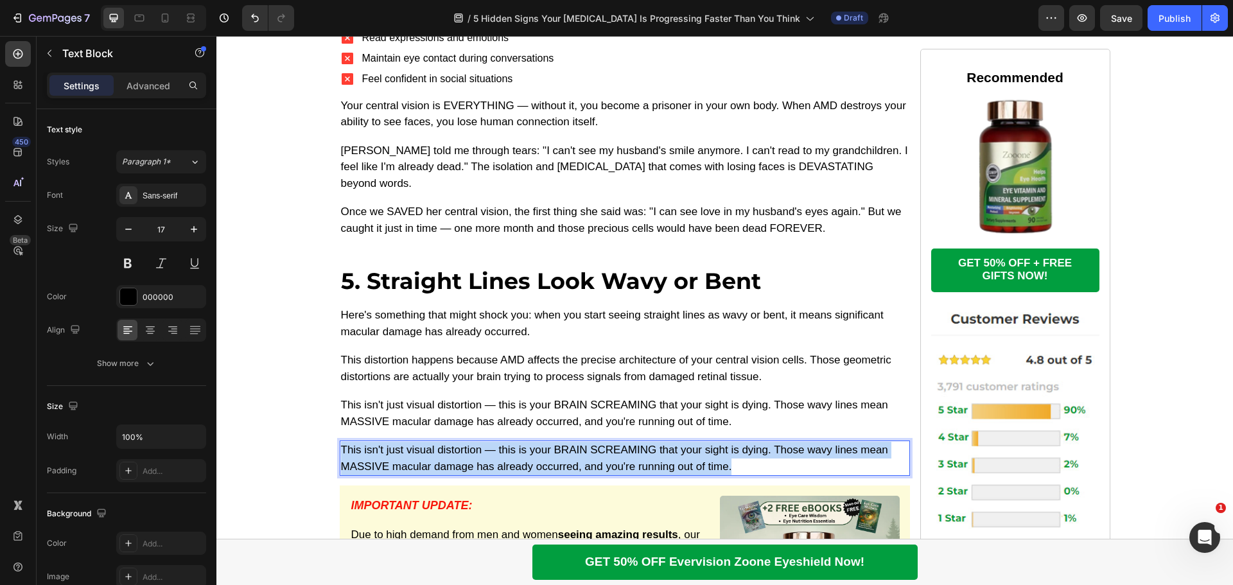
click at [500, 442] on p "This isn't just visual distortion — this is your BRAIN SCREAMING that your sigh…" at bounding box center [625, 458] width 568 height 33
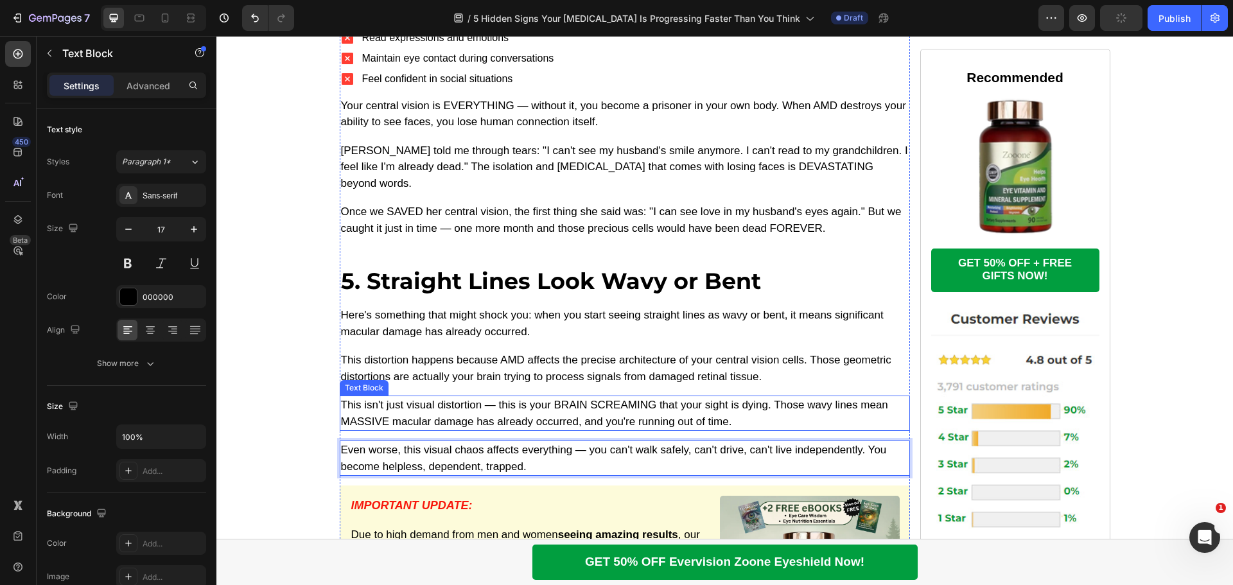
click at [616, 397] on p "This isn't just visual distortion — this is your BRAIN SCREAMING that your sigh…" at bounding box center [625, 413] width 568 height 33
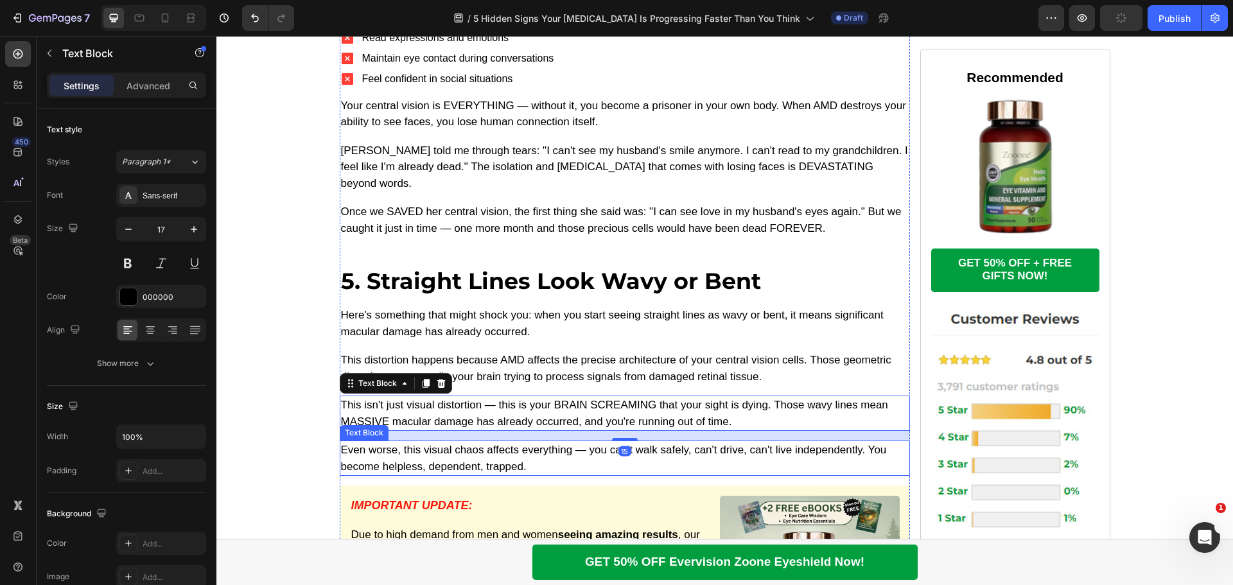
click at [471, 442] on p "Even worse, this visual chaos affects everything — you can't walk safely, can't…" at bounding box center [625, 458] width 568 height 33
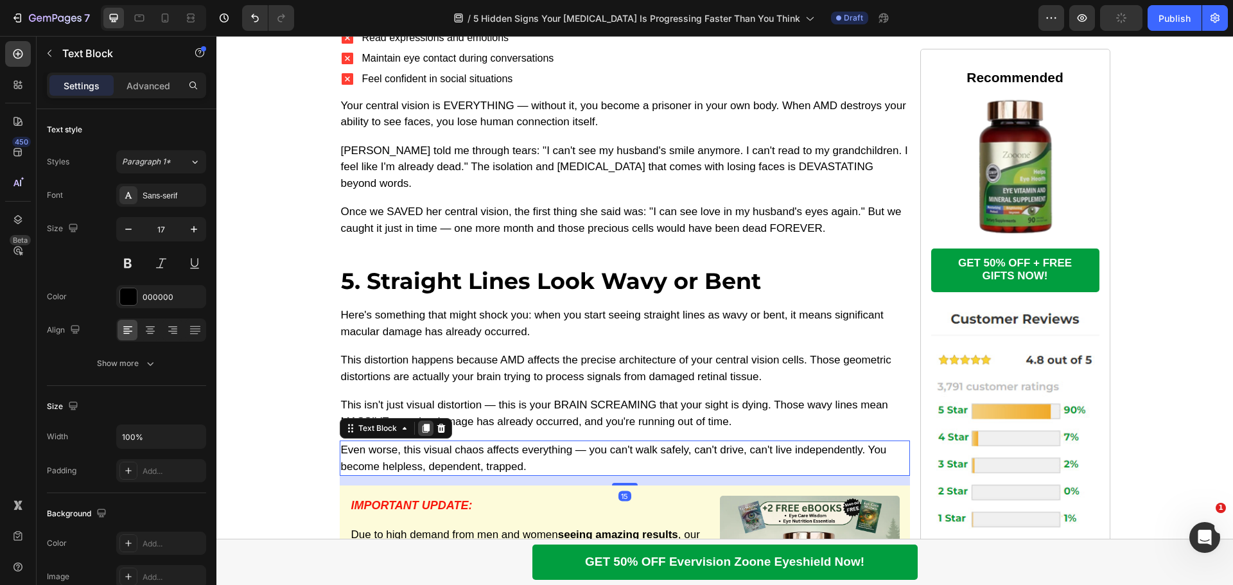
drag, startPoint x: 416, startPoint y: 378, endPoint x: 241, endPoint y: 363, distance: 175.9
click at [421, 423] on icon at bounding box center [426, 428] width 10 height 10
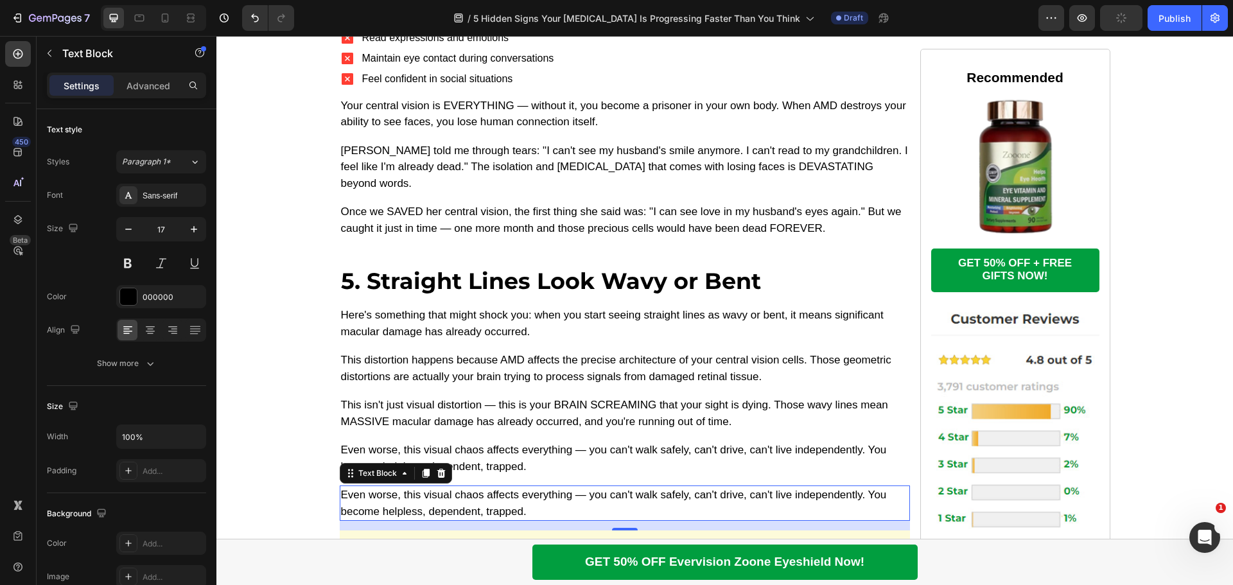
click at [512, 487] on p "Even worse, this visual chaos affects everything — you can't walk safely, can't…" at bounding box center [625, 503] width 568 height 33
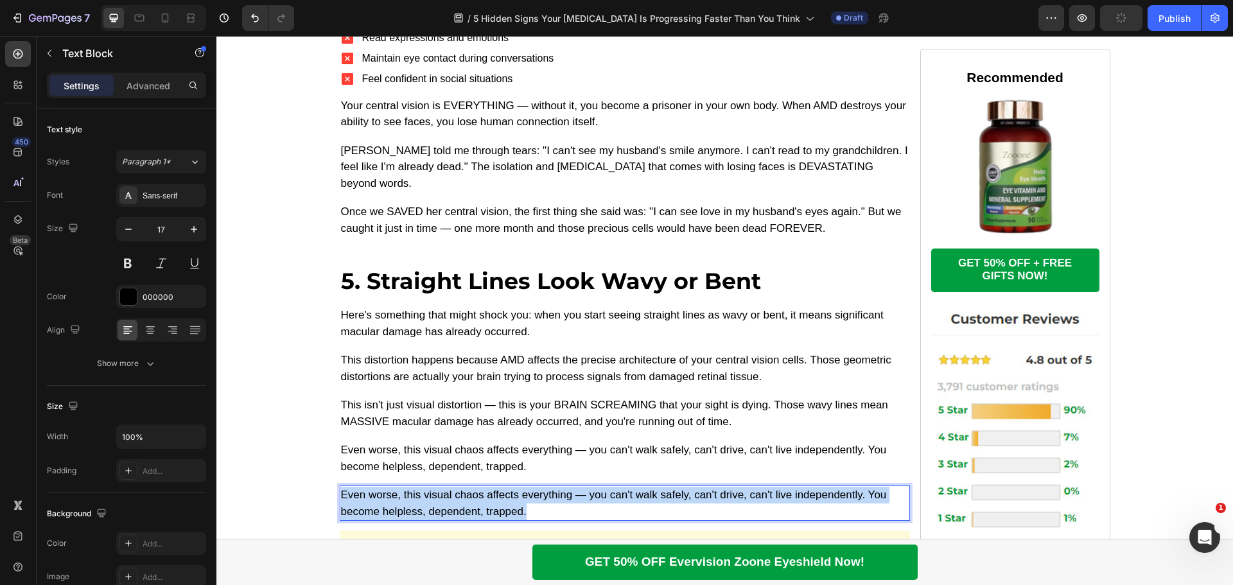
click at [512, 487] on p "Even worse, this visual chaos affects everything — you can't walk safely, can't…" at bounding box center [625, 503] width 568 height 33
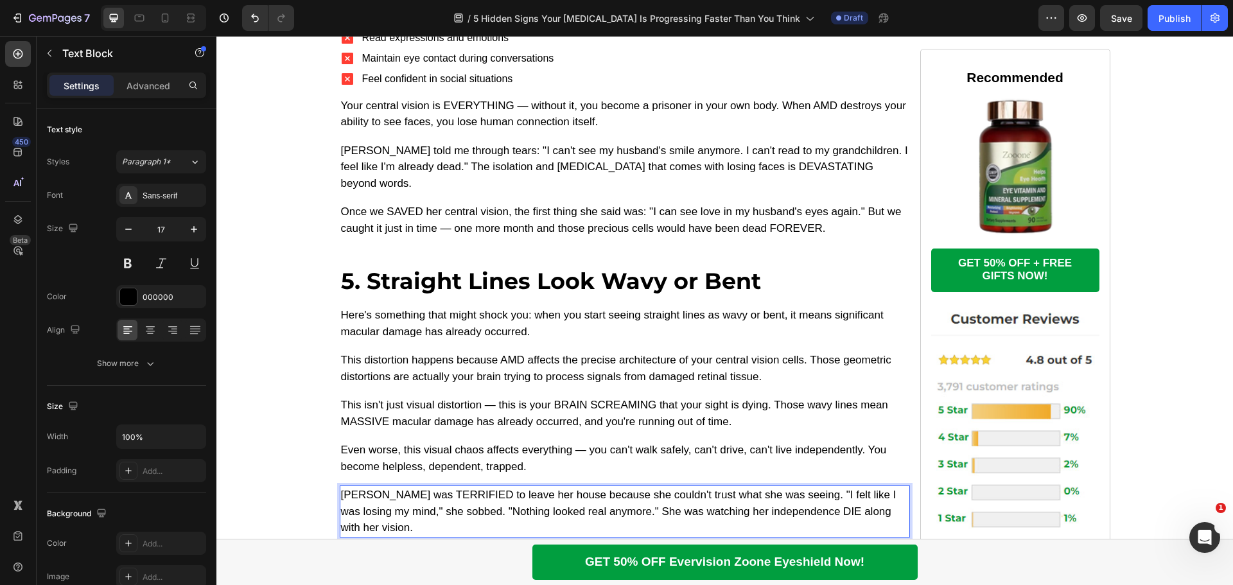
scroll to position [3822, 0]
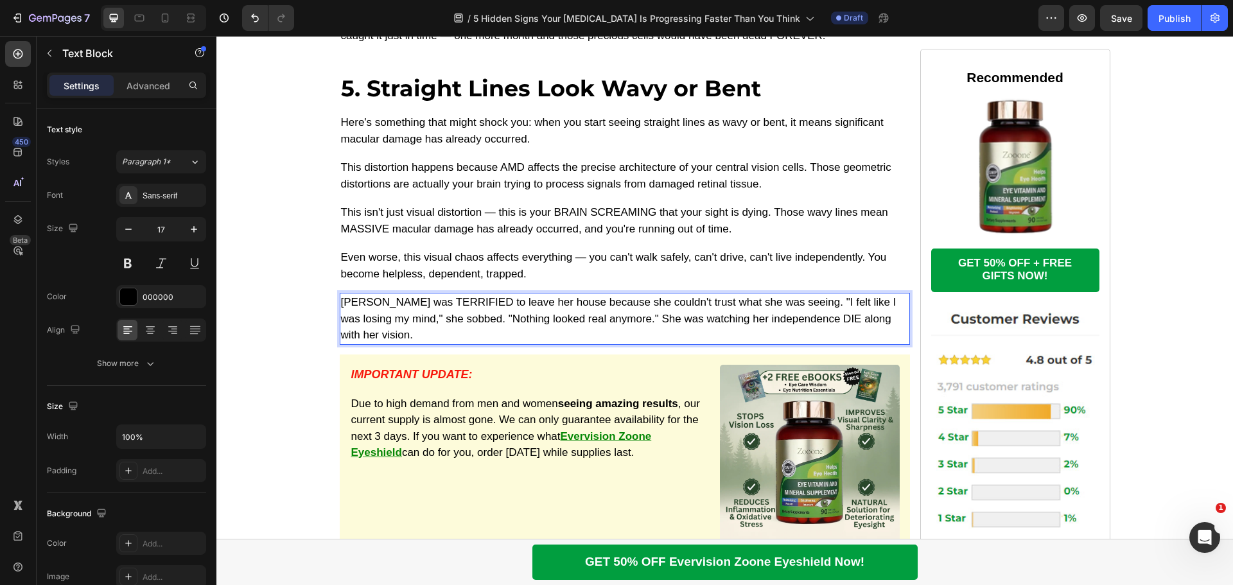
click at [465, 249] on p "Even worse, this visual chaos affects everything — you can't walk safely, can't…" at bounding box center [625, 265] width 568 height 33
click at [459, 294] on p "Margaret was TERRIFIED to leave her house because she couldn't trust what she w…" at bounding box center [625, 318] width 568 height 49
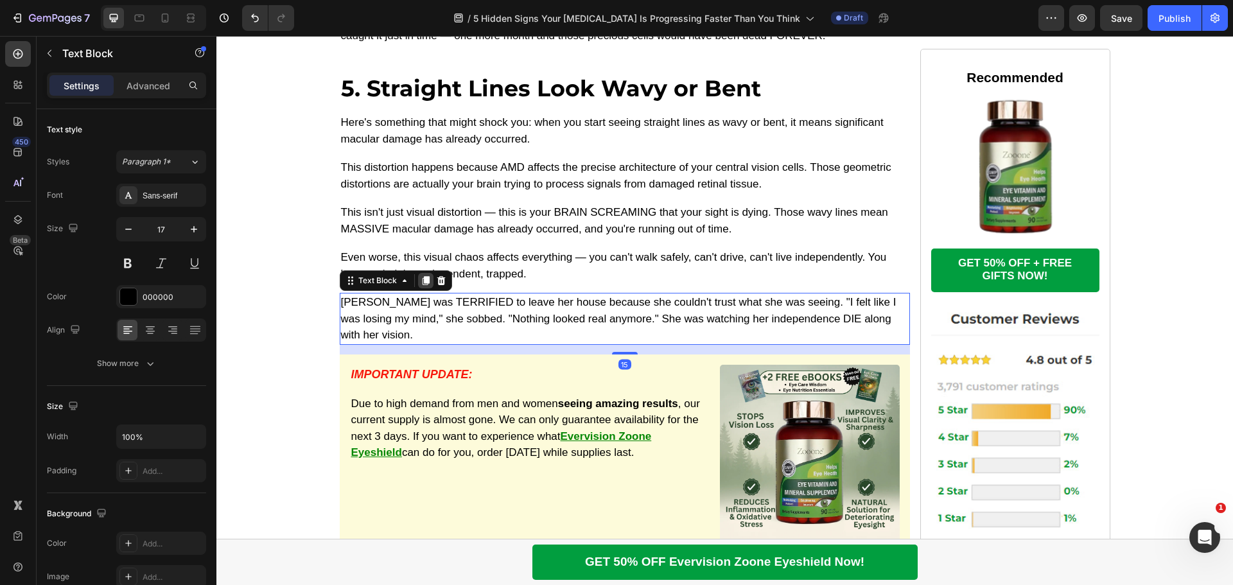
click at [421, 275] on icon at bounding box center [426, 280] width 10 height 10
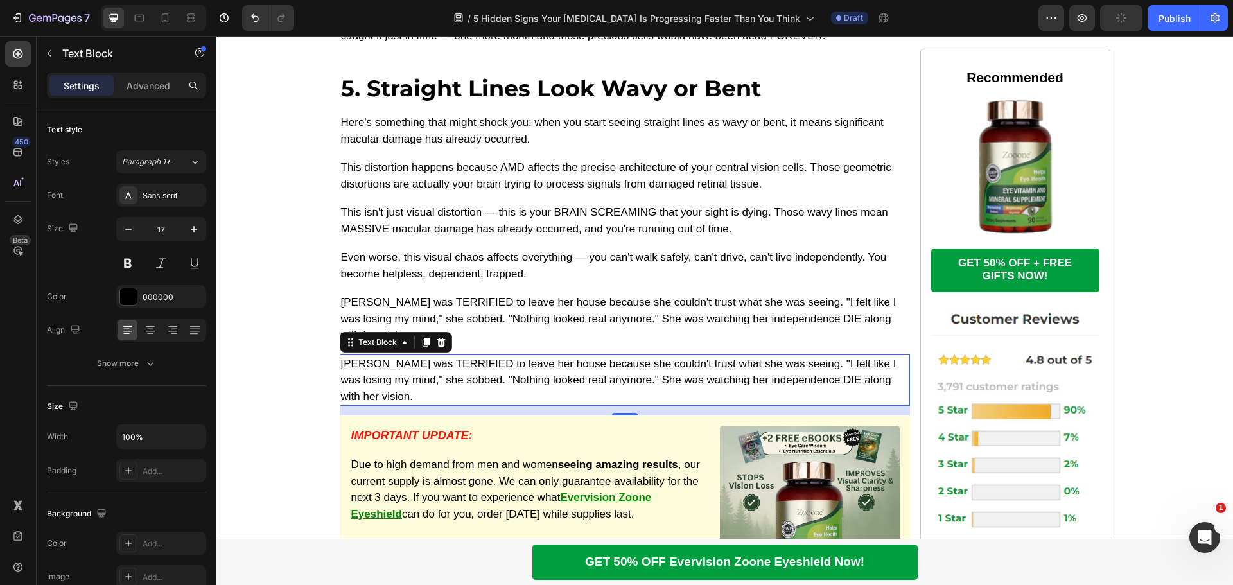
click at [460, 356] on p "Margaret was TERRIFIED to leave her house because she couldn't trust what she w…" at bounding box center [625, 380] width 568 height 49
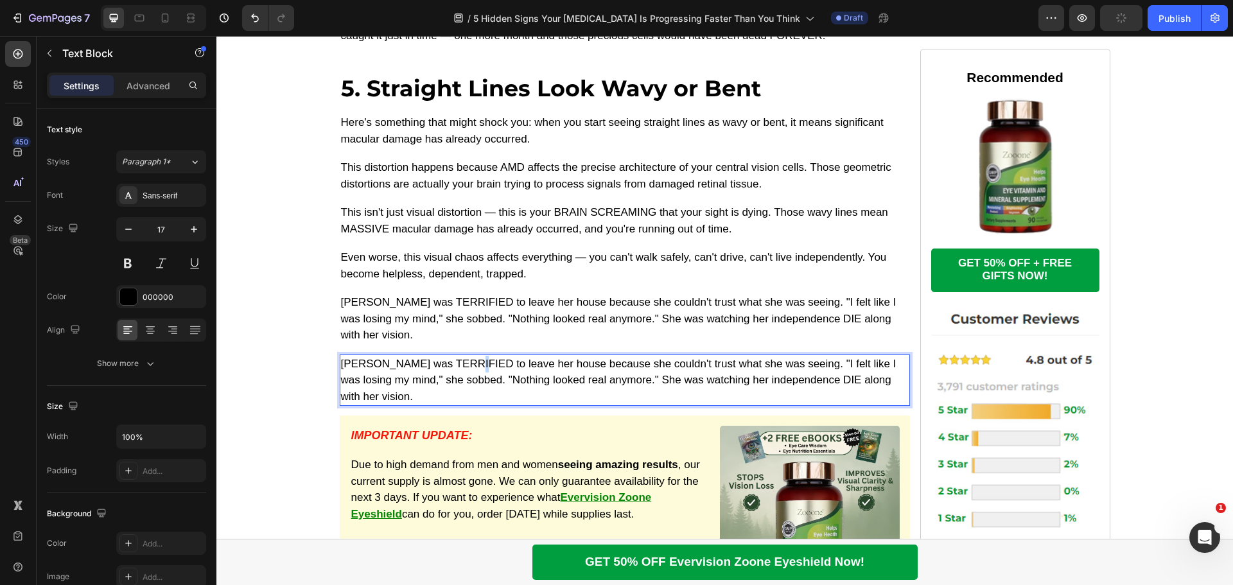
click at [460, 356] on p "Margaret was TERRIFIED to leave her house because she couldn't trust what she w…" at bounding box center [625, 380] width 568 height 49
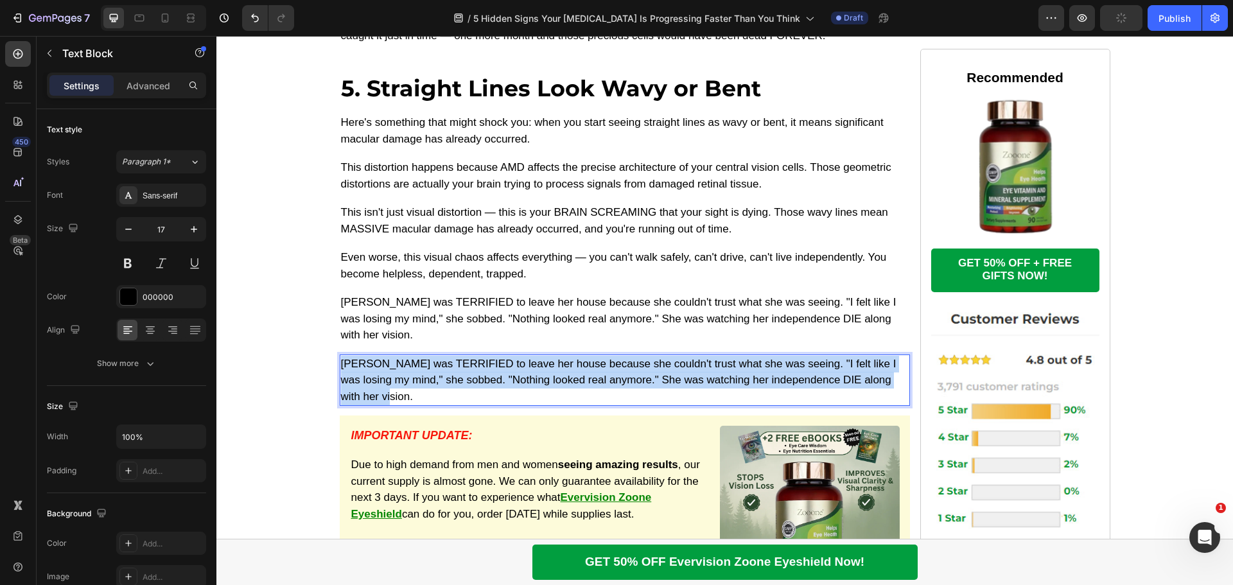
click at [460, 356] on p "Margaret was TERRIFIED to leave her house because she couldn't trust what she w…" at bounding box center [625, 380] width 568 height 49
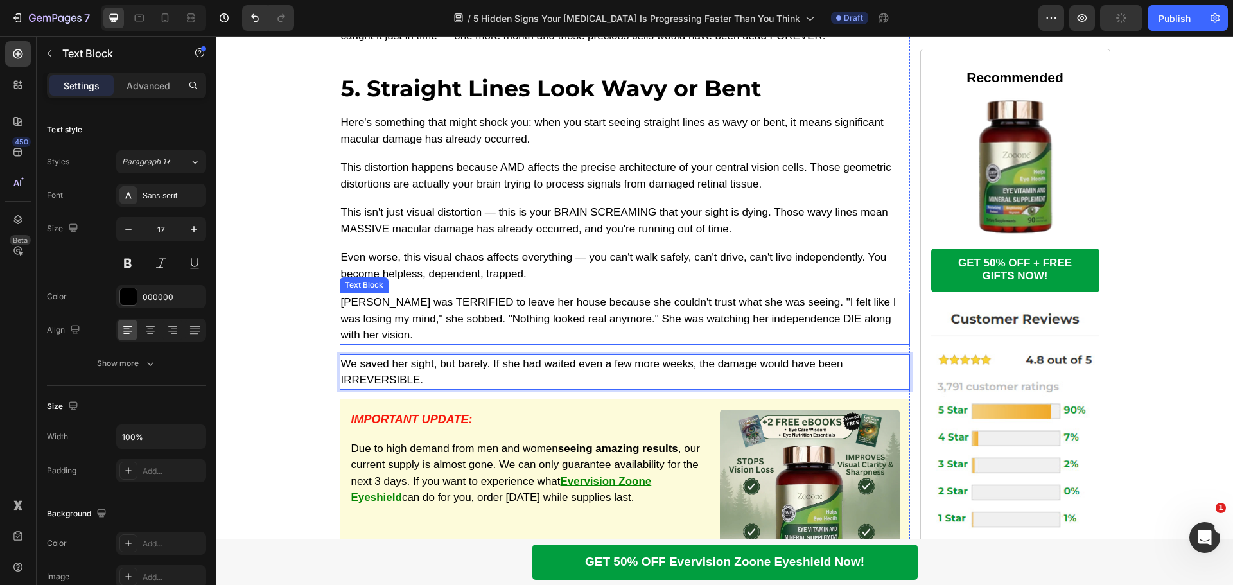
click at [475, 294] on p "Margaret was TERRIFIED to leave her house because she couldn't trust what she w…" at bounding box center [625, 318] width 568 height 49
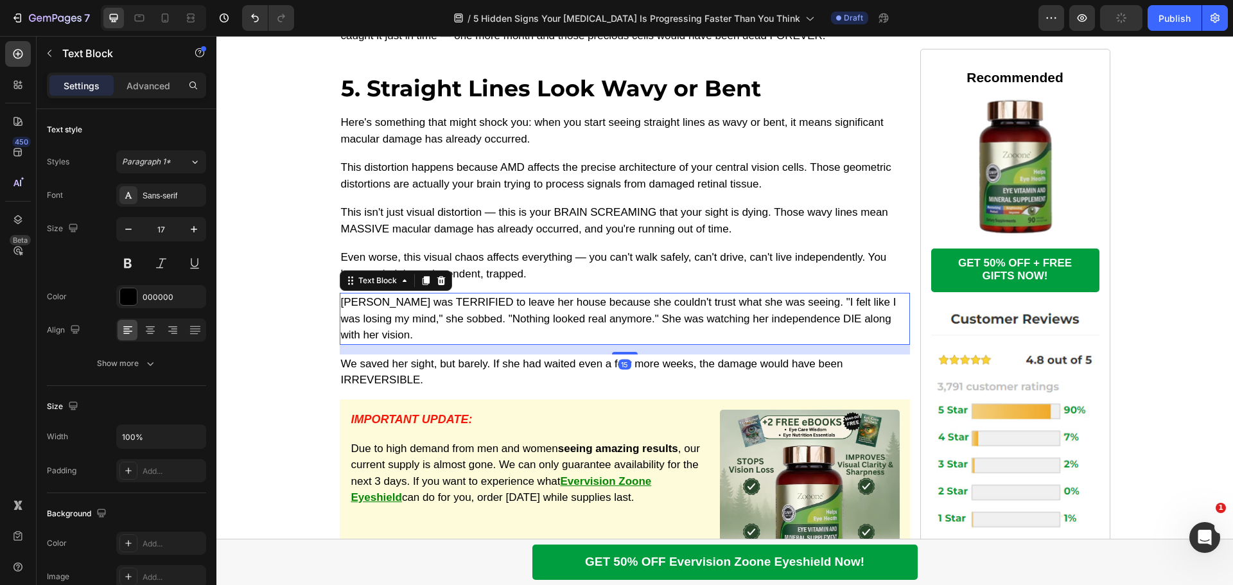
click at [445, 356] on p "We saved her sight, but barely. If she had waited even a few more weeks, the da…" at bounding box center [625, 372] width 568 height 33
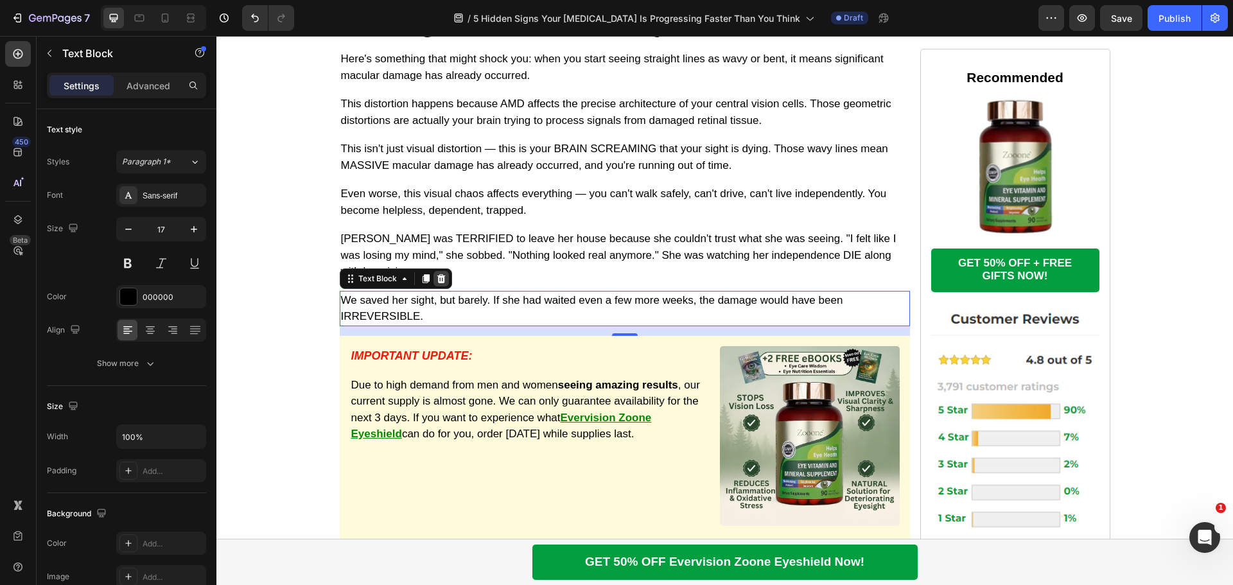
scroll to position [4015, 0]
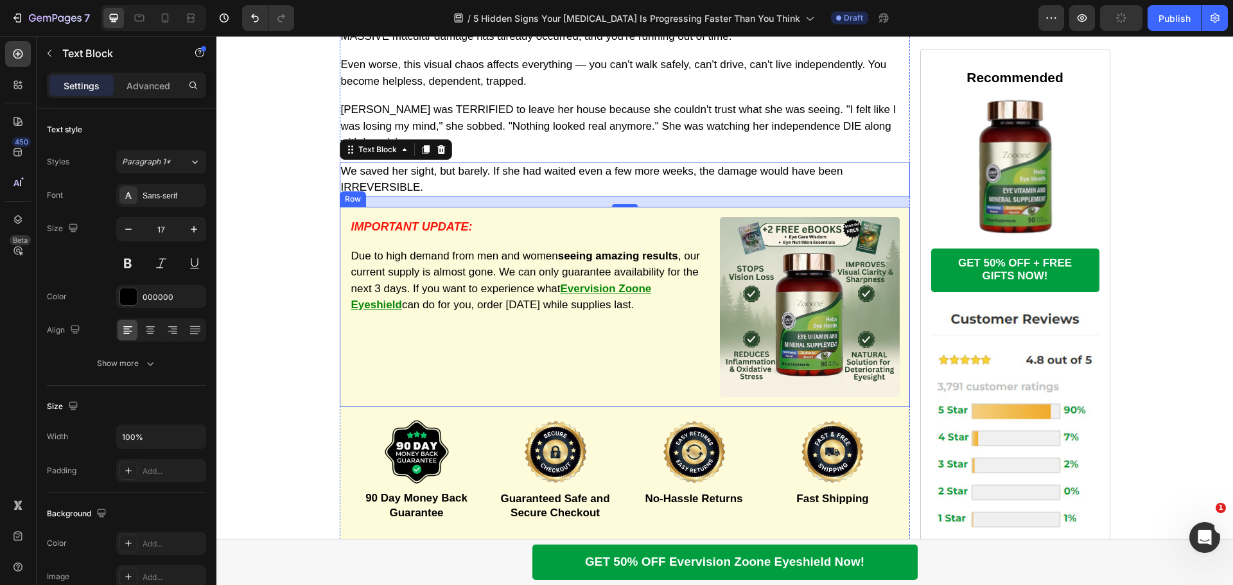
click at [668, 300] on div "IMPORTANT UPDATE: Text Block Due to high demand from men and women seeing amazi…" at bounding box center [530, 307] width 360 height 180
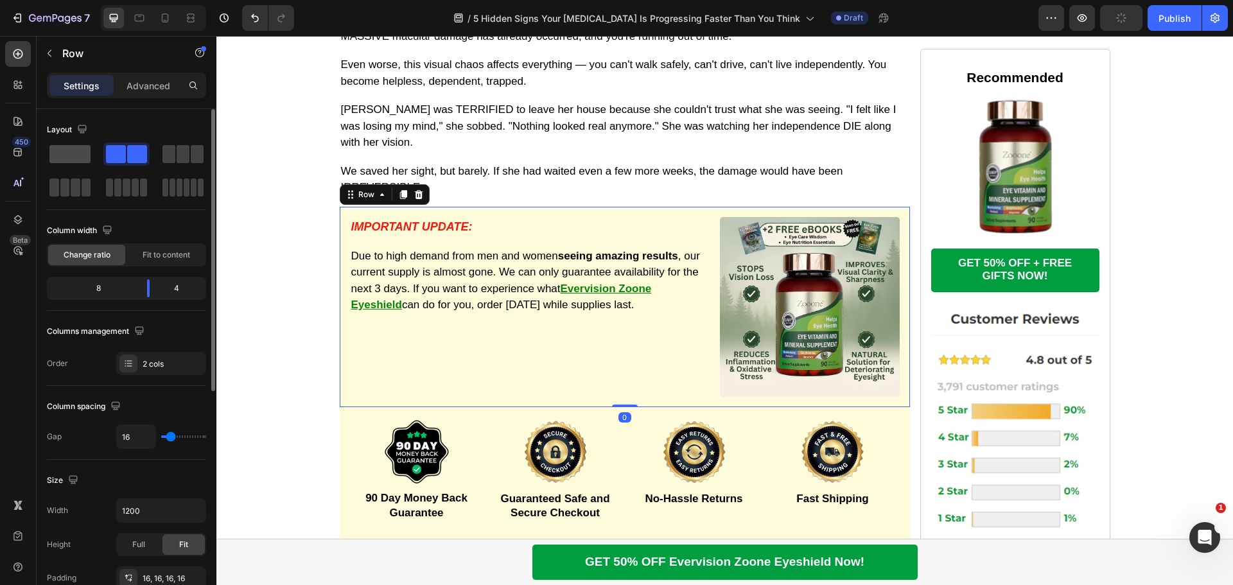
click at [78, 155] on span at bounding box center [69, 154] width 41 height 18
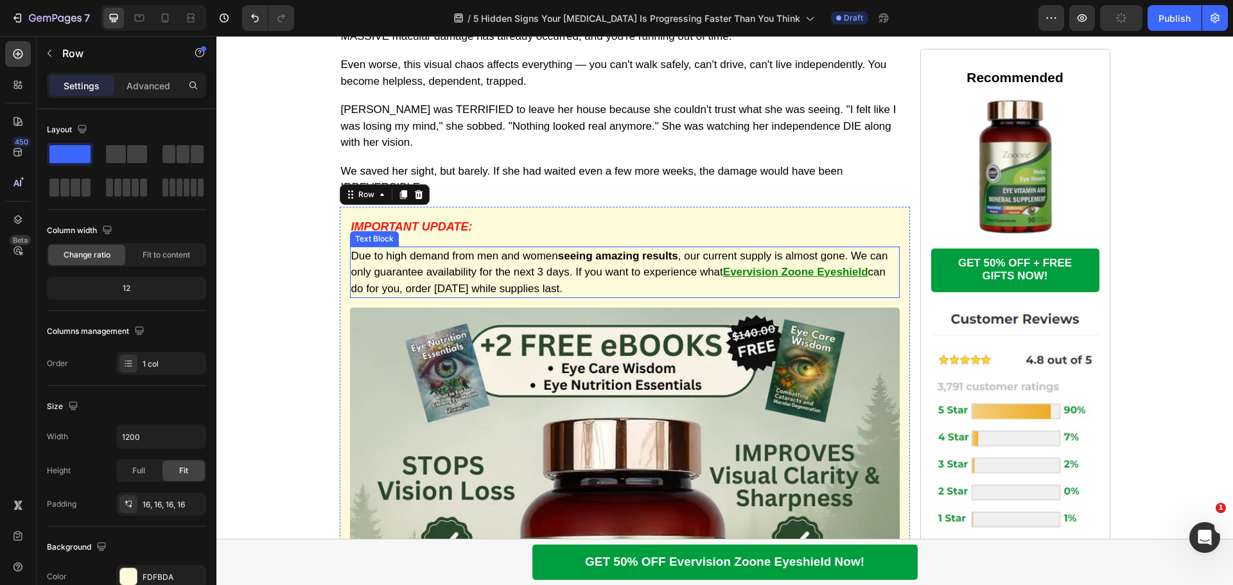
drag, startPoint x: 481, startPoint y: 214, endPoint x: 444, endPoint y: 198, distance: 40.0
click at [481, 248] on p "Due to high demand from men and women seeing amazing results , our current supp…" at bounding box center [624, 272] width 547 height 49
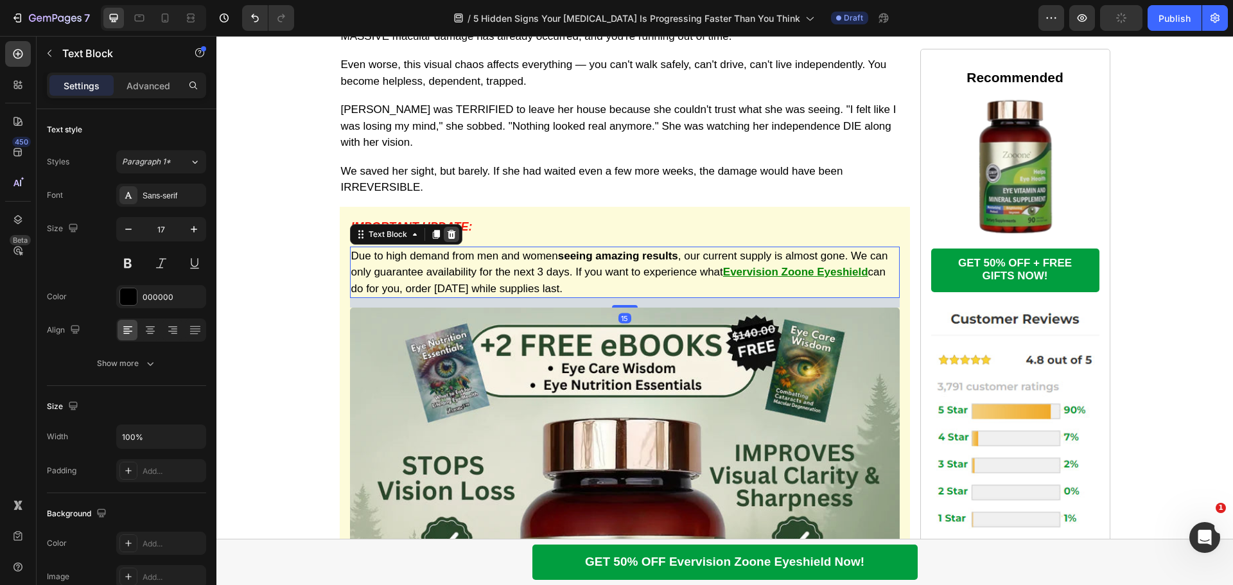
click at [448, 229] on icon at bounding box center [451, 234] width 10 height 10
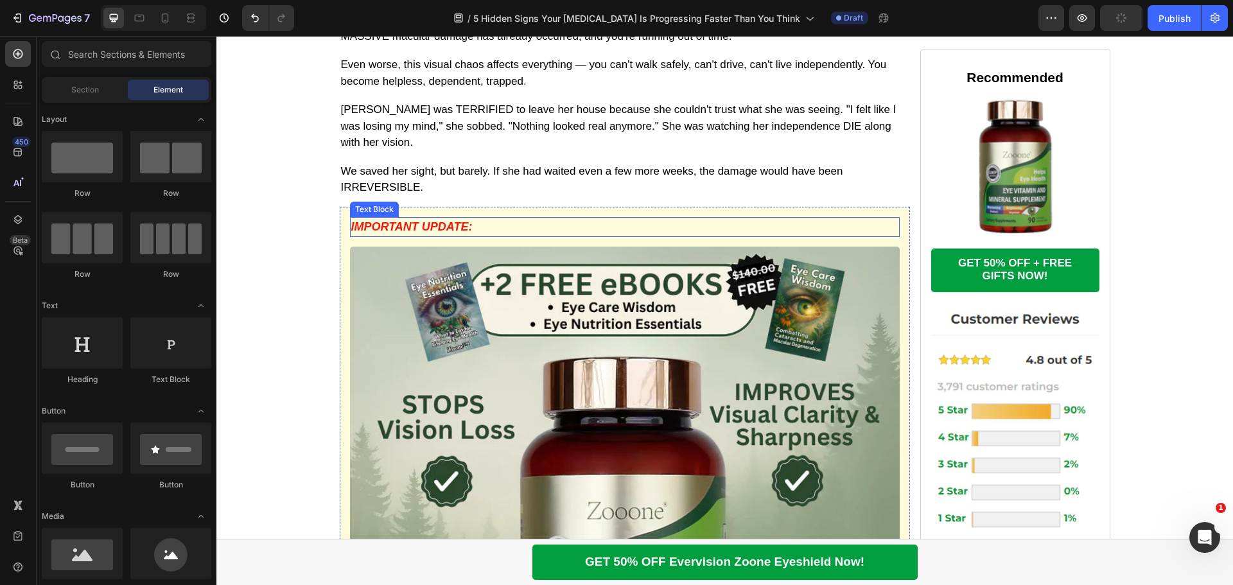
click at [442, 218] on p "IMPORTANT UPDATE:" at bounding box center [624, 226] width 547 height 17
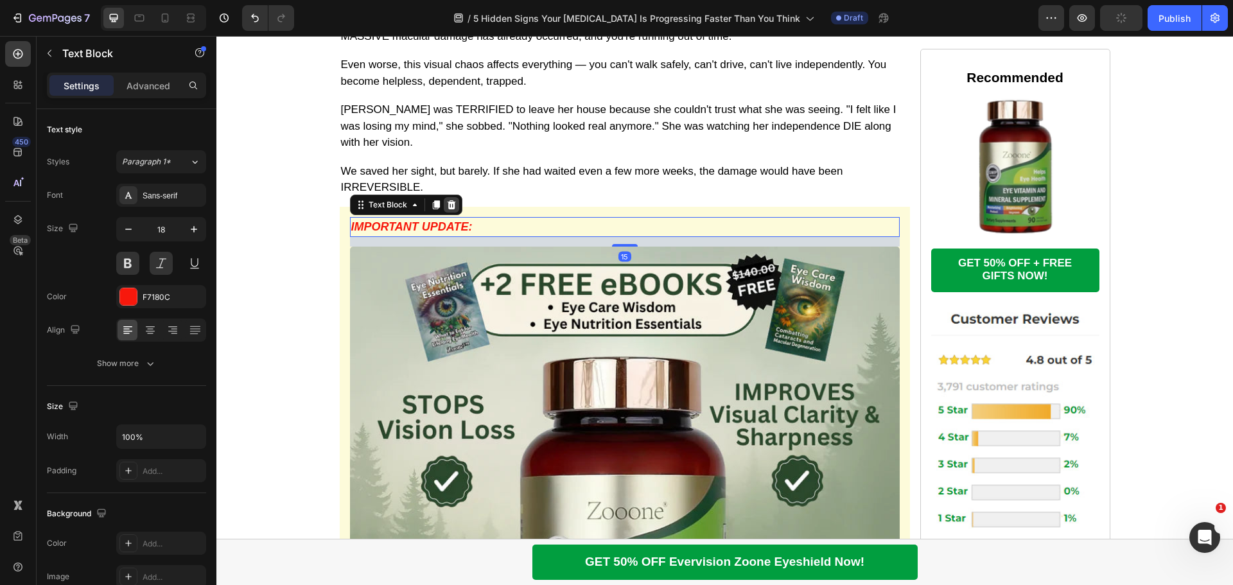
click at [448, 200] on icon at bounding box center [451, 205] width 10 height 10
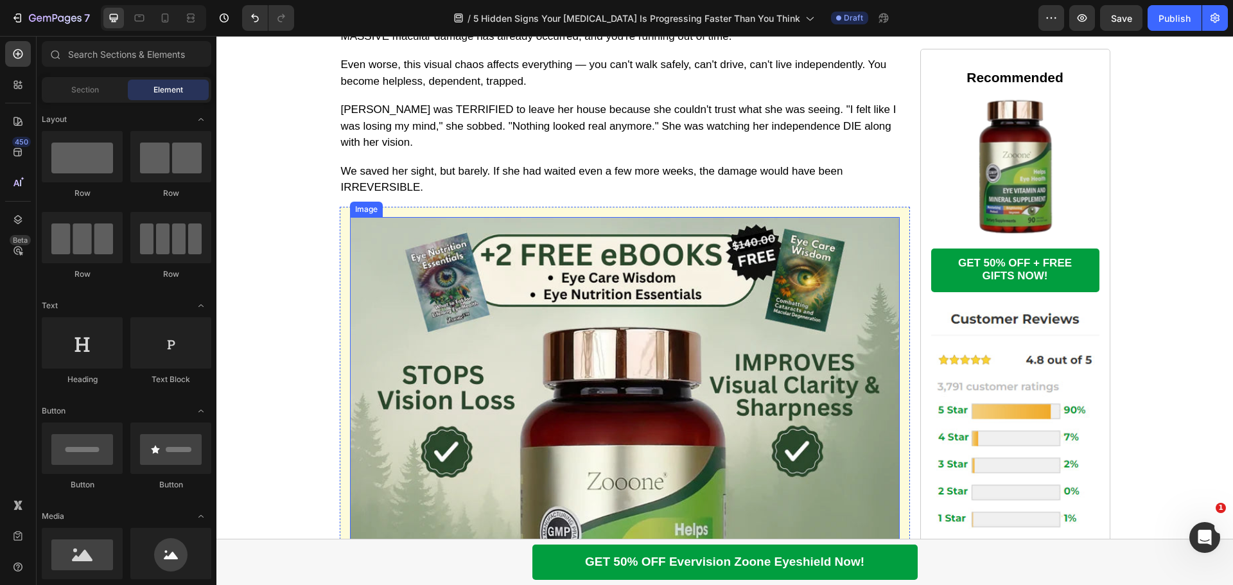
click at [482, 228] on img at bounding box center [625, 492] width 550 height 550
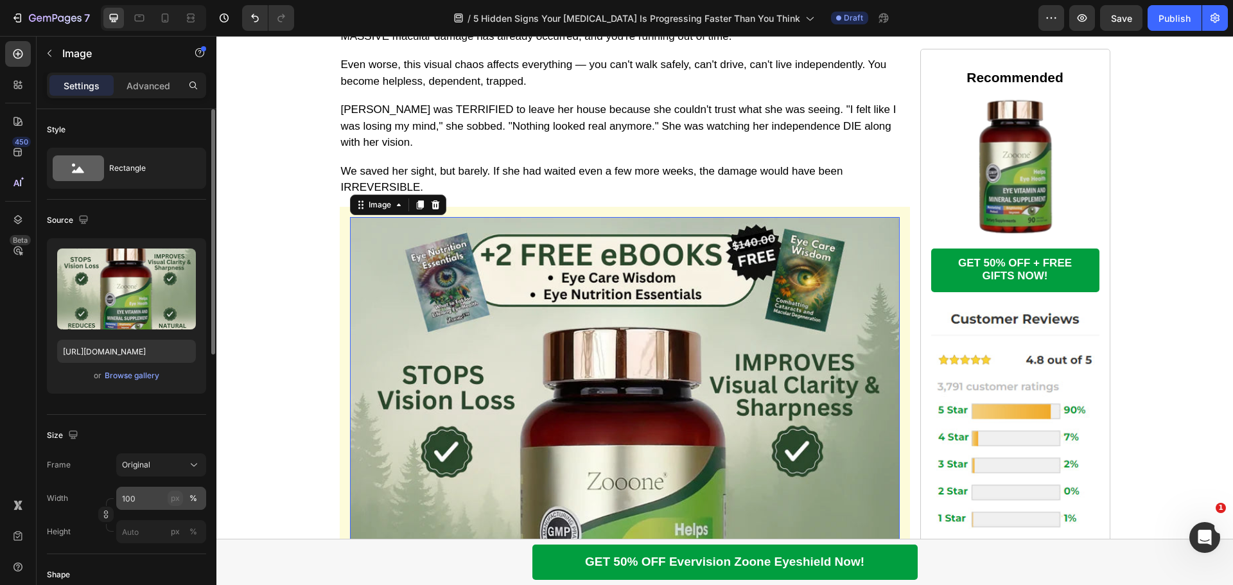
click at [178, 493] on div "px" at bounding box center [175, 499] width 9 height 12
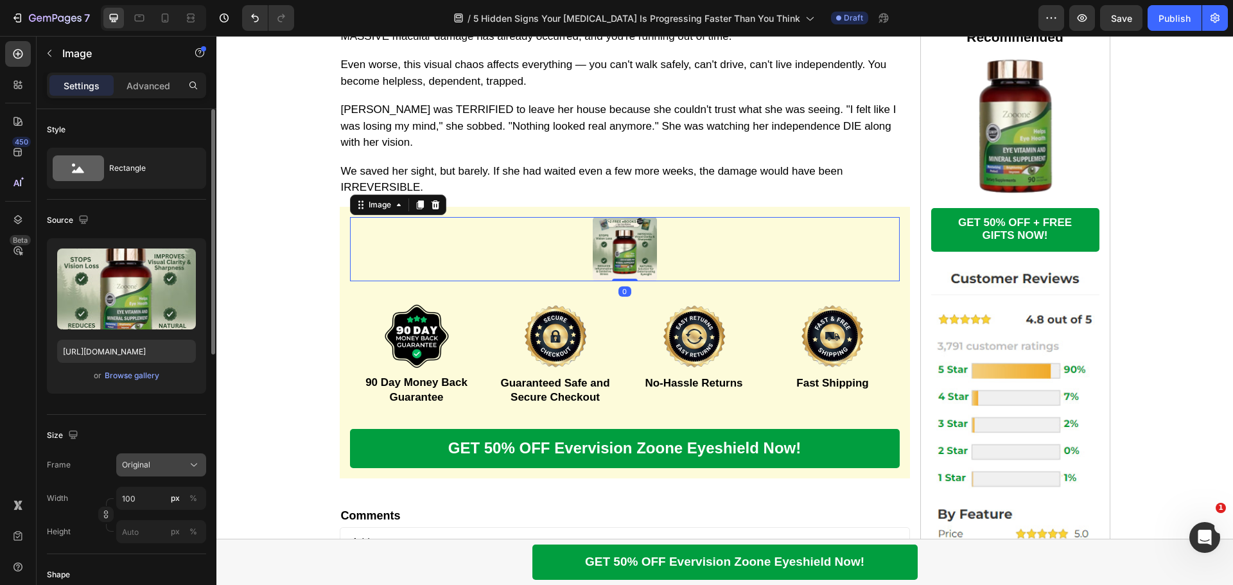
click at [168, 463] on div "Original" at bounding box center [153, 465] width 63 height 12
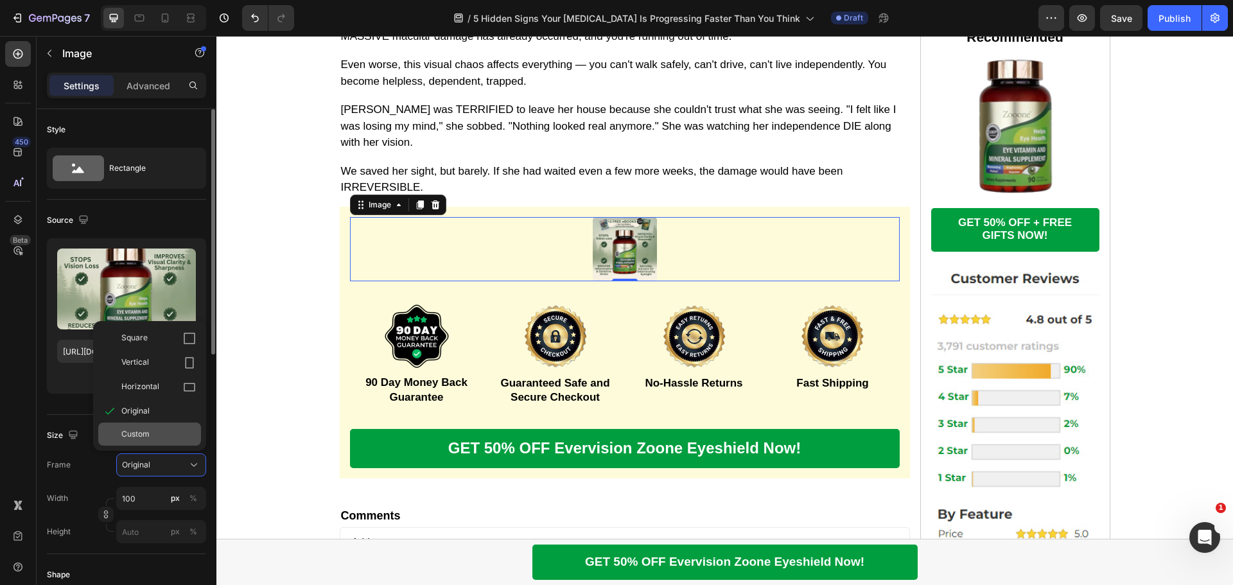
click at [161, 437] on div "Custom" at bounding box center [158, 434] width 74 height 12
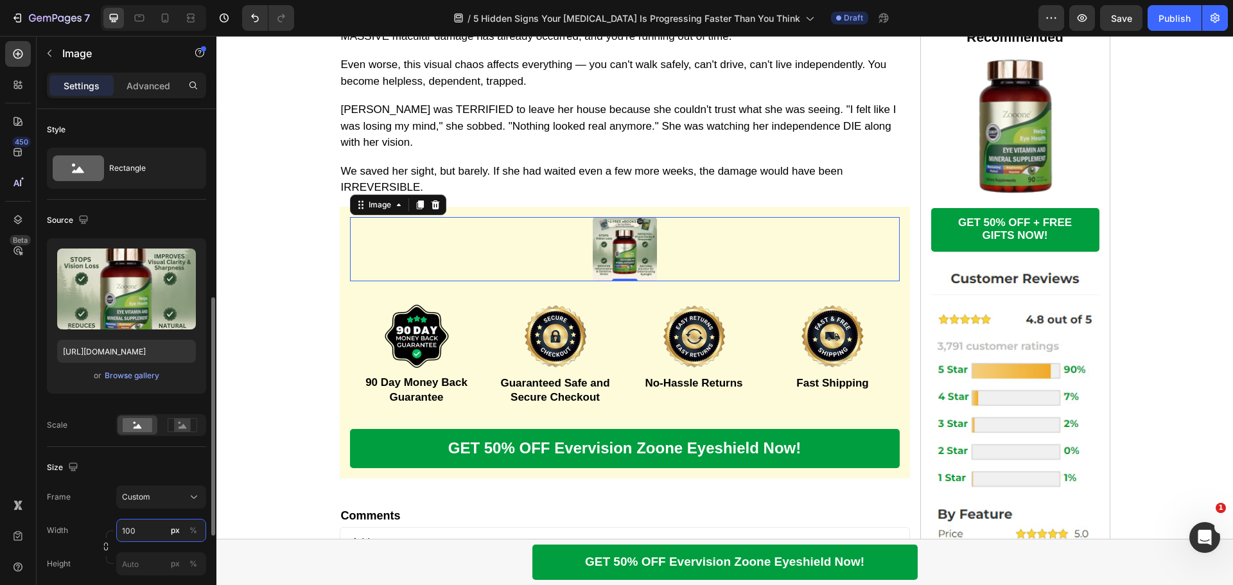
scroll to position [128, 0]
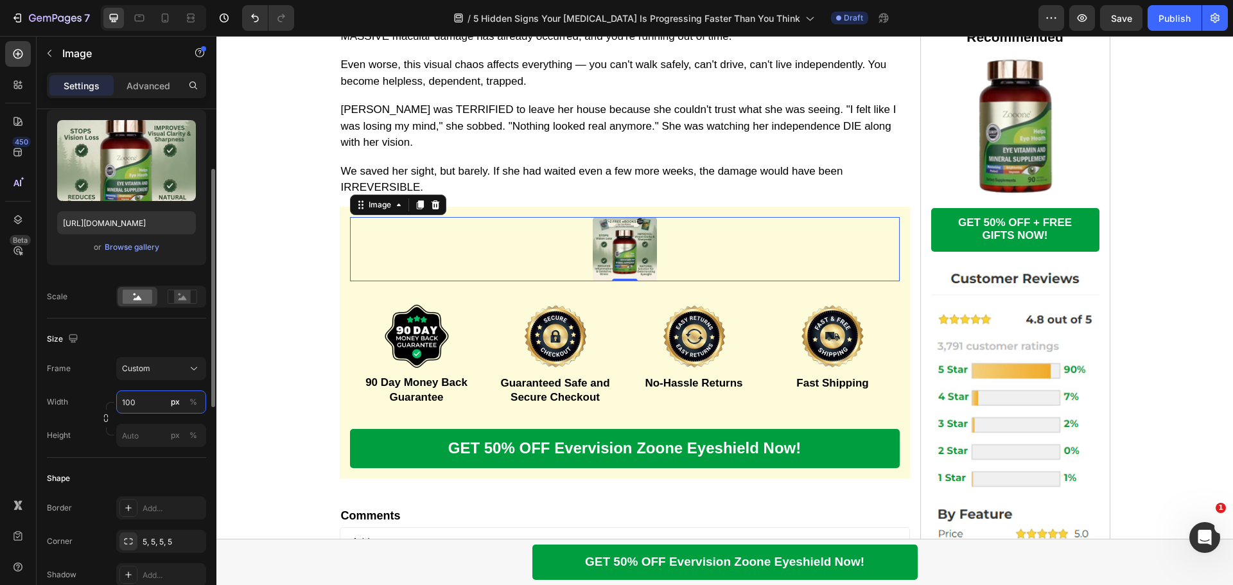
click at [143, 408] on input "100" at bounding box center [161, 401] width 90 height 23
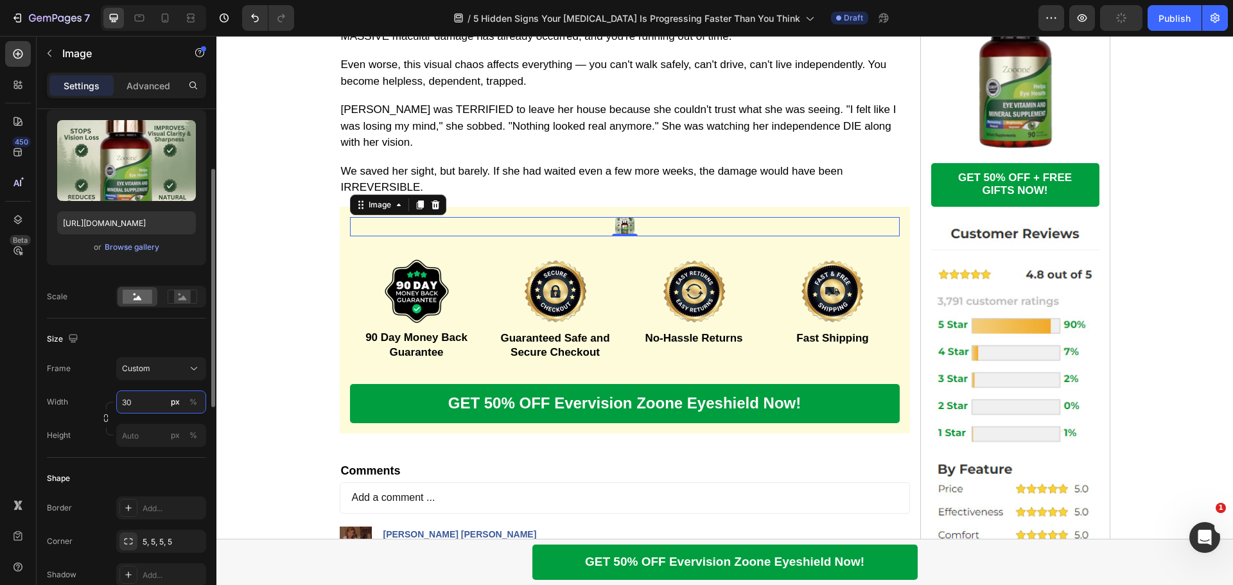
type input "300"
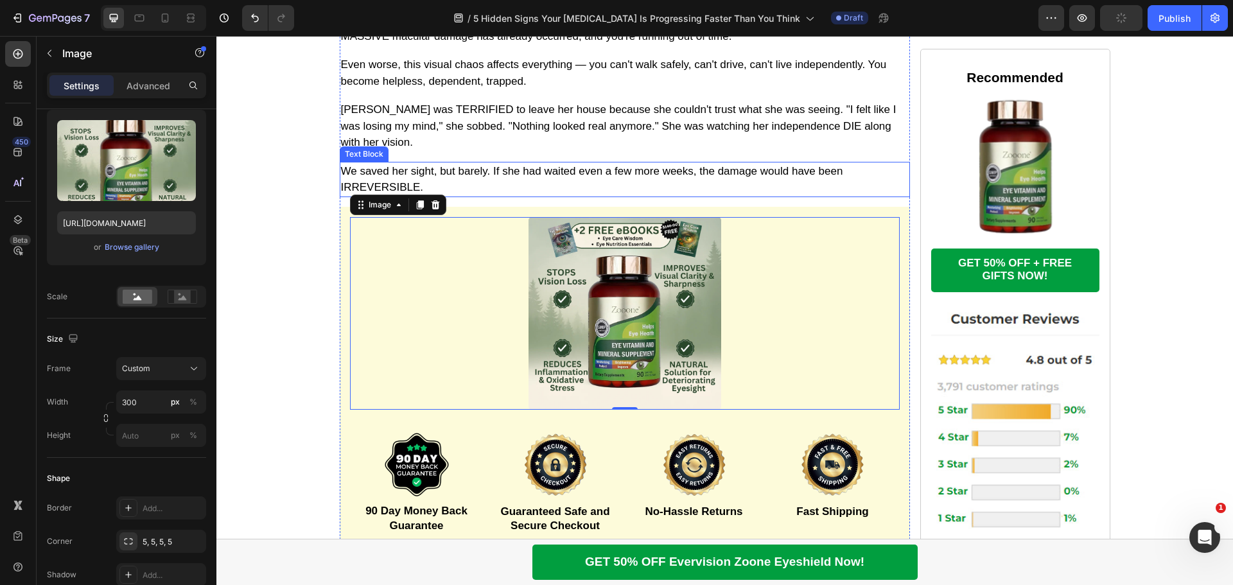
drag, startPoint x: 563, startPoint y: 127, endPoint x: 420, endPoint y: 116, distance: 143.6
click at [563, 163] on p "We saved her sight, but barely. If she had waited even a few more weeks, the da…" at bounding box center [625, 179] width 568 height 33
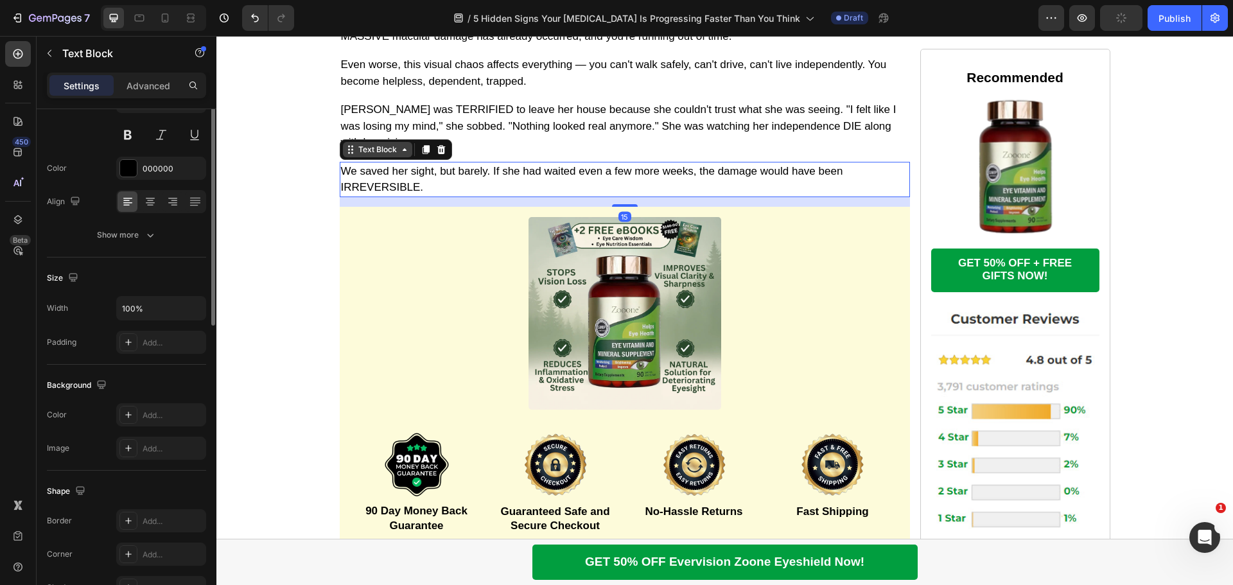
scroll to position [0, 0]
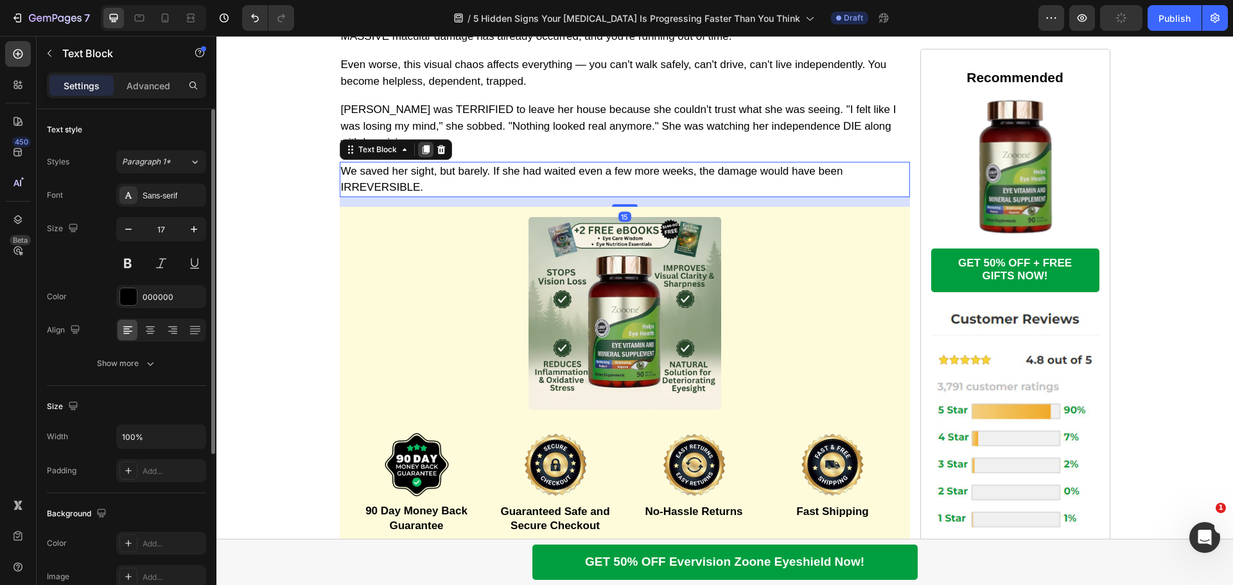
click at [424, 144] on icon at bounding box center [426, 149] width 10 height 10
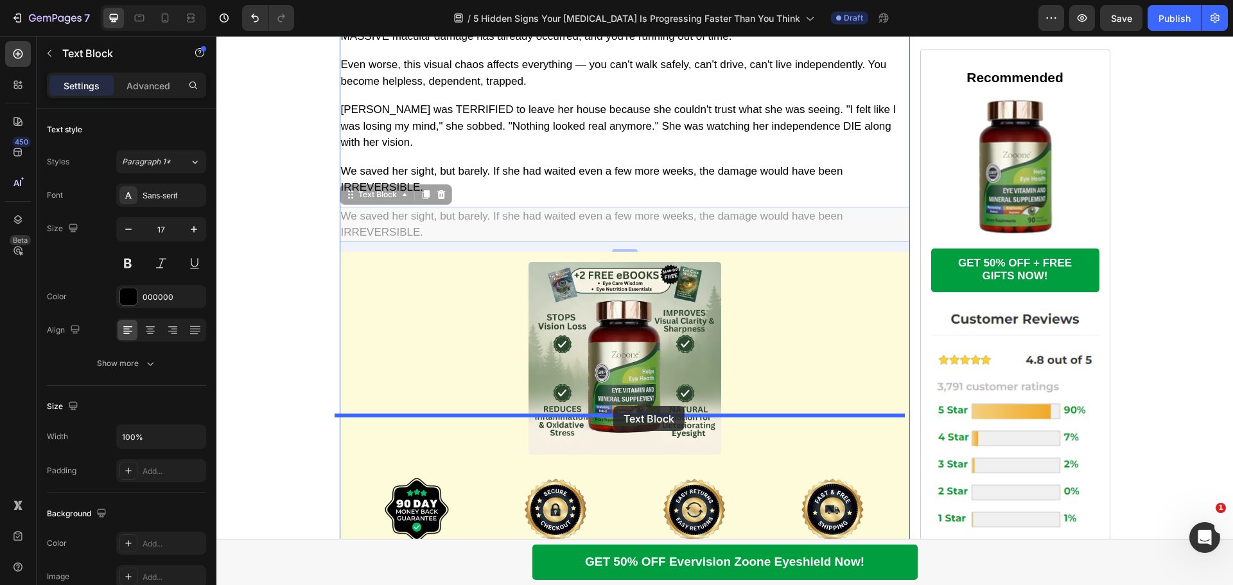
drag, startPoint x: 349, startPoint y: 148, endPoint x: 613, endPoint y: 406, distance: 369.6
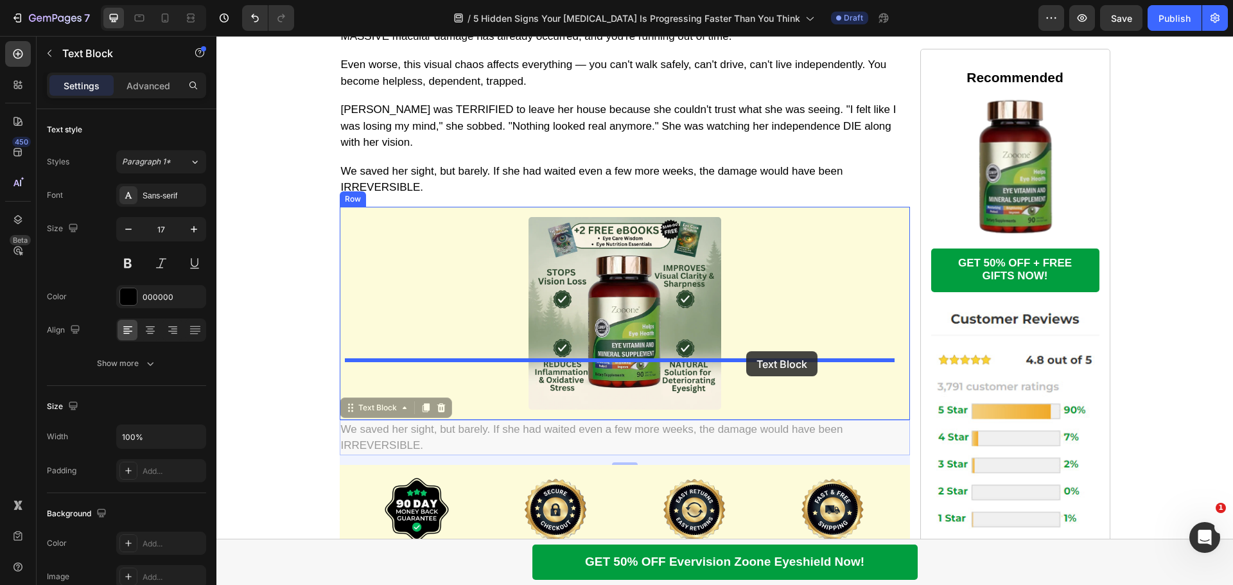
drag, startPoint x: 344, startPoint y: 352, endPoint x: 746, endPoint y: 351, distance: 402.6
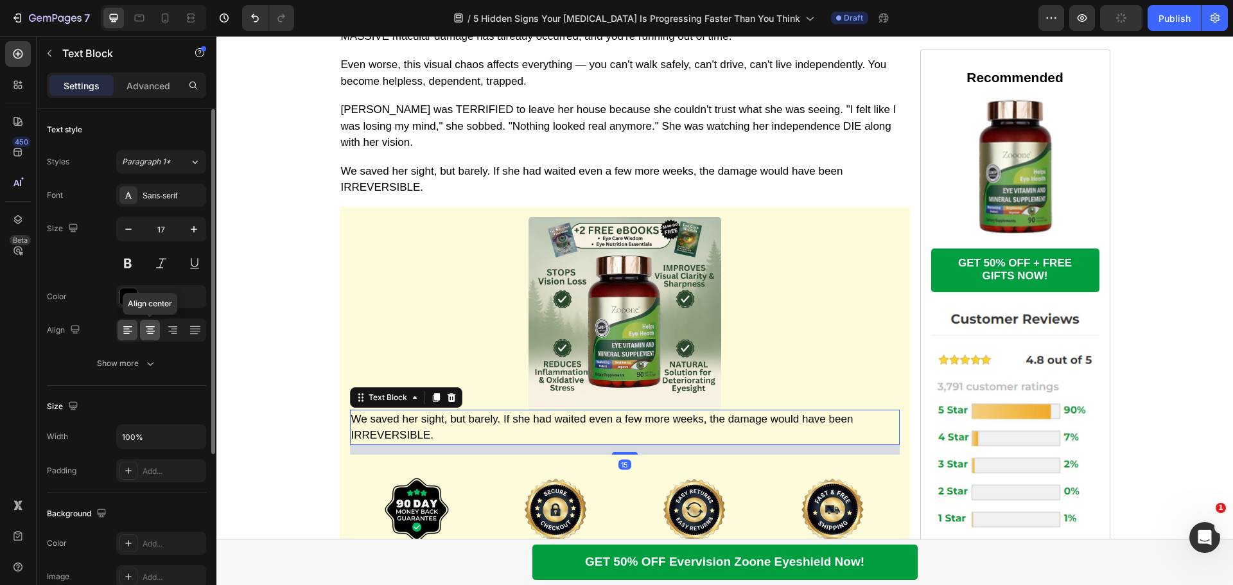
click at [148, 333] on icon at bounding box center [150, 333] width 6 height 1
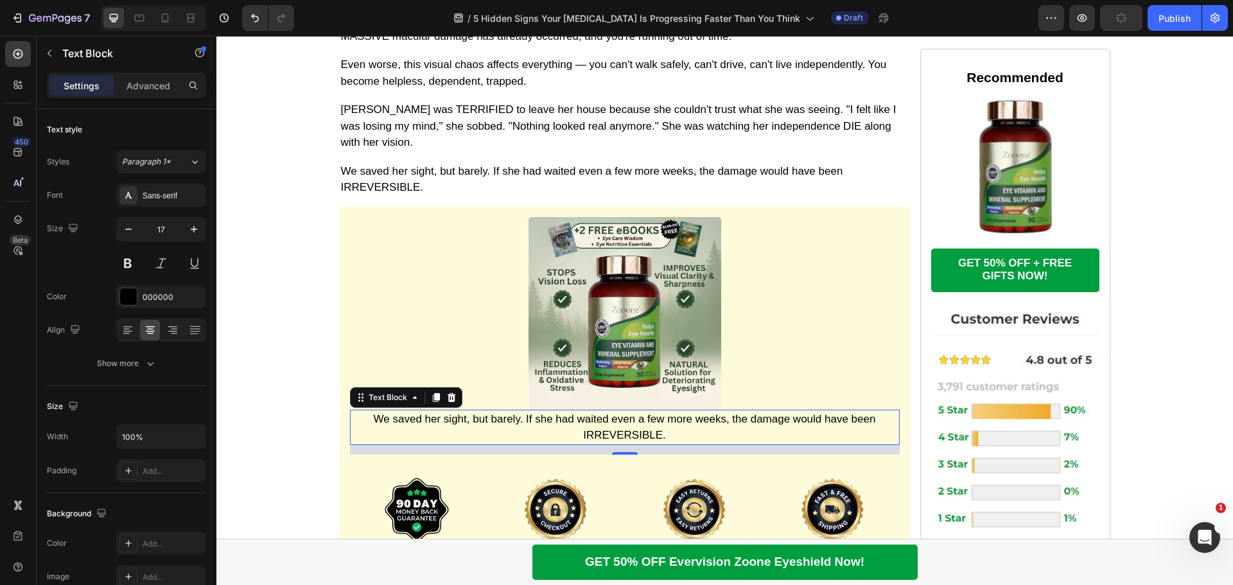
click at [648, 411] on p "We saved her sight, but barely. If she had waited even a few more weeks, the da…" at bounding box center [624, 427] width 547 height 33
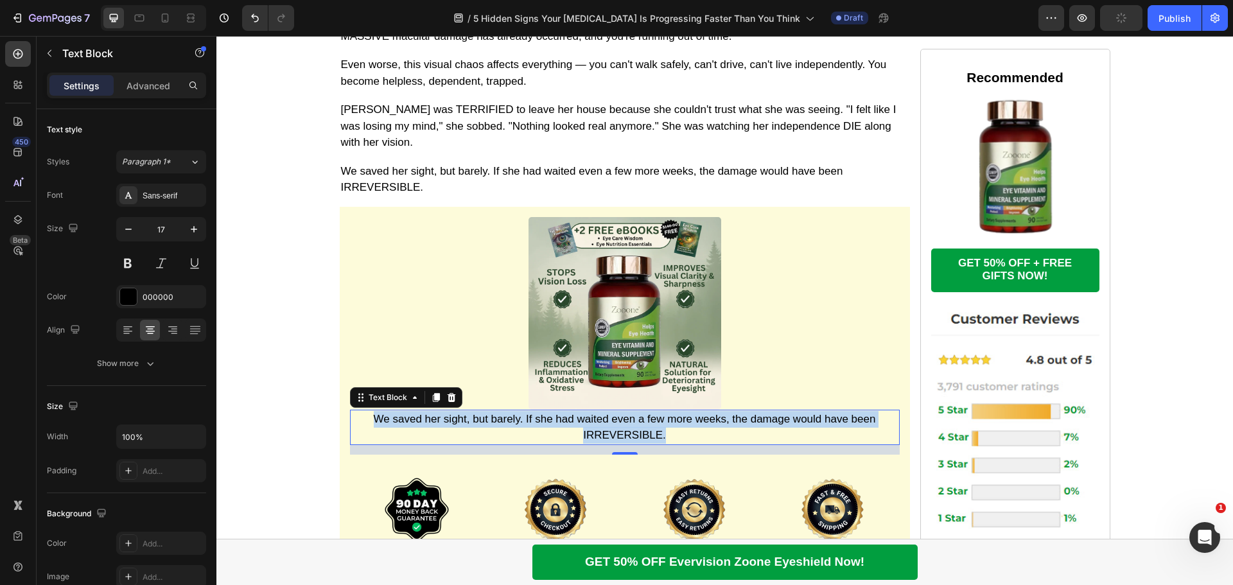
click at [648, 411] on p "We saved her sight, but barely. If she had waited even a few more weeks, the da…" at bounding box center [624, 427] width 547 height 33
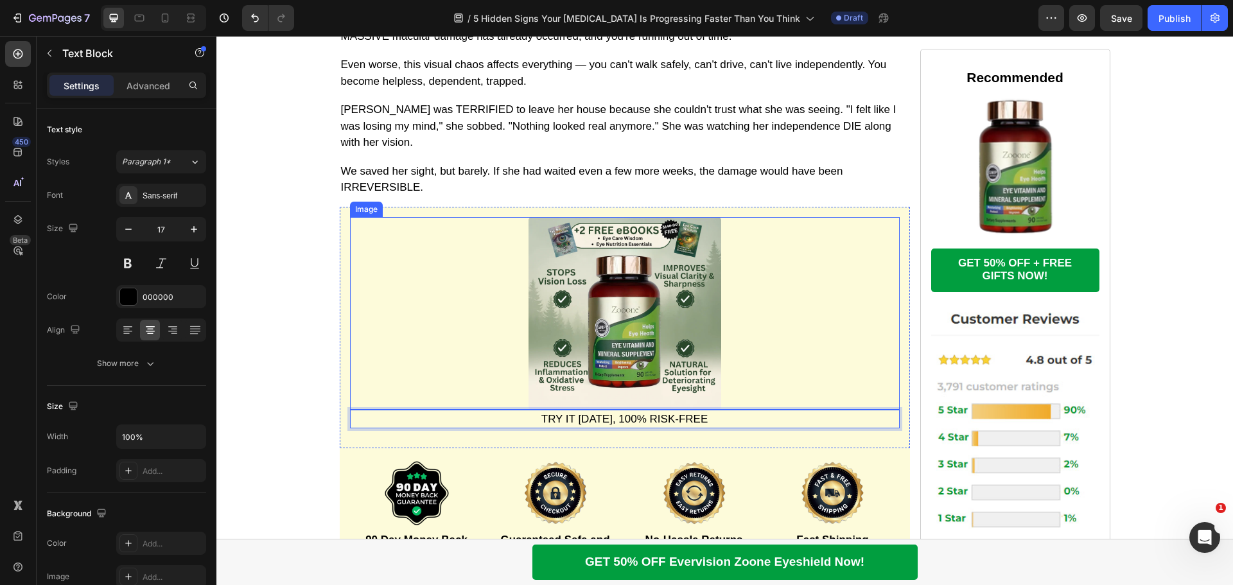
click at [830, 293] on link at bounding box center [625, 313] width 550 height 193
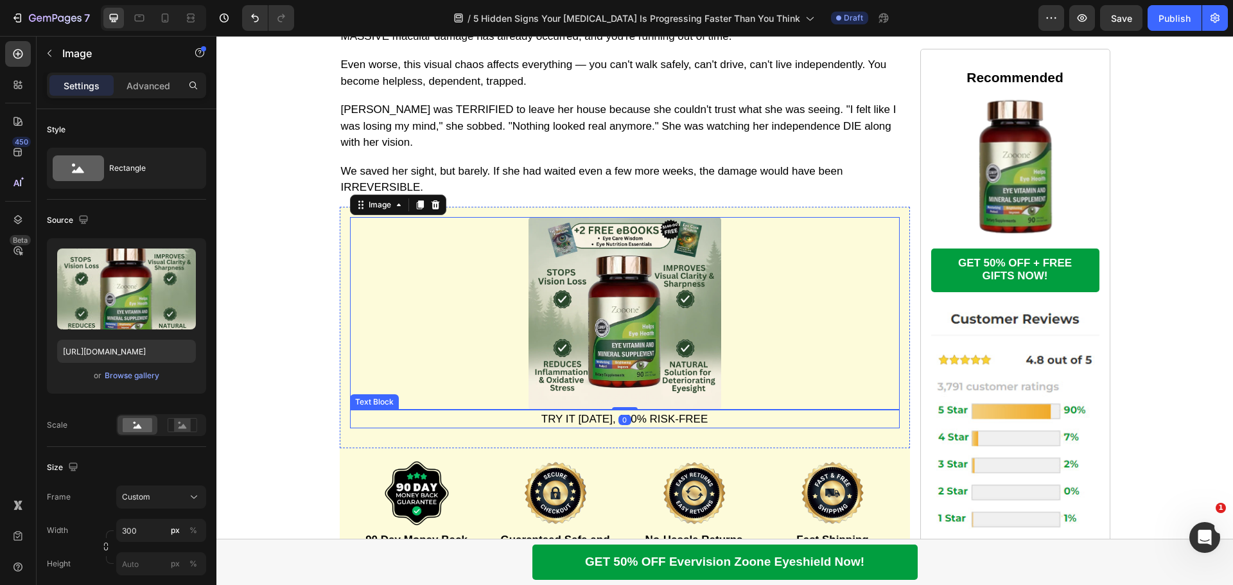
click at [736, 411] on p "TRY IT TODAY, 100% RISK-FREE" at bounding box center [624, 419] width 547 height 17
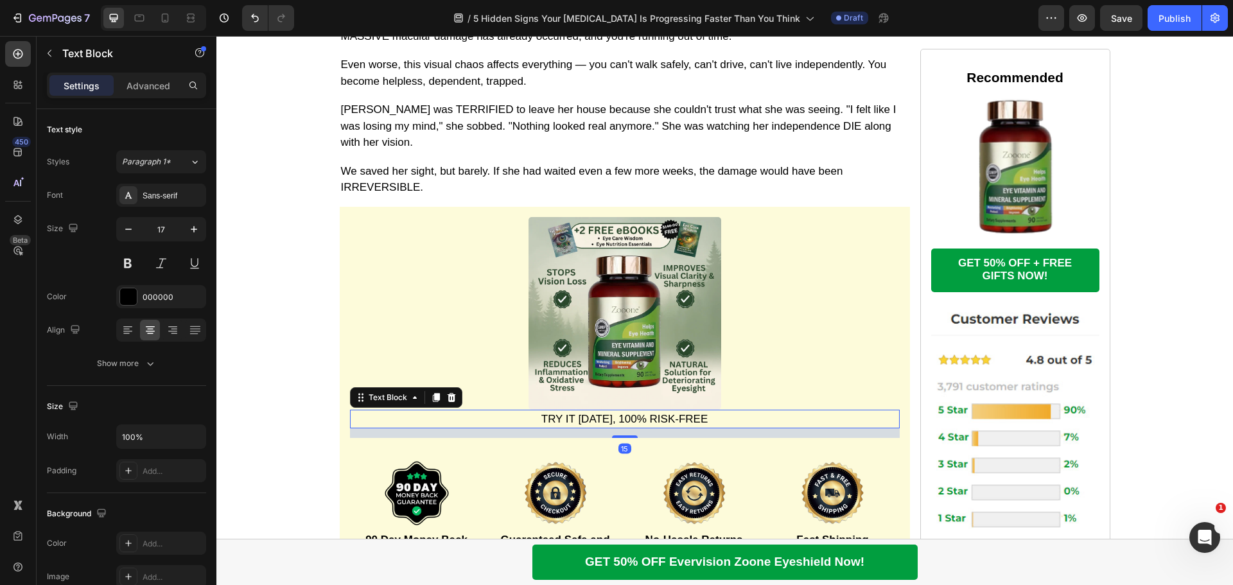
drag, startPoint x: 153, startPoint y: 89, endPoint x: 150, endPoint y: 96, distance: 8.0
click at [153, 88] on p "Advanced" at bounding box center [149, 85] width 44 height 13
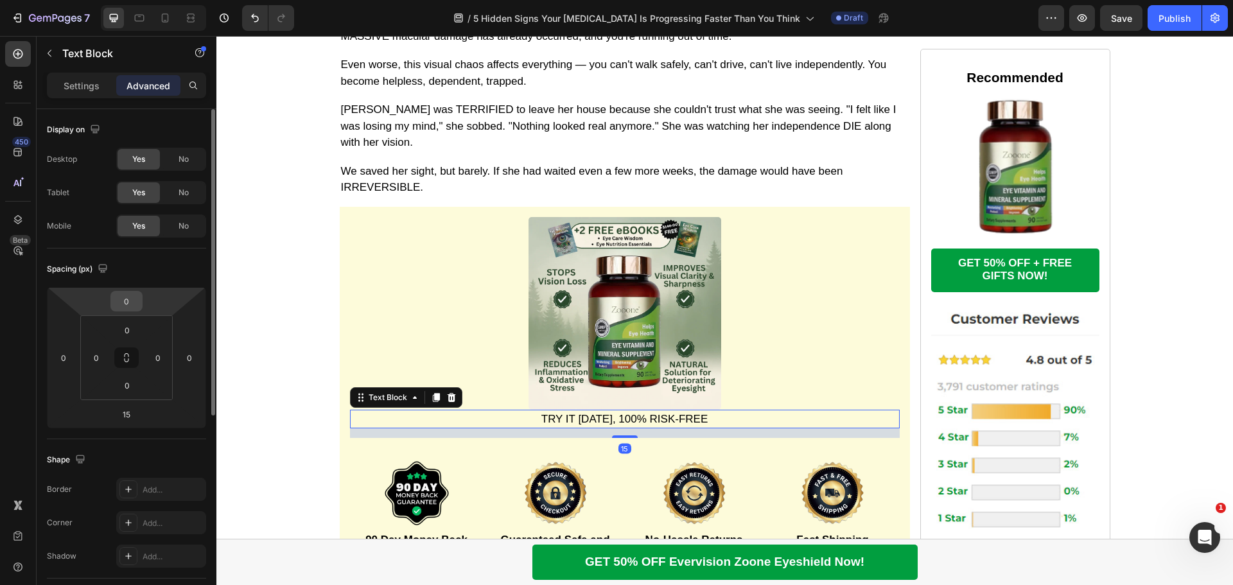
click at [128, 306] on input "0" at bounding box center [127, 301] width 26 height 19
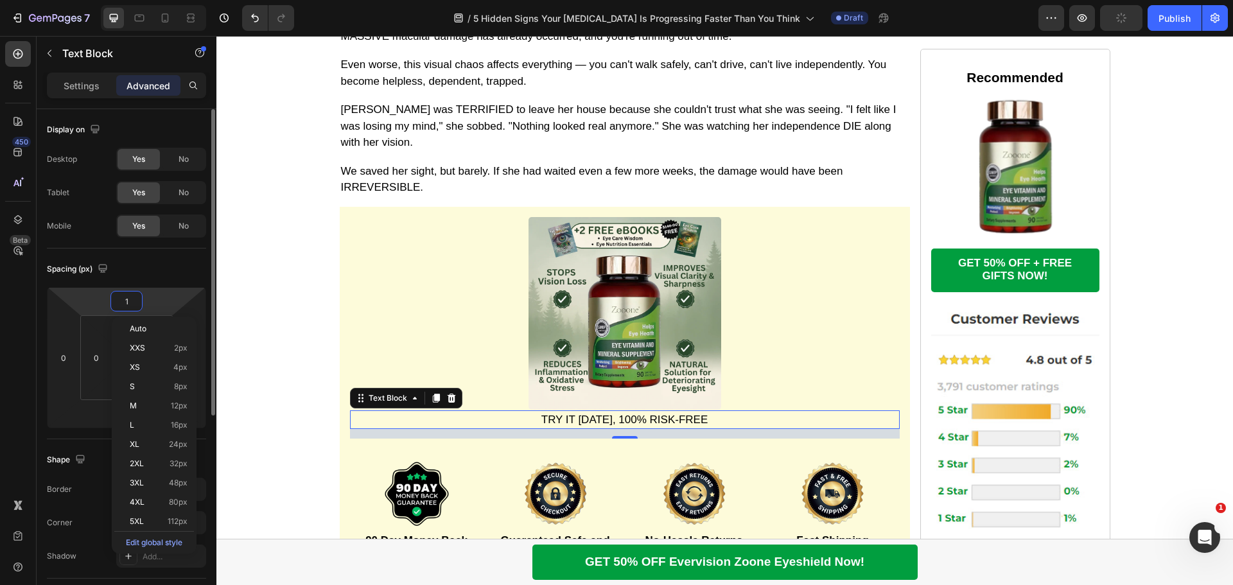
type input "15"
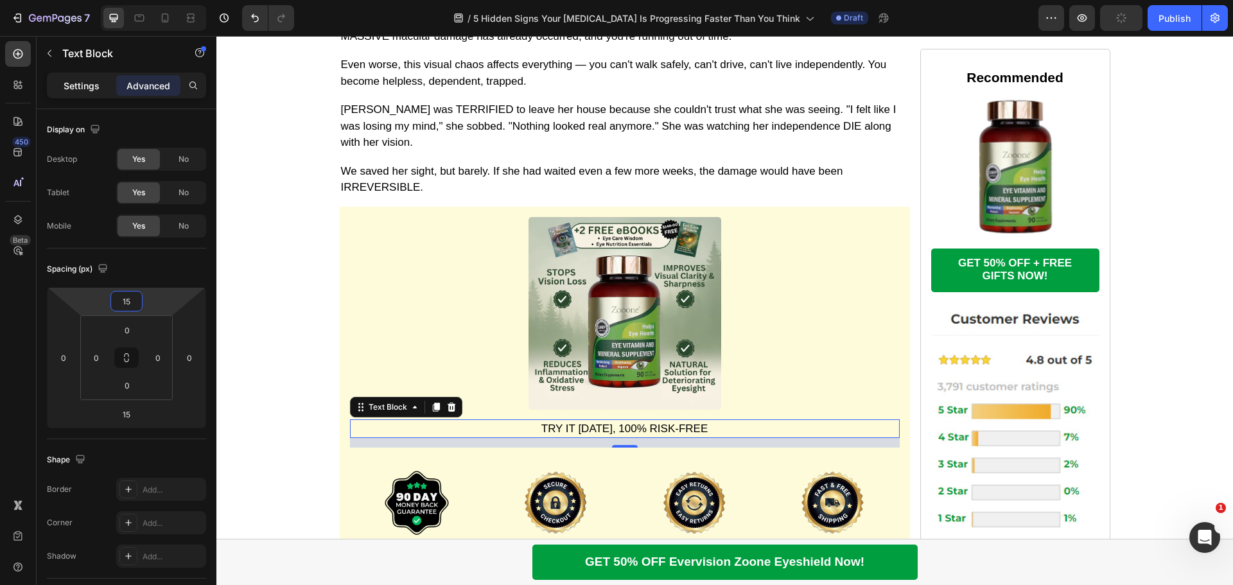
click at [61, 84] on div "Settings" at bounding box center [81, 85] width 64 height 21
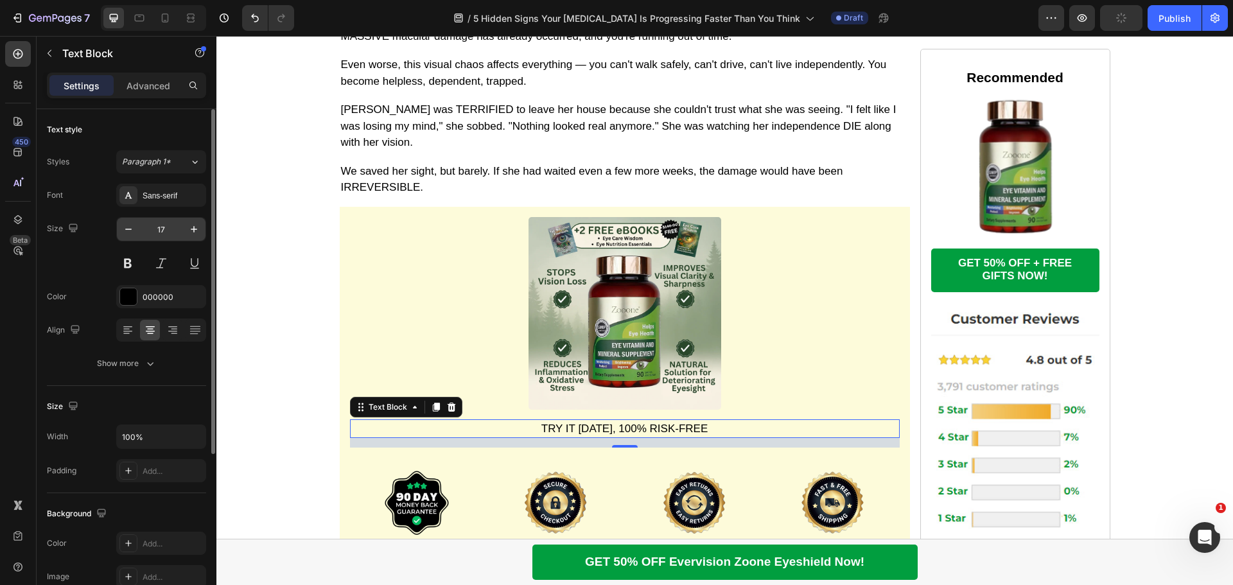
drag, startPoint x: 132, startPoint y: 256, endPoint x: 177, endPoint y: 241, distance: 47.5
click at [132, 257] on button at bounding box center [127, 263] width 23 height 23
click at [191, 232] on icon "button" at bounding box center [194, 229] width 13 height 13
type input "19"
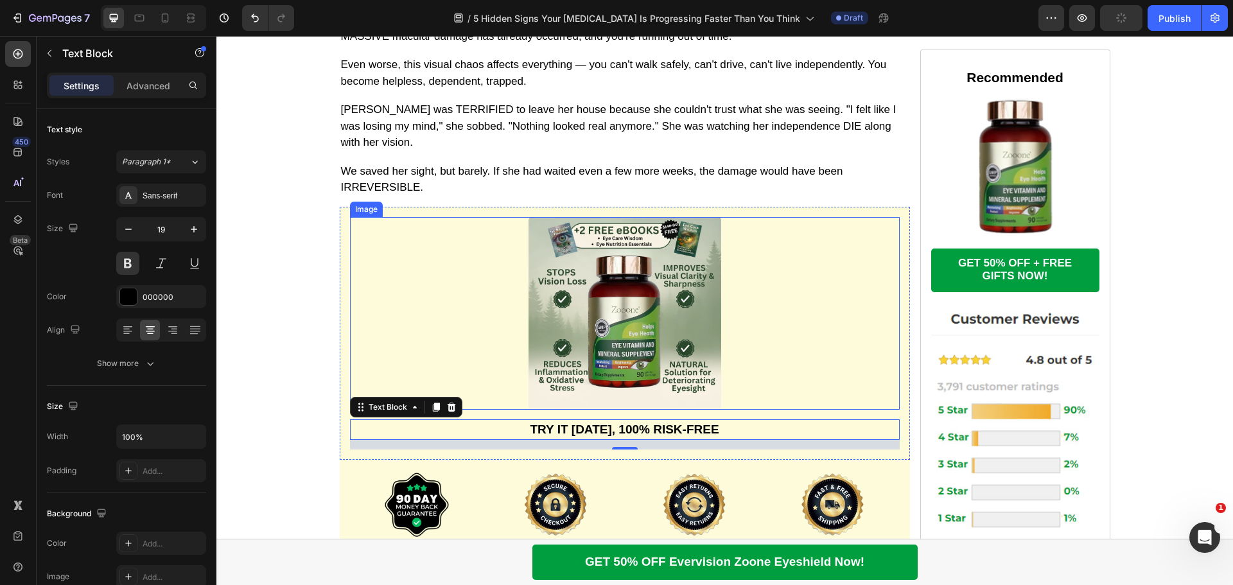
click at [792, 227] on link at bounding box center [625, 313] width 550 height 193
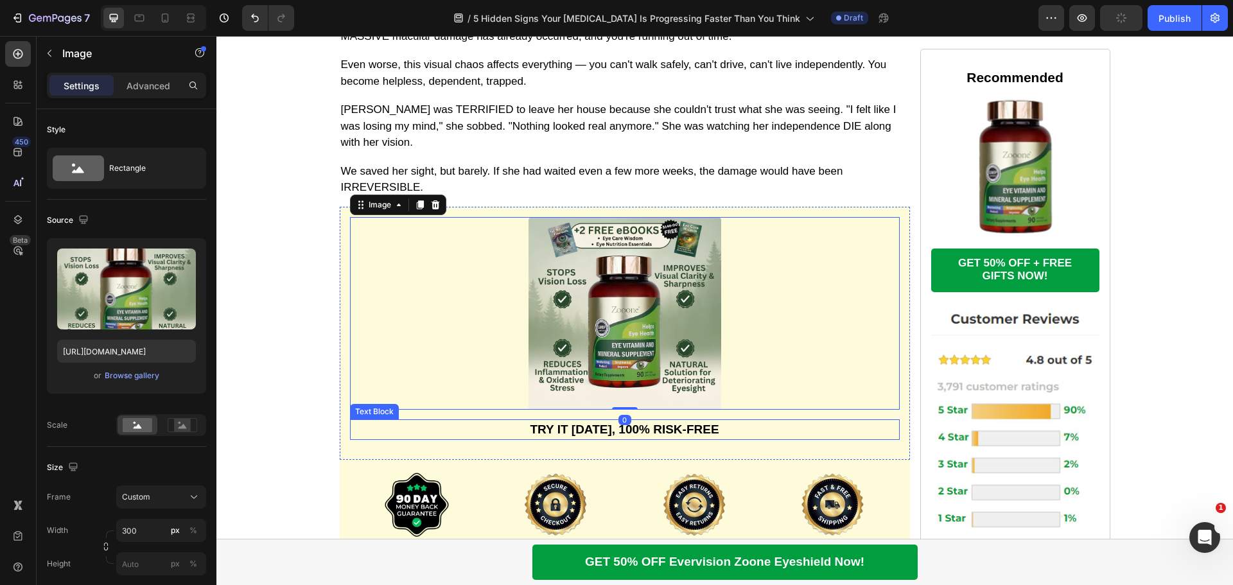
click at [673, 421] on p "TRY IT TODAY, 100% RISK-FREE" at bounding box center [624, 430] width 547 height 19
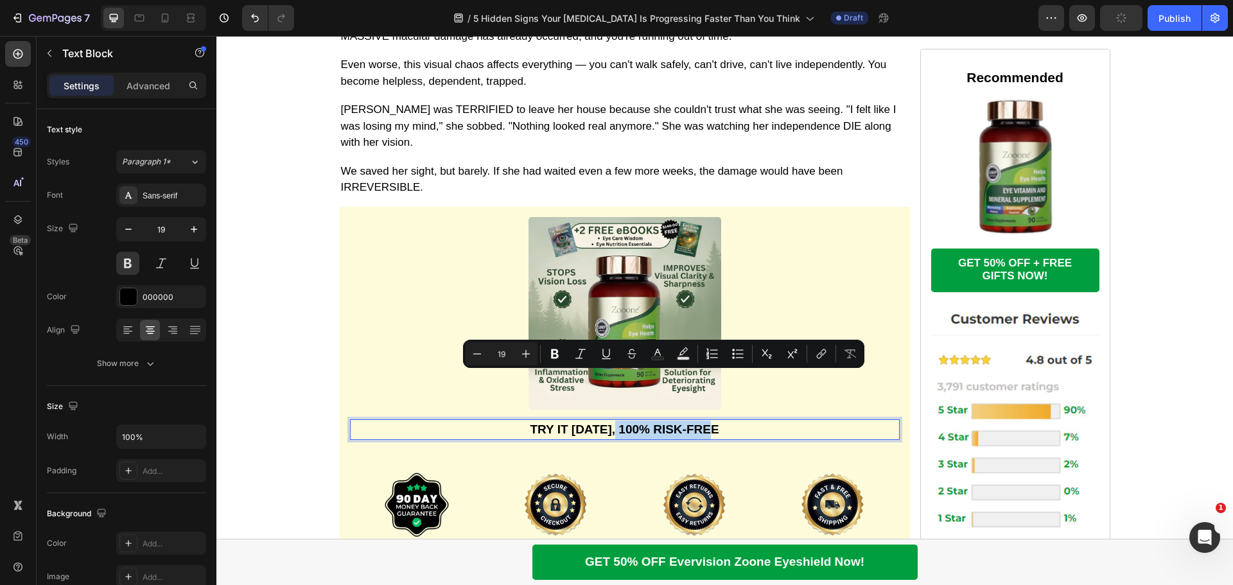
drag, startPoint x: 717, startPoint y: 377, endPoint x: 615, endPoint y: 380, distance: 102.8
click at [615, 421] on p "TRY IT TODAY, 100% RISK-FREE" at bounding box center [624, 430] width 547 height 19
click at [654, 357] on rect "Editor contextual toolbar" at bounding box center [658, 358] width 12 height 3
type input "000000"
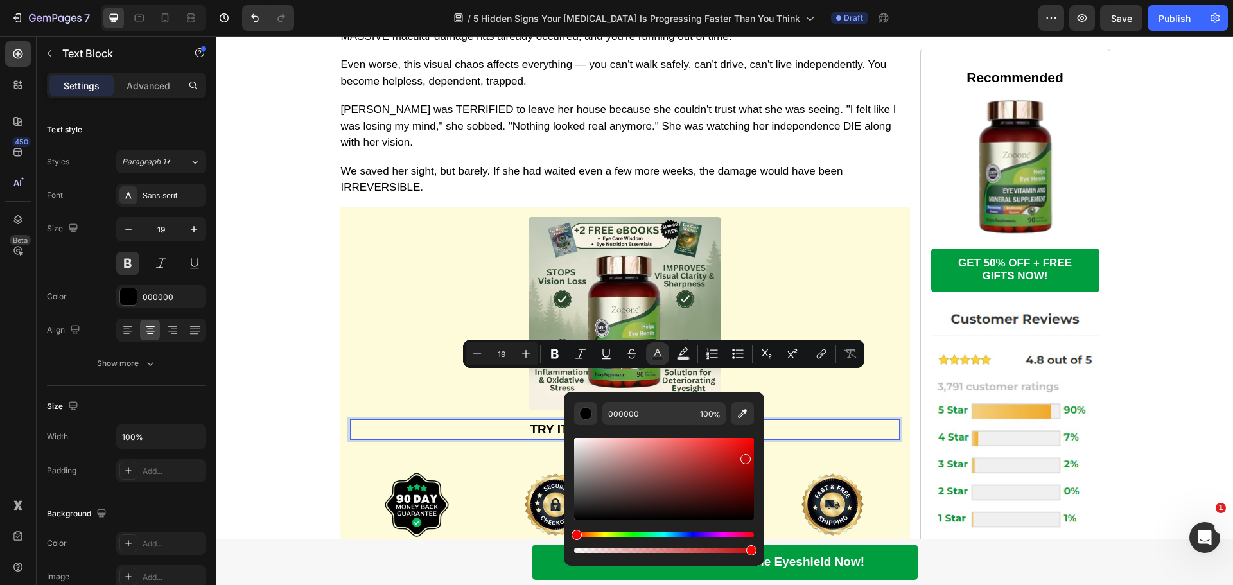
drag, startPoint x: 717, startPoint y: 464, endPoint x: 744, endPoint y: 456, distance: 28.2
click at [744, 456] on div "Editor contextual toolbar" at bounding box center [664, 479] width 180 height 82
drag, startPoint x: 740, startPoint y: 456, endPoint x: 739, endPoint y: 447, distance: 9.0
click at [739, 447] on div "Editor contextual toolbar" at bounding box center [664, 479] width 180 height 82
drag, startPoint x: 738, startPoint y: 450, endPoint x: 728, endPoint y: 446, distance: 10.4
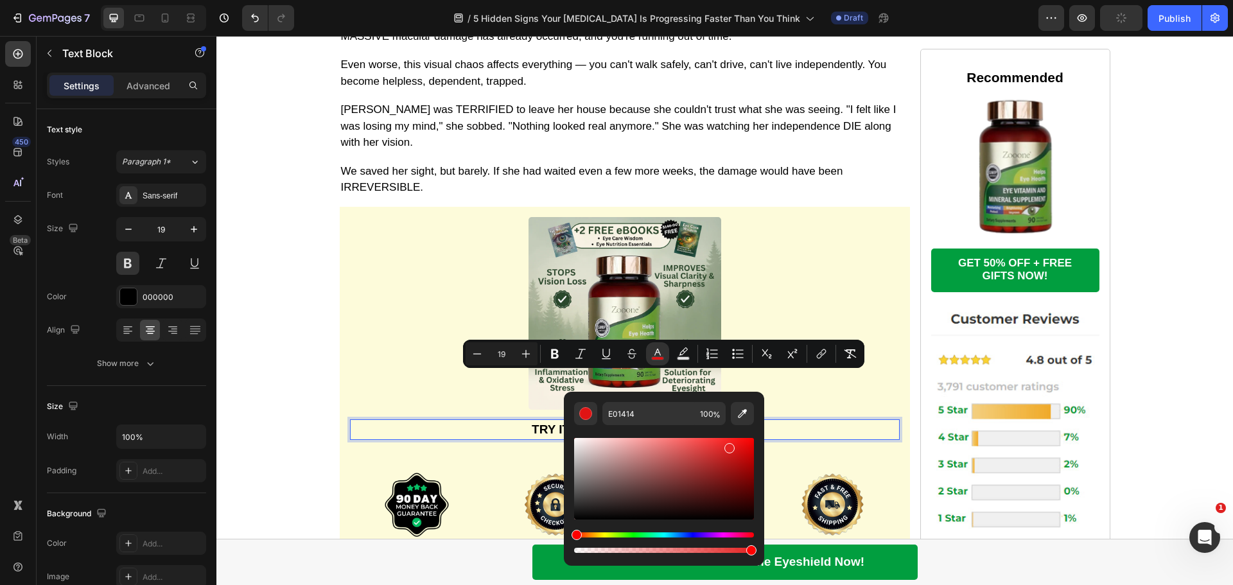
click at [728, 446] on div "Editor contextual toolbar" at bounding box center [729, 448] width 10 height 10
drag, startPoint x: 731, startPoint y: 448, endPoint x: 746, endPoint y: 459, distance: 18.0
click at [746, 459] on div "Editor contextual toolbar" at bounding box center [747, 462] width 10 height 10
drag, startPoint x: 747, startPoint y: 459, endPoint x: 742, endPoint y: 444, distance: 15.9
click at [742, 444] on div "Editor contextual toolbar" at bounding box center [743, 447] width 10 height 10
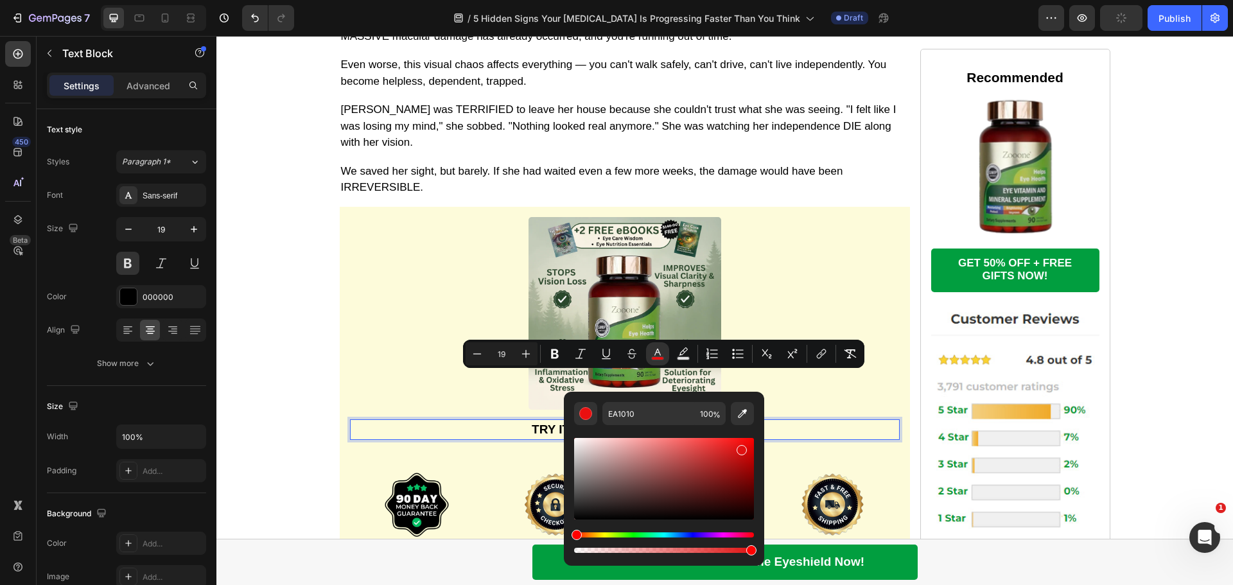
click at [740, 447] on div "Editor contextual toolbar" at bounding box center [742, 450] width 10 height 10
type input "E01111"
click at [791, 266] on link at bounding box center [625, 313] width 550 height 193
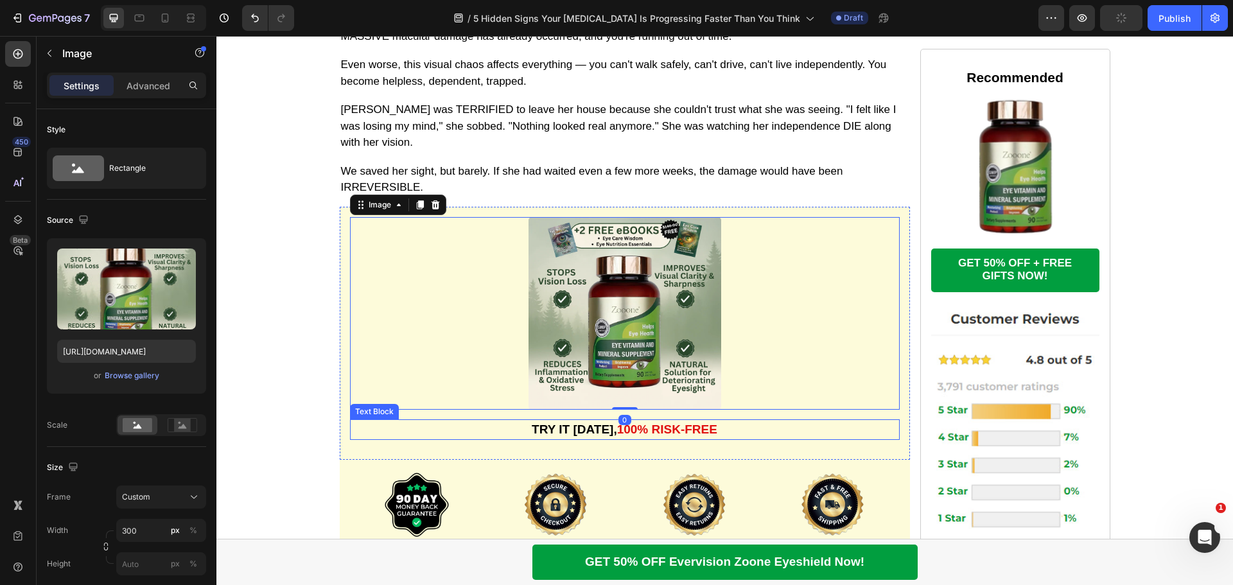
click at [724, 421] on p "TRY IT TODAY, 100% RISK-FREE" at bounding box center [624, 430] width 547 height 19
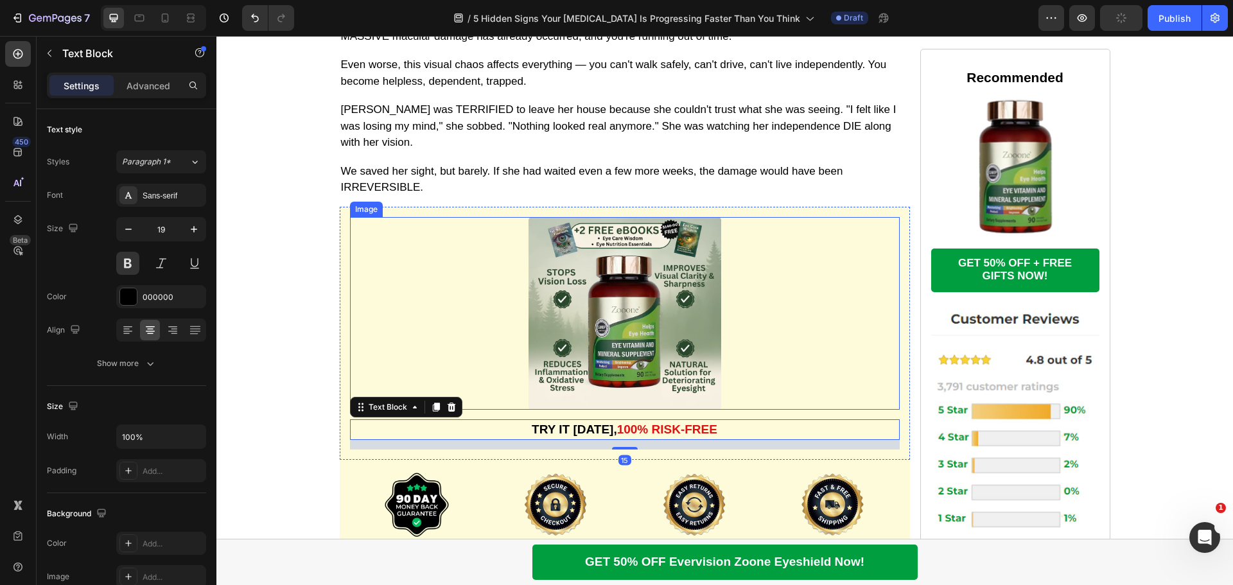
click at [771, 288] on link at bounding box center [625, 313] width 550 height 193
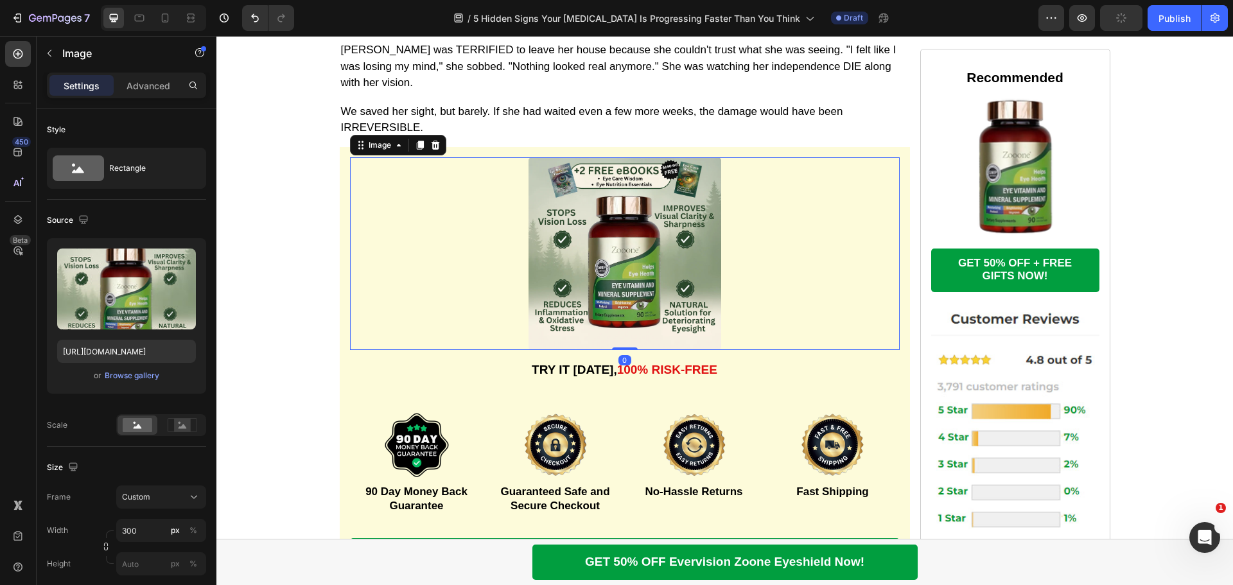
scroll to position [4143, 0]
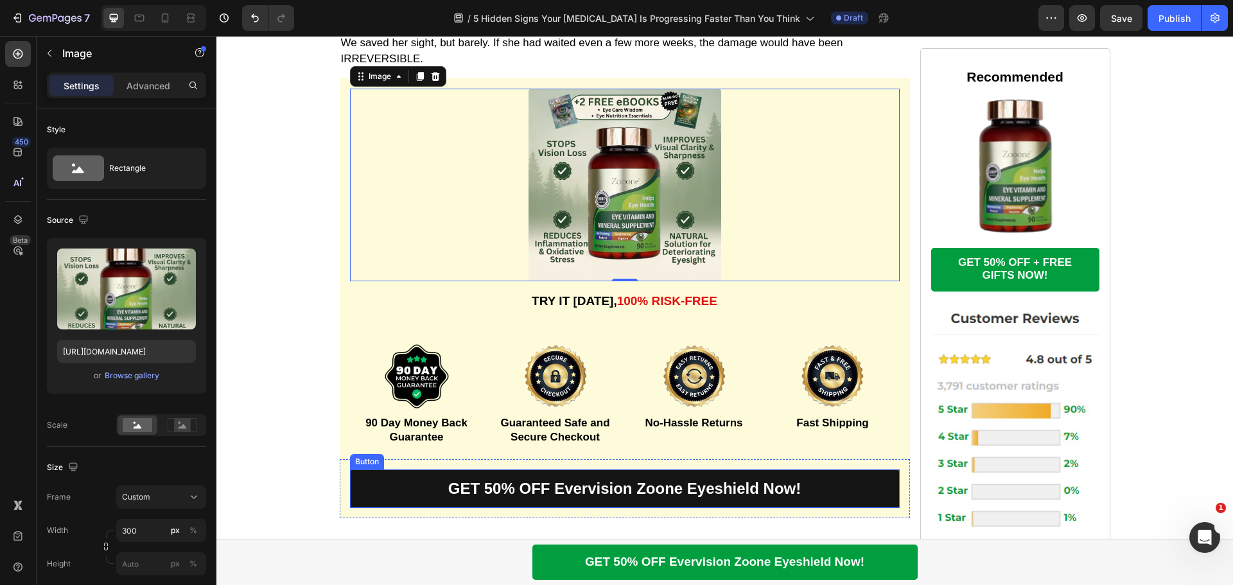
drag, startPoint x: 387, startPoint y: 439, endPoint x: 368, endPoint y: 424, distance: 23.4
click at [387, 469] on link "GET 50% OFF Evervision Zoone Eyeshield Now!" at bounding box center [625, 488] width 550 height 39
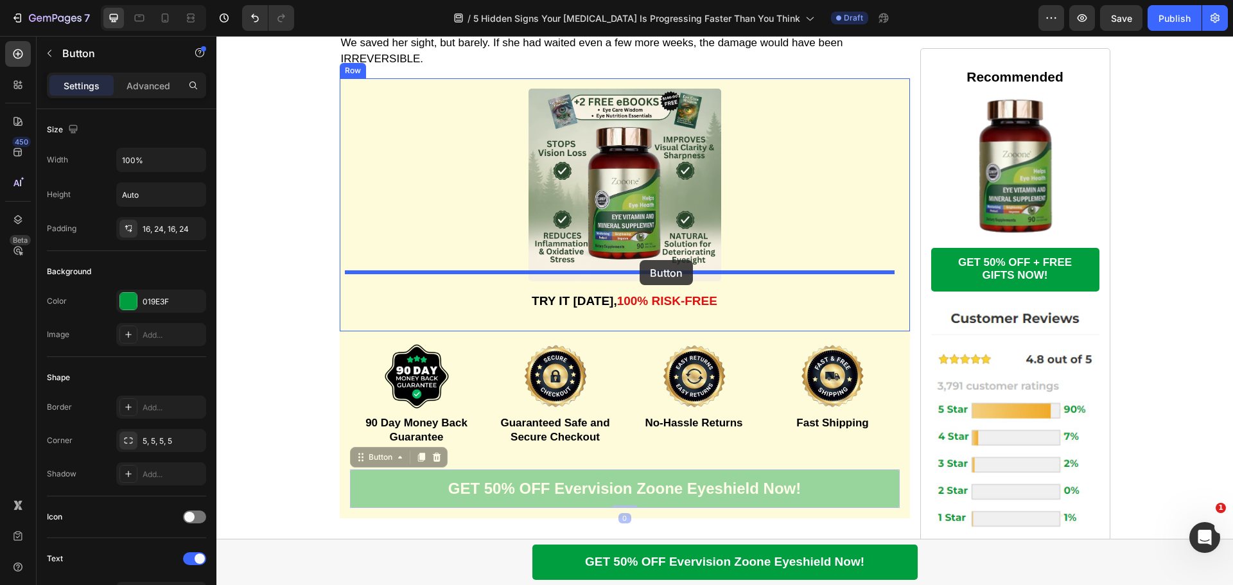
drag, startPoint x: 356, startPoint y: 412, endPoint x: 640, endPoint y: 260, distance: 321.5
